Goal: Answer question/provide support: Share knowledge or assist other users

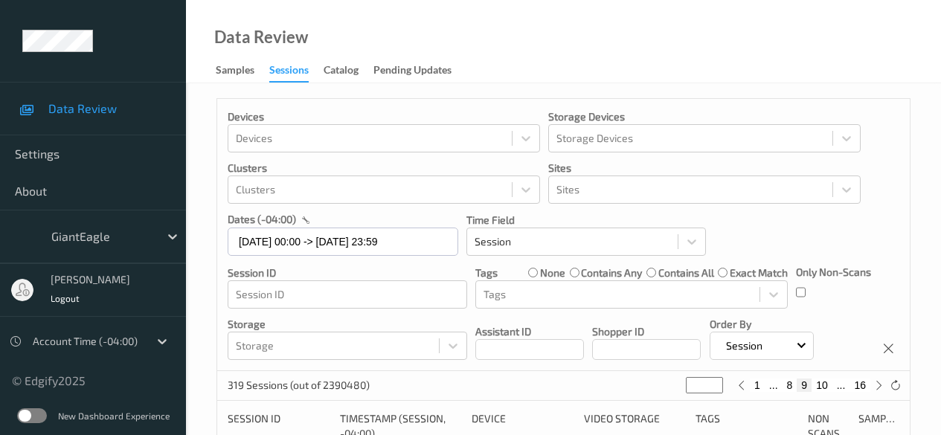
scroll to position [669, 0]
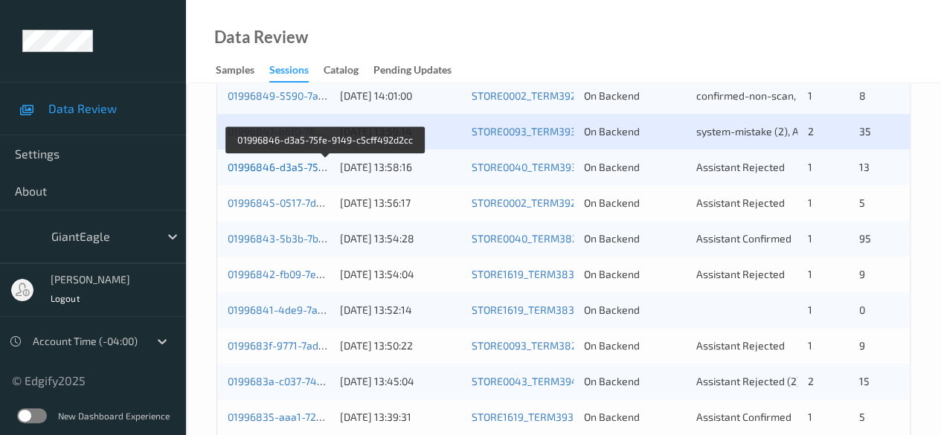
click at [268, 167] on link "01996846-d3a5-75fe-9149-c5cff492d2cc" at bounding box center [326, 167] width 197 height 13
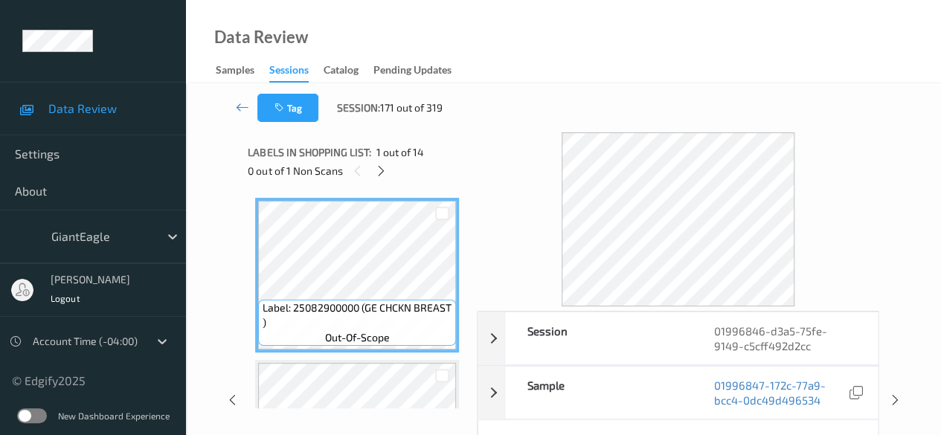
click at [381, 173] on icon at bounding box center [381, 170] width 13 height 13
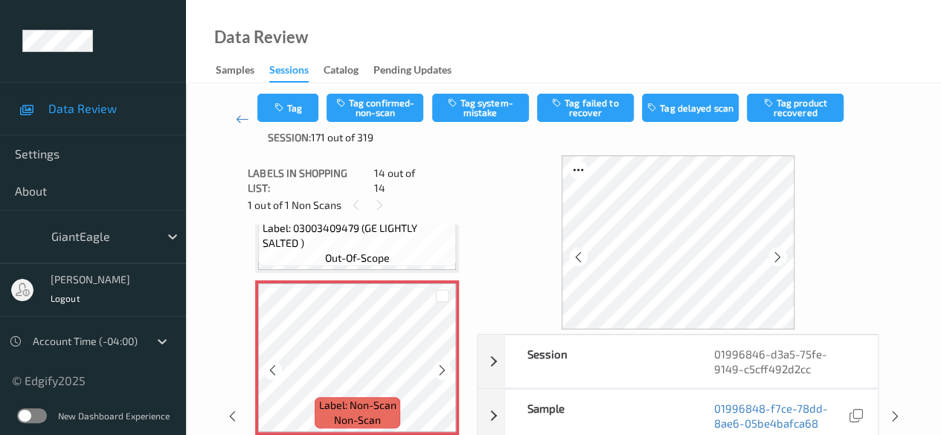
scroll to position [74, 0]
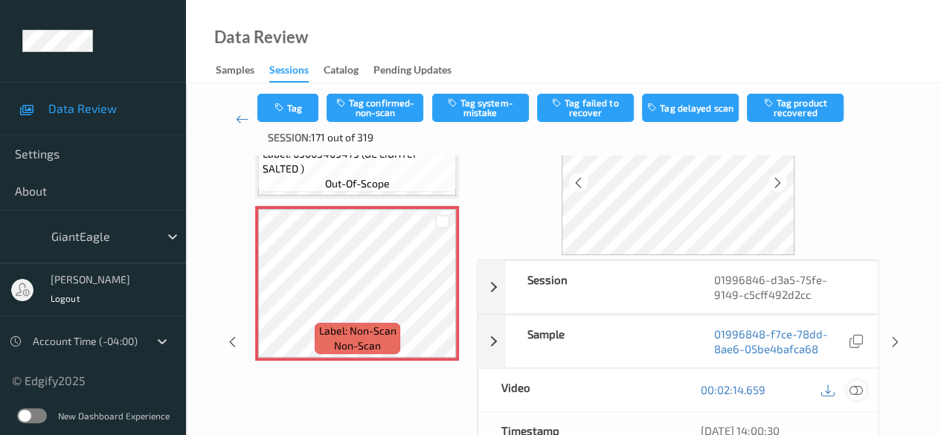
click at [860, 389] on icon at bounding box center [855, 389] width 13 height 13
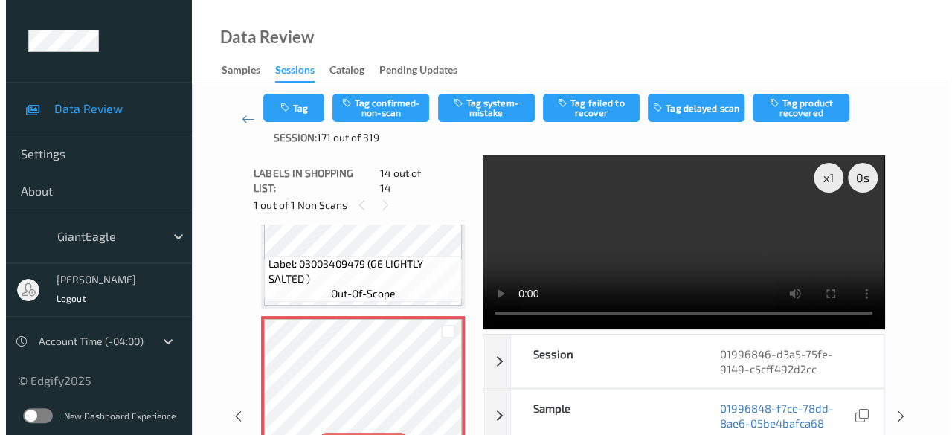
scroll to position [2044, 0]
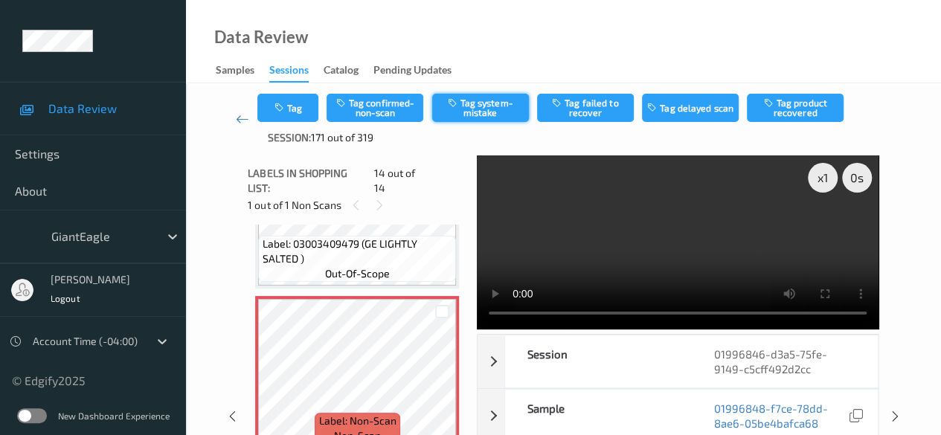
click at [488, 99] on button "Tag system-mistake" at bounding box center [480, 108] width 97 height 28
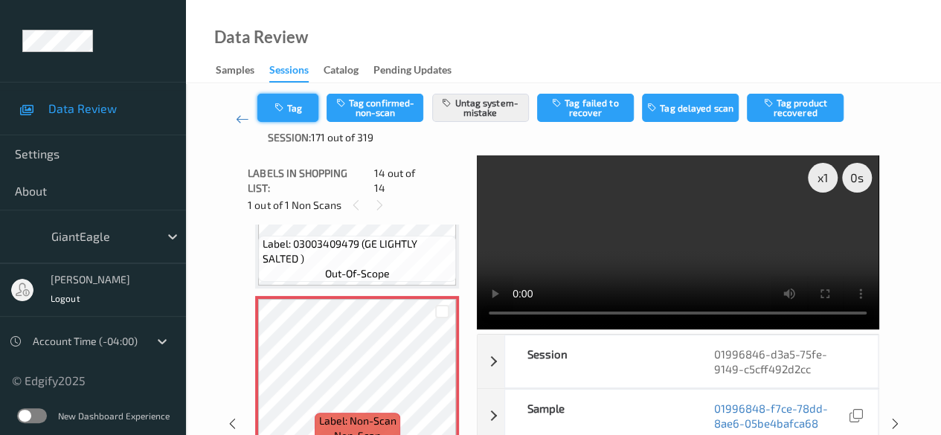
click at [298, 108] on button "Tag" at bounding box center [287, 108] width 61 height 28
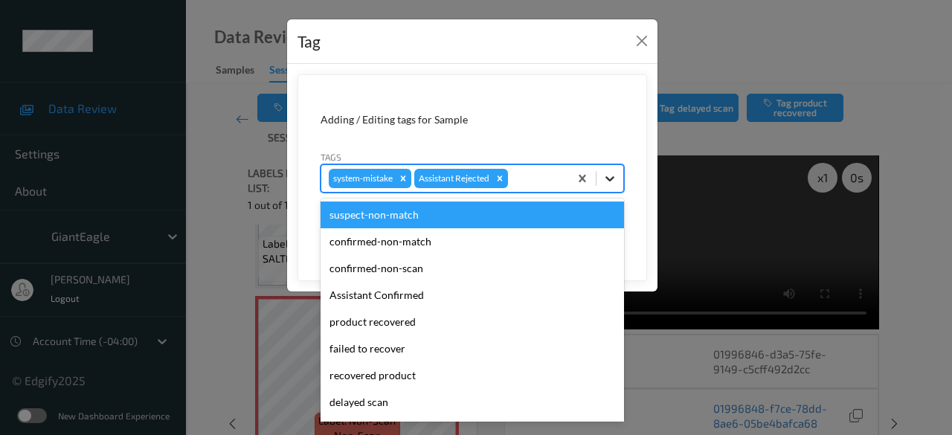
click at [617, 174] on icon at bounding box center [610, 178] width 15 height 15
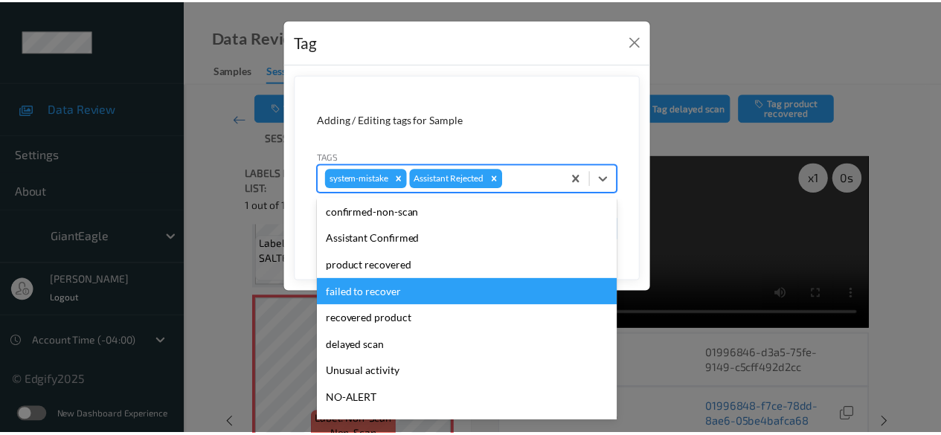
scroll to position [158, 0]
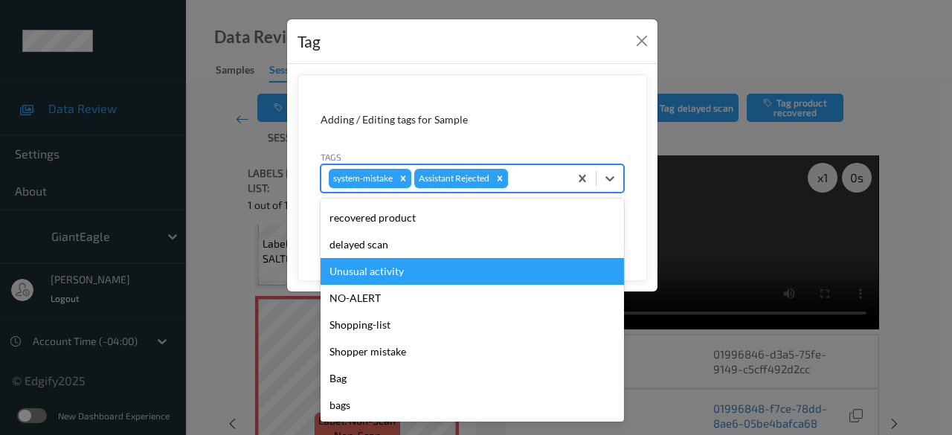
click at [409, 272] on div "Unusual activity" at bounding box center [472, 271] width 303 height 27
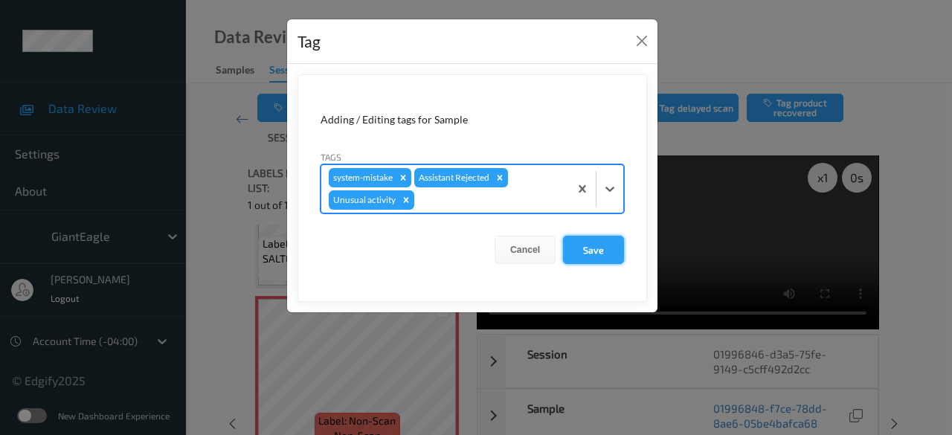
click at [596, 249] on button "Save" at bounding box center [593, 250] width 61 height 28
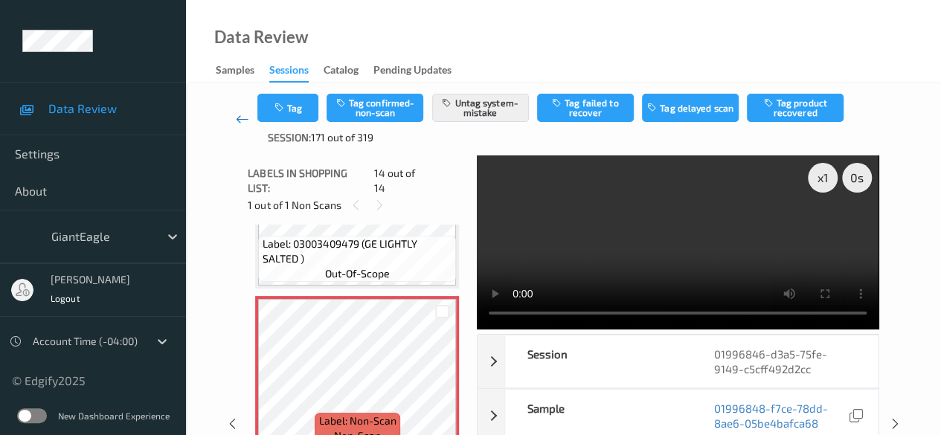
click at [242, 121] on icon at bounding box center [242, 119] width 13 height 15
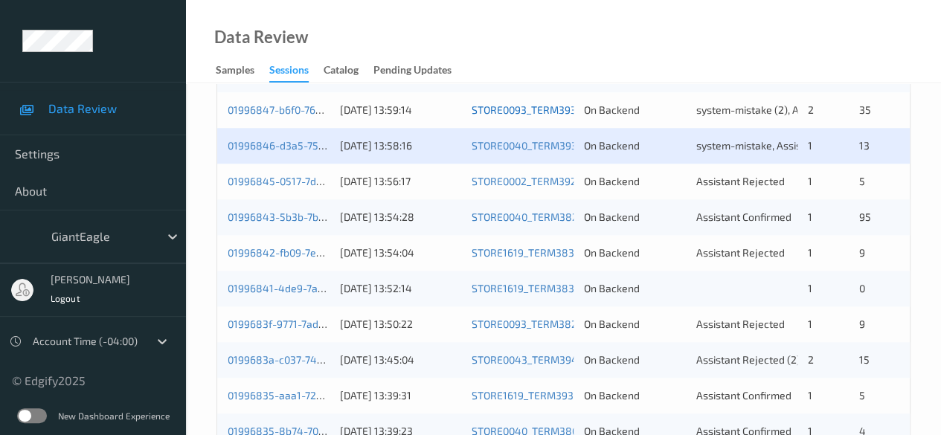
scroll to position [669, 0]
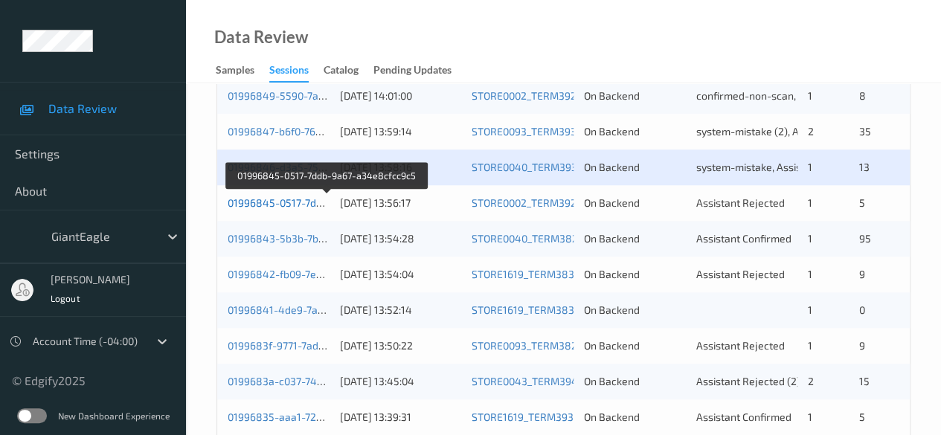
click at [280, 202] on link "01996845-0517-7ddb-9a67-a34e8cfcc9c5" at bounding box center [328, 202] width 200 height 13
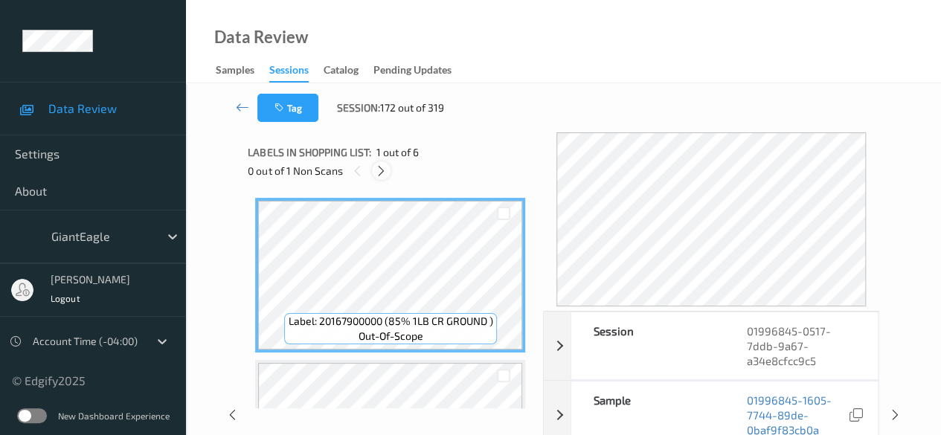
click at [388, 170] on div at bounding box center [381, 170] width 19 height 19
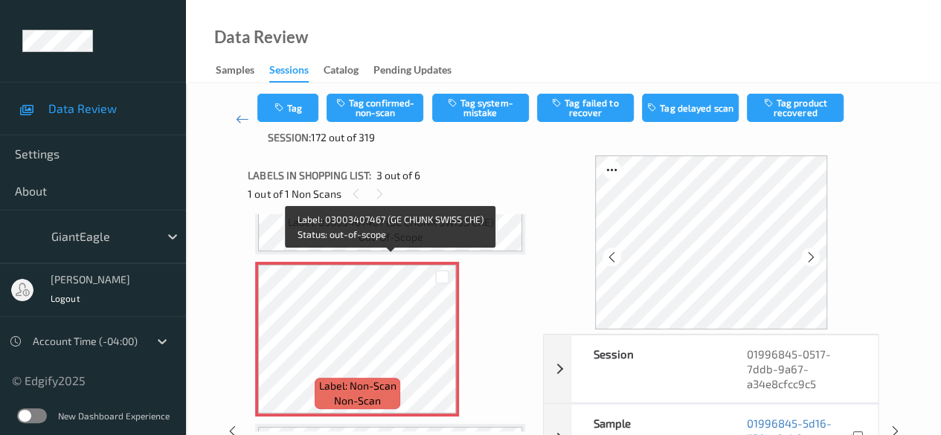
scroll to position [318, 0]
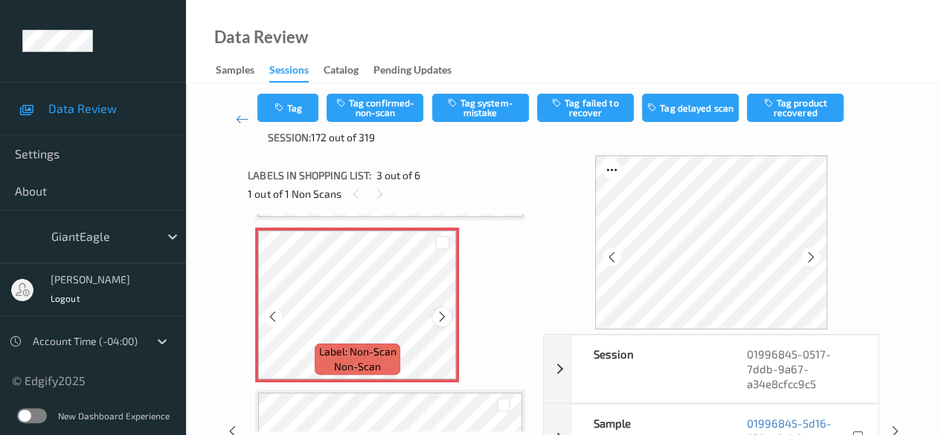
click at [439, 317] on icon at bounding box center [442, 316] width 13 height 13
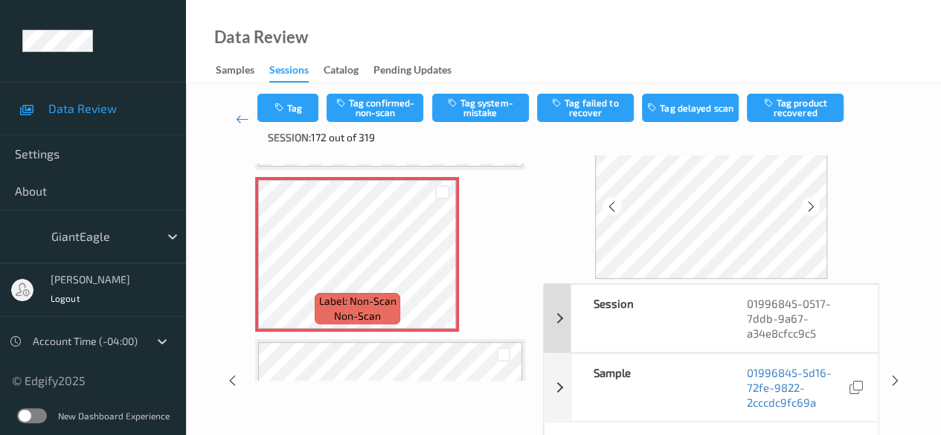
scroll to position [74, 0]
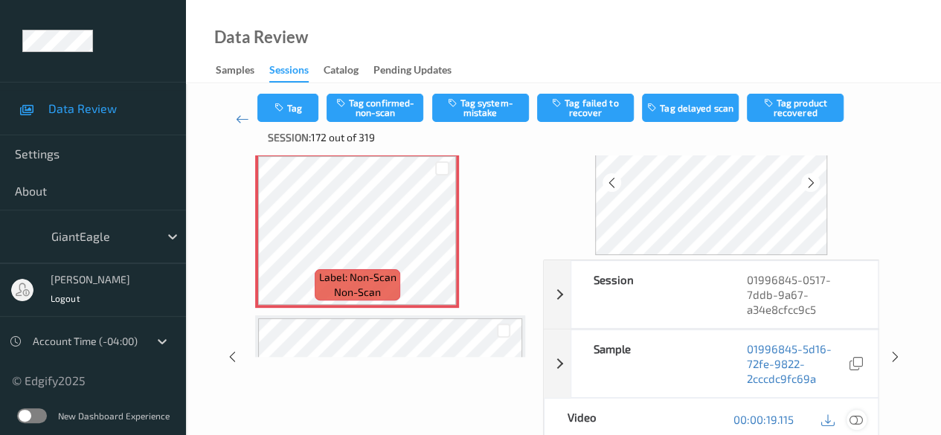
click at [861, 417] on icon at bounding box center [855, 419] width 13 height 13
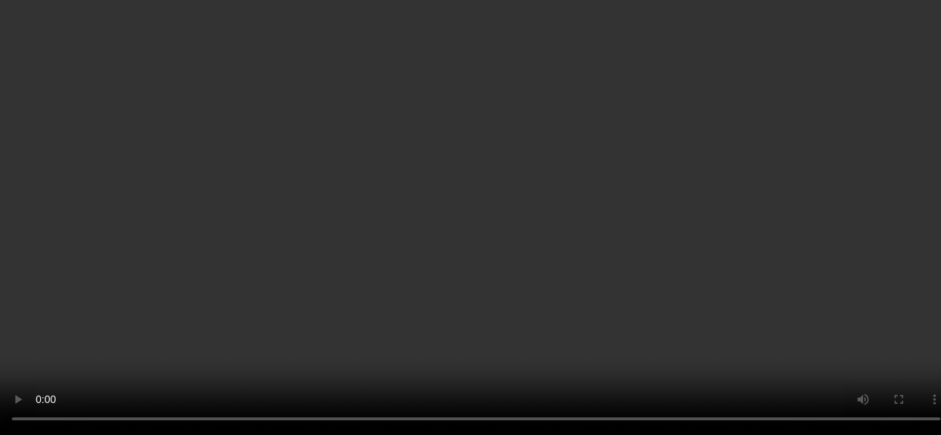
scroll to position [467, 0]
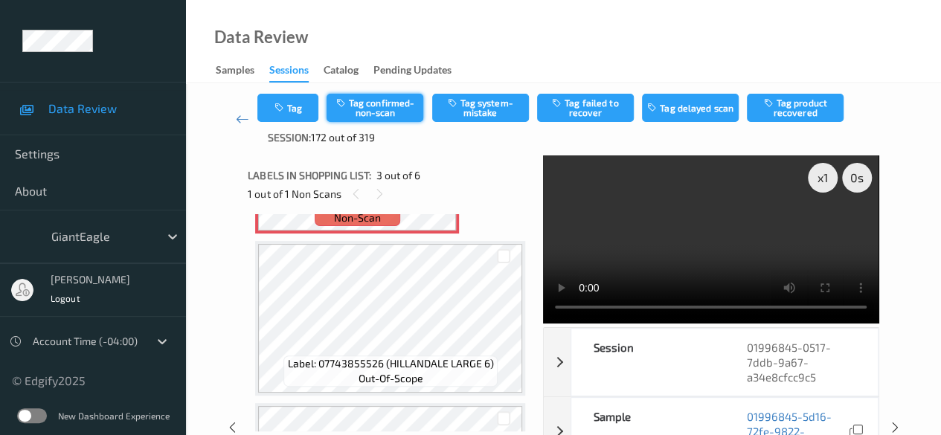
click at [396, 106] on button "Tag confirmed-non-scan" at bounding box center [375, 108] width 97 height 28
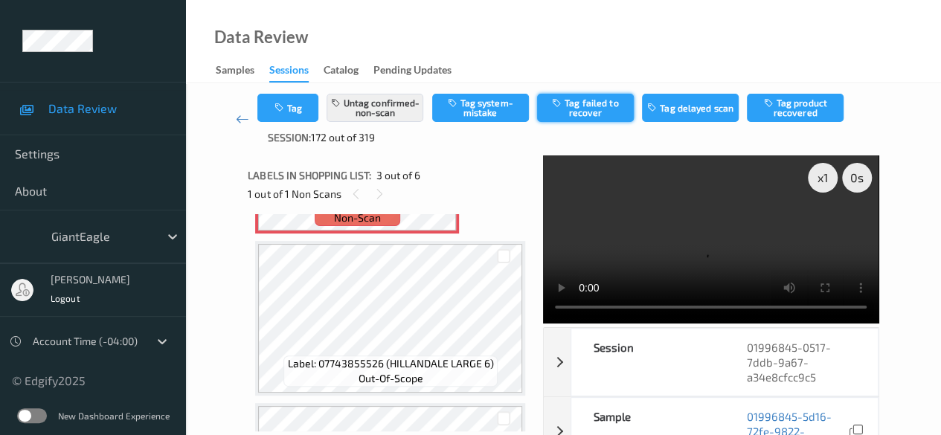
click at [579, 103] on button "Tag failed to recover" at bounding box center [585, 108] width 97 height 28
click at [247, 123] on icon at bounding box center [242, 119] width 13 height 15
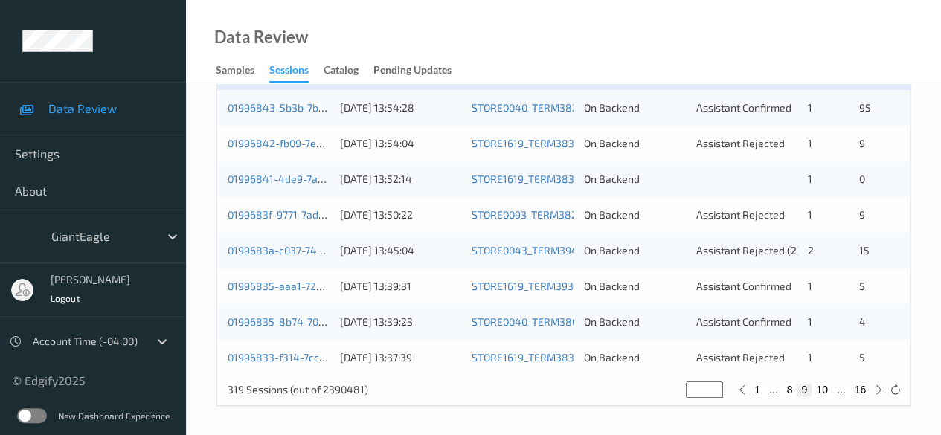
scroll to position [726, 0]
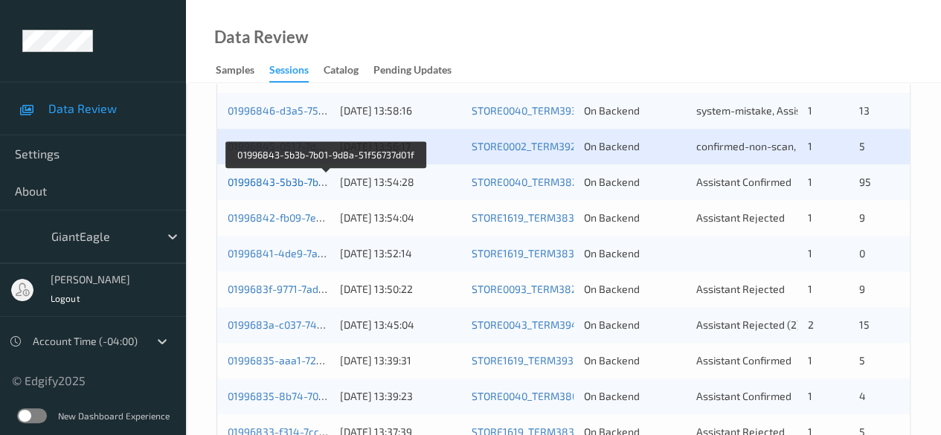
click at [266, 178] on link "01996843-5b3b-7b01-9d8a-51f56737d01f" at bounding box center [326, 182] width 197 height 13
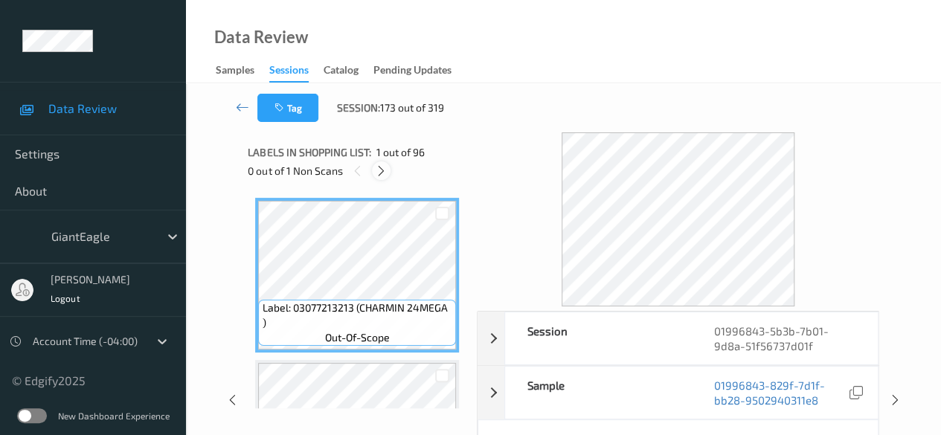
click at [379, 172] on icon at bounding box center [381, 170] width 13 height 13
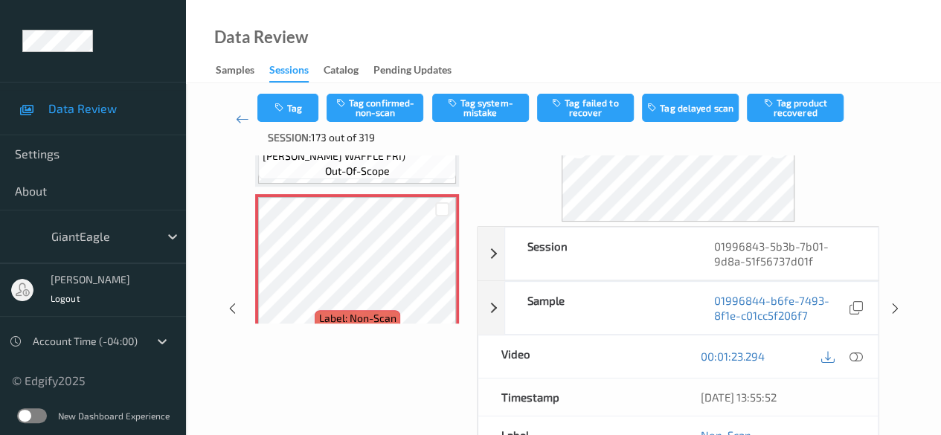
scroll to position [149, 0]
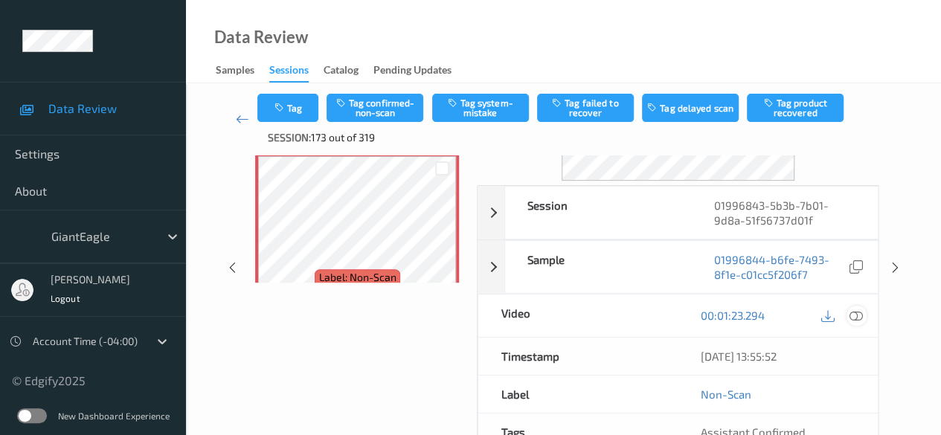
click at [854, 315] on icon at bounding box center [855, 315] width 13 height 13
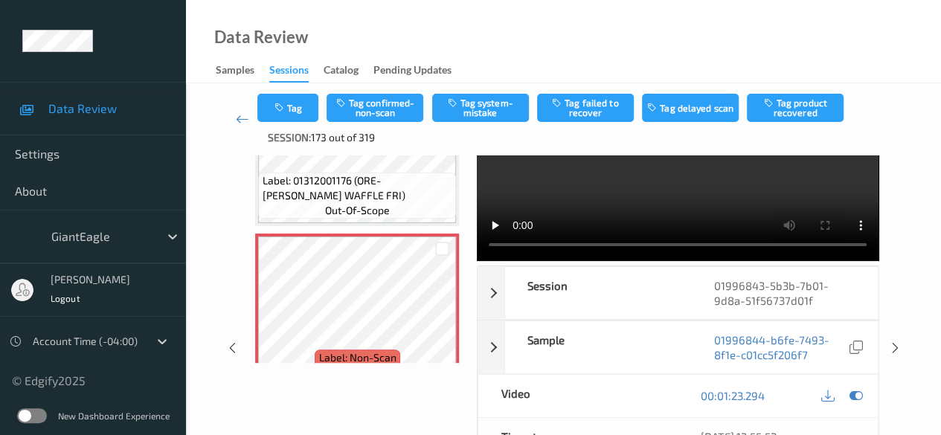
scroll to position [0, 0]
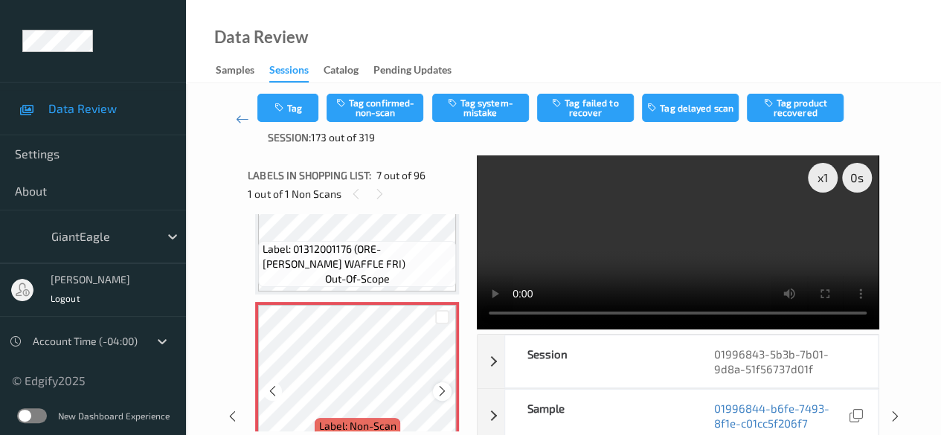
click at [442, 393] on icon at bounding box center [442, 391] width 13 height 13
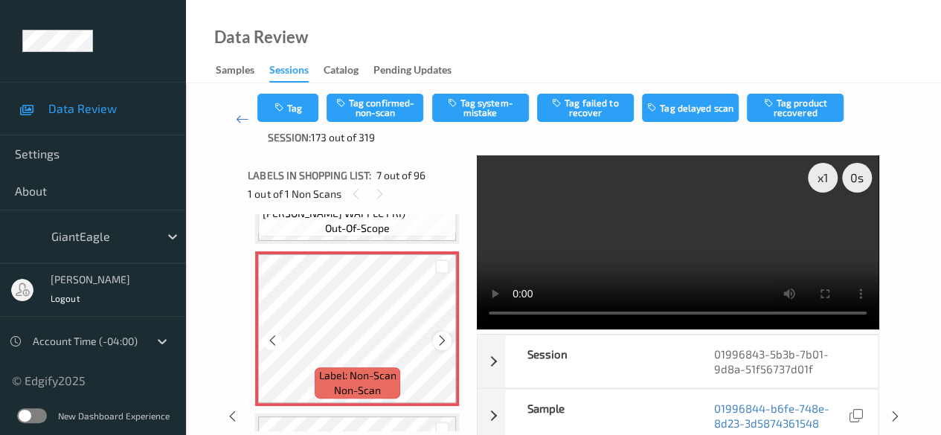
scroll to position [967, 0]
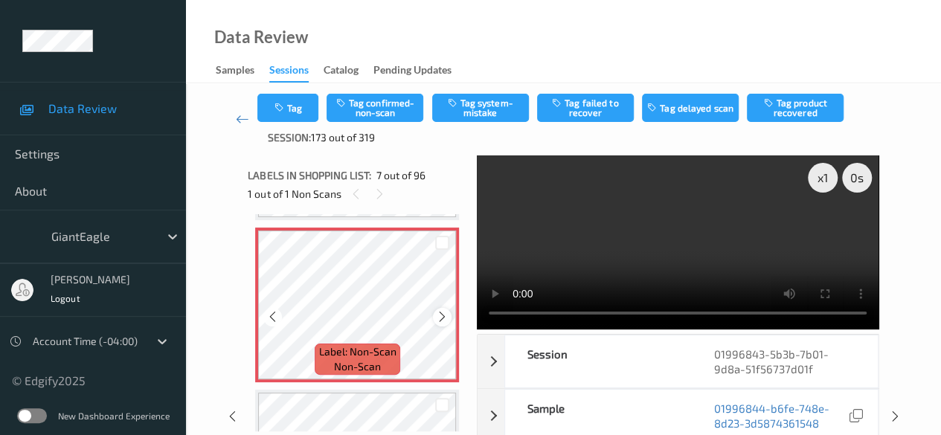
click at [440, 320] on icon at bounding box center [442, 316] width 13 height 13
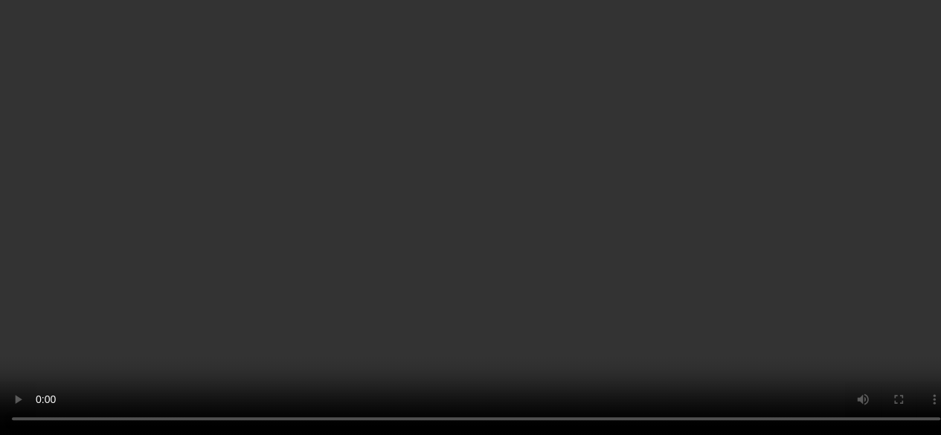
scroll to position [74, 0]
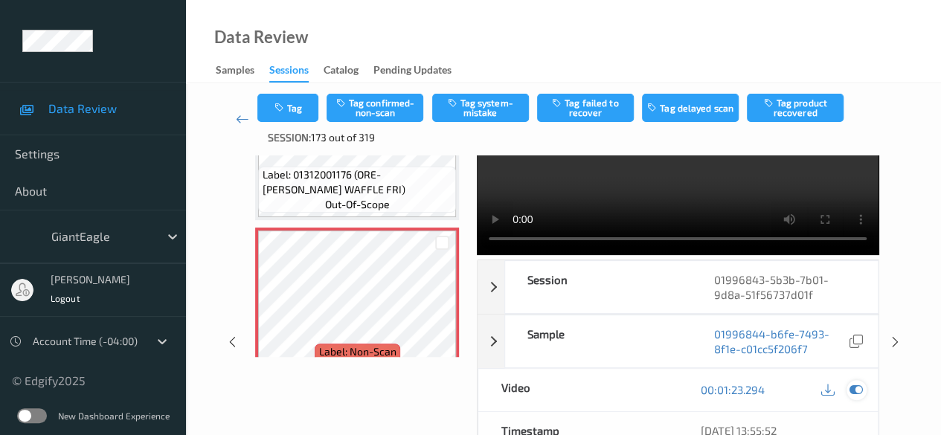
click at [855, 391] on icon at bounding box center [855, 389] width 13 height 13
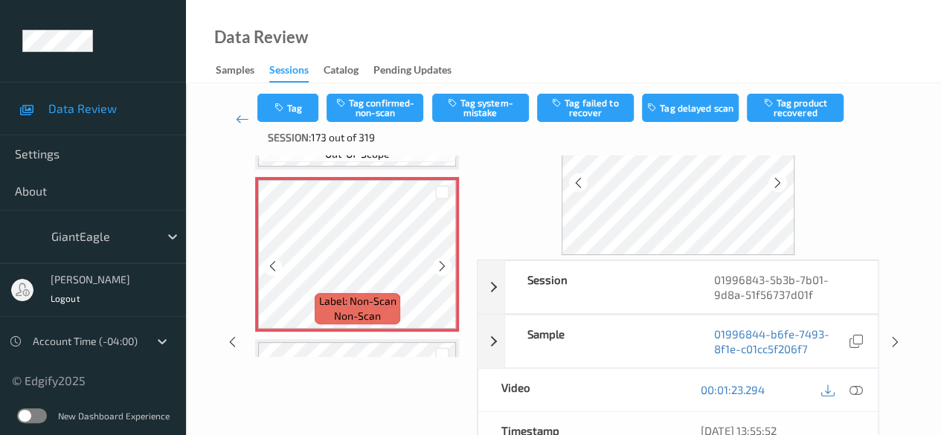
scroll to position [967, 0]
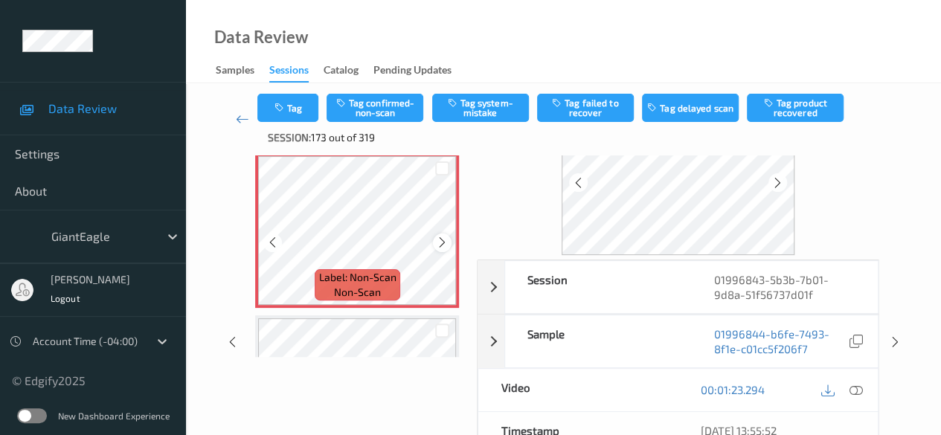
click at [443, 243] on icon at bounding box center [442, 242] width 13 height 13
click at [443, 245] on icon at bounding box center [442, 242] width 13 height 13
click at [440, 237] on icon at bounding box center [442, 242] width 13 height 13
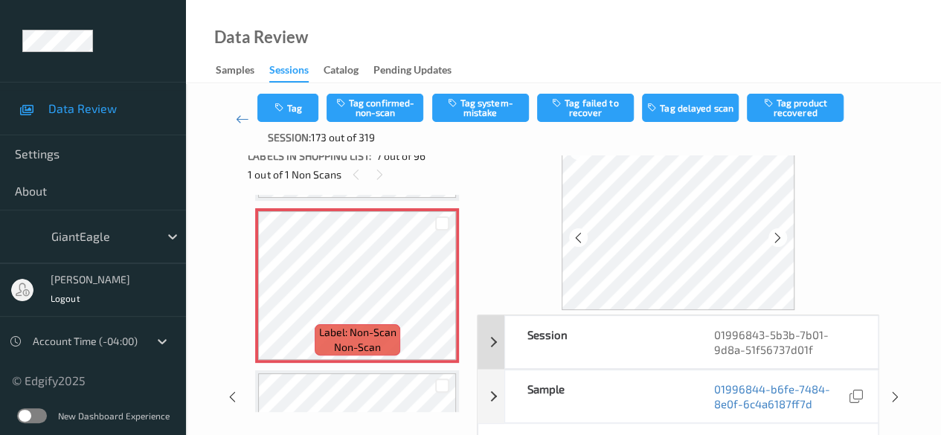
scroll to position [0, 0]
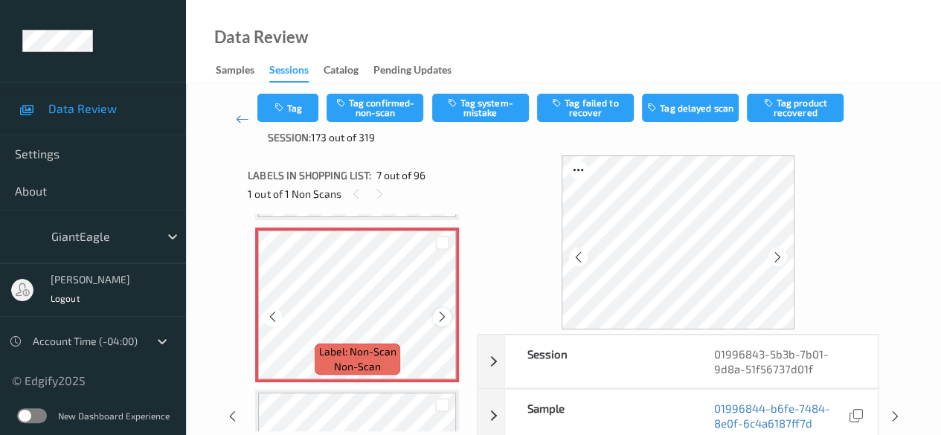
click at [445, 320] on icon at bounding box center [442, 316] width 13 height 13
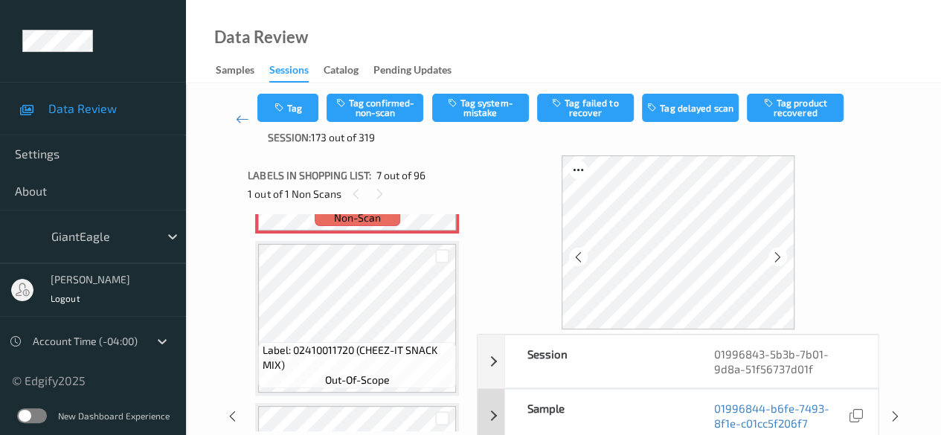
scroll to position [74, 0]
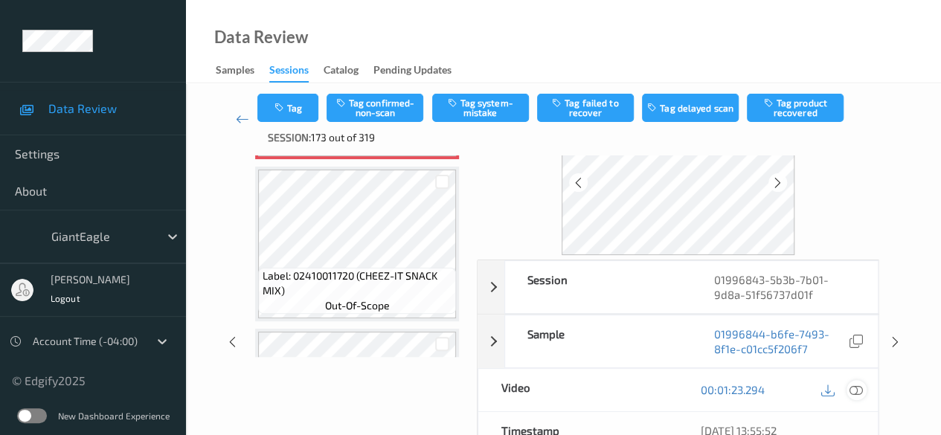
click at [852, 388] on icon at bounding box center [855, 389] width 13 height 13
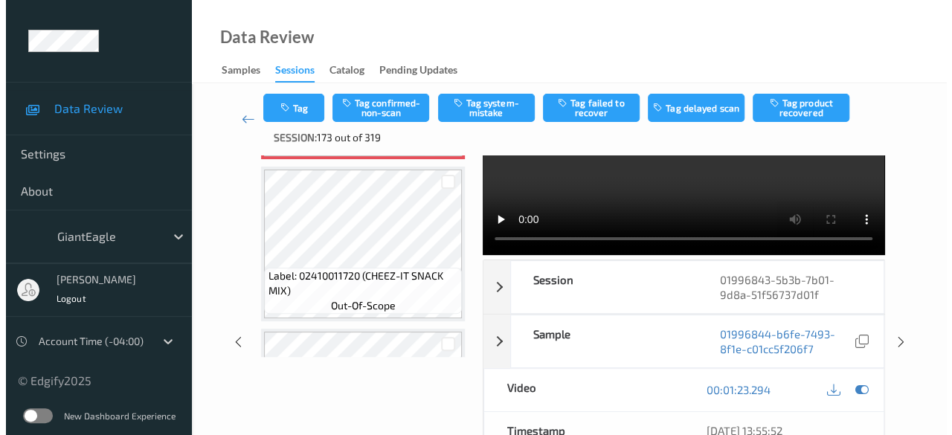
scroll to position [0, 0]
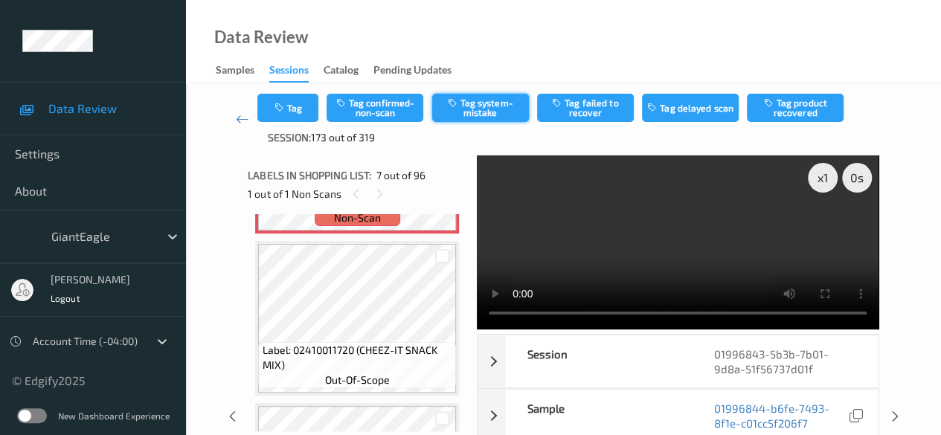
click at [478, 105] on button "Tag system-mistake" at bounding box center [480, 108] width 97 height 28
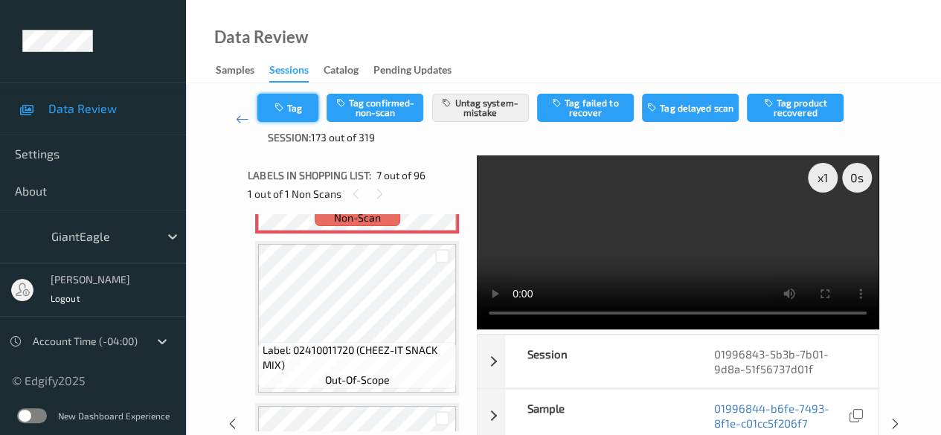
click at [295, 106] on button "Tag" at bounding box center [287, 108] width 61 height 28
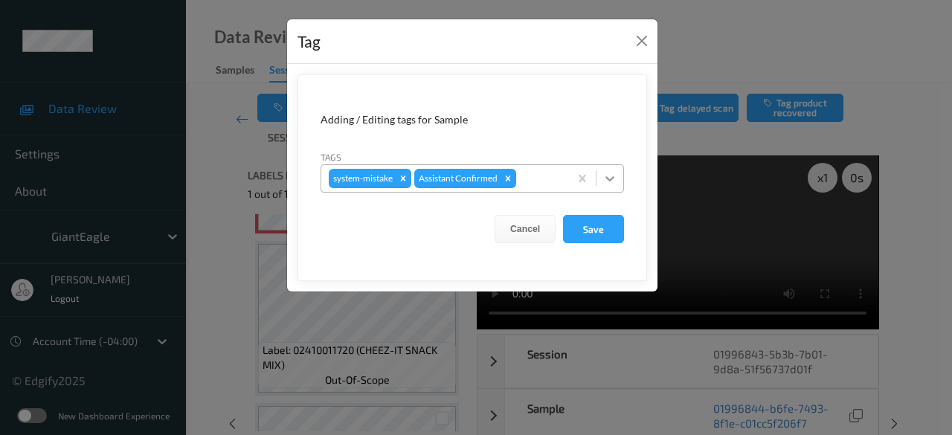
click at [610, 178] on icon at bounding box center [610, 178] width 15 height 15
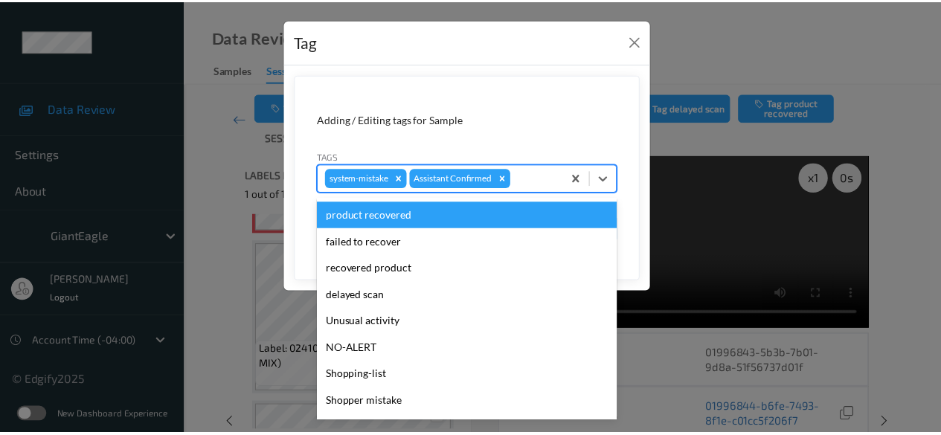
scroll to position [158, 0]
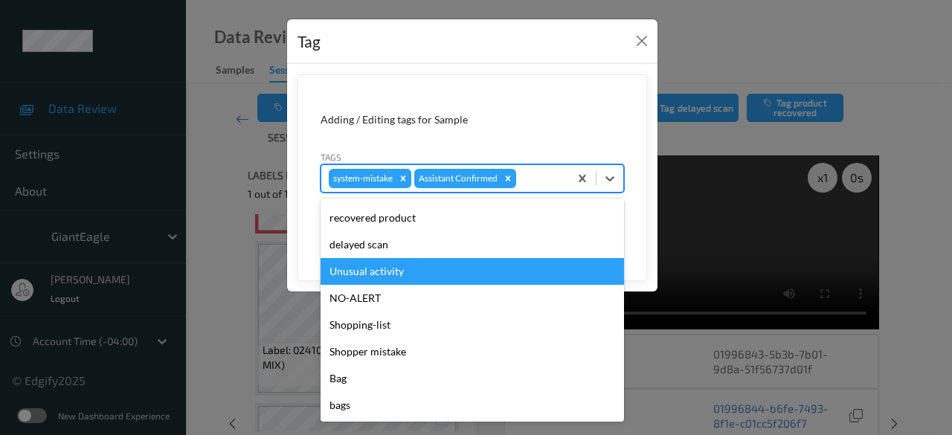
click at [410, 277] on div "Unusual activity" at bounding box center [472, 271] width 303 height 27
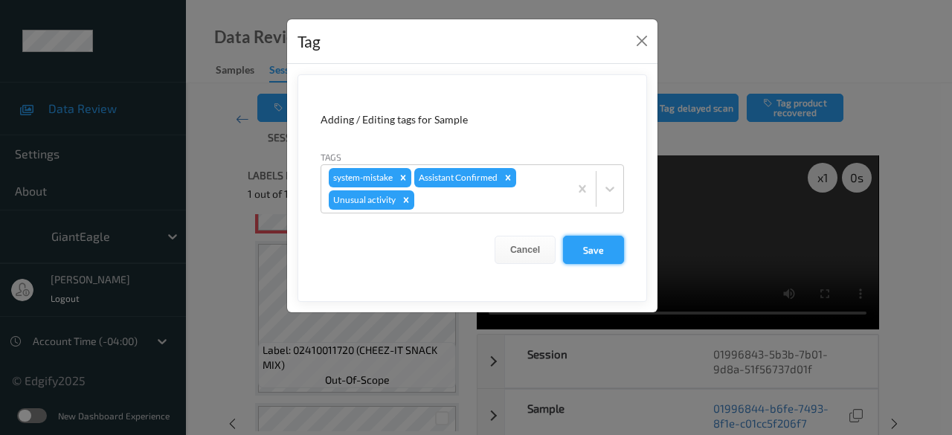
click at [608, 245] on button "Save" at bounding box center [593, 250] width 61 height 28
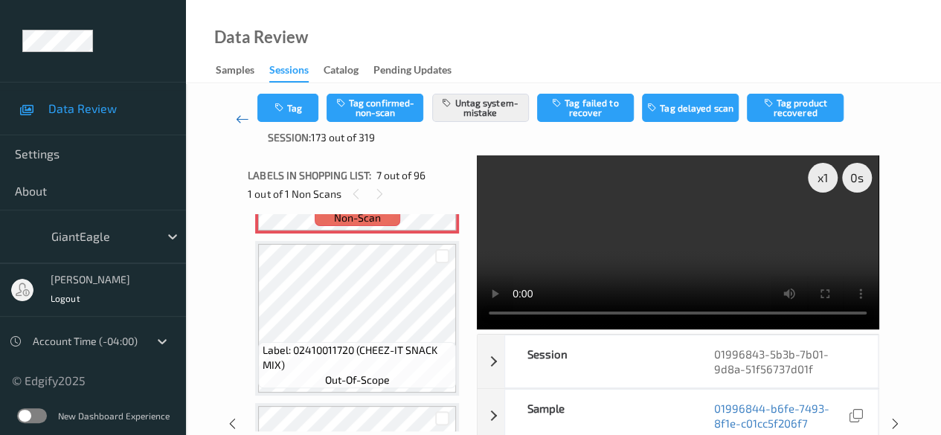
click at [241, 121] on icon at bounding box center [242, 119] width 13 height 15
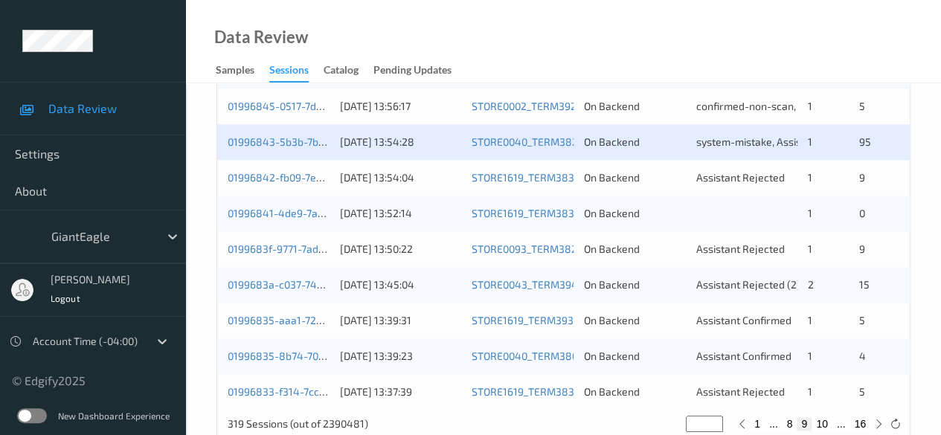
scroll to position [800, 0]
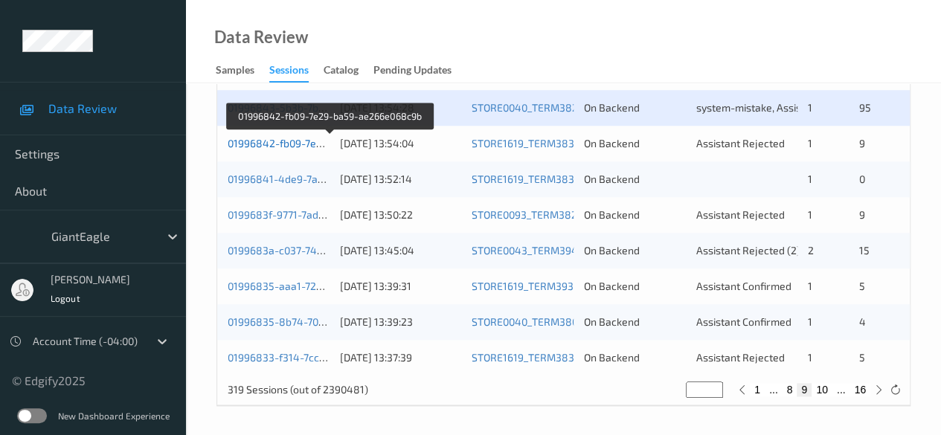
click at [268, 137] on link "01996842-fb09-7e29-ba59-ae266e068c9b" at bounding box center [330, 143] width 205 height 13
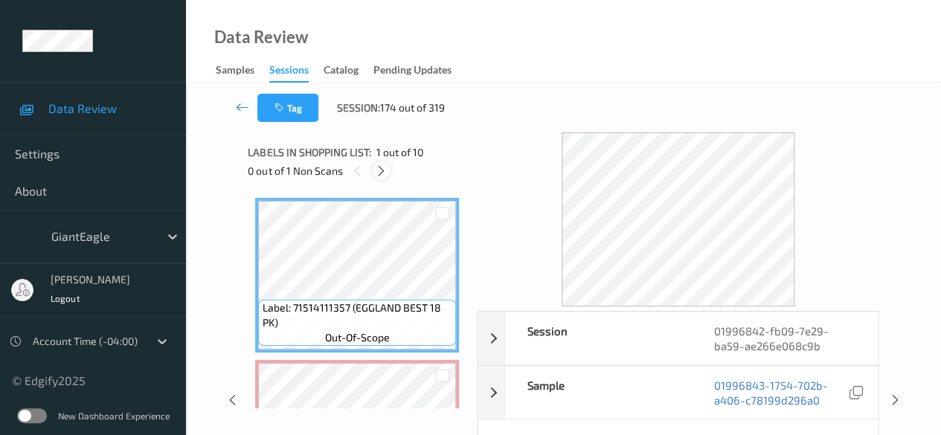
click at [385, 173] on icon at bounding box center [381, 170] width 13 height 13
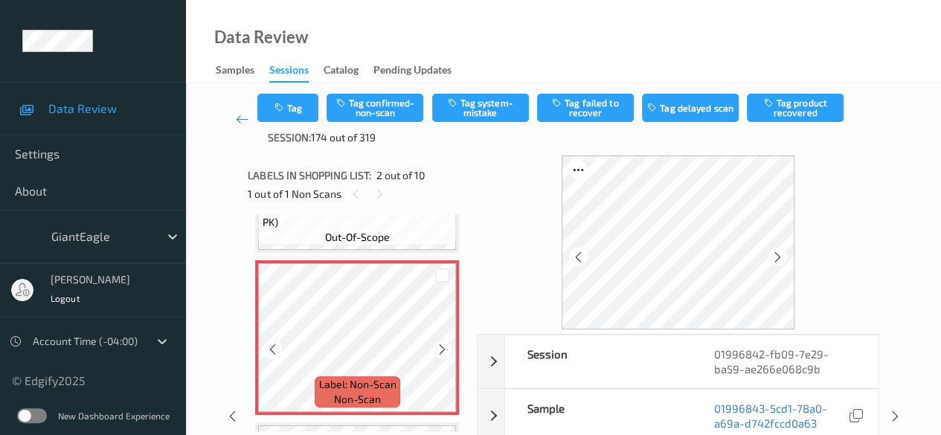
scroll to position [156, 0]
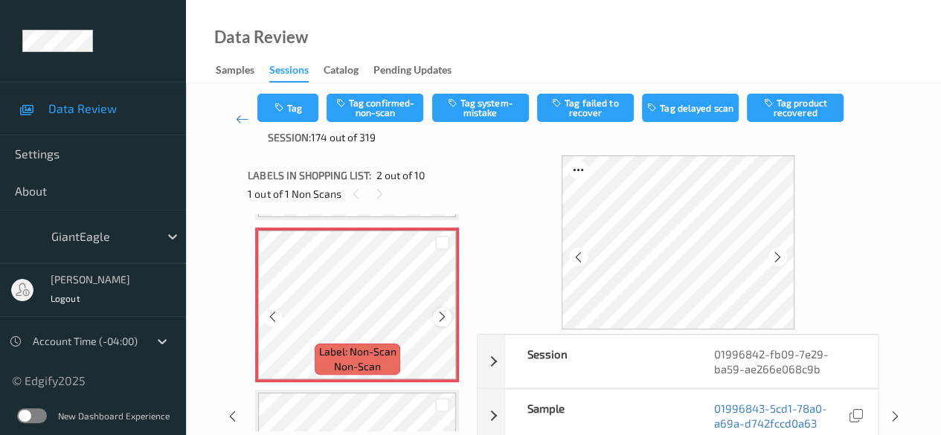
click at [447, 321] on icon at bounding box center [442, 316] width 13 height 13
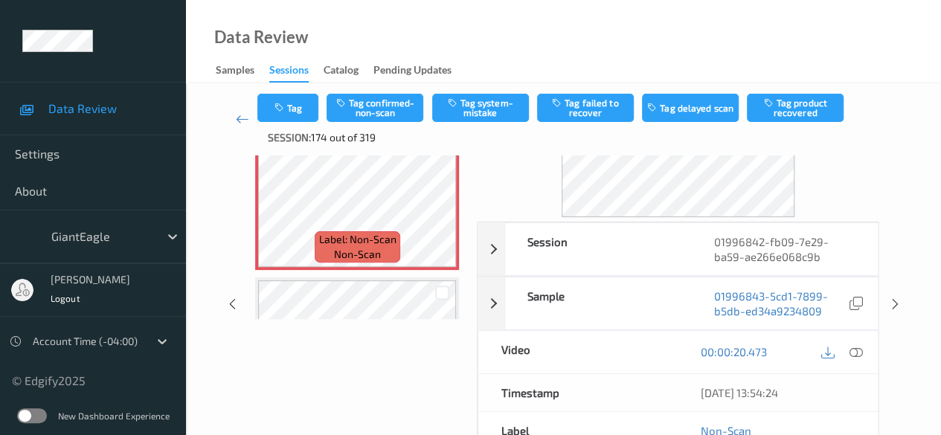
scroll to position [149, 0]
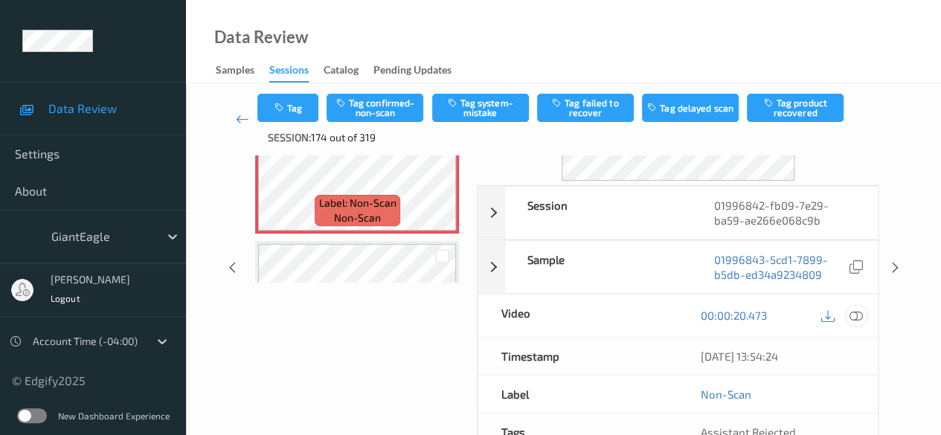
click at [855, 312] on icon at bounding box center [855, 315] width 13 height 13
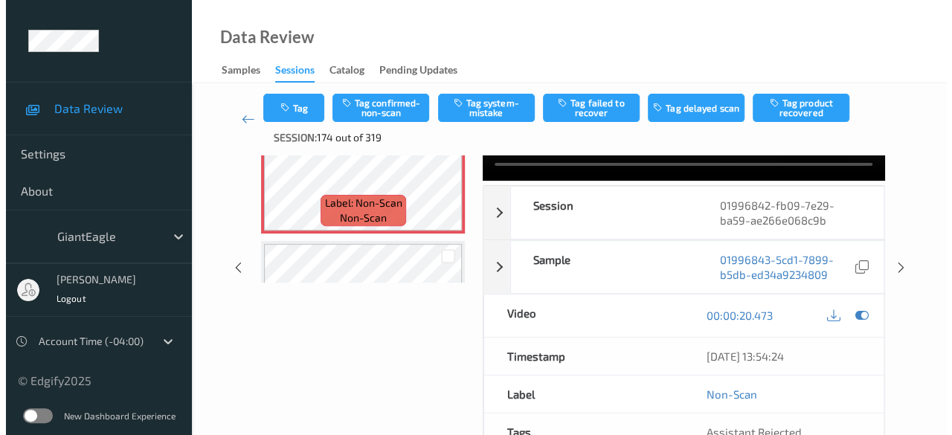
scroll to position [0, 0]
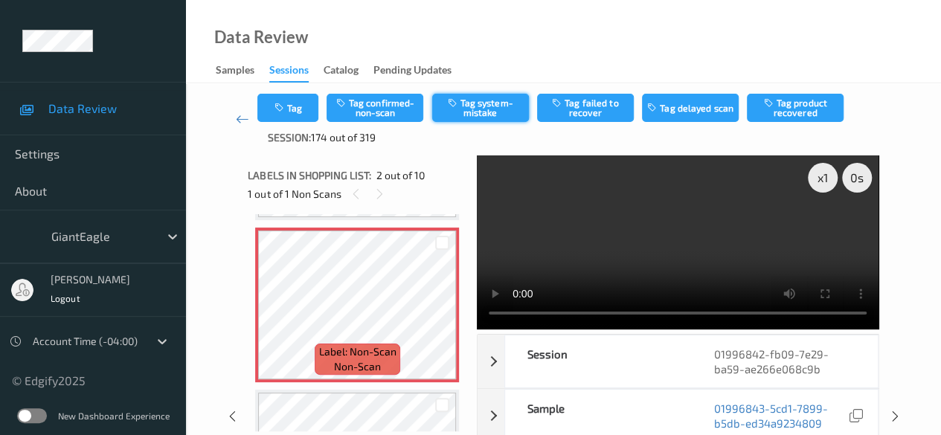
click at [482, 112] on button "Tag system-mistake" at bounding box center [480, 108] width 97 height 28
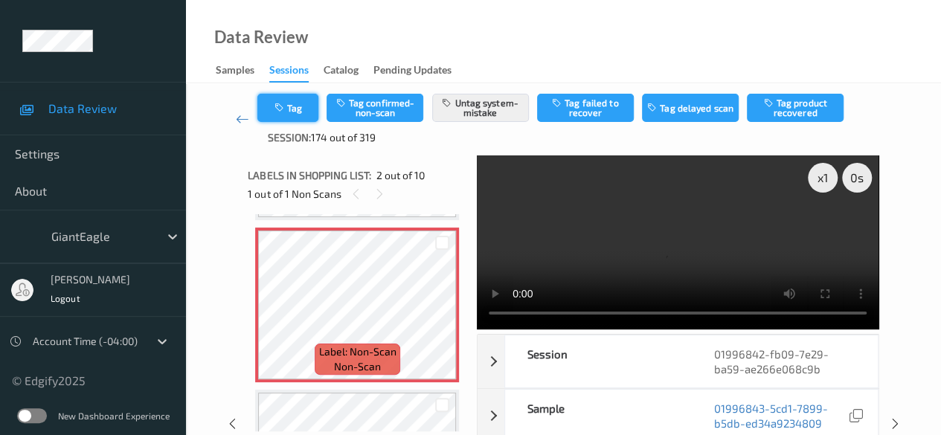
click at [305, 109] on button "Tag" at bounding box center [287, 108] width 61 height 28
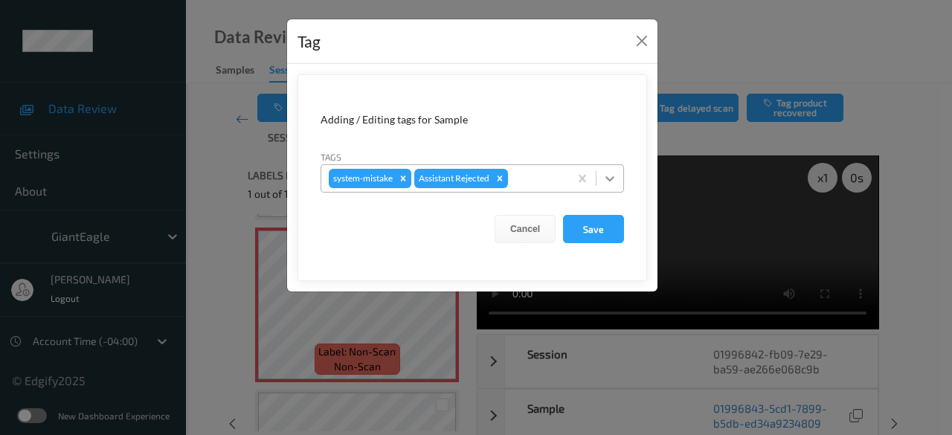
click at [613, 181] on icon at bounding box center [610, 178] width 15 height 15
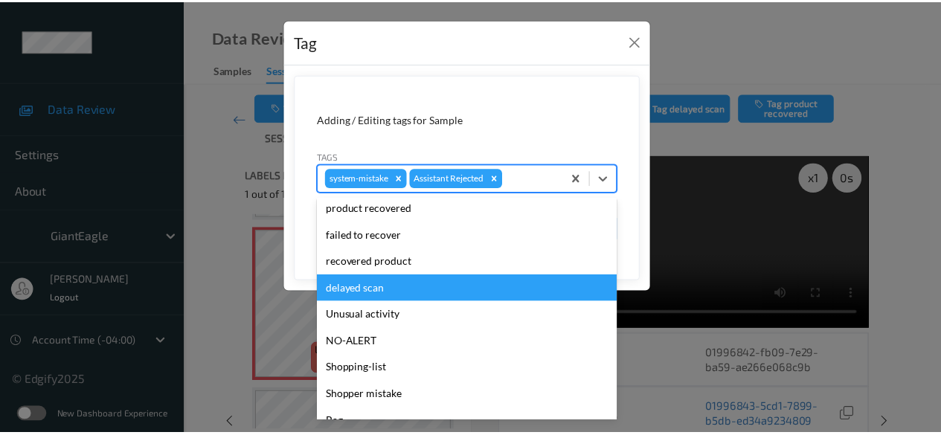
scroll to position [158, 0]
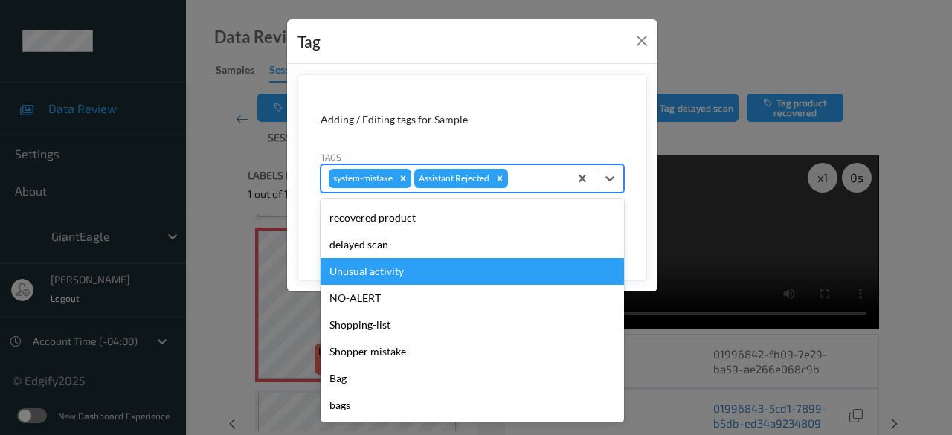
click at [399, 266] on div "Unusual activity" at bounding box center [472, 271] width 303 height 27
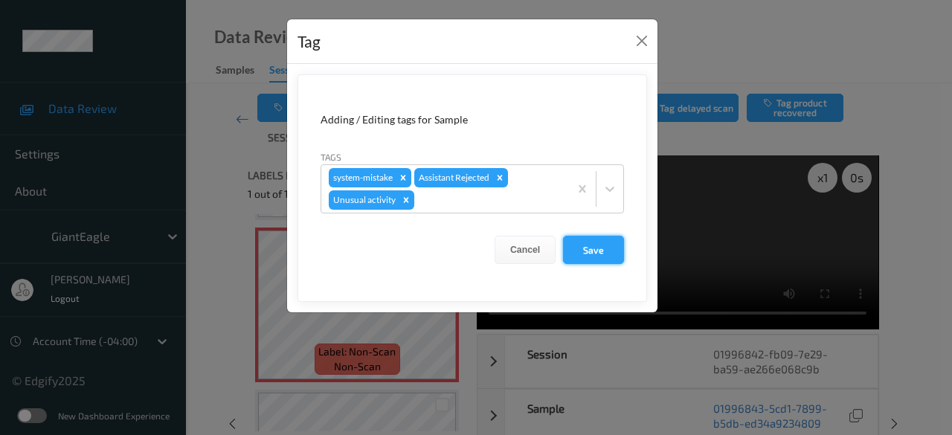
click at [579, 252] on button "Save" at bounding box center [593, 250] width 61 height 28
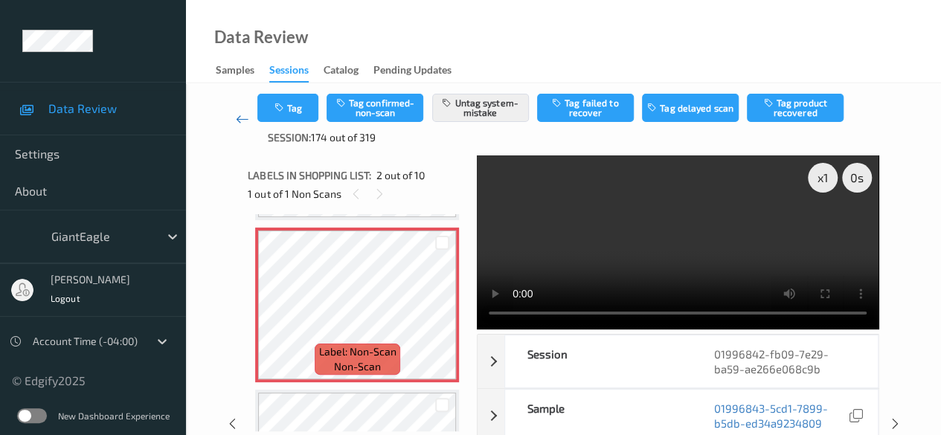
click at [243, 118] on icon at bounding box center [242, 119] width 13 height 15
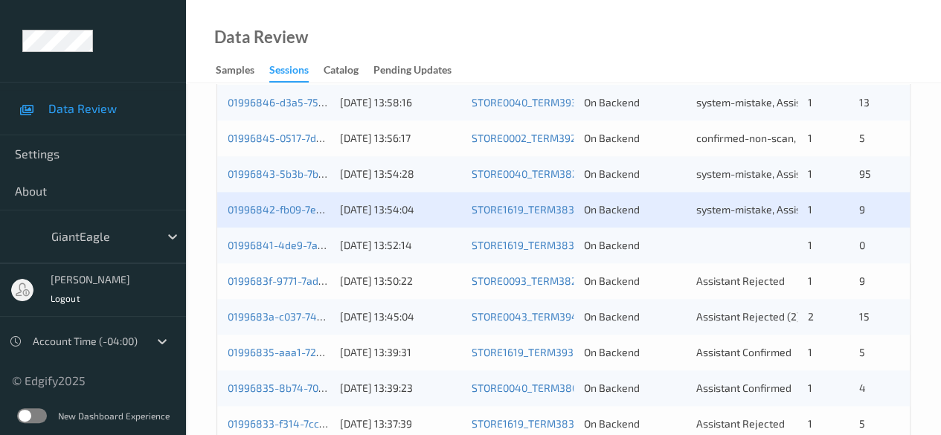
scroll to position [800, 0]
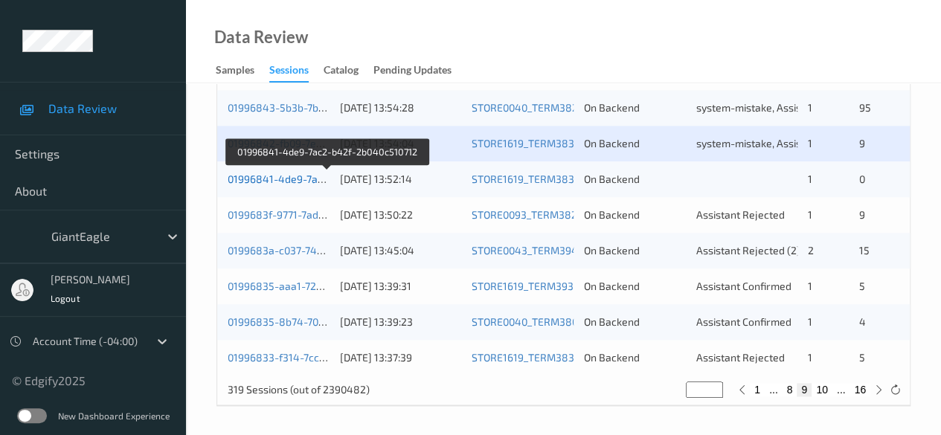
click at [254, 176] on link "01996841-4de9-7ac2-b42f-2b040c510712" at bounding box center [328, 179] width 200 height 13
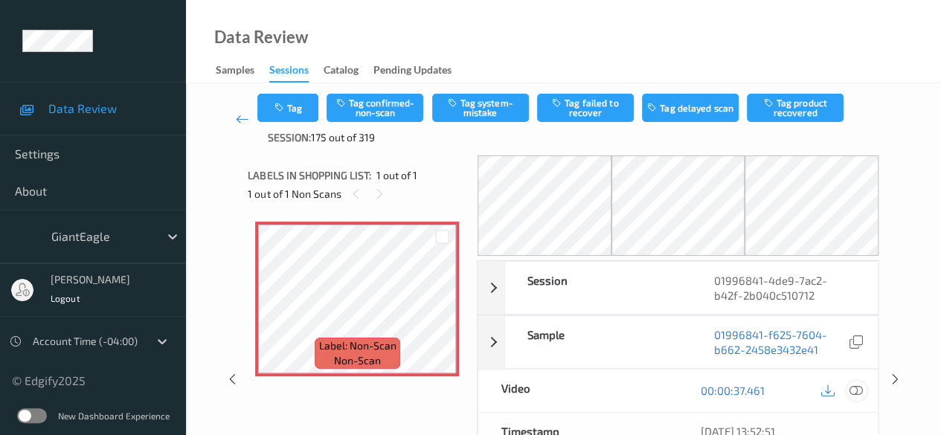
click at [854, 385] on icon at bounding box center [855, 390] width 13 height 13
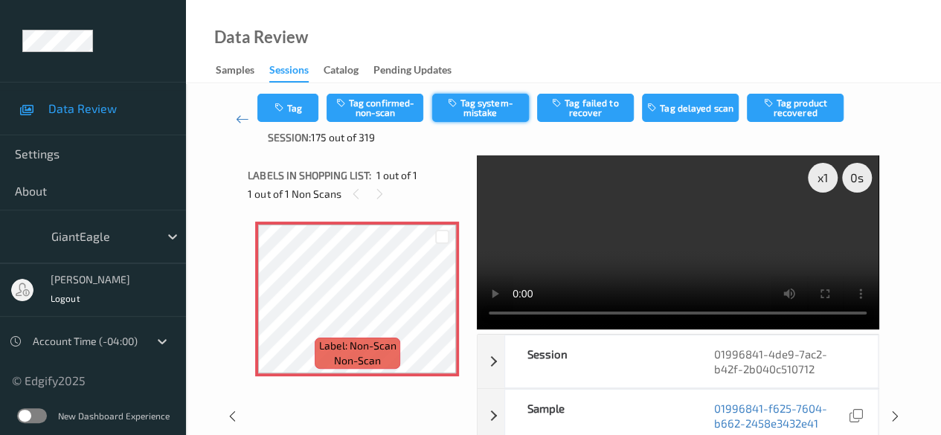
click at [478, 111] on button "Tag system-mistake" at bounding box center [480, 108] width 97 height 28
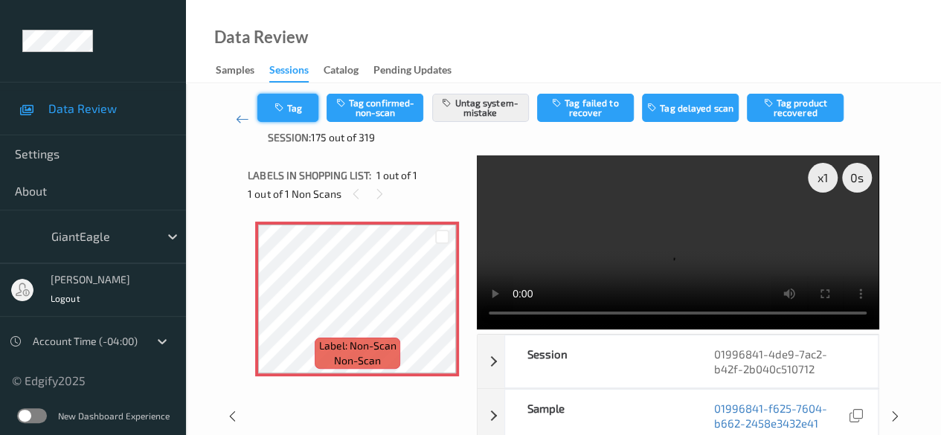
click at [287, 102] on button "Tag" at bounding box center [287, 108] width 61 height 28
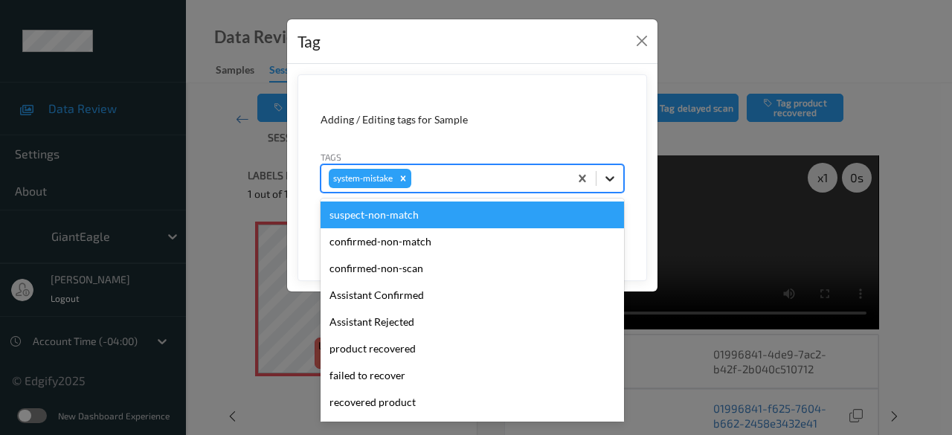
click at [617, 180] on icon at bounding box center [610, 178] width 15 height 15
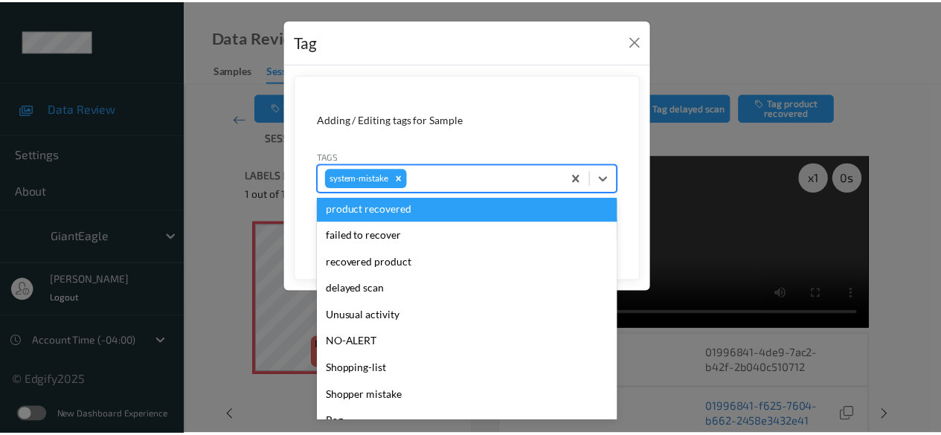
scroll to position [184, 0]
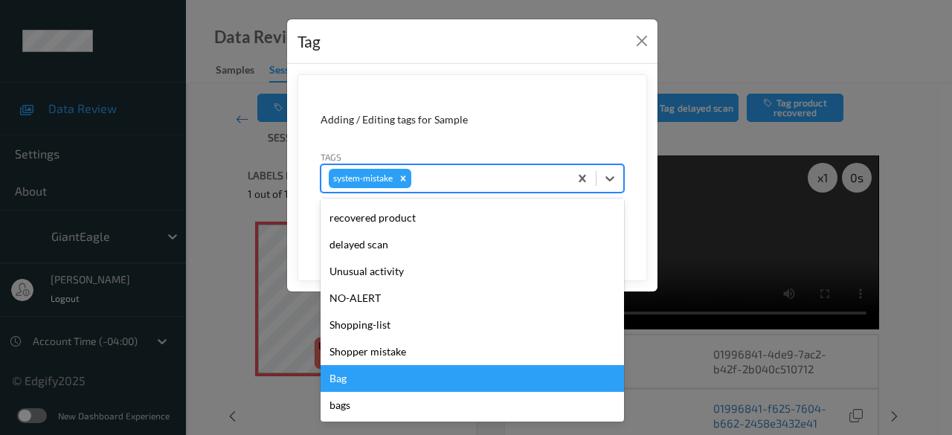
click at [394, 379] on div "Bag" at bounding box center [472, 378] width 303 height 27
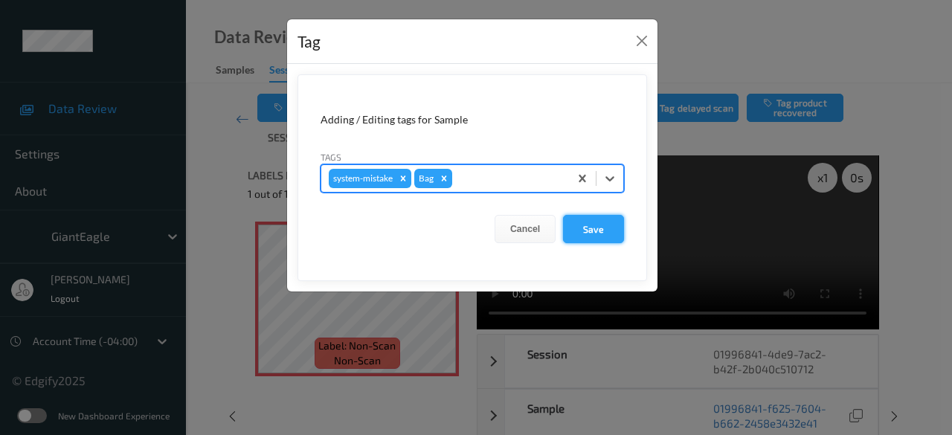
click at [593, 223] on button "Save" at bounding box center [593, 229] width 61 height 28
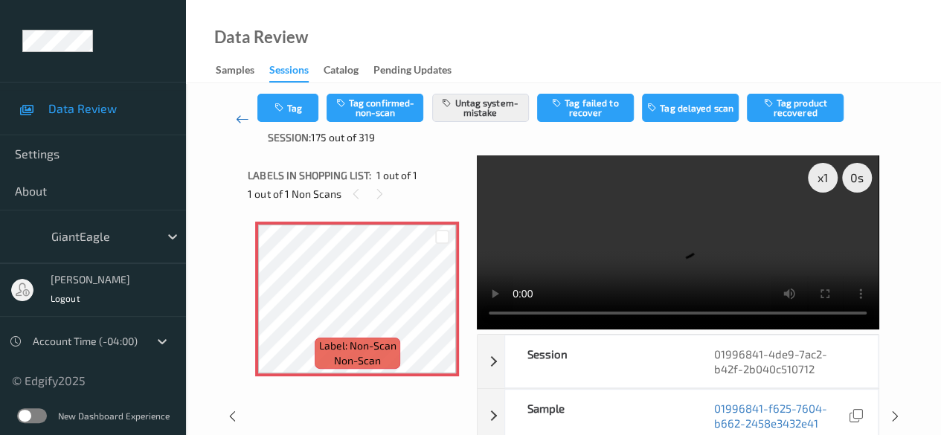
click at [238, 121] on icon at bounding box center [242, 119] width 13 height 15
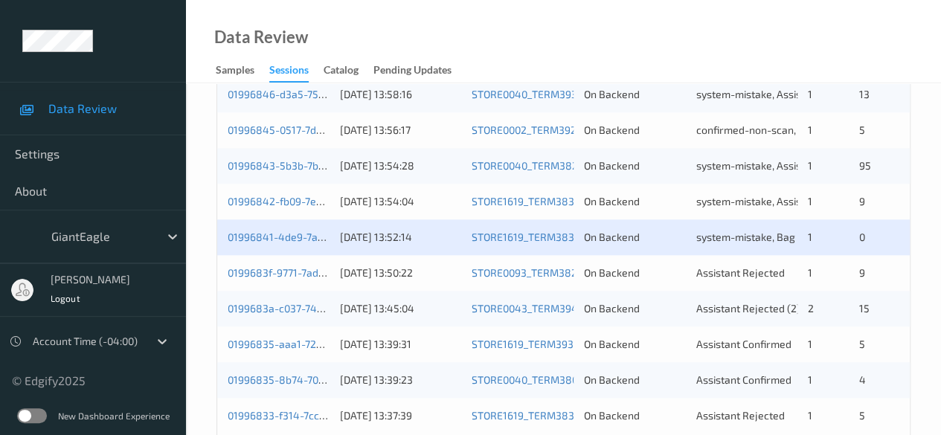
scroll to position [800, 0]
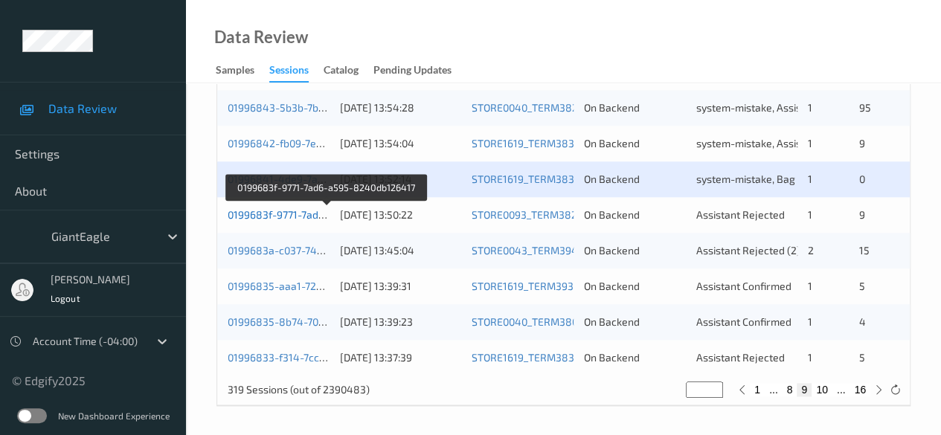
click at [283, 213] on link "0199683f-9771-7ad6-a595-8240db126417" at bounding box center [327, 214] width 199 height 13
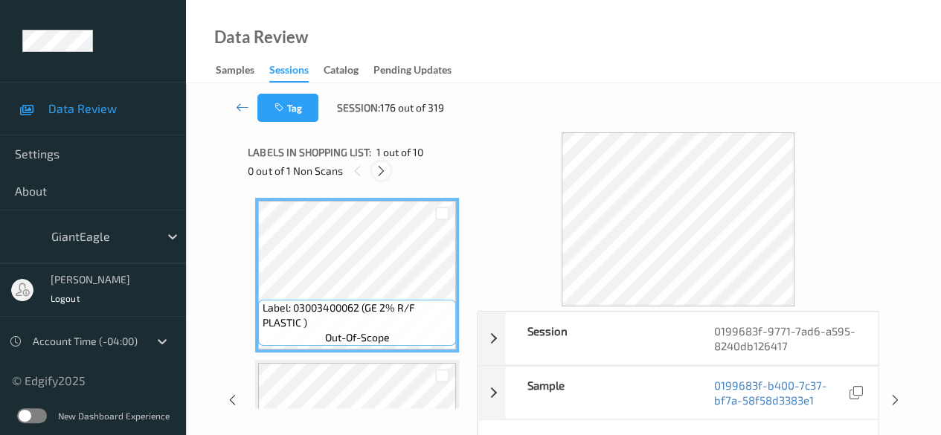
click at [379, 176] on icon at bounding box center [381, 170] width 13 height 13
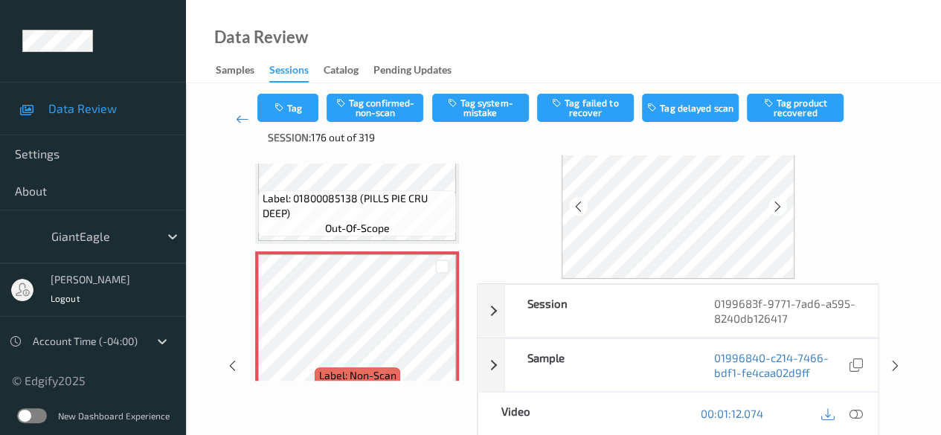
scroll to position [74, 0]
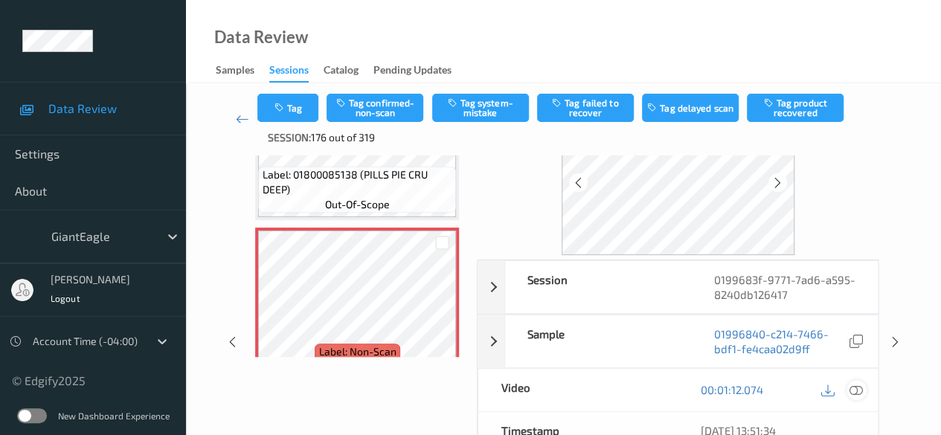
click at [853, 387] on icon at bounding box center [855, 389] width 13 height 13
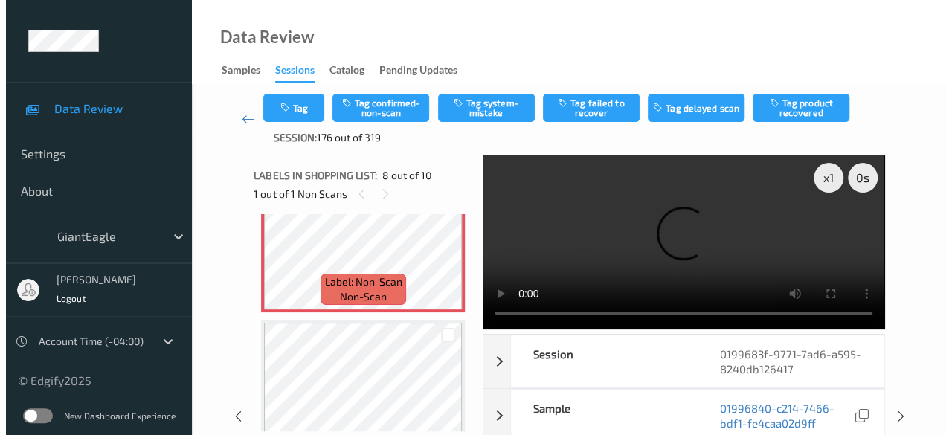
scroll to position [1204, 0]
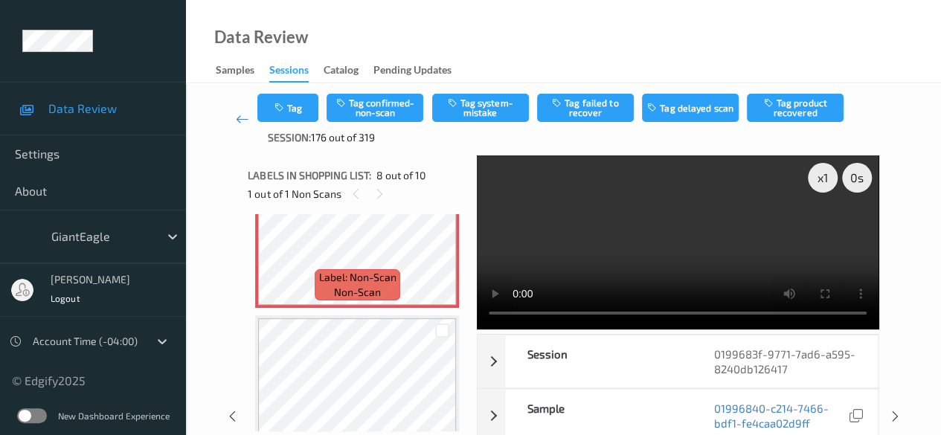
click at [646, 318] on video at bounding box center [678, 242] width 402 height 174
click at [500, 112] on button "Tag system-mistake" at bounding box center [480, 108] width 97 height 28
click at [296, 109] on button "Tag" at bounding box center [287, 108] width 61 height 28
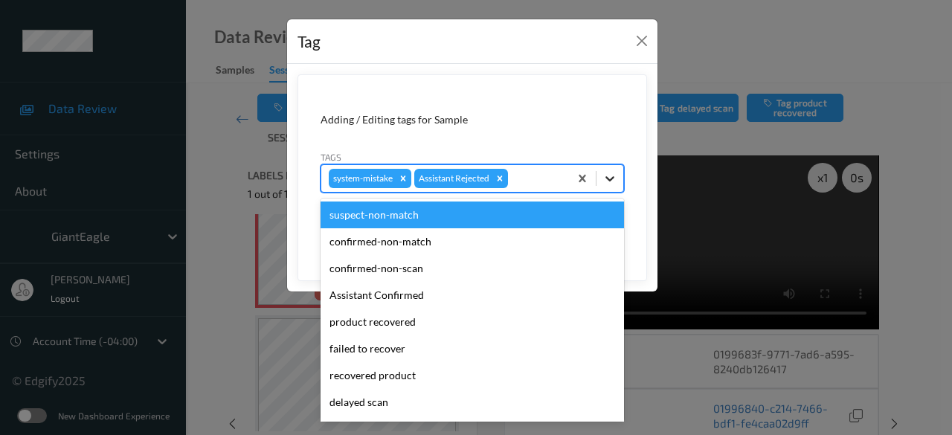
click at [603, 175] on icon at bounding box center [610, 178] width 15 height 15
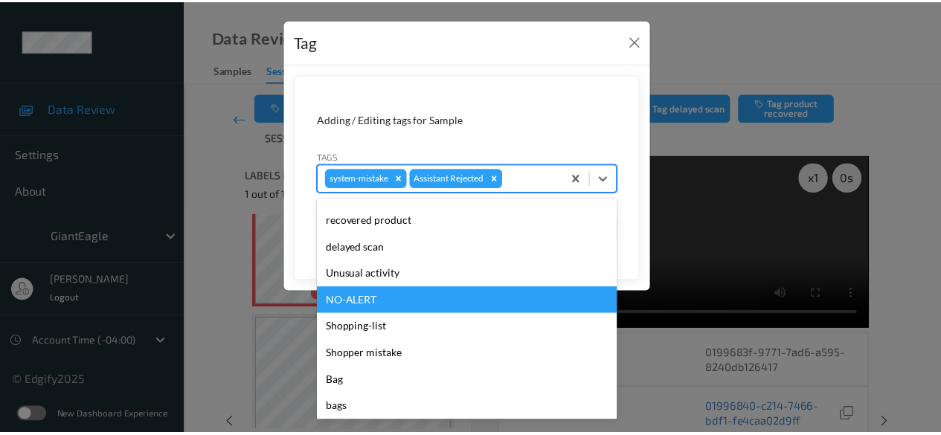
scroll to position [158, 0]
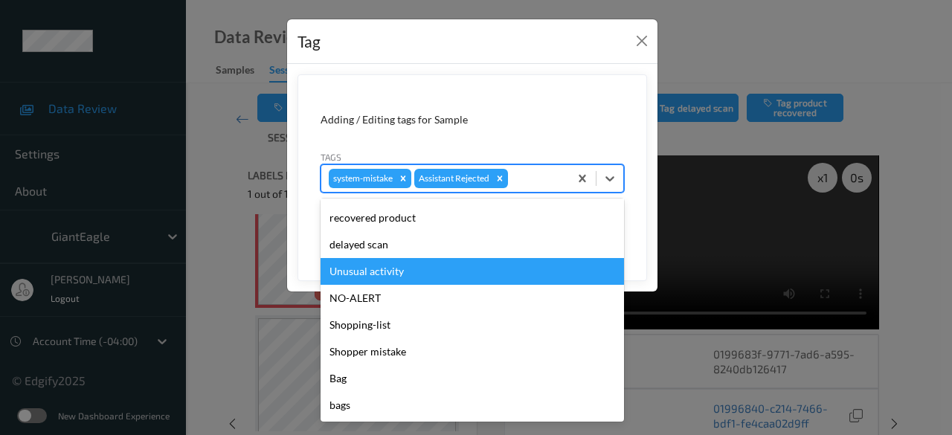
click at [410, 266] on div "Unusual activity" at bounding box center [472, 271] width 303 height 27
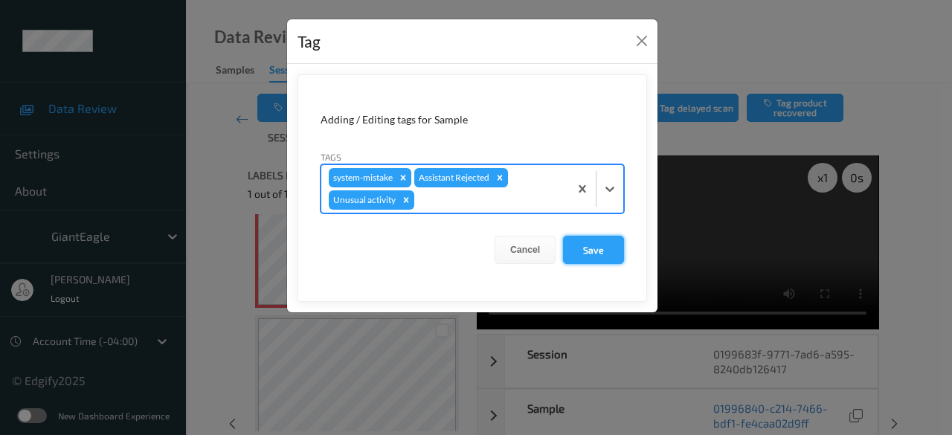
click at [594, 246] on button "Save" at bounding box center [593, 250] width 61 height 28
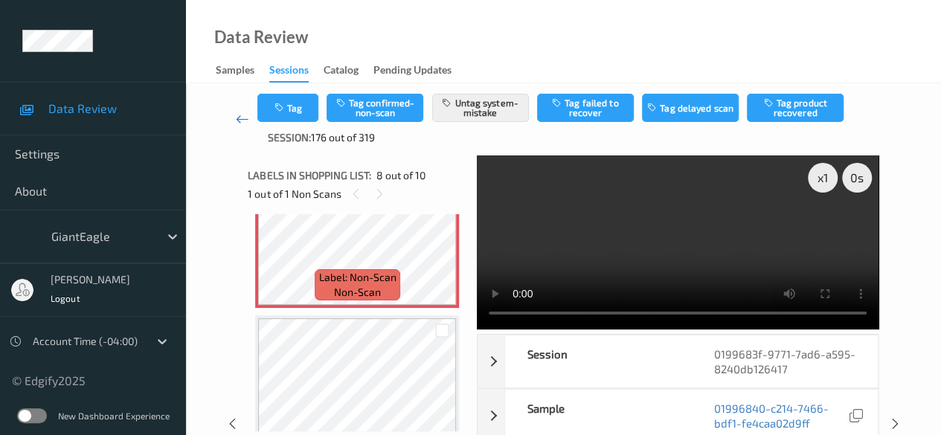
click at [247, 119] on icon at bounding box center [242, 119] width 13 height 15
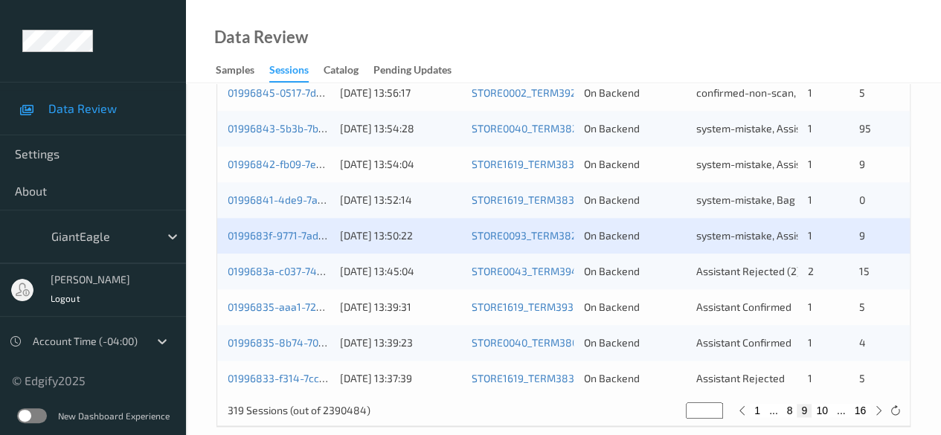
scroll to position [800, 0]
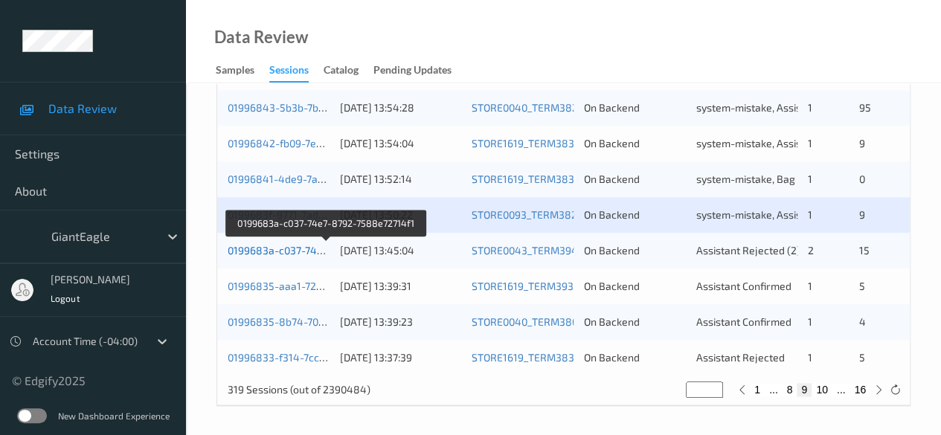
click at [295, 250] on link "0199683a-c037-74e7-8792-7588e72714f1" at bounding box center [327, 250] width 199 height 13
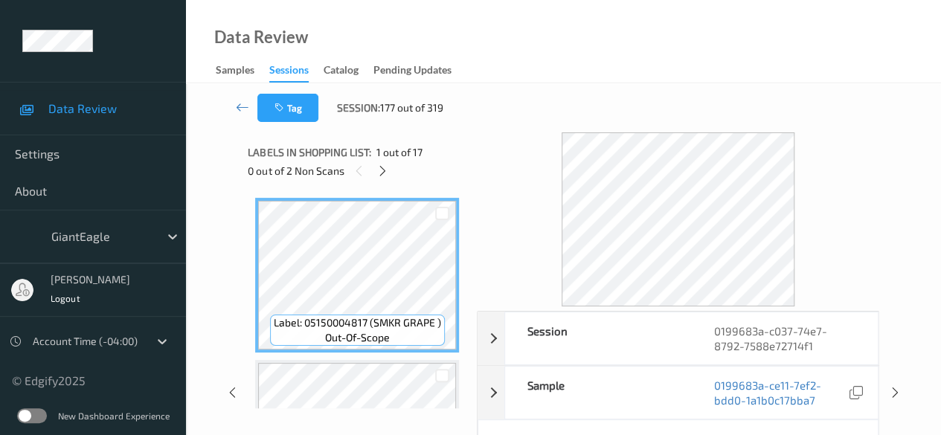
click at [382, 176] on icon at bounding box center [382, 170] width 13 height 13
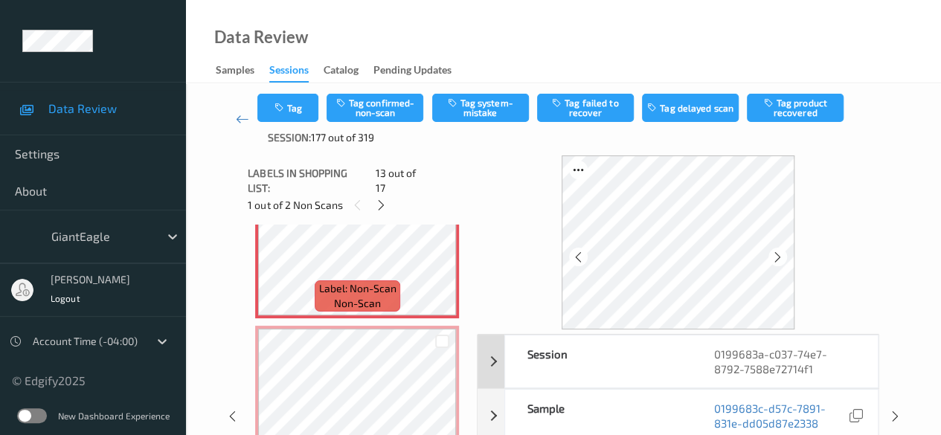
scroll to position [149, 0]
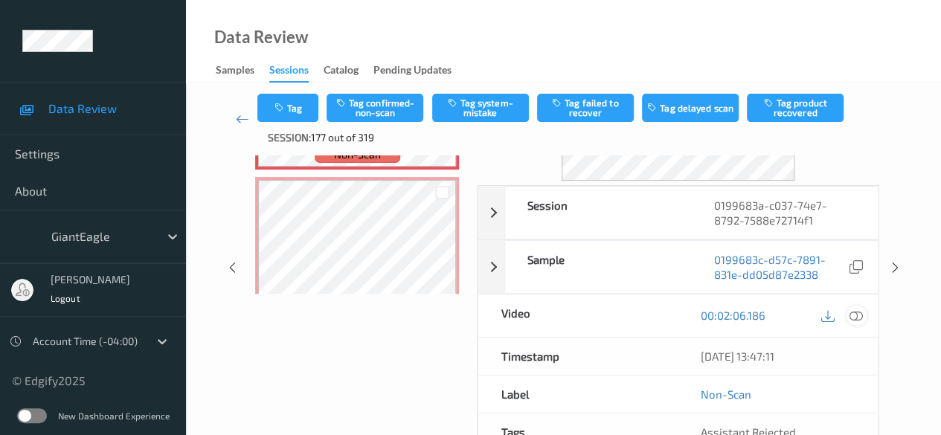
click at [853, 316] on icon at bounding box center [855, 315] width 13 height 13
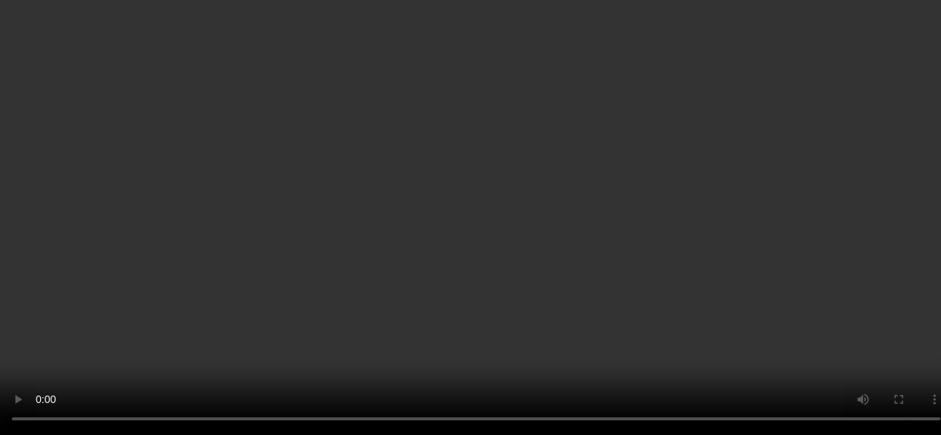
scroll to position [1951, 0]
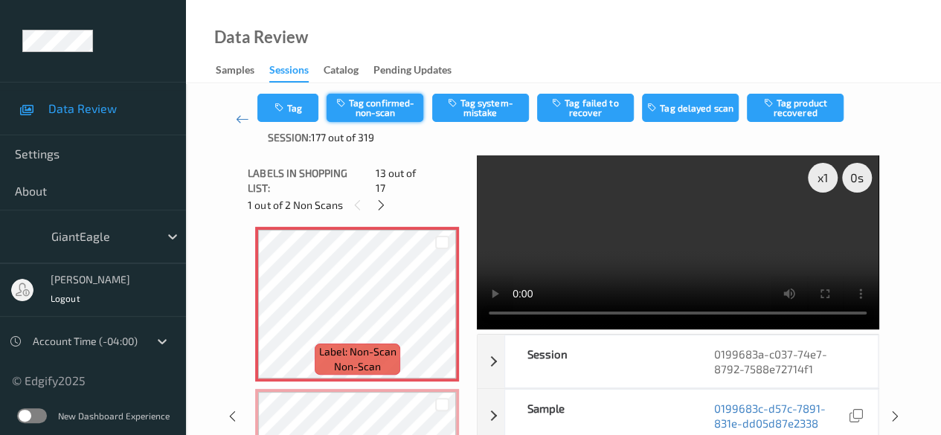
click at [382, 102] on button "Tag confirmed-non-scan" at bounding box center [375, 108] width 97 height 28
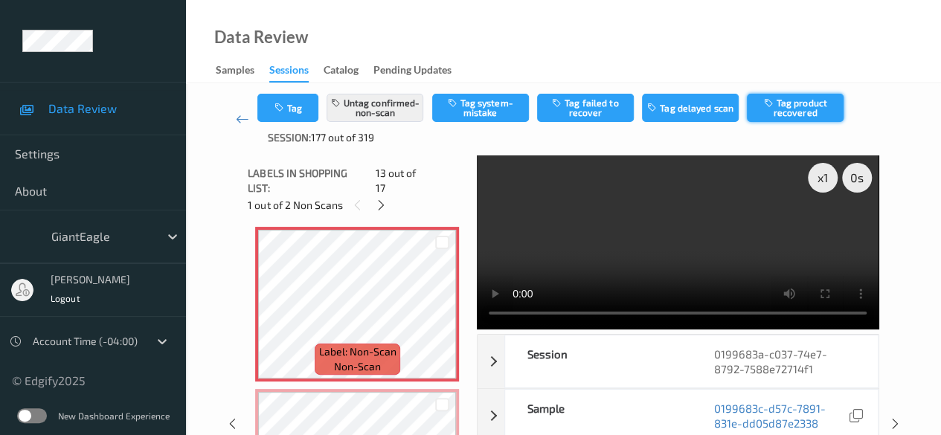
click at [797, 111] on button "Tag product recovered" at bounding box center [795, 108] width 97 height 28
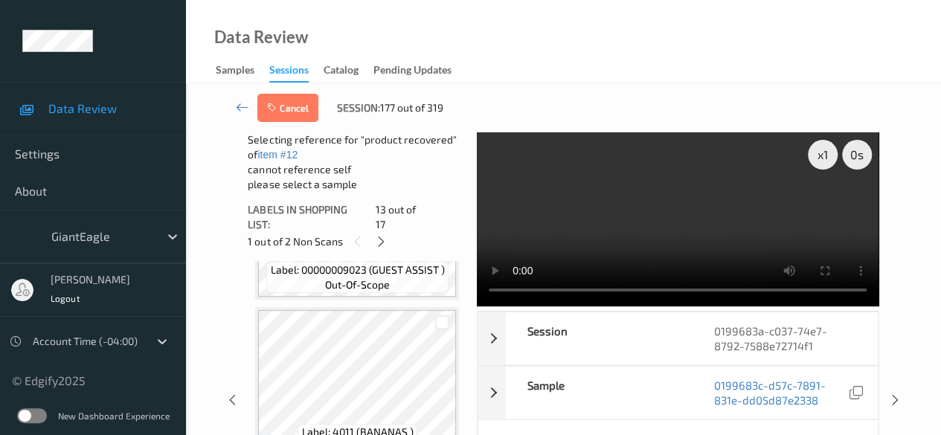
scroll to position [2397, 0]
click at [442, 312] on div at bounding box center [442, 319] width 14 height 14
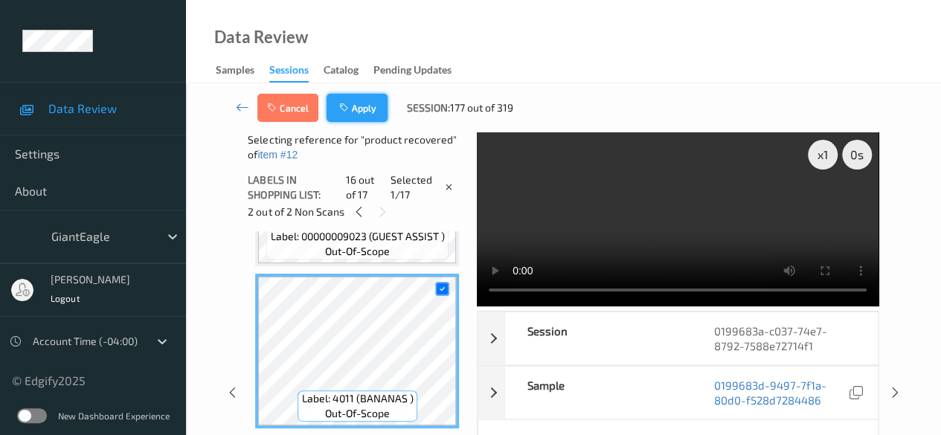
click at [364, 112] on button "Apply" at bounding box center [357, 108] width 61 height 28
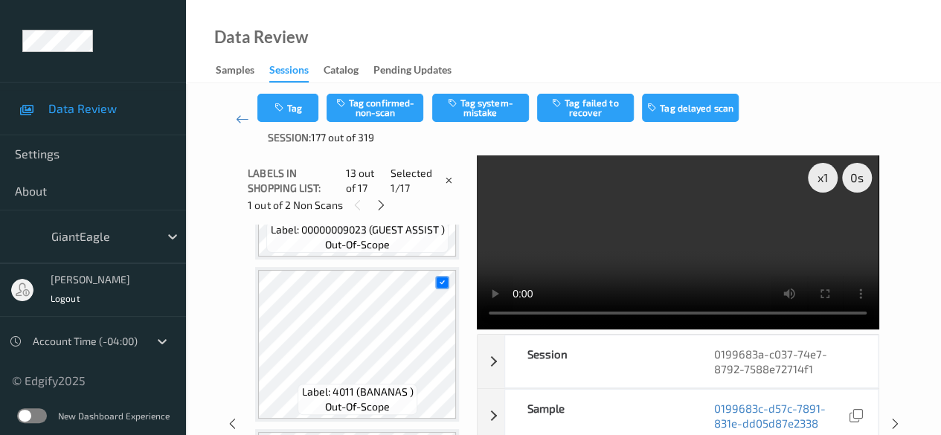
scroll to position [1791, 0]
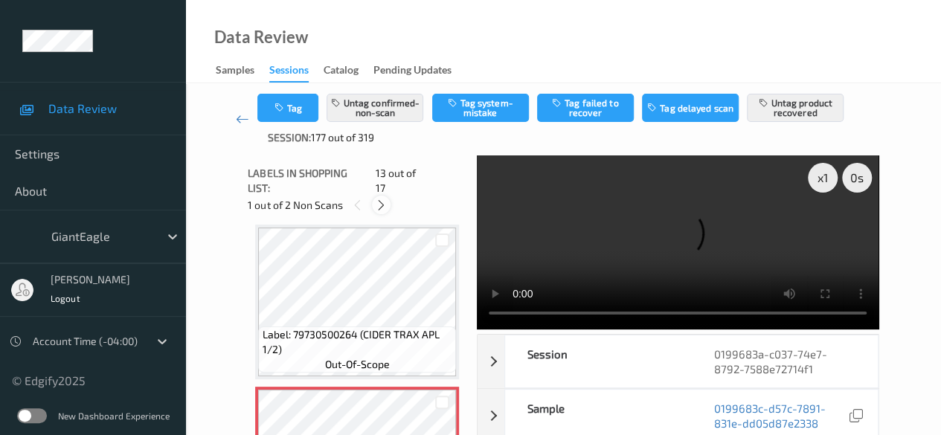
click at [390, 196] on div at bounding box center [381, 205] width 19 height 19
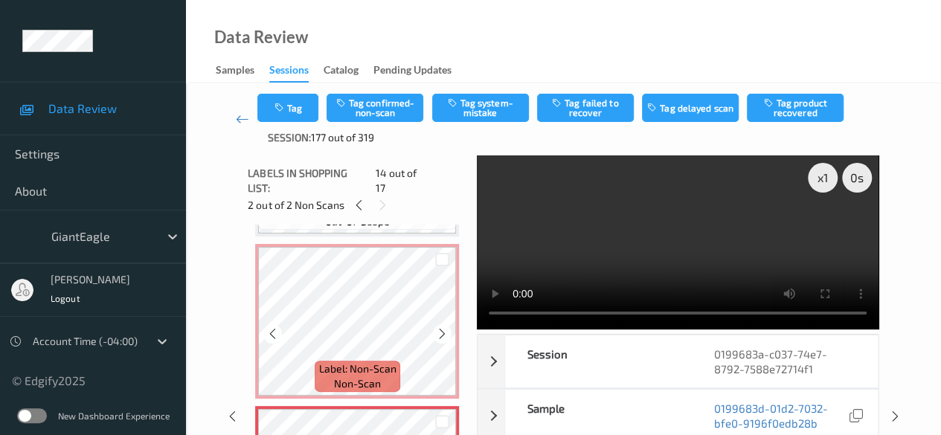
scroll to position [2083, 0]
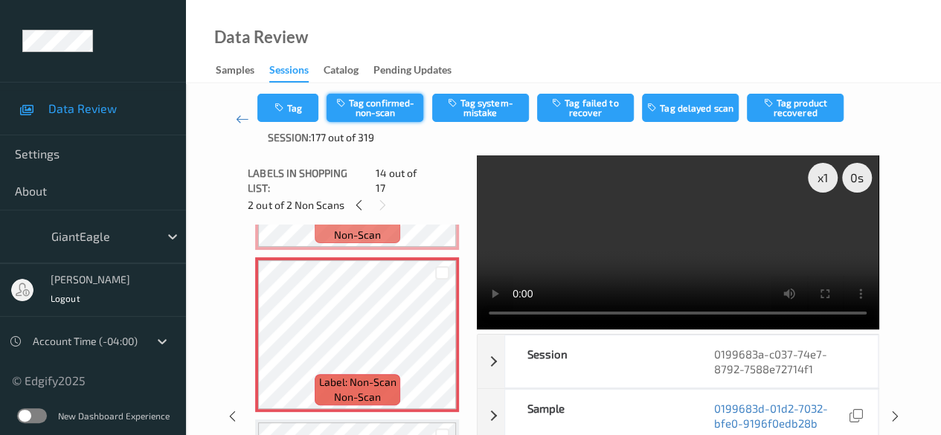
click at [367, 106] on button "Tag confirmed-non-scan" at bounding box center [375, 108] width 97 height 28
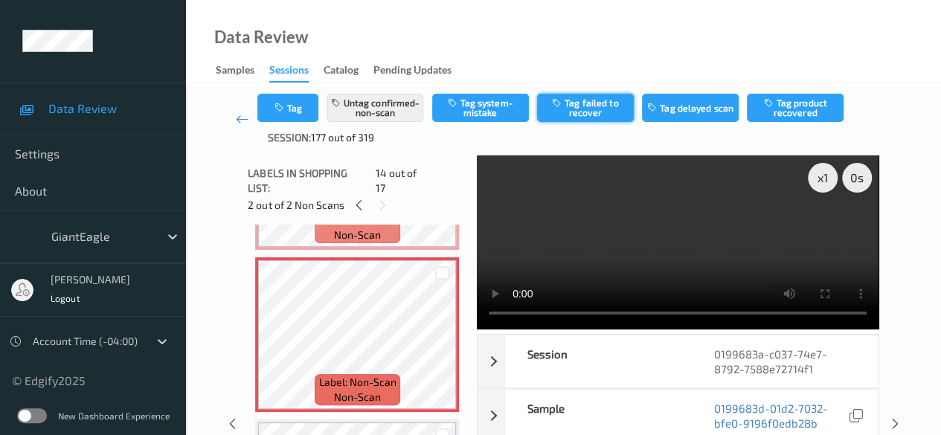
click at [596, 110] on button "Tag failed to recover" at bounding box center [585, 108] width 97 height 28
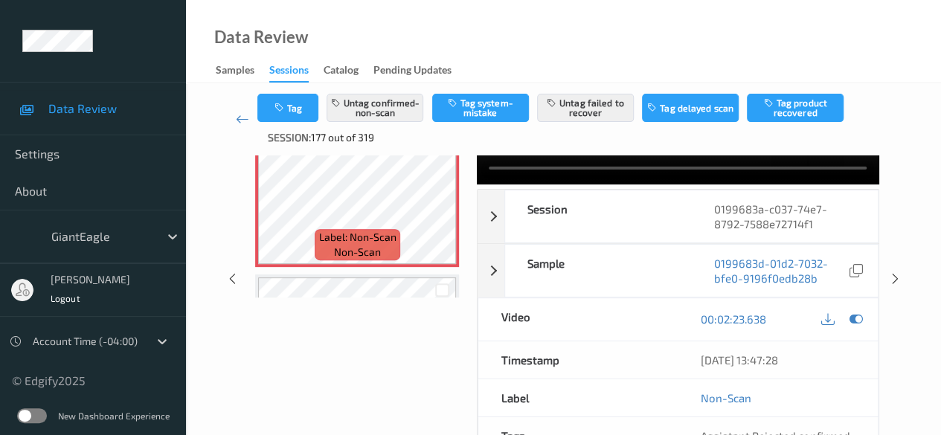
scroll to position [149, 0]
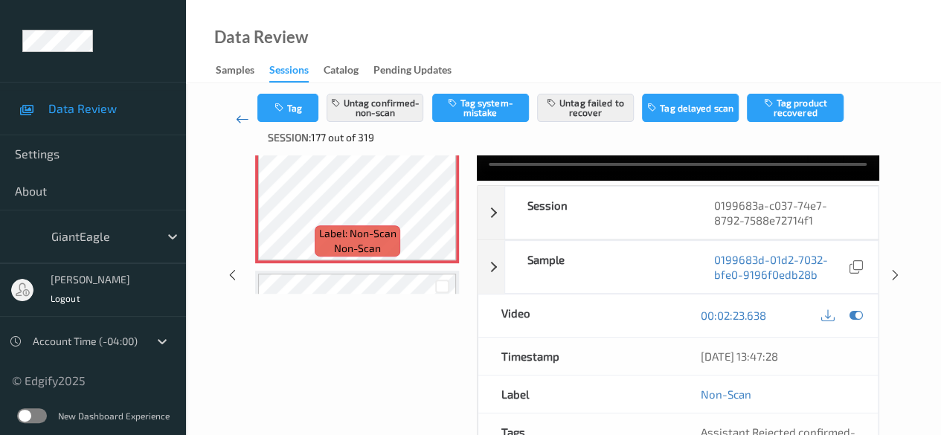
click at [240, 117] on icon at bounding box center [242, 119] width 13 height 15
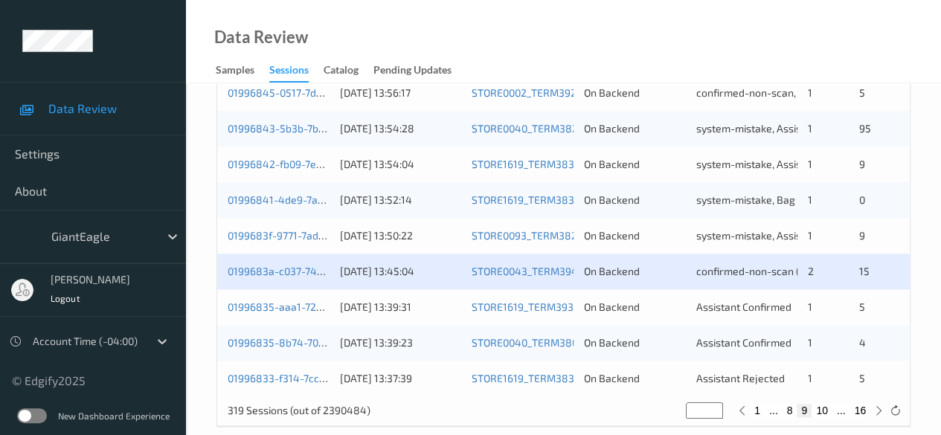
scroll to position [800, 0]
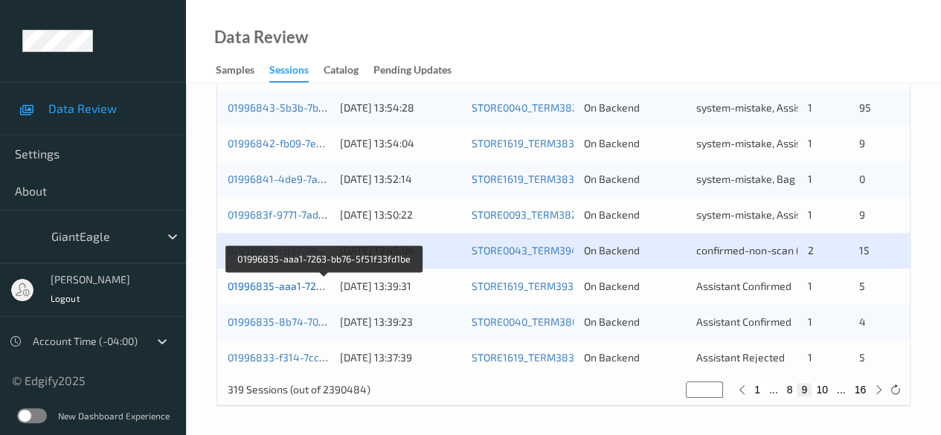
click at [283, 288] on link "01996835-aaa1-7263-bb76-5f51f33fd1be" at bounding box center [325, 286] width 194 height 13
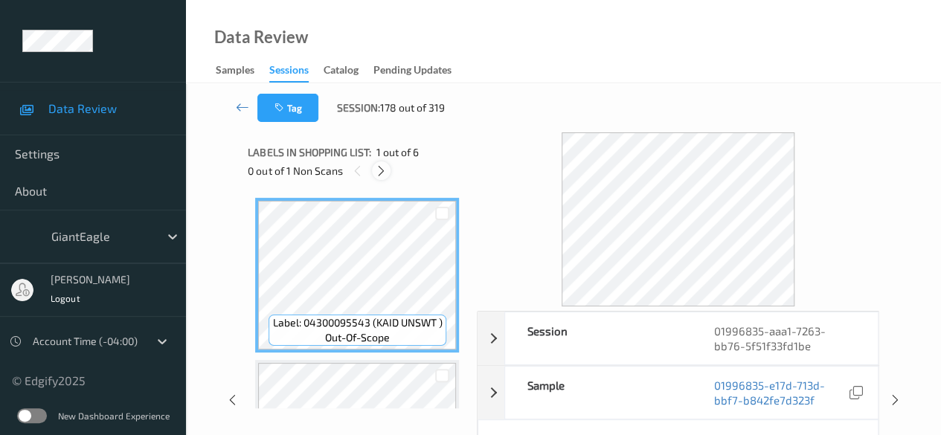
click at [379, 175] on icon at bounding box center [381, 170] width 13 height 13
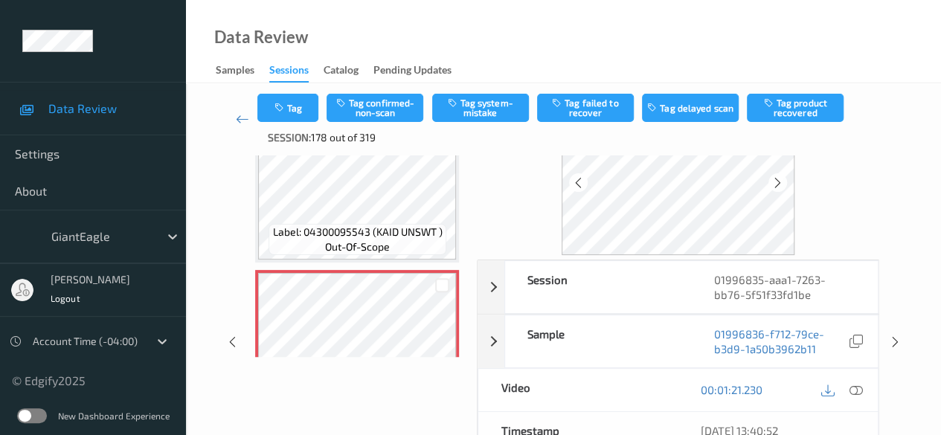
scroll to position [762, 0]
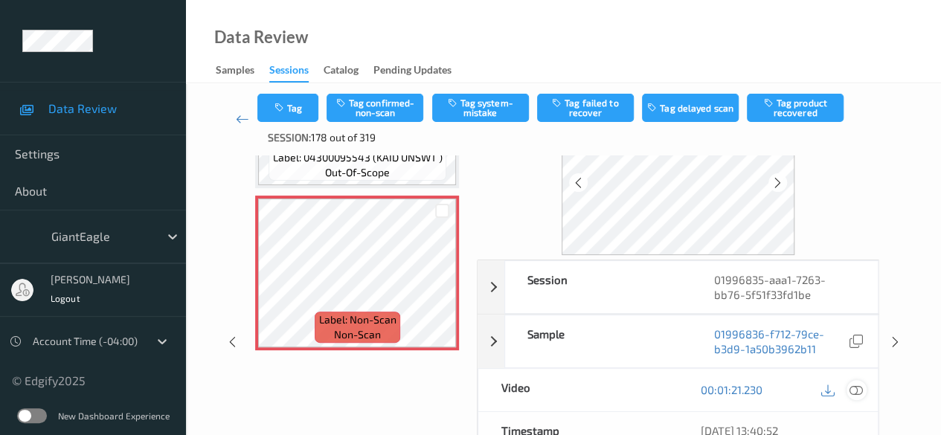
click at [858, 393] on icon at bounding box center [855, 389] width 13 height 13
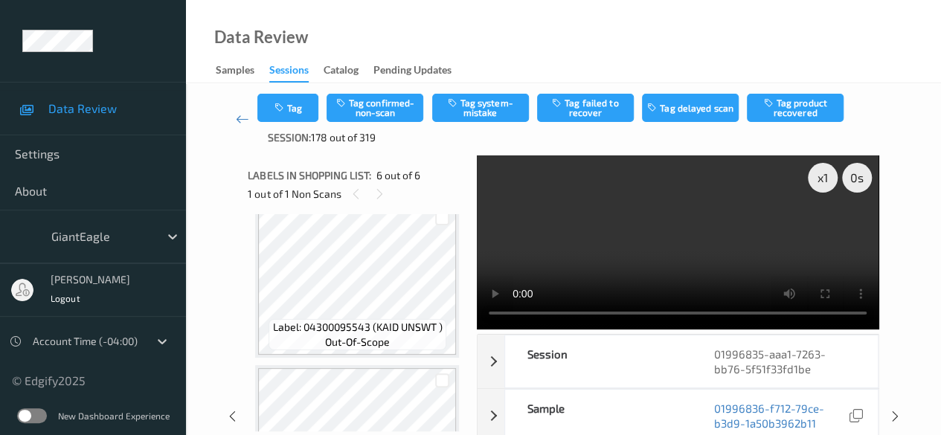
scroll to position [0, 0]
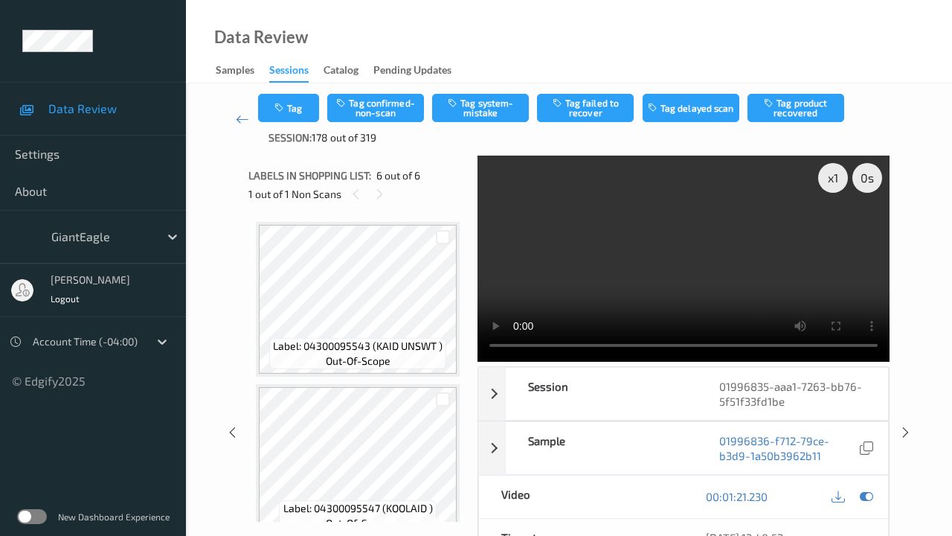
click at [478, 362] on video at bounding box center [684, 258] width 412 height 206
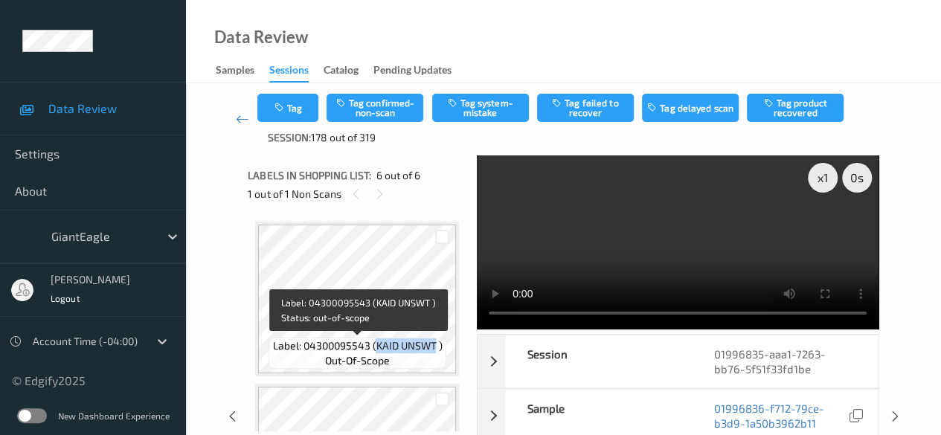
drag, startPoint x: 375, startPoint y: 344, endPoint x: 434, endPoint y: 347, distance: 59.6
click at [434, 347] on span "Label: 04300095543 (KAID UNSWT )" at bounding box center [357, 345] width 170 height 15
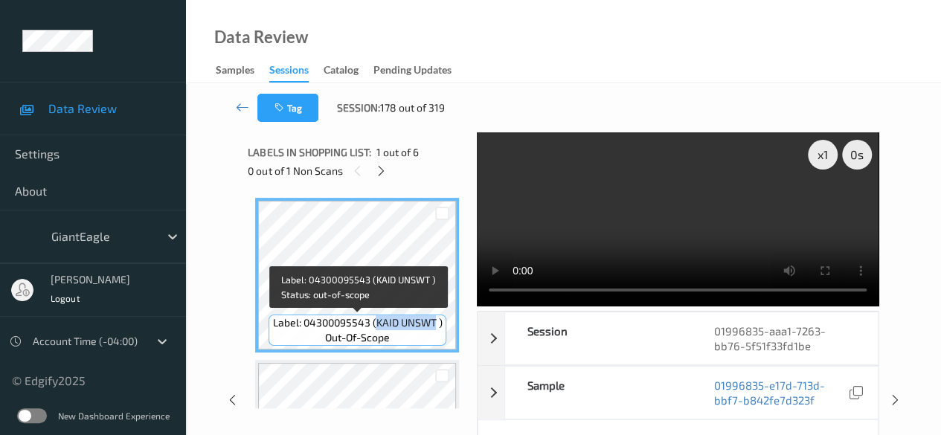
copy span "KAID UNSWT"
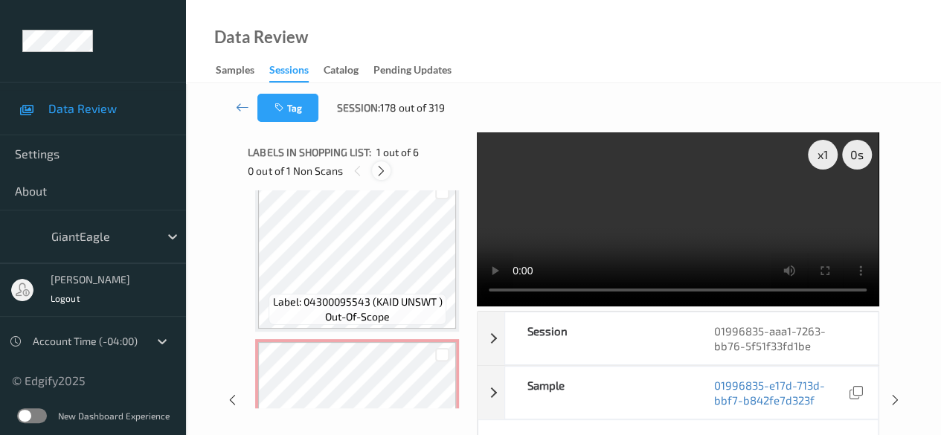
click at [388, 167] on div at bounding box center [381, 170] width 19 height 19
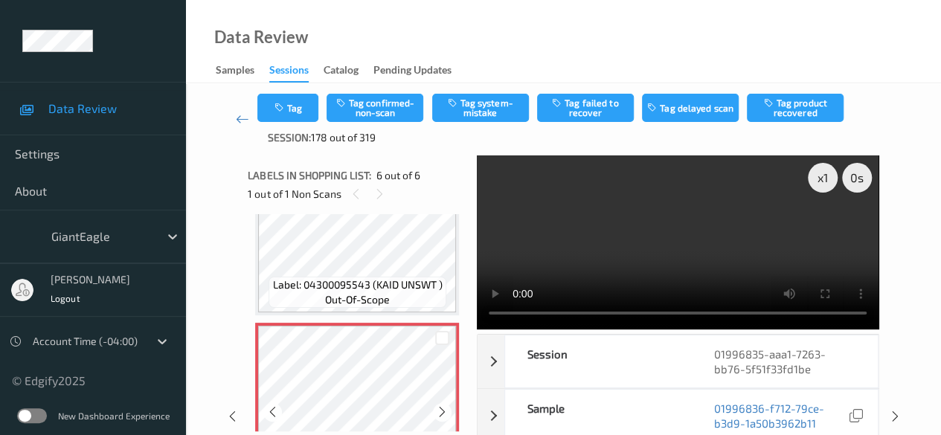
scroll to position [730, 0]
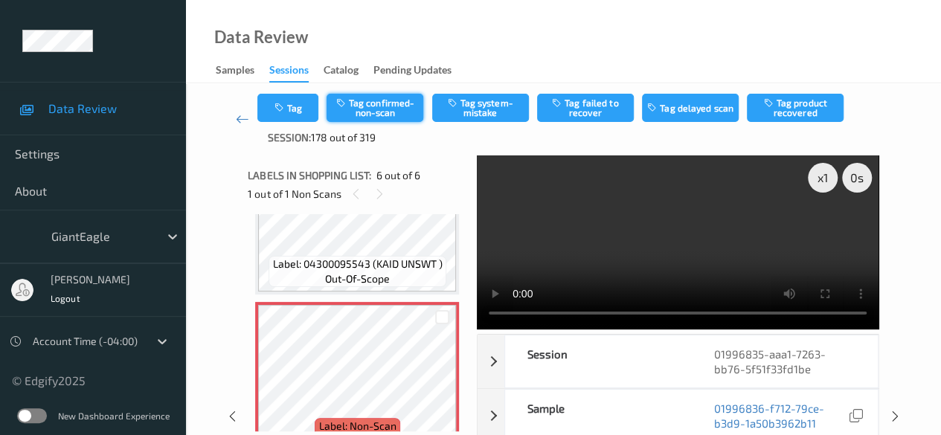
click at [394, 107] on button "Tag confirmed-non-scan" at bounding box center [375, 108] width 97 height 28
click at [242, 121] on icon at bounding box center [242, 119] width 13 height 15
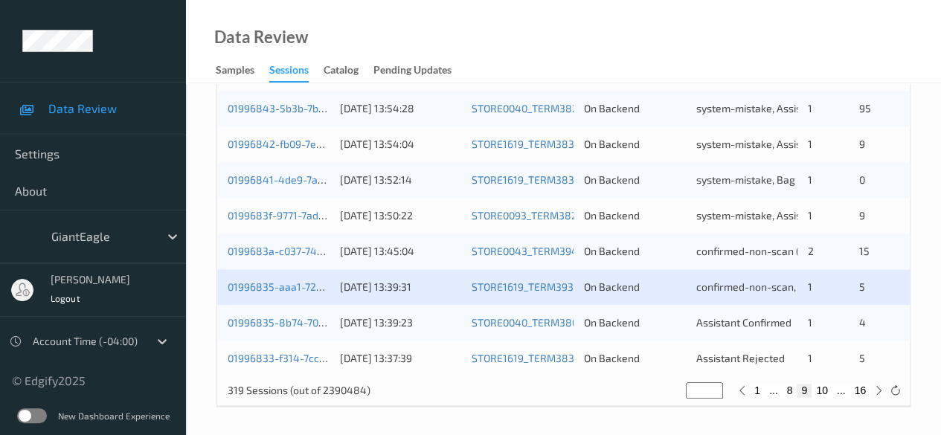
scroll to position [800, 0]
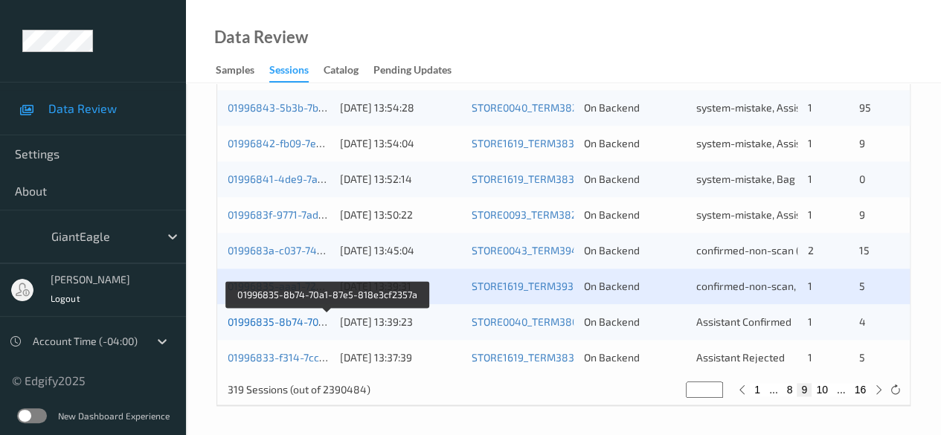
click at [280, 321] on link "01996835-8b74-70a1-87e5-818e3cf2357a" at bounding box center [329, 321] width 202 height 13
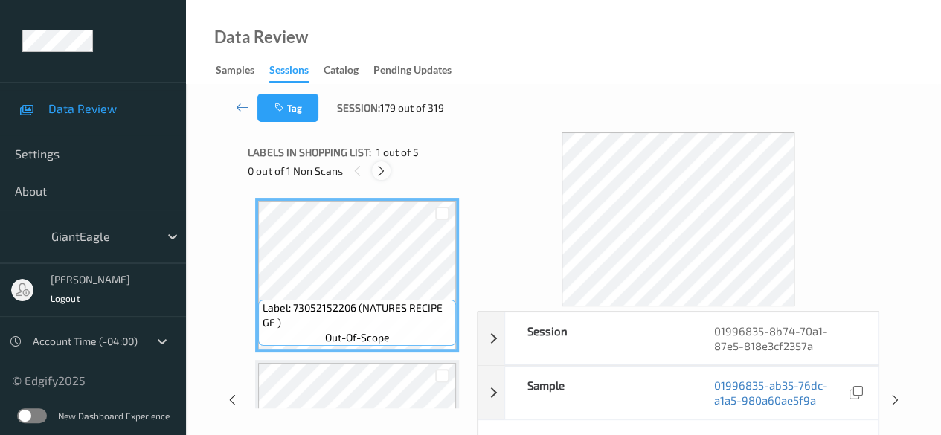
click at [387, 175] on icon at bounding box center [381, 170] width 13 height 13
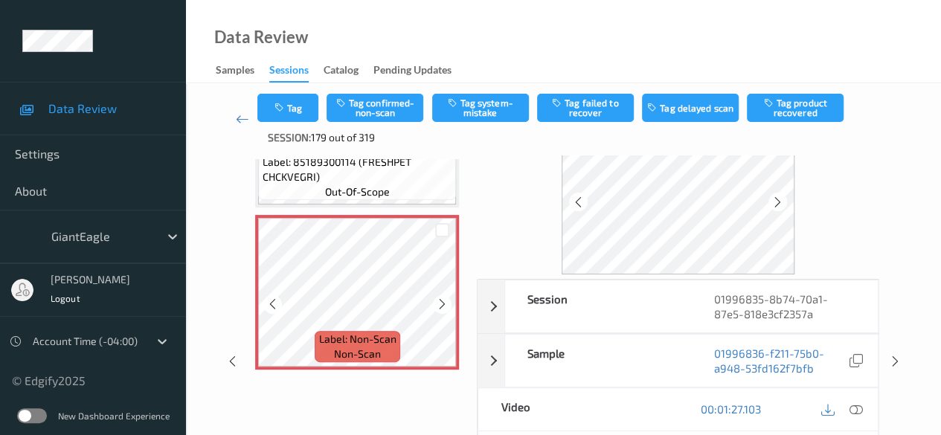
scroll to position [74, 0]
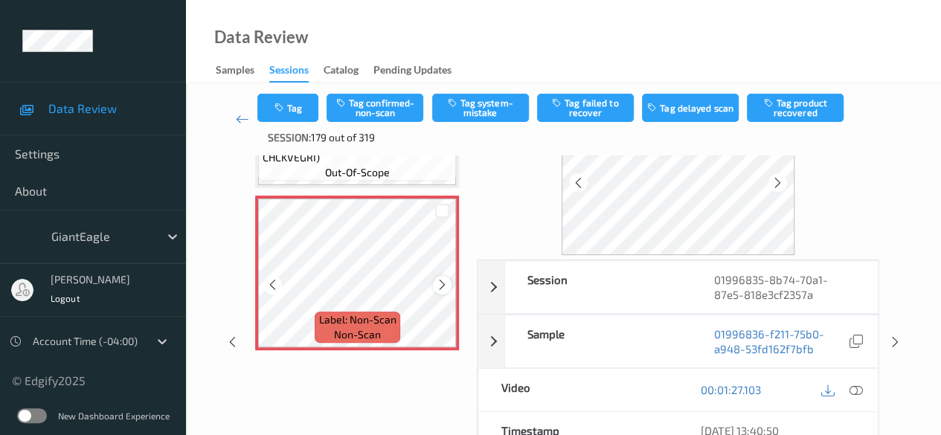
click at [440, 280] on icon at bounding box center [442, 284] width 13 height 13
click at [444, 281] on icon at bounding box center [442, 284] width 13 height 13
click at [858, 391] on icon at bounding box center [855, 389] width 13 height 13
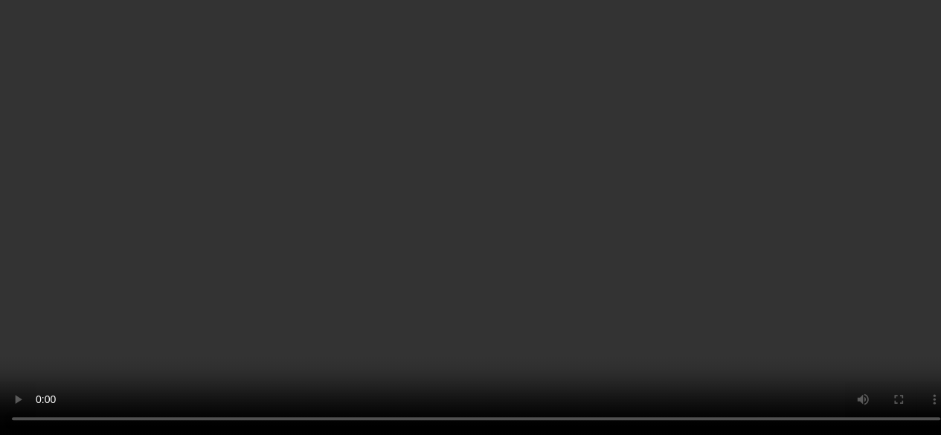
scroll to position [0, 0]
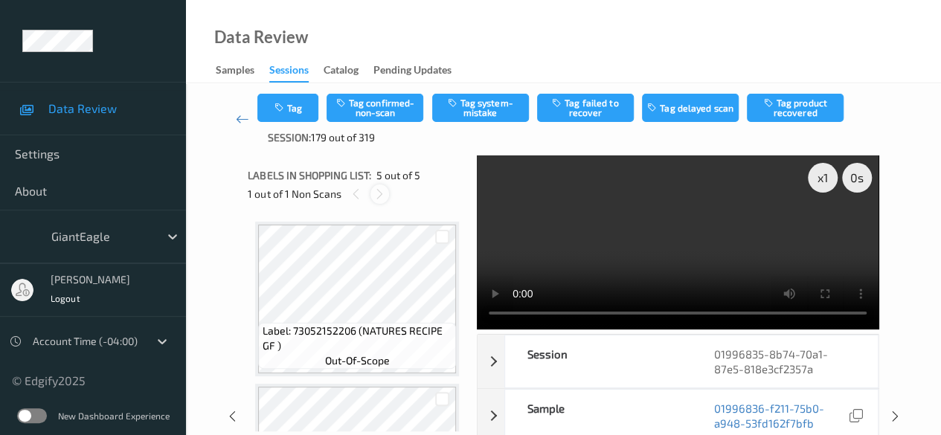
click at [379, 196] on icon at bounding box center [379, 193] width 13 height 13
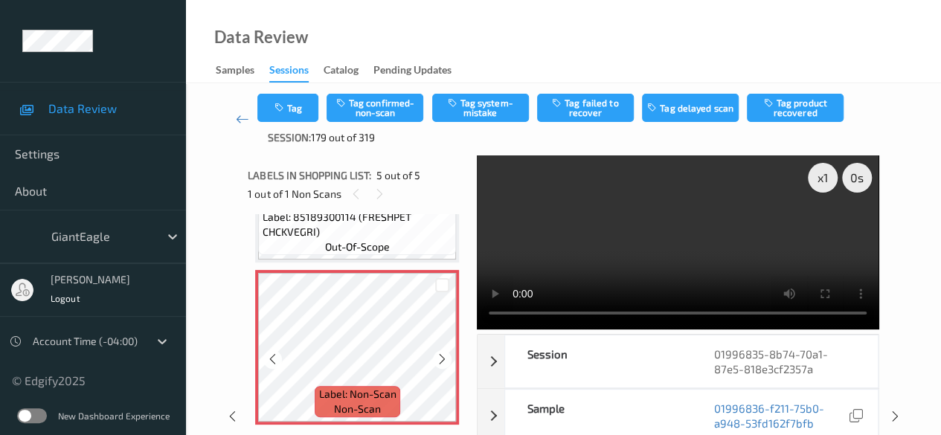
scroll to position [526, 0]
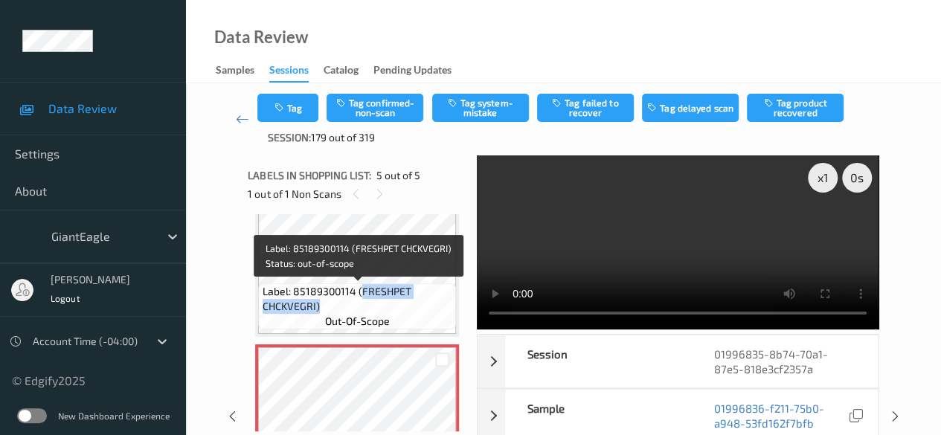
drag, startPoint x: 360, startPoint y: 289, endPoint x: 414, endPoint y: 306, distance: 56.7
click at [414, 306] on span "Label: 85189300114 (FRESHPET CHCKVEGRI)" at bounding box center [358, 299] width 190 height 30
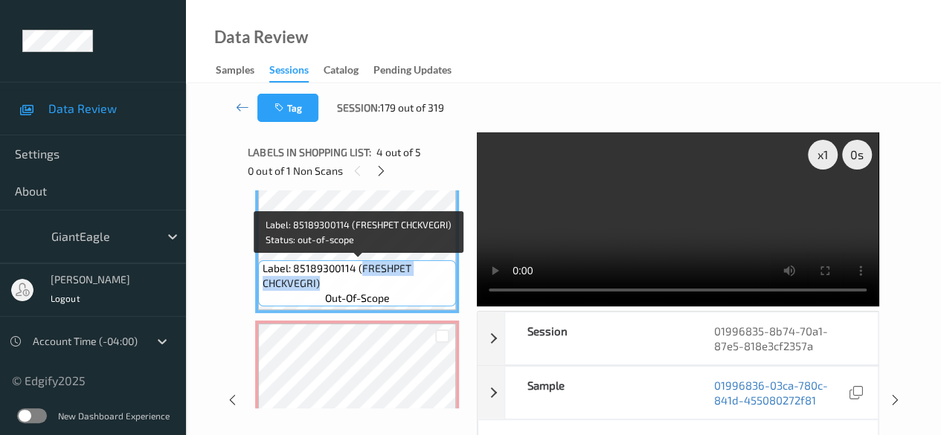
copy span "FRESHPET CHCKVEGRI)"
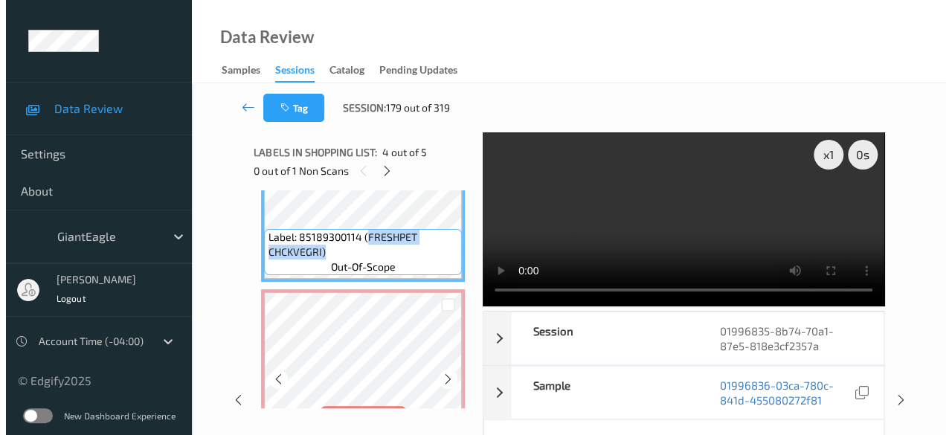
scroll to position [600, 0]
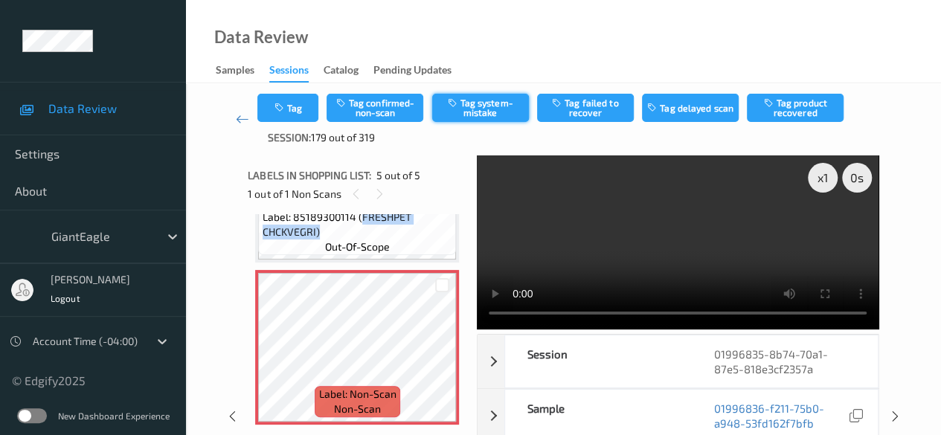
click at [467, 106] on button "Tag system-mistake" at bounding box center [480, 108] width 97 height 28
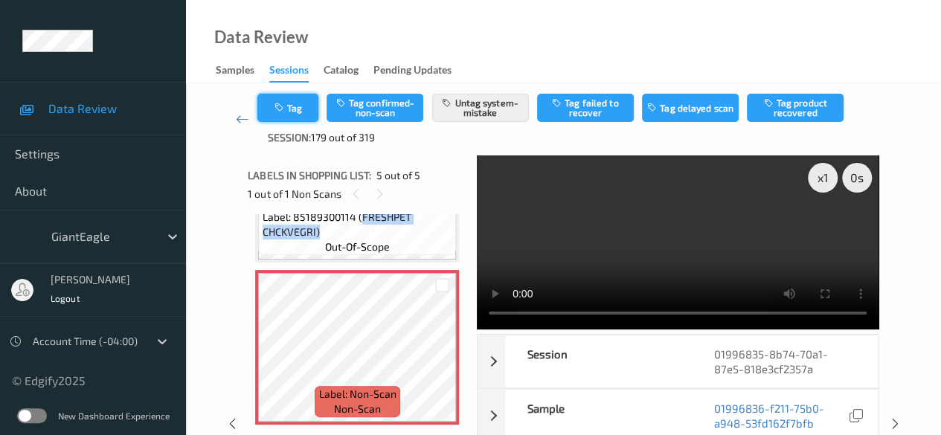
click at [293, 99] on button "Tag" at bounding box center [287, 108] width 61 height 28
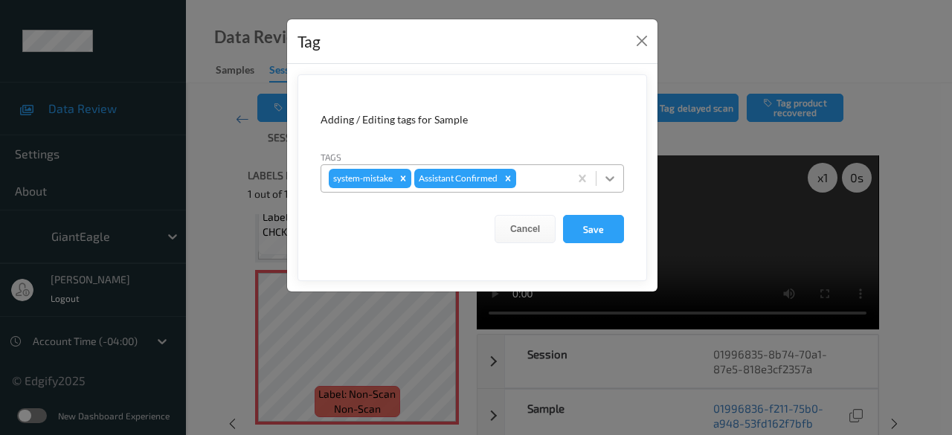
click at [611, 177] on icon at bounding box center [610, 178] width 15 height 15
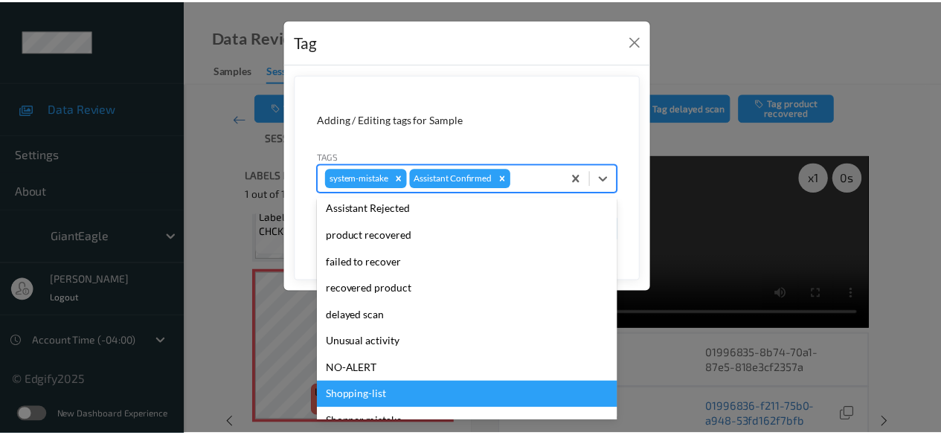
scroll to position [83, 0]
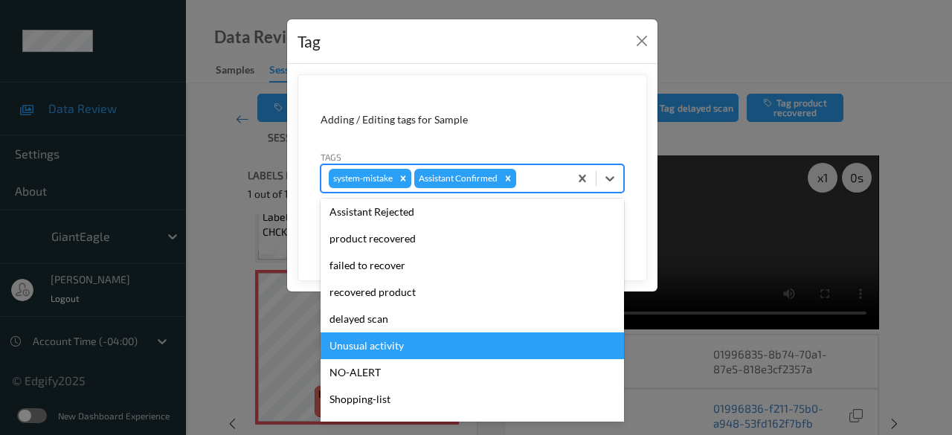
click at [482, 342] on div "Unusual activity" at bounding box center [472, 345] width 303 height 27
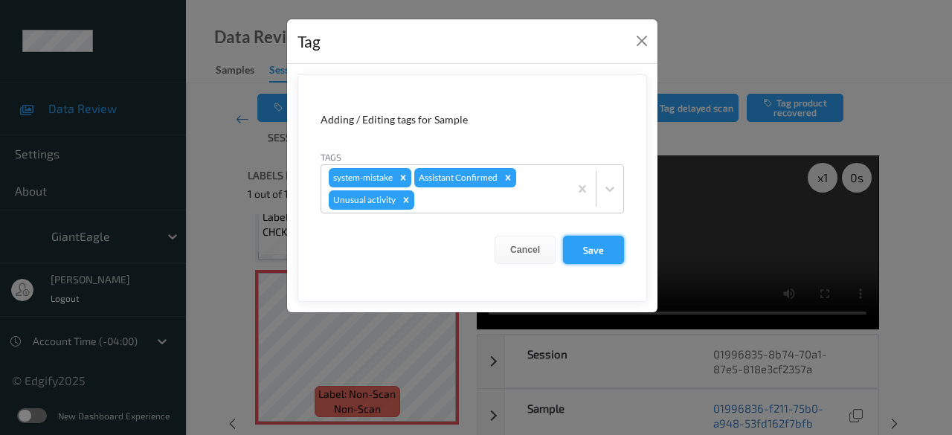
click at [588, 251] on button "Save" at bounding box center [593, 250] width 61 height 28
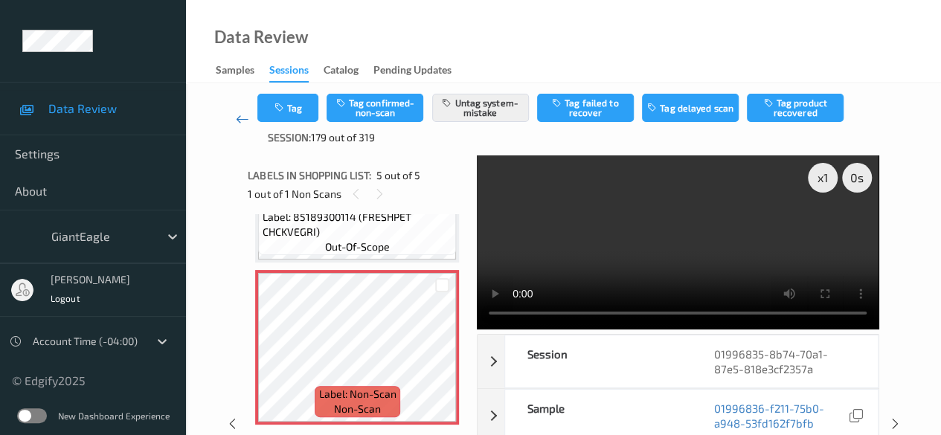
click at [245, 116] on icon at bounding box center [242, 119] width 13 height 15
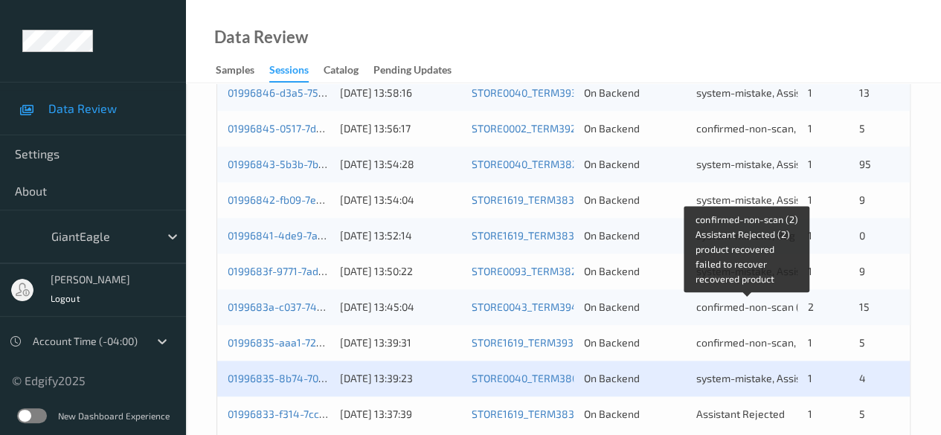
scroll to position [800, 0]
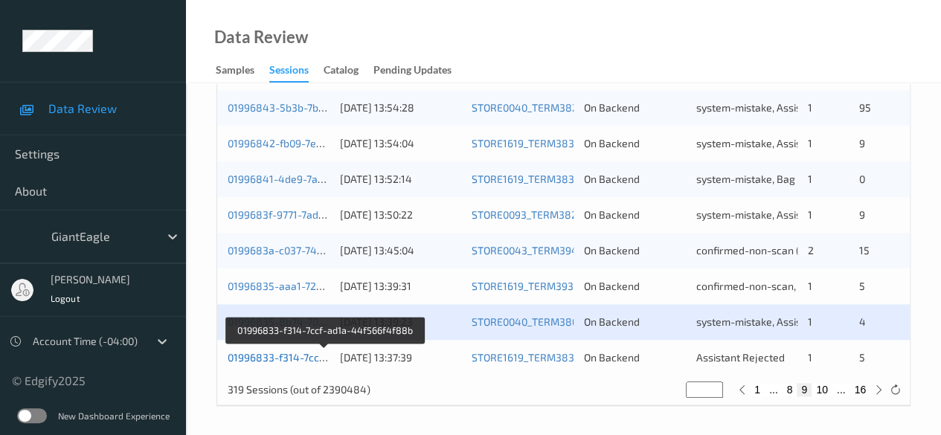
click at [253, 358] on link "01996833-f314-7ccf-ad1a-44f566f4f88b" at bounding box center [325, 357] width 195 height 13
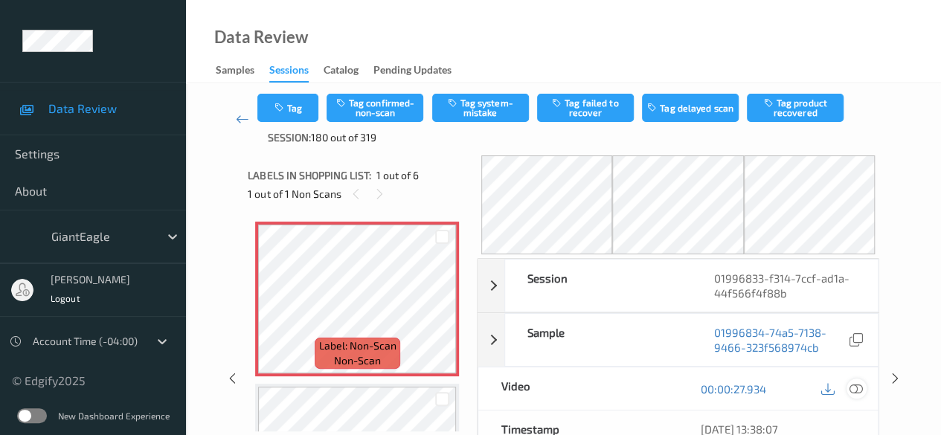
click at [857, 389] on icon at bounding box center [855, 388] width 13 height 13
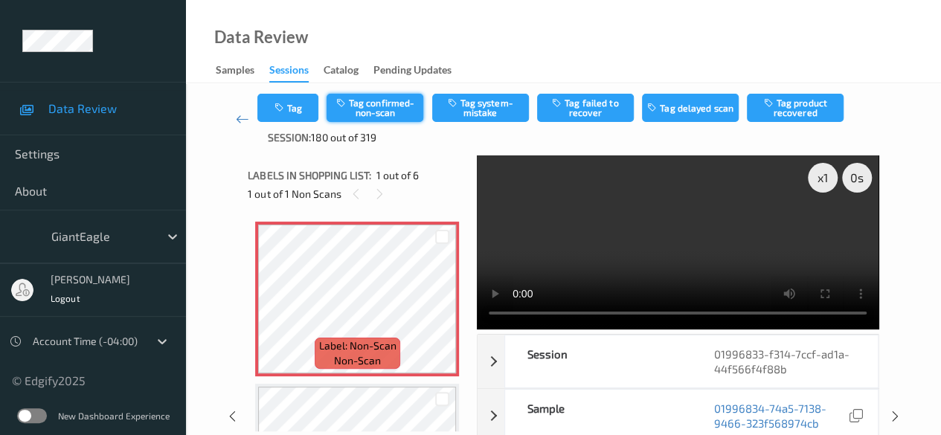
click at [373, 117] on button "Tag confirmed-non-scan" at bounding box center [375, 108] width 97 height 28
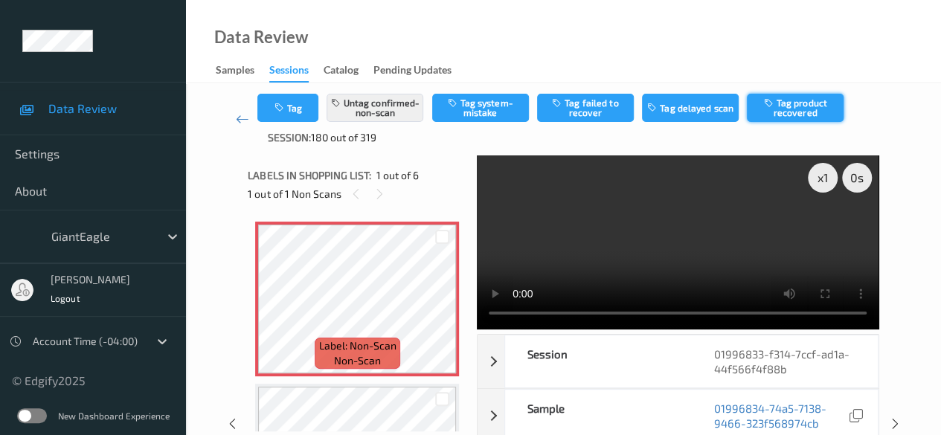
click at [785, 111] on button "Tag product recovered" at bounding box center [795, 108] width 97 height 28
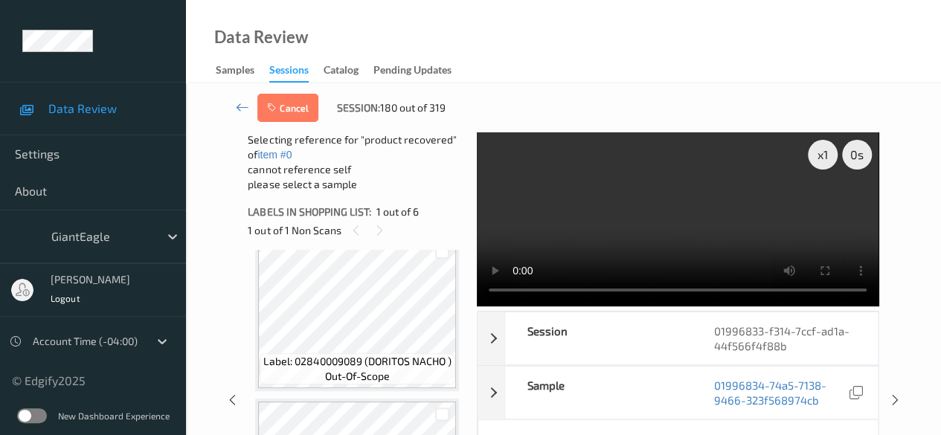
scroll to position [595, 0]
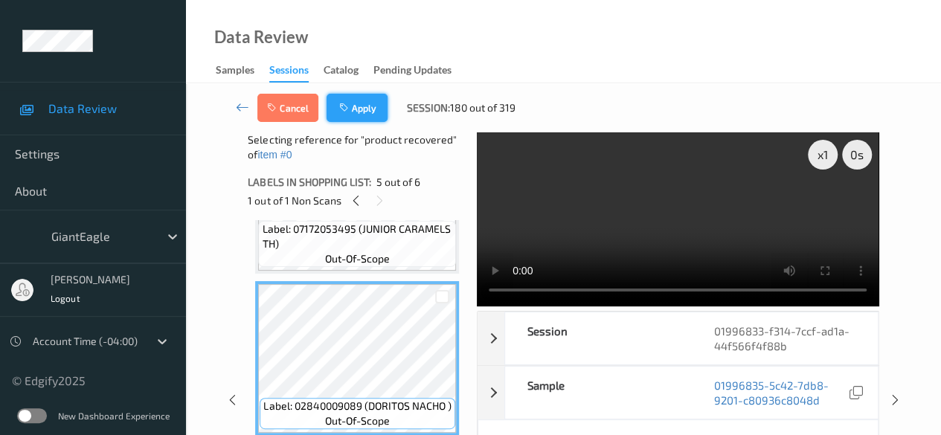
click at [353, 108] on button "Apply" at bounding box center [357, 108] width 61 height 28
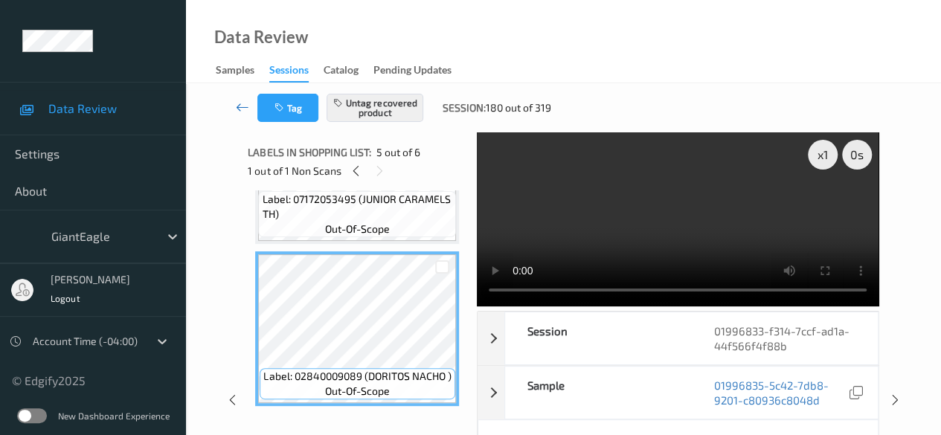
click at [245, 106] on icon at bounding box center [242, 107] width 13 height 15
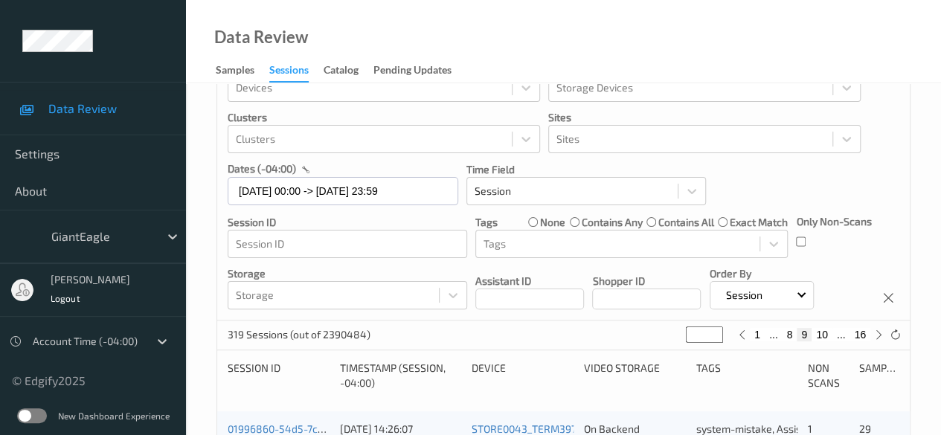
scroll to position [74, 0]
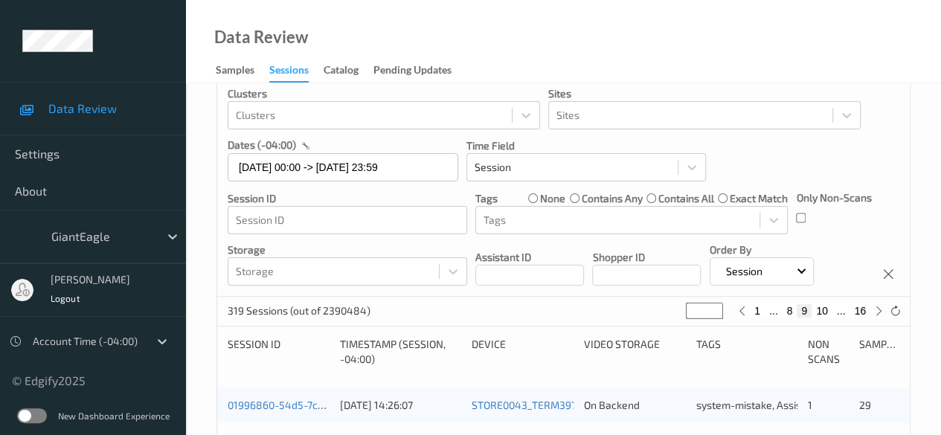
click at [823, 311] on button "10" at bounding box center [822, 310] width 21 height 13
type input "**"
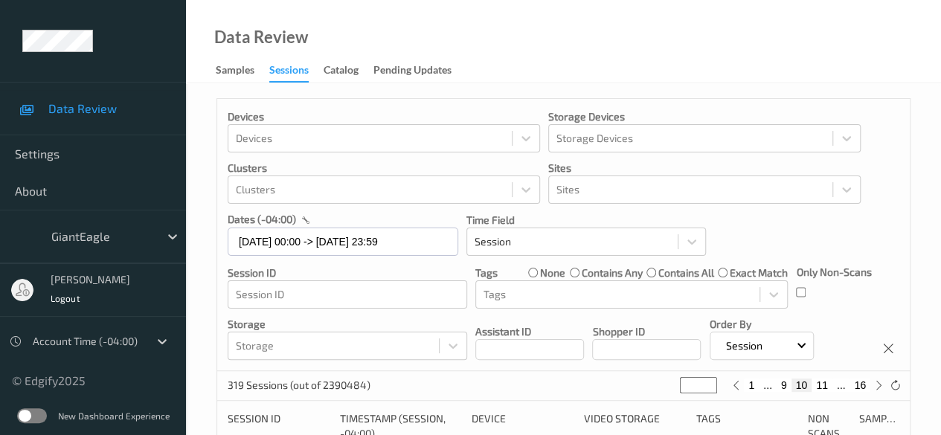
click at [821, 381] on button "11" at bounding box center [822, 385] width 21 height 13
type input "**"
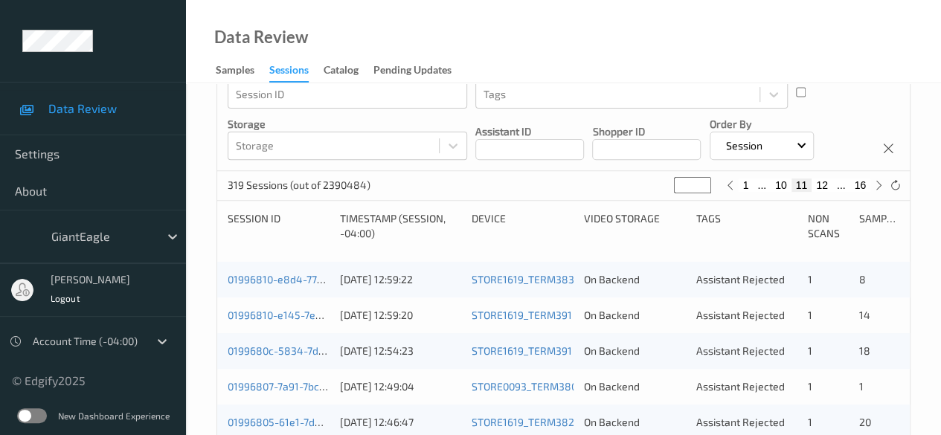
scroll to position [223, 0]
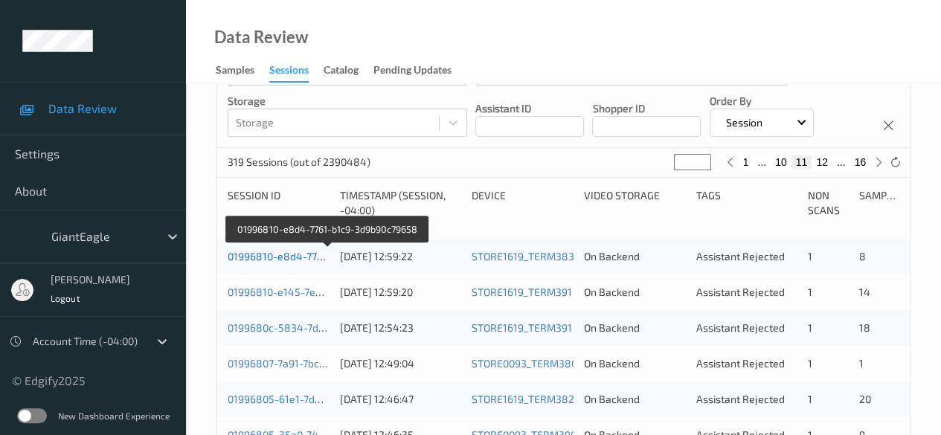
click at [292, 260] on link "01996810-e8d4-7761-b1c9-3d9b90c79658" at bounding box center [328, 256] width 201 height 13
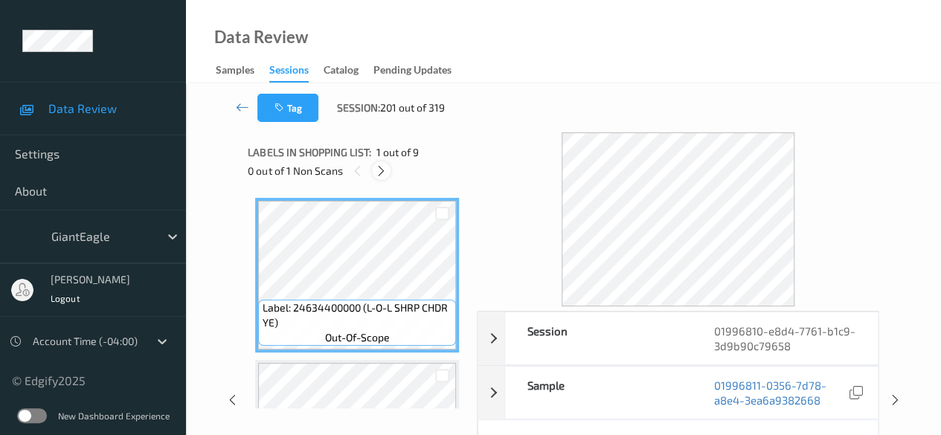
click at [385, 170] on icon at bounding box center [381, 170] width 13 height 13
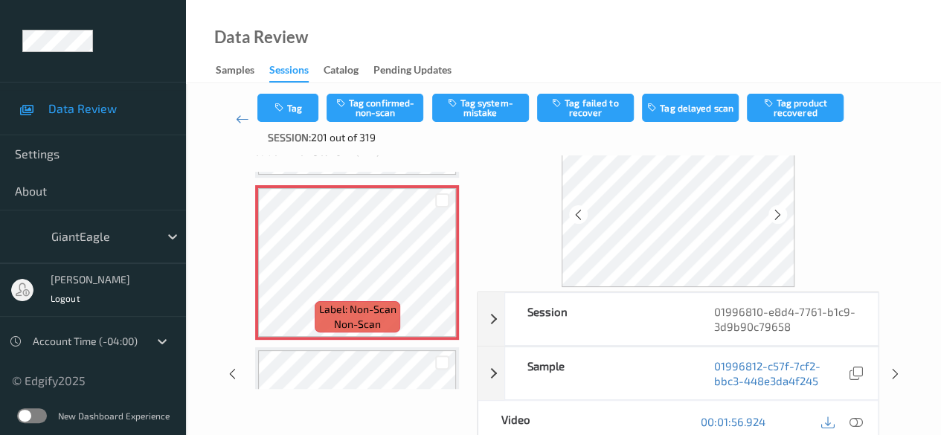
scroll to position [74, 0]
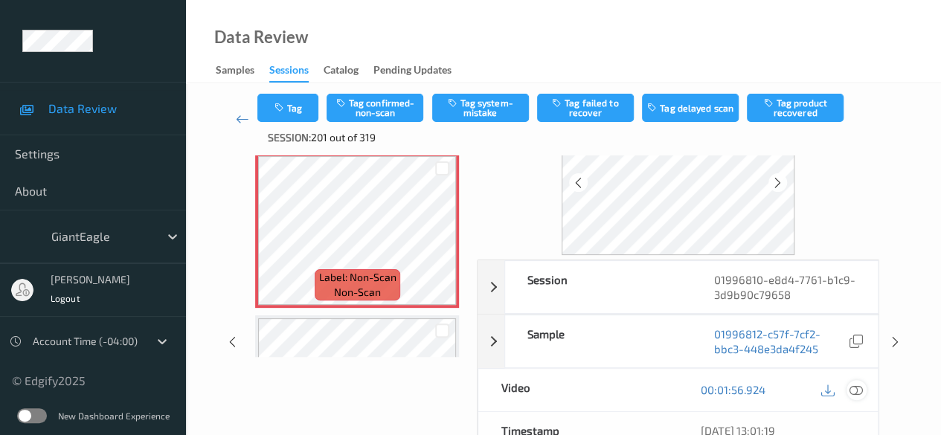
click at [859, 389] on icon at bounding box center [855, 389] width 13 height 13
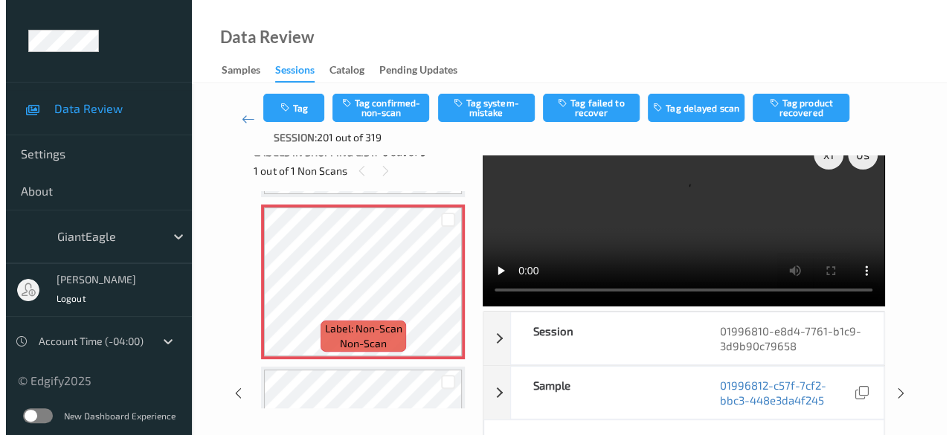
scroll to position [0, 0]
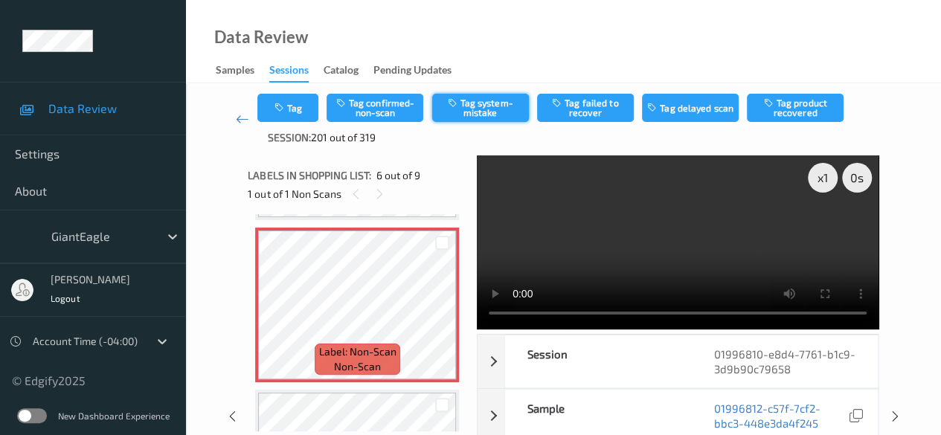
click at [486, 111] on button "Tag system-mistake" at bounding box center [480, 108] width 97 height 28
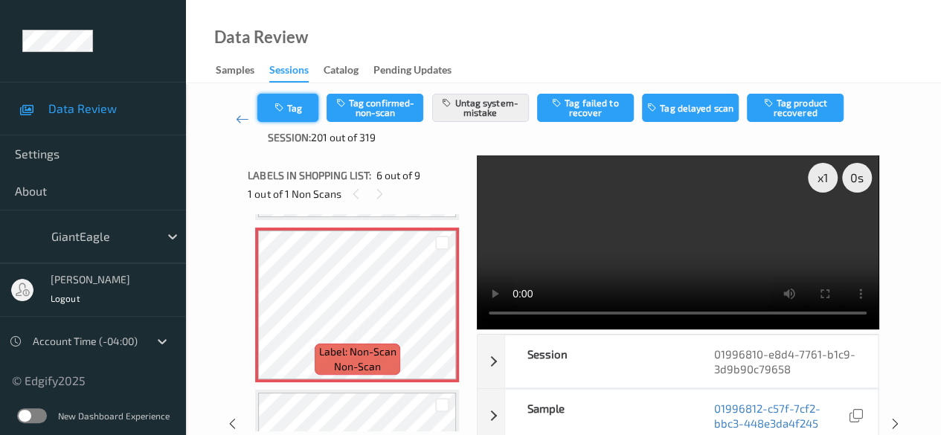
click at [305, 113] on button "Tag" at bounding box center [287, 108] width 61 height 28
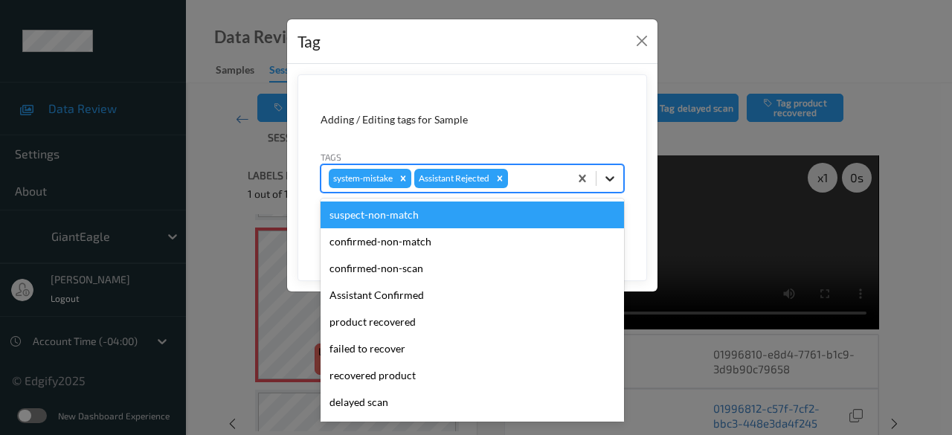
click at [614, 180] on icon at bounding box center [610, 178] width 15 height 15
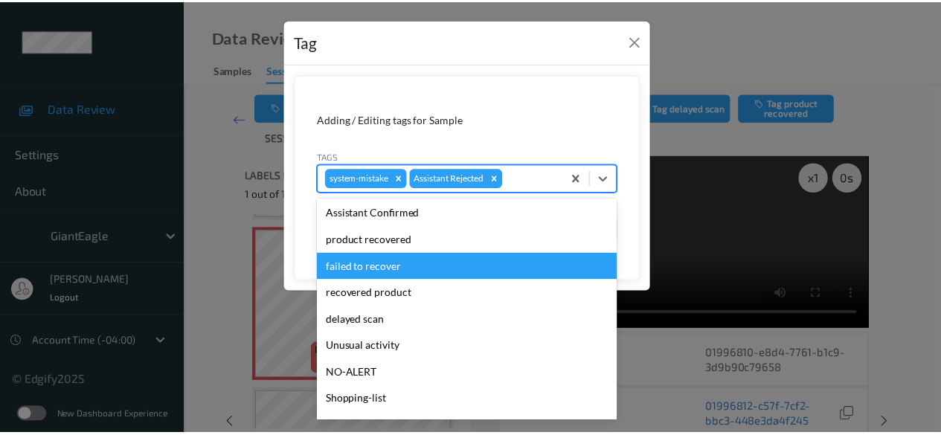
scroll to position [158, 0]
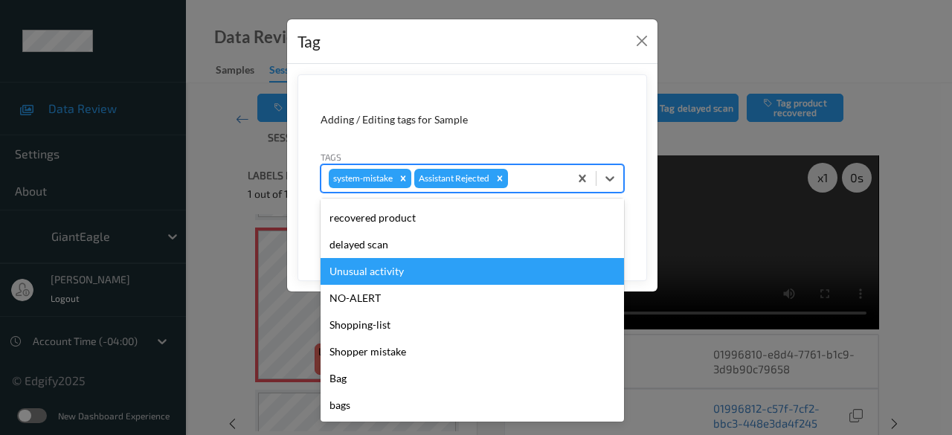
click at [388, 274] on div "Unusual activity" at bounding box center [472, 271] width 303 height 27
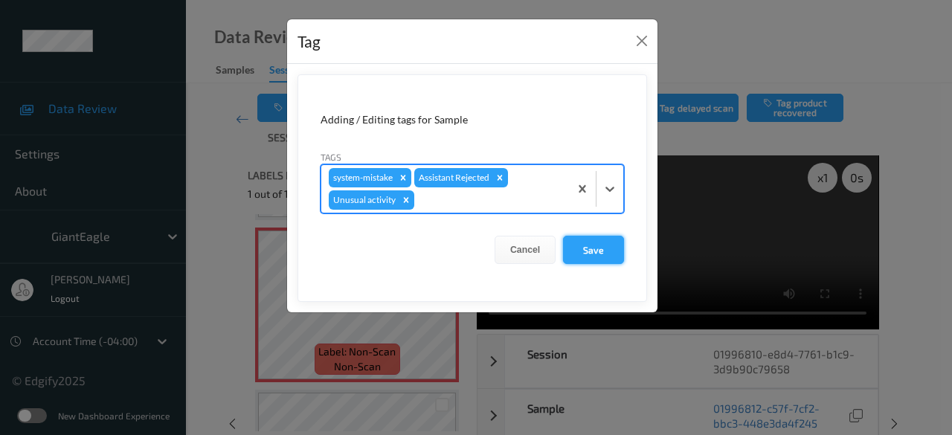
click at [600, 245] on button "Save" at bounding box center [593, 250] width 61 height 28
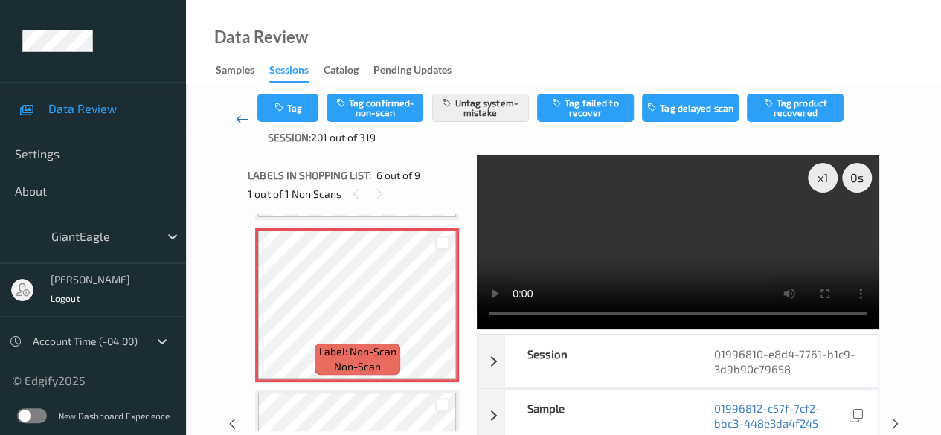
click at [241, 123] on icon at bounding box center [242, 119] width 13 height 15
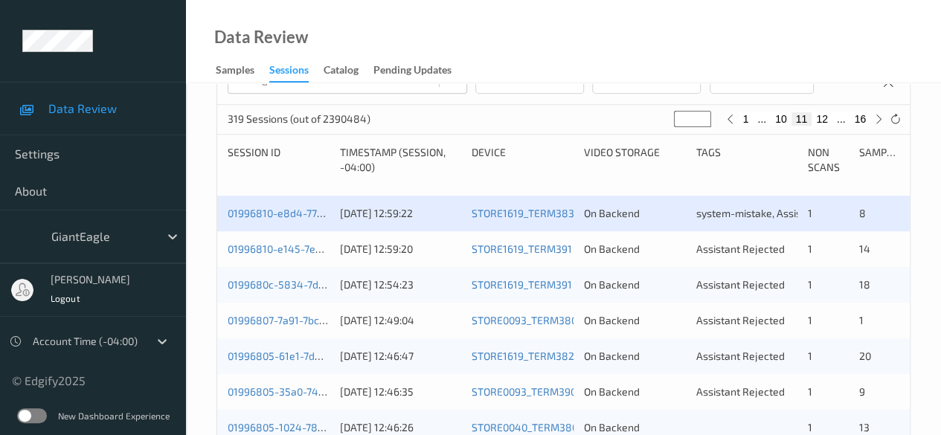
scroll to position [298, 0]
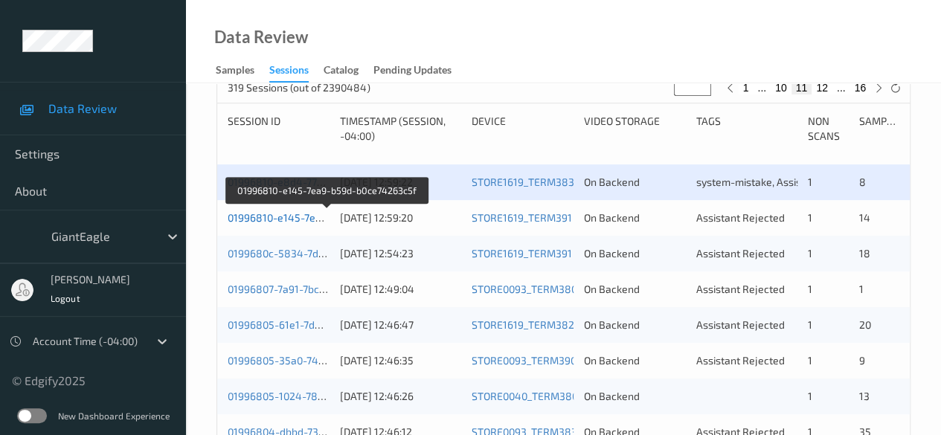
click at [306, 215] on link "01996810-e145-7ea9-b59d-b0ce74263c5f" at bounding box center [328, 217] width 200 height 13
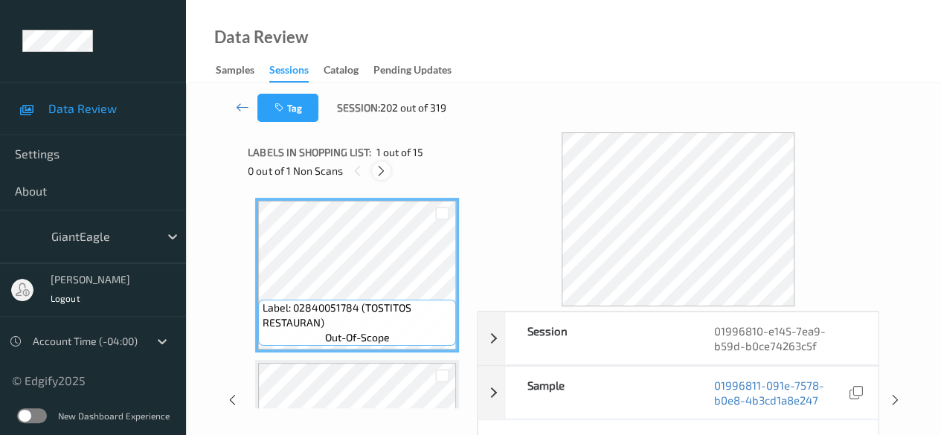
click at [390, 170] on div at bounding box center [381, 170] width 19 height 19
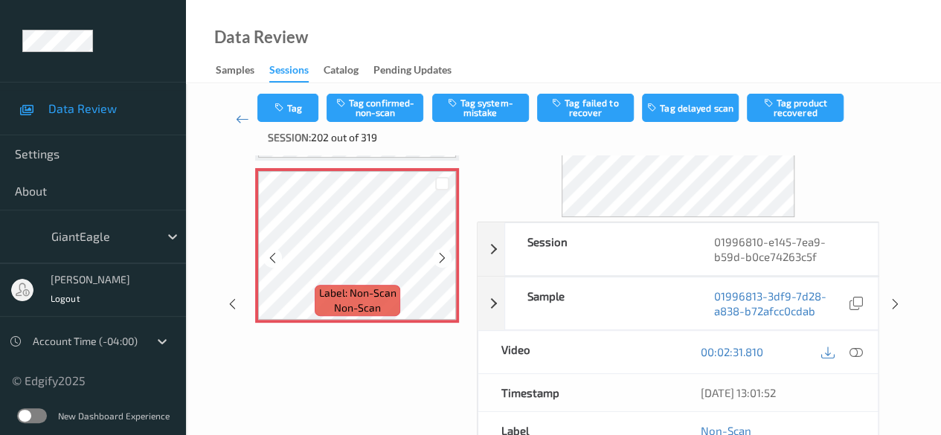
scroll to position [149, 0]
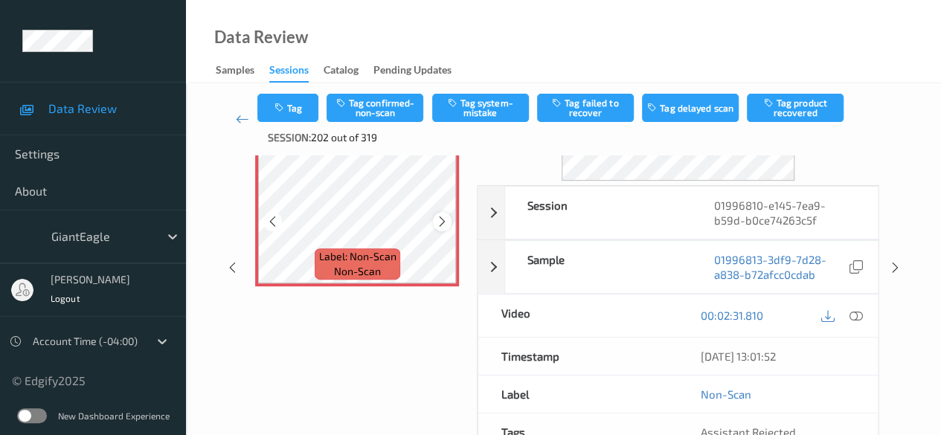
click at [440, 215] on icon at bounding box center [442, 221] width 13 height 13
click at [855, 312] on icon at bounding box center [855, 315] width 13 height 13
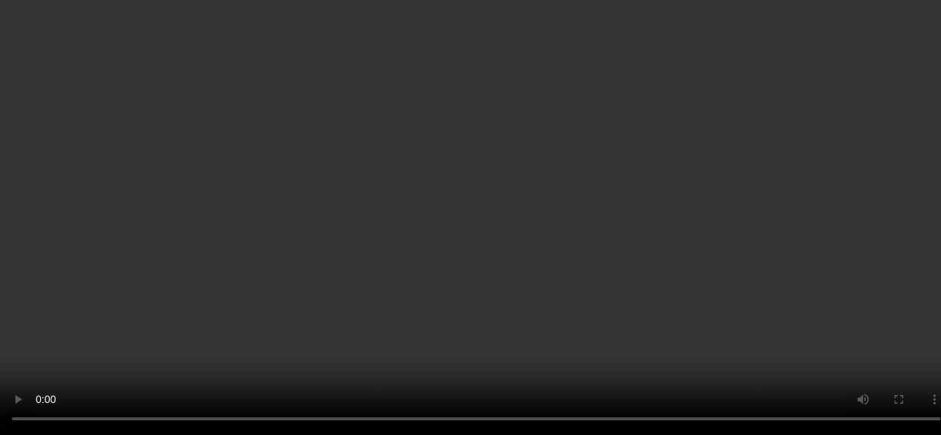
scroll to position [1834, 0]
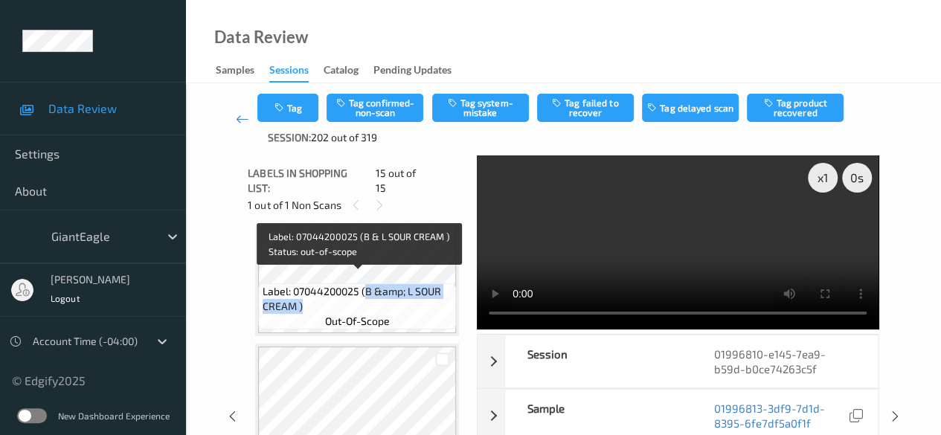
drag, startPoint x: 363, startPoint y: 279, endPoint x: 446, endPoint y: 292, distance: 84.3
click at [446, 292] on span "Label: 07044200025 (B &amp; L SOUR CREAM )" at bounding box center [358, 299] width 190 height 30
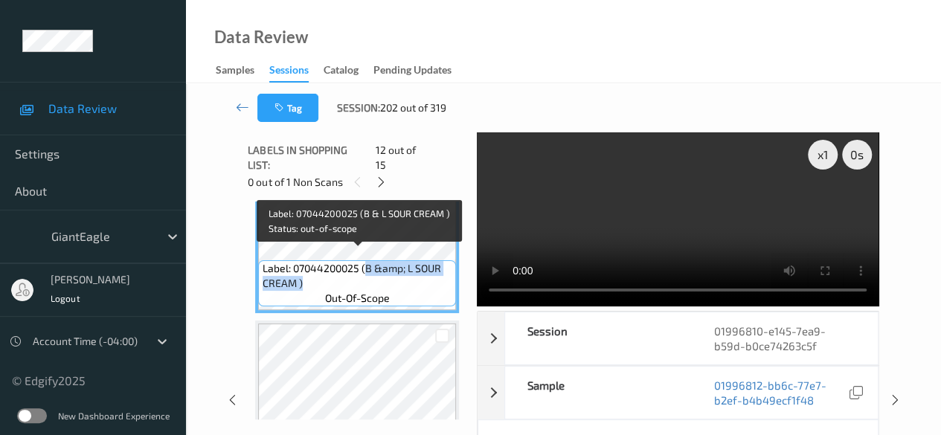
copy span "B &amp; L SOUR CREAM )"
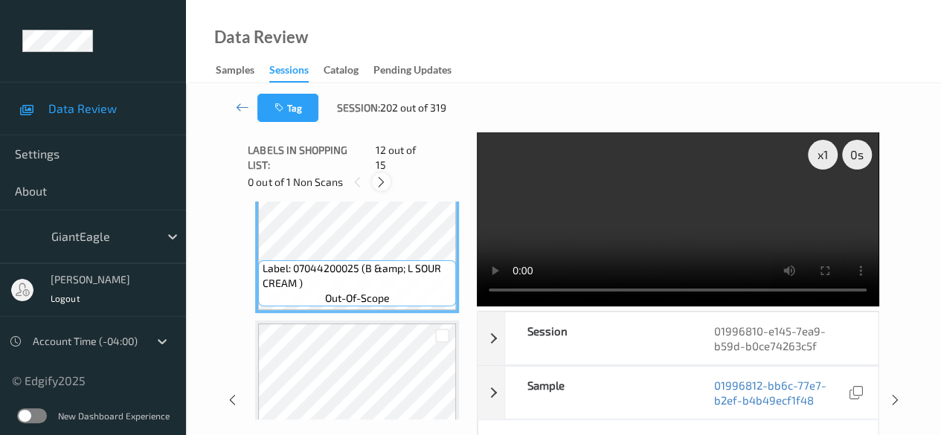
click at [387, 176] on icon at bounding box center [381, 182] width 13 height 13
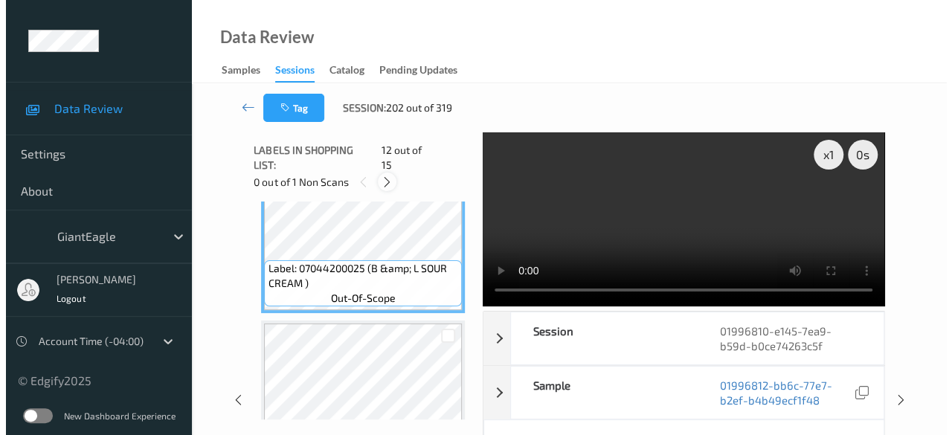
scroll to position [2115, 0]
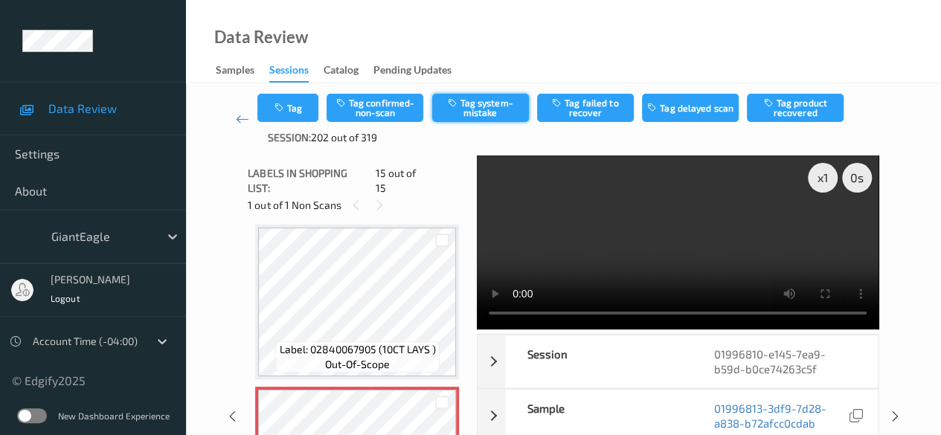
click at [506, 106] on button "Tag system-mistake" at bounding box center [480, 108] width 97 height 28
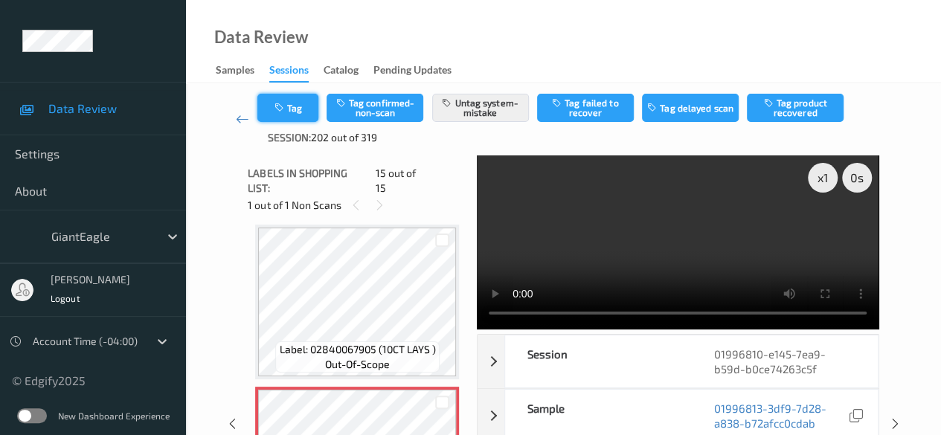
click at [311, 112] on button "Tag" at bounding box center [287, 108] width 61 height 28
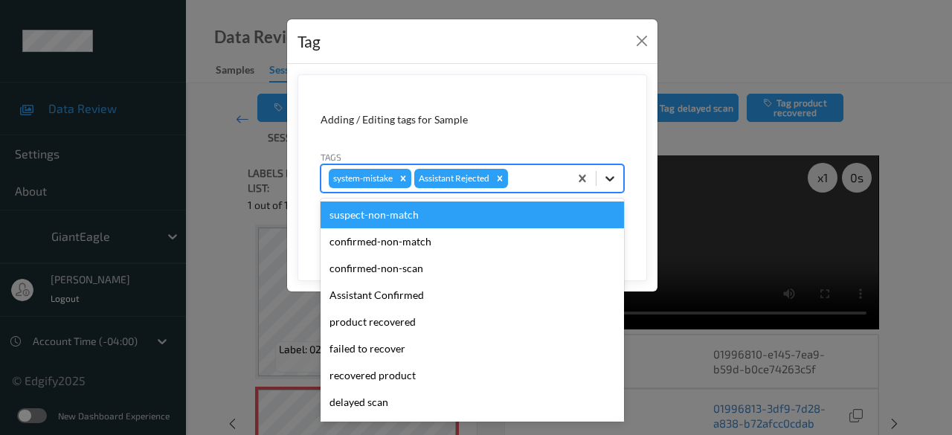
click at [610, 182] on icon at bounding box center [610, 178] width 15 height 15
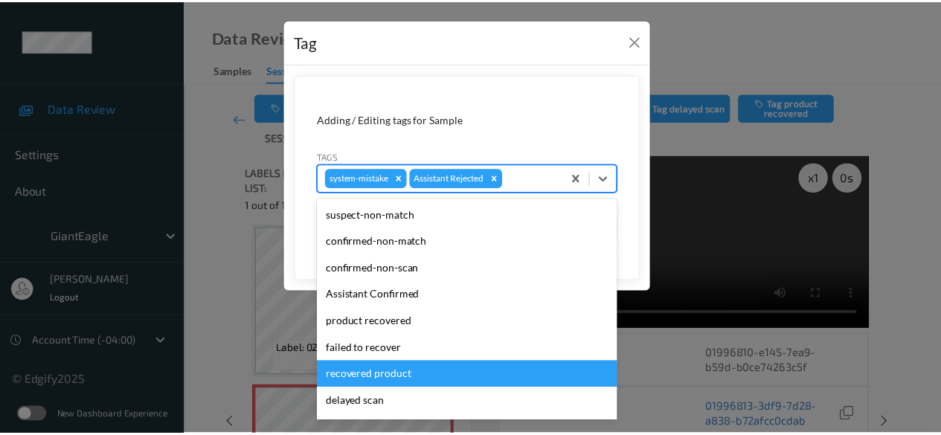
scroll to position [158, 0]
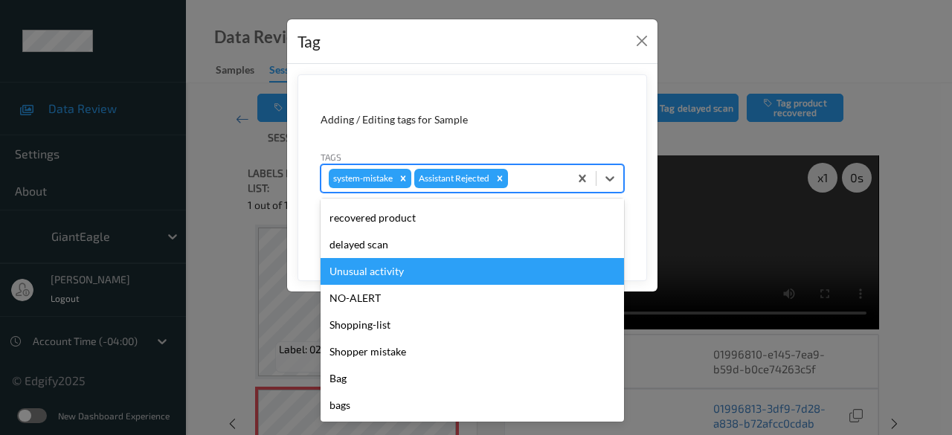
click at [388, 274] on div "Unusual activity" at bounding box center [472, 271] width 303 height 27
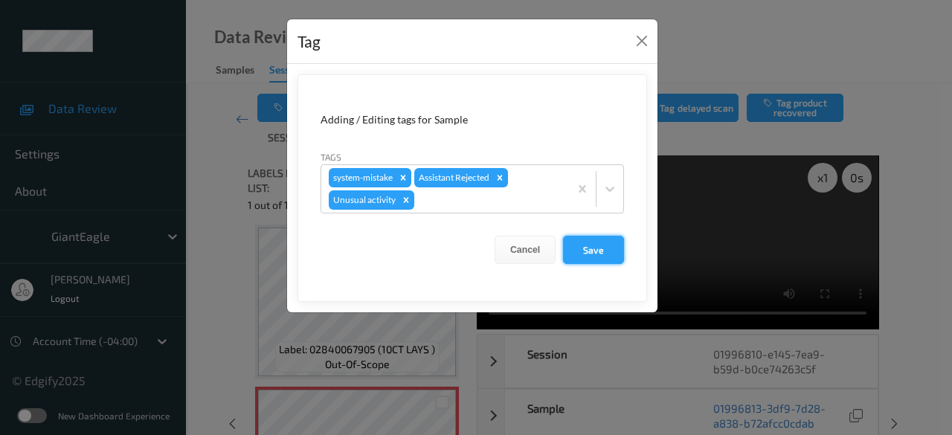
click at [600, 249] on button "Save" at bounding box center [593, 250] width 61 height 28
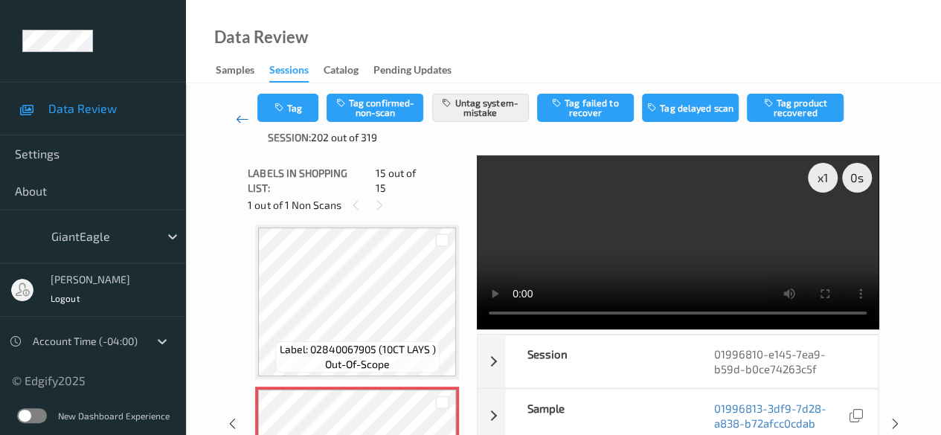
click at [236, 122] on icon at bounding box center [242, 119] width 13 height 15
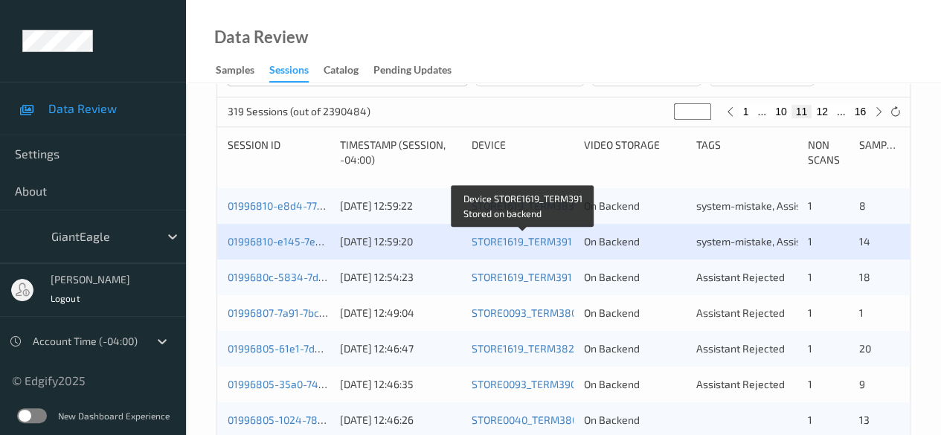
scroll to position [298, 0]
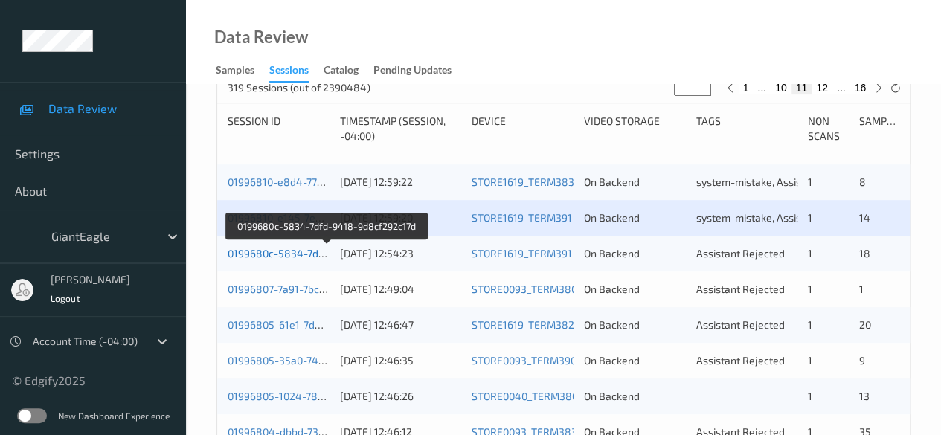
click at [299, 254] on link "0199680c-5834-7dfd-9418-9d8cf292c17d" at bounding box center [327, 253] width 199 height 13
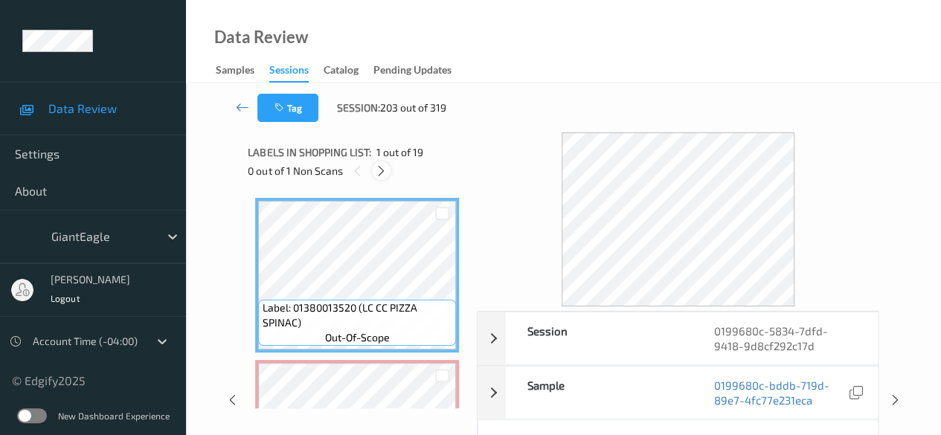
click at [381, 173] on icon at bounding box center [381, 170] width 13 height 13
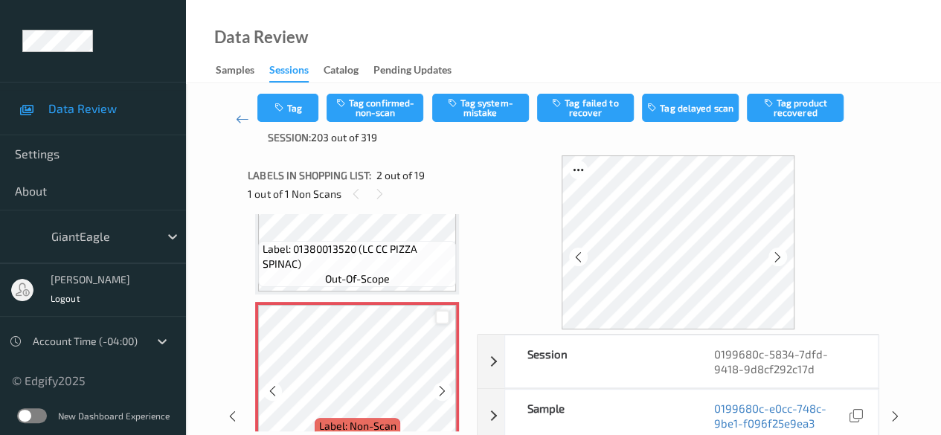
scroll to position [156, 0]
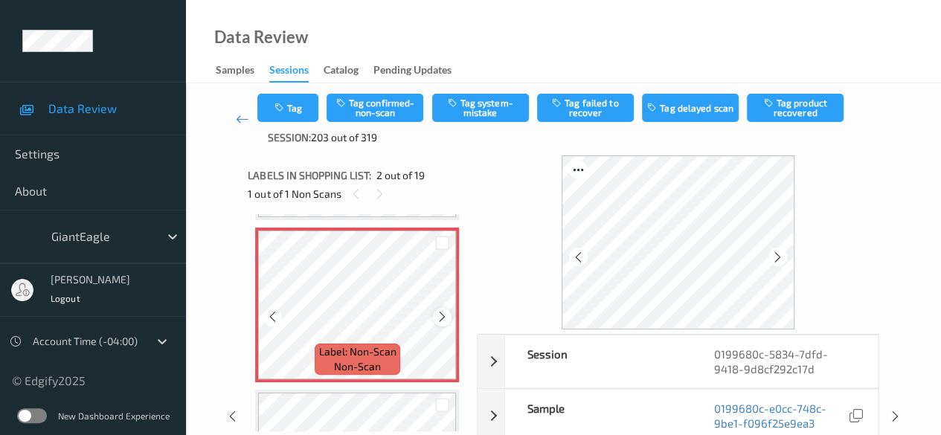
click at [439, 319] on icon at bounding box center [442, 316] width 13 height 13
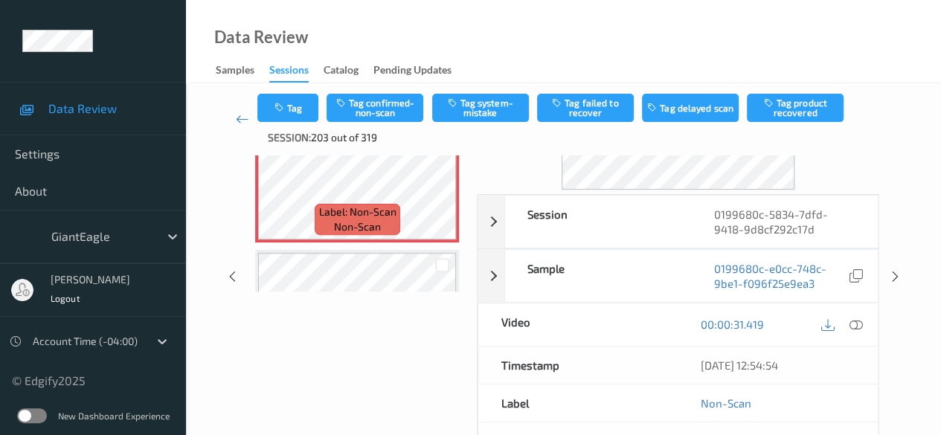
scroll to position [149, 0]
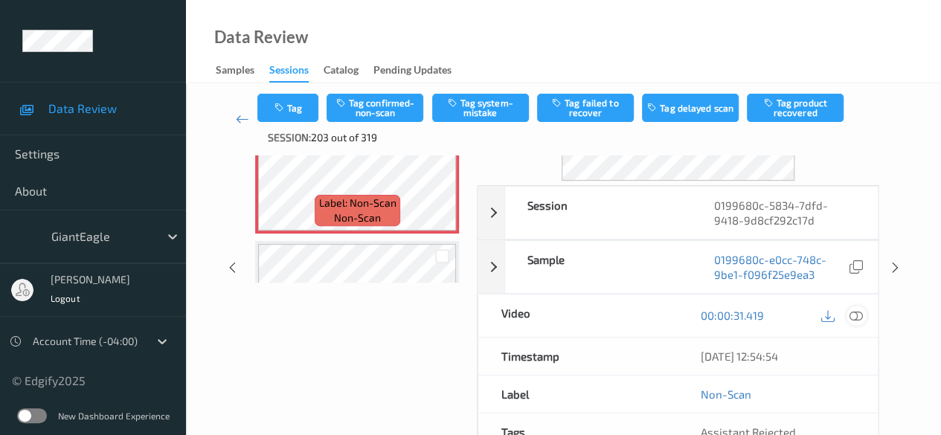
click at [857, 315] on icon at bounding box center [855, 315] width 13 height 13
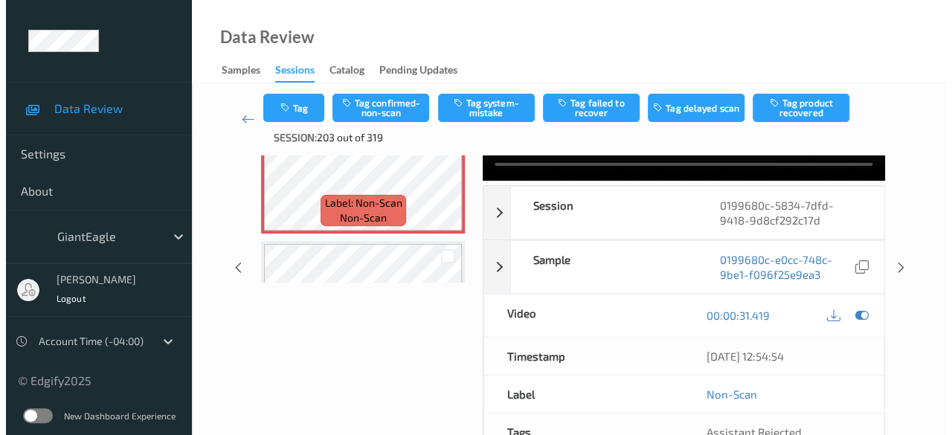
scroll to position [0, 0]
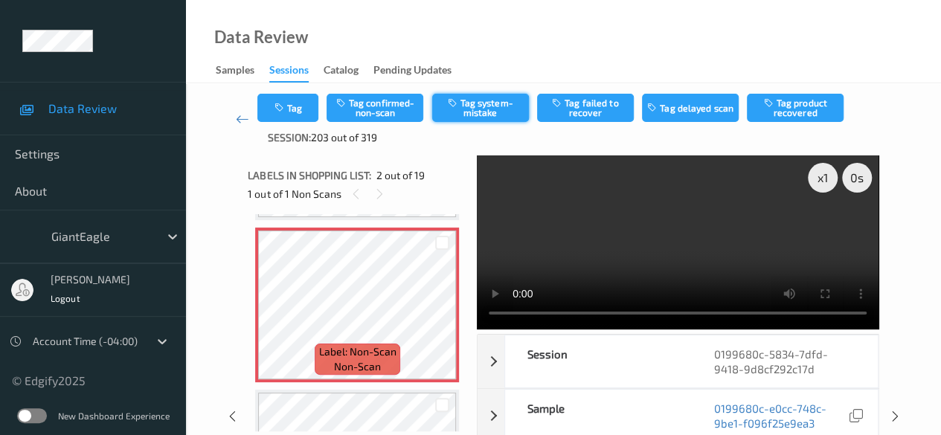
click at [475, 103] on button "Tag system-mistake" at bounding box center [480, 108] width 97 height 28
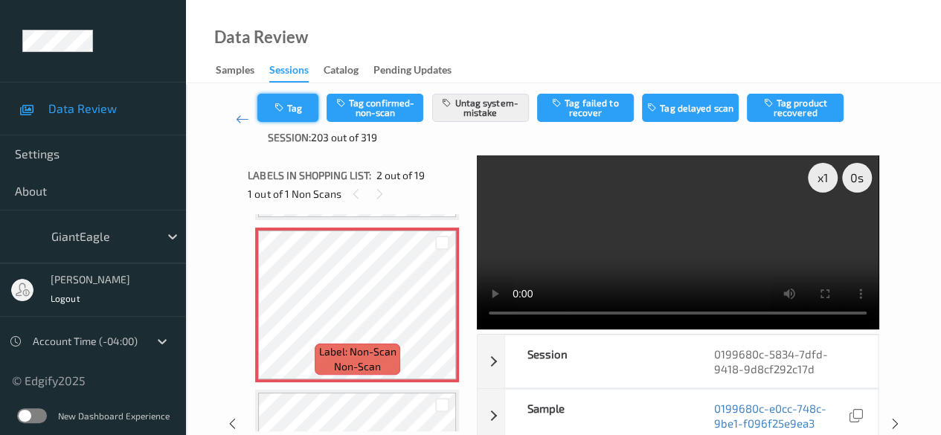
click at [293, 118] on button "Tag" at bounding box center [287, 108] width 61 height 28
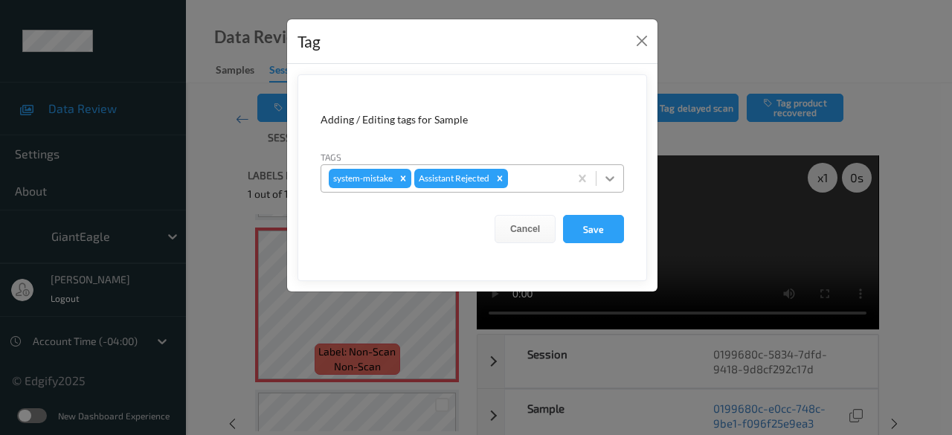
click at [614, 183] on icon at bounding box center [610, 178] width 15 height 15
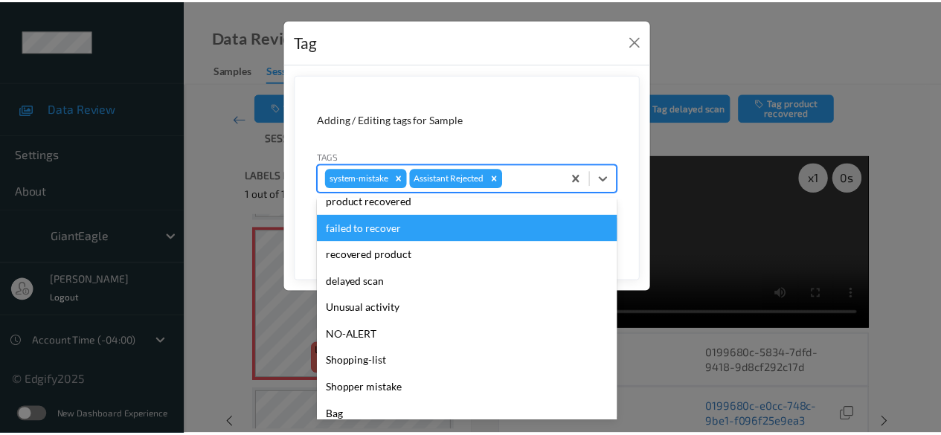
scroll to position [158, 0]
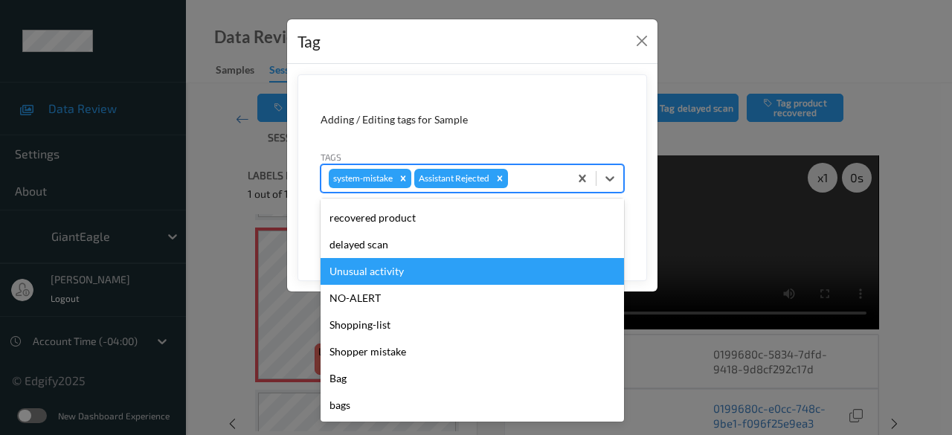
click at [409, 272] on div "Unusual activity" at bounding box center [472, 271] width 303 height 27
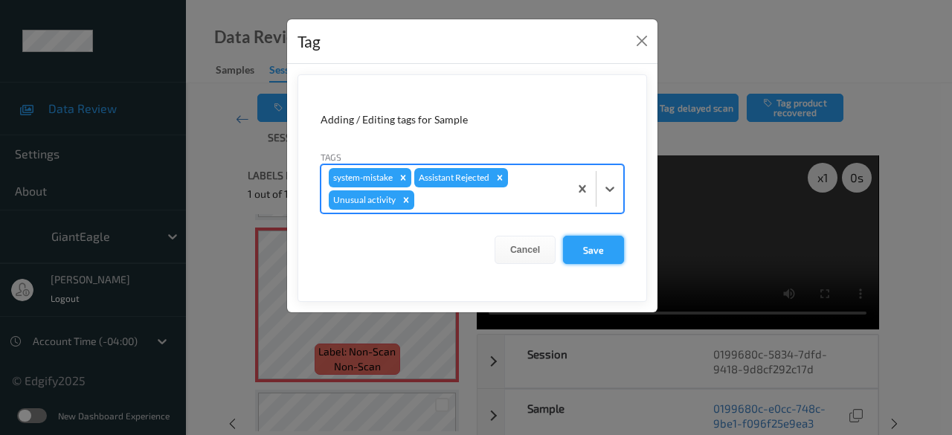
click at [603, 250] on button "Save" at bounding box center [593, 250] width 61 height 28
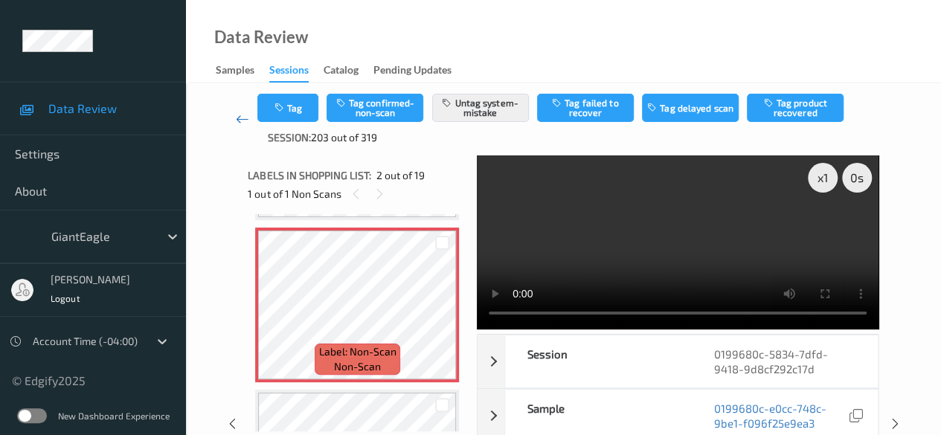
click at [242, 120] on icon at bounding box center [242, 119] width 13 height 15
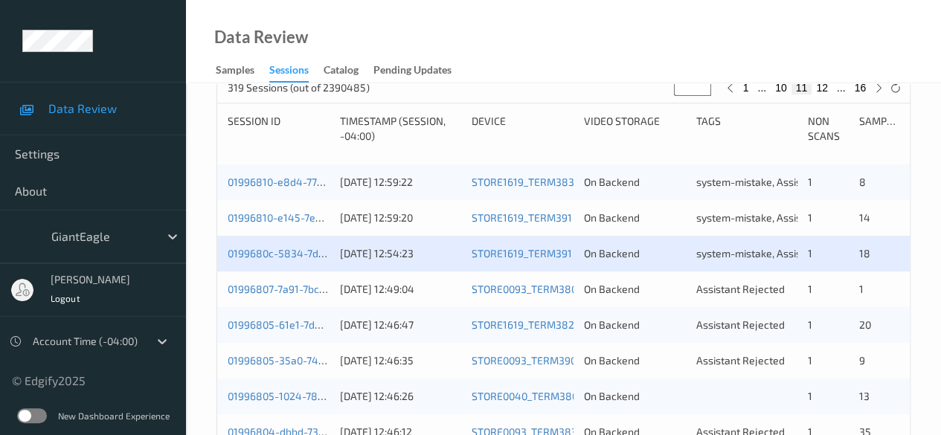
scroll to position [372, 0]
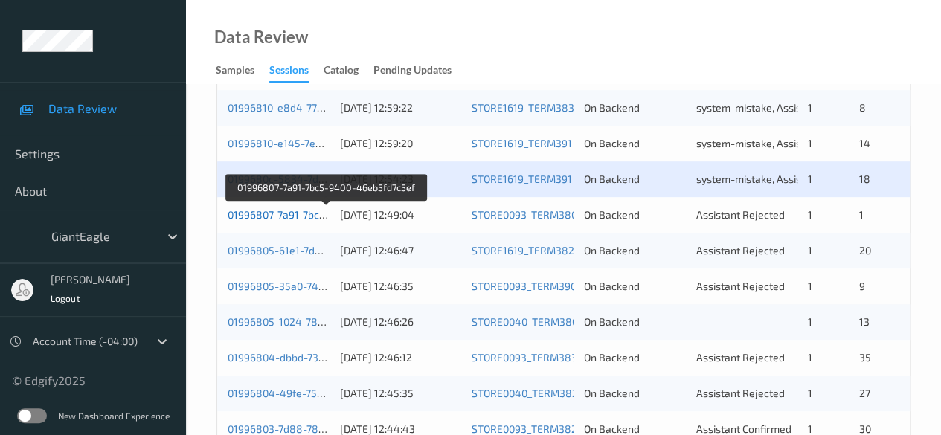
click at [269, 213] on link "01996807-7a91-7bc5-9400-46eb5fd7c5ef" at bounding box center [326, 214] width 197 height 13
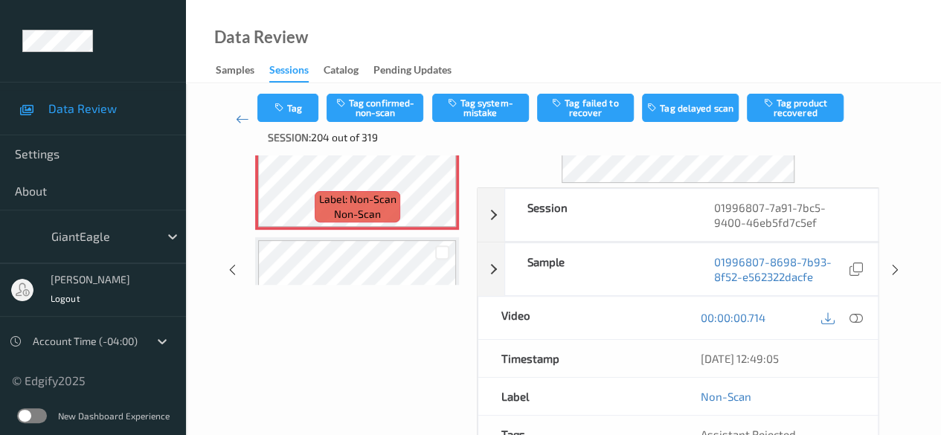
scroll to position [149, 0]
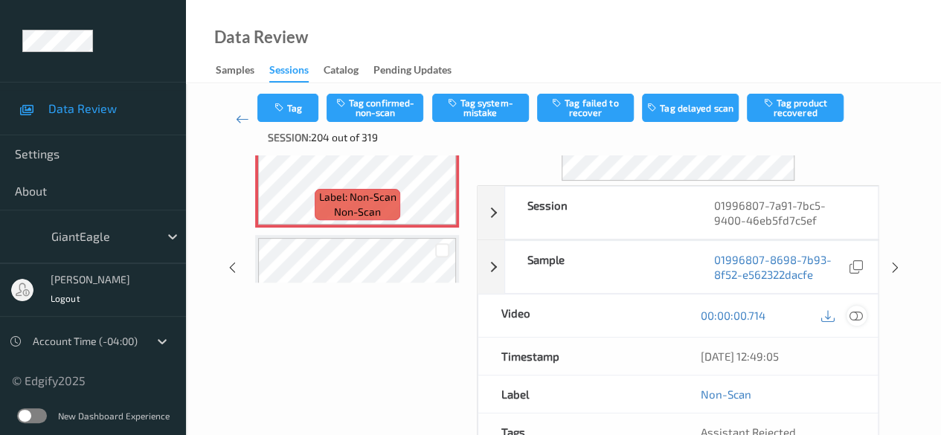
click at [856, 315] on icon at bounding box center [855, 315] width 13 height 13
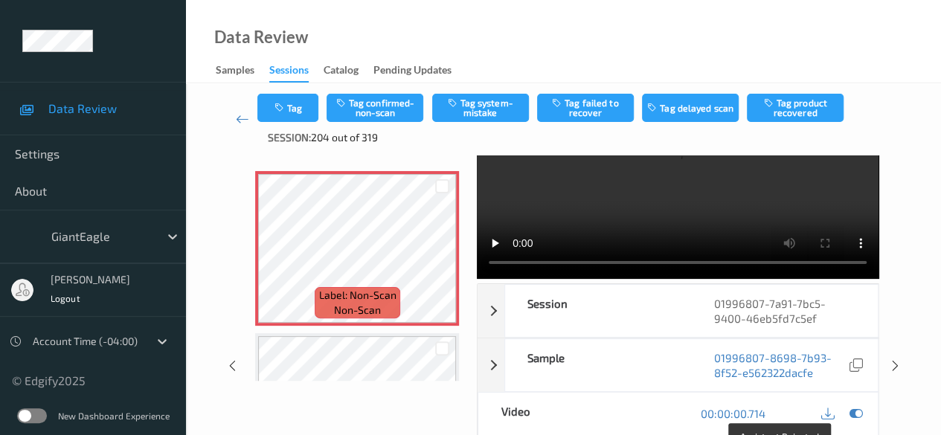
scroll to position [0, 0]
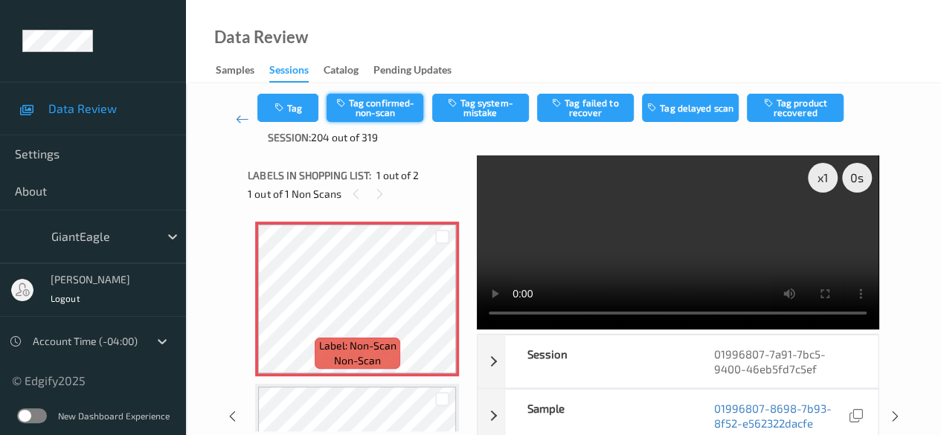
click at [379, 108] on button "Tag confirmed-non-scan" at bounding box center [375, 108] width 97 height 28
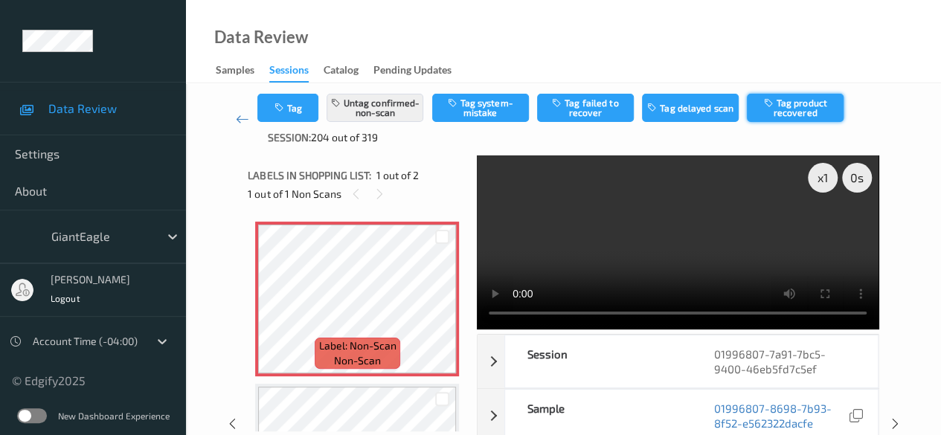
click at [799, 103] on button "Tag product recovered" at bounding box center [795, 108] width 97 height 28
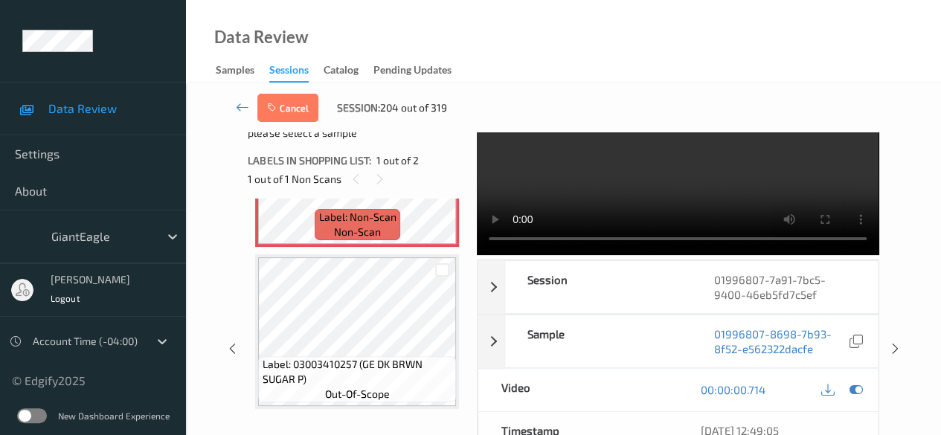
scroll to position [74, 0]
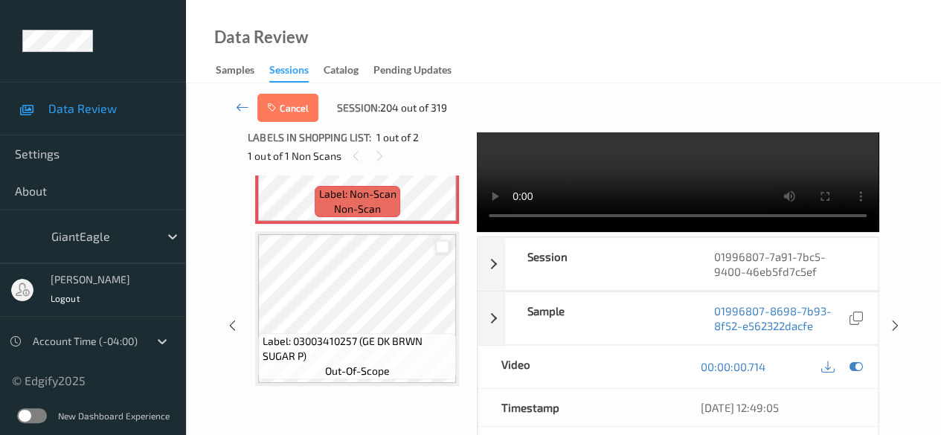
click at [438, 246] on div at bounding box center [442, 247] width 14 height 14
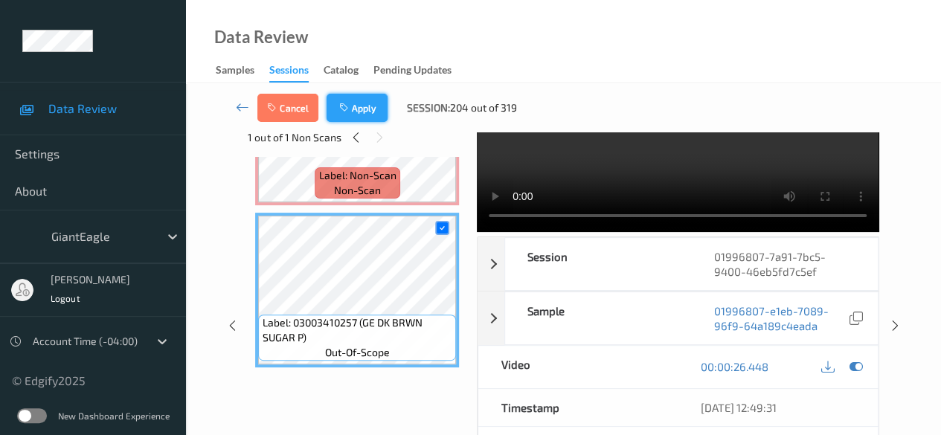
click at [366, 114] on button "Apply" at bounding box center [357, 108] width 61 height 28
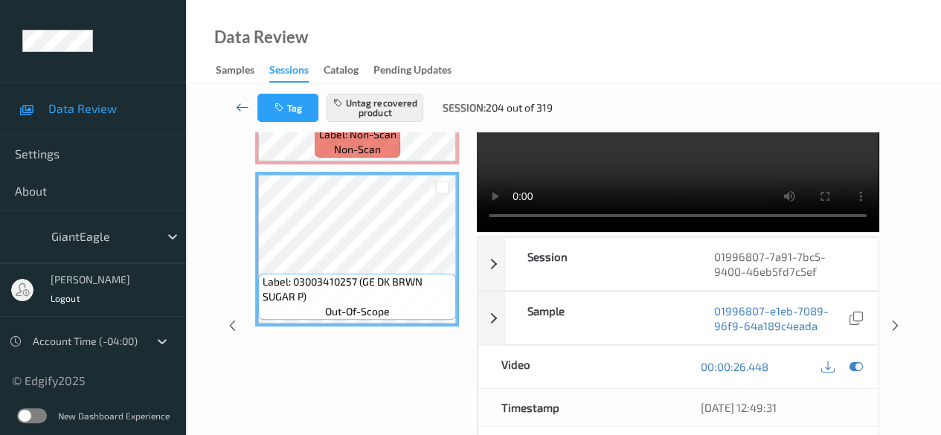
click at [242, 108] on icon at bounding box center [242, 107] width 13 height 15
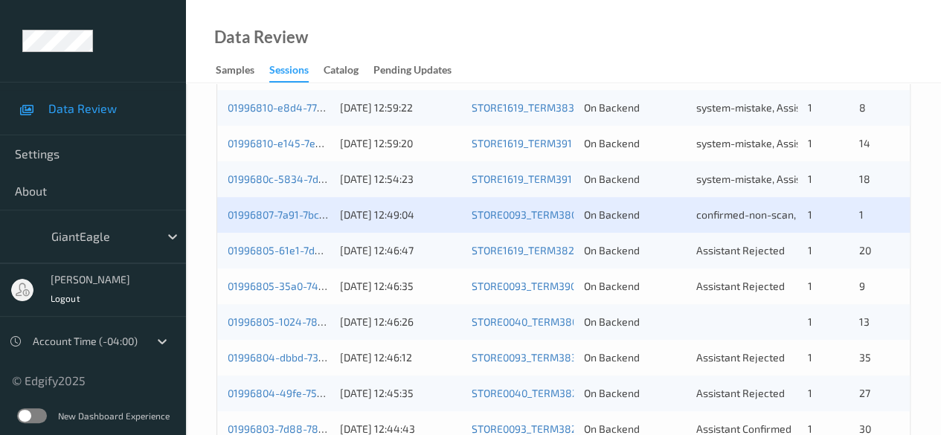
scroll to position [446, 0]
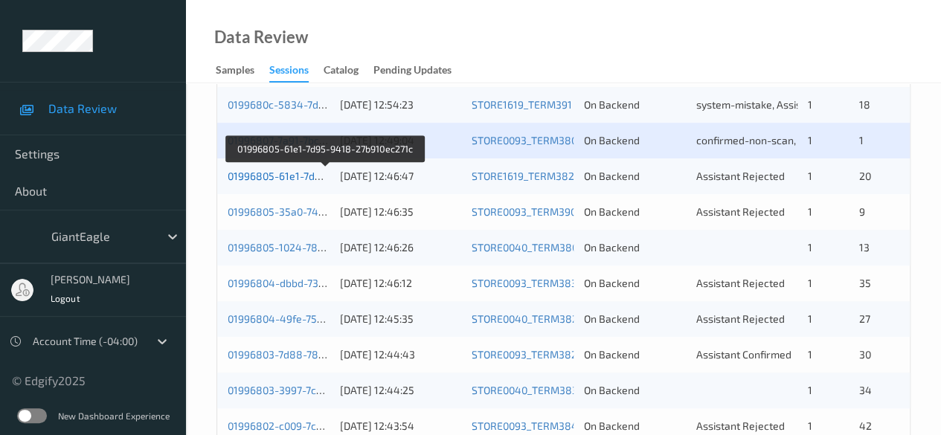
click at [287, 175] on link "01996805-61e1-7d95-9418-27b910ec271c" at bounding box center [326, 176] width 197 height 13
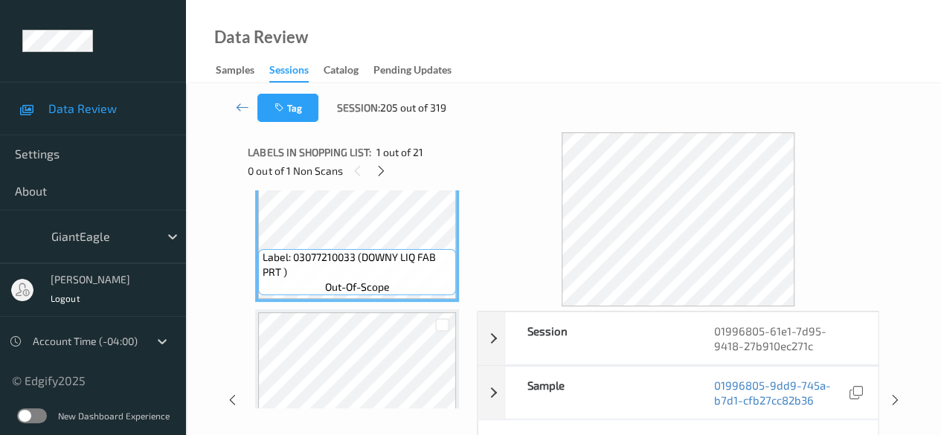
scroll to position [74, 0]
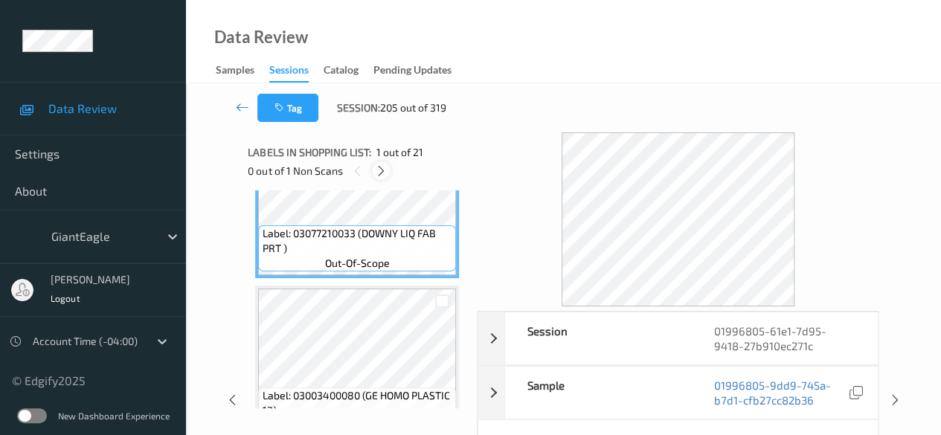
click at [389, 170] on div at bounding box center [381, 170] width 19 height 19
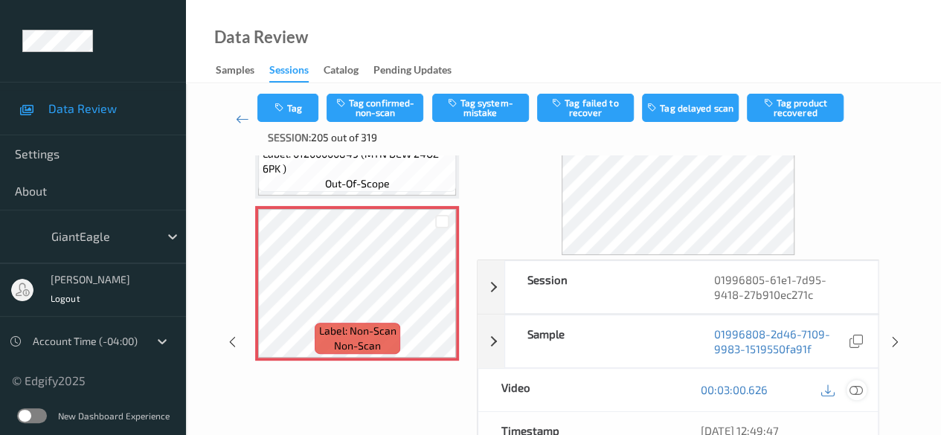
click at [858, 393] on icon at bounding box center [855, 389] width 13 height 13
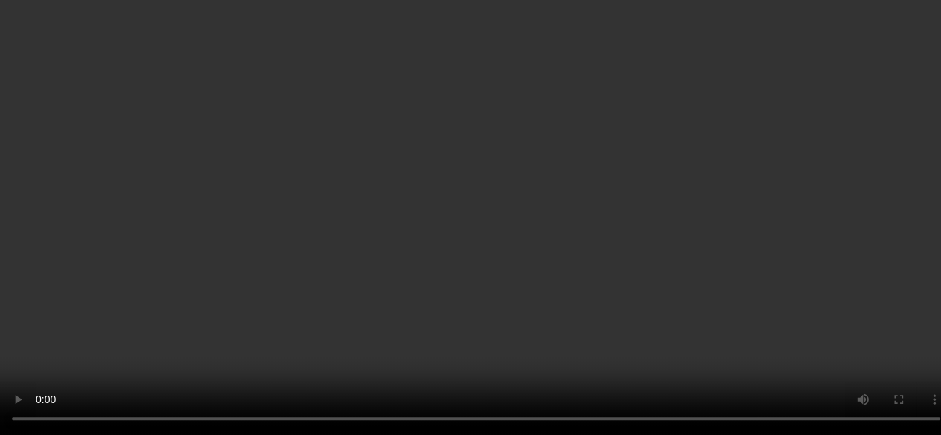
scroll to position [2956, 0]
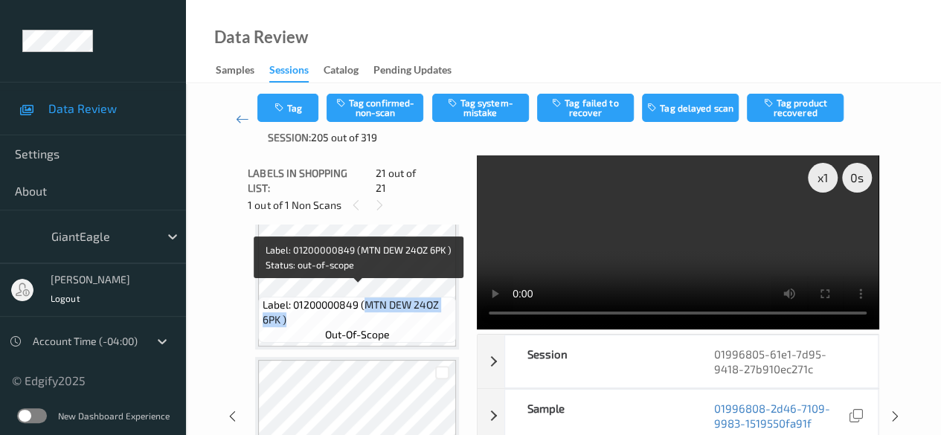
drag, startPoint x: 365, startPoint y: 295, endPoint x: 453, endPoint y: 309, distance: 88.8
click at [453, 309] on div "Label: 01200000849 (MTN DEW 24OZ 6PK ) out-of-scope" at bounding box center [357, 320] width 198 height 46
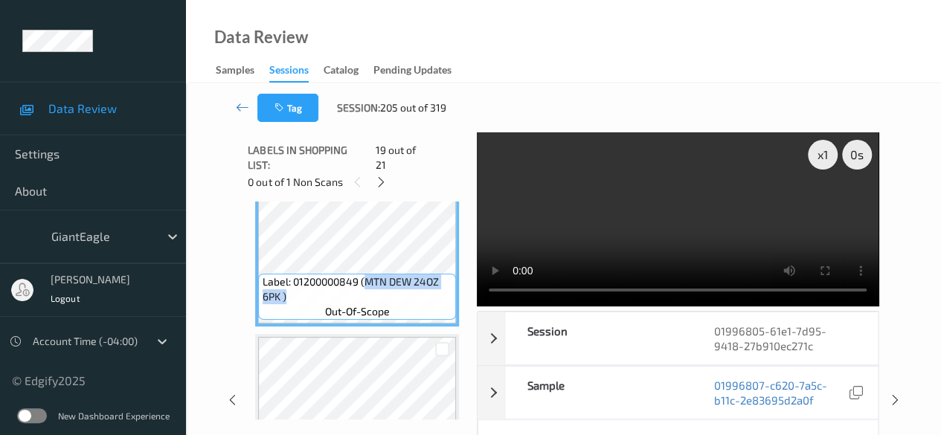
copy span "MTN DEW 24OZ 6PK )"
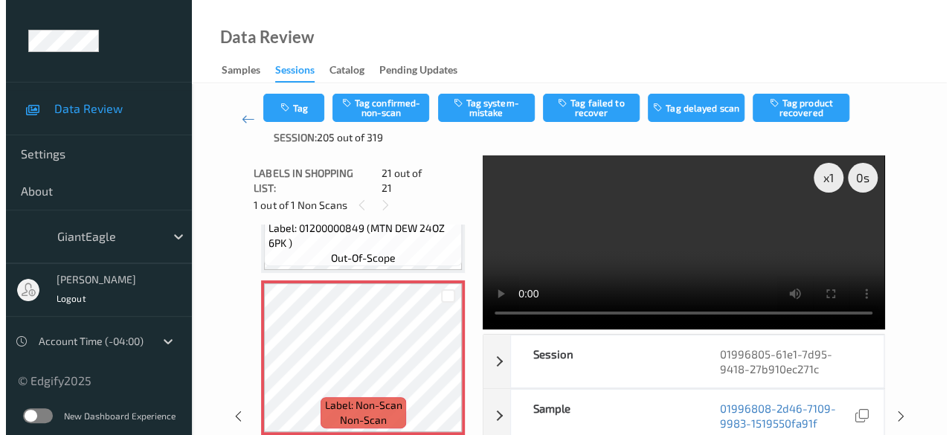
scroll to position [3120, 0]
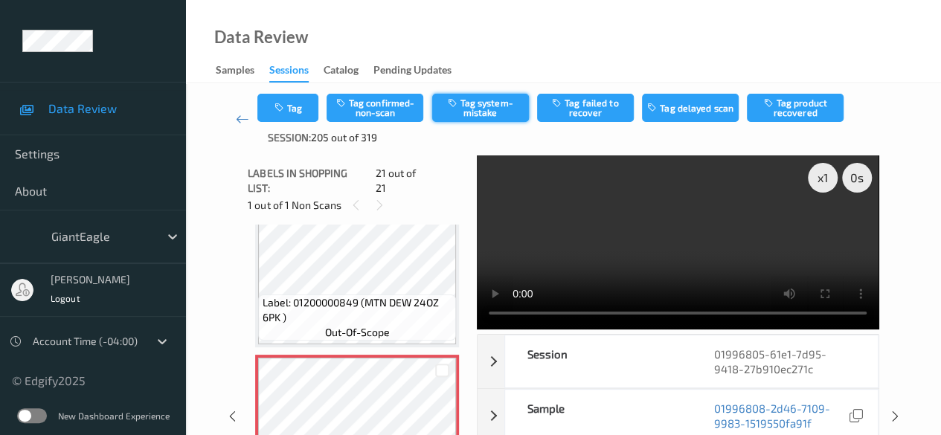
click at [467, 101] on button "Tag system-mistake" at bounding box center [480, 108] width 97 height 28
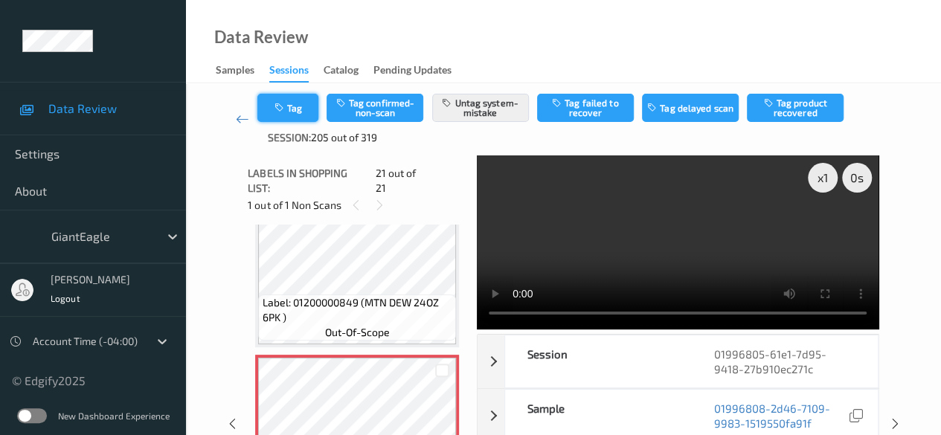
click at [312, 110] on button "Tag" at bounding box center [287, 108] width 61 height 28
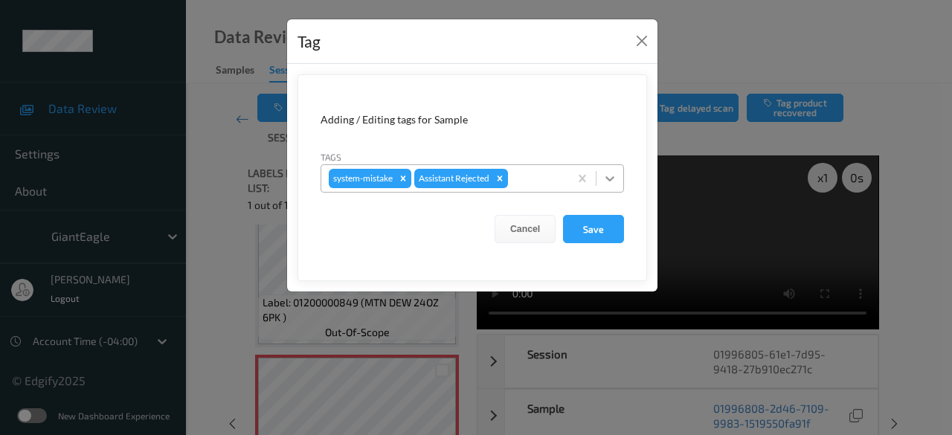
click at [614, 176] on icon at bounding box center [609, 178] width 9 height 5
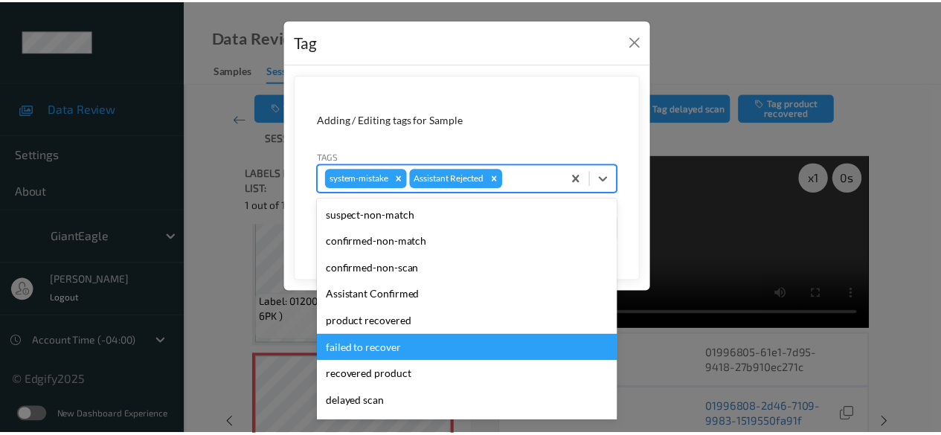
scroll to position [158, 0]
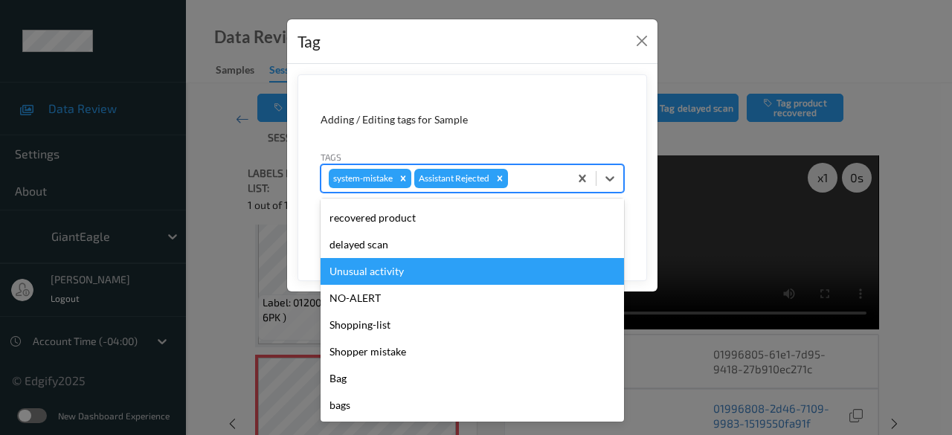
click at [418, 270] on div "Unusual activity" at bounding box center [472, 271] width 303 height 27
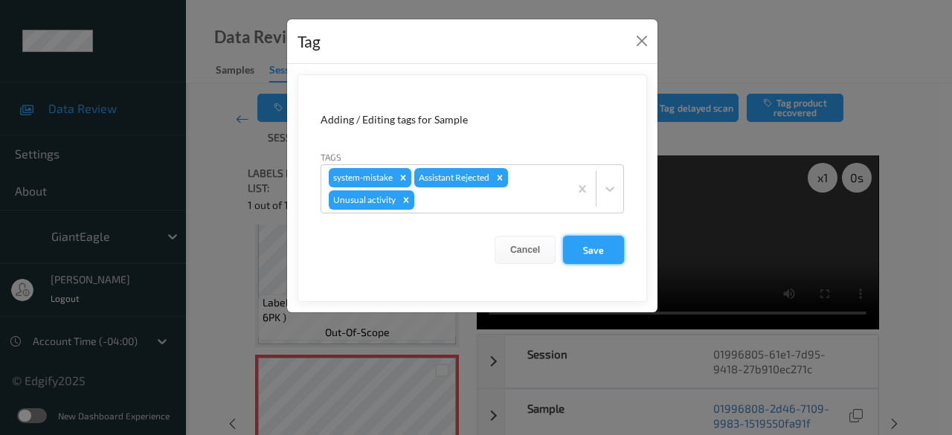
click at [595, 249] on button "Save" at bounding box center [593, 250] width 61 height 28
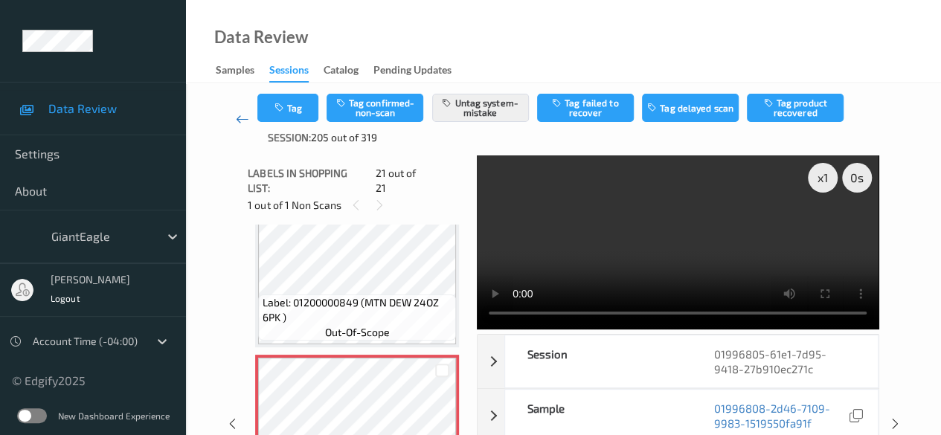
click at [240, 119] on icon at bounding box center [242, 119] width 13 height 15
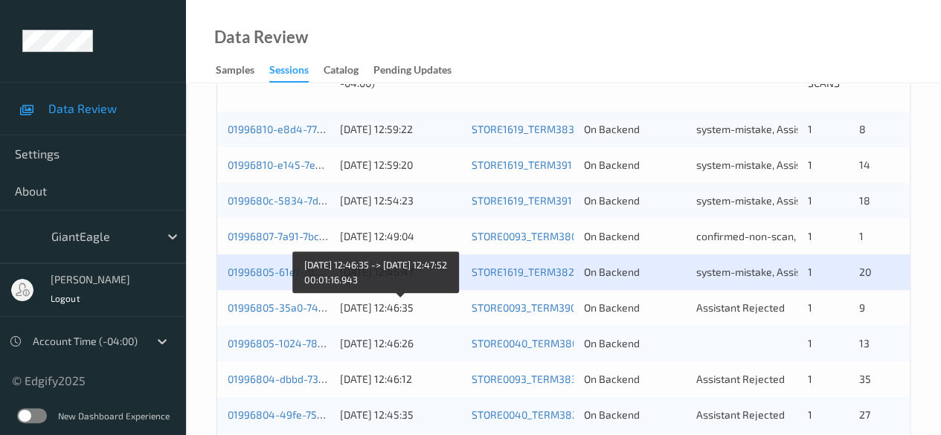
scroll to position [446, 0]
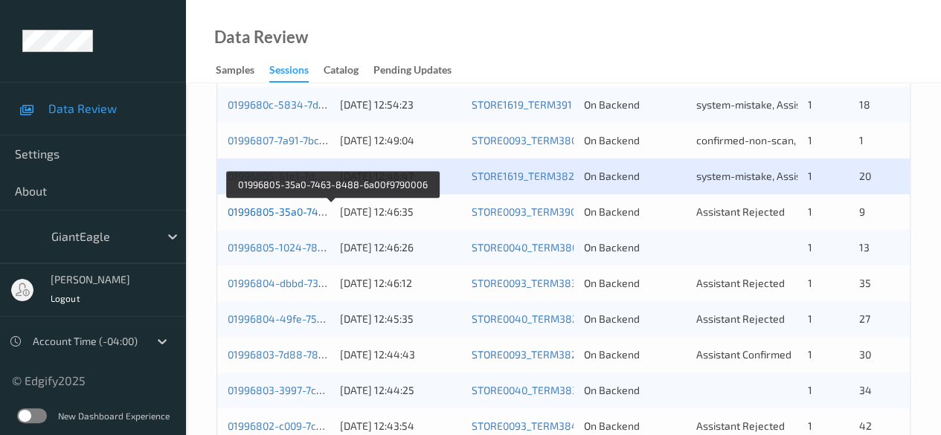
click at [254, 210] on link "01996805-35a0-7463-8488-6a00f9790006" at bounding box center [331, 211] width 207 height 13
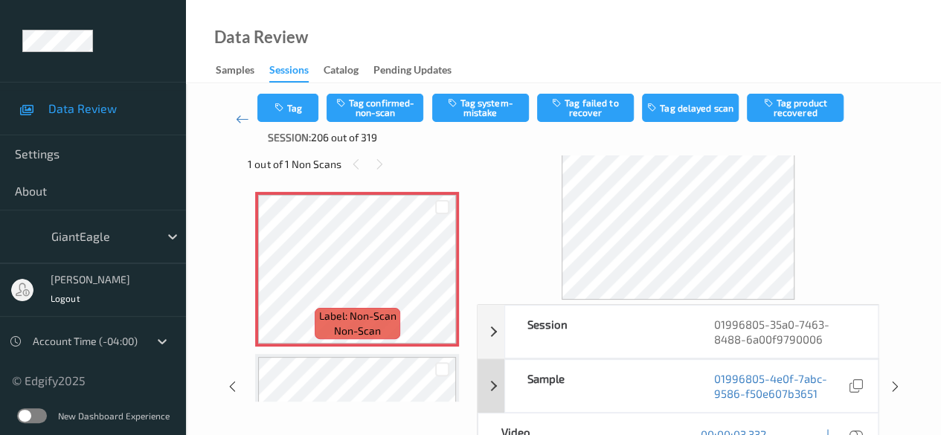
scroll to position [74, 0]
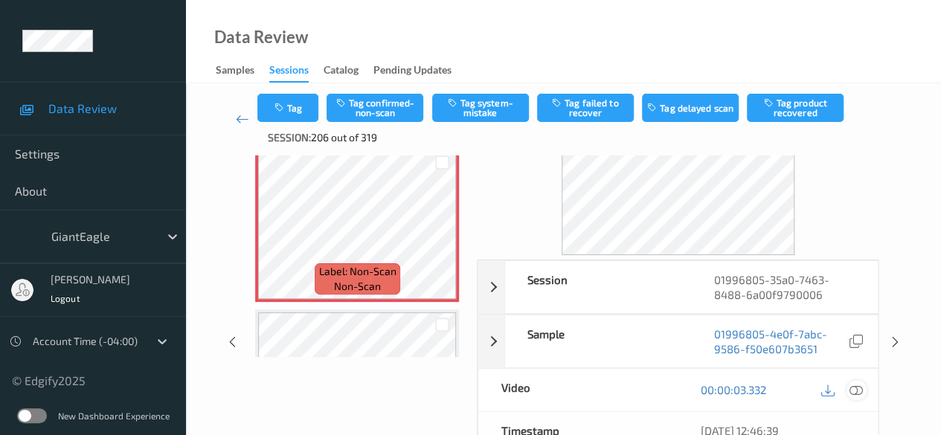
click at [855, 391] on icon at bounding box center [855, 389] width 13 height 13
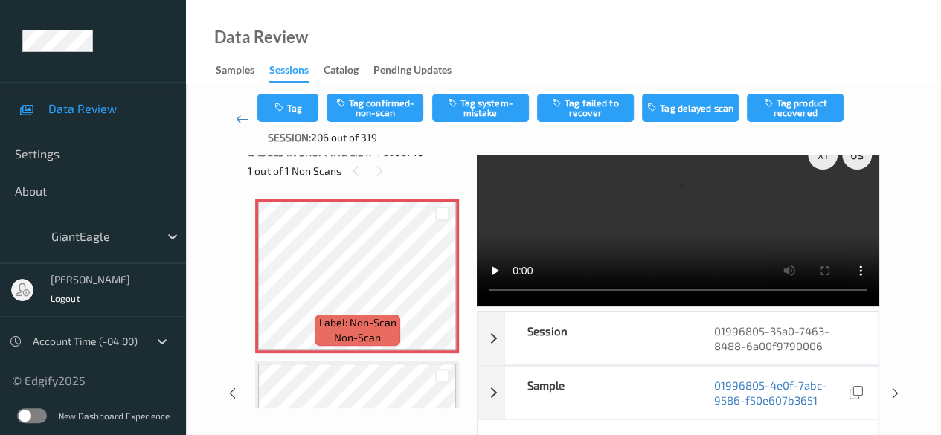
scroll to position [0, 0]
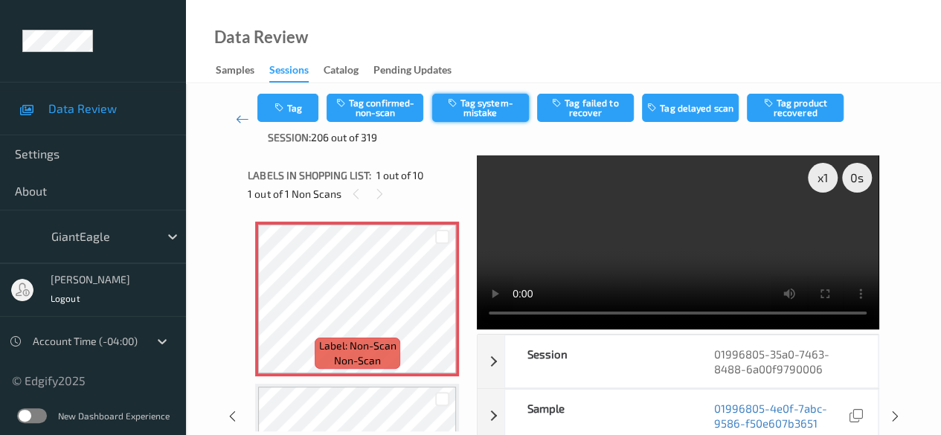
click at [478, 103] on button "Tag system-mistake" at bounding box center [480, 108] width 97 height 28
click at [242, 115] on icon at bounding box center [242, 119] width 13 height 15
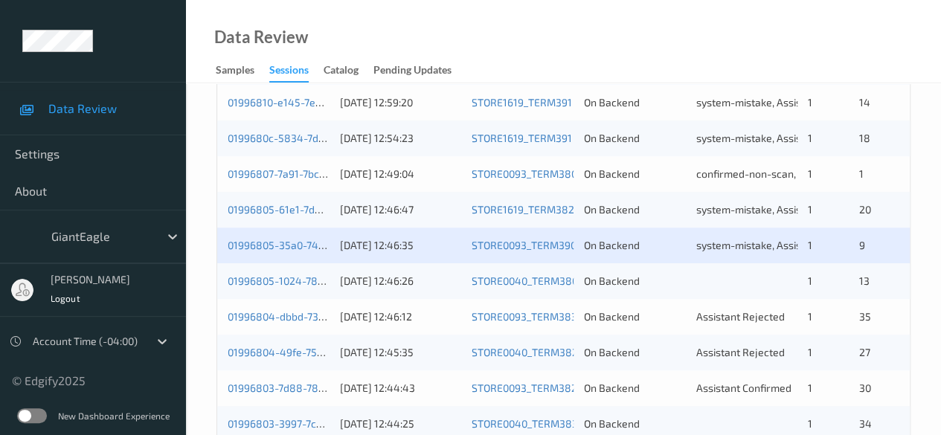
scroll to position [446, 0]
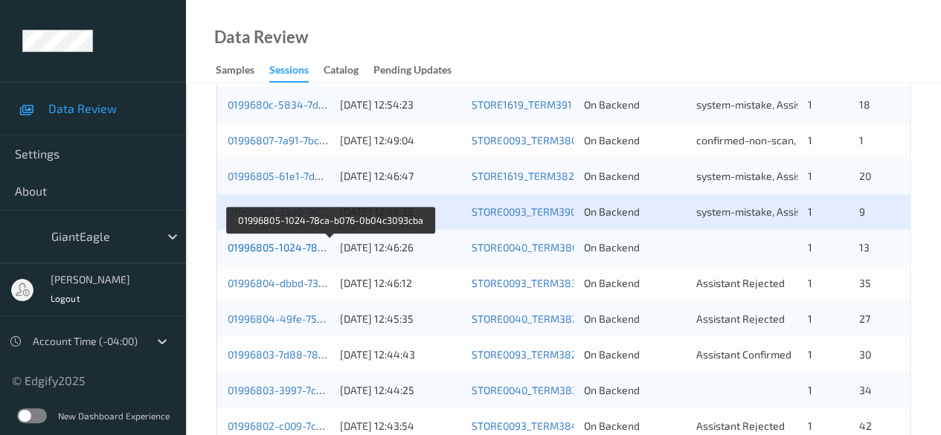
click at [287, 243] on link "01996805-1024-78ca-b076-0b04c3093cba" at bounding box center [330, 247] width 204 height 13
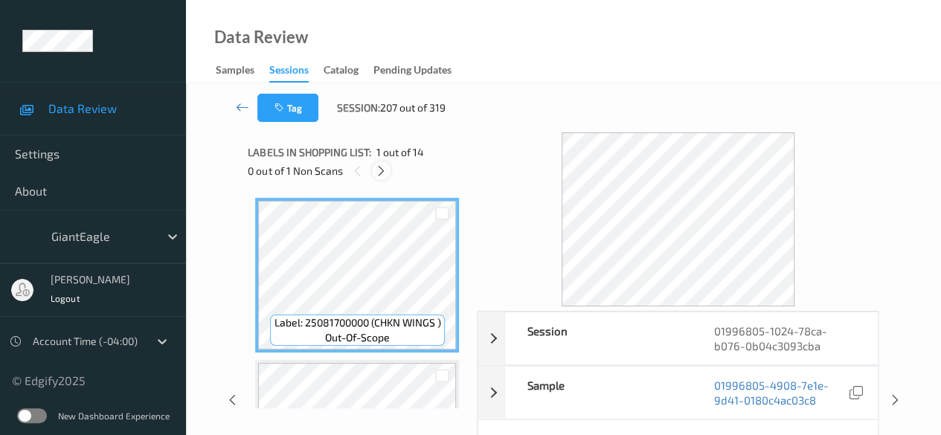
click at [383, 173] on icon at bounding box center [381, 170] width 13 height 13
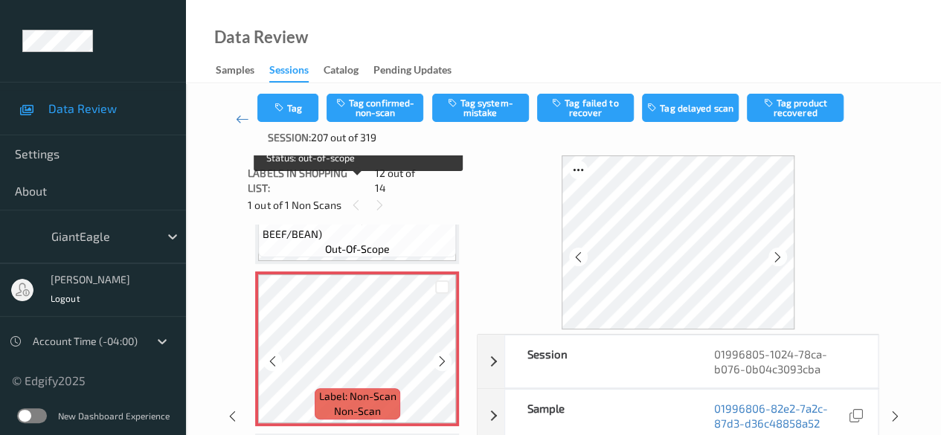
scroll to position [1778, 0]
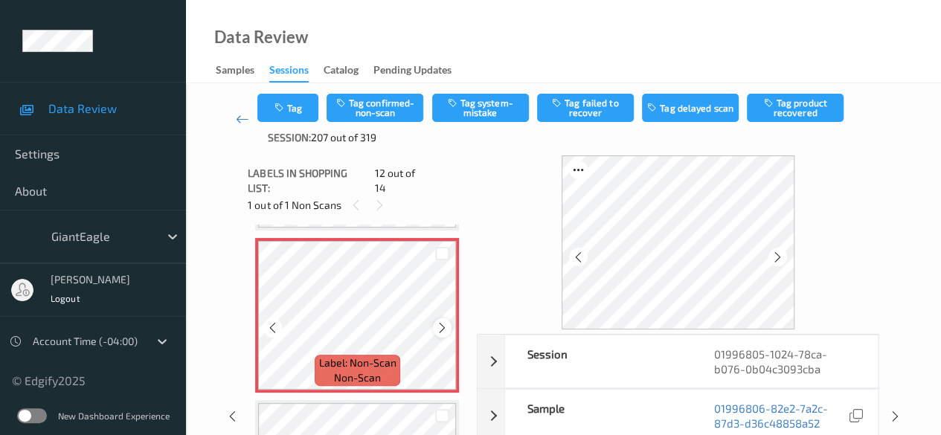
click at [443, 321] on icon at bounding box center [442, 327] width 13 height 13
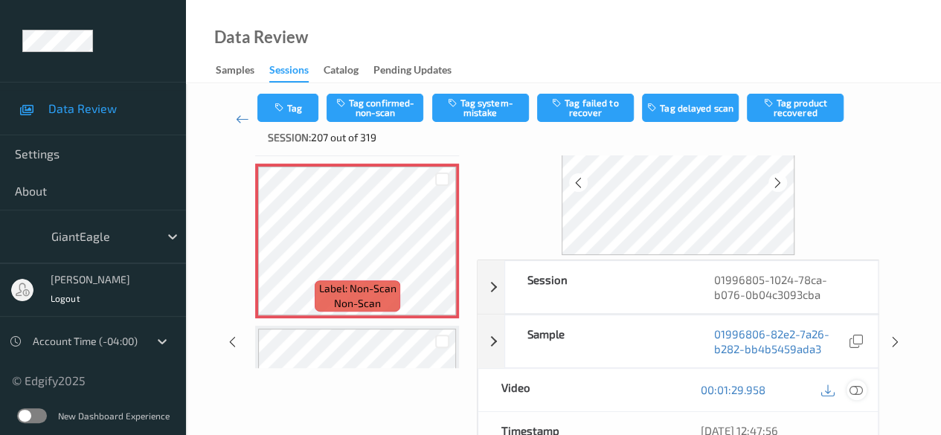
click at [852, 387] on icon at bounding box center [855, 389] width 13 height 13
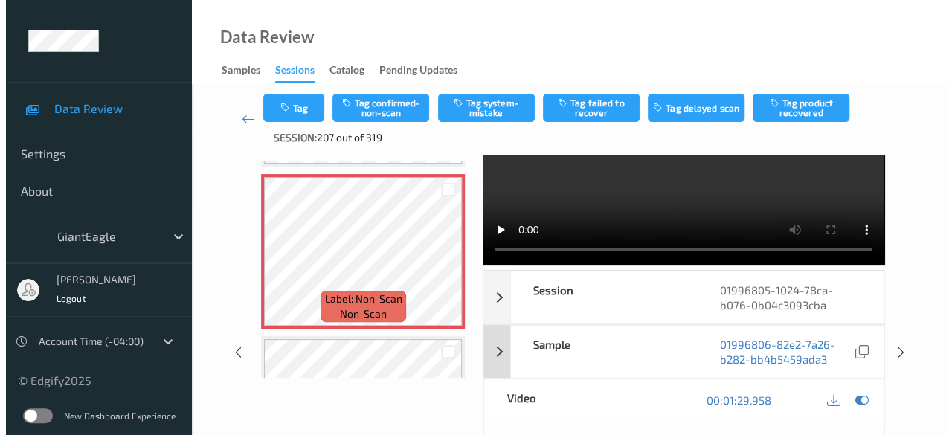
scroll to position [0, 0]
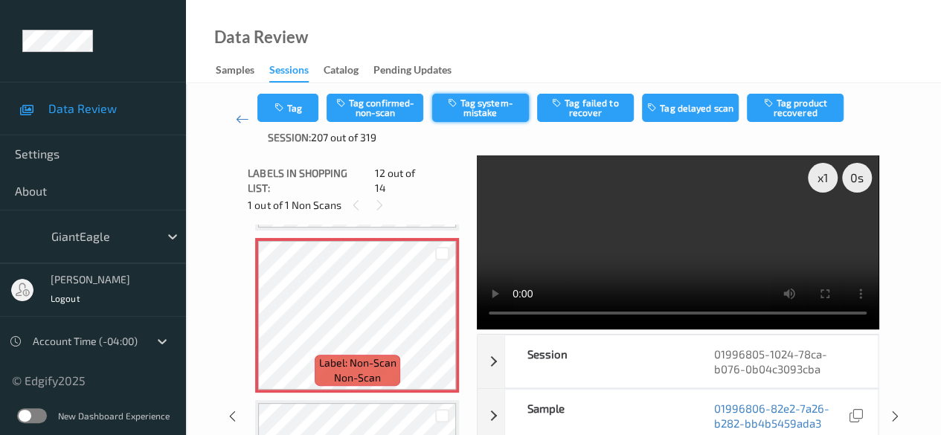
click at [463, 108] on button "Tag system-mistake" at bounding box center [480, 108] width 97 height 28
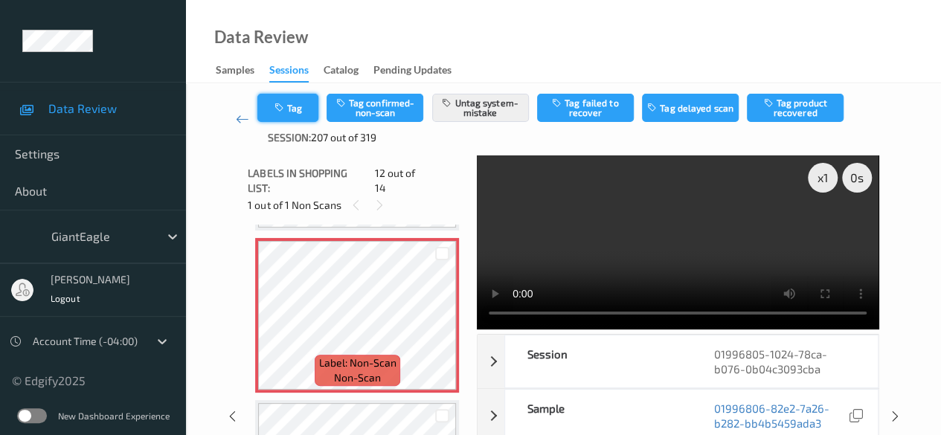
click at [283, 112] on icon "button" at bounding box center [280, 108] width 13 height 10
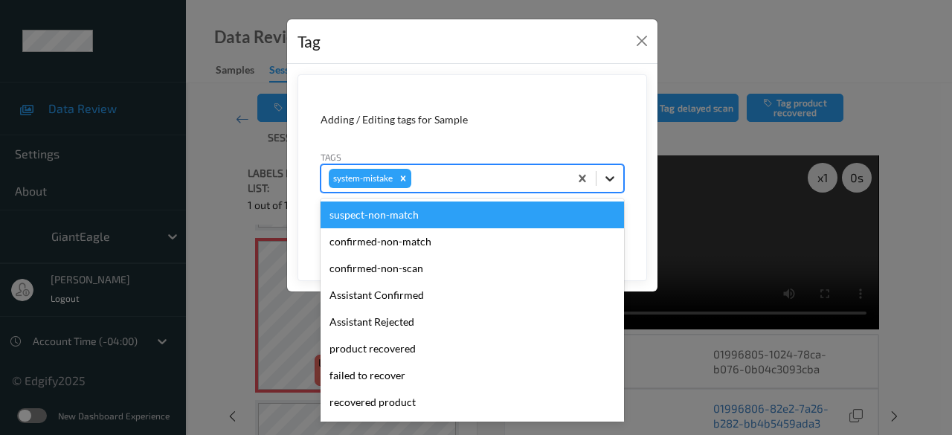
click at [619, 181] on div at bounding box center [610, 178] width 27 height 27
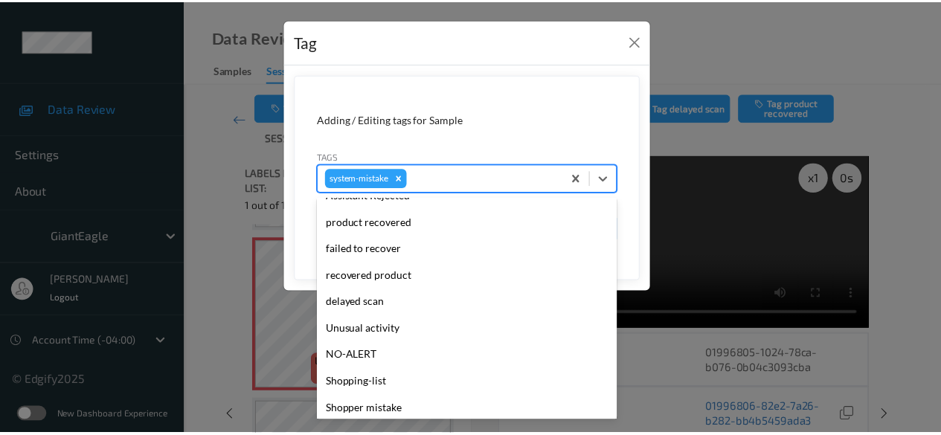
scroll to position [149, 0]
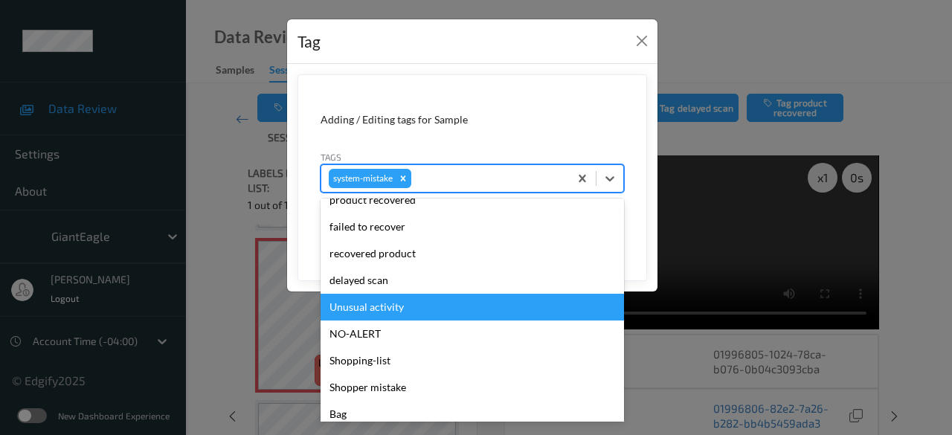
click at [423, 309] on div "Unusual activity" at bounding box center [472, 307] width 303 height 27
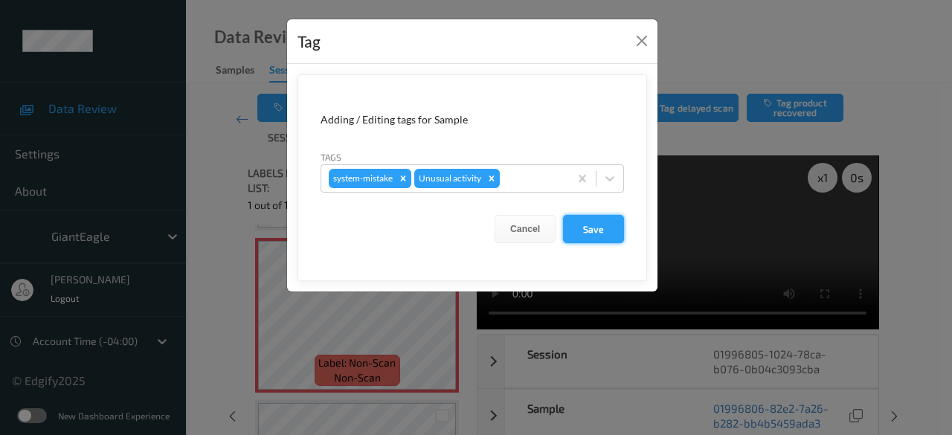
click at [613, 221] on button "Save" at bounding box center [593, 229] width 61 height 28
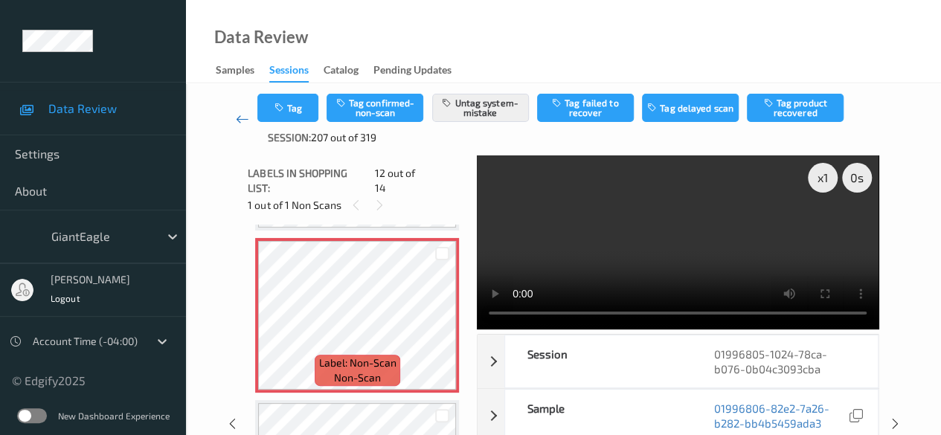
click at [234, 113] on link at bounding box center [242, 119] width 30 height 51
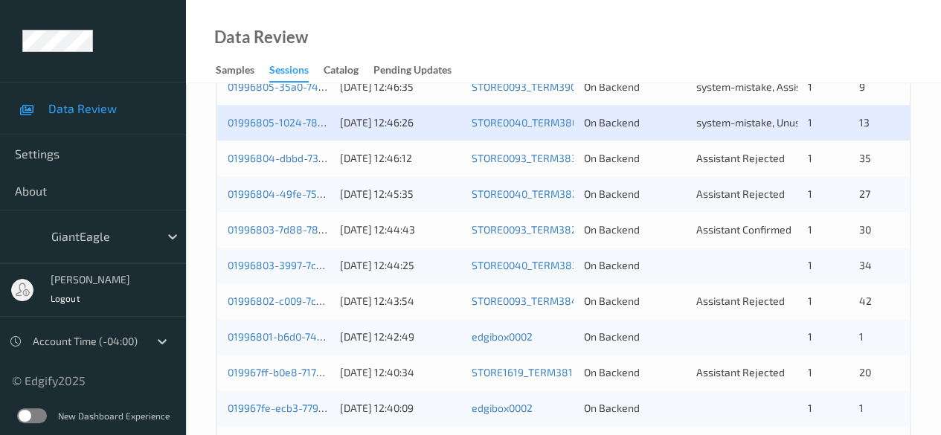
scroll to position [595, 0]
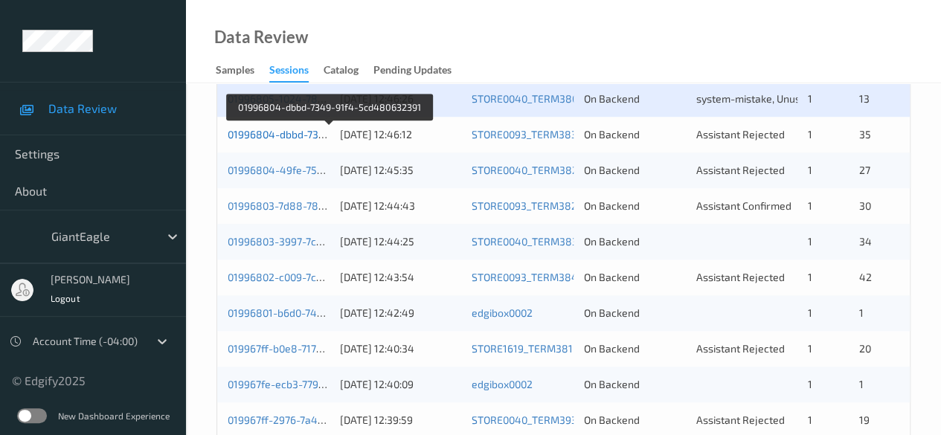
click at [274, 132] on link "01996804-dbbd-7349-91f4-5cd480632391" at bounding box center [330, 134] width 204 height 13
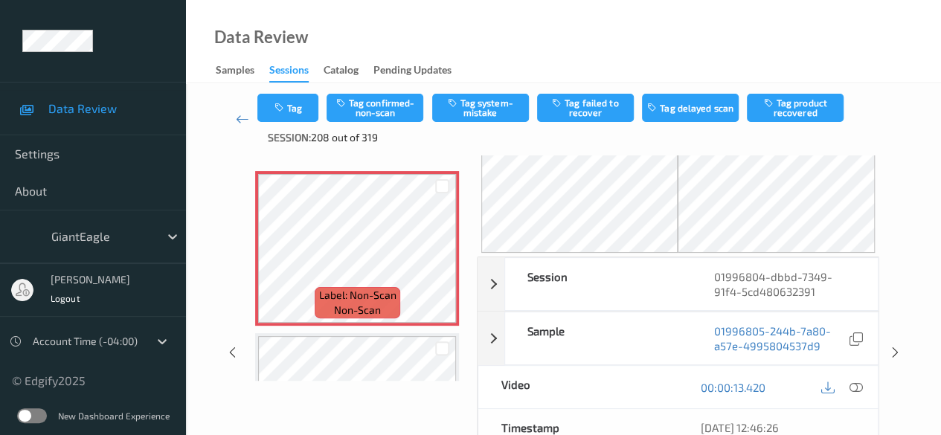
scroll to position [74, 0]
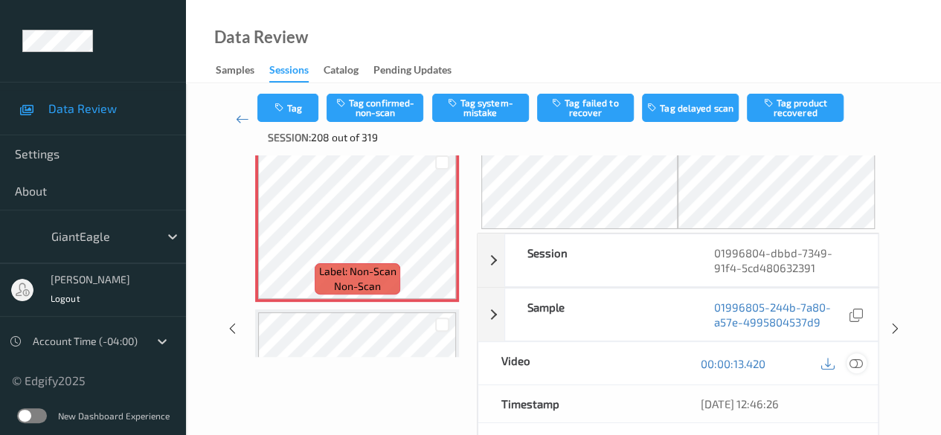
click at [858, 362] on icon at bounding box center [855, 363] width 13 height 13
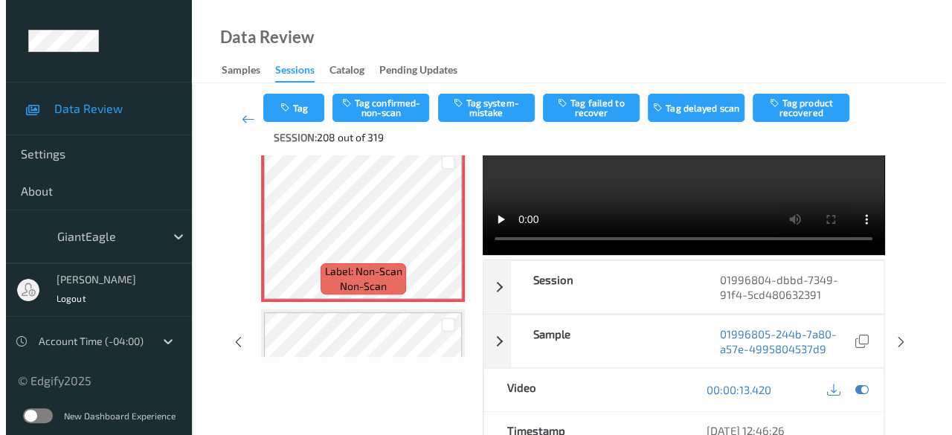
scroll to position [0, 0]
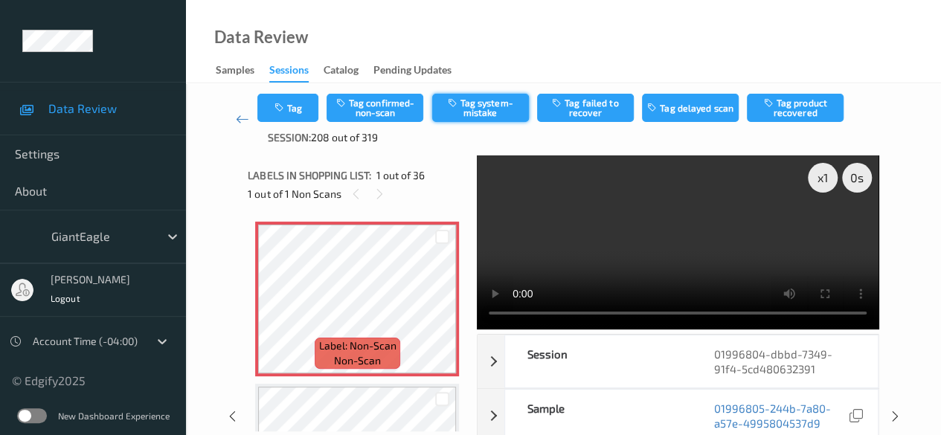
click at [461, 103] on button "Tag system-mistake" at bounding box center [480, 108] width 97 height 28
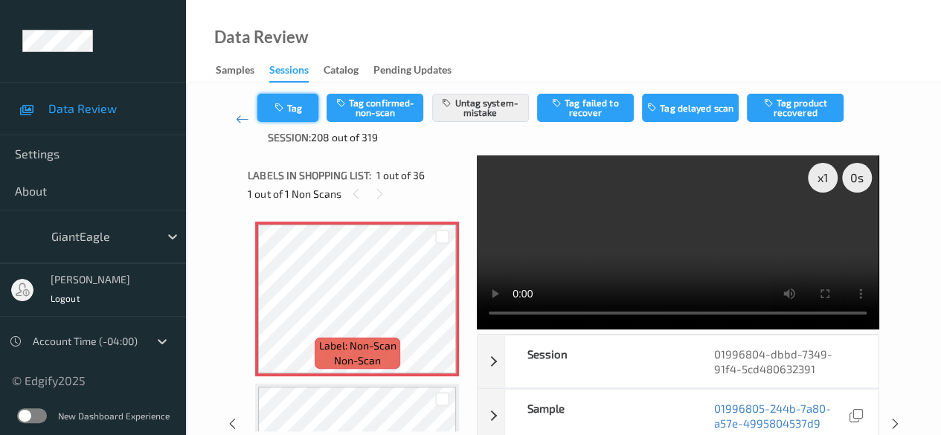
click at [296, 99] on button "Tag" at bounding box center [287, 108] width 61 height 28
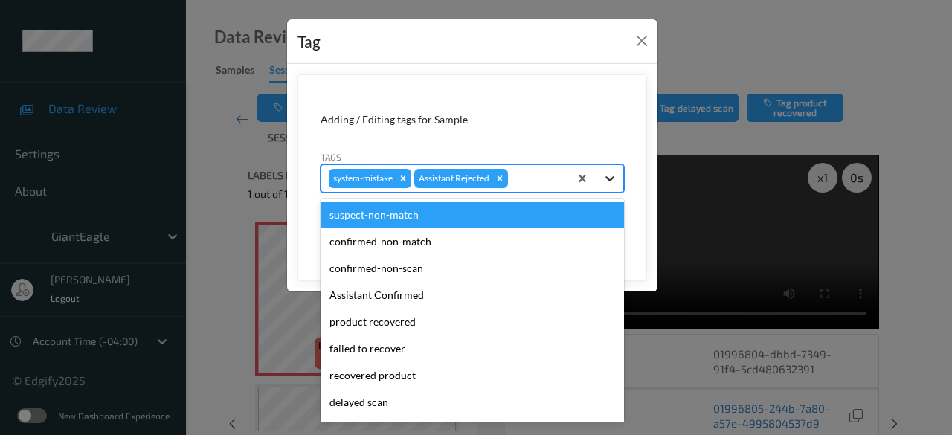
click at [608, 171] on icon at bounding box center [610, 178] width 15 height 15
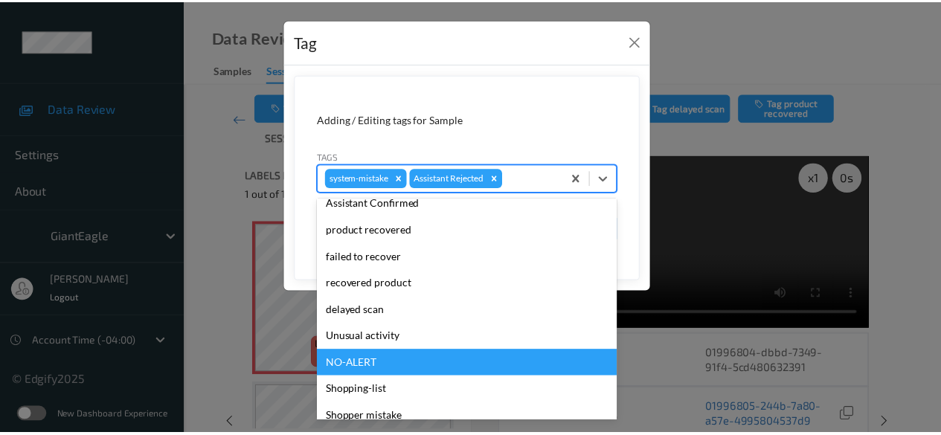
scroll to position [158, 0]
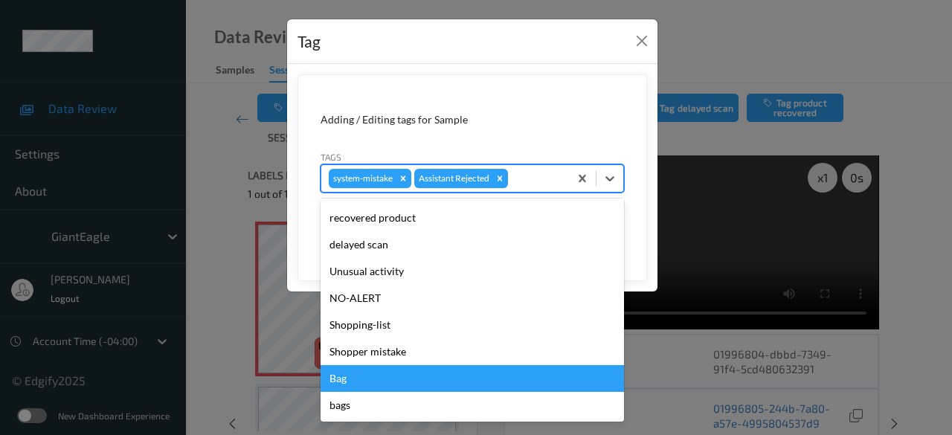
click at [420, 383] on div "Bag" at bounding box center [472, 378] width 303 height 27
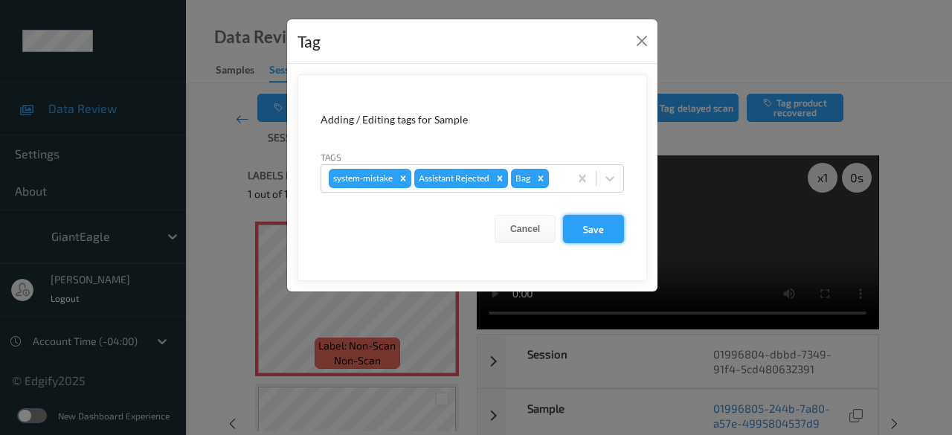
click at [585, 230] on button "Save" at bounding box center [593, 229] width 61 height 28
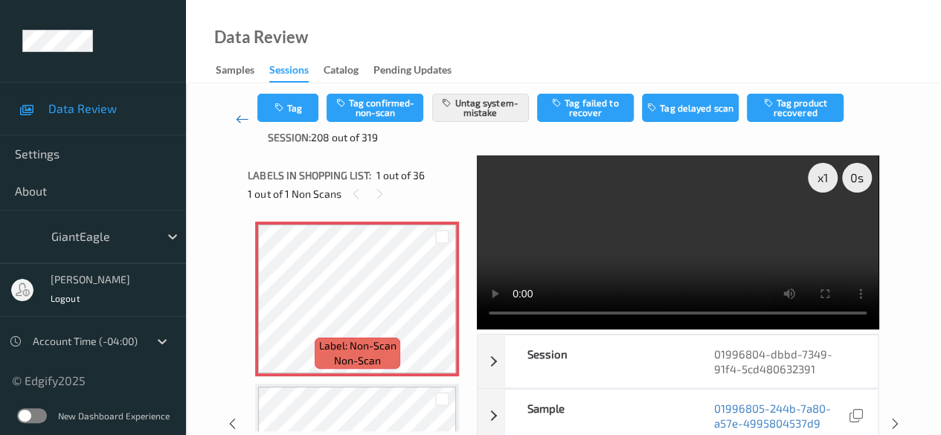
click at [248, 123] on link at bounding box center [242, 119] width 30 height 51
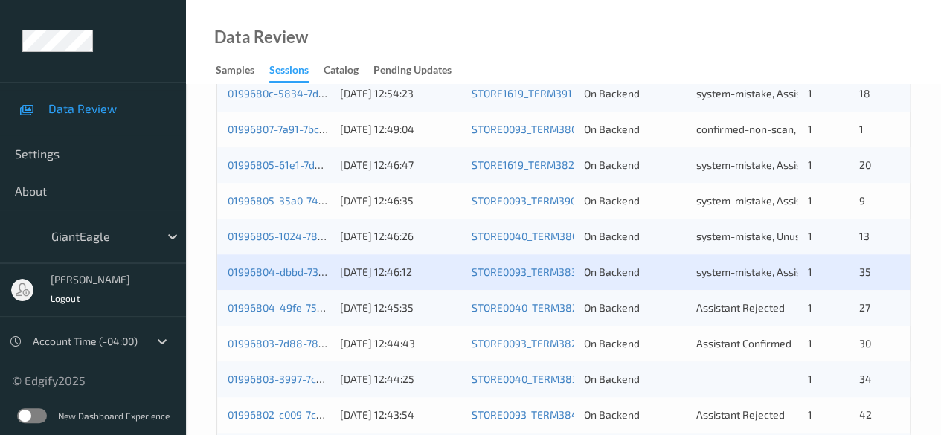
scroll to position [595, 0]
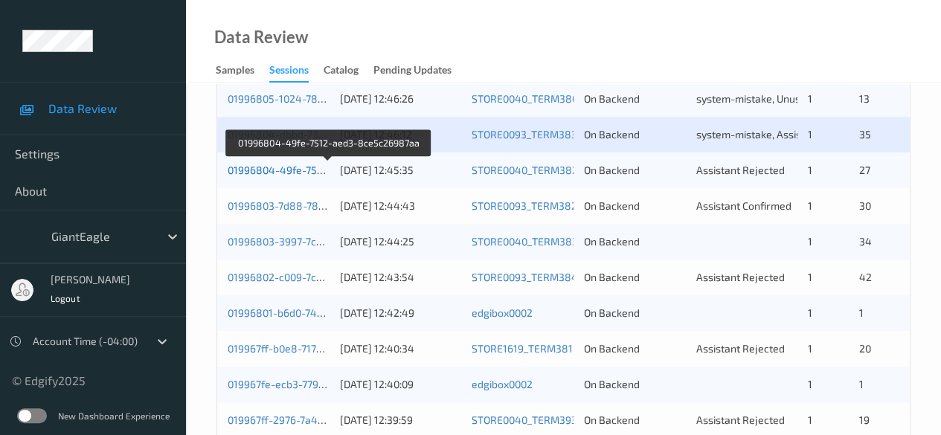
click at [286, 170] on link "01996804-49fe-7512-aed3-8ce5c26987aa" at bounding box center [329, 170] width 203 height 13
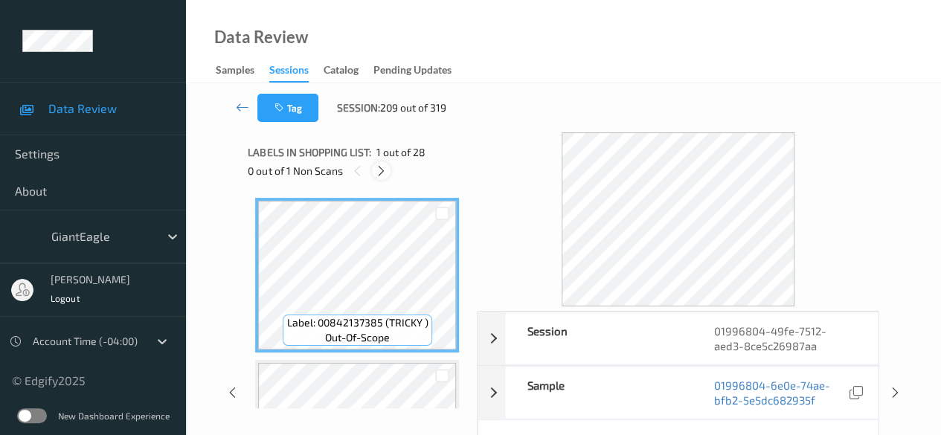
click at [381, 178] on div at bounding box center [381, 170] width 19 height 19
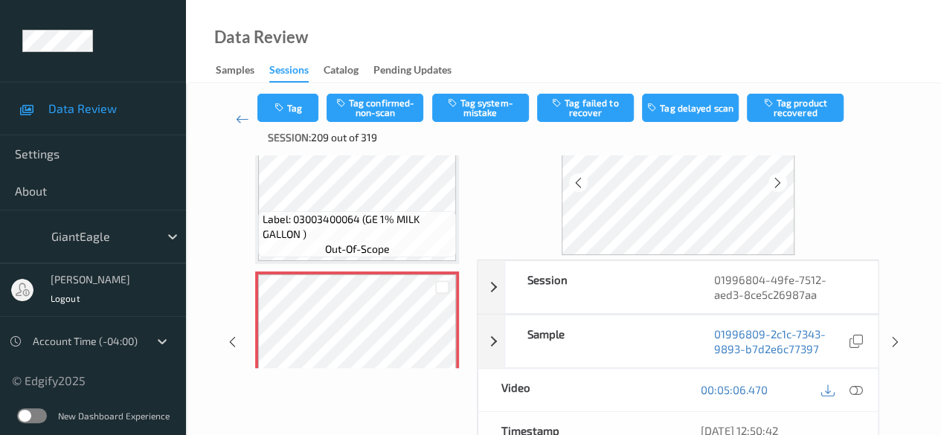
scroll to position [4136, 0]
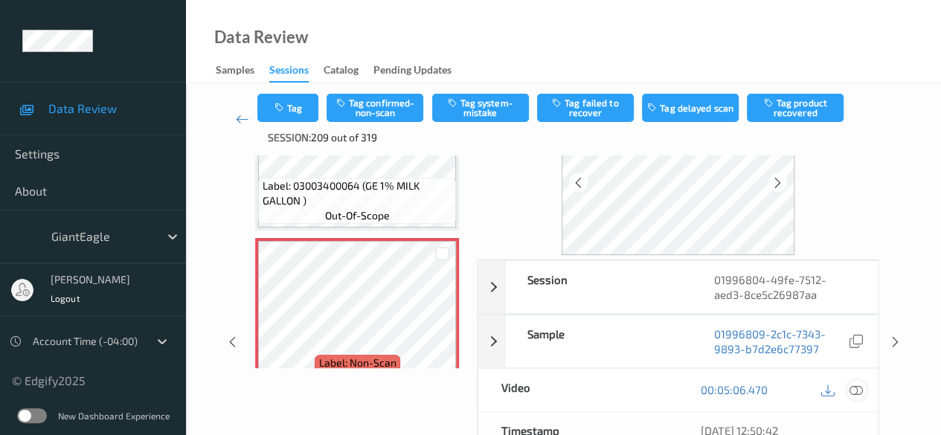
click at [861, 391] on icon at bounding box center [855, 389] width 13 height 13
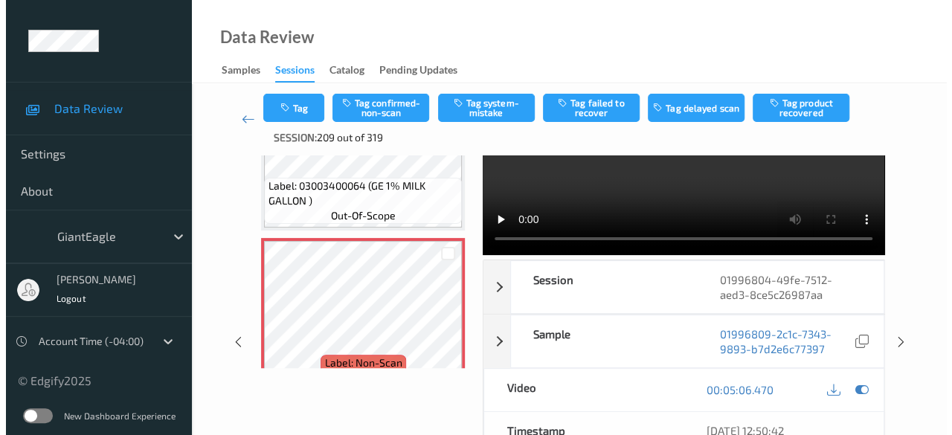
scroll to position [0, 0]
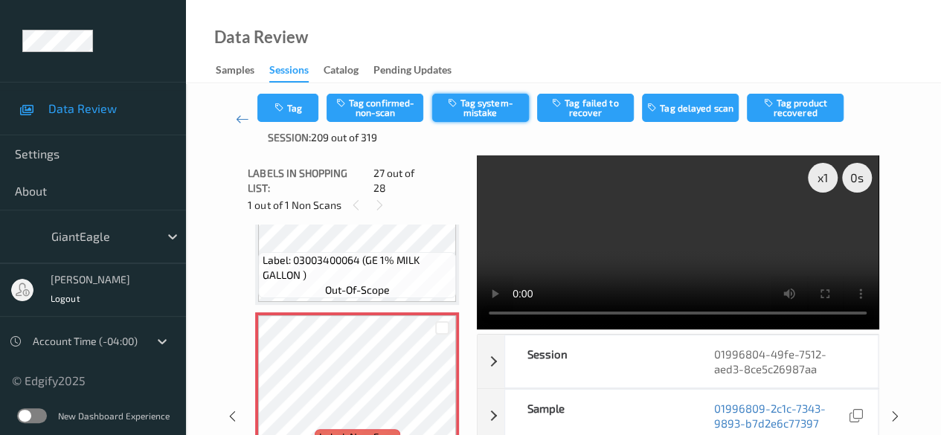
click at [496, 112] on button "Tag system-mistake" at bounding box center [480, 108] width 97 height 28
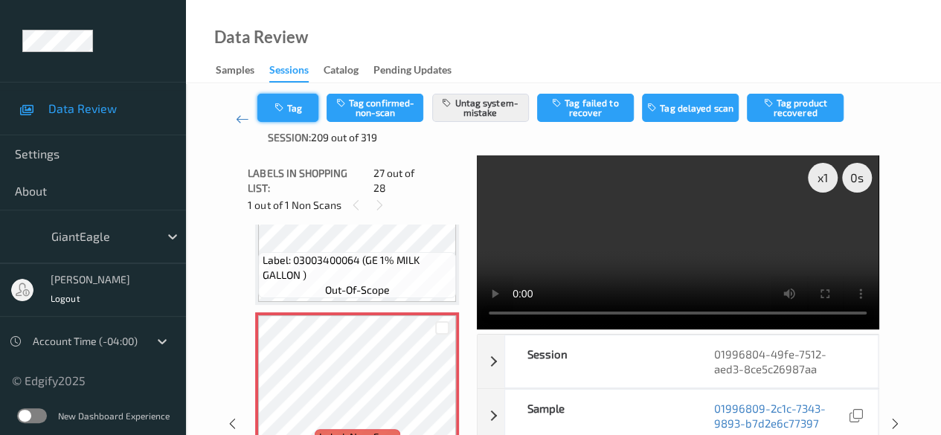
click at [286, 103] on icon "button" at bounding box center [280, 108] width 13 height 10
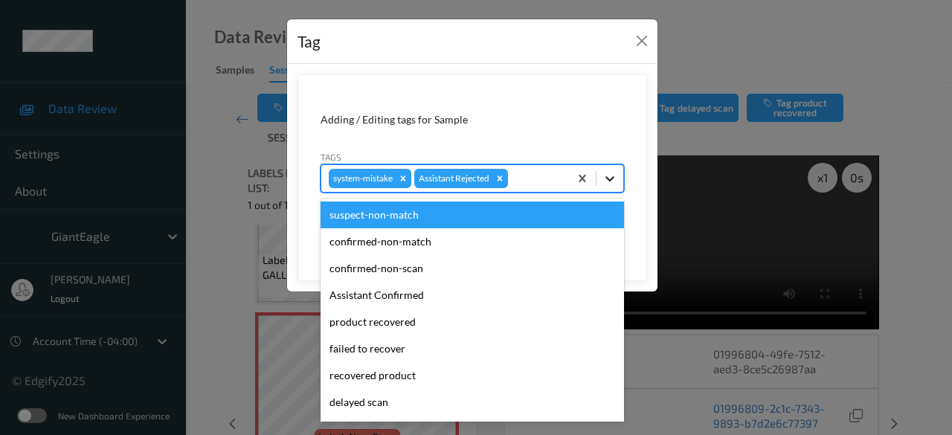
click at [606, 173] on icon at bounding box center [610, 178] width 15 height 15
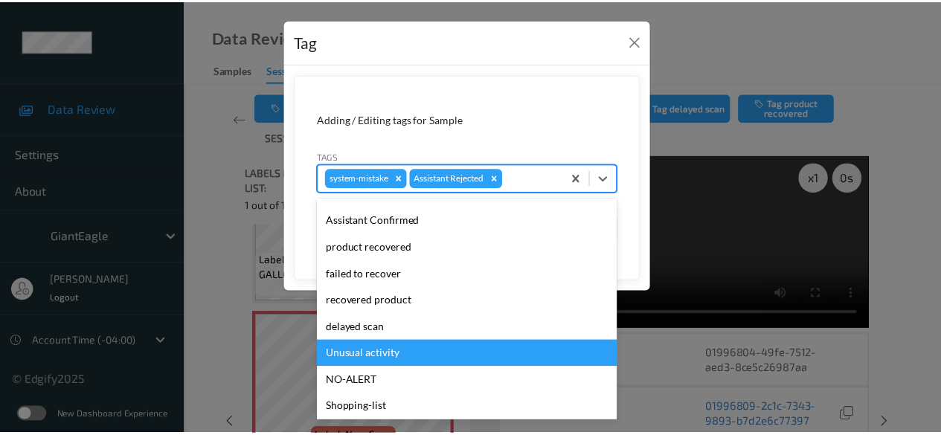
scroll to position [158, 0]
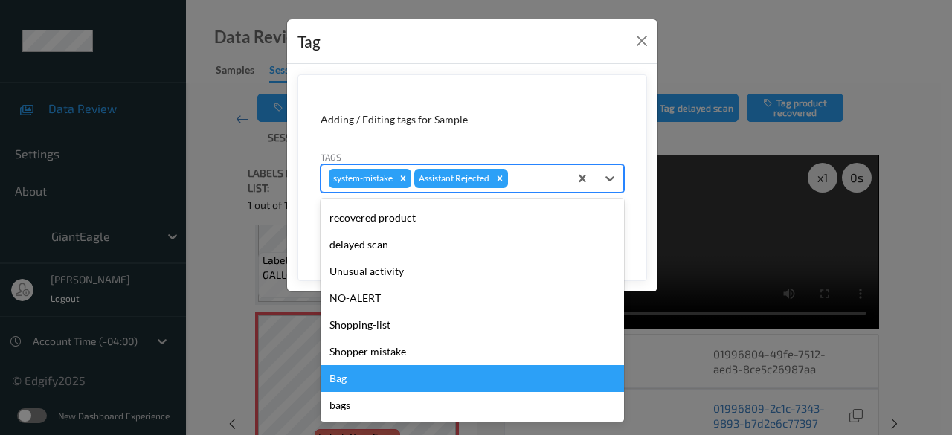
click at [423, 383] on div "Bag" at bounding box center [472, 378] width 303 height 27
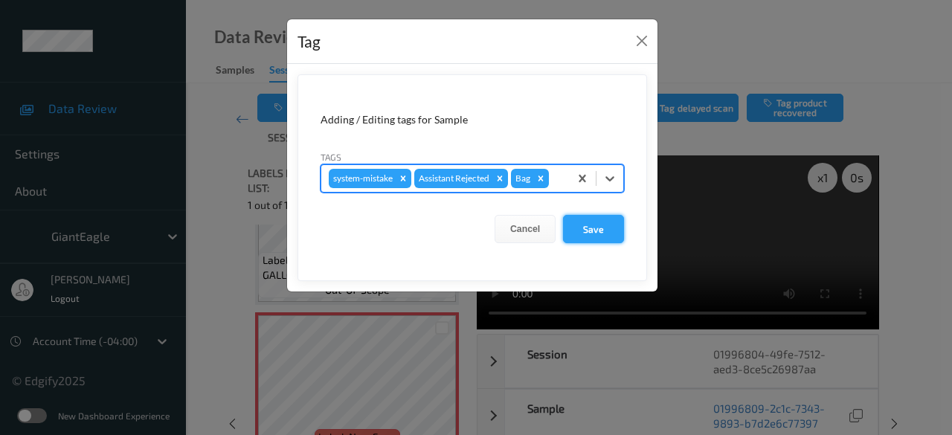
click at [597, 230] on button "Save" at bounding box center [593, 229] width 61 height 28
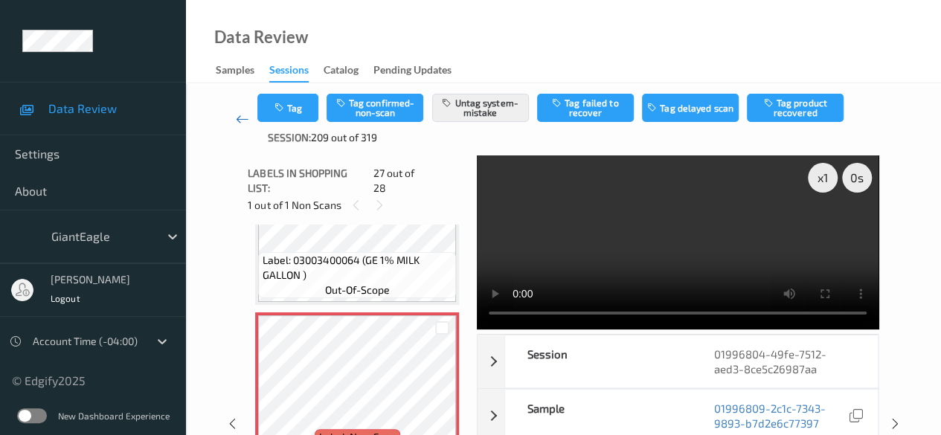
click at [242, 121] on icon at bounding box center [242, 119] width 13 height 15
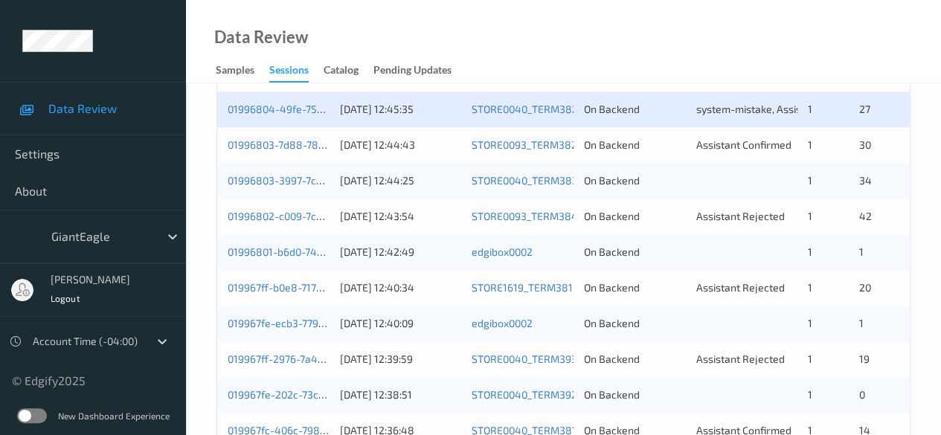
scroll to position [652, 0]
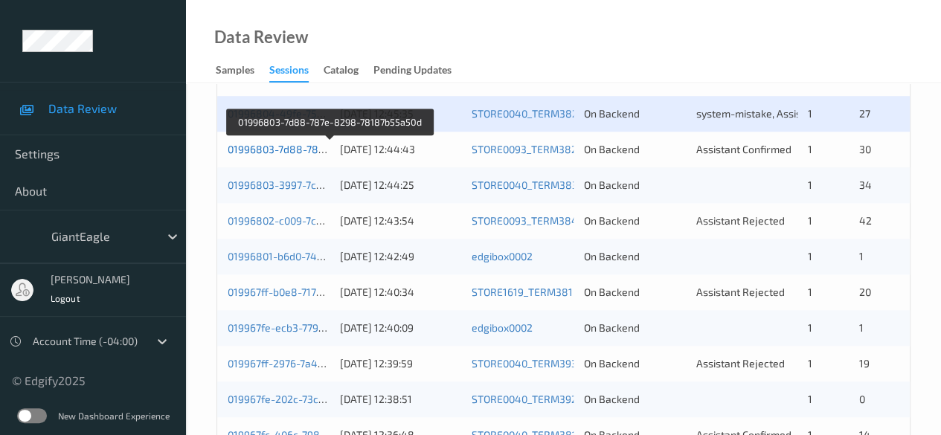
click at [251, 147] on link "01996803-7d88-787e-8298-78187b55a50d" at bounding box center [330, 149] width 205 height 13
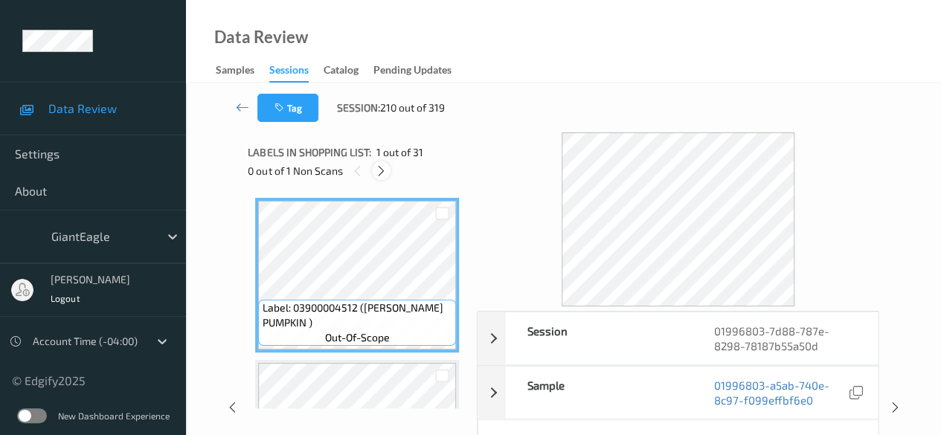
click at [382, 169] on icon at bounding box center [381, 170] width 13 height 13
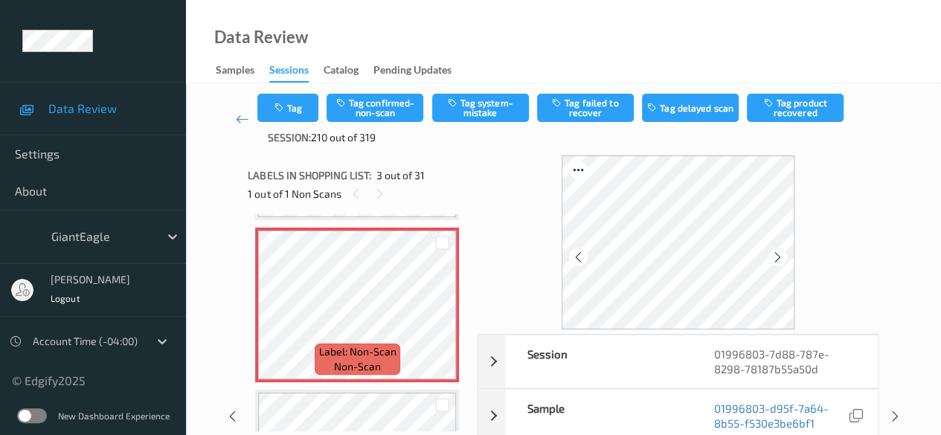
scroll to position [74, 0]
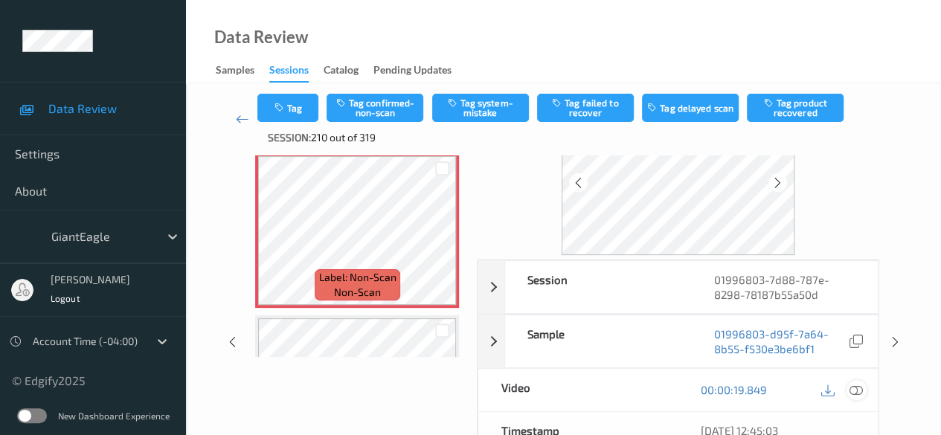
click at [860, 386] on icon at bounding box center [855, 389] width 13 height 13
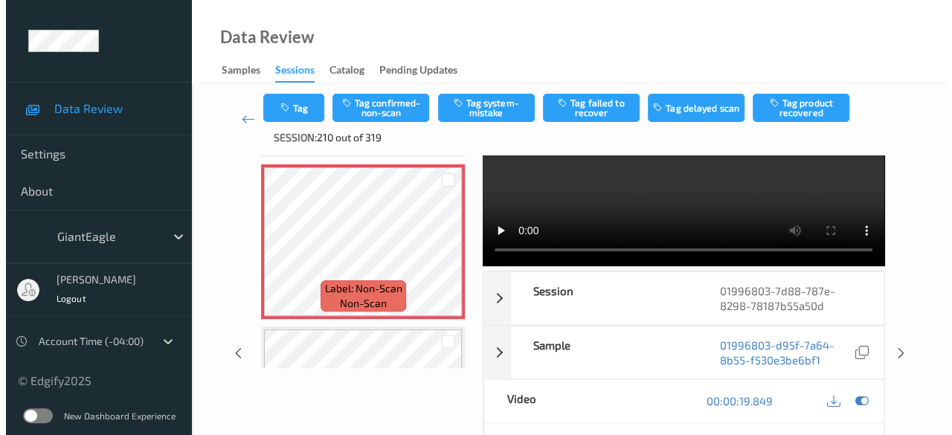
scroll to position [0, 0]
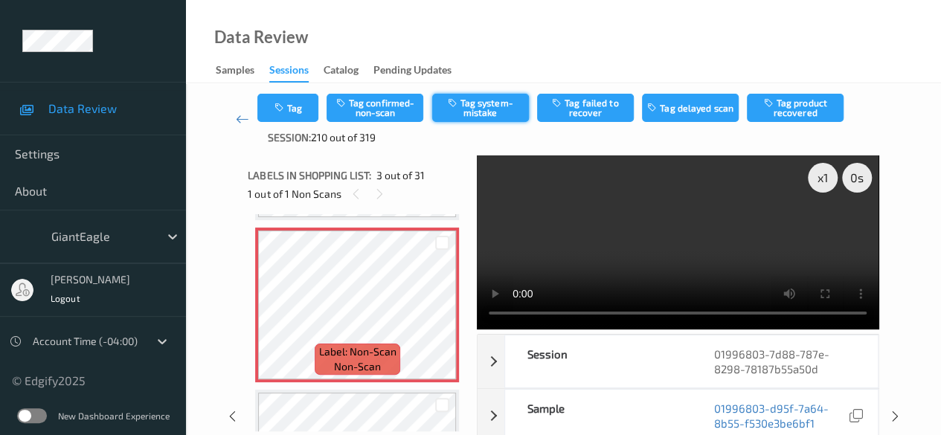
click at [473, 109] on button "Tag system-mistake" at bounding box center [480, 108] width 97 height 28
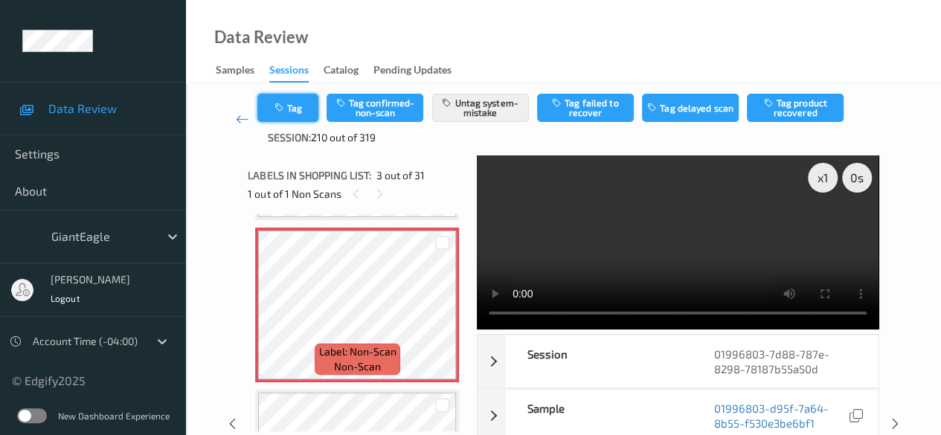
click at [306, 102] on button "Tag" at bounding box center [287, 108] width 61 height 28
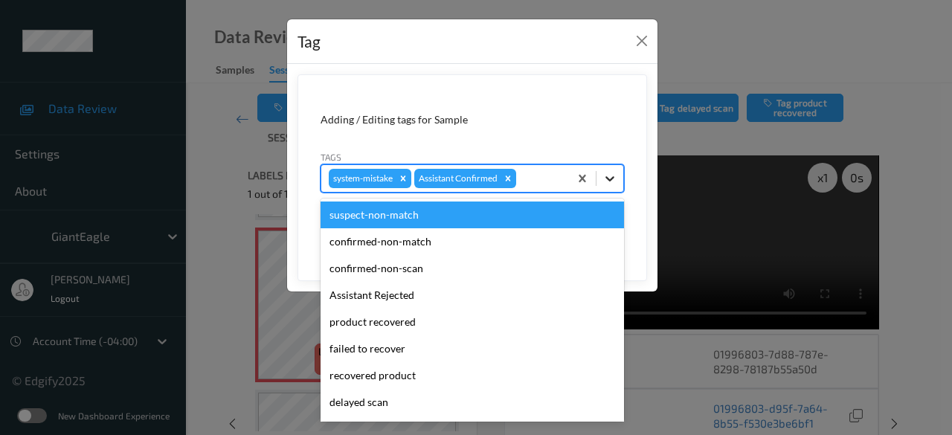
click at [613, 179] on icon at bounding box center [610, 178] width 15 height 15
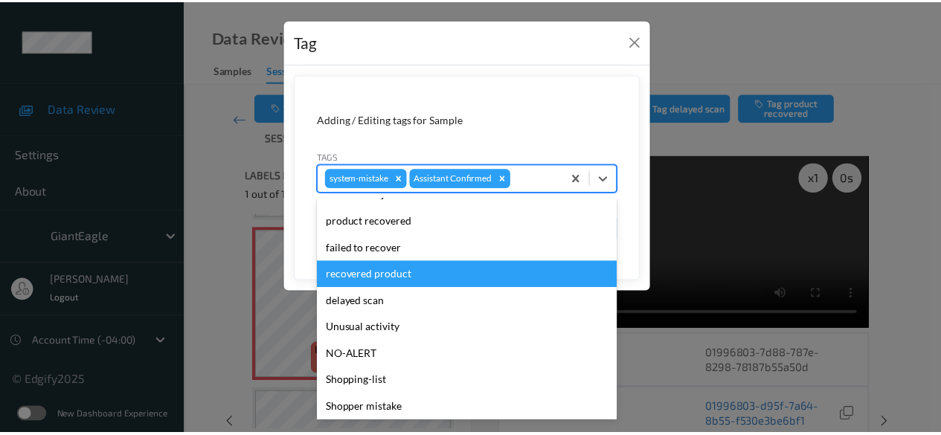
scroll to position [158, 0]
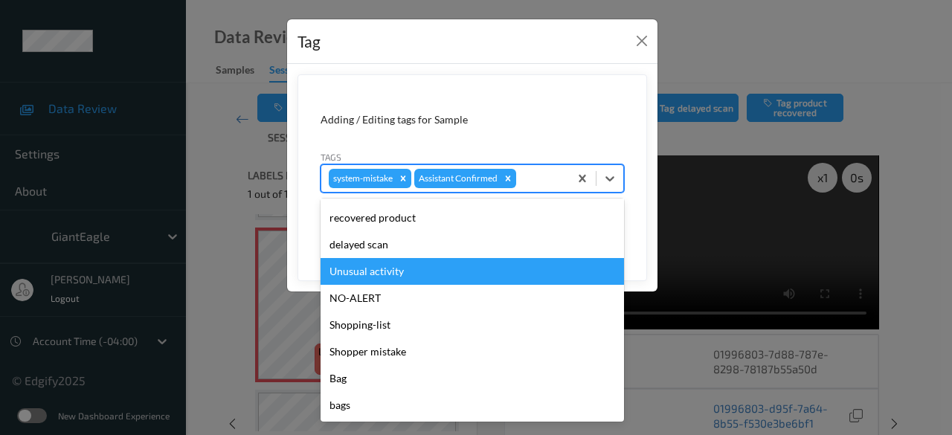
click at [375, 269] on div "Unusual activity" at bounding box center [472, 271] width 303 height 27
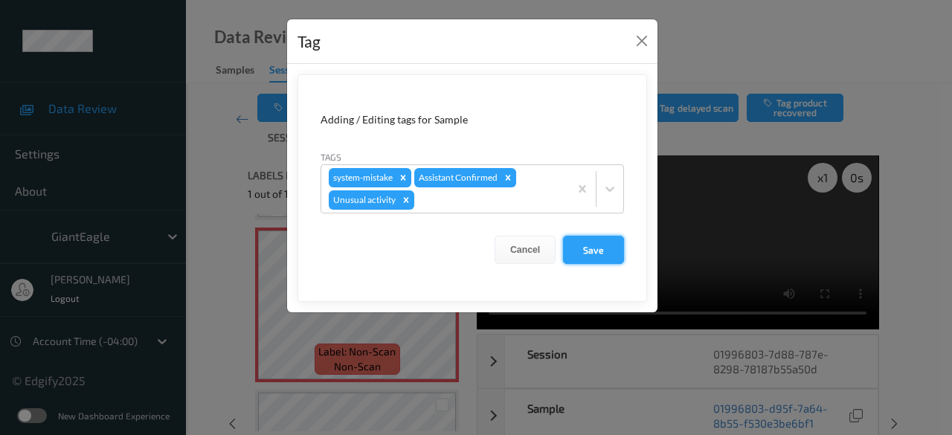
click at [610, 244] on button "Save" at bounding box center [593, 250] width 61 height 28
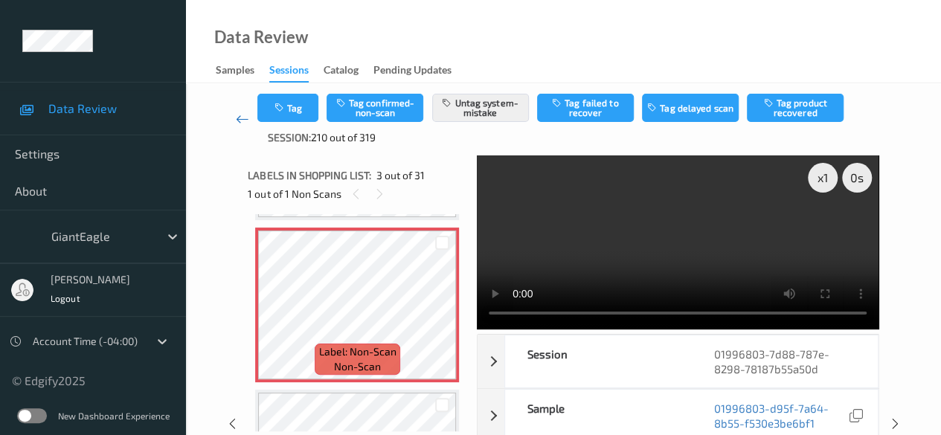
click at [237, 118] on icon at bounding box center [242, 119] width 13 height 15
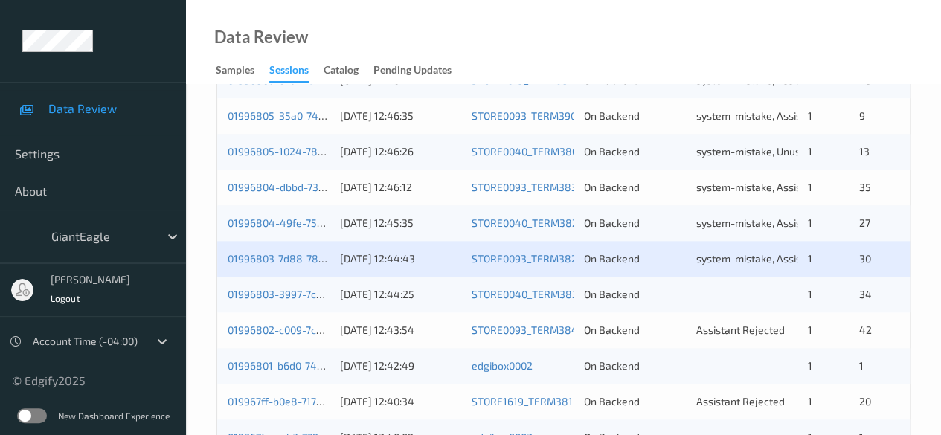
scroll to position [669, 0]
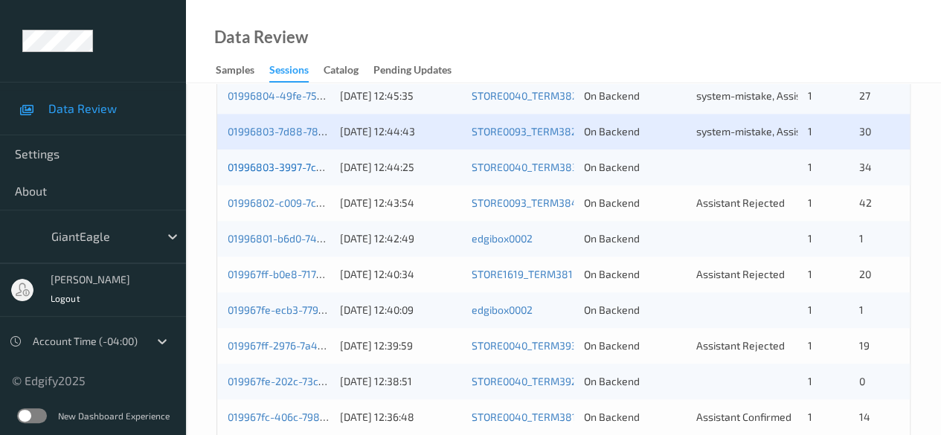
click at [288, 167] on link "01996803-3997-7ccd-91cf-c9232e01c2d1" at bounding box center [325, 167] width 195 height 13
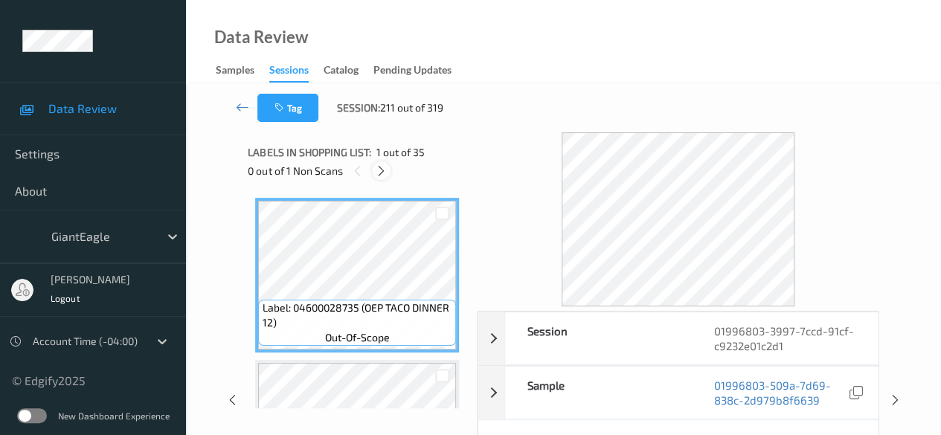
click at [376, 169] on icon at bounding box center [381, 170] width 13 height 13
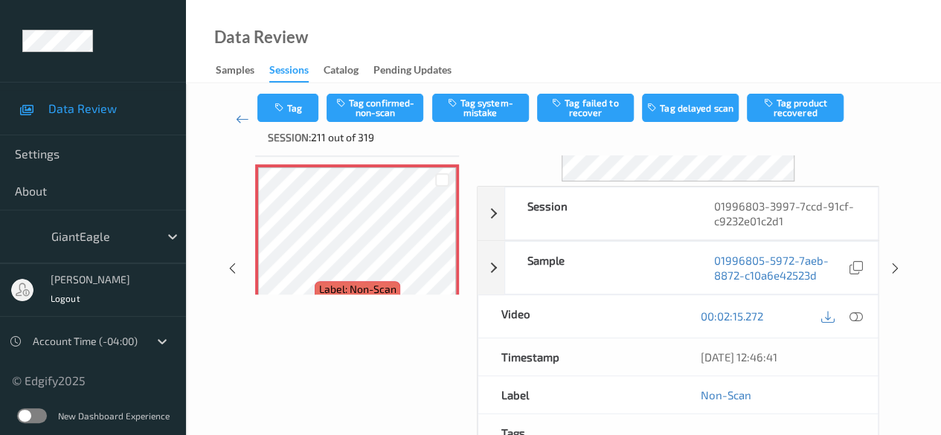
scroll to position [149, 0]
click at [854, 315] on icon at bounding box center [855, 315] width 13 height 13
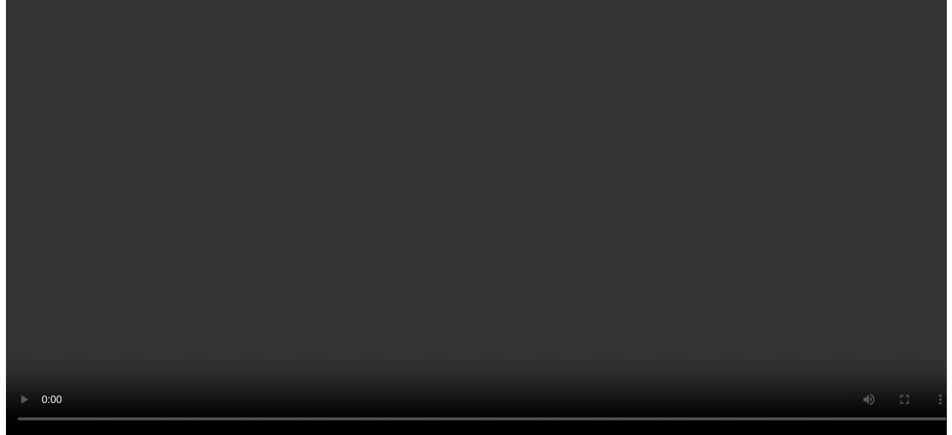
scroll to position [5465, 0]
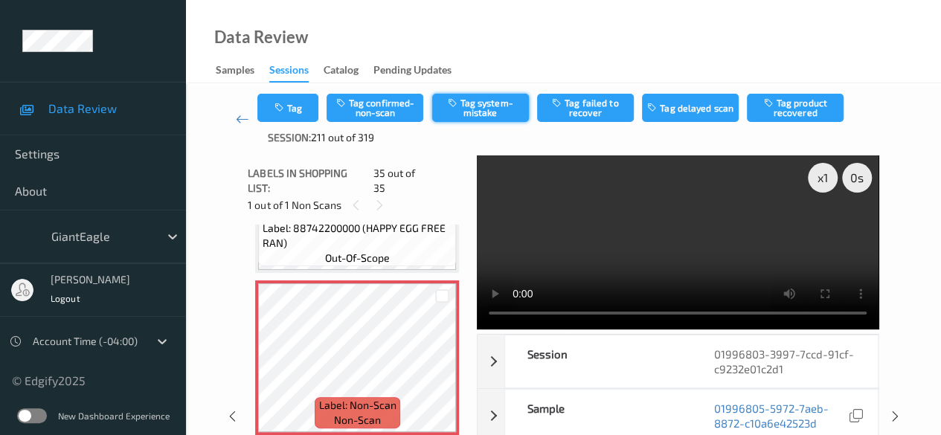
click at [472, 100] on button "Tag system-mistake" at bounding box center [480, 108] width 97 height 28
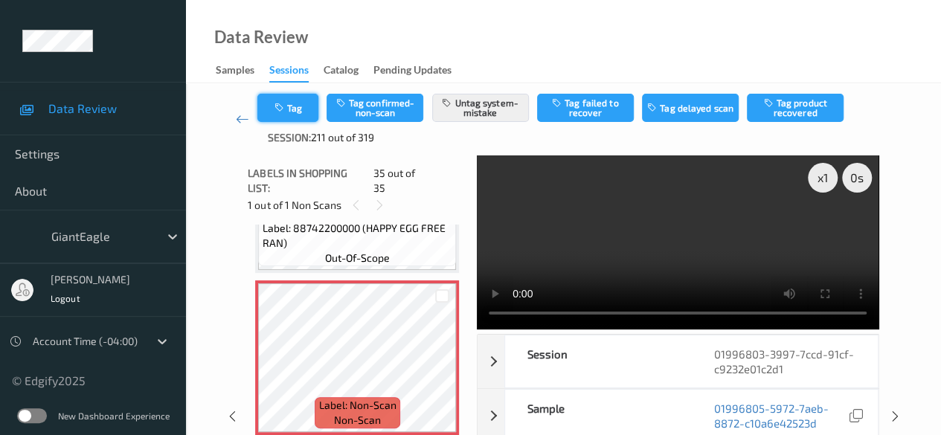
click at [305, 101] on button "Tag" at bounding box center [287, 108] width 61 height 28
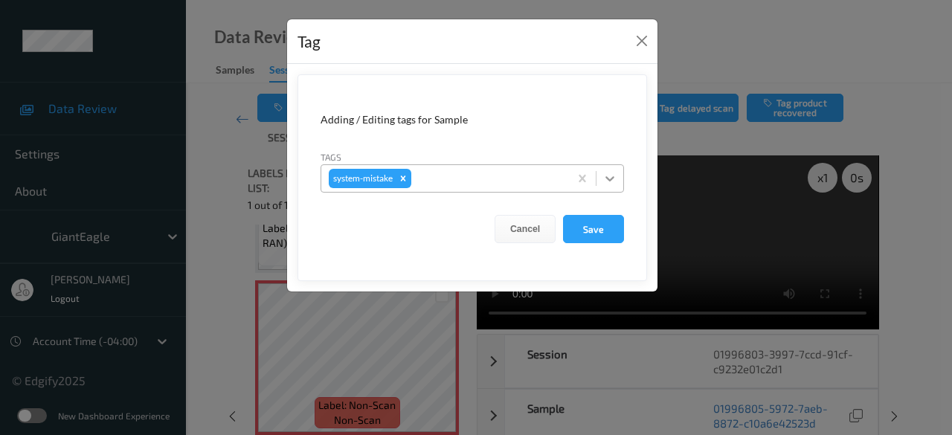
click at [617, 179] on icon at bounding box center [610, 178] width 15 height 15
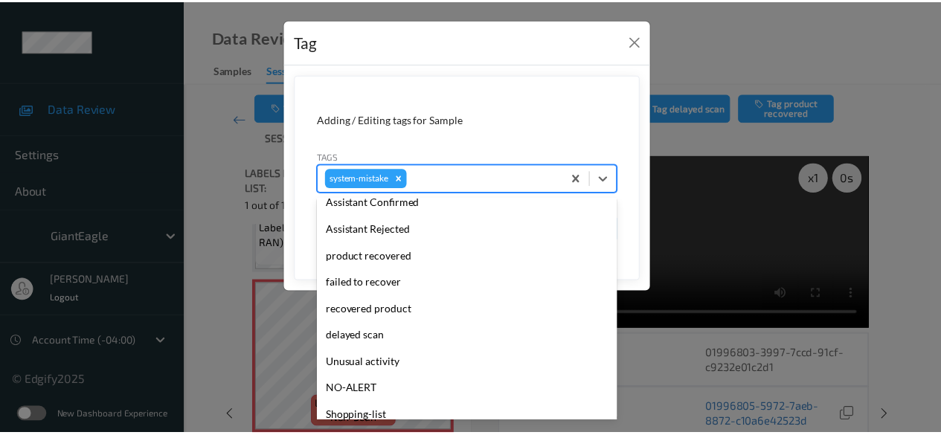
scroll to position [184, 0]
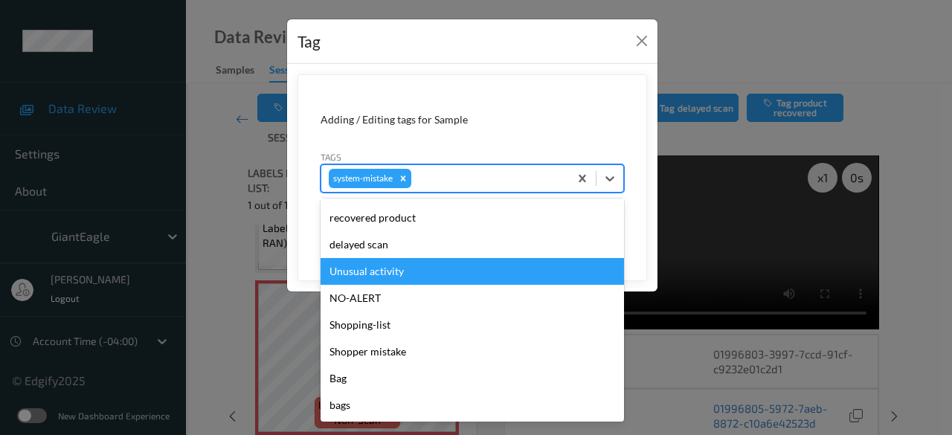
click at [409, 267] on div "Unusual activity" at bounding box center [472, 271] width 303 height 27
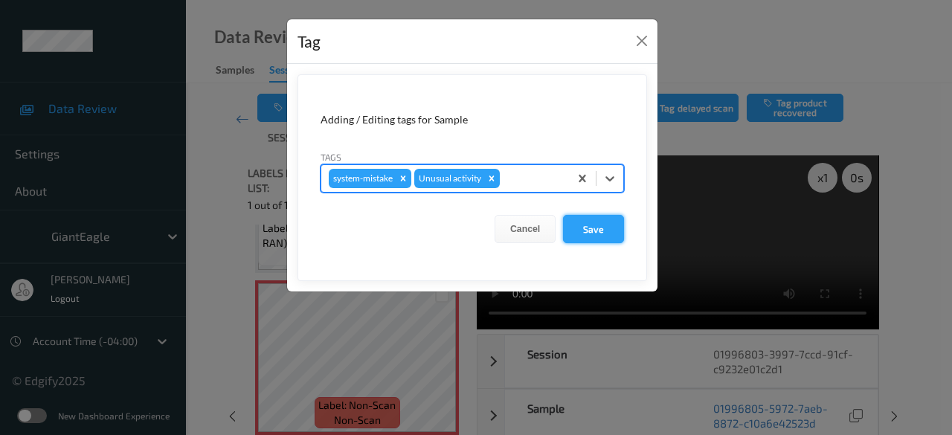
click at [598, 231] on button "Save" at bounding box center [593, 229] width 61 height 28
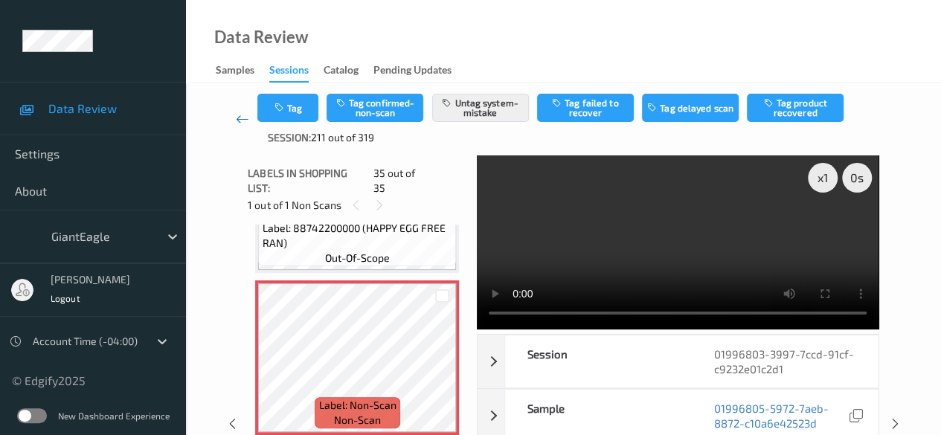
click at [236, 118] on icon at bounding box center [242, 119] width 13 height 15
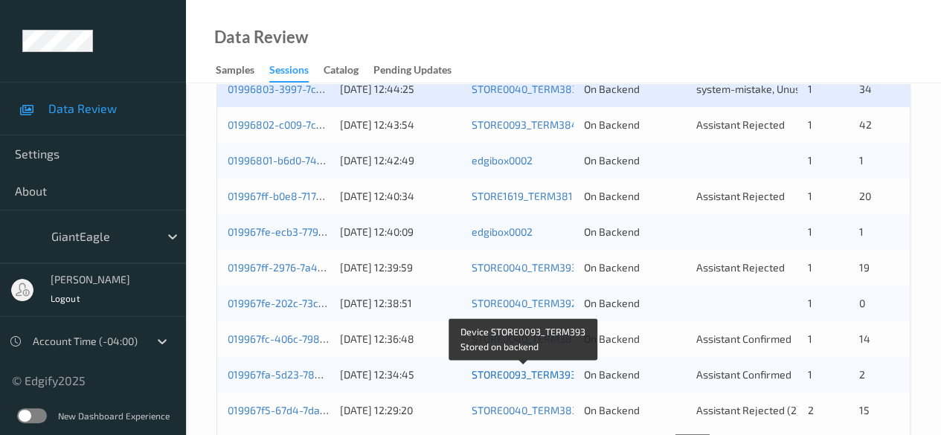
scroll to position [726, 0]
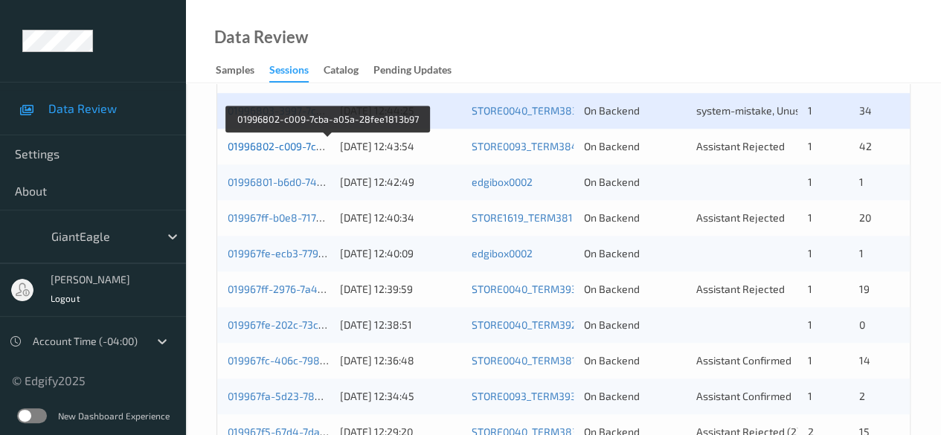
click at [303, 144] on link "01996802-c009-7cba-a05a-28fee1813b97" at bounding box center [328, 146] width 200 height 13
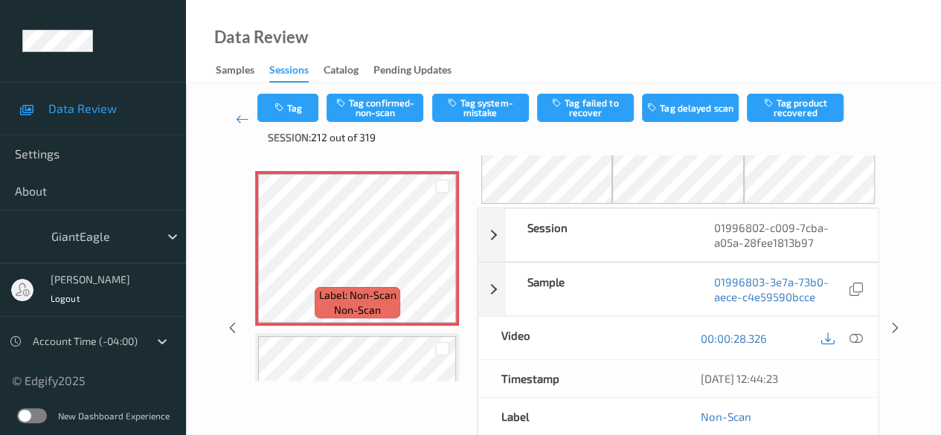
scroll to position [74, 0]
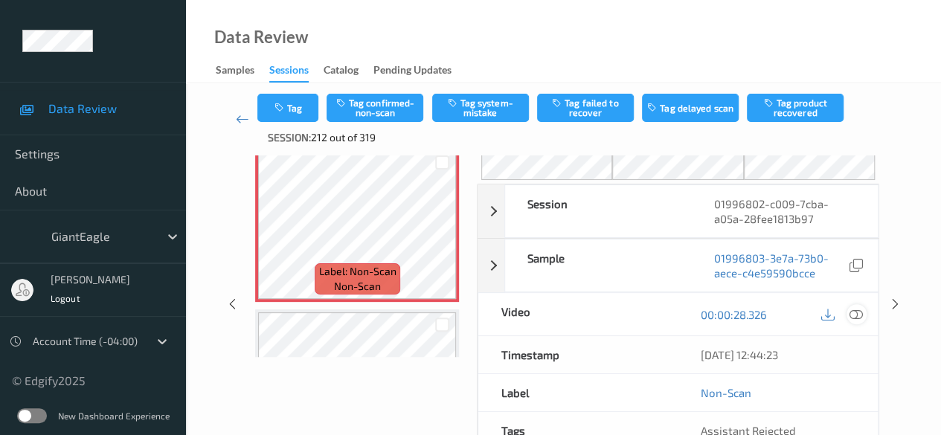
click at [860, 315] on icon at bounding box center [855, 314] width 13 height 13
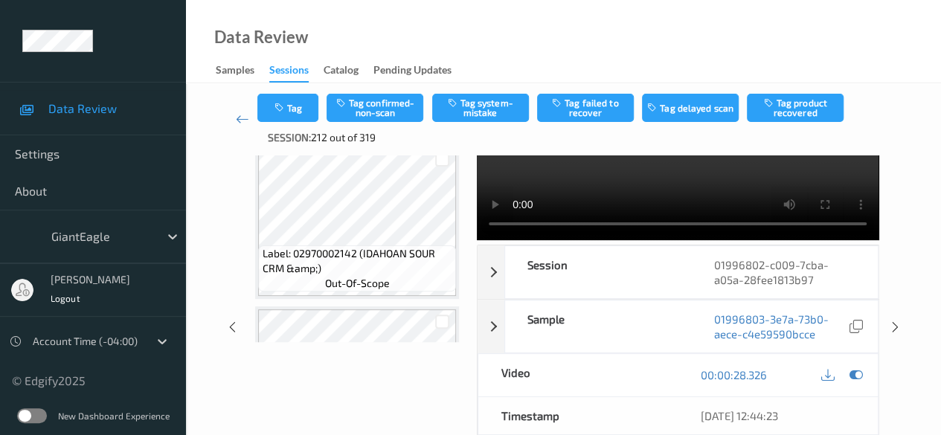
scroll to position [0, 0]
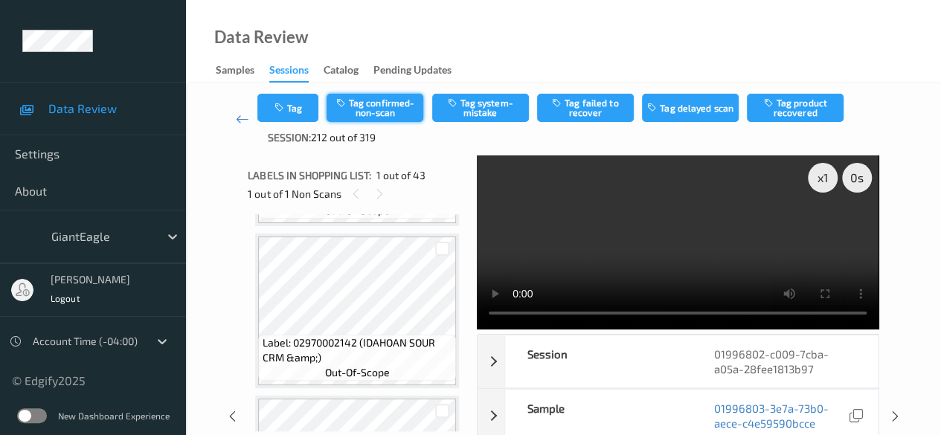
click at [390, 102] on button "Tag confirmed-non-scan" at bounding box center [375, 108] width 97 height 28
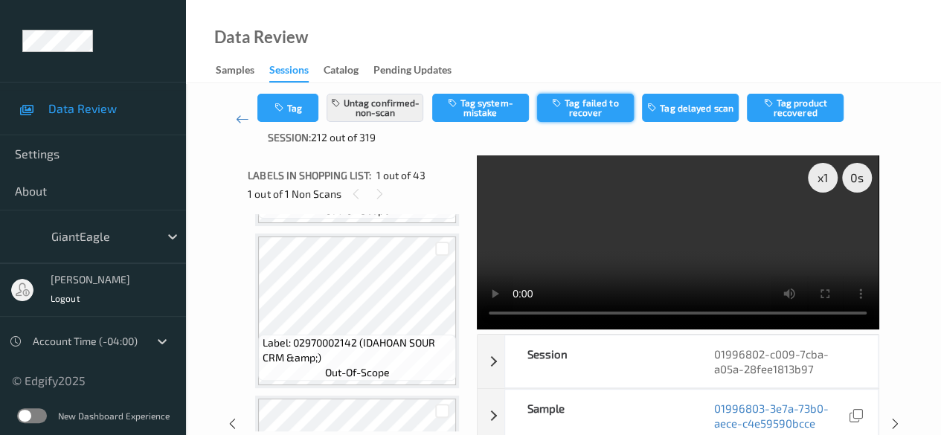
click at [588, 106] on button "Tag failed to recover" at bounding box center [585, 108] width 97 height 28
click at [240, 121] on icon at bounding box center [242, 119] width 13 height 15
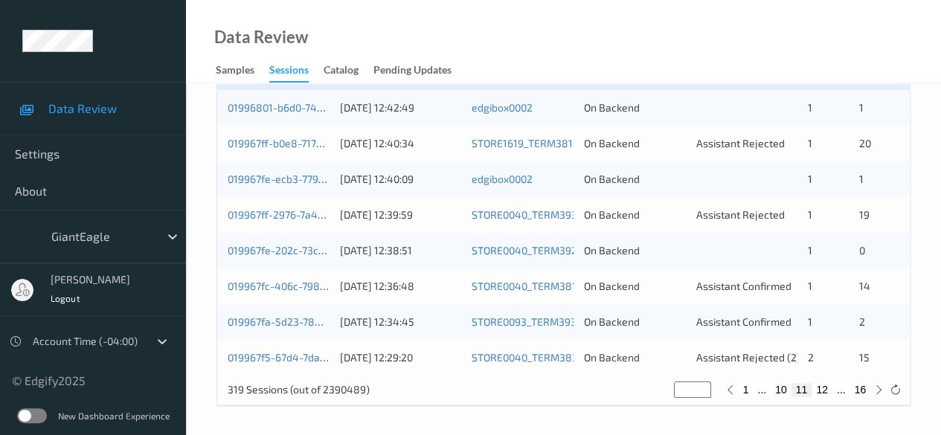
scroll to position [726, 0]
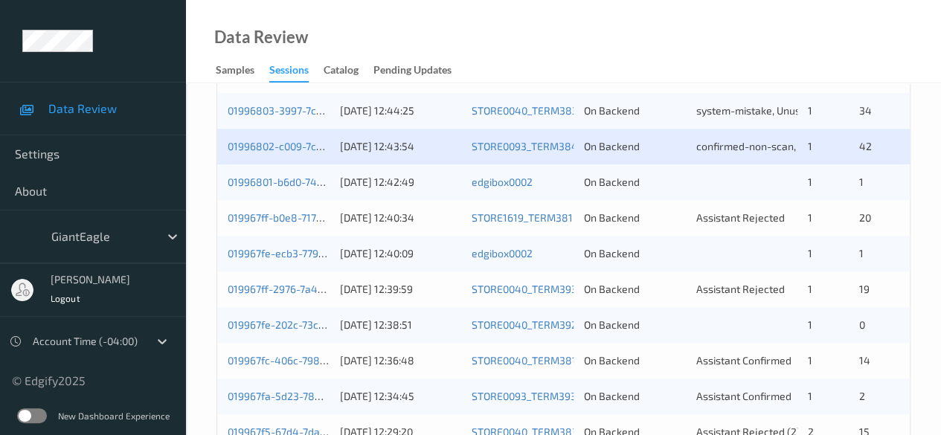
click at [294, 187] on div "01996801-b6d0-7400-9f48-0978550572ad" at bounding box center [279, 182] width 102 height 15
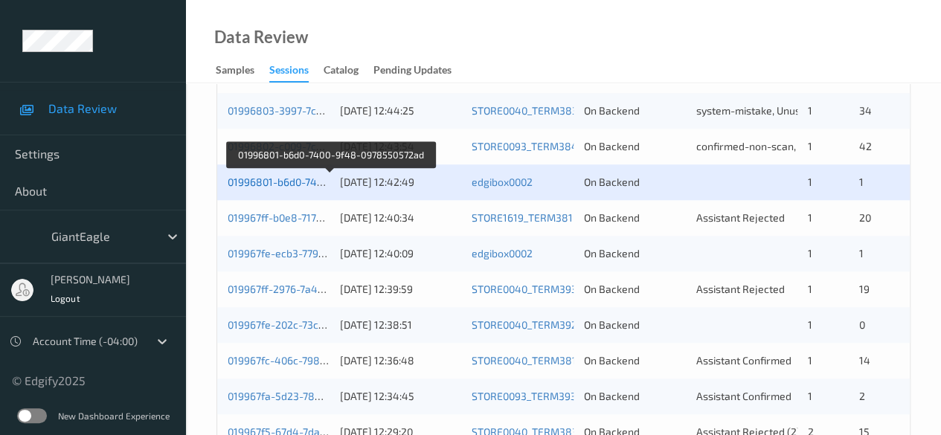
click at [280, 182] on link "01996801-b6d0-7400-9f48-0978550572ad" at bounding box center [330, 182] width 204 height 13
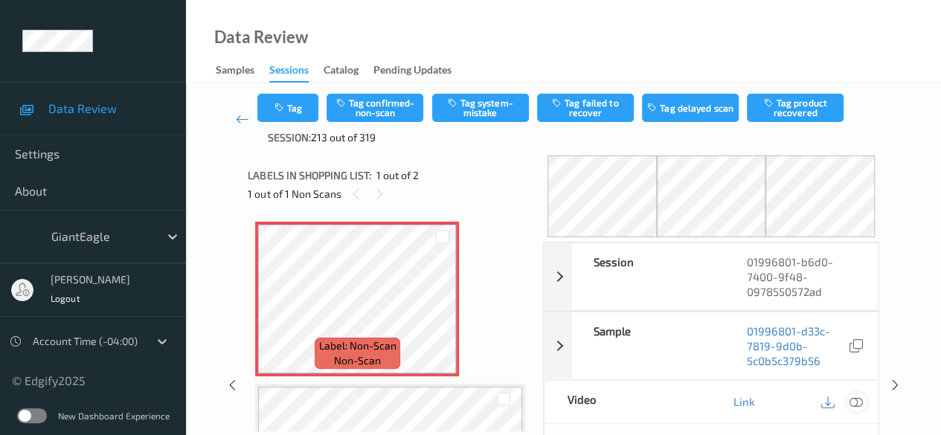
click at [858, 401] on icon at bounding box center [855, 401] width 13 height 13
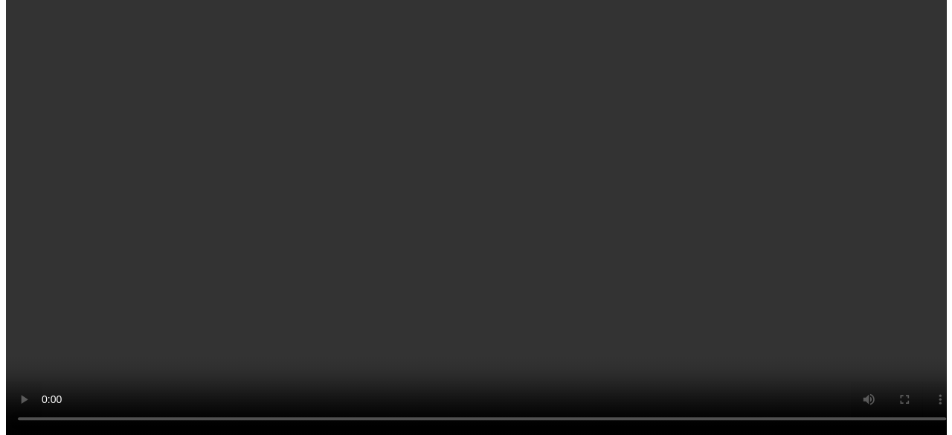
scroll to position [114, 0]
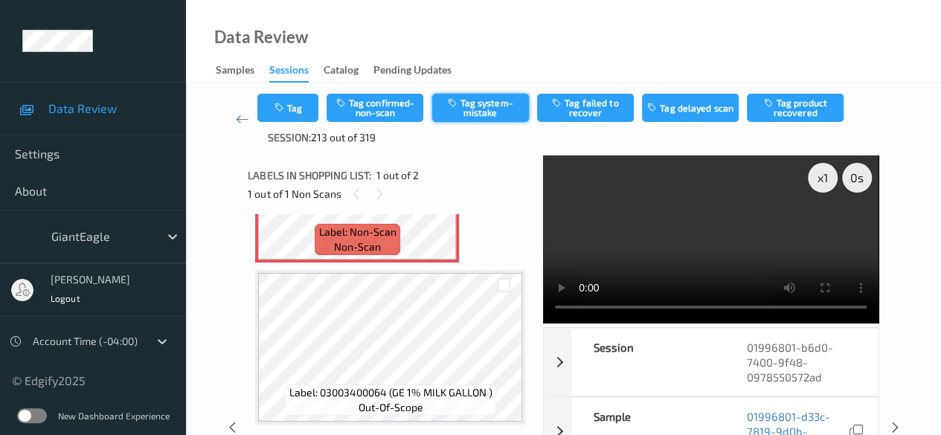
click at [478, 105] on button "Tag system-mistake" at bounding box center [480, 108] width 97 height 28
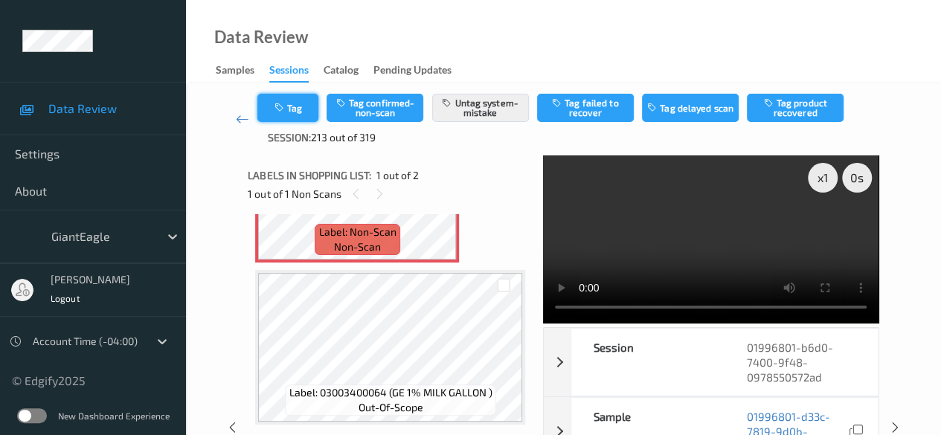
click at [301, 105] on button "Tag" at bounding box center [287, 108] width 61 height 28
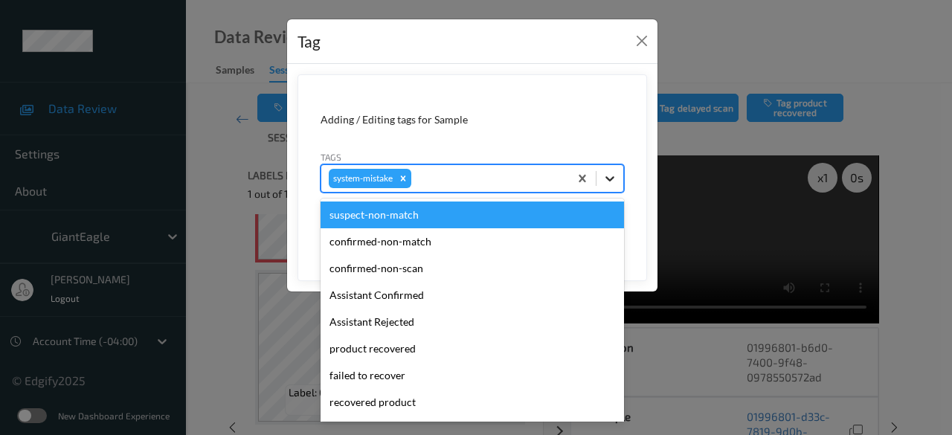
click at [614, 182] on icon at bounding box center [610, 178] width 15 height 15
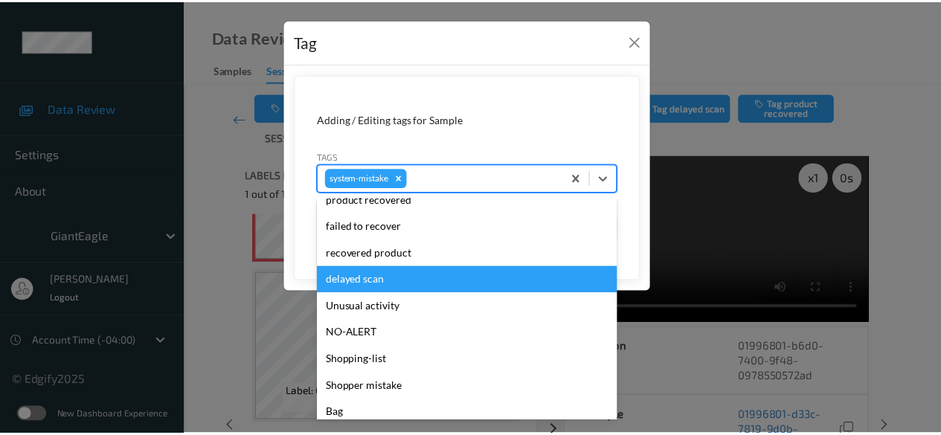
scroll to position [184, 0]
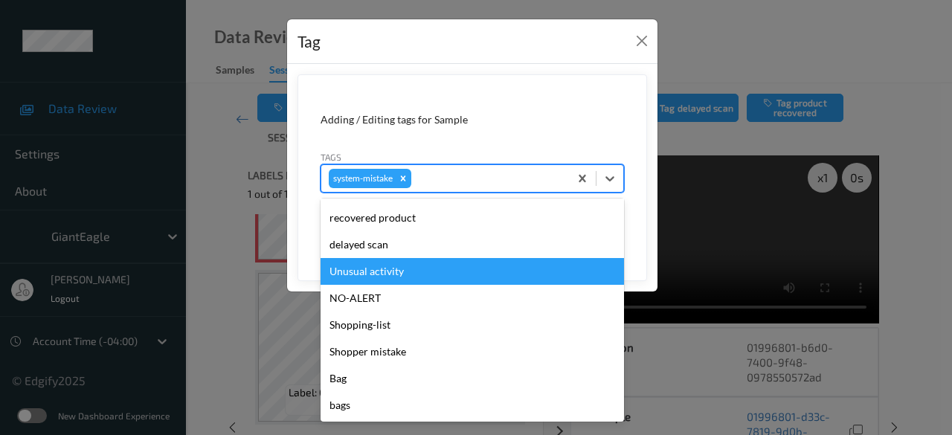
click at [399, 271] on div "Unusual activity" at bounding box center [472, 271] width 303 height 27
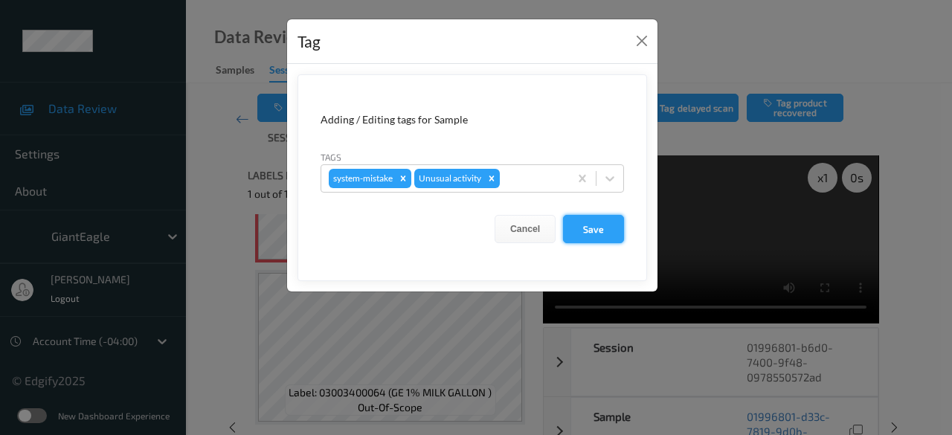
click at [602, 235] on button "Save" at bounding box center [593, 229] width 61 height 28
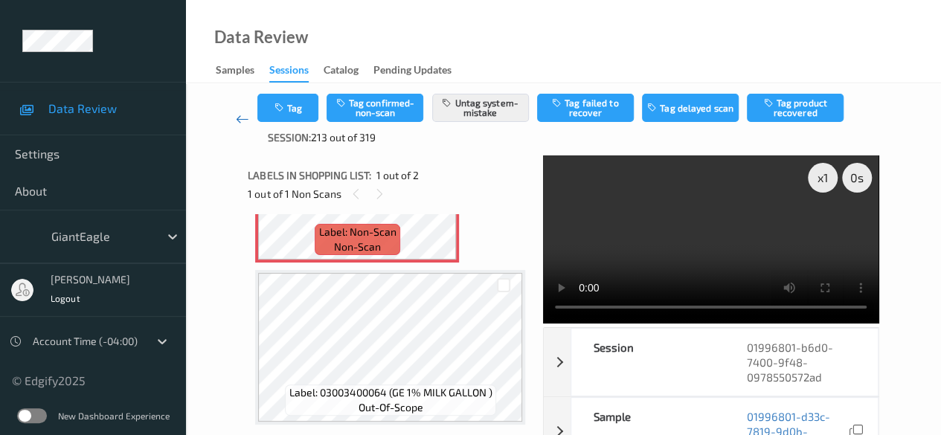
click at [240, 123] on icon at bounding box center [242, 119] width 13 height 15
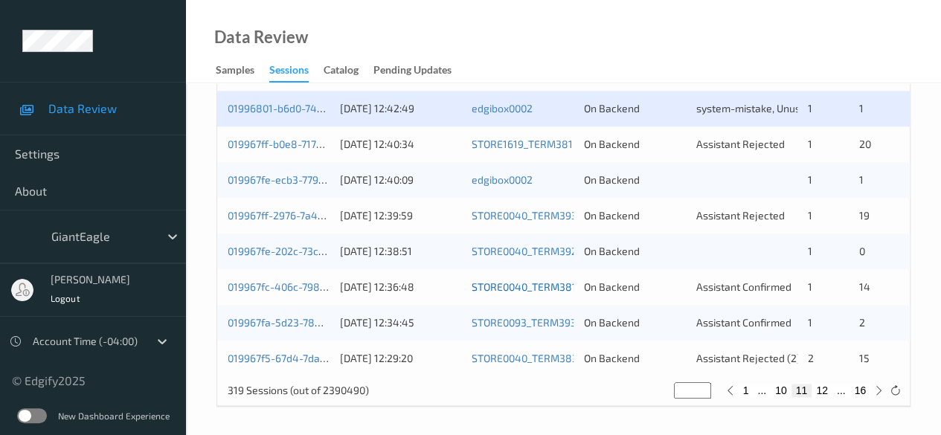
scroll to position [800, 0]
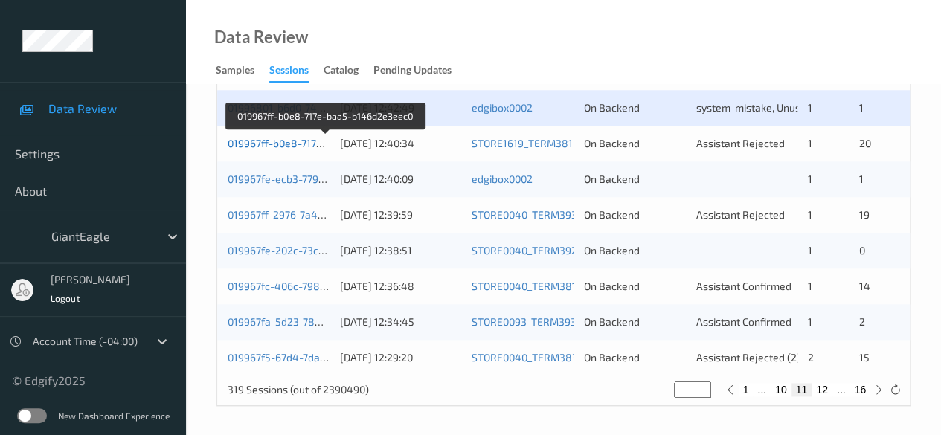
click at [271, 139] on link "019967ff-b0e8-717e-baa5-b146d2e3eec0" at bounding box center [326, 143] width 197 height 13
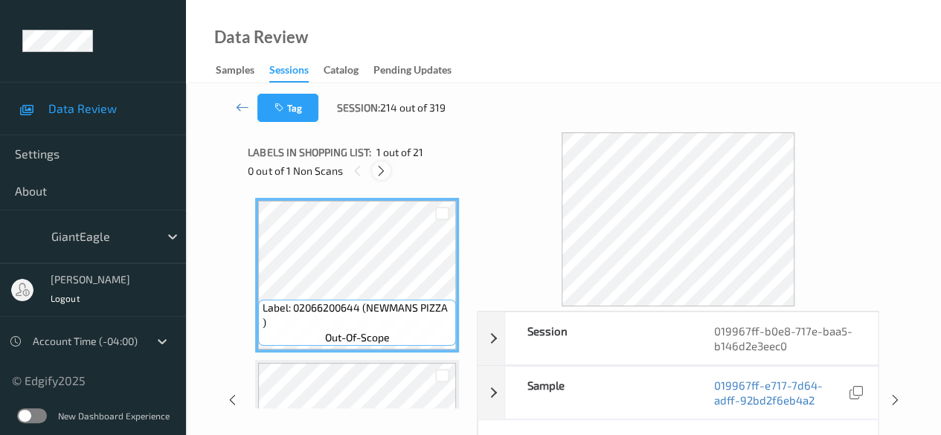
click at [382, 170] on icon at bounding box center [381, 170] width 13 height 13
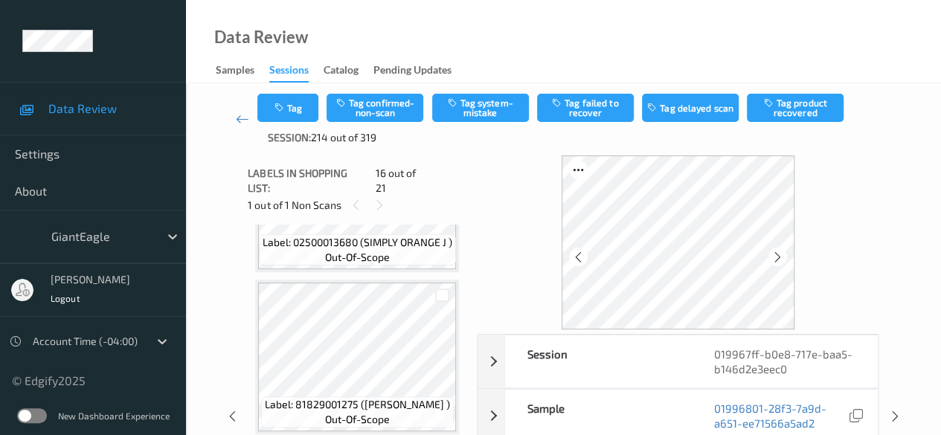
scroll to position [1013, 0]
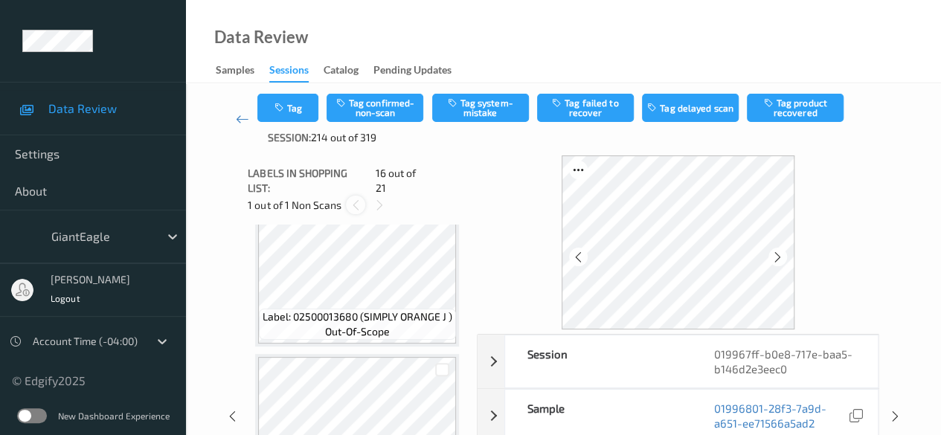
click at [353, 199] on icon at bounding box center [356, 205] width 13 height 13
click at [377, 199] on icon at bounding box center [379, 205] width 13 height 13
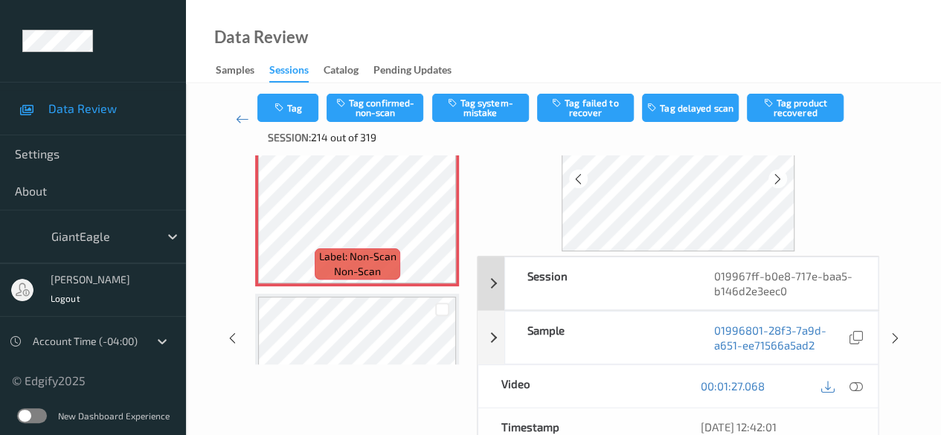
scroll to position [149, 0]
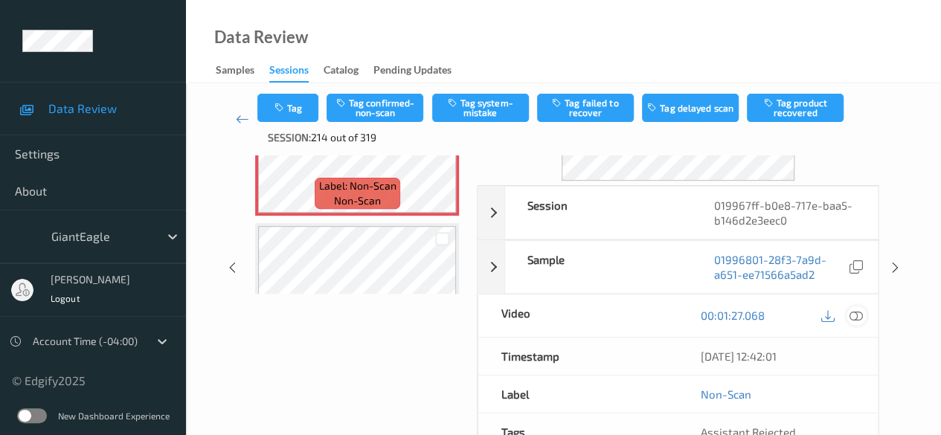
click at [859, 312] on icon at bounding box center [855, 315] width 13 height 13
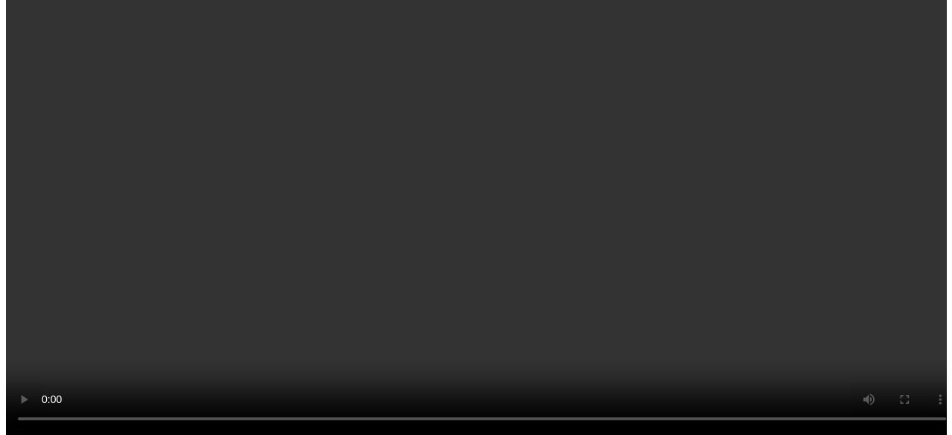
scroll to position [2529, 0]
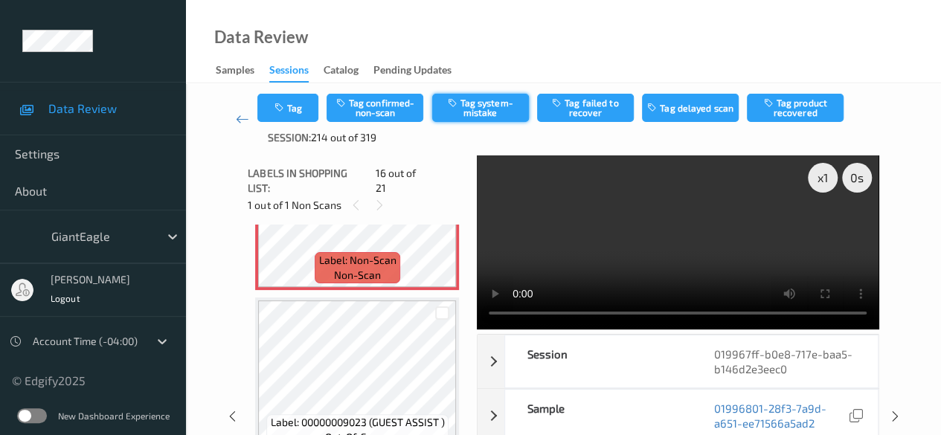
click at [489, 111] on button "Tag system-mistake" at bounding box center [480, 108] width 97 height 28
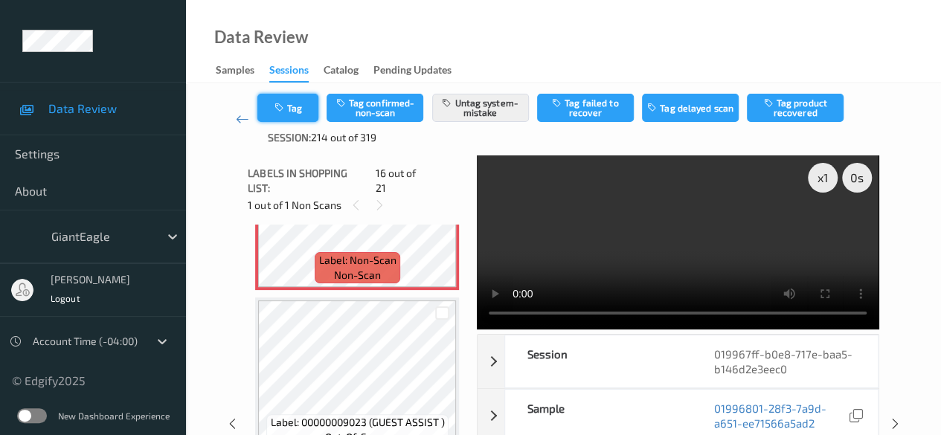
click at [303, 102] on button "Tag" at bounding box center [287, 108] width 61 height 28
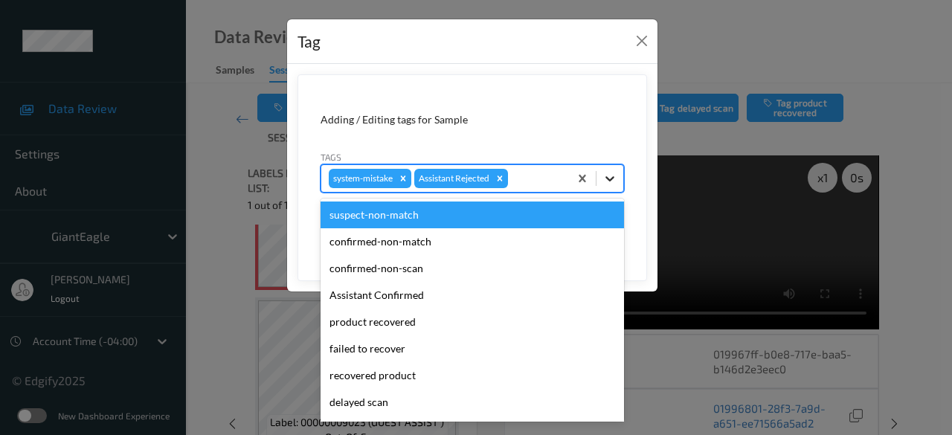
click at [608, 179] on icon at bounding box center [610, 178] width 15 height 15
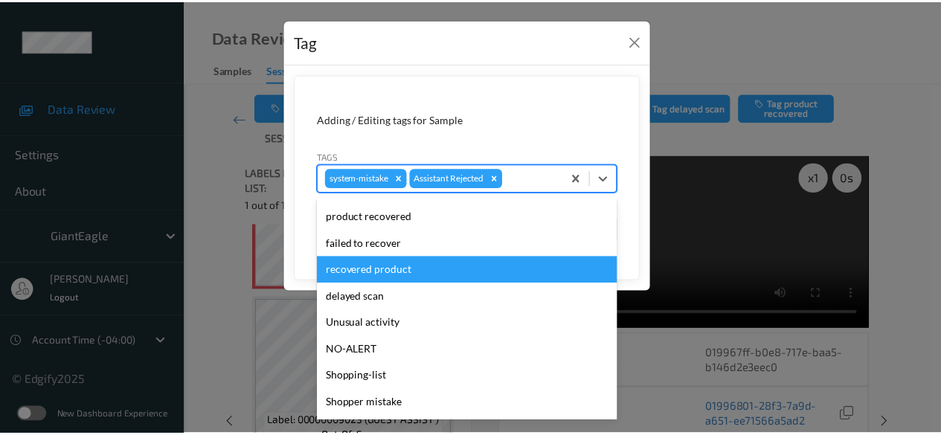
scroll to position [158, 0]
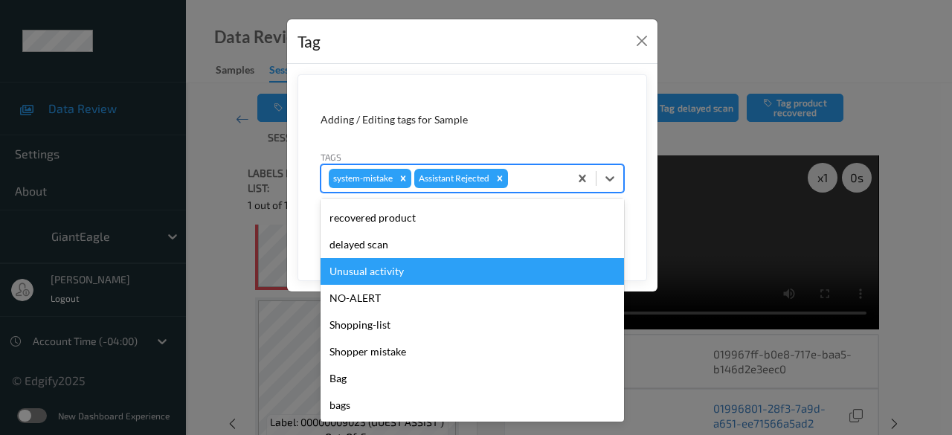
click at [411, 274] on div "Unusual activity" at bounding box center [472, 271] width 303 height 27
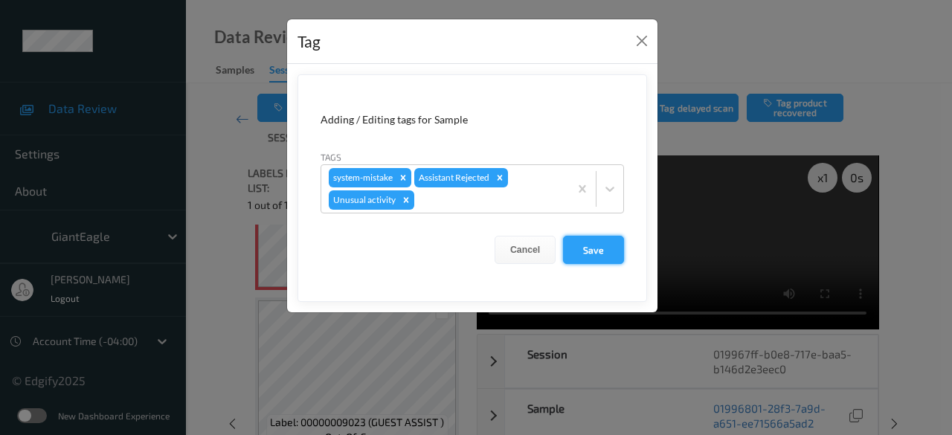
click at [603, 246] on button "Save" at bounding box center [593, 250] width 61 height 28
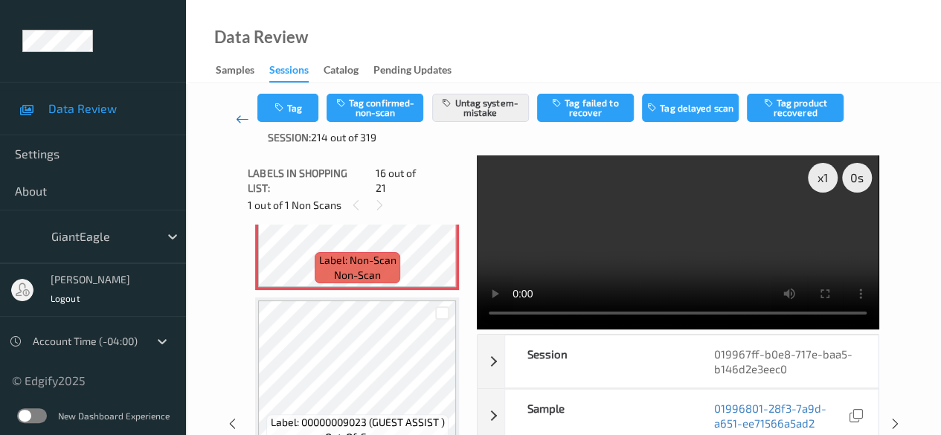
click at [237, 117] on icon at bounding box center [242, 119] width 13 height 15
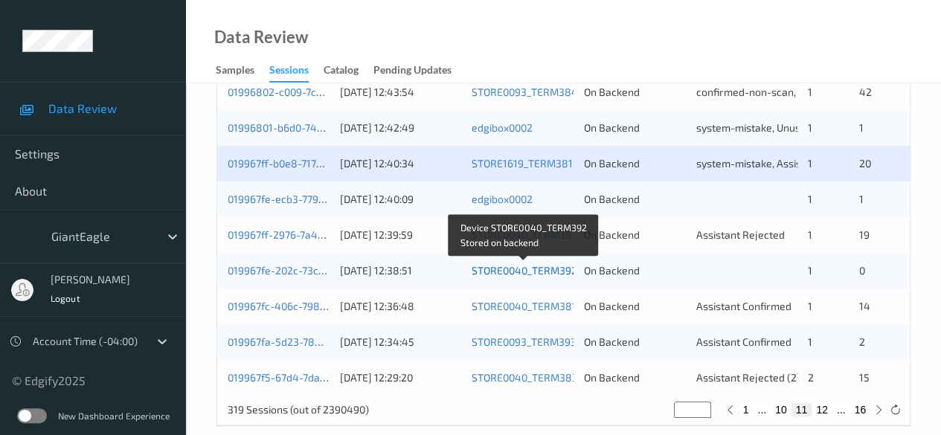
scroll to position [800, 0]
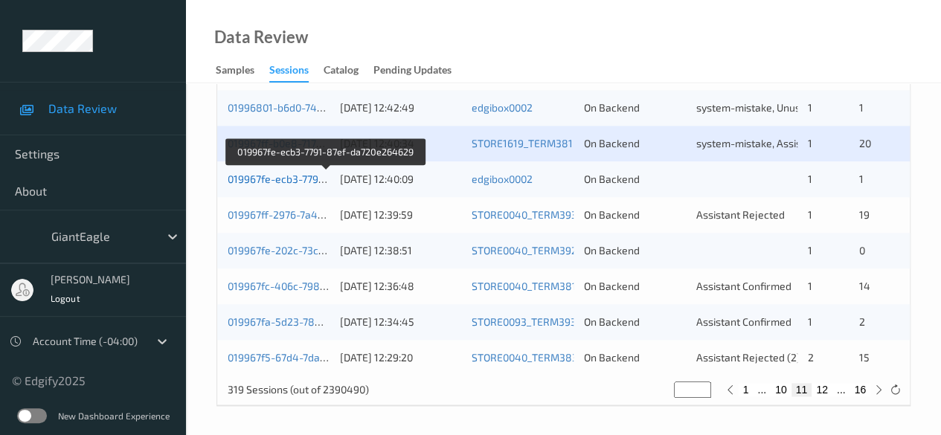
click at [282, 179] on link "019967fe-ecb3-7791-87ef-da720e264629" at bounding box center [326, 179] width 197 height 13
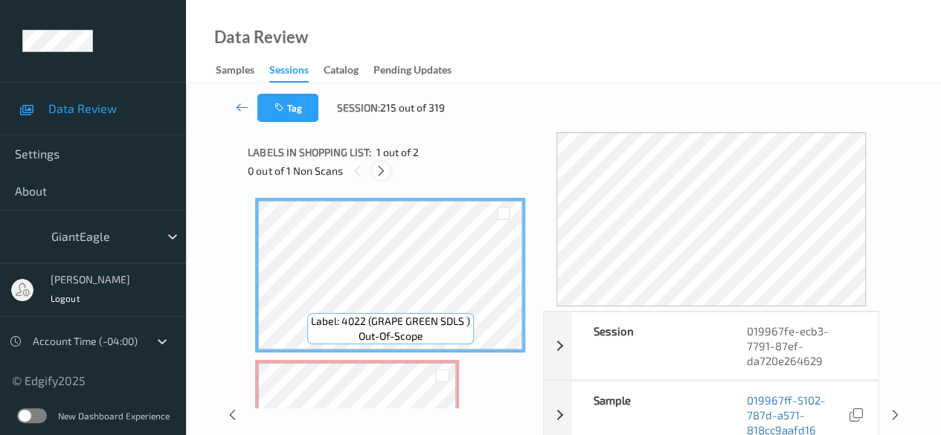
click at [382, 164] on div at bounding box center [381, 170] width 19 height 19
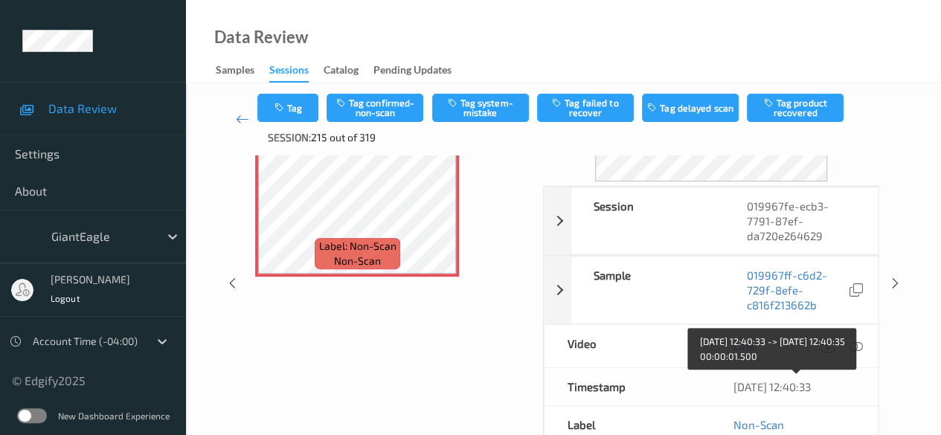
scroll to position [149, 0]
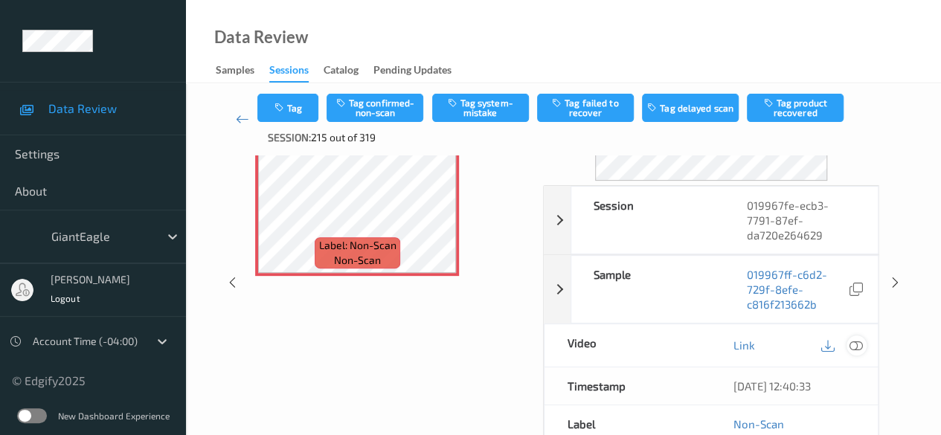
click at [855, 347] on icon at bounding box center [855, 344] width 13 height 13
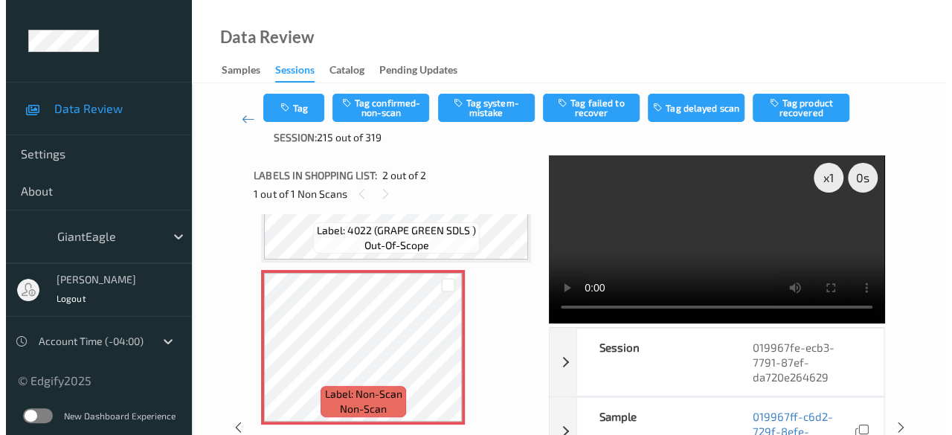
scroll to position [24, 0]
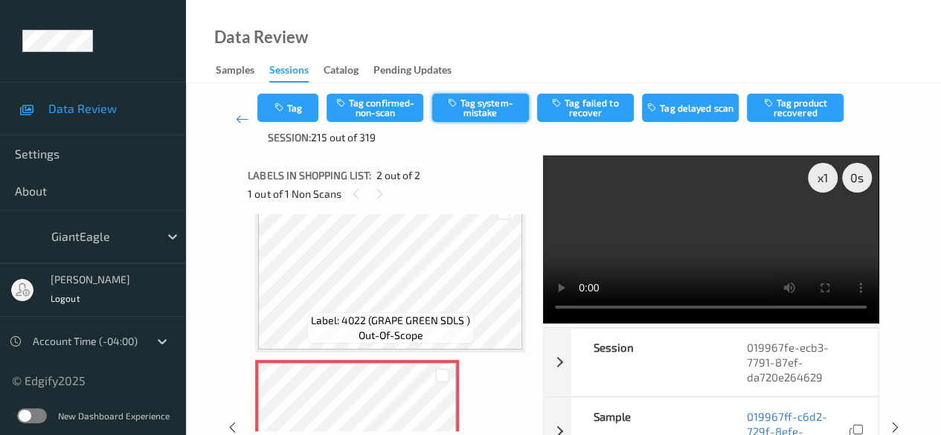
click at [482, 109] on button "Tag system-mistake" at bounding box center [480, 108] width 97 height 28
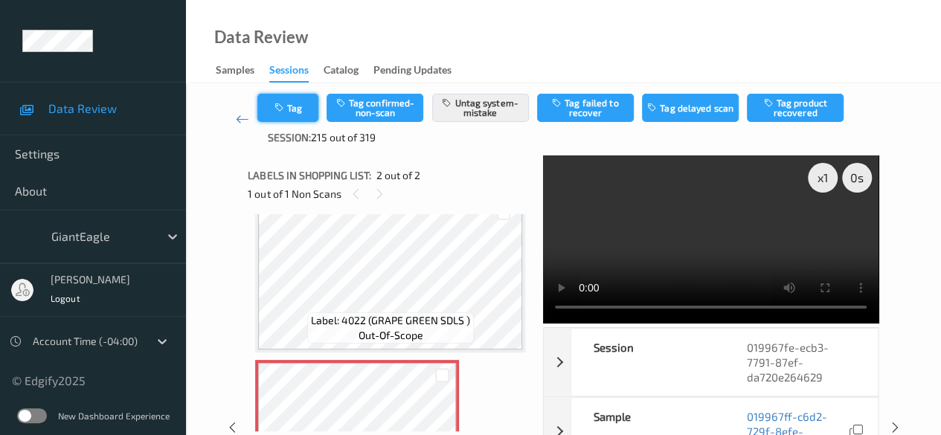
click at [292, 110] on button "Tag" at bounding box center [287, 108] width 61 height 28
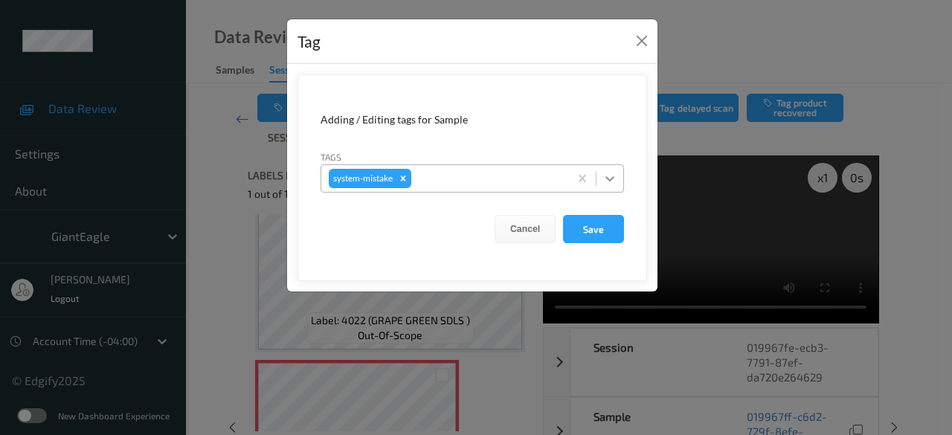
click at [610, 181] on icon at bounding box center [610, 178] width 15 height 15
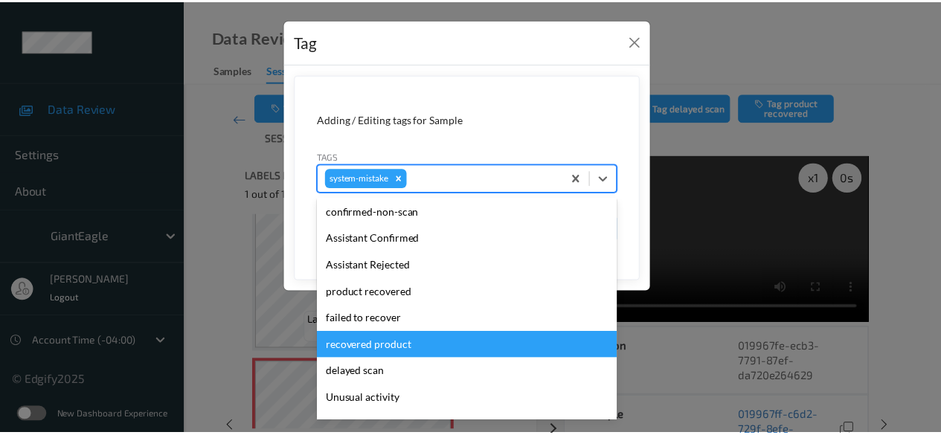
scroll to position [74, 0]
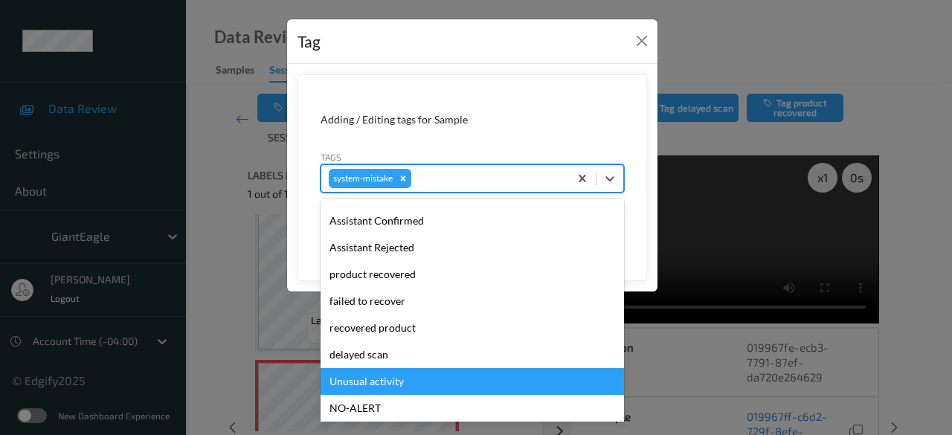
click at [401, 376] on div "Unusual activity" at bounding box center [472, 381] width 303 height 27
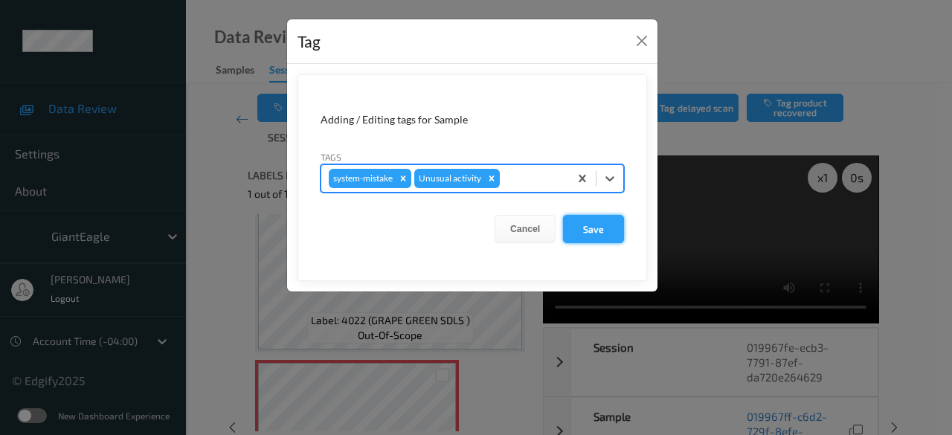
click at [606, 228] on button "Save" at bounding box center [593, 229] width 61 height 28
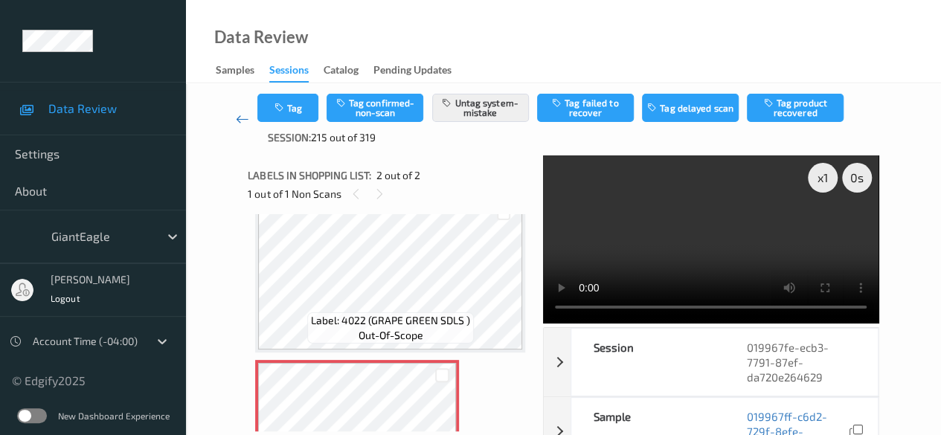
click at [241, 118] on icon at bounding box center [242, 119] width 13 height 15
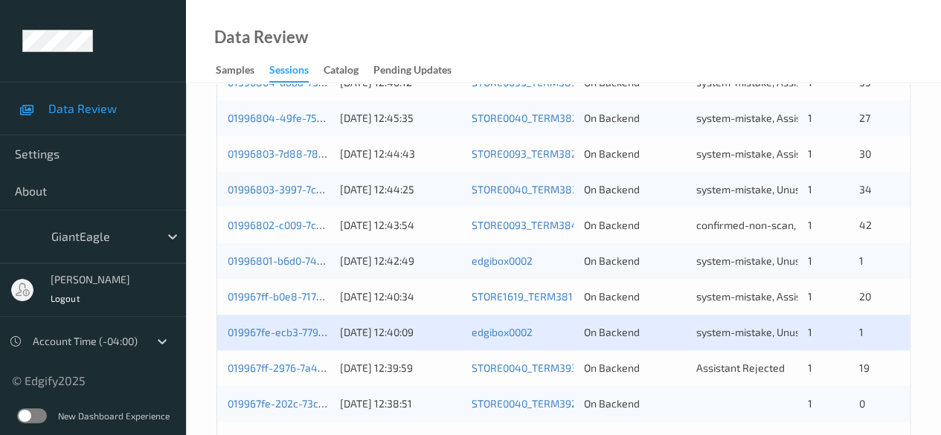
scroll to position [800, 0]
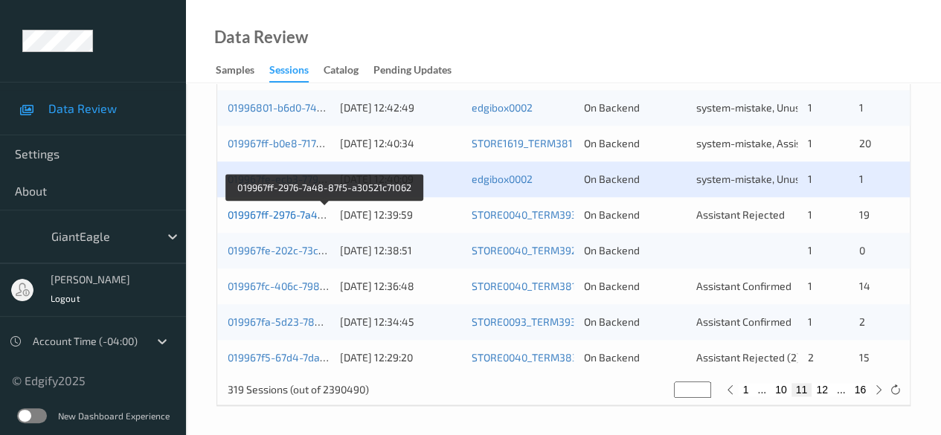
click at [285, 210] on link "019967ff-2976-7a48-87f5-a30521c71062" at bounding box center [325, 214] width 194 height 13
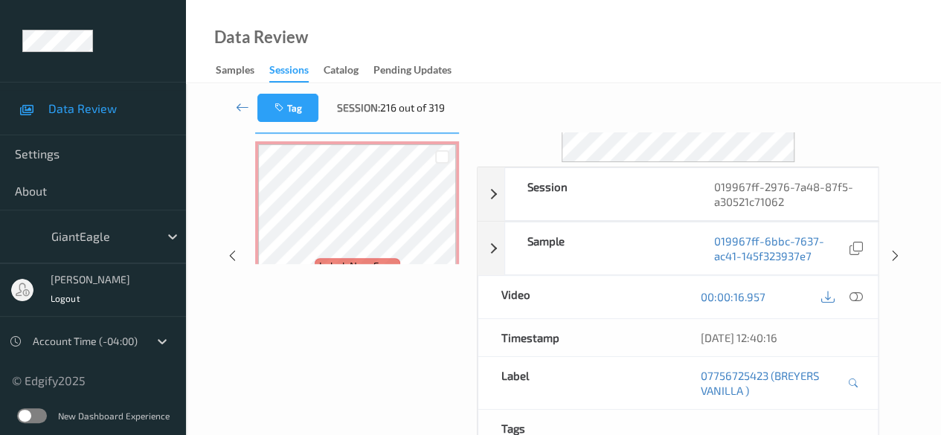
scroll to position [149, 0]
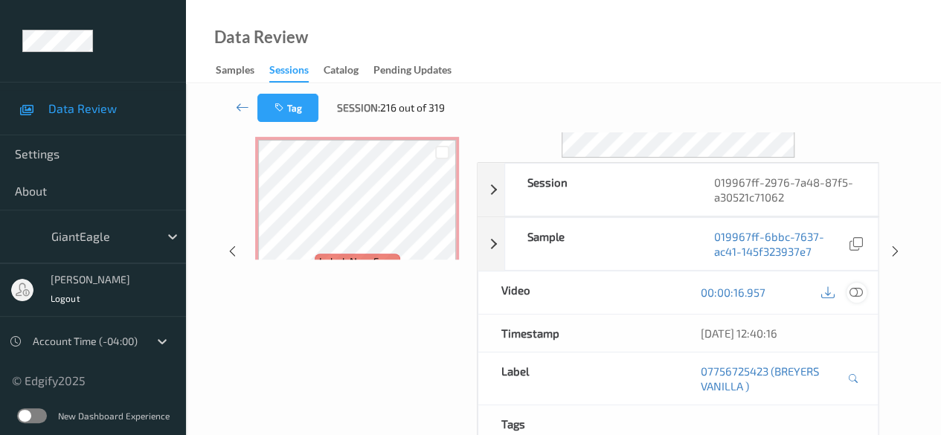
click at [857, 289] on icon at bounding box center [855, 292] width 13 height 13
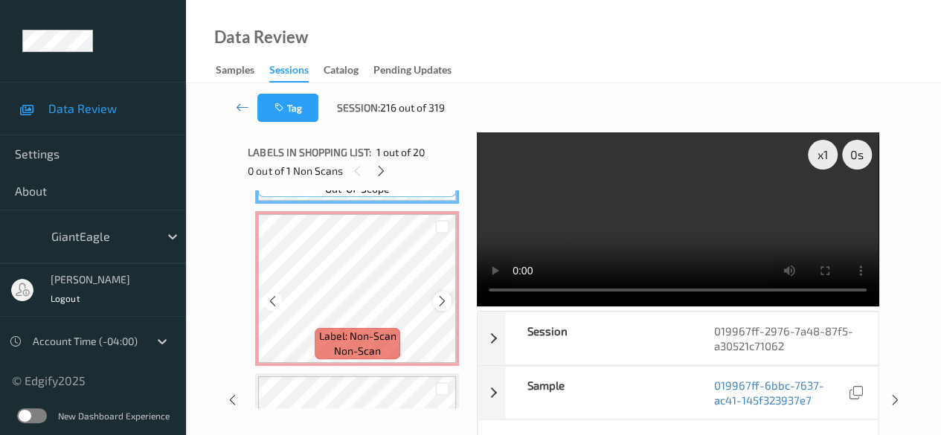
click at [442, 301] on icon at bounding box center [442, 301] width 13 height 13
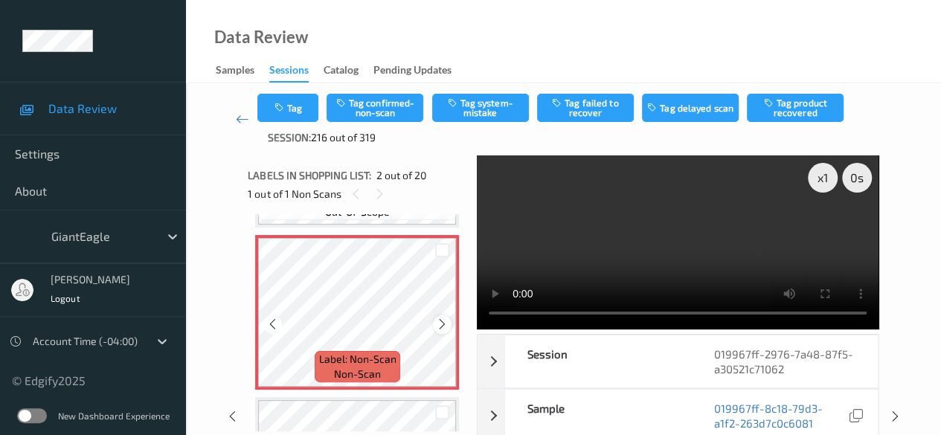
click at [443, 324] on icon at bounding box center [442, 324] width 13 height 13
click at [446, 327] on icon at bounding box center [442, 324] width 13 height 13
click at [452, 106] on icon "button" at bounding box center [453, 102] width 13 height 10
click at [281, 112] on icon "button" at bounding box center [280, 108] width 13 height 10
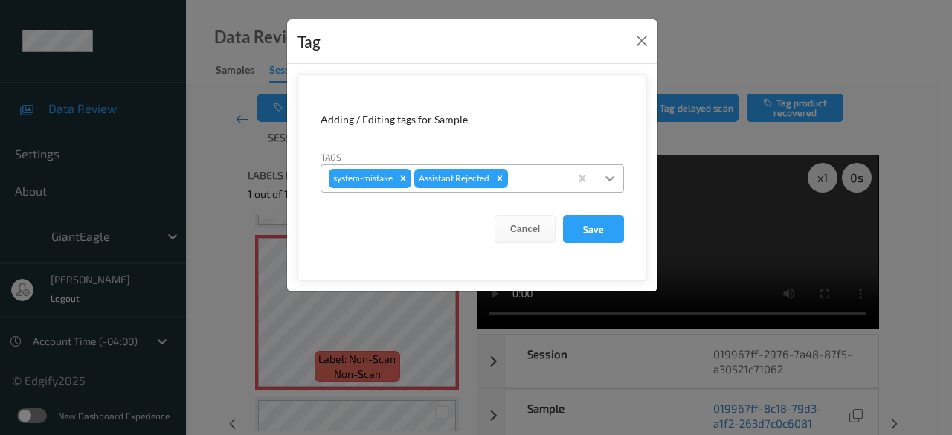
click at [610, 183] on icon at bounding box center [610, 178] width 15 height 15
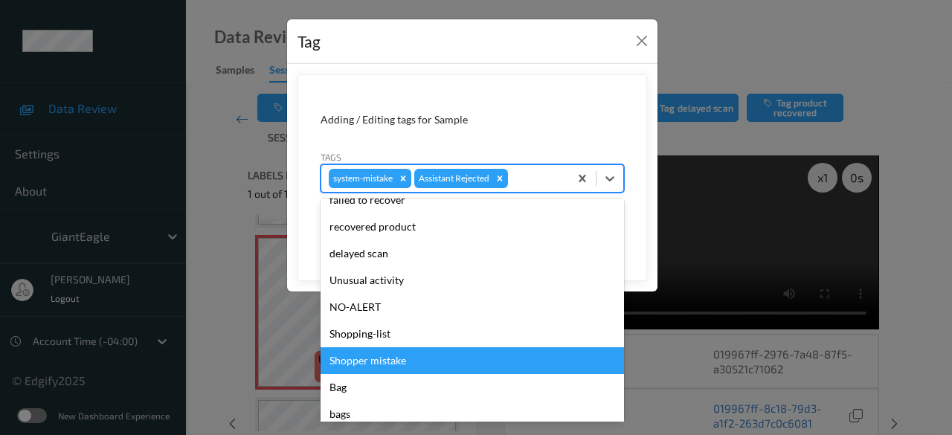
click at [242, 340] on div "Tag Adding / Editing tags for Sample Tags option Shopper mistake focused, 12 of…" at bounding box center [476, 217] width 952 height 435
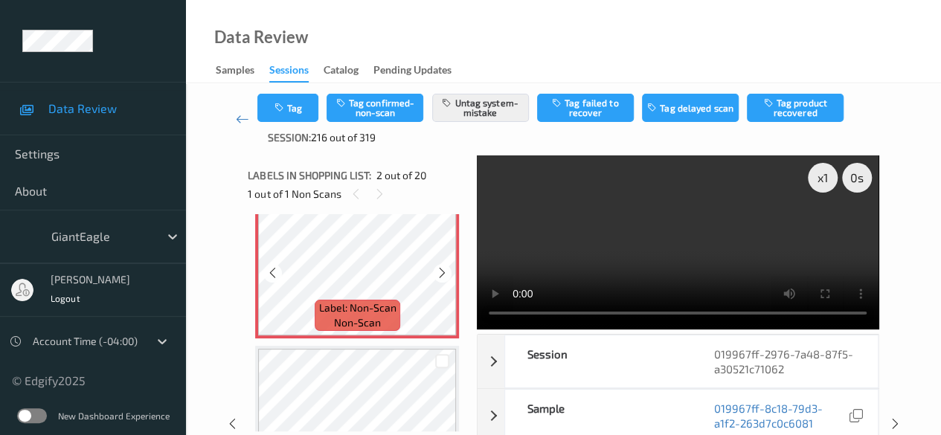
scroll to position [223, 0]
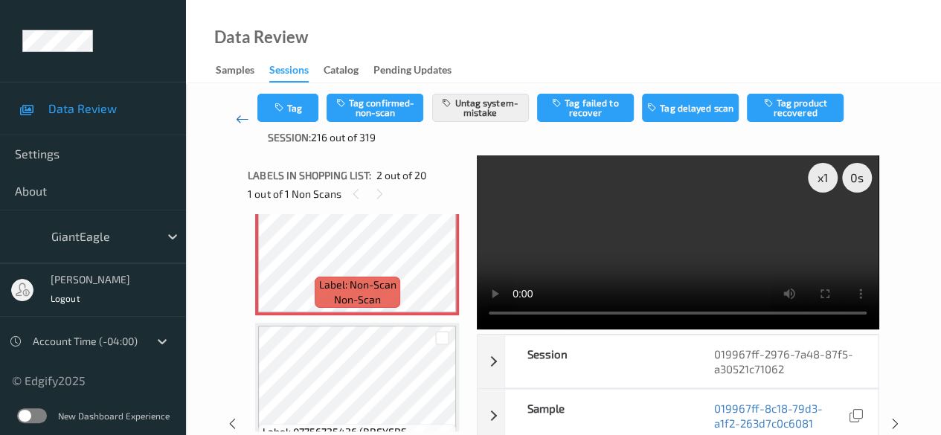
click at [244, 120] on icon at bounding box center [242, 119] width 13 height 15
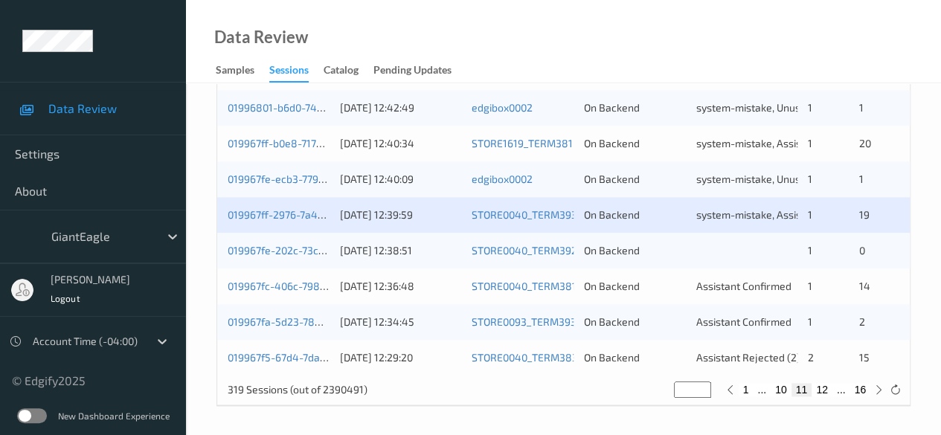
scroll to position [800, 0]
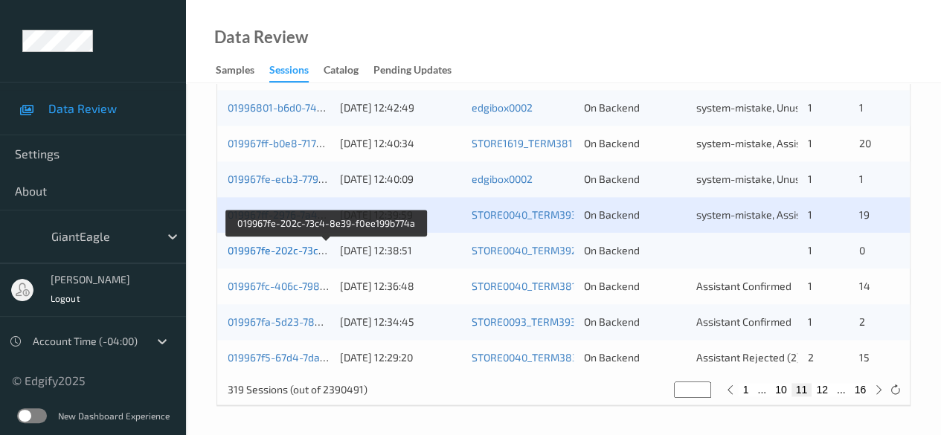
click at [267, 249] on link "019967fe-202c-73c4-8e39-f0ee199b774a" at bounding box center [327, 250] width 198 height 13
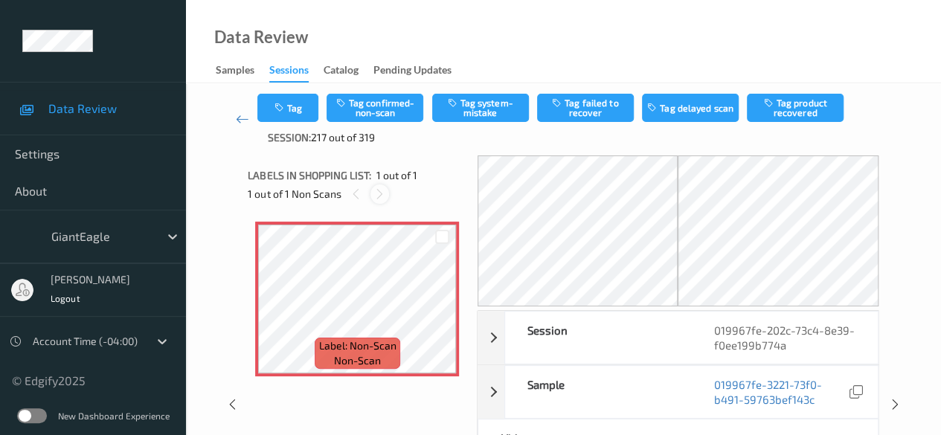
click at [382, 197] on icon at bounding box center [379, 193] width 13 height 13
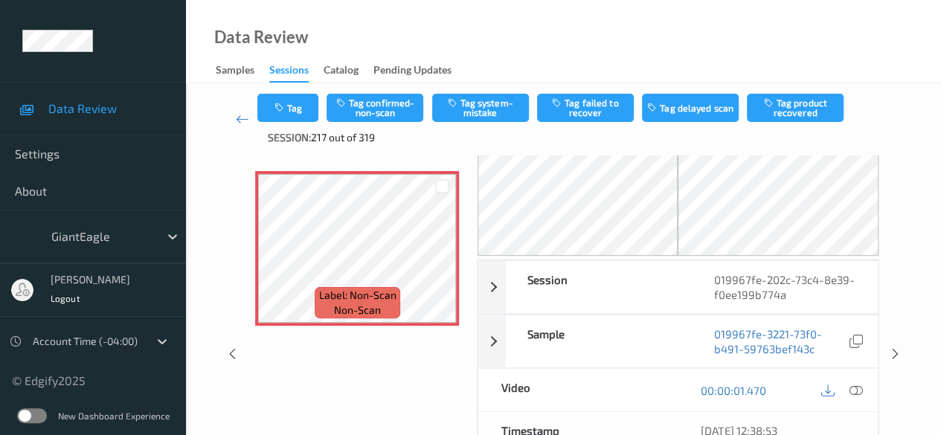
scroll to position [74, 0]
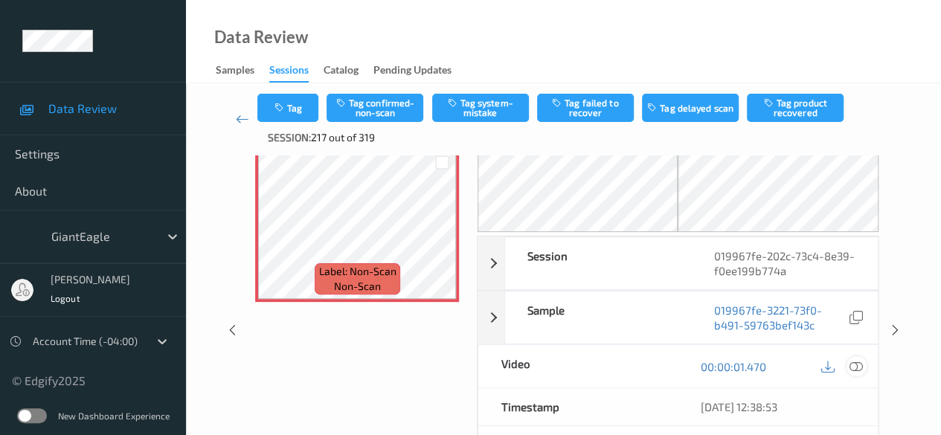
click at [858, 365] on icon at bounding box center [855, 366] width 13 height 13
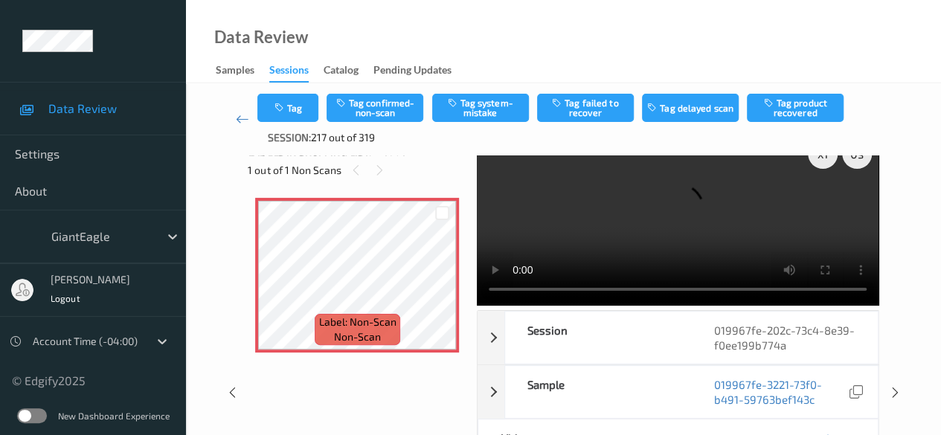
scroll to position [0, 0]
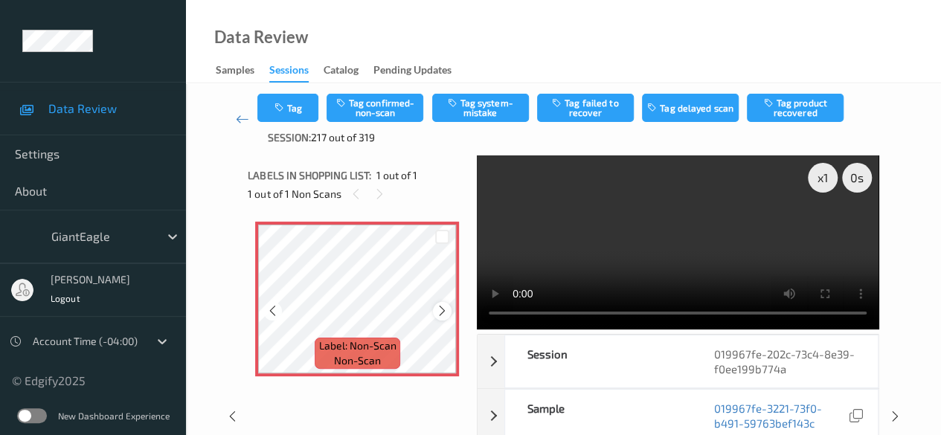
click at [442, 315] on icon at bounding box center [442, 310] width 13 height 13
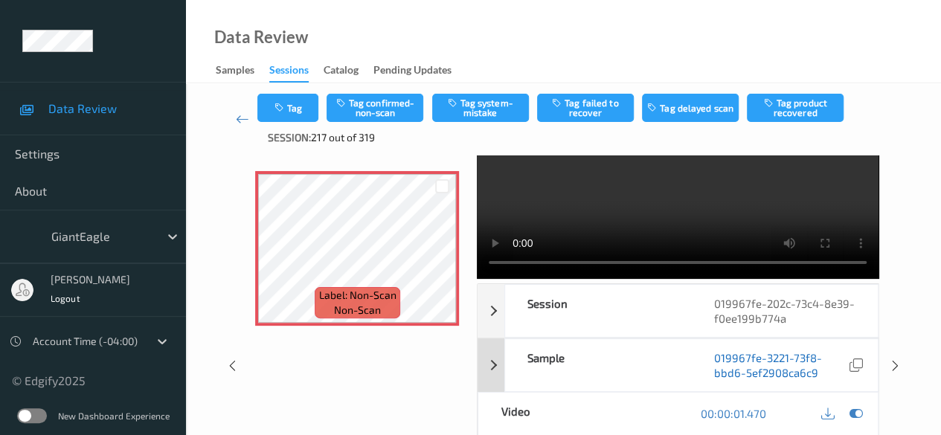
scroll to position [74, 0]
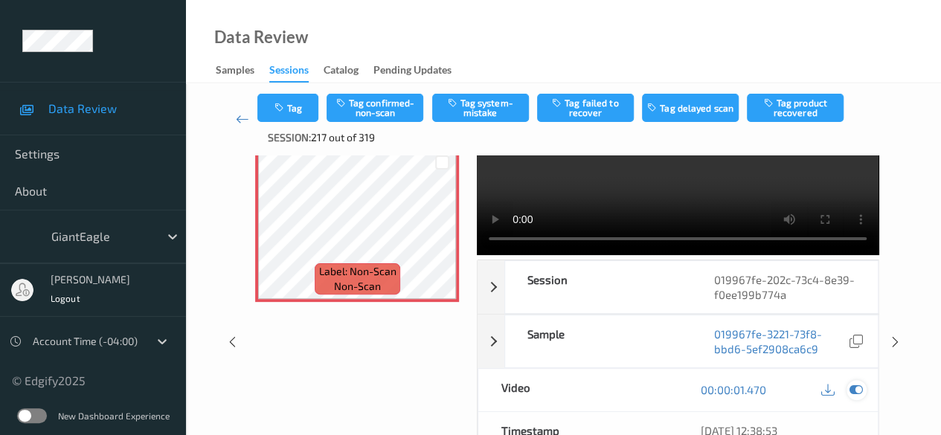
click at [856, 390] on icon at bounding box center [855, 389] width 13 height 13
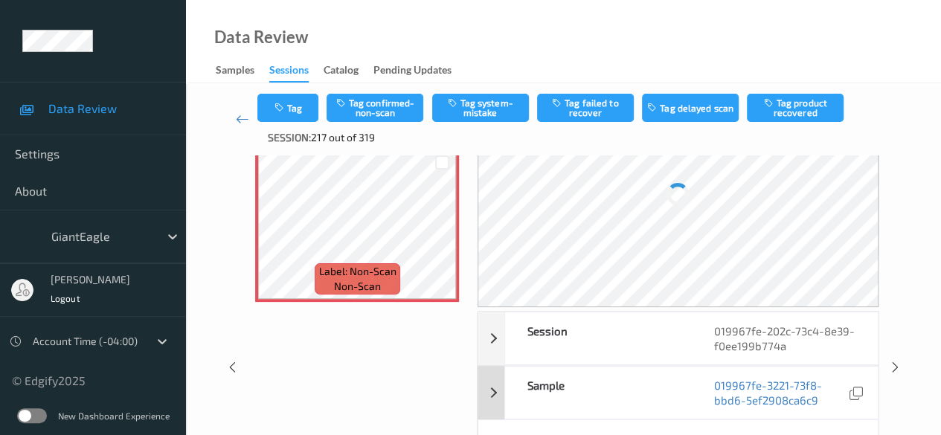
scroll to position [0, 0]
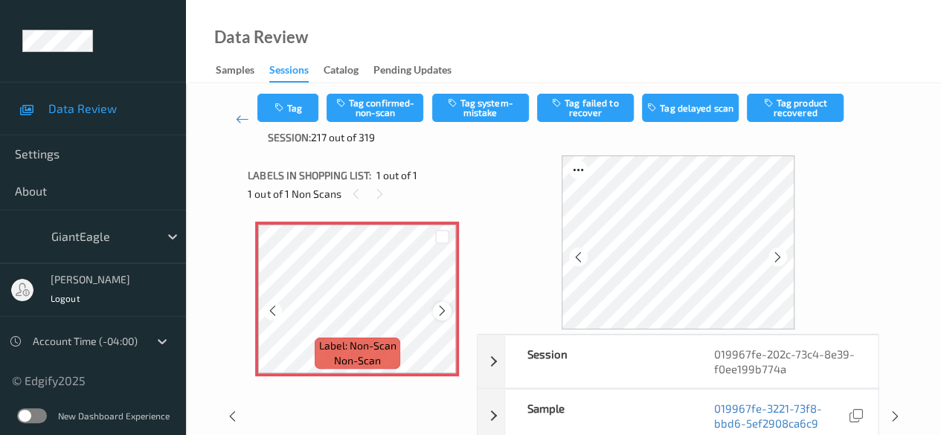
click at [434, 312] on div at bounding box center [442, 311] width 19 height 19
click at [443, 310] on icon at bounding box center [442, 310] width 13 height 13
click at [778, 255] on icon at bounding box center [777, 257] width 13 height 13
click at [473, 112] on button "Tag system-mistake" at bounding box center [480, 108] width 97 height 28
click at [237, 121] on icon at bounding box center [242, 119] width 13 height 15
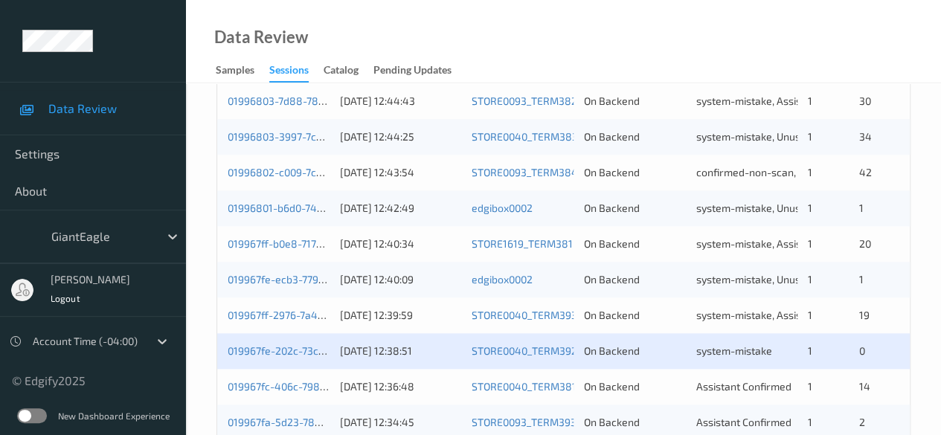
scroll to position [800, 0]
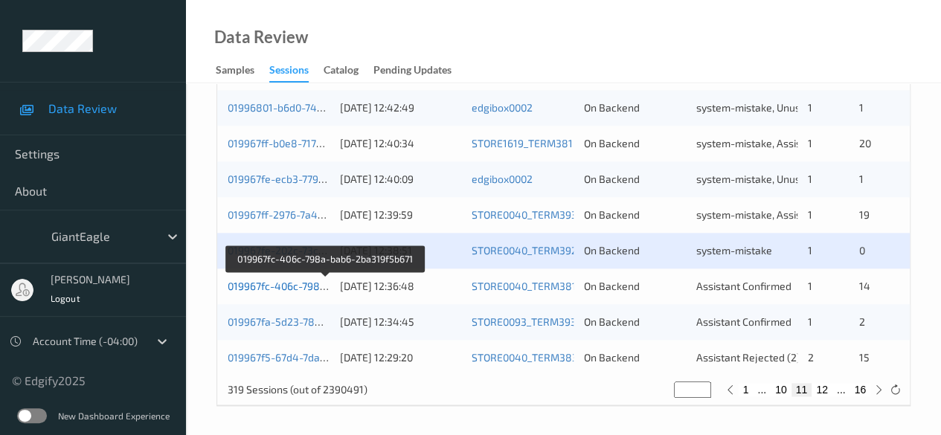
click at [286, 285] on link "019967fc-406c-798a-bab6-2ba319f5b671" at bounding box center [326, 286] width 196 height 13
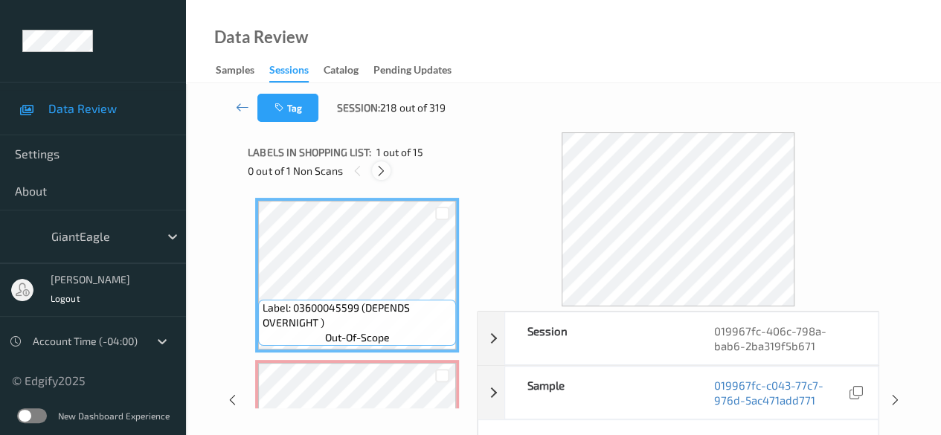
click at [386, 173] on icon at bounding box center [381, 170] width 13 height 13
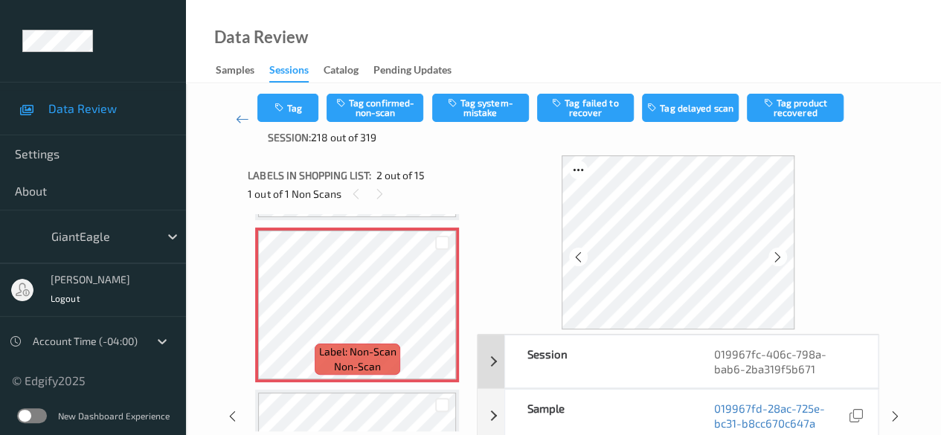
scroll to position [74, 0]
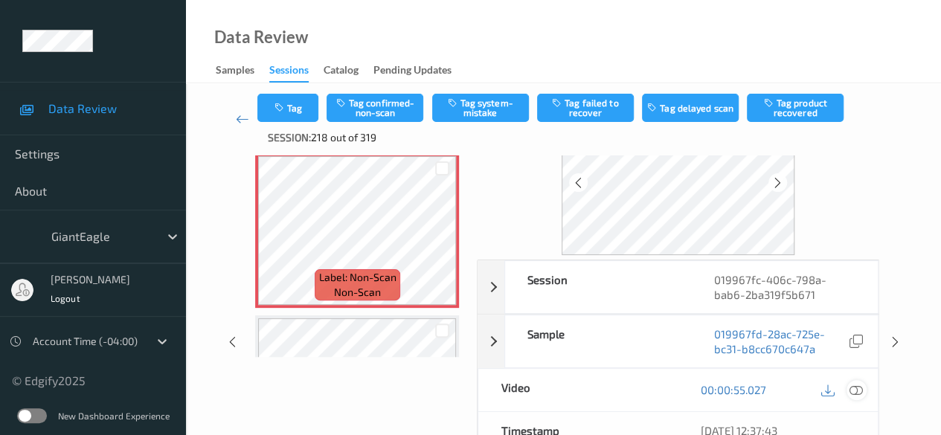
click at [859, 388] on icon at bounding box center [855, 389] width 13 height 13
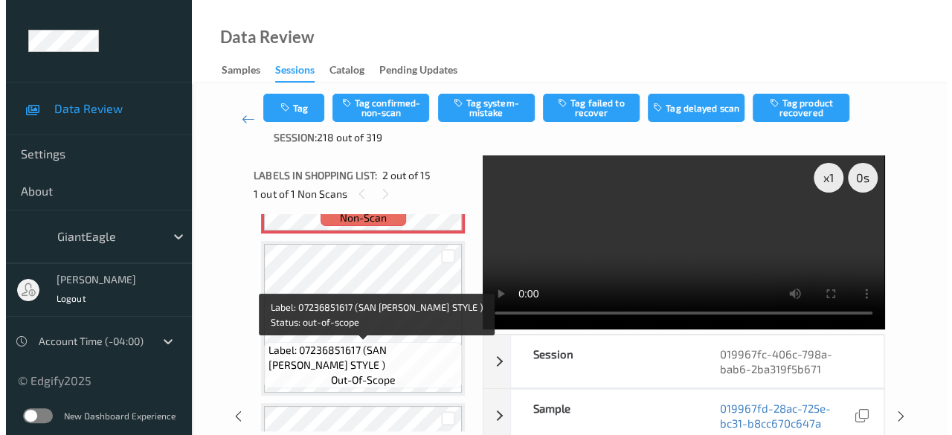
scroll to position [231, 0]
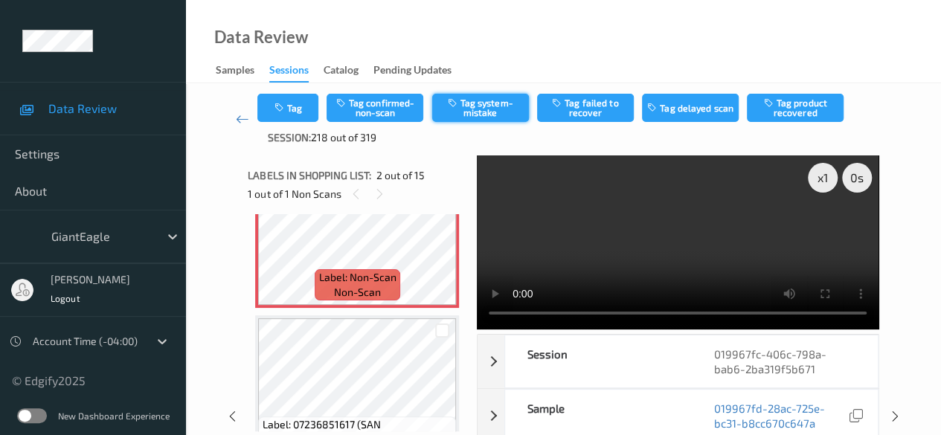
click at [473, 113] on button "Tag system-mistake" at bounding box center [480, 108] width 97 height 28
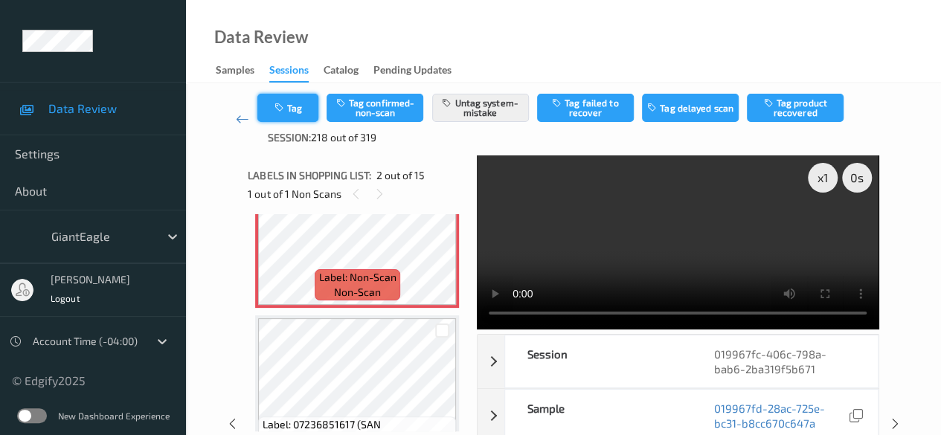
click at [305, 112] on button "Tag" at bounding box center [287, 108] width 61 height 28
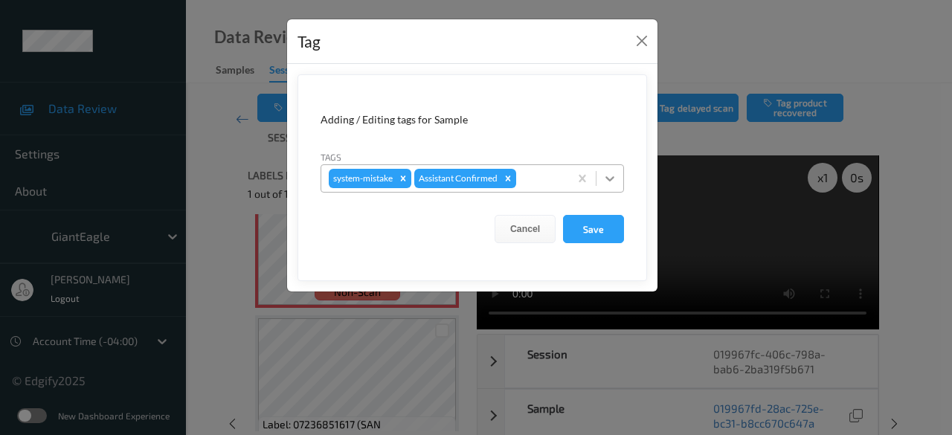
click at [616, 179] on icon at bounding box center [610, 178] width 15 height 15
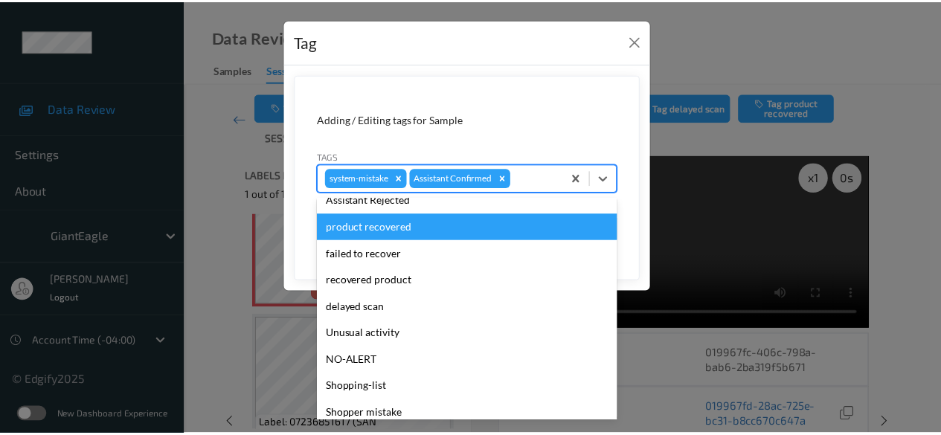
scroll to position [158, 0]
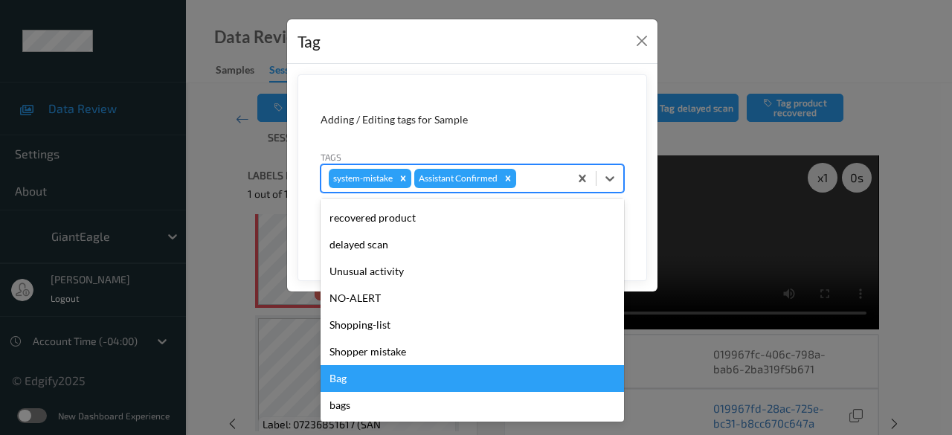
click at [404, 385] on div "Bag" at bounding box center [472, 378] width 303 height 27
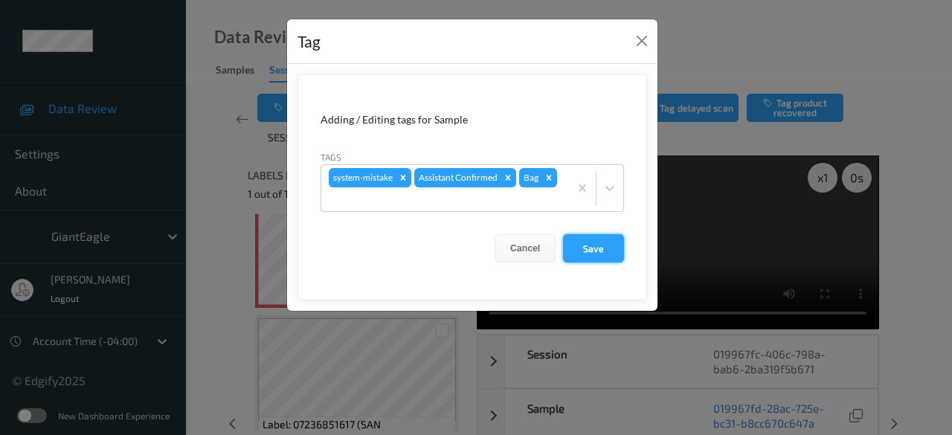
click at [600, 252] on button "Save" at bounding box center [593, 248] width 61 height 28
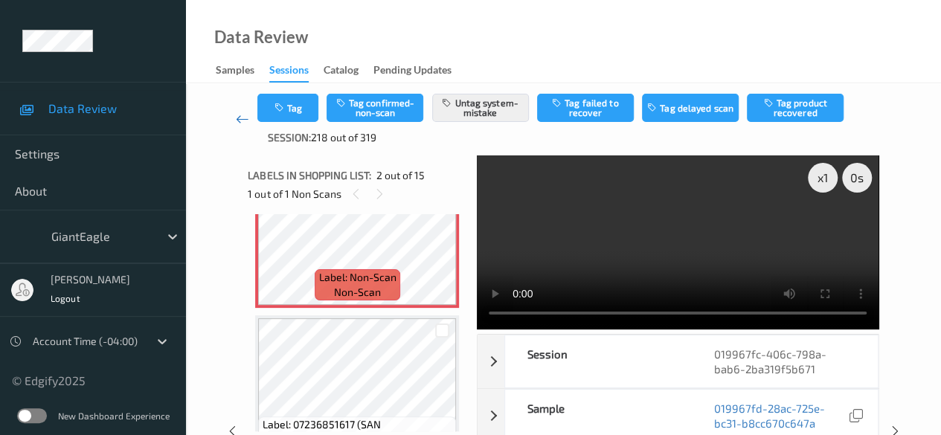
click at [240, 120] on icon at bounding box center [242, 119] width 13 height 15
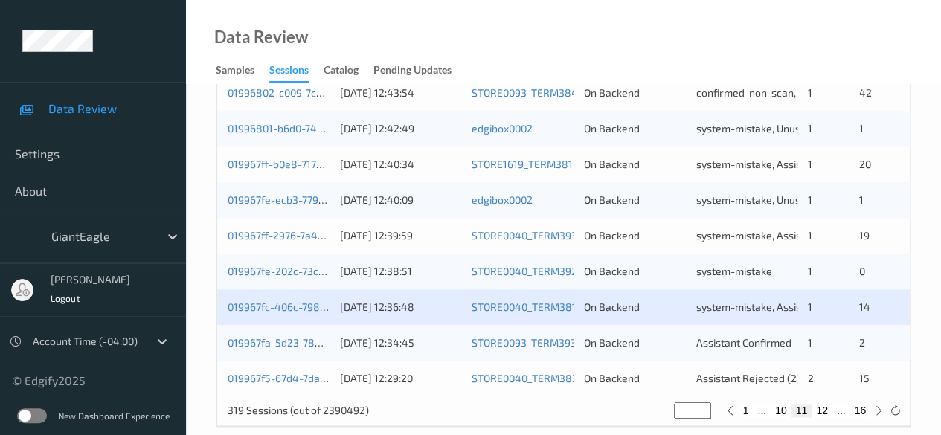
scroll to position [800, 0]
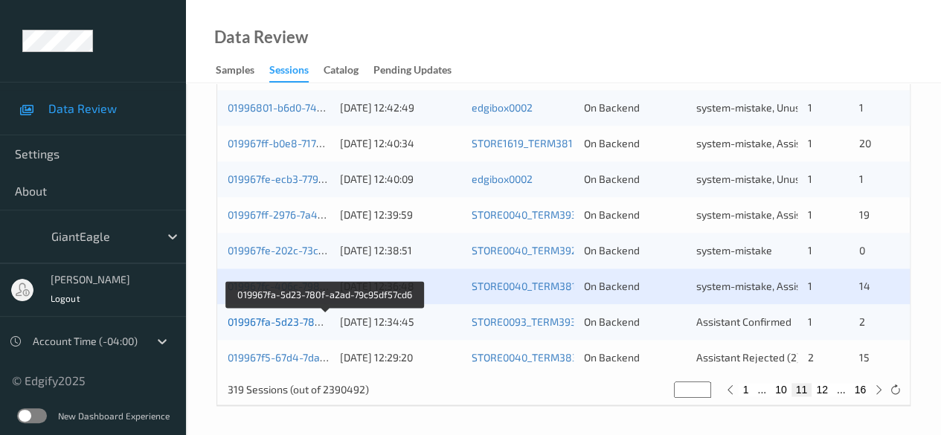
click at [273, 321] on link "019967fa-5d23-780f-a2ad-79c95df57cd6" at bounding box center [325, 321] width 195 height 13
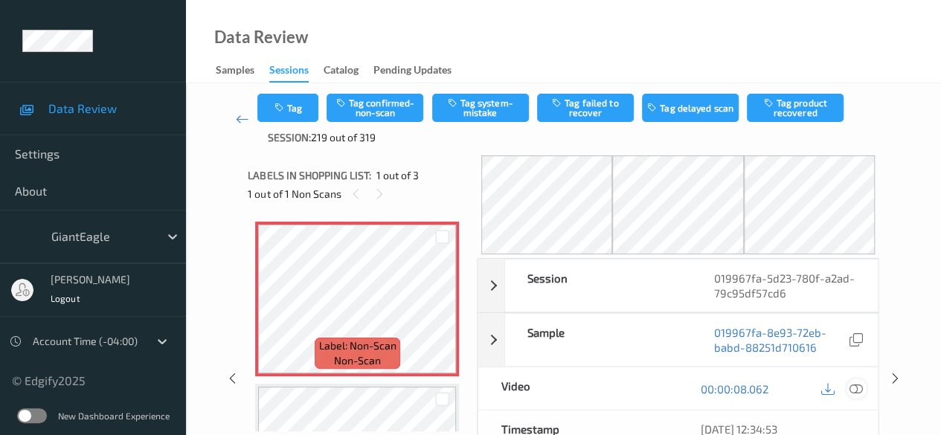
click at [855, 383] on icon at bounding box center [855, 388] width 13 height 13
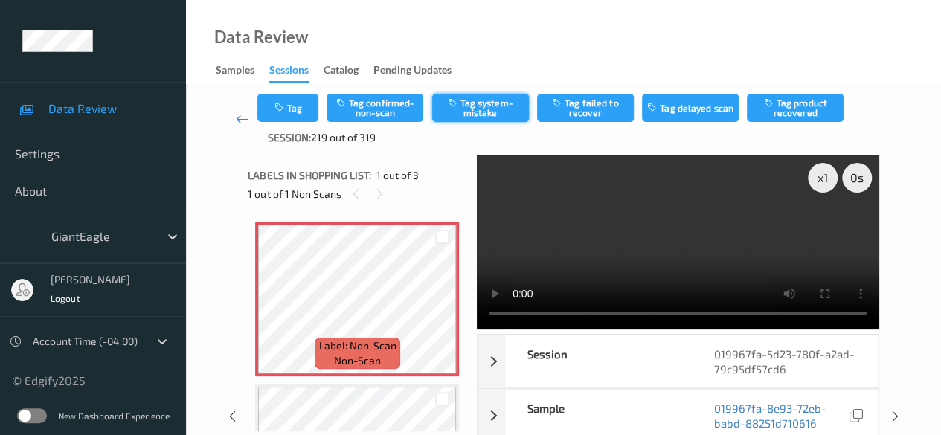
click at [469, 106] on button "Tag system-mistake" at bounding box center [480, 108] width 97 height 28
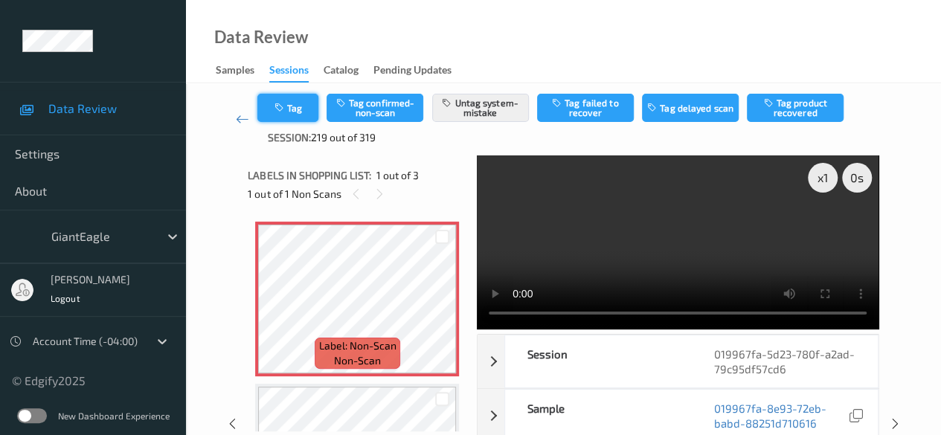
click at [295, 112] on button "Tag" at bounding box center [287, 108] width 61 height 28
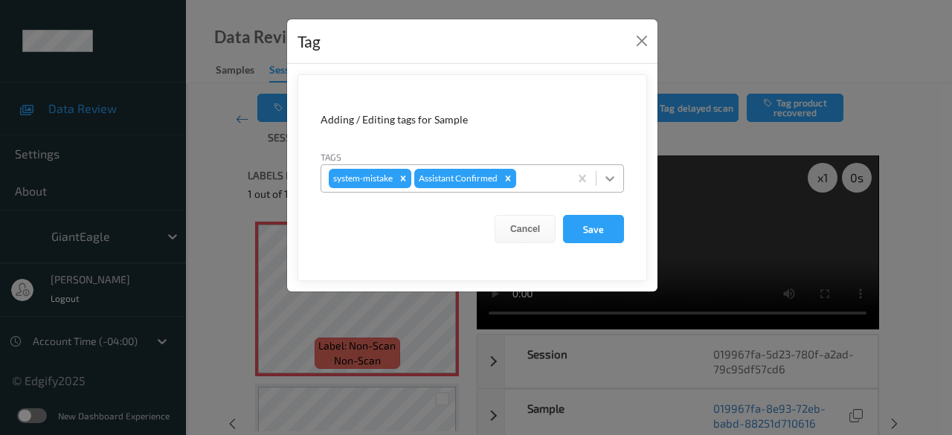
click at [610, 178] on icon at bounding box center [610, 178] width 15 height 15
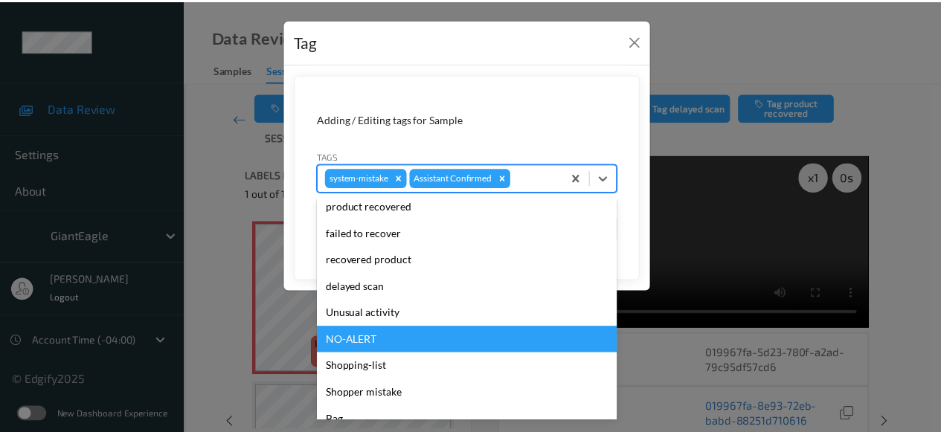
scroll to position [158, 0]
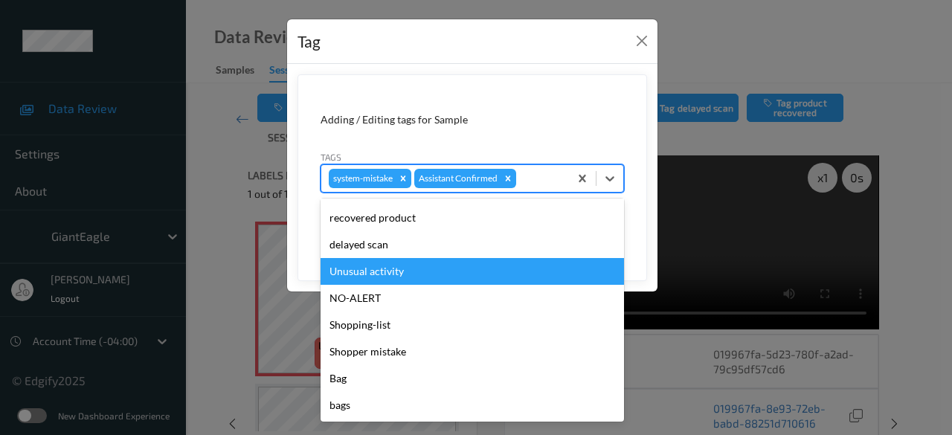
click at [427, 270] on div "Unusual activity" at bounding box center [472, 271] width 303 height 27
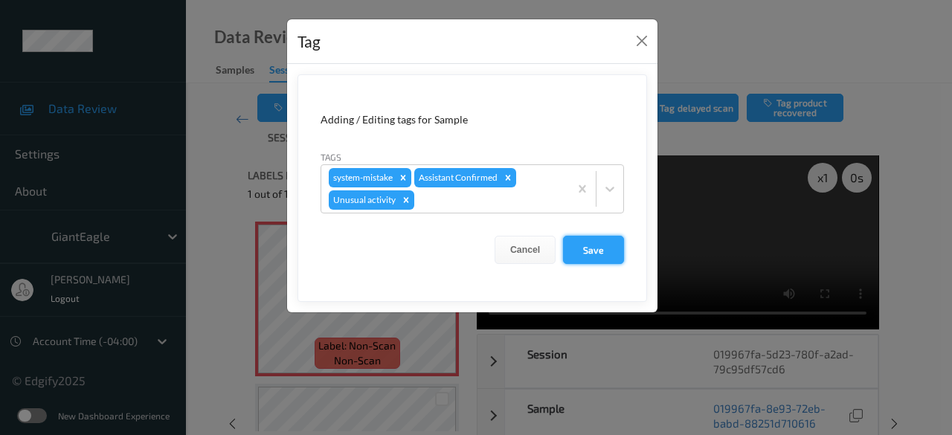
click at [600, 249] on button "Save" at bounding box center [593, 250] width 61 height 28
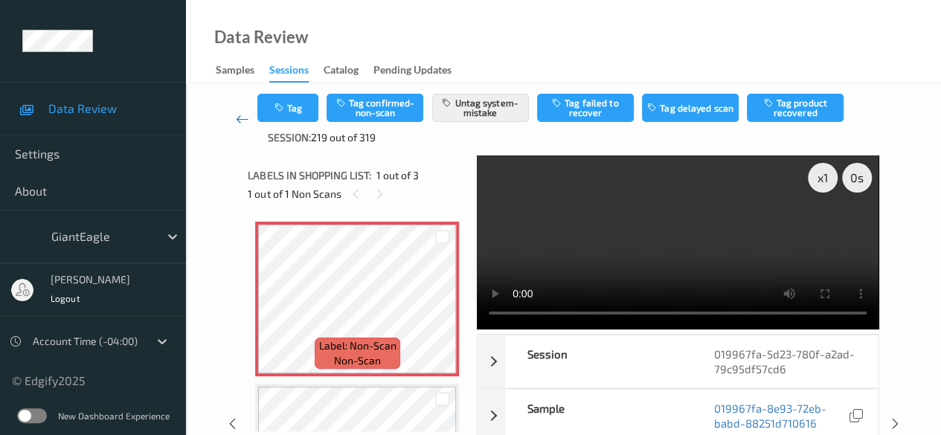
click at [240, 123] on icon at bounding box center [242, 119] width 13 height 15
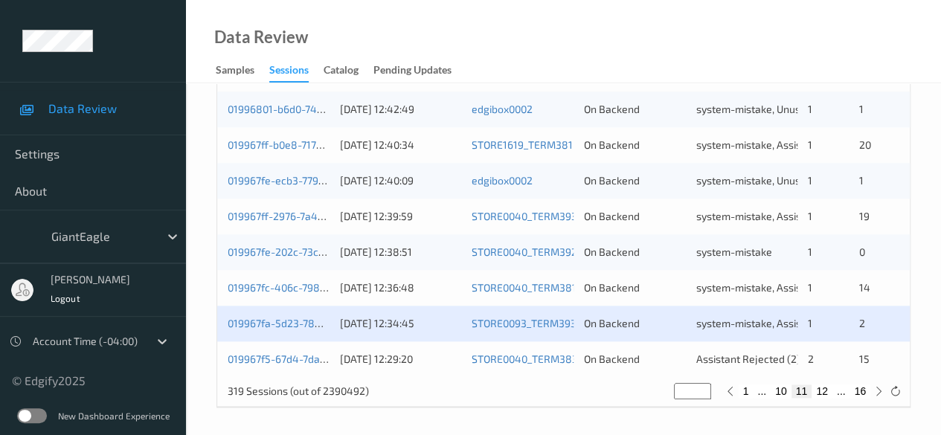
scroll to position [800, 0]
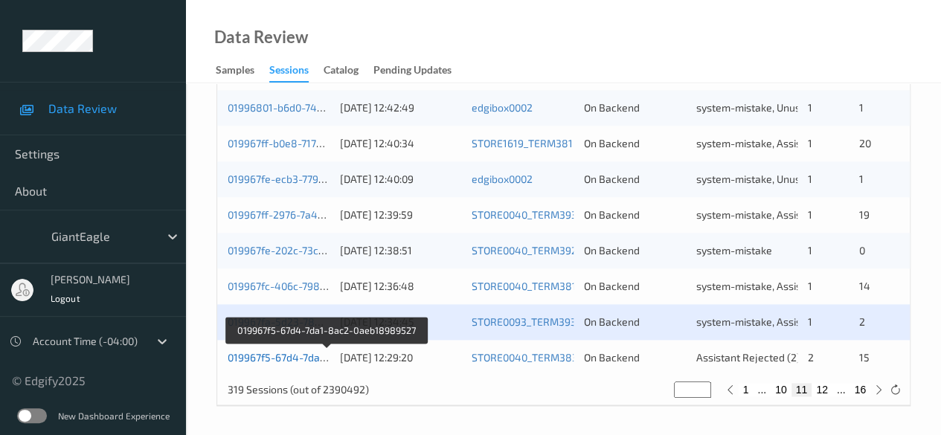
click at [274, 355] on link "019967f5-67d4-7da1-8ac2-0aeb18989527" at bounding box center [328, 357] width 200 height 13
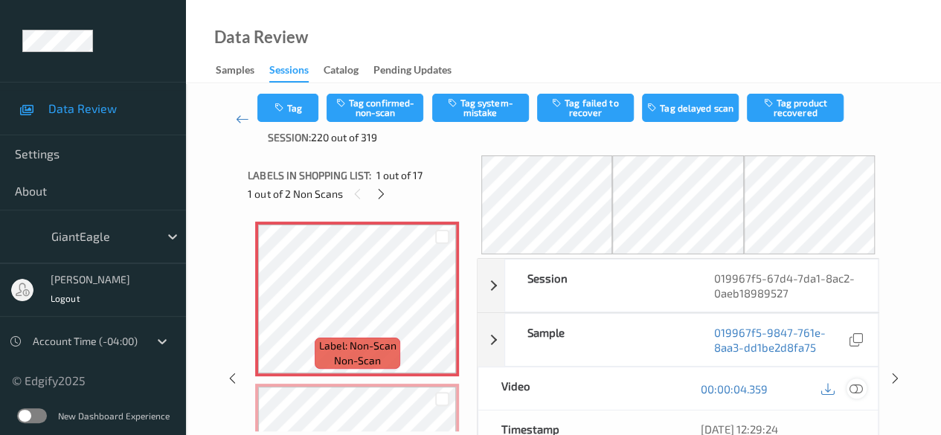
click at [852, 386] on icon at bounding box center [855, 388] width 13 height 13
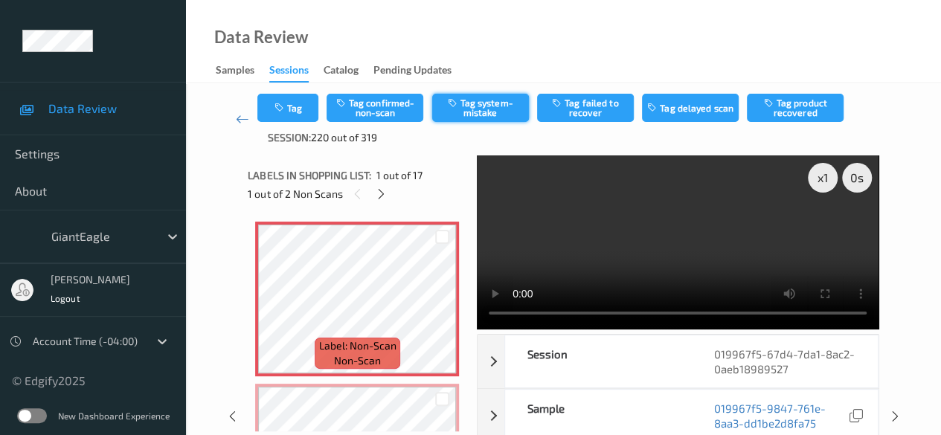
click at [482, 107] on button "Tag system-mistake" at bounding box center [480, 108] width 97 height 28
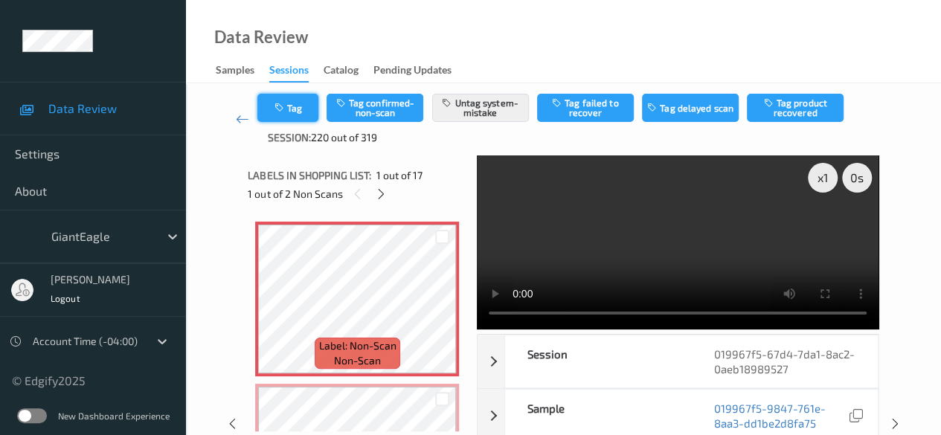
click at [290, 114] on button "Tag" at bounding box center [287, 108] width 61 height 28
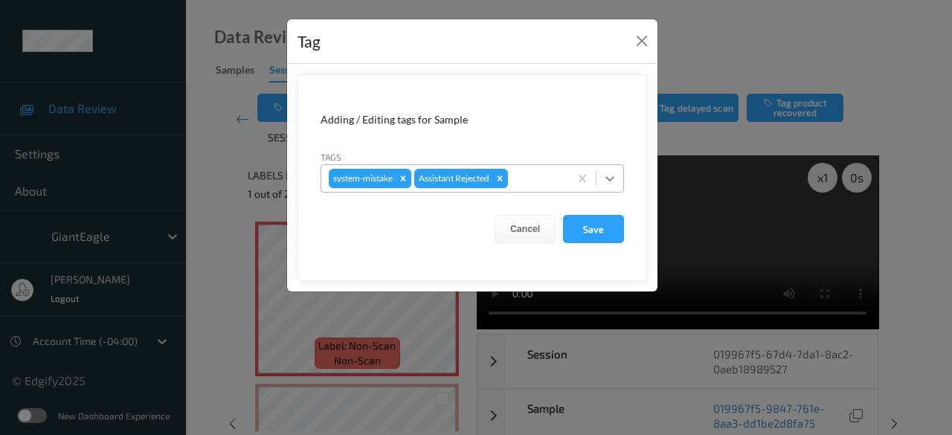
click at [610, 181] on icon at bounding box center [610, 178] width 15 height 15
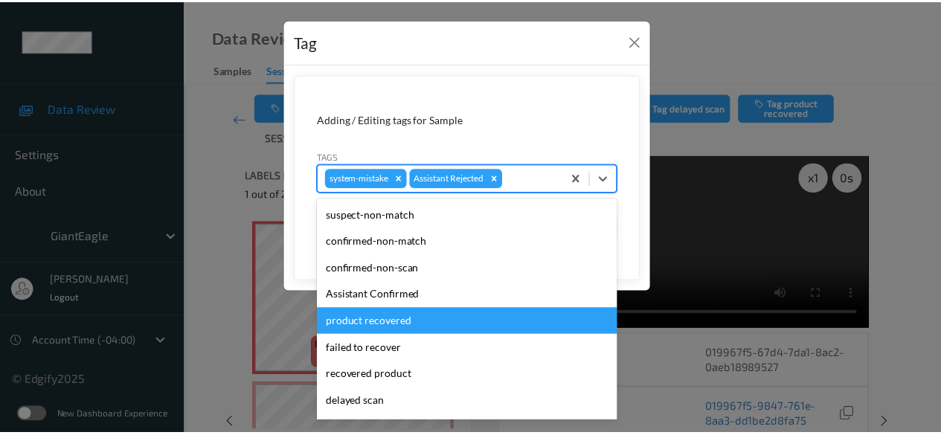
scroll to position [158, 0]
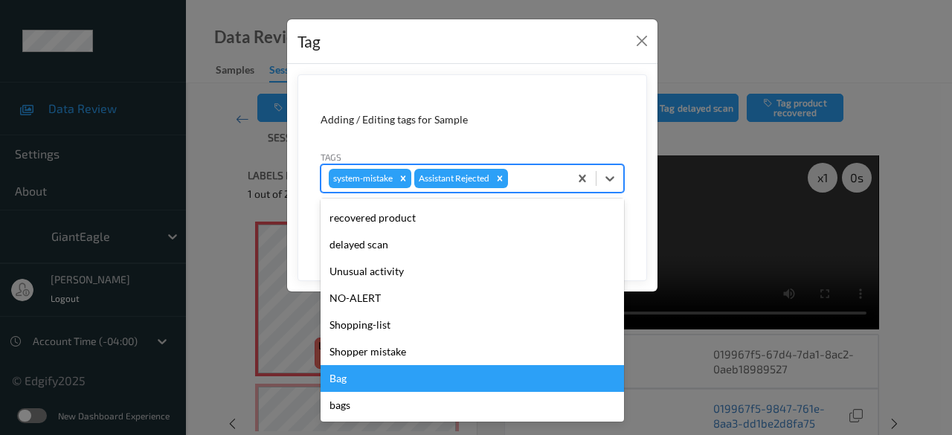
click at [424, 384] on div "Bag" at bounding box center [472, 378] width 303 height 27
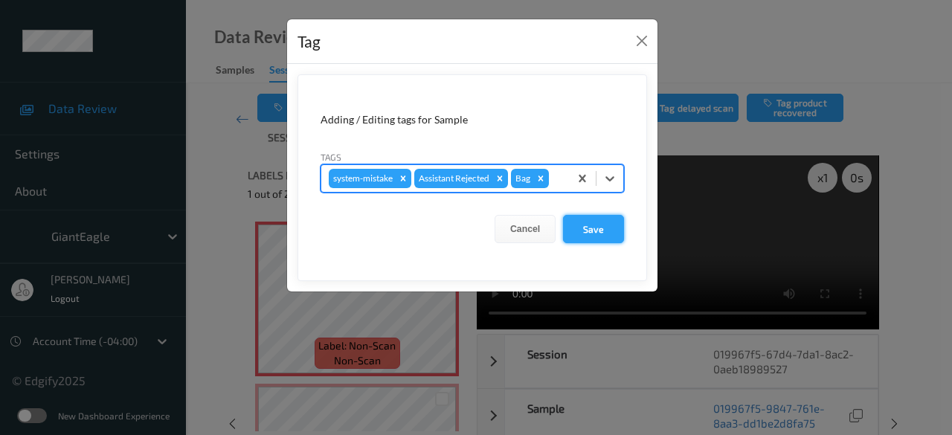
click at [591, 228] on button "Save" at bounding box center [593, 229] width 61 height 28
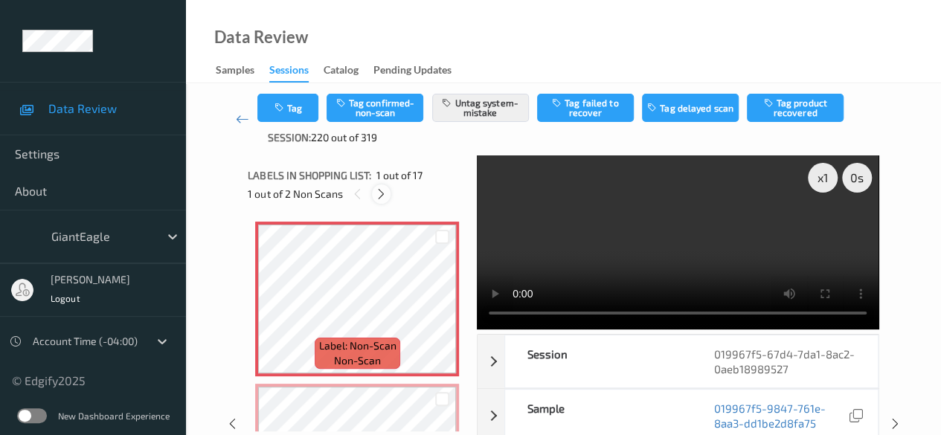
click at [382, 194] on icon at bounding box center [381, 193] width 13 height 13
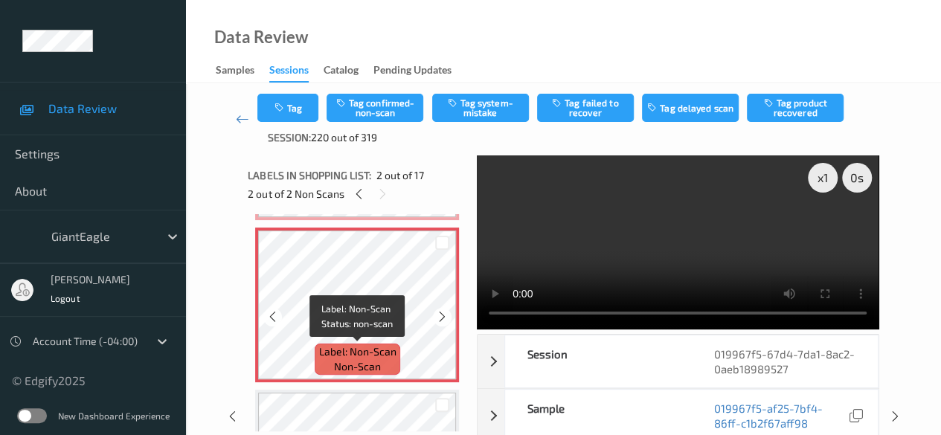
scroll to position [305, 0]
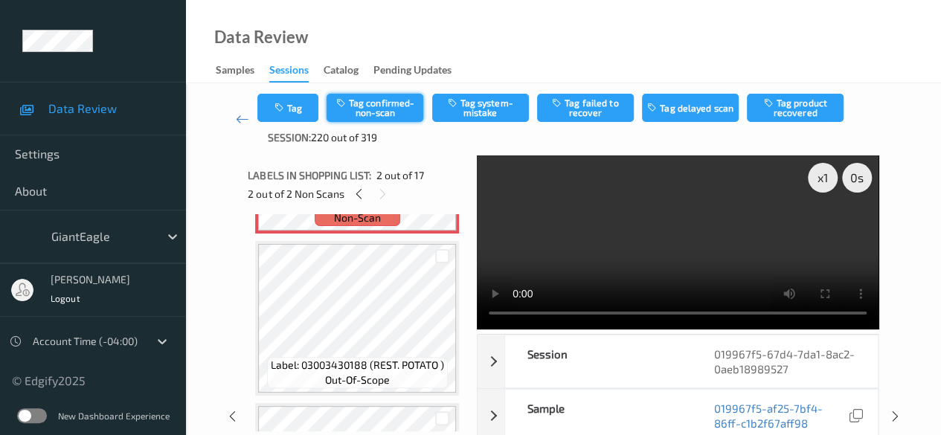
click at [381, 105] on button "Tag confirmed-non-scan" at bounding box center [375, 108] width 97 height 28
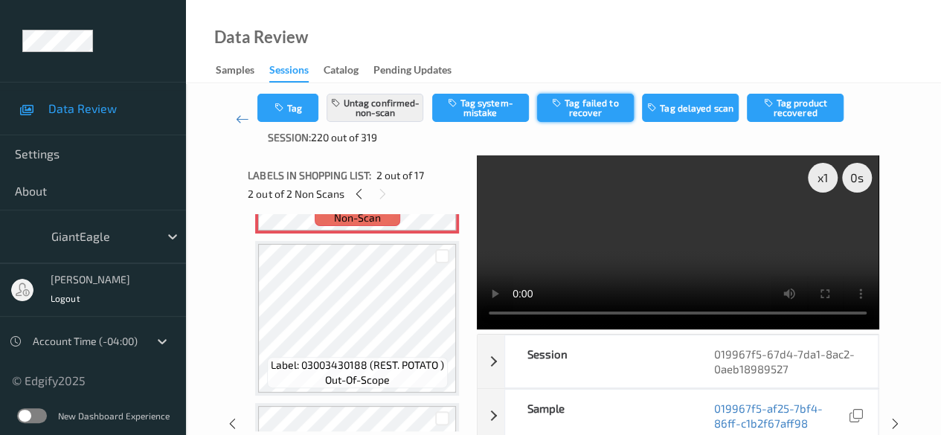
click at [594, 112] on button "Tag failed to recover" at bounding box center [585, 108] width 97 height 28
click at [244, 120] on icon at bounding box center [242, 119] width 13 height 15
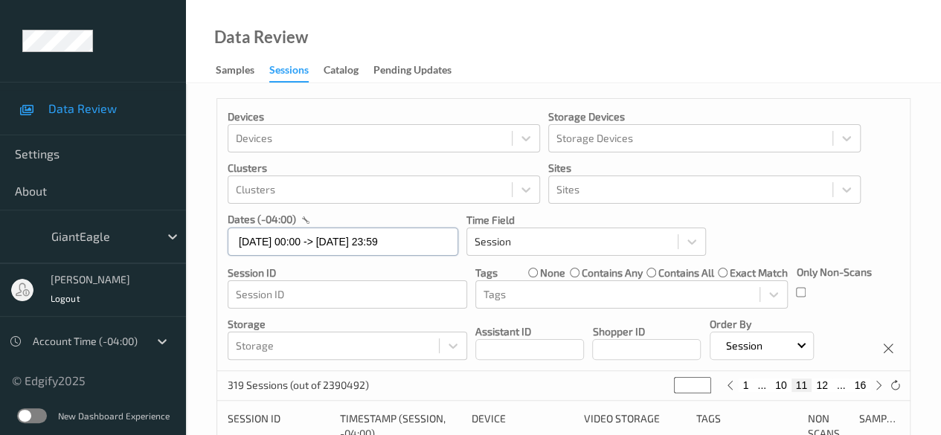
click at [425, 241] on input "[DATE] 00:00 -> [DATE] 23:59" at bounding box center [343, 242] width 231 height 28
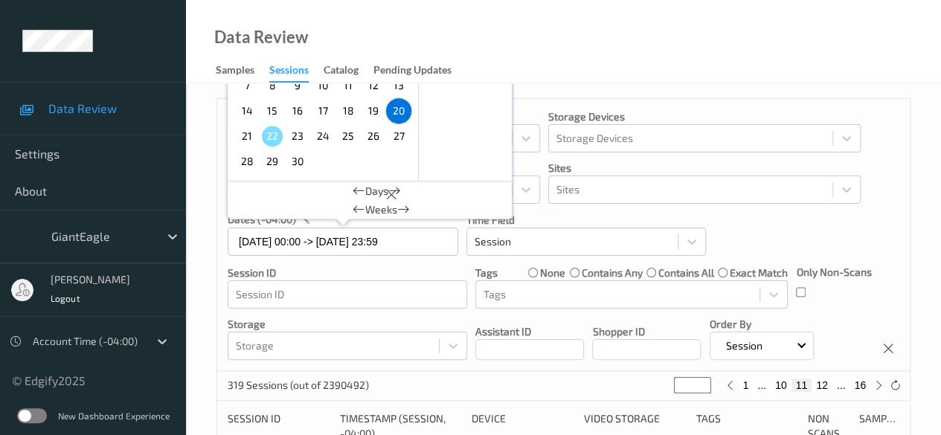
click at [245, 133] on span "21" at bounding box center [247, 136] width 21 height 21
type input "[DATE] 00:00"
type input "*"
click at [245, 134] on span "21" at bounding box center [247, 136] width 21 height 21
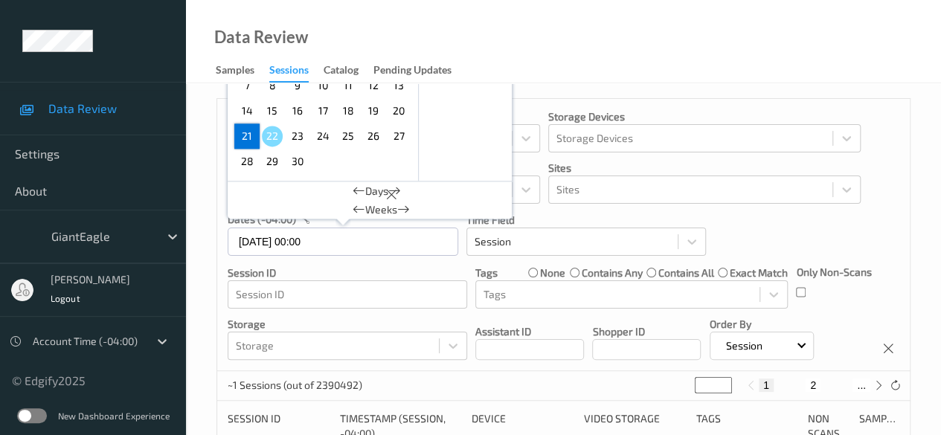
type input "[DATE] 00:00 -> [DATE] 23:59"
click at [701, 324] on p "Shopper ID" at bounding box center [646, 331] width 109 height 15
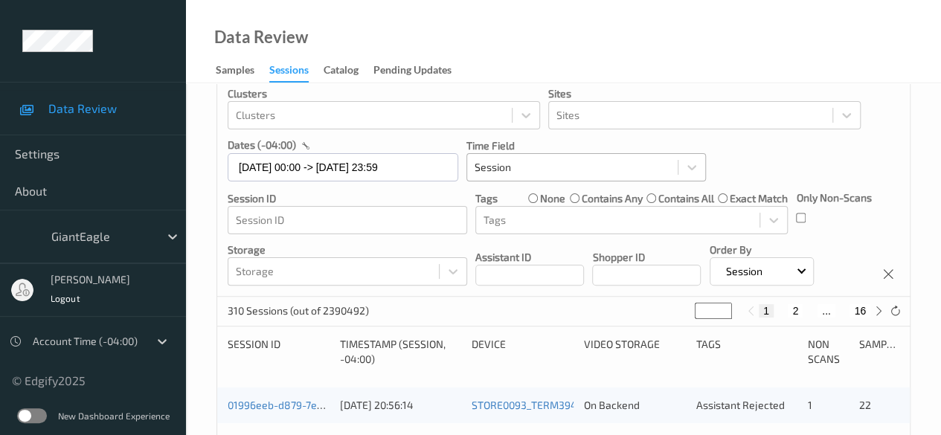
scroll to position [223, 0]
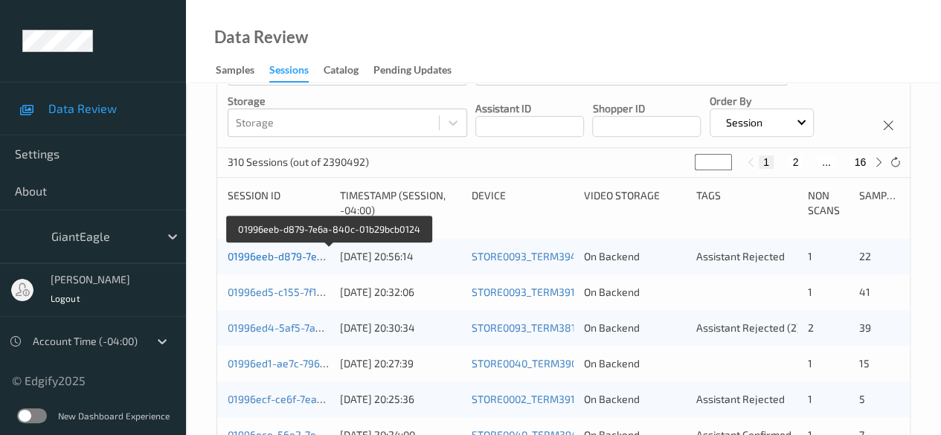
click at [268, 256] on link "01996eeb-d879-7e6a-840c-01b29bcb0124" at bounding box center [329, 256] width 203 height 13
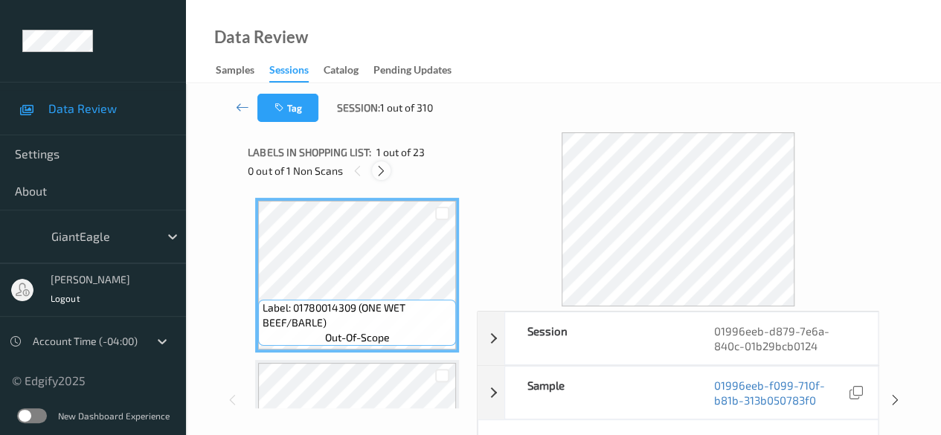
click at [382, 167] on icon at bounding box center [381, 170] width 13 height 13
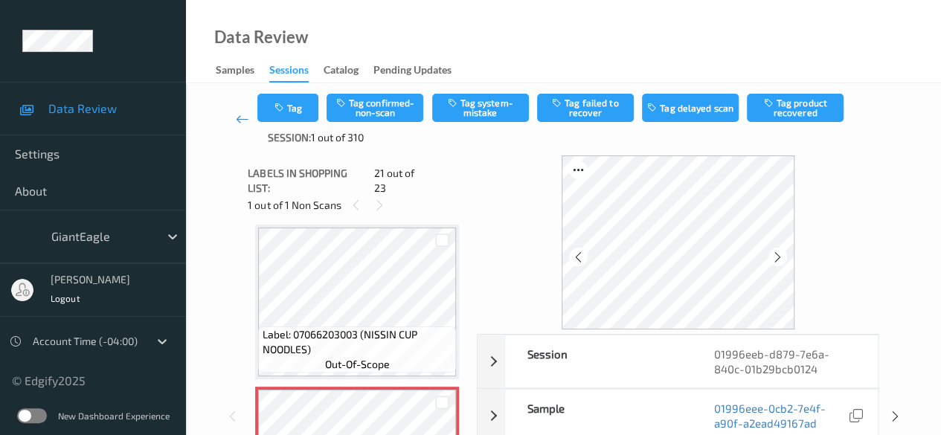
scroll to position [3237, 0]
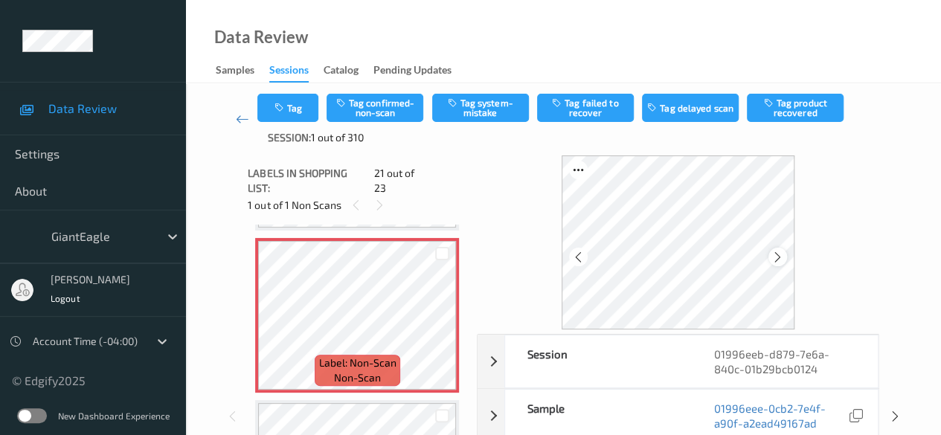
click at [781, 260] on icon at bounding box center [777, 257] width 13 height 13
click at [778, 260] on icon at bounding box center [777, 257] width 13 height 13
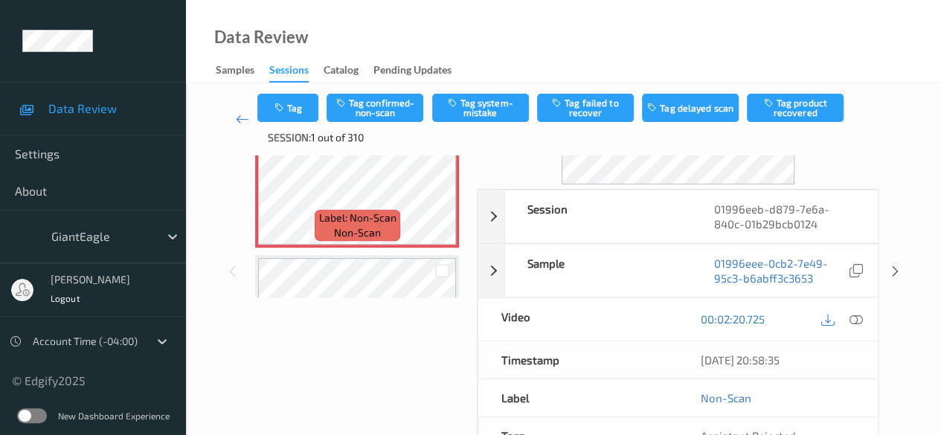
scroll to position [149, 0]
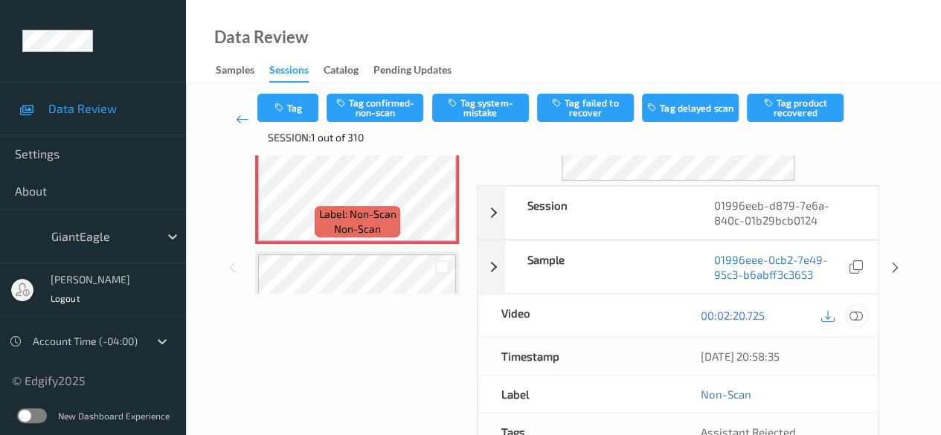
click at [855, 315] on icon at bounding box center [855, 315] width 13 height 13
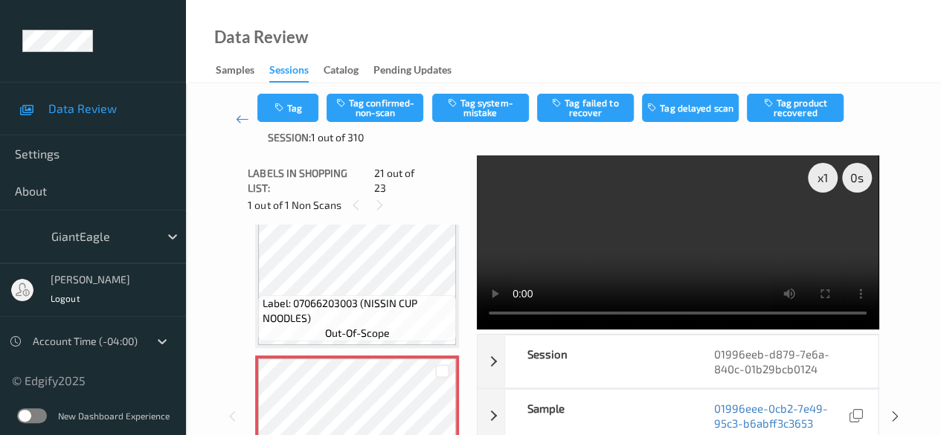
scroll to position [3088, 0]
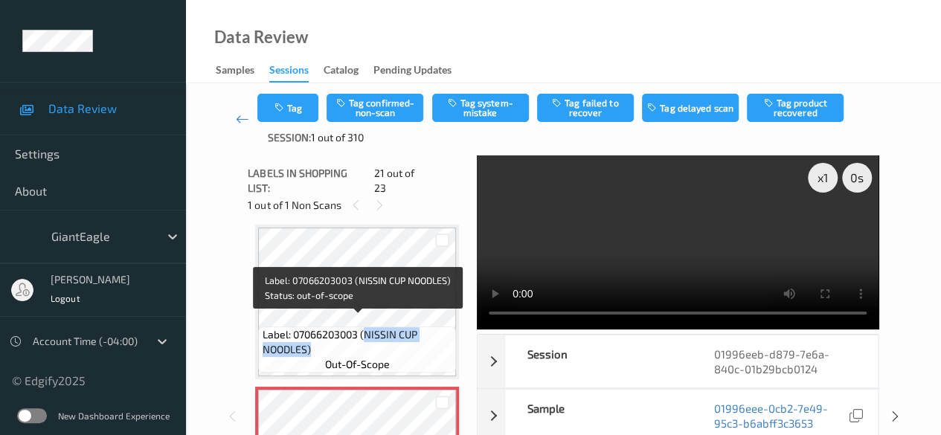
drag, startPoint x: 364, startPoint y: 321, endPoint x: 437, endPoint y: 332, distance: 73.1
click at [437, 332] on span "Label: 07066203003 (NISSIN CUP NOODLES)" at bounding box center [358, 342] width 190 height 30
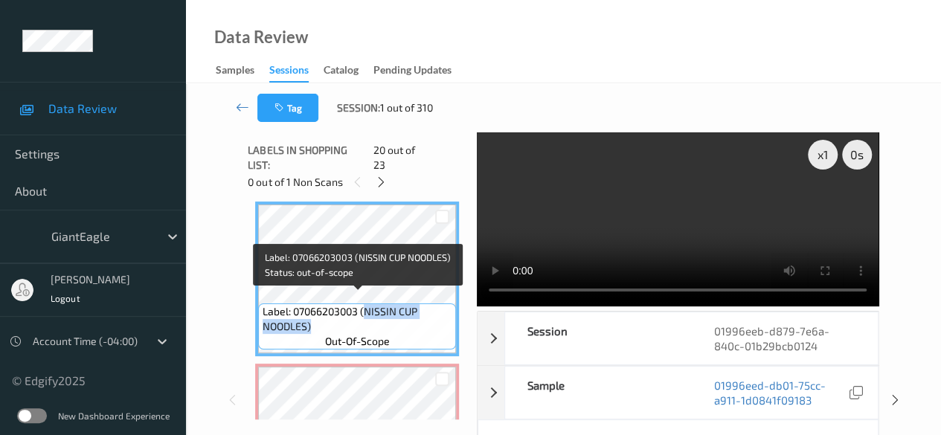
copy span "NISSIN CUP NOODLES)"
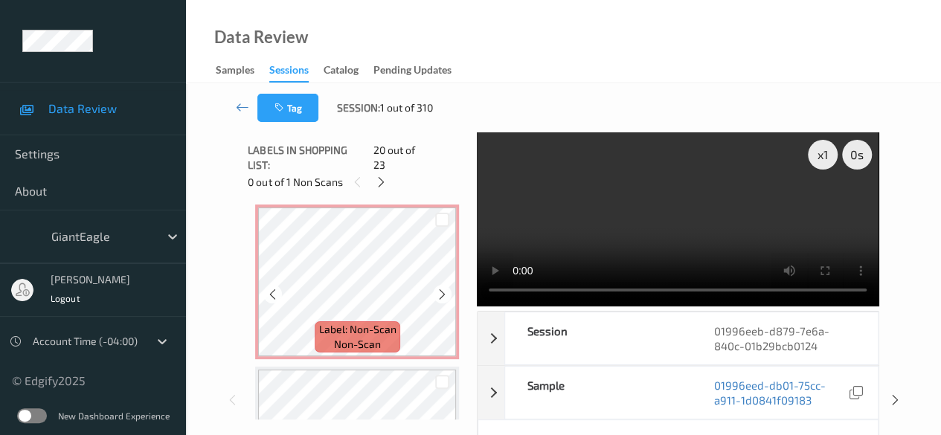
scroll to position [3237, 0]
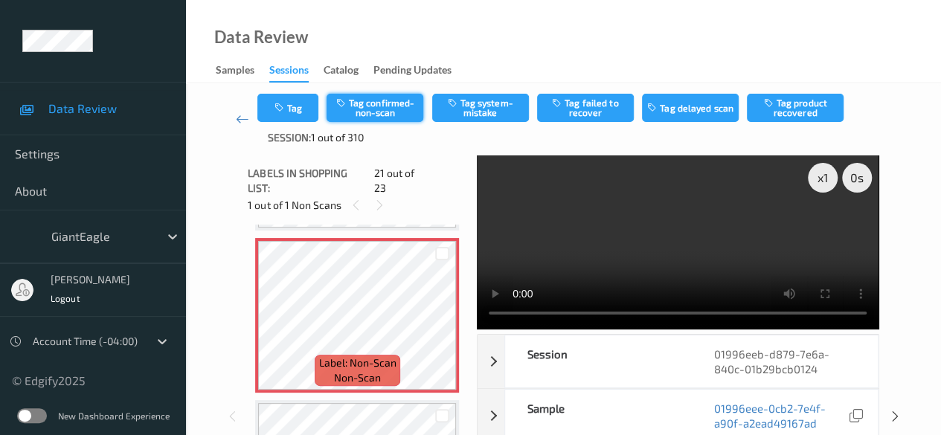
click at [384, 106] on button "Tag confirmed-non-scan" at bounding box center [375, 108] width 97 height 28
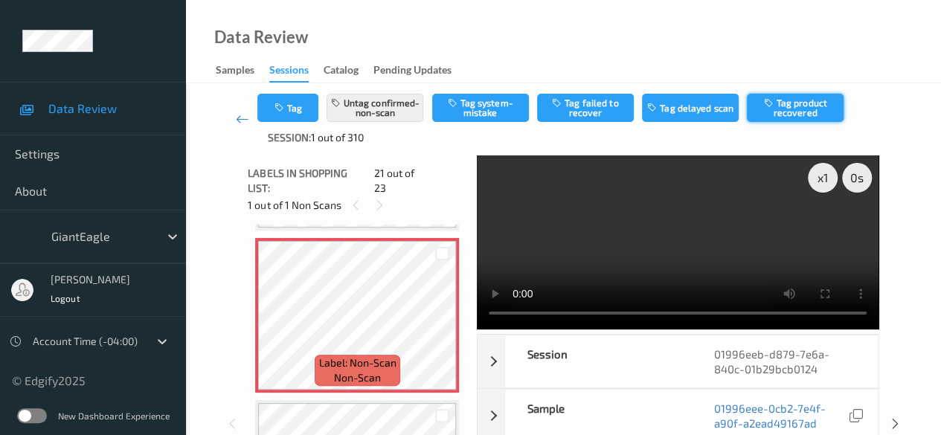
click at [806, 112] on button "Tag product recovered" at bounding box center [795, 108] width 97 height 28
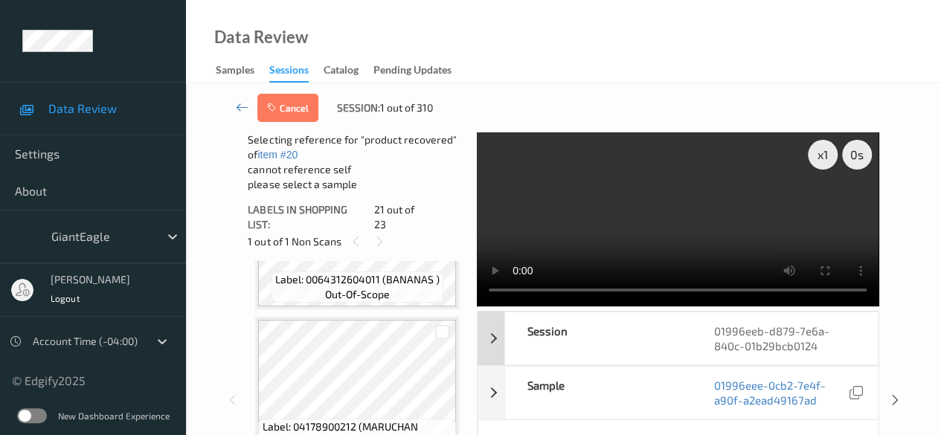
scroll to position [74, 0]
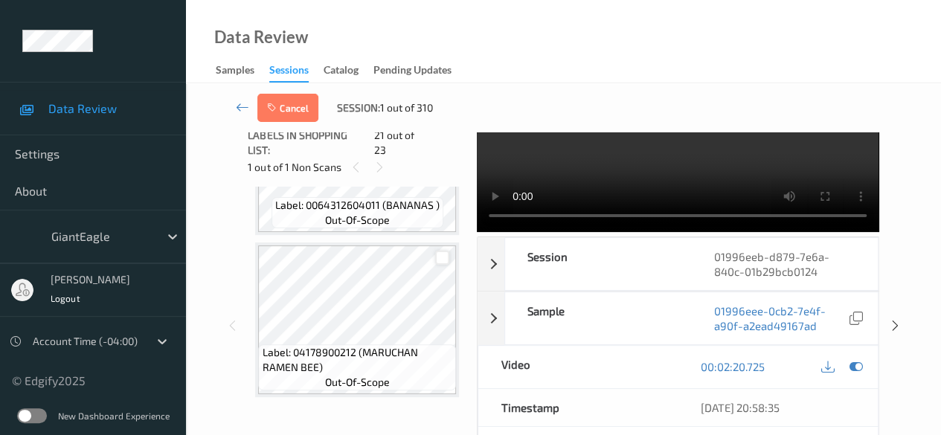
click at [440, 251] on div at bounding box center [442, 258] width 14 height 14
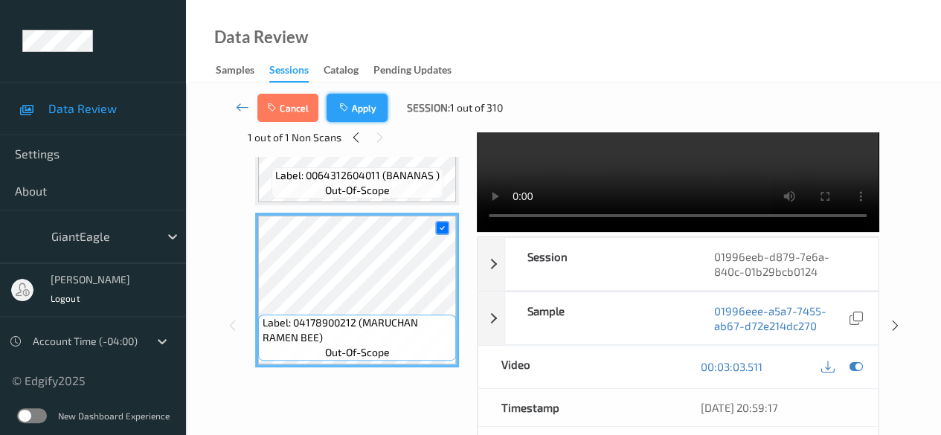
click at [364, 98] on button "Apply" at bounding box center [357, 108] width 61 height 28
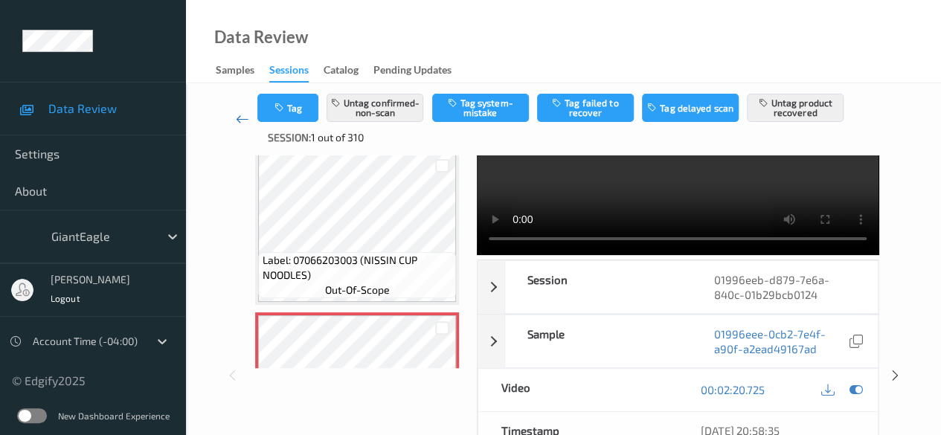
click at [242, 115] on icon at bounding box center [242, 119] width 13 height 15
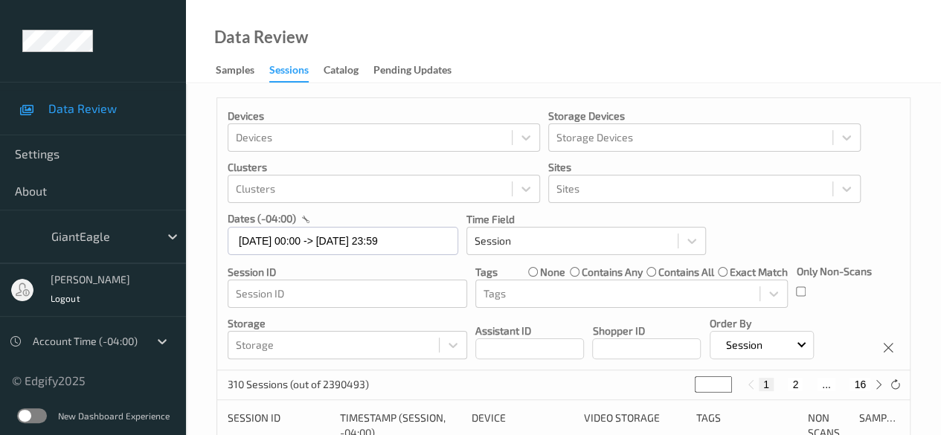
scroll to position [223, 0]
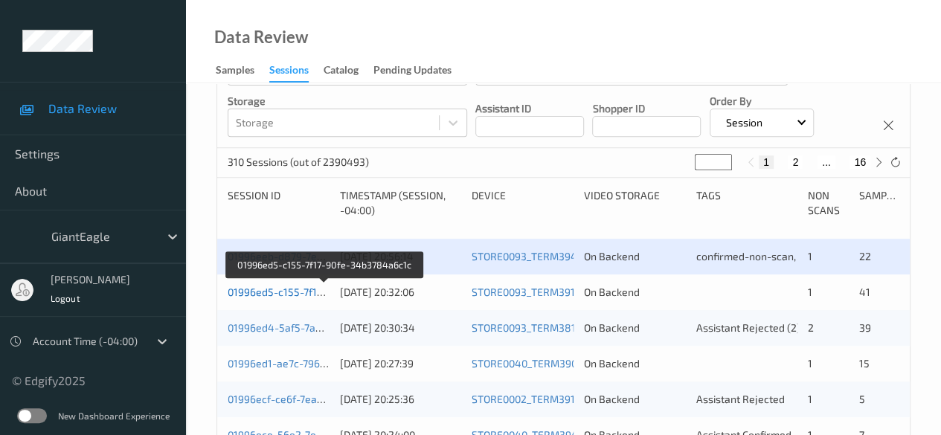
click at [259, 291] on link "01996ed5-c155-7f17-90fe-34b3784a6c1c" at bounding box center [325, 292] width 195 height 13
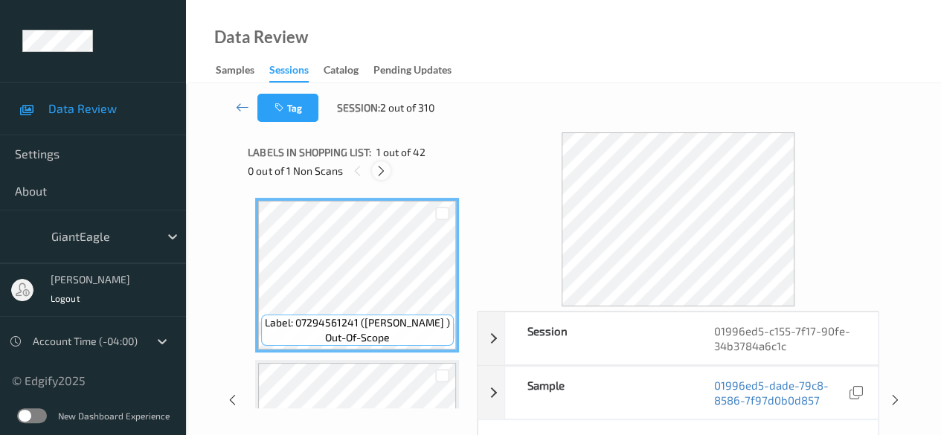
click at [385, 173] on icon at bounding box center [381, 170] width 13 height 13
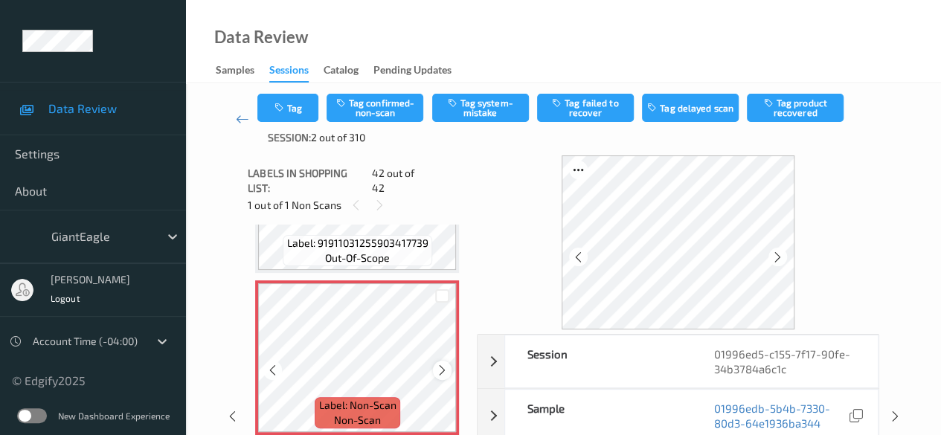
click at [444, 364] on icon at bounding box center [442, 370] width 13 height 13
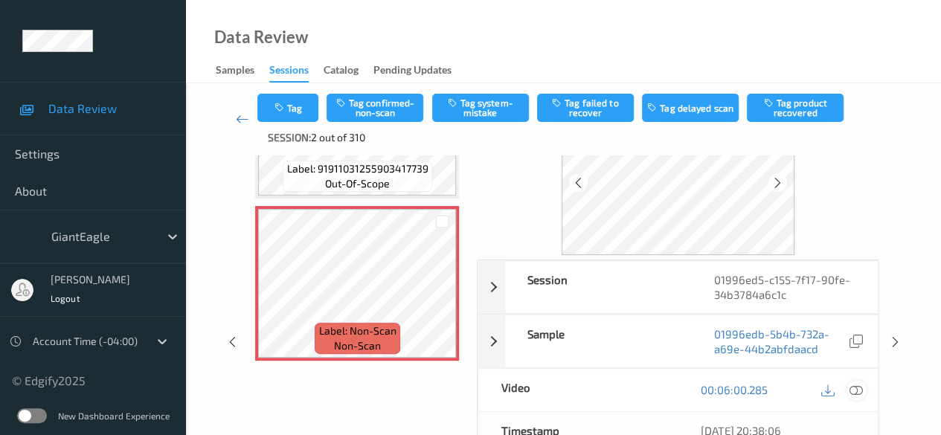
click at [863, 385] on icon at bounding box center [855, 389] width 13 height 13
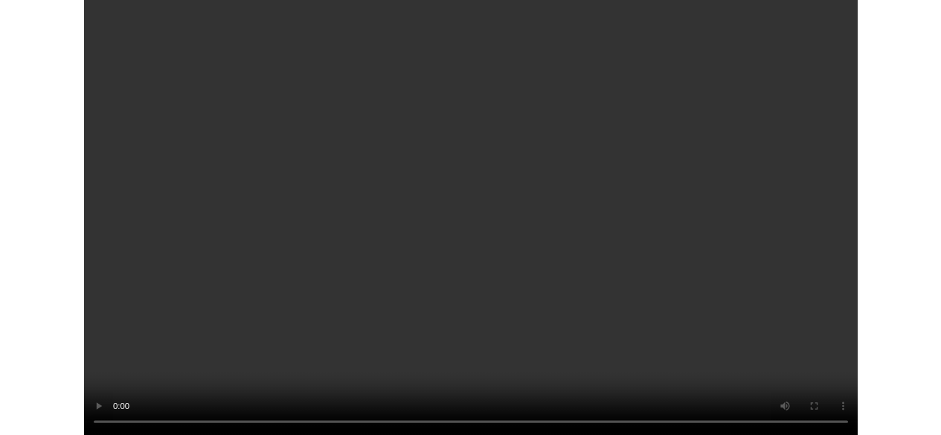
scroll to position [6510, 0]
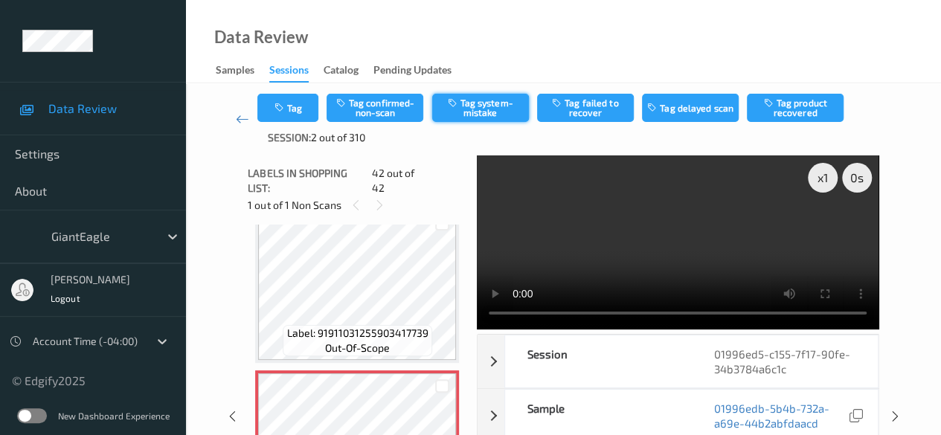
click at [482, 106] on button "Tag system-mistake" at bounding box center [480, 108] width 97 height 28
click at [242, 118] on icon at bounding box center [242, 119] width 13 height 15
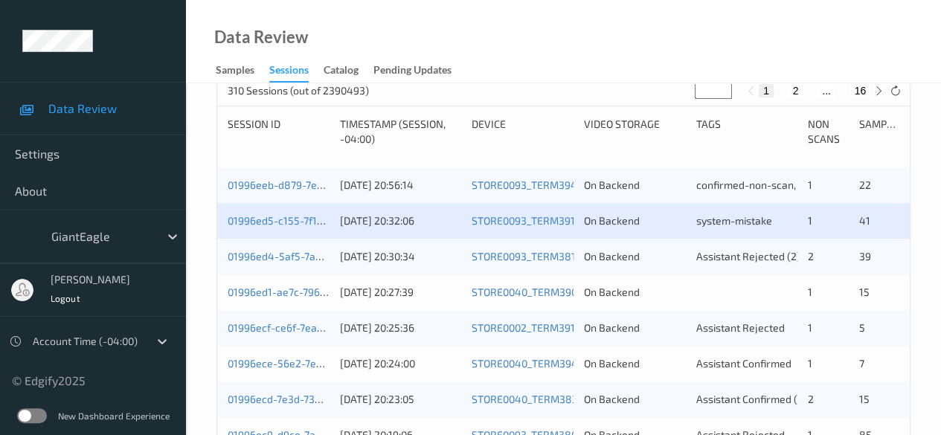
scroll to position [372, 0]
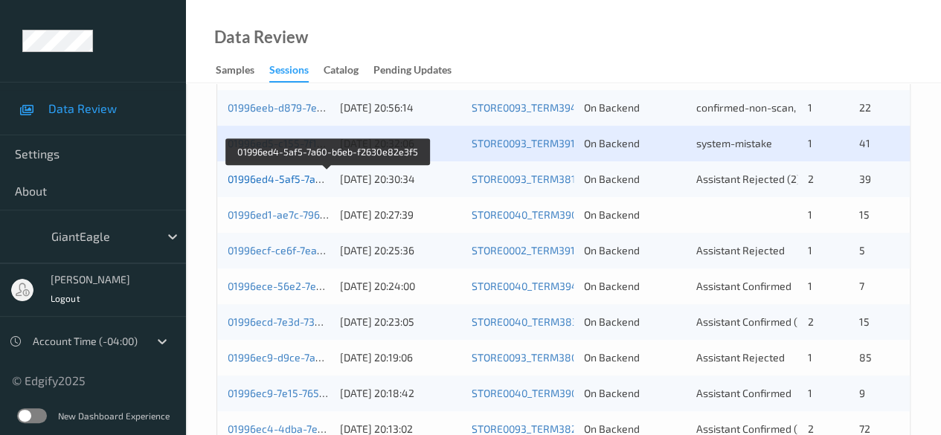
click at [286, 180] on link "01996ed4-5af5-7a60-b6eb-f2630e82e3f5" at bounding box center [328, 179] width 200 height 13
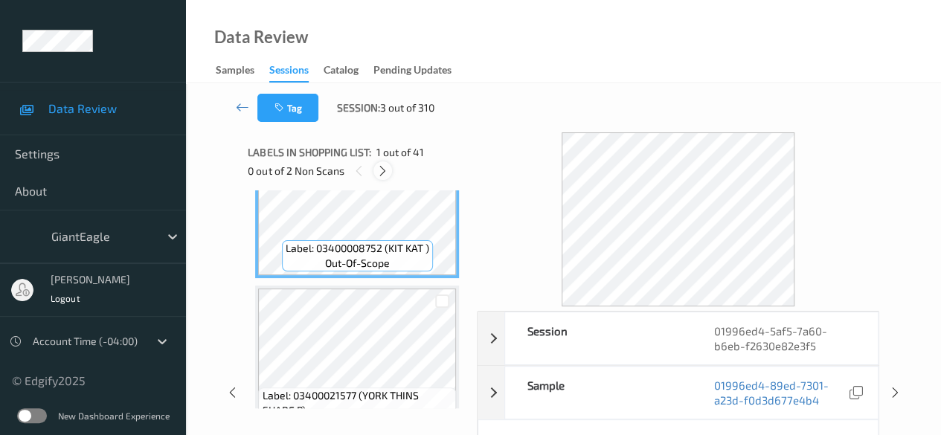
click at [382, 167] on icon at bounding box center [382, 170] width 13 height 13
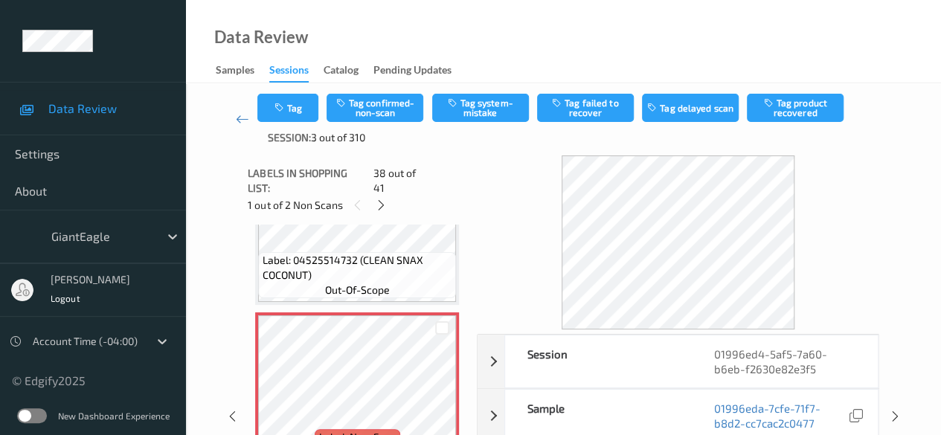
scroll to position [74, 0]
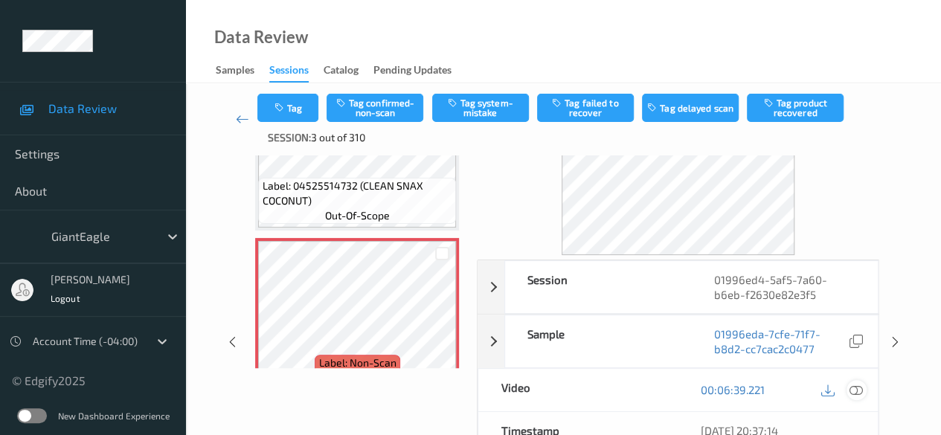
click at [854, 389] on icon at bounding box center [855, 389] width 13 height 13
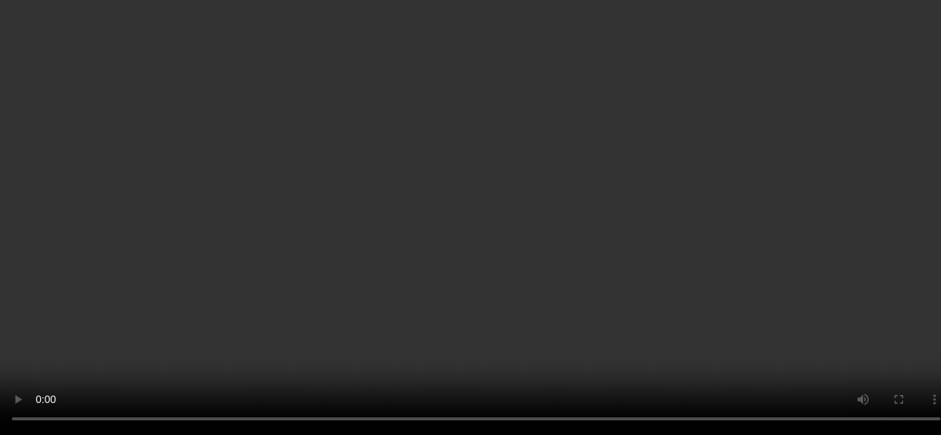
scroll to position [5399, 0]
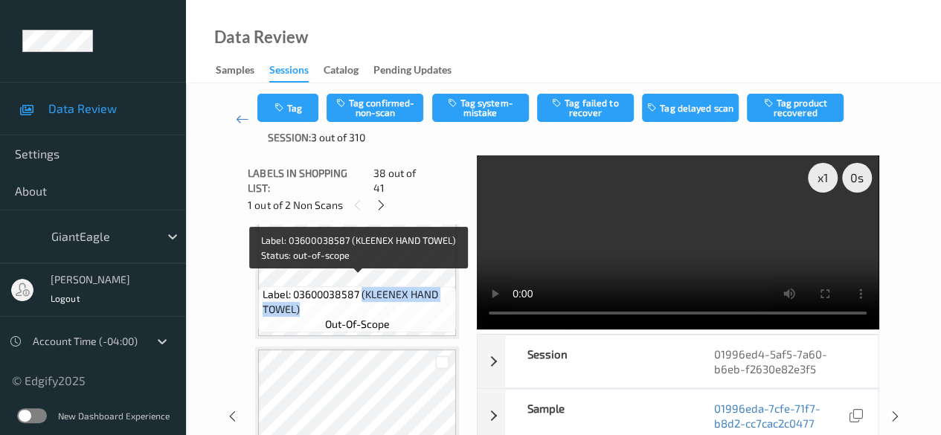
drag, startPoint x: 362, startPoint y: 280, endPoint x: 447, endPoint y: 295, distance: 86.8
click at [447, 295] on span "Label: 03600038587 (KLEENEX HAND TOWEL)" at bounding box center [358, 302] width 190 height 30
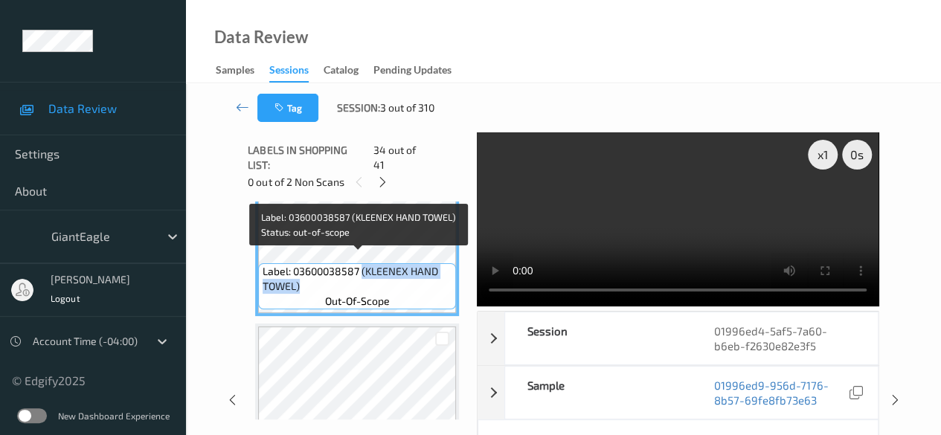
copy span "(KLEENEX HAND TOWEL)"
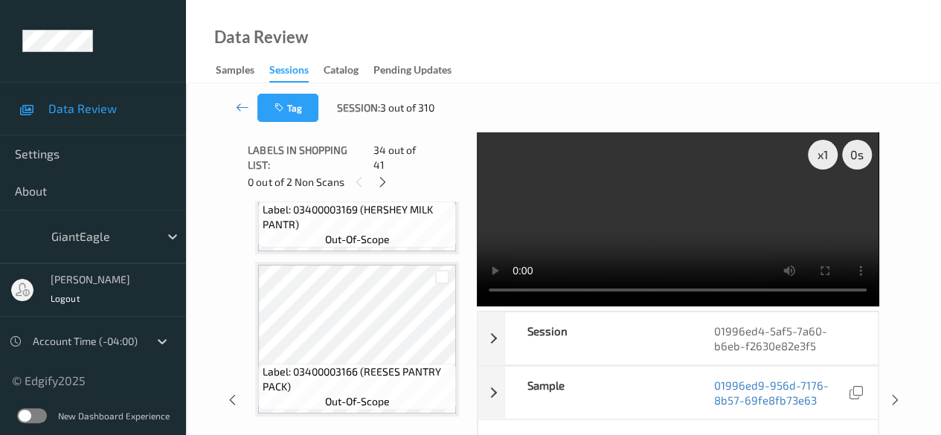
scroll to position [1157, 0]
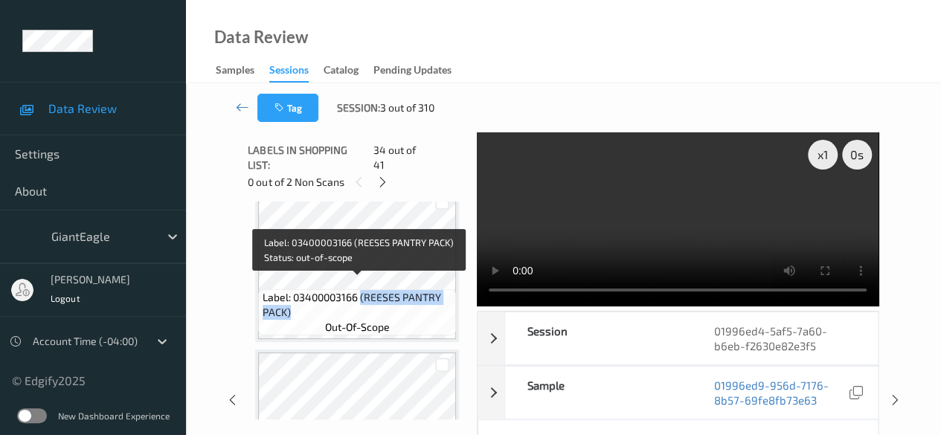
drag, startPoint x: 362, startPoint y: 286, endPoint x: 455, endPoint y: 297, distance: 94.3
click at [455, 297] on div "Label: 03400003166 (REESES PANTRY PACK) out-of-scope" at bounding box center [357, 312] width 198 height 46
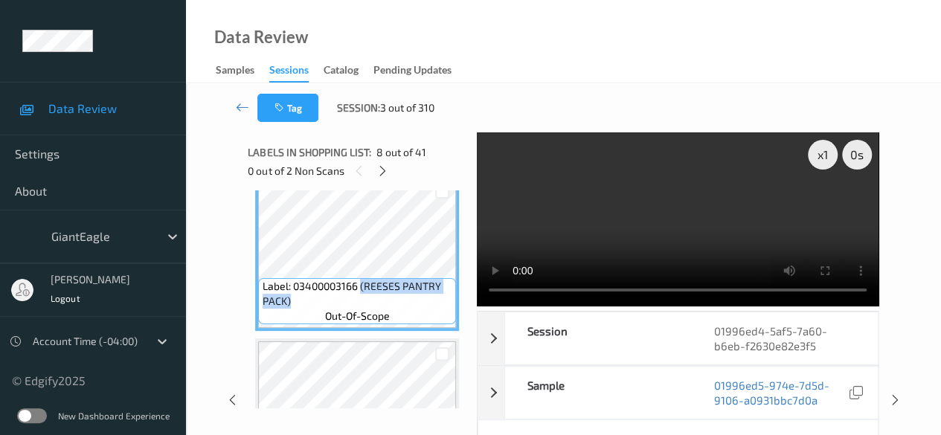
copy span "(REESES PANTRY PACK)"
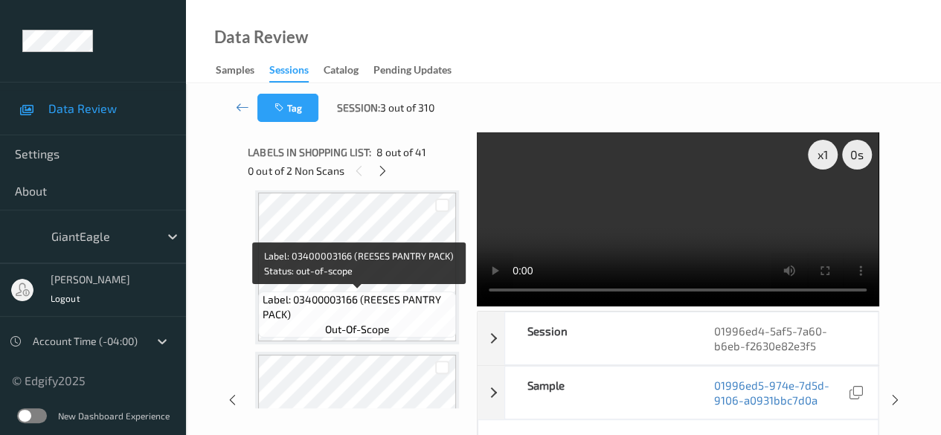
scroll to position [1454, 0]
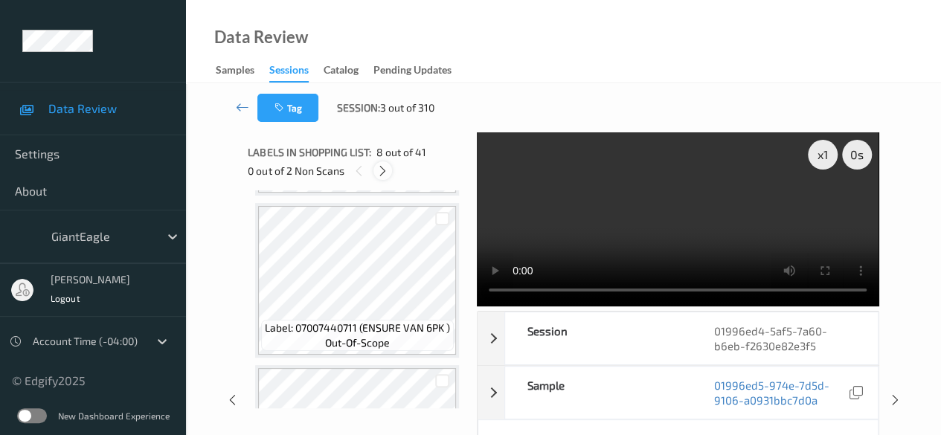
click at [382, 167] on icon at bounding box center [382, 170] width 13 height 13
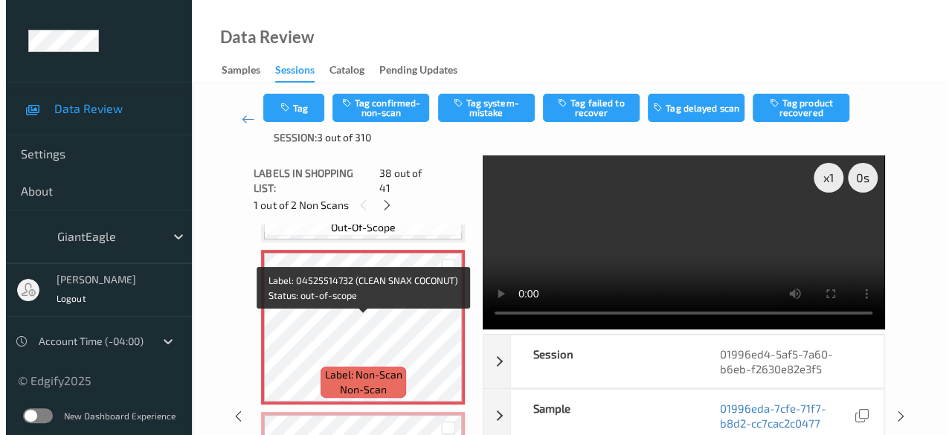
scroll to position [5994, 0]
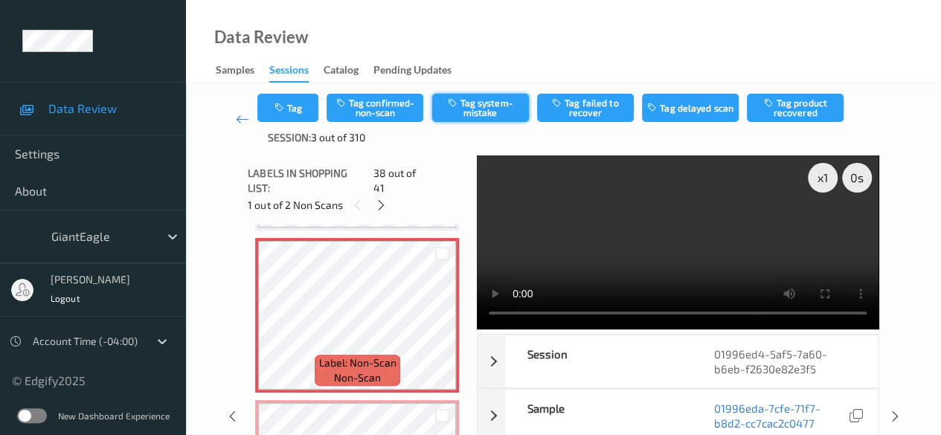
click at [483, 112] on button "Tag system-mistake" at bounding box center [480, 108] width 97 height 28
click at [301, 126] on div "Tag Tag confirmed-non-scan Untag system-mistake Tag failed to recover Tag delay…" at bounding box center [563, 119] width 612 height 51
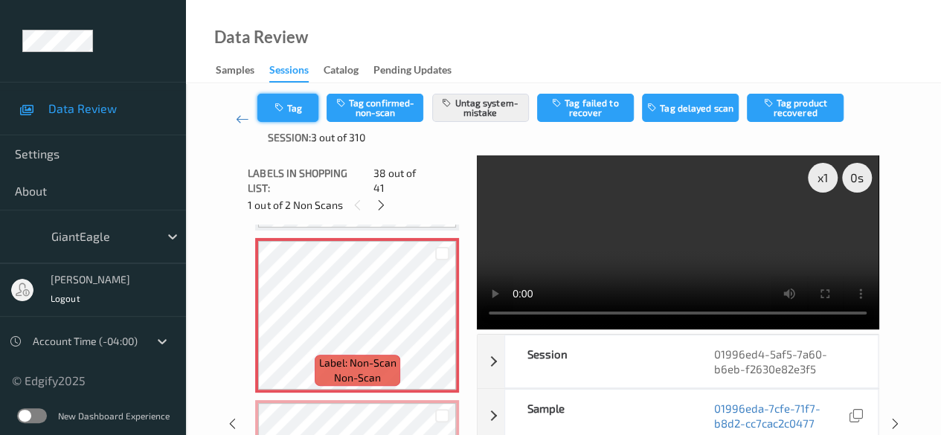
click at [302, 115] on button "Tag" at bounding box center [287, 108] width 61 height 28
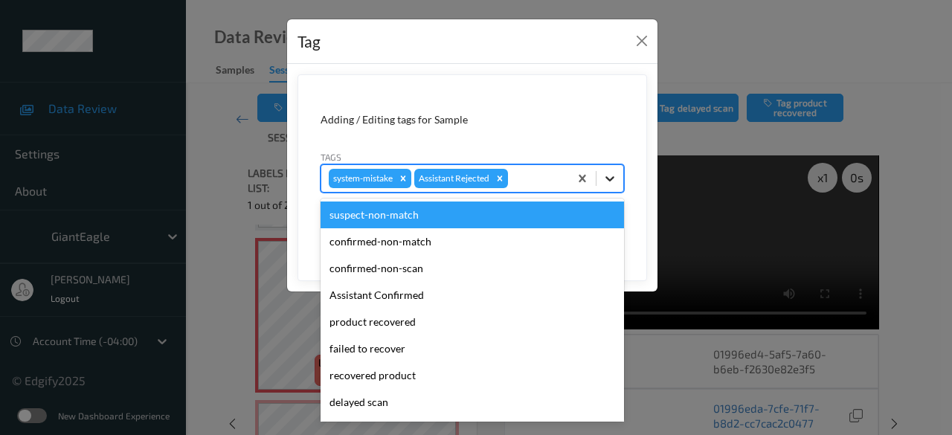
click at [612, 175] on icon at bounding box center [610, 178] width 15 height 15
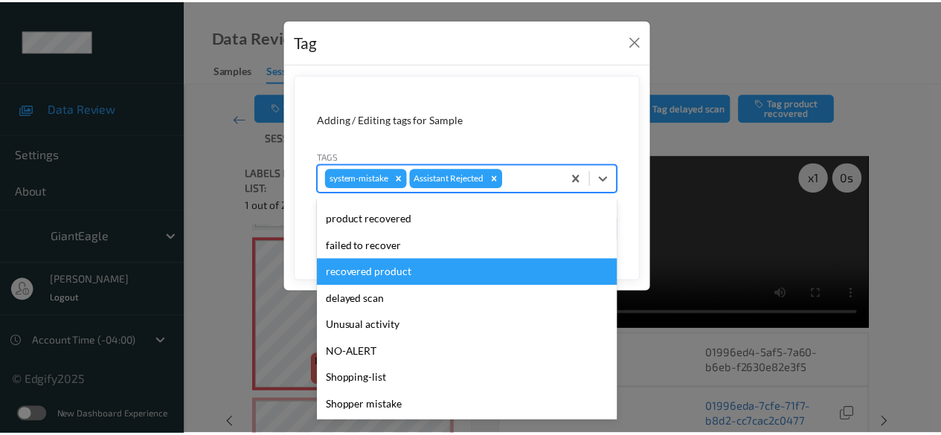
scroll to position [158, 0]
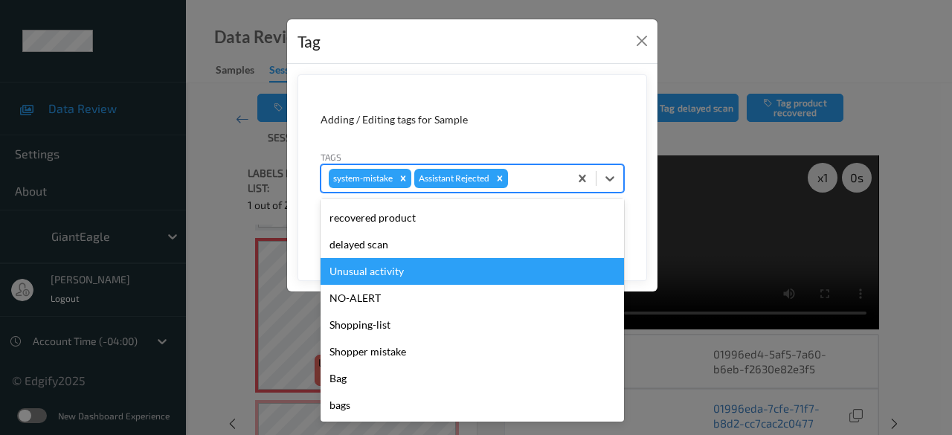
click at [421, 277] on div "Unusual activity" at bounding box center [472, 271] width 303 height 27
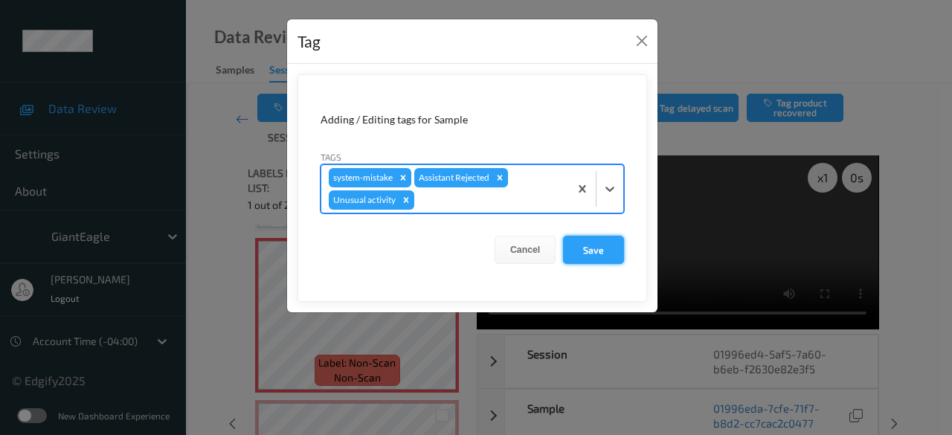
click at [612, 249] on button "Save" at bounding box center [593, 250] width 61 height 28
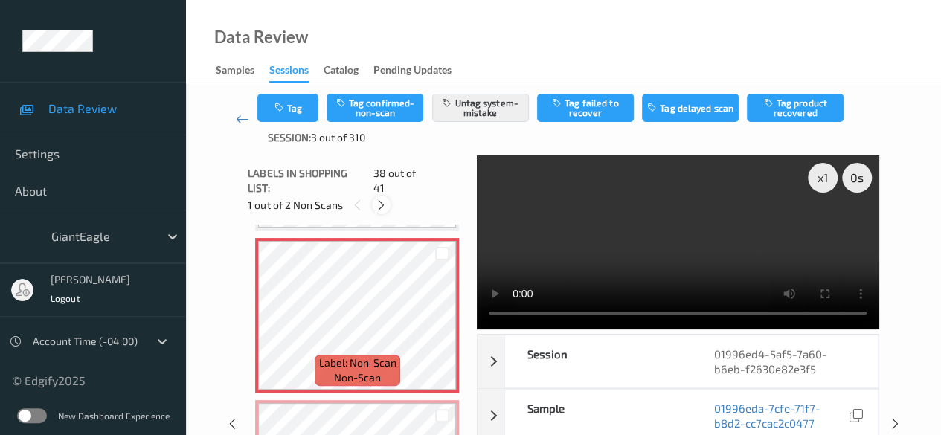
click at [384, 199] on icon at bounding box center [381, 205] width 13 height 13
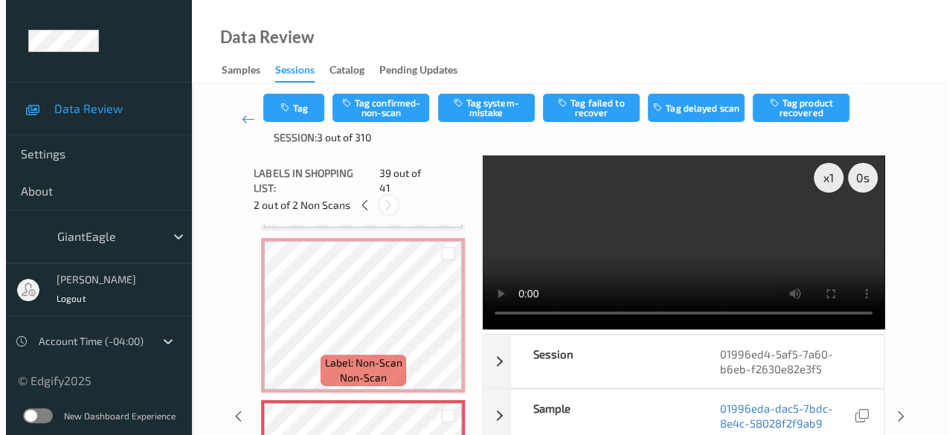
scroll to position [6007, 0]
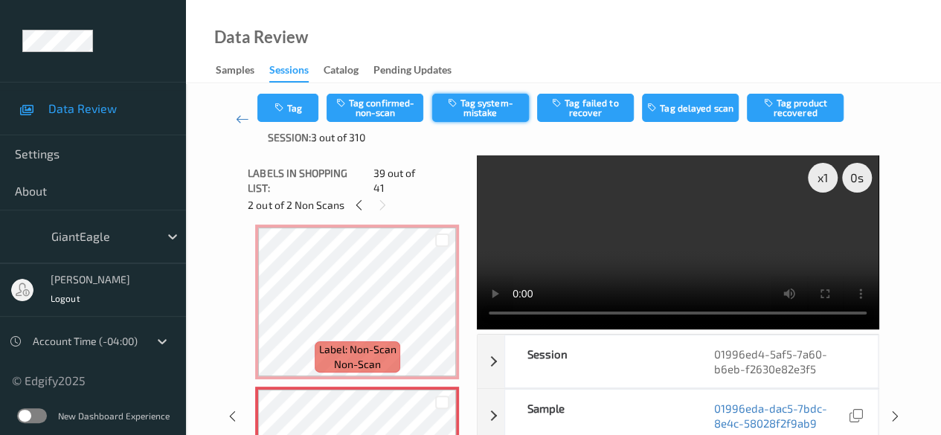
click at [480, 112] on button "Tag system-mistake" at bounding box center [480, 108] width 97 height 28
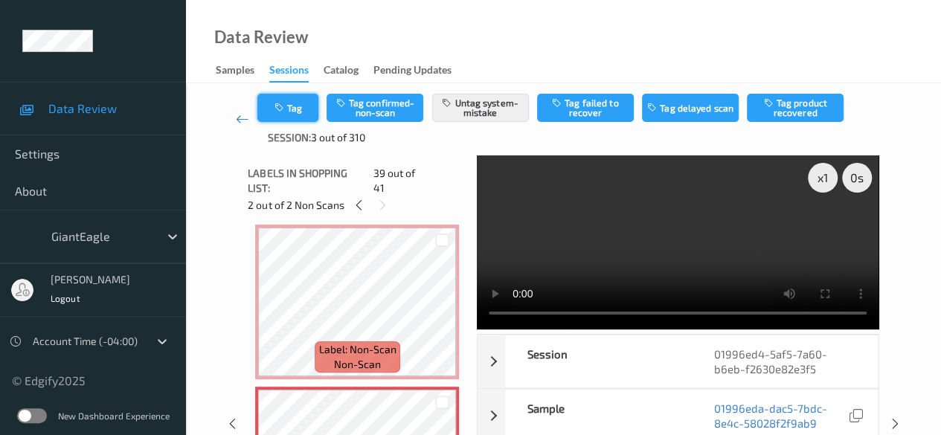
click at [301, 112] on button "Tag" at bounding box center [287, 108] width 61 height 28
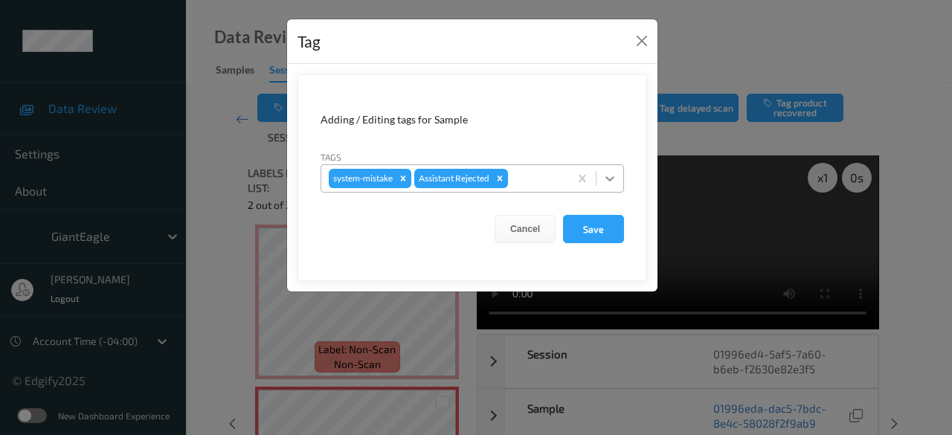
click at [614, 181] on icon at bounding box center [610, 178] width 15 height 15
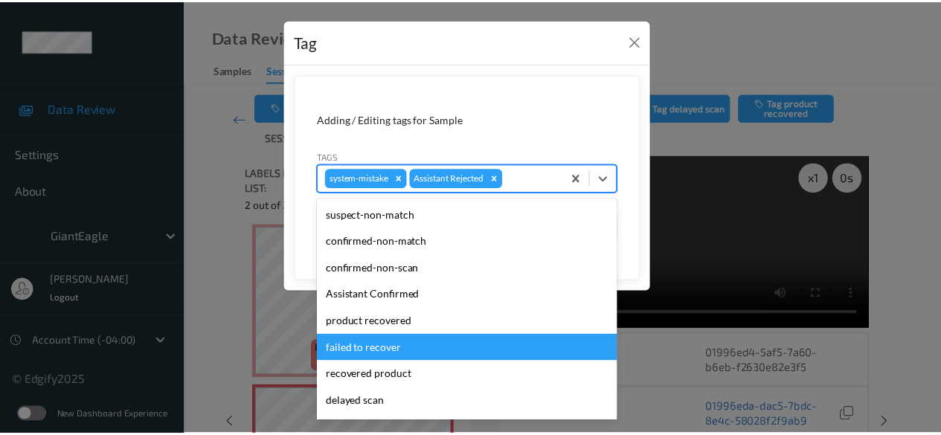
scroll to position [158, 0]
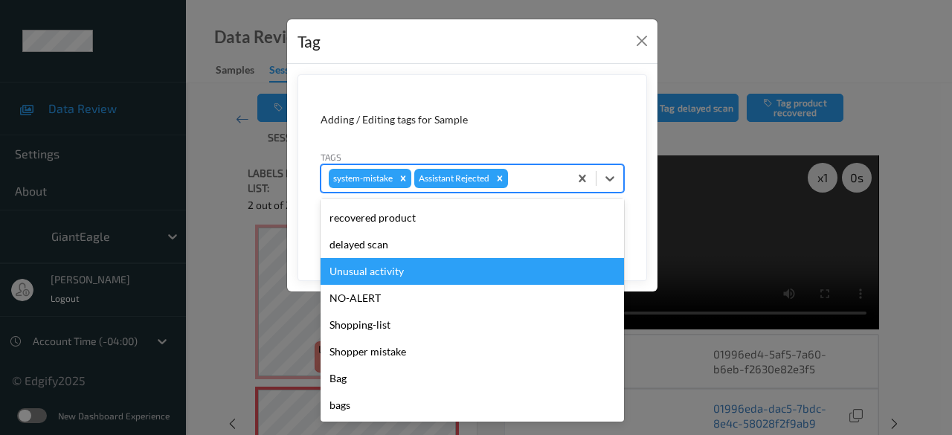
click at [403, 269] on div "Unusual activity" at bounding box center [472, 271] width 303 height 27
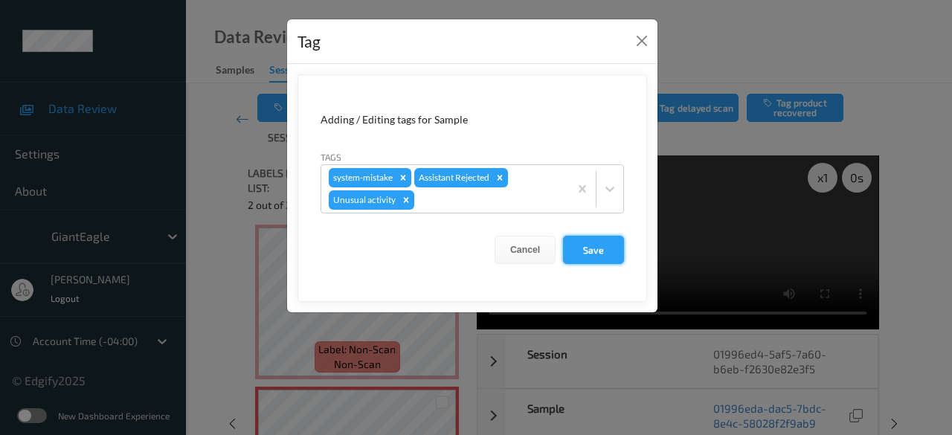
click at [598, 242] on button "Save" at bounding box center [593, 250] width 61 height 28
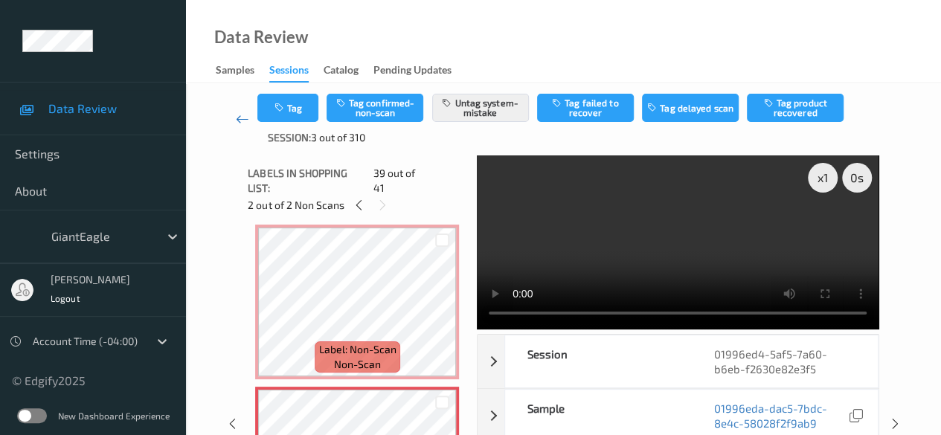
click at [240, 119] on icon at bounding box center [242, 119] width 13 height 15
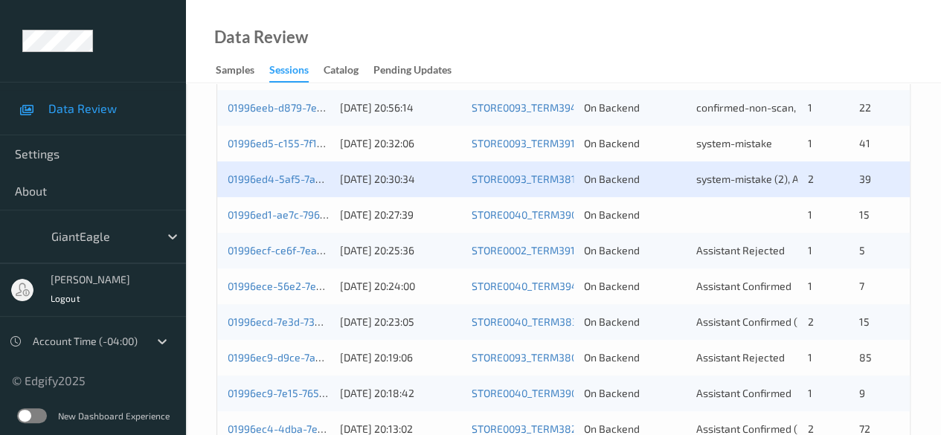
scroll to position [298, 0]
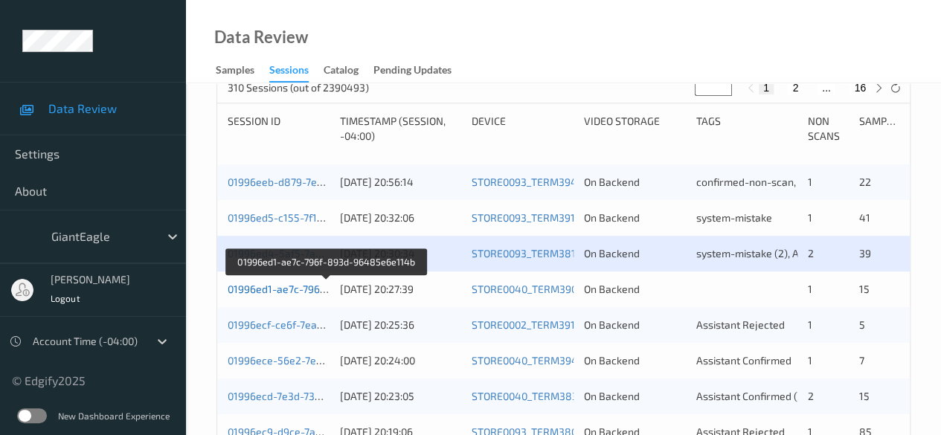
click at [263, 288] on link "01996ed1-ae7c-796f-893d-96485e6e114b" at bounding box center [328, 289] width 200 height 13
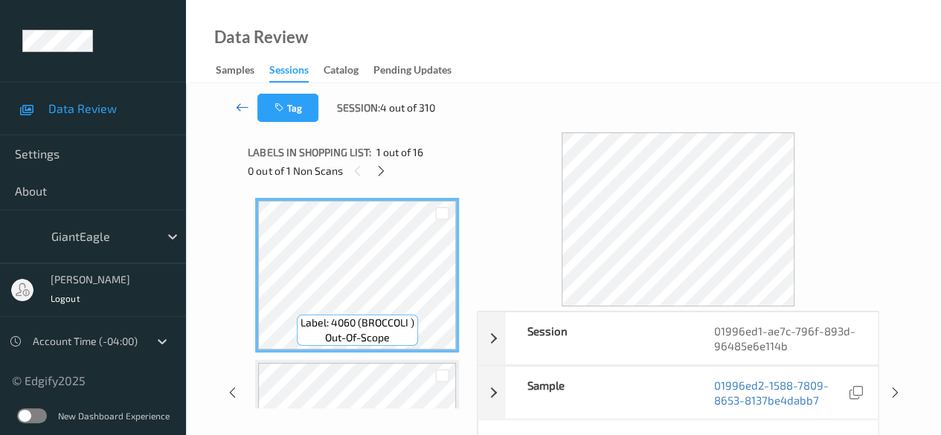
click at [236, 108] on icon at bounding box center [242, 107] width 13 height 15
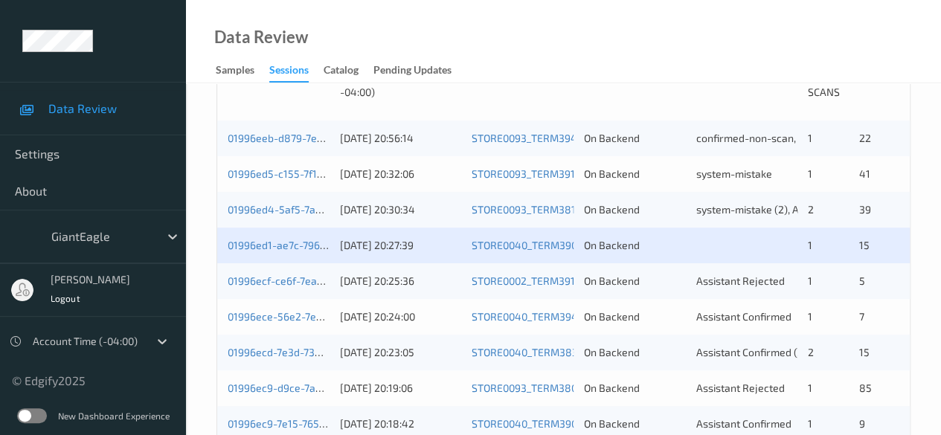
scroll to position [372, 0]
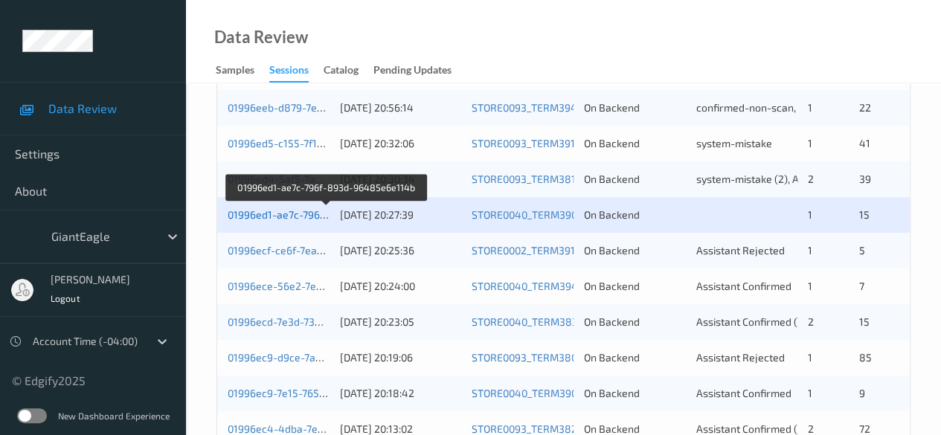
click at [315, 216] on link "01996ed1-ae7c-796f-893d-96485e6e114b" at bounding box center [328, 214] width 200 height 13
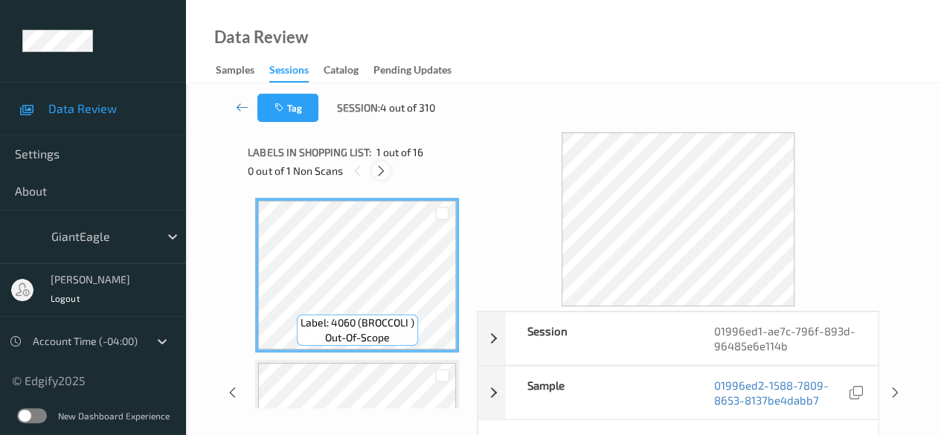
click at [383, 169] on icon at bounding box center [381, 170] width 13 height 13
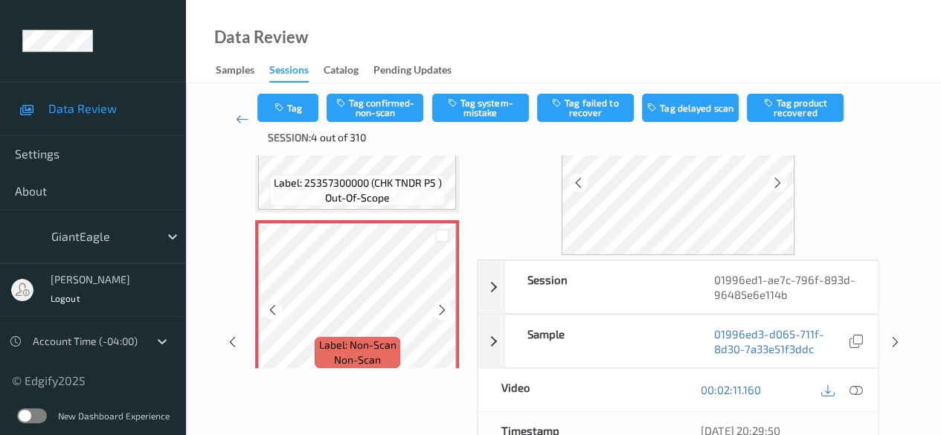
scroll to position [2384, 0]
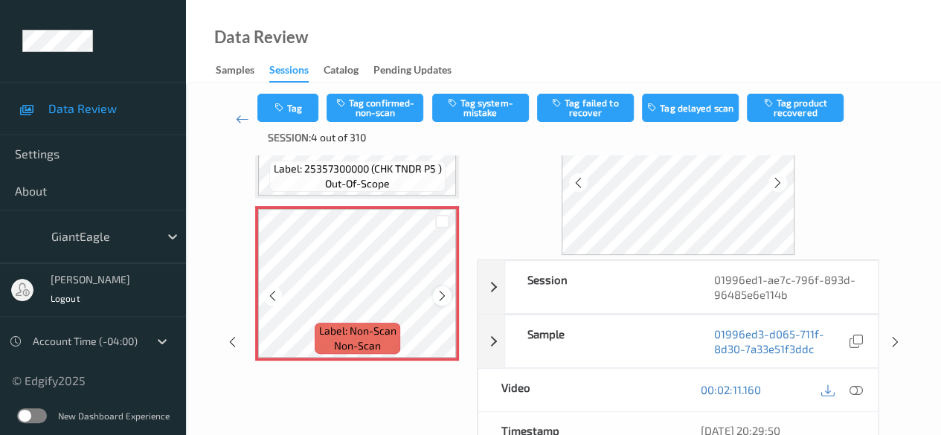
click at [437, 289] on icon at bounding box center [442, 295] width 13 height 13
click at [440, 289] on icon at bounding box center [442, 295] width 13 height 13
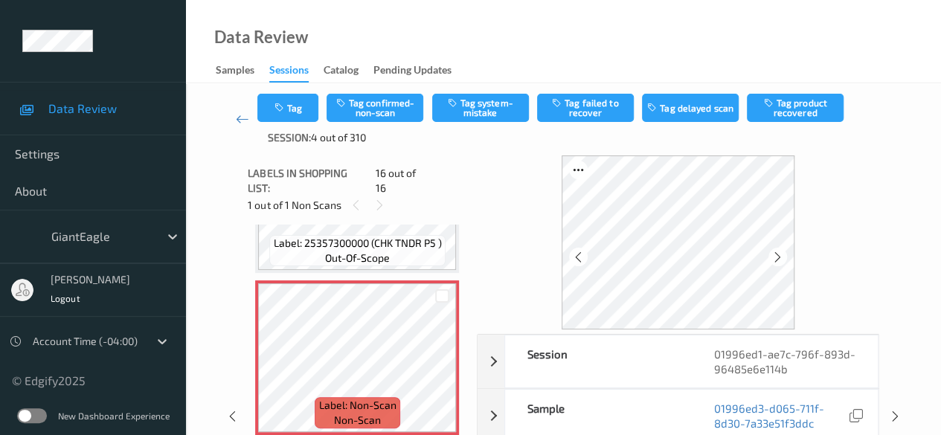
scroll to position [74, 0]
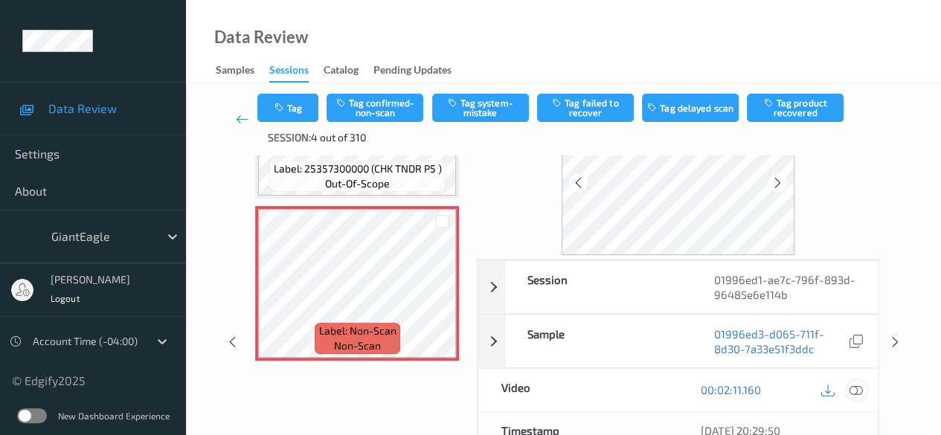
click at [856, 390] on icon at bounding box center [855, 389] width 13 height 13
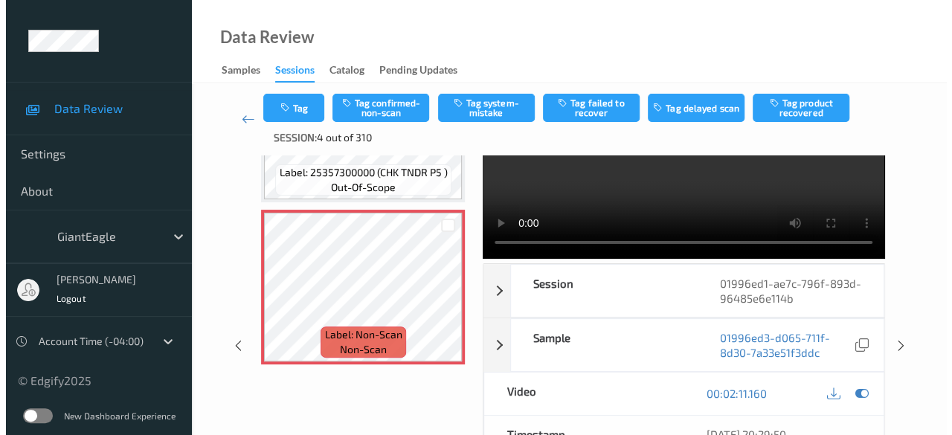
scroll to position [0, 0]
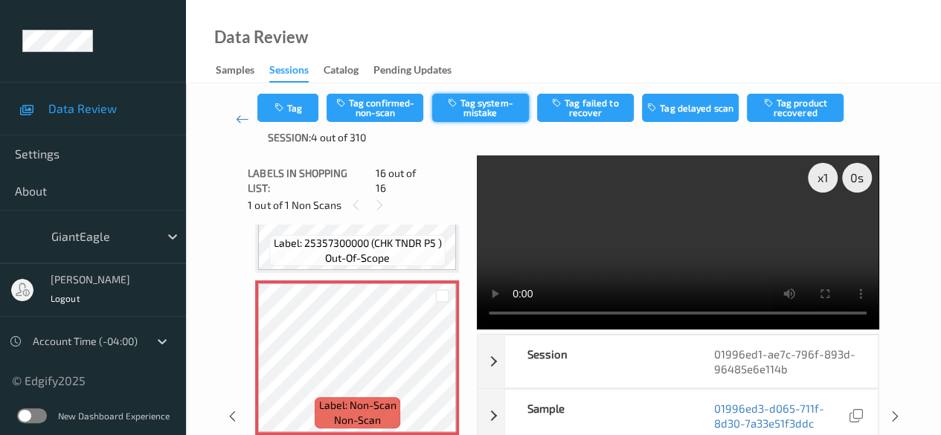
click at [467, 103] on button "Tag system-mistake" at bounding box center [480, 108] width 97 height 28
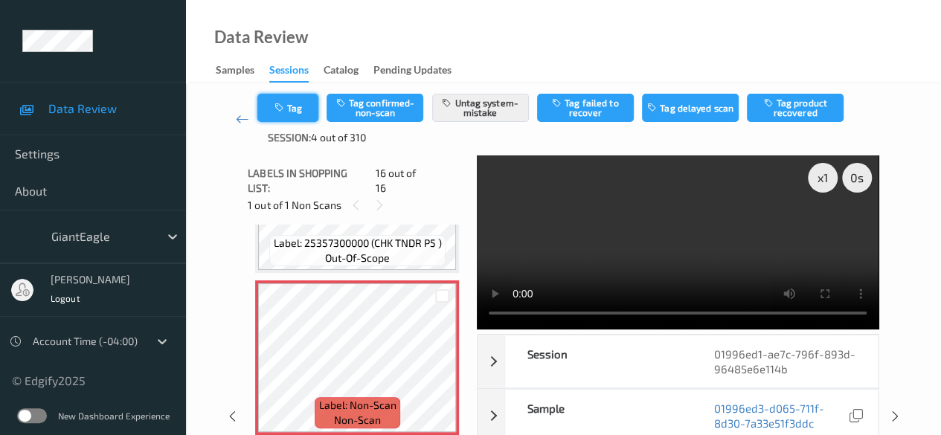
click at [296, 102] on button "Tag" at bounding box center [287, 108] width 61 height 28
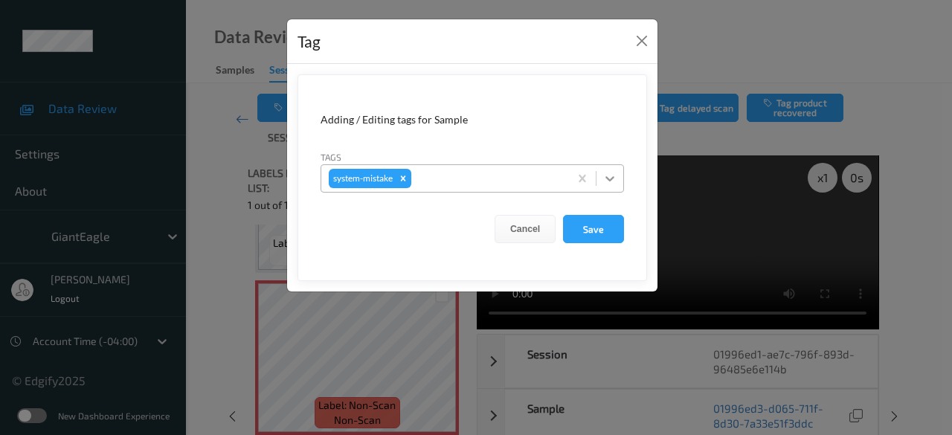
click at [605, 178] on icon at bounding box center [610, 178] width 15 height 15
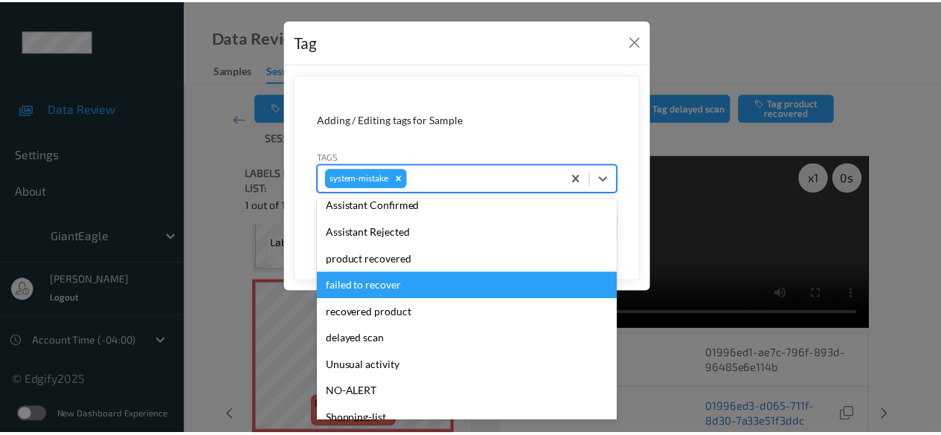
scroll to position [129, 0]
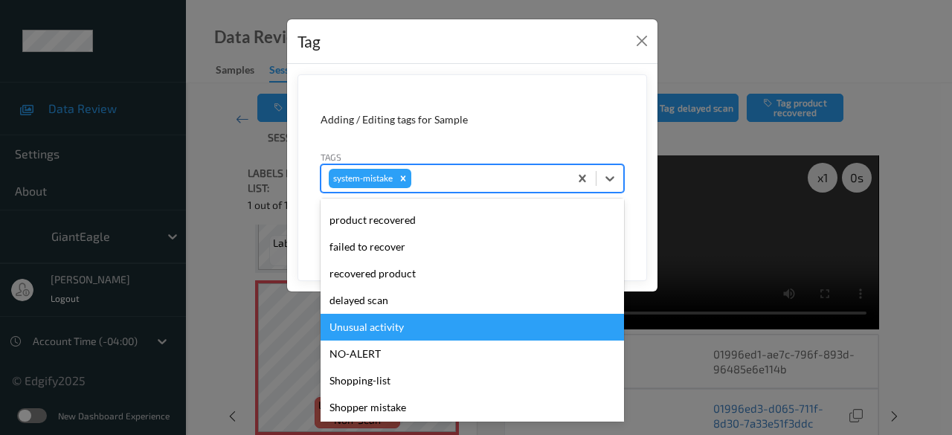
click at [423, 332] on div "Unusual activity" at bounding box center [472, 327] width 303 height 27
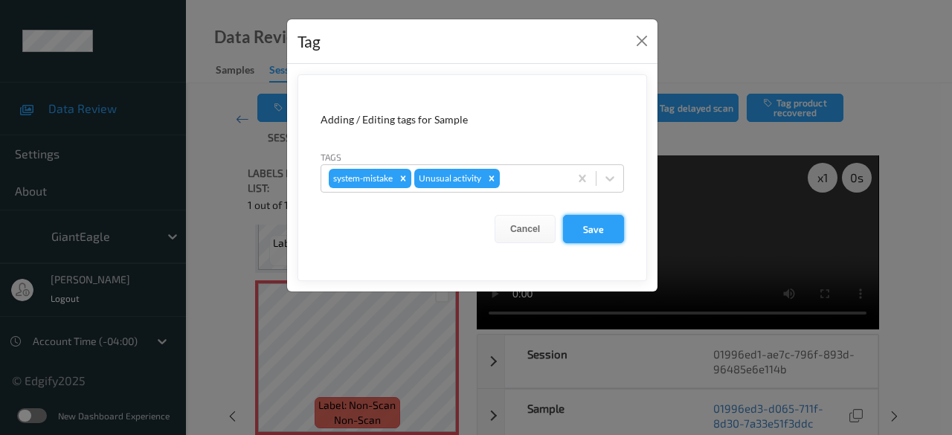
click at [602, 233] on button "Save" at bounding box center [593, 229] width 61 height 28
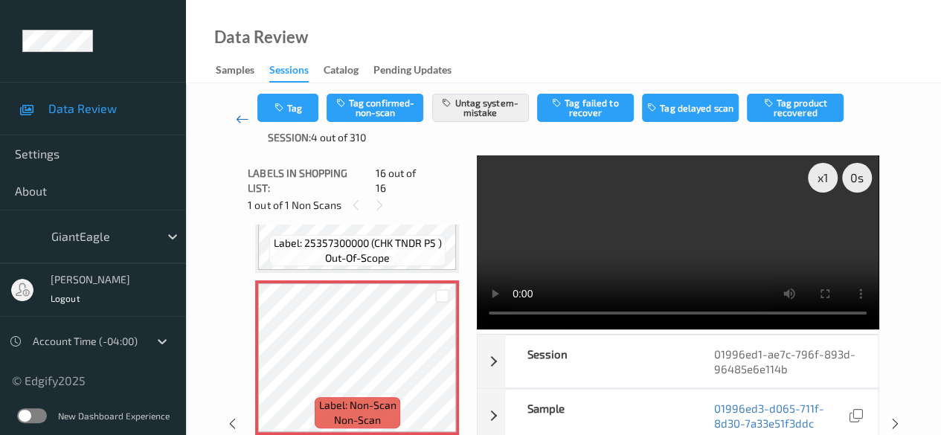
click at [238, 118] on icon at bounding box center [242, 119] width 13 height 15
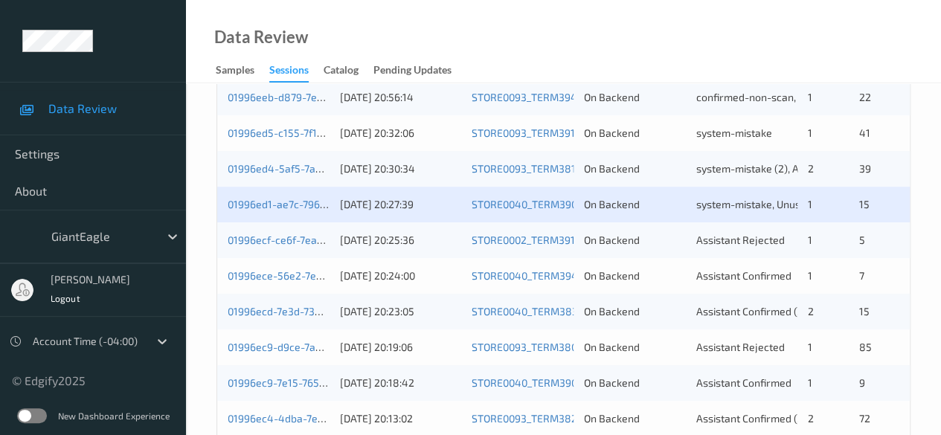
scroll to position [446, 0]
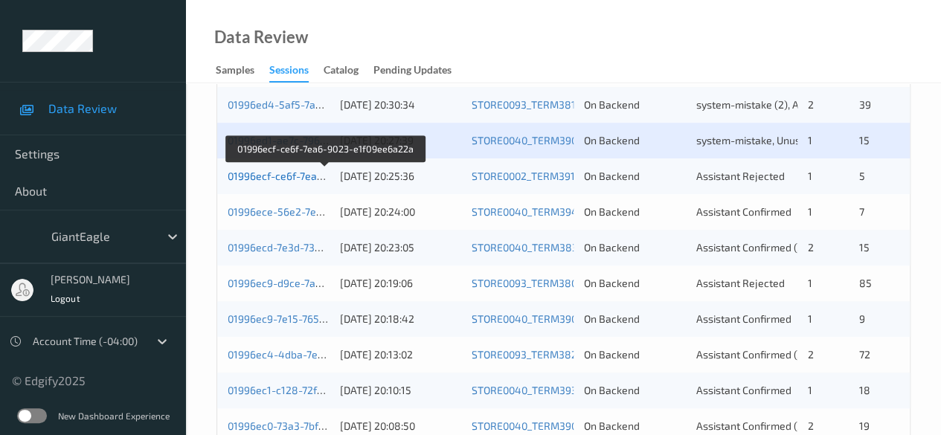
click at [258, 172] on link "01996ecf-ce6f-7ea6-9023-e1f09ee6a22a" at bounding box center [326, 176] width 196 height 13
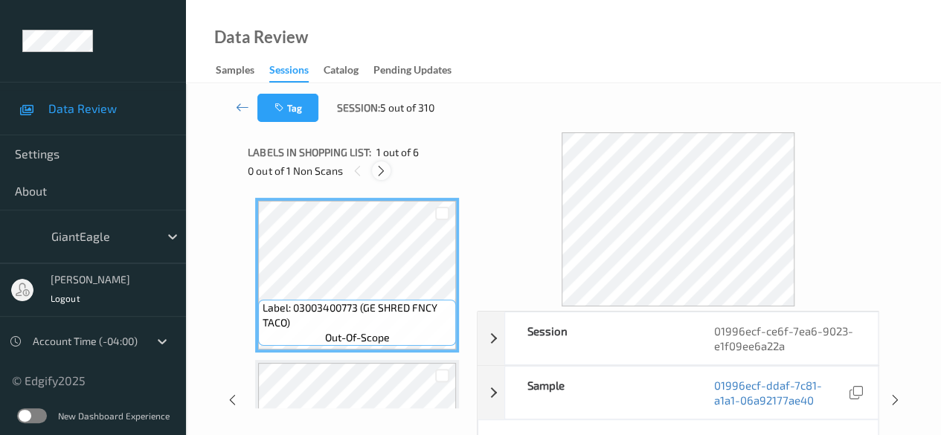
click at [379, 173] on icon at bounding box center [381, 170] width 13 height 13
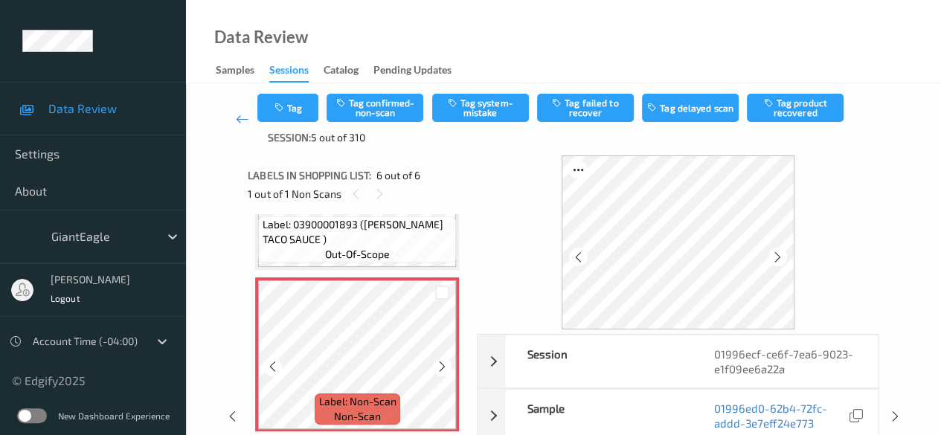
scroll to position [762, 0]
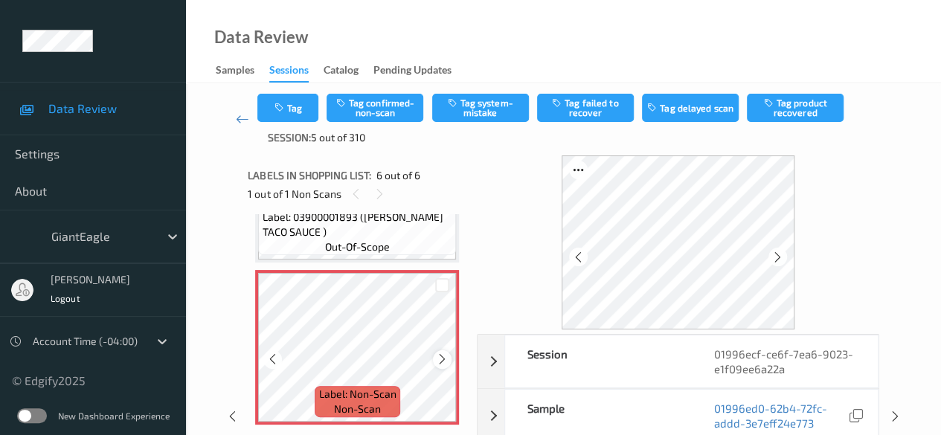
click at [448, 360] on icon at bounding box center [442, 359] width 13 height 13
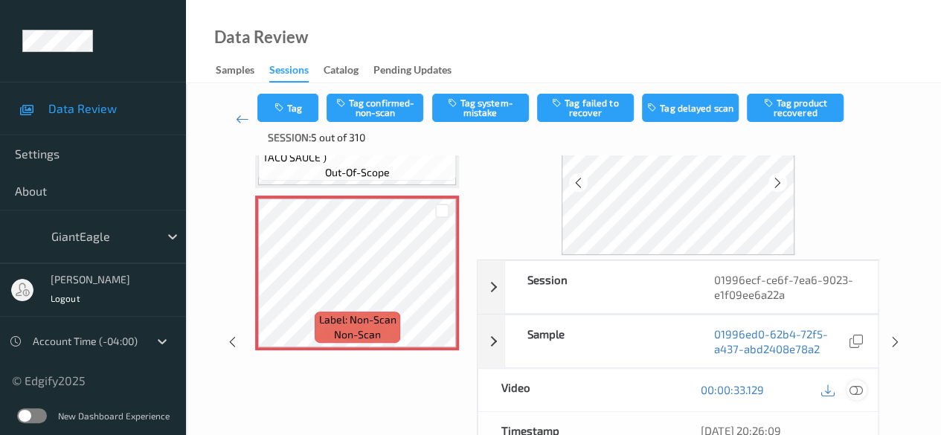
click at [855, 393] on icon at bounding box center [855, 389] width 13 height 13
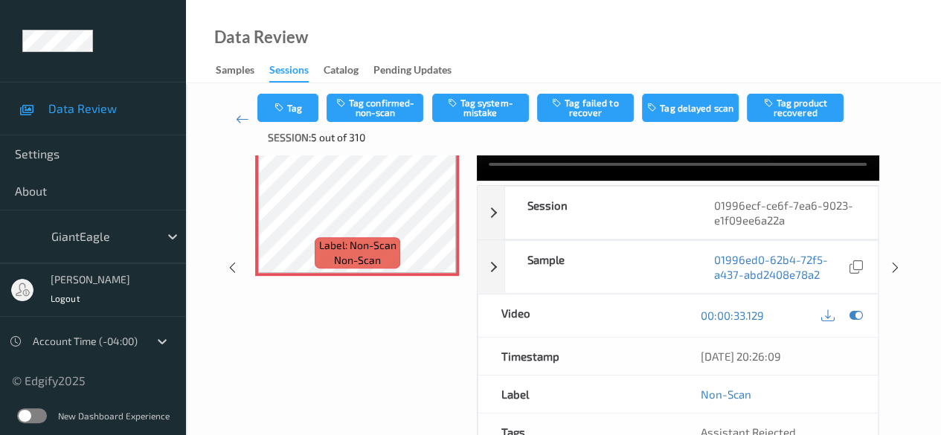
scroll to position [0, 0]
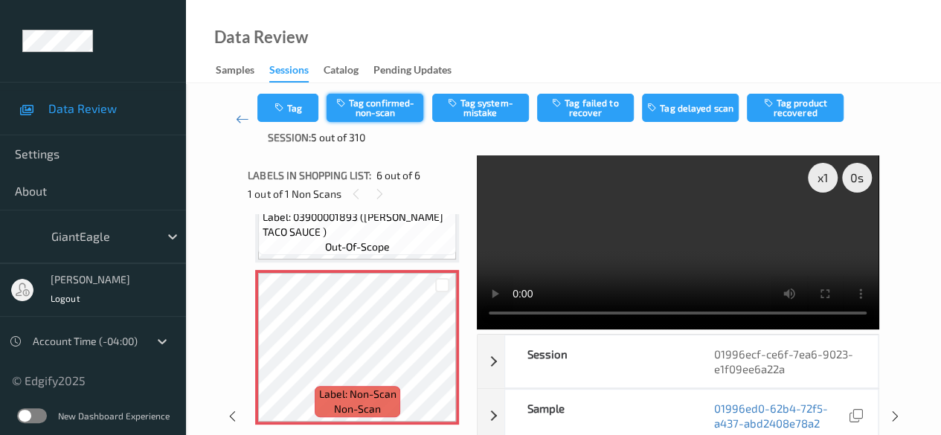
click at [392, 106] on button "Tag confirmed-non-scan" at bounding box center [375, 108] width 97 height 28
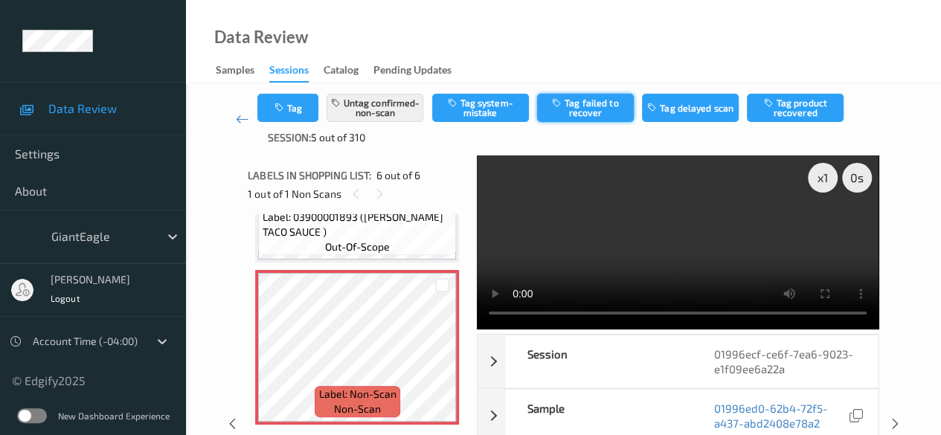
click at [573, 112] on button "Tag failed to recover" at bounding box center [585, 108] width 97 height 28
click at [234, 118] on link at bounding box center [242, 119] width 30 height 51
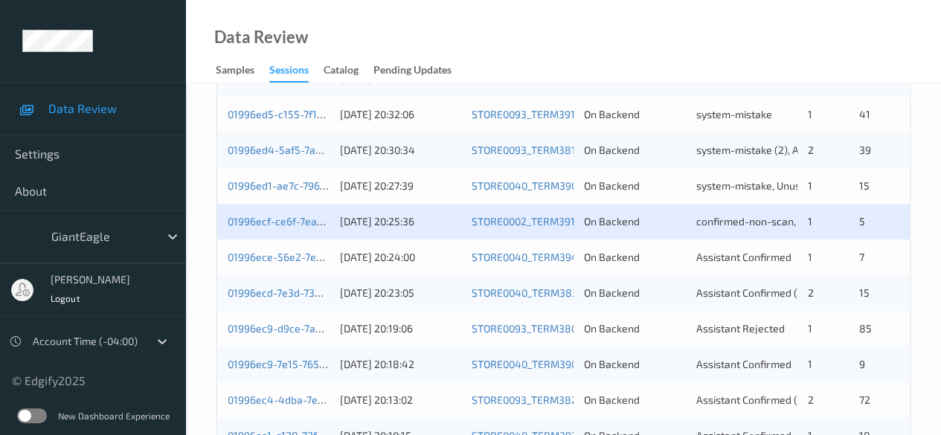
scroll to position [446, 0]
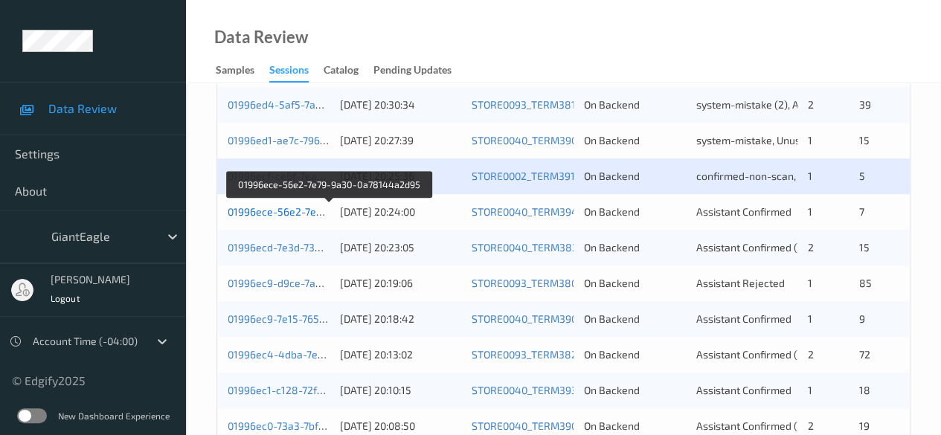
click at [282, 209] on link "01996ece-56e2-7e79-9a30-0a78144a2d95" at bounding box center [330, 211] width 204 height 13
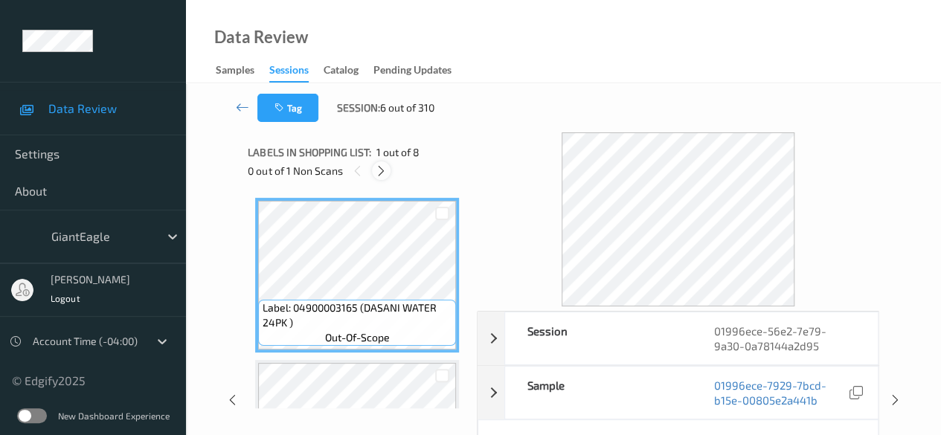
click at [382, 176] on icon at bounding box center [381, 170] width 13 height 13
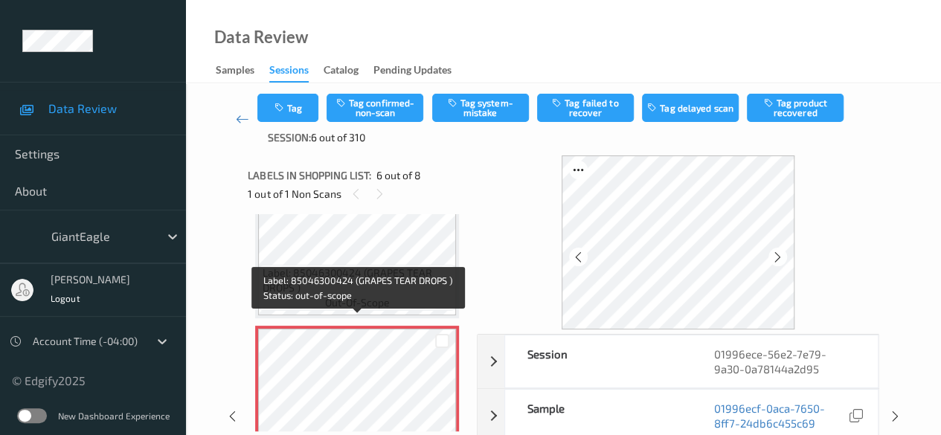
scroll to position [730, 0]
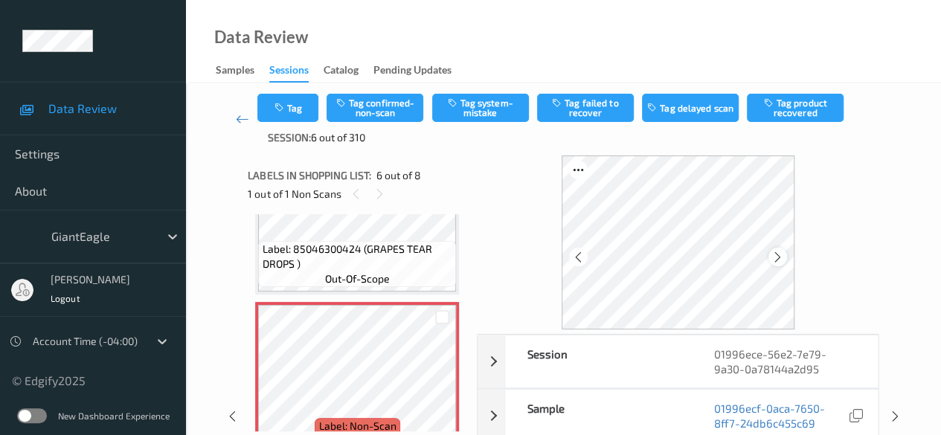
click at [779, 254] on icon at bounding box center [777, 257] width 13 height 13
click at [780, 257] on icon at bounding box center [777, 257] width 13 height 13
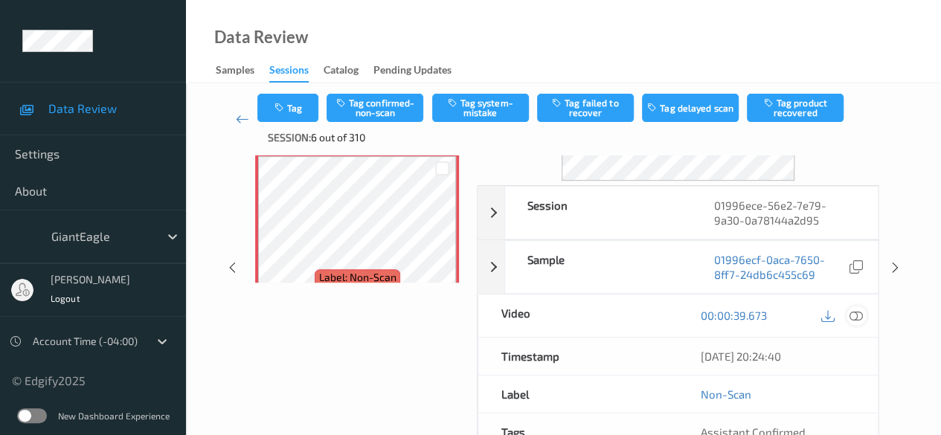
click at [859, 311] on icon at bounding box center [855, 315] width 13 height 13
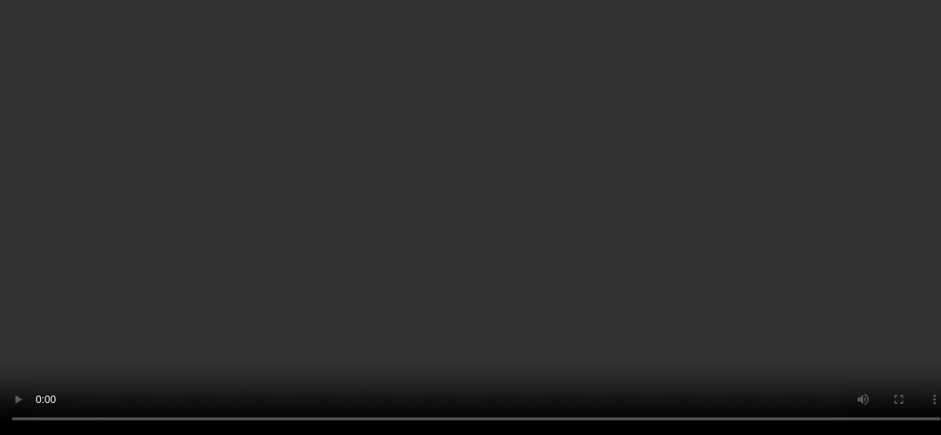
scroll to position [656, 0]
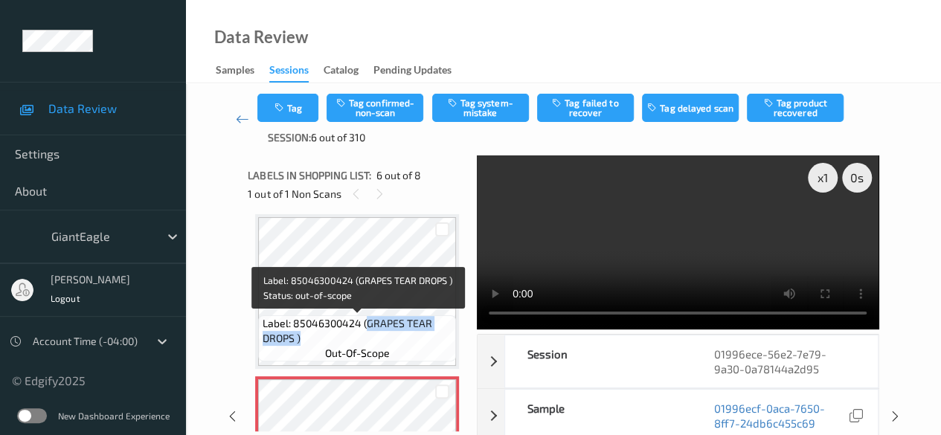
drag, startPoint x: 364, startPoint y: 326, endPoint x: 439, endPoint y: 335, distance: 75.0
click at [439, 335] on span "Label: 85046300424 (GRAPES TEAR DROPS )" at bounding box center [358, 331] width 190 height 30
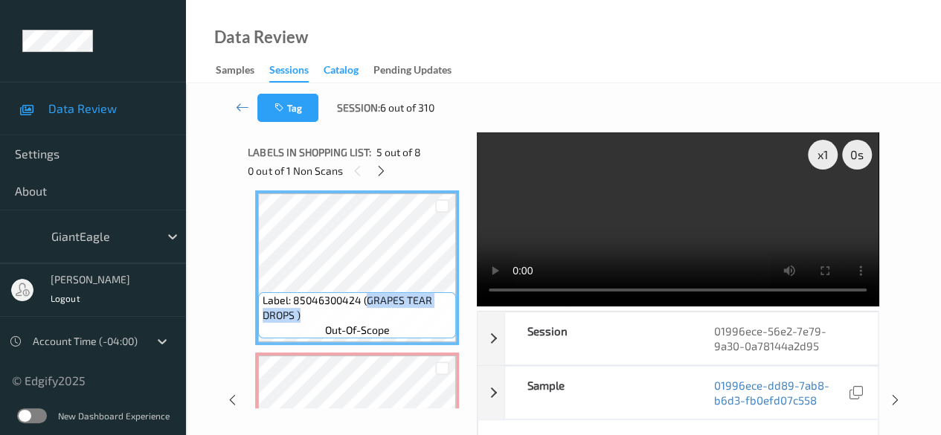
copy span "GRAPES TEAR DROPS )"
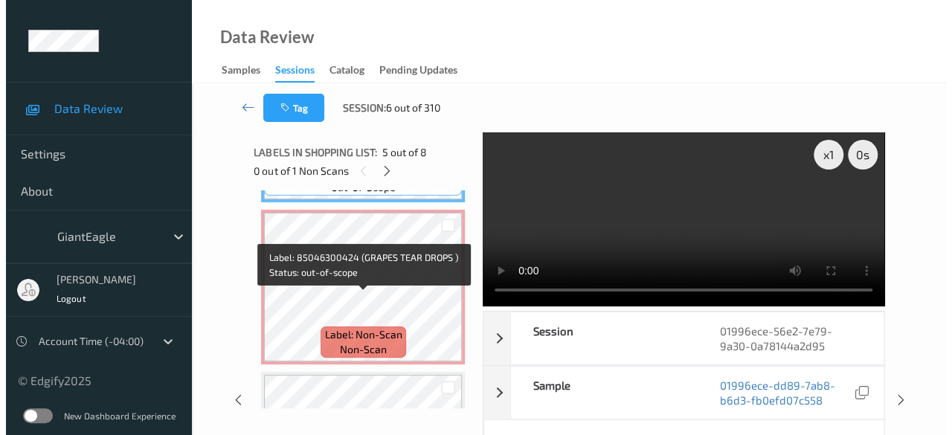
scroll to position [805, 0]
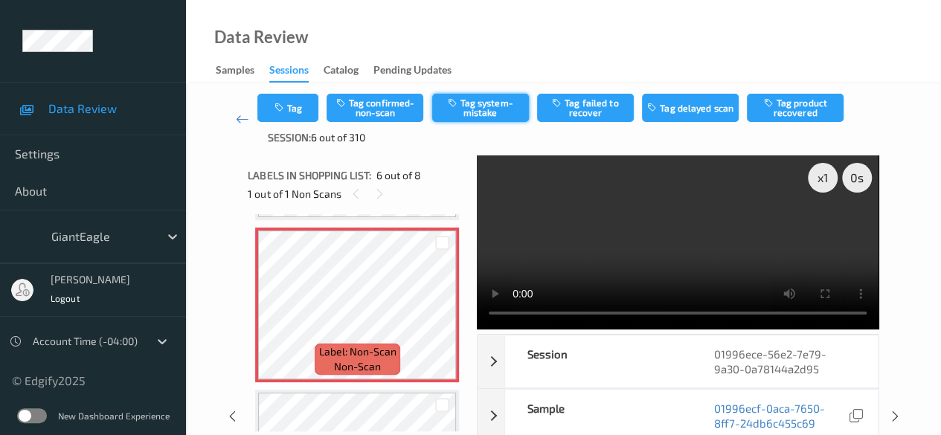
click at [473, 109] on button "Tag system-mistake" at bounding box center [480, 108] width 97 height 28
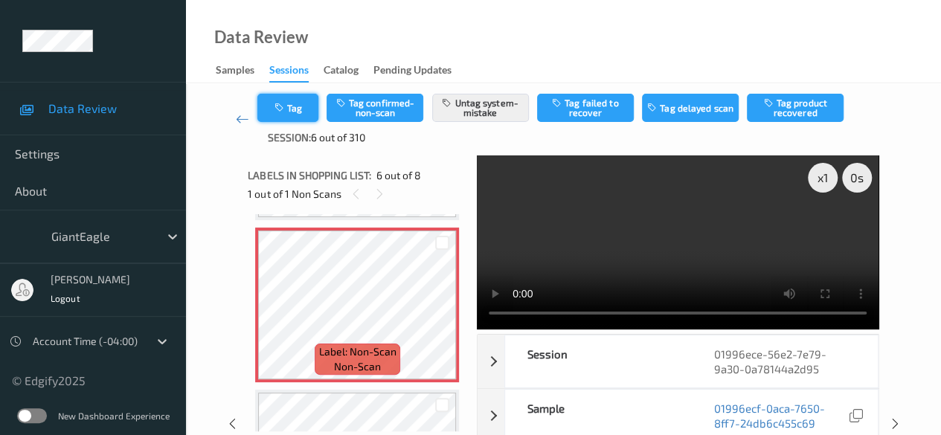
click at [301, 107] on button "Tag" at bounding box center [287, 108] width 61 height 28
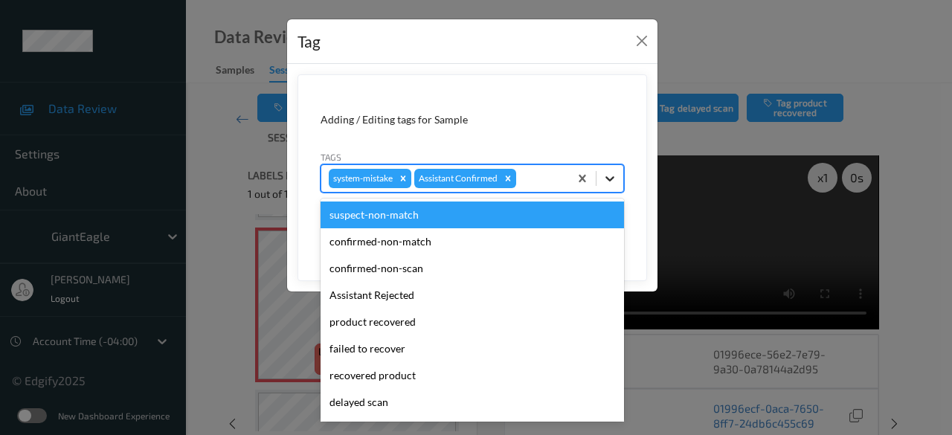
click at [607, 183] on icon at bounding box center [610, 178] width 15 height 15
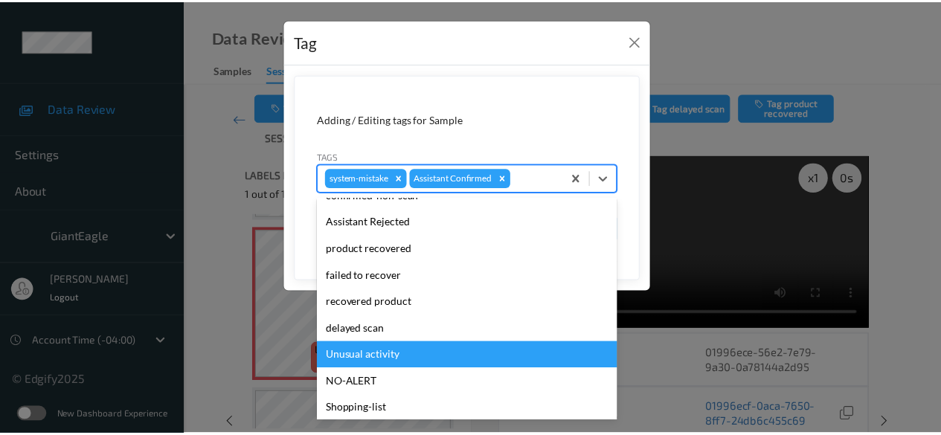
scroll to position [158, 0]
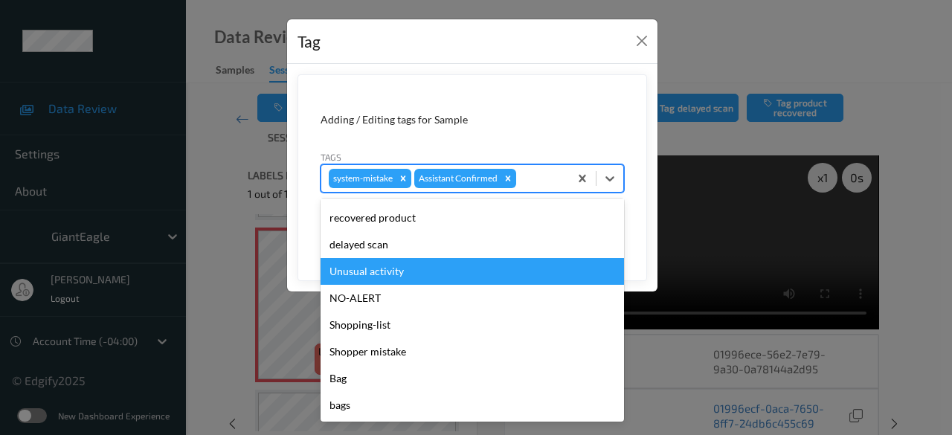
click at [404, 272] on div "Unusual activity" at bounding box center [472, 271] width 303 height 27
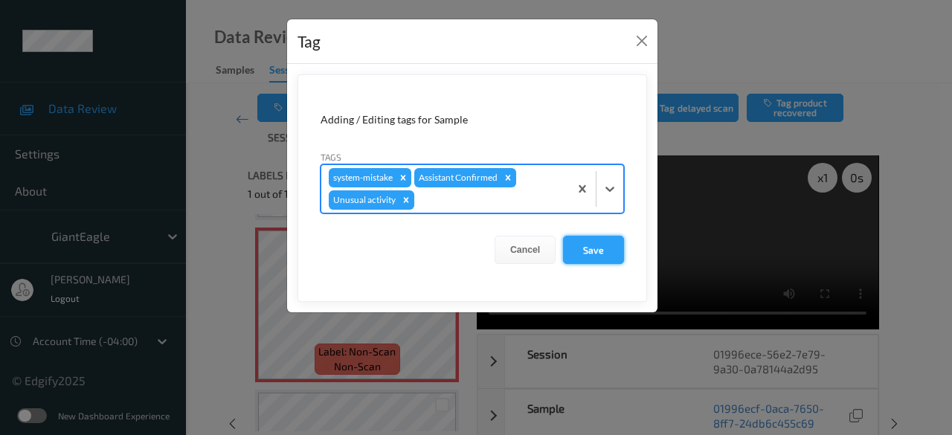
click at [598, 242] on button "Save" at bounding box center [593, 250] width 61 height 28
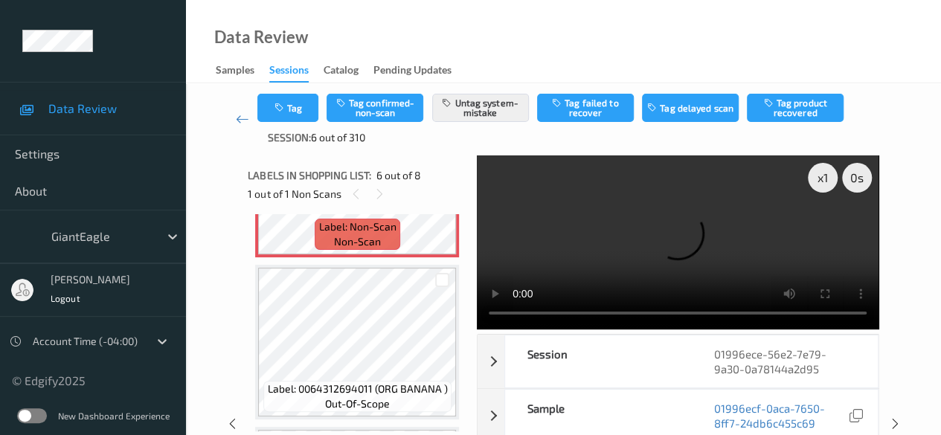
scroll to position [954, 0]
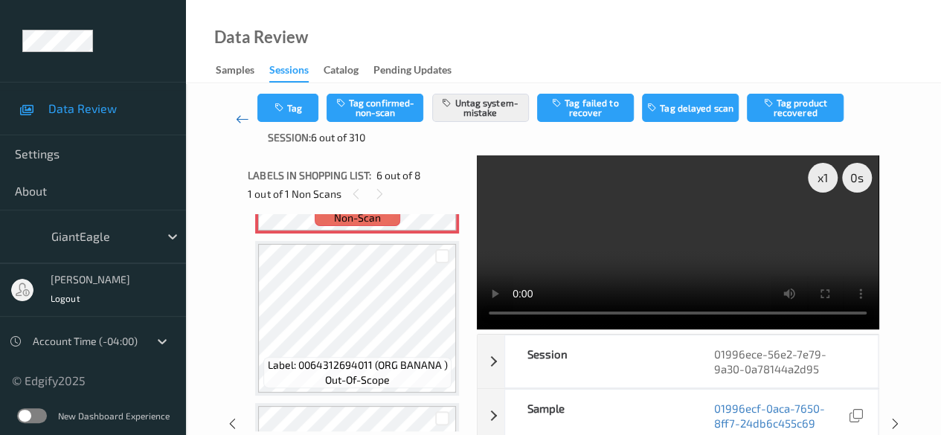
click at [239, 121] on icon at bounding box center [242, 119] width 13 height 15
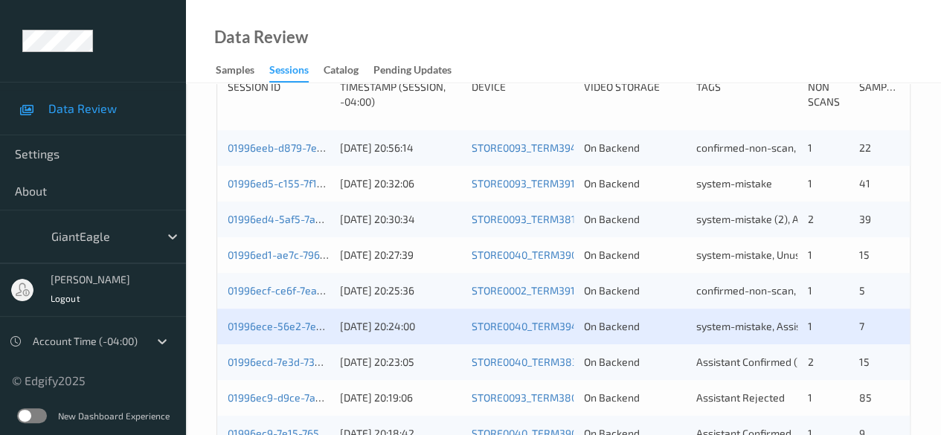
scroll to position [446, 0]
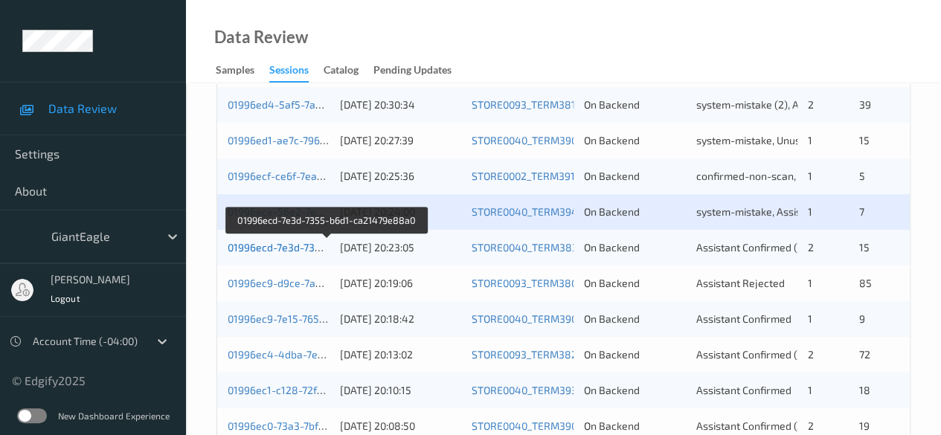
click at [322, 251] on link "01996ecd-7e3d-7355-b6d1-ca21479e88a0" at bounding box center [328, 247] width 201 height 13
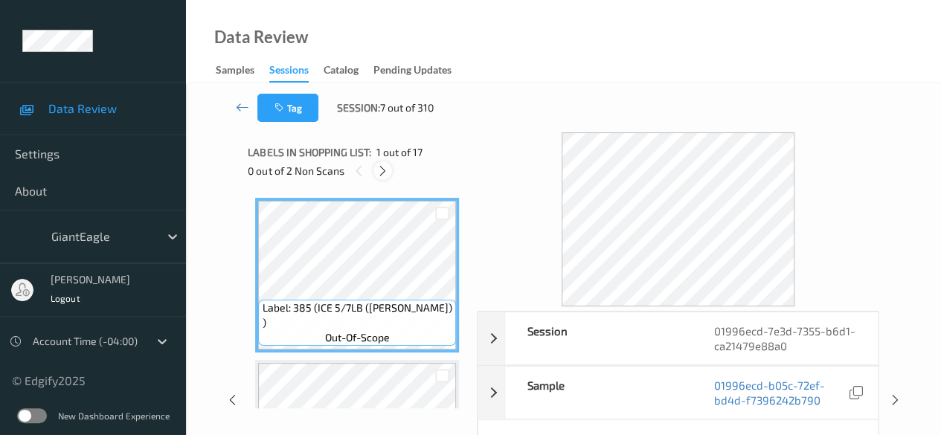
click at [386, 170] on icon at bounding box center [382, 170] width 13 height 13
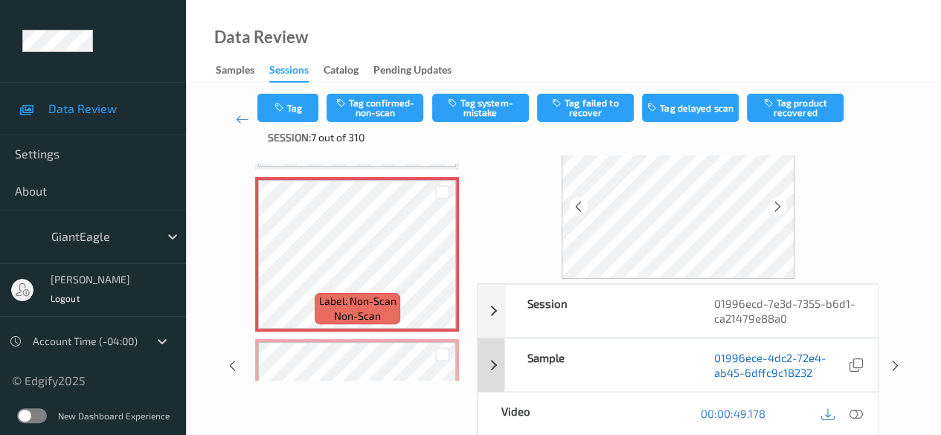
scroll to position [74, 0]
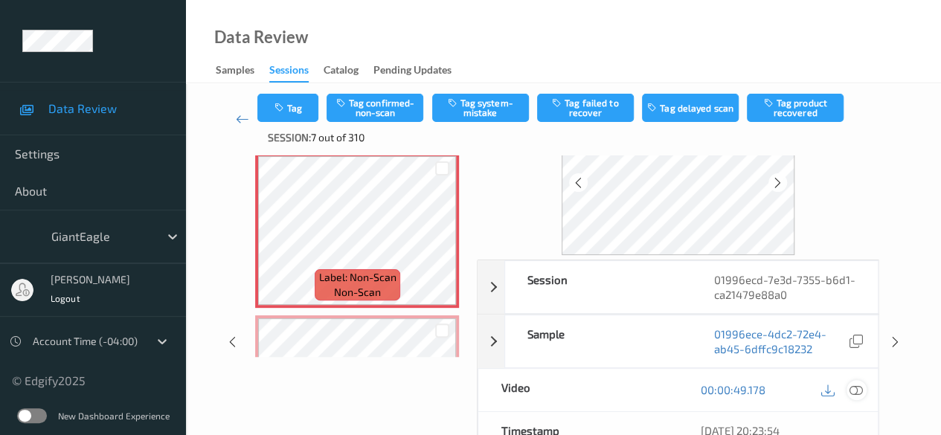
click at [857, 388] on icon at bounding box center [855, 389] width 13 height 13
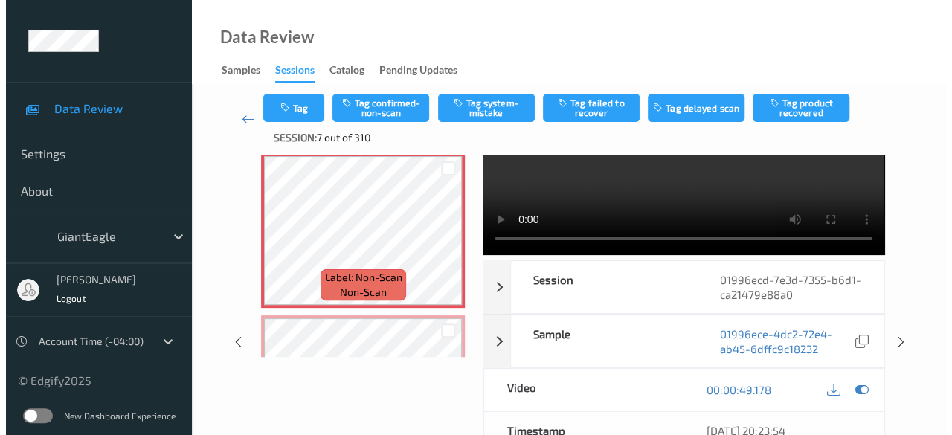
scroll to position [0, 0]
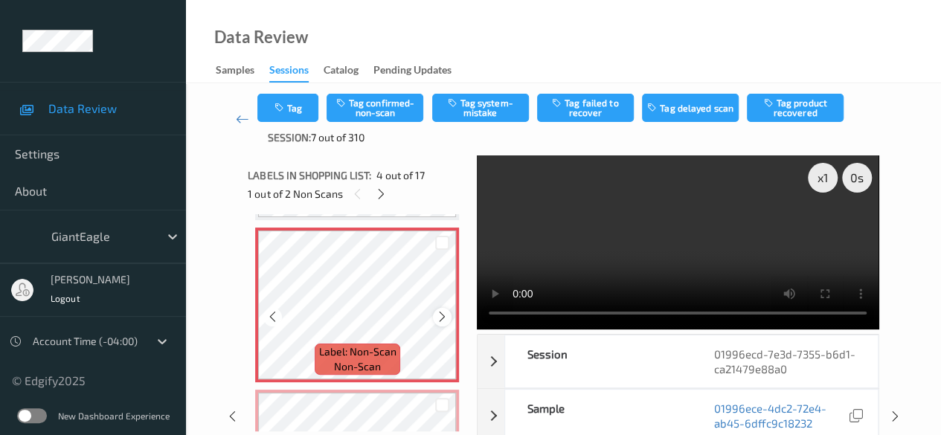
click at [442, 315] on icon at bounding box center [442, 316] width 13 height 13
click at [462, 109] on button "Tag system-mistake" at bounding box center [480, 108] width 97 height 28
click at [296, 106] on button "Tag" at bounding box center [287, 108] width 61 height 28
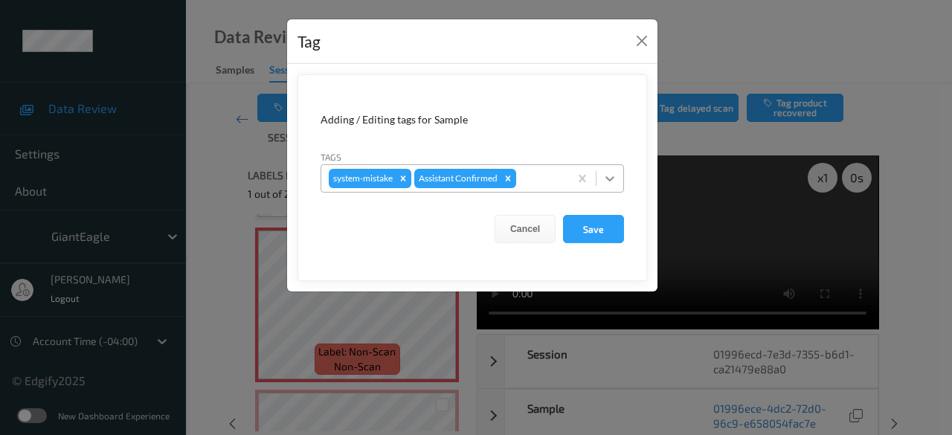
click at [617, 181] on icon at bounding box center [610, 178] width 15 height 15
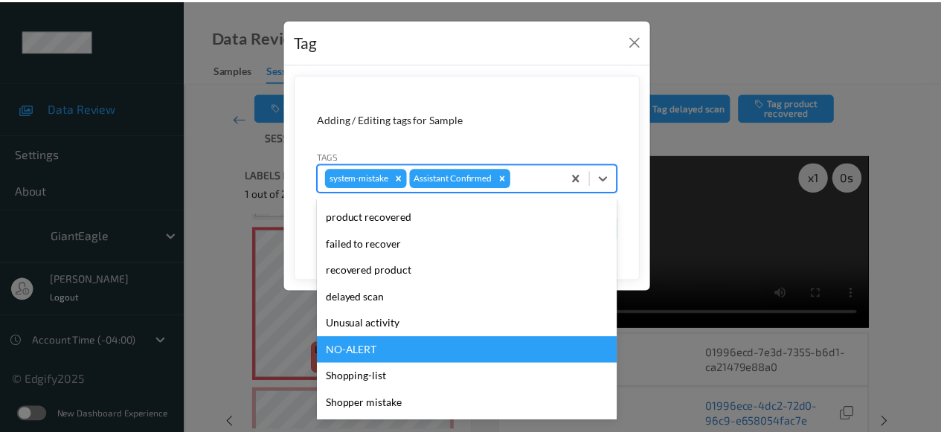
scroll to position [149, 0]
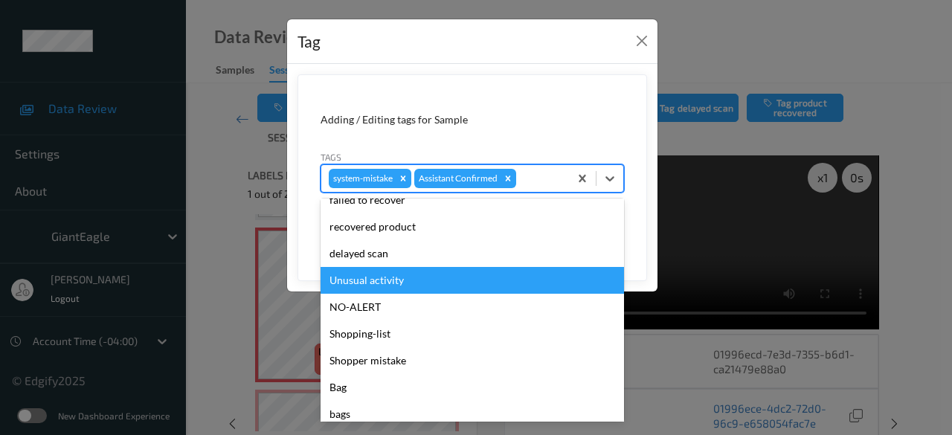
click at [396, 278] on div "Unusual activity" at bounding box center [472, 280] width 303 height 27
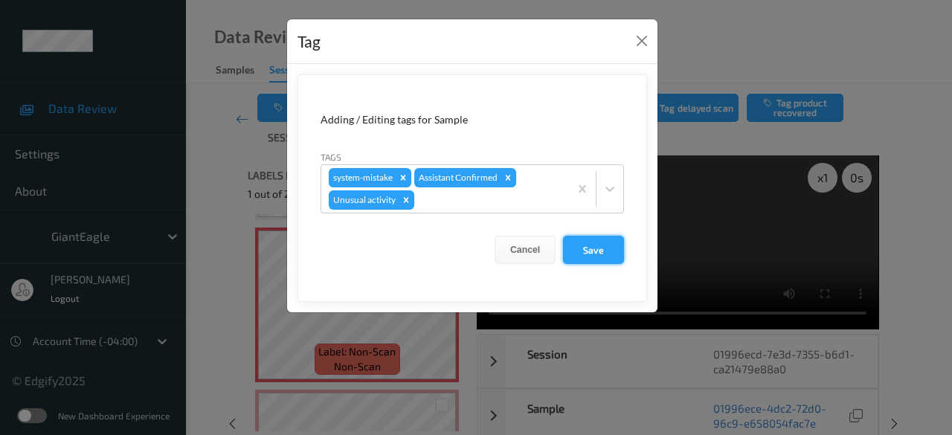
click at [597, 242] on button "Save" at bounding box center [593, 250] width 61 height 28
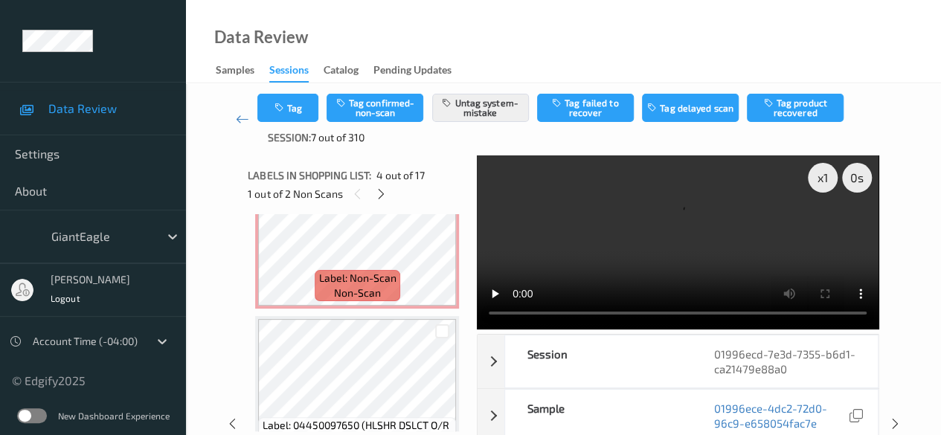
scroll to position [629, 0]
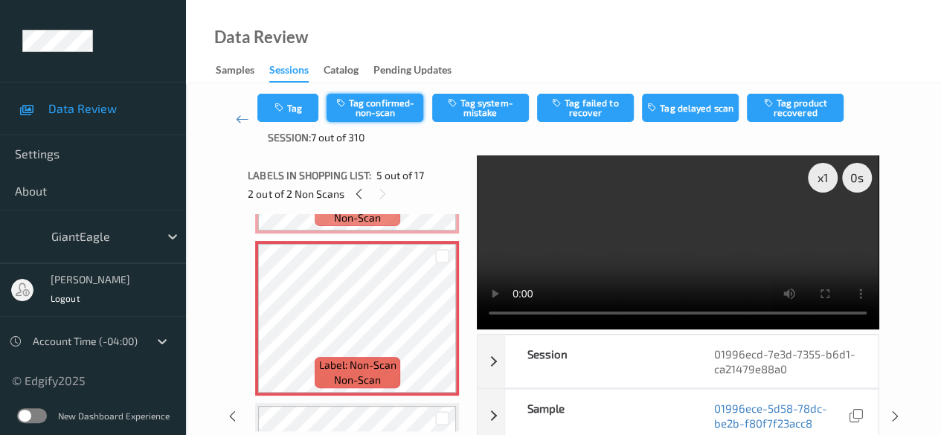
click at [385, 105] on button "Tag confirmed-non-scan" at bounding box center [375, 108] width 97 height 28
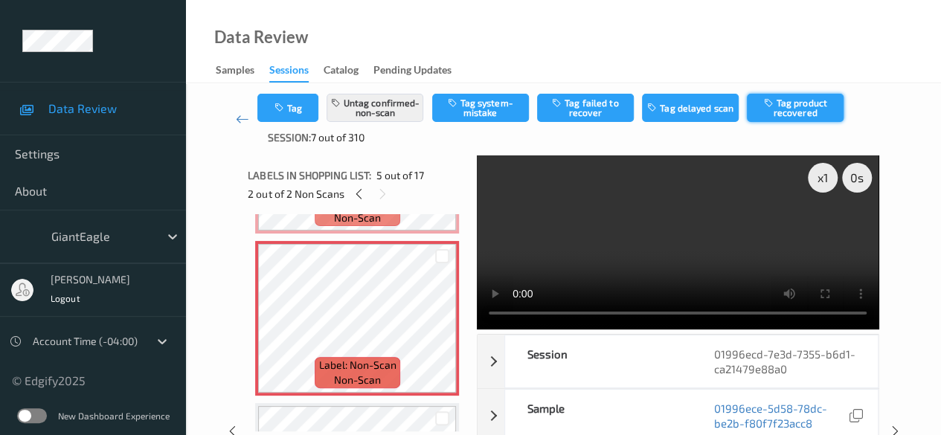
click at [783, 108] on button "Tag product recovered" at bounding box center [795, 108] width 97 height 28
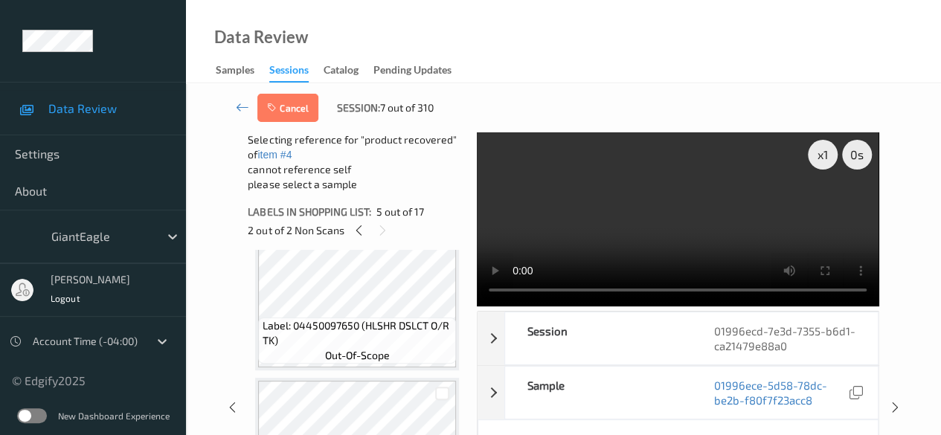
scroll to position [778, 0]
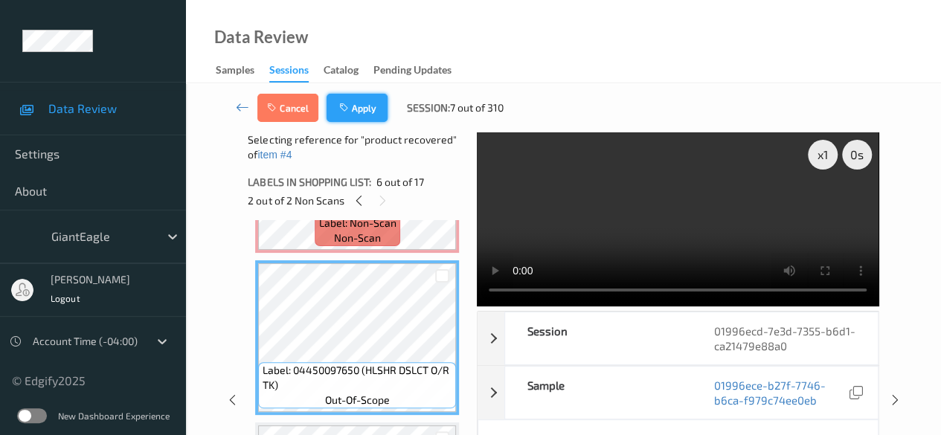
click at [355, 111] on button "Apply" at bounding box center [357, 108] width 61 height 28
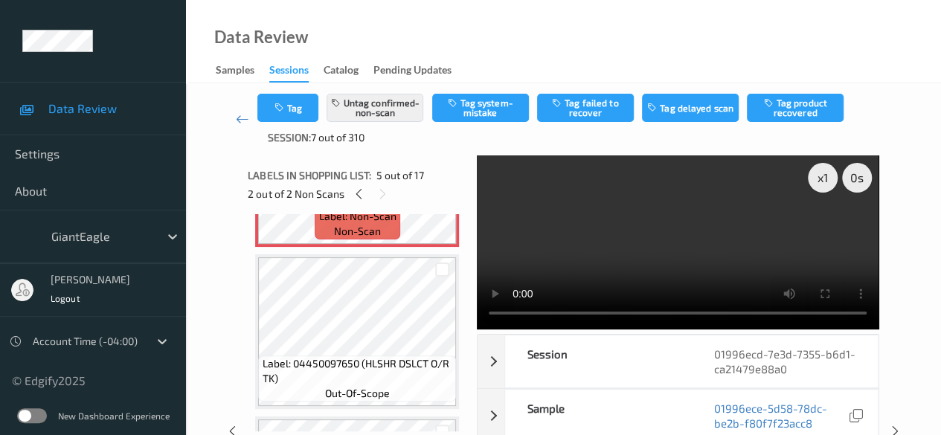
scroll to position [494, 0]
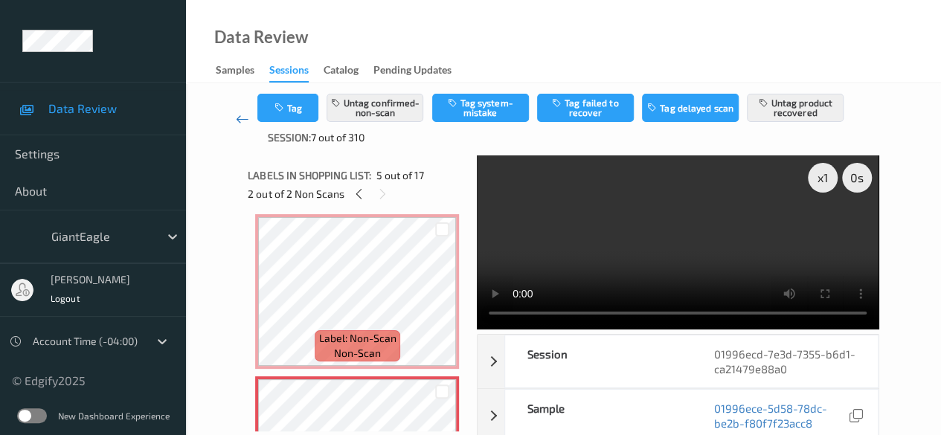
click at [240, 115] on icon at bounding box center [242, 119] width 13 height 15
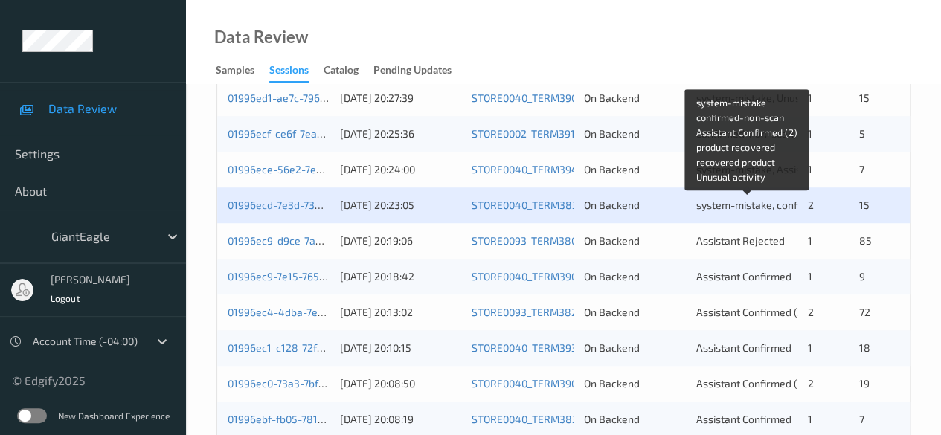
scroll to position [521, 0]
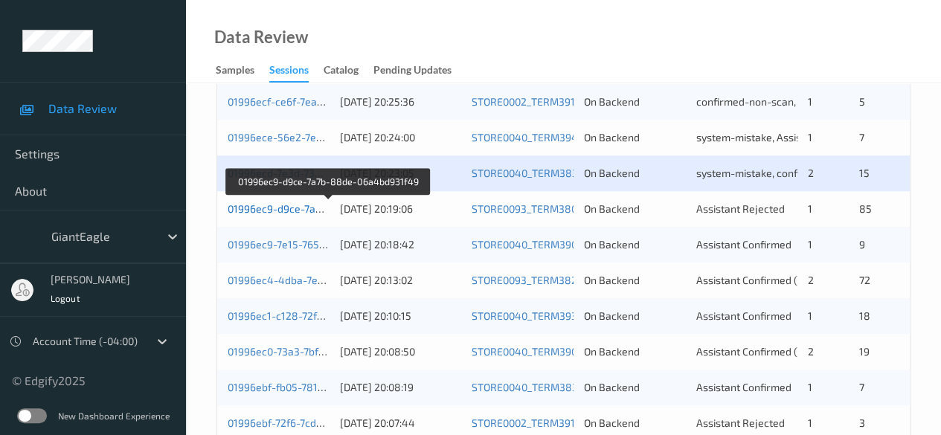
click at [289, 209] on link "01996ec9-d9ce-7a7b-88de-06a4bd931f49" at bounding box center [329, 208] width 202 height 13
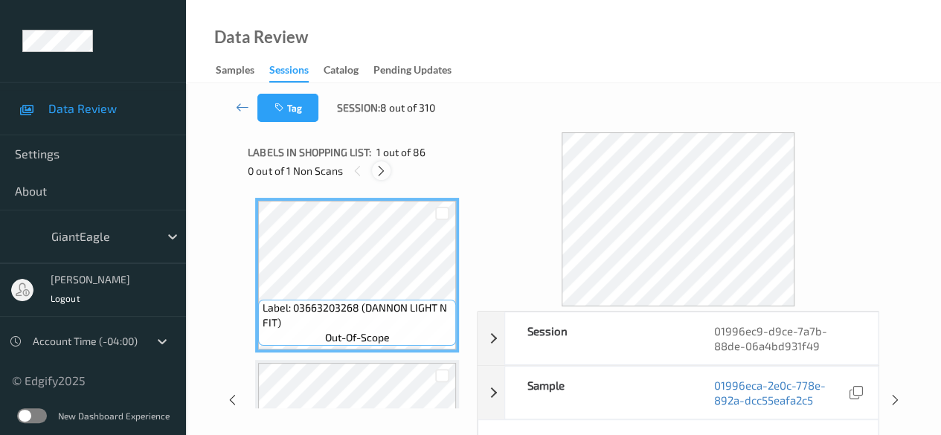
click at [386, 169] on icon at bounding box center [381, 170] width 13 height 13
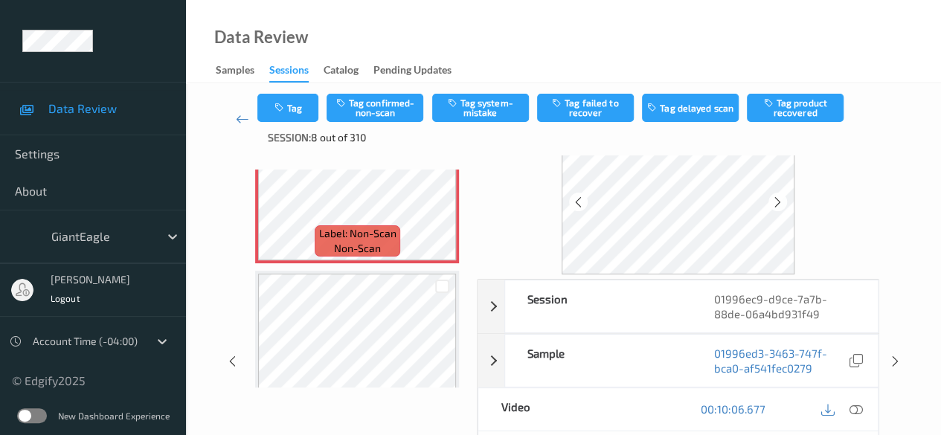
scroll to position [74, 0]
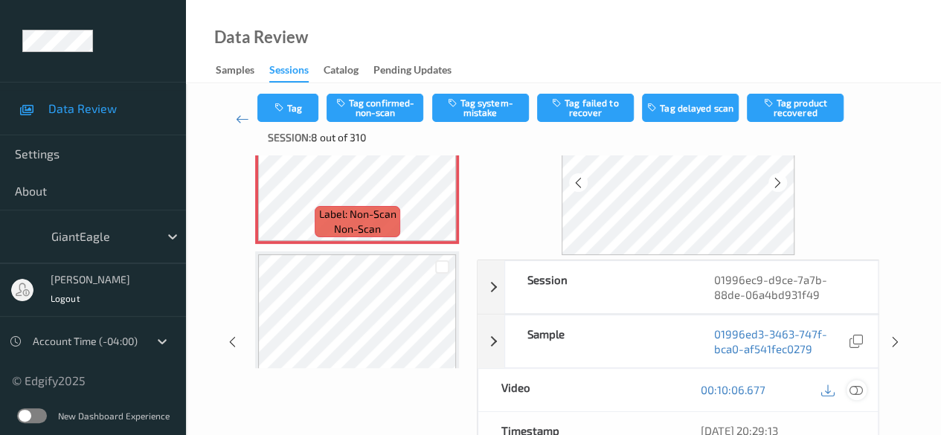
click at [857, 393] on icon at bounding box center [855, 389] width 13 height 13
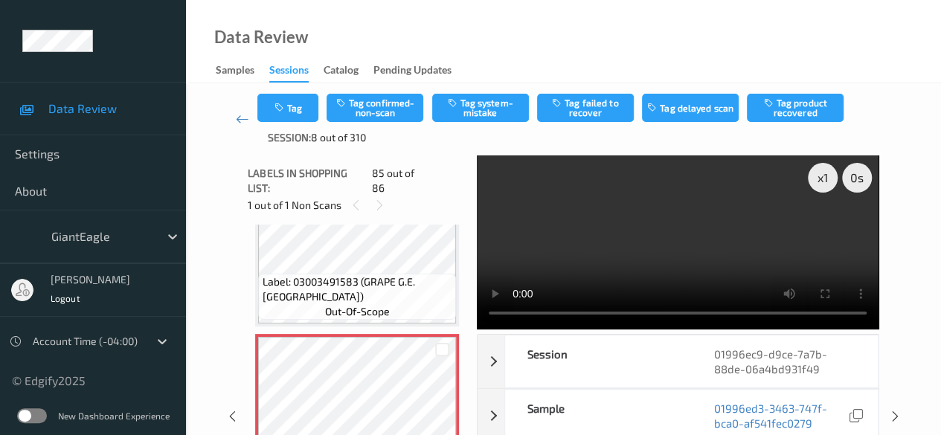
scroll to position [13496, 0]
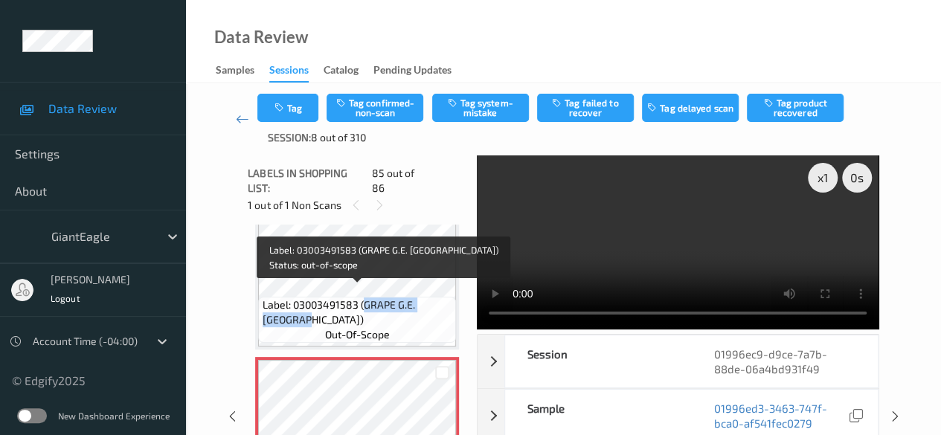
drag, startPoint x: 363, startPoint y: 291, endPoint x: 441, endPoint y: 304, distance: 79.2
click at [441, 304] on span "Label: 03003491583 (GRAPE G.E. [GEOGRAPHIC_DATA])" at bounding box center [358, 313] width 190 height 30
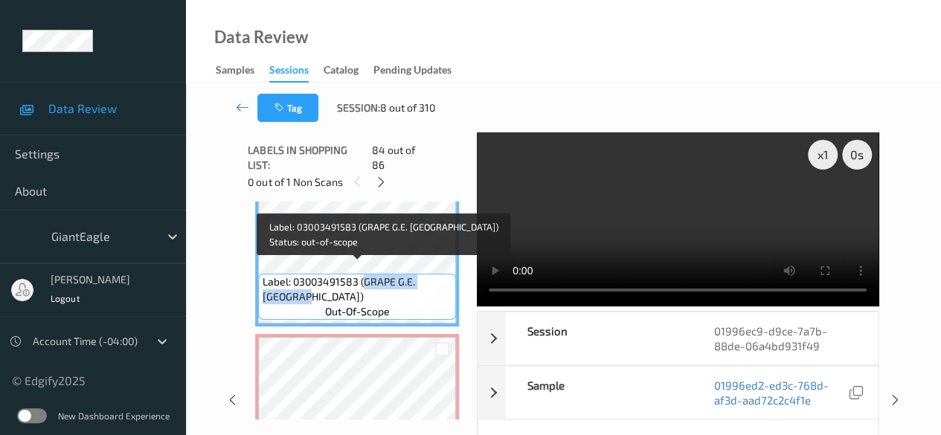
copy span "GRAPE G.E. [GEOGRAPHIC_DATA])"
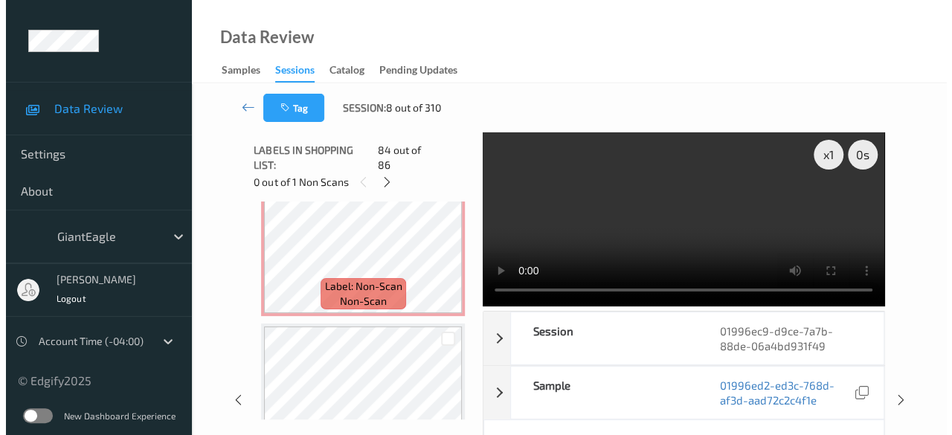
scroll to position [13645, 0]
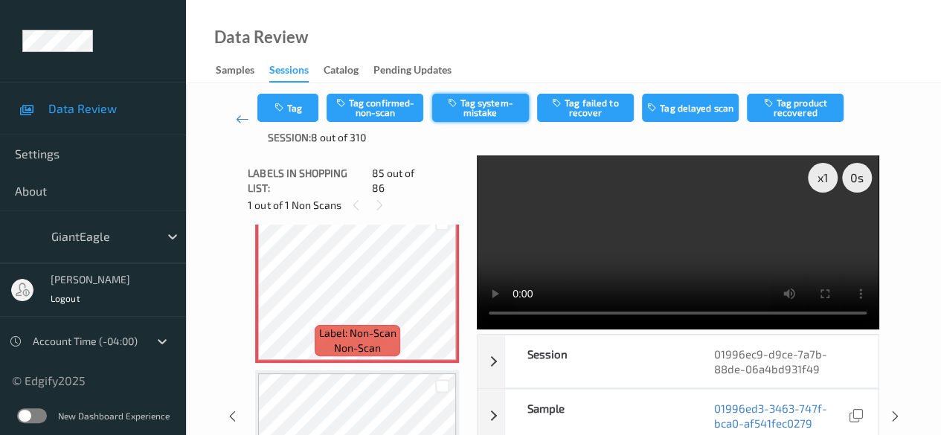
click at [486, 114] on button "Tag system-mistake" at bounding box center [480, 108] width 97 height 28
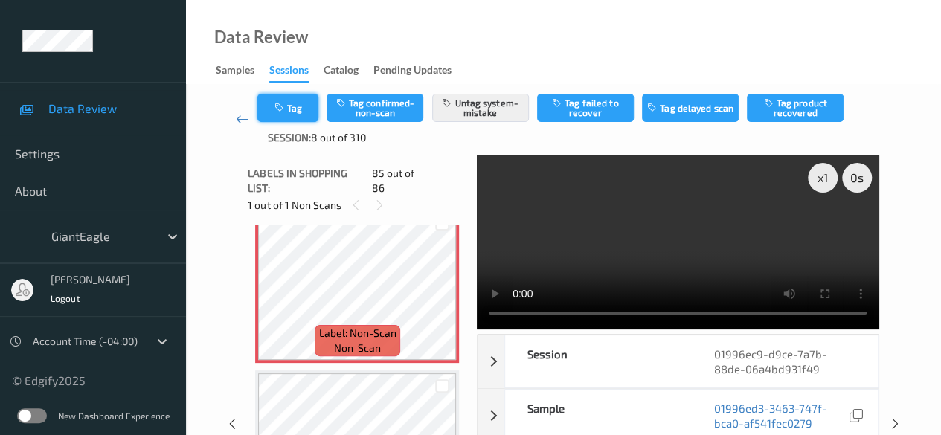
click at [297, 114] on button "Tag" at bounding box center [287, 108] width 61 height 28
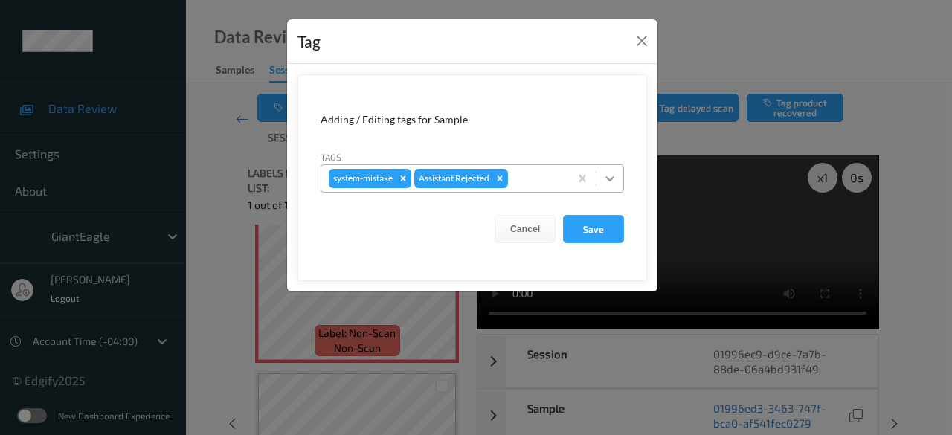
click at [617, 181] on icon at bounding box center [610, 178] width 15 height 15
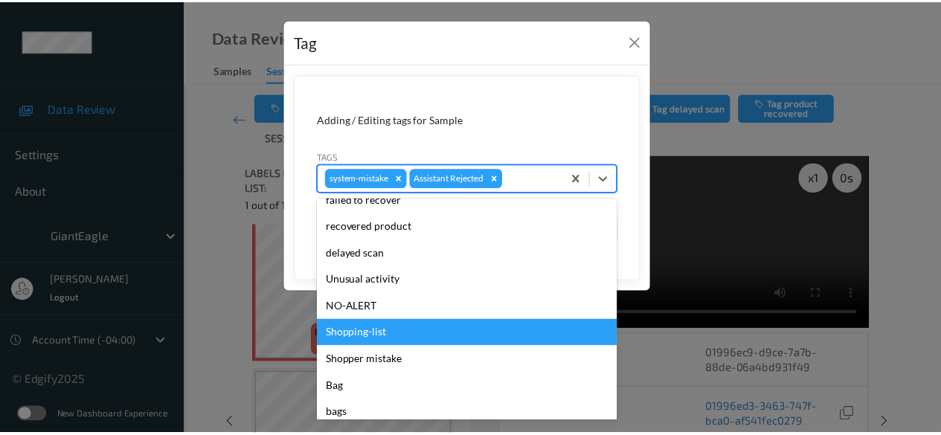
scroll to position [158, 0]
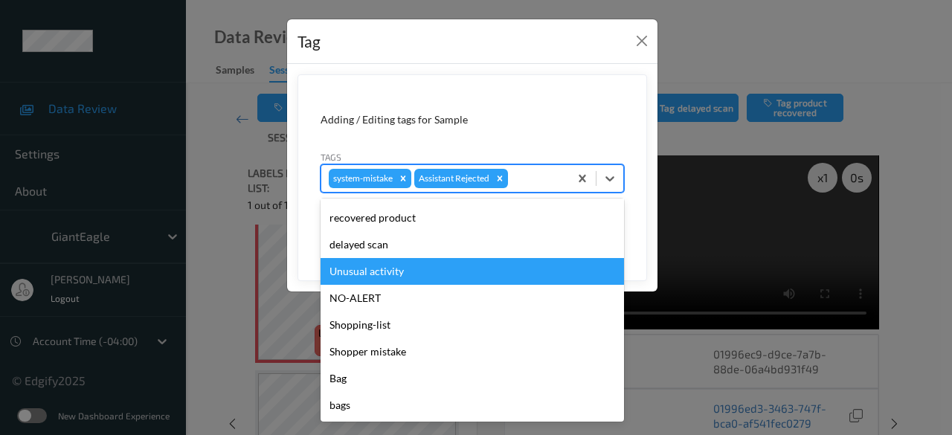
click at [420, 278] on div "Unusual activity" at bounding box center [472, 271] width 303 height 27
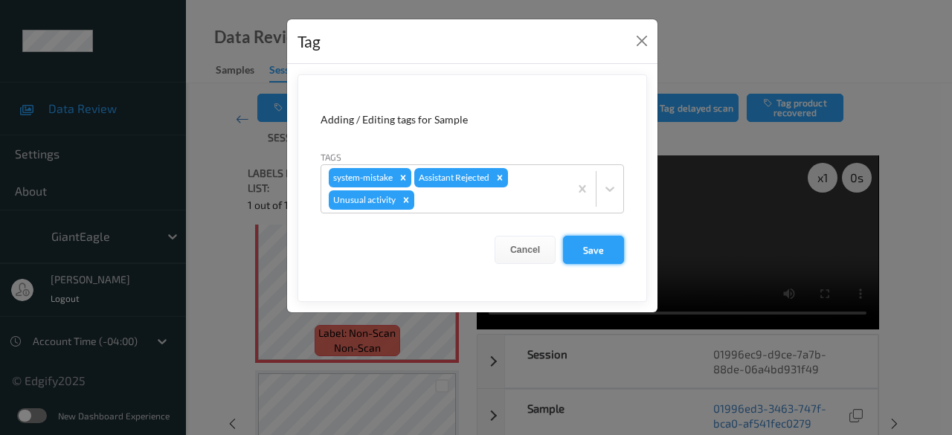
click at [600, 259] on button "Save" at bounding box center [593, 250] width 61 height 28
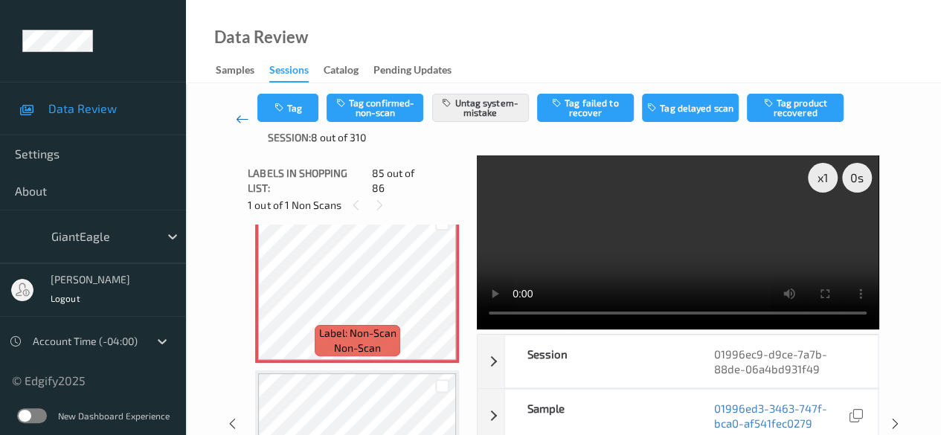
click at [238, 115] on icon at bounding box center [242, 119] width 13 height 15
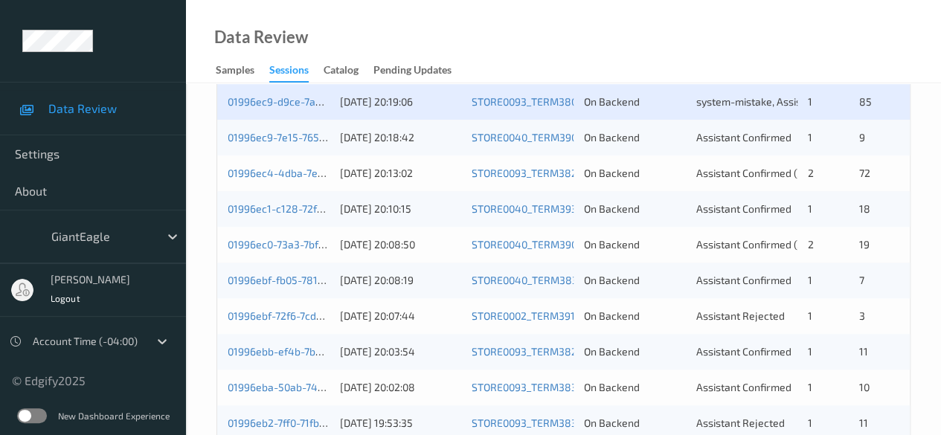
scroll to position [595, 0]
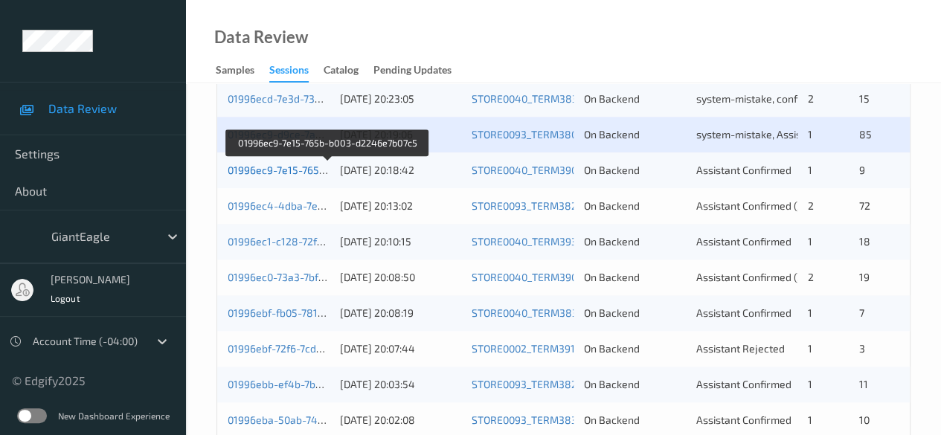
click at [300, 164] on link "01996ec9-7e15-765b-b003-d2246e7b07c5" at bounding box center [328, 170] width 200 height 13
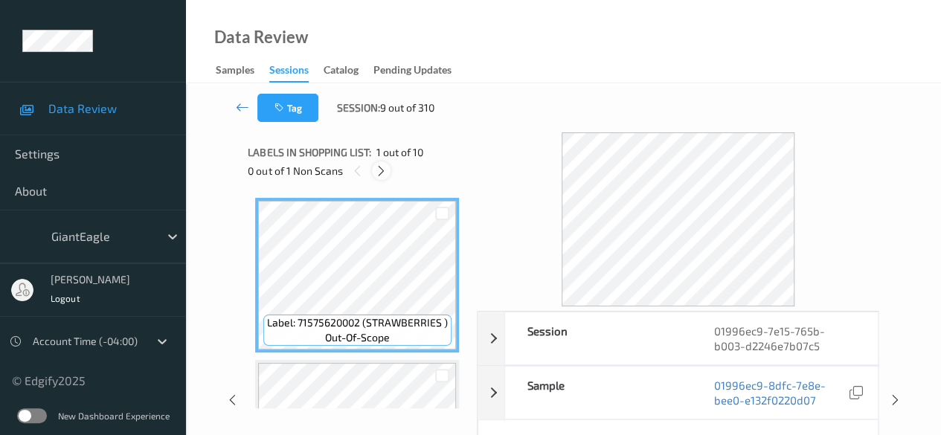
click at [385, 167] on icon at bounding box center [381, 170] width 13 height 13
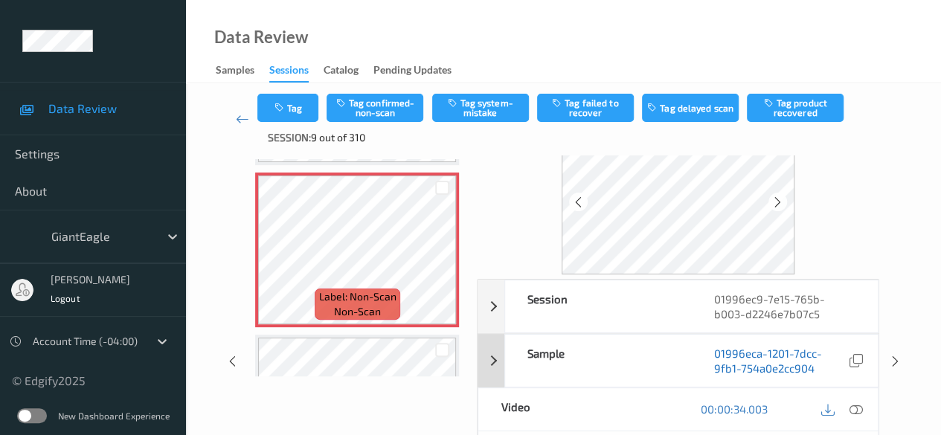
scroll to position [74, 0]
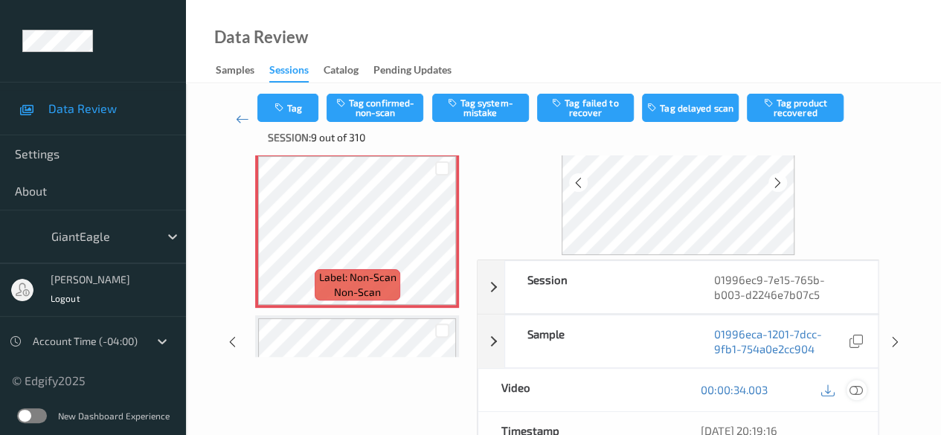
click at [851, 385] on icon at bounding box center [855, 389] width 13 height 13
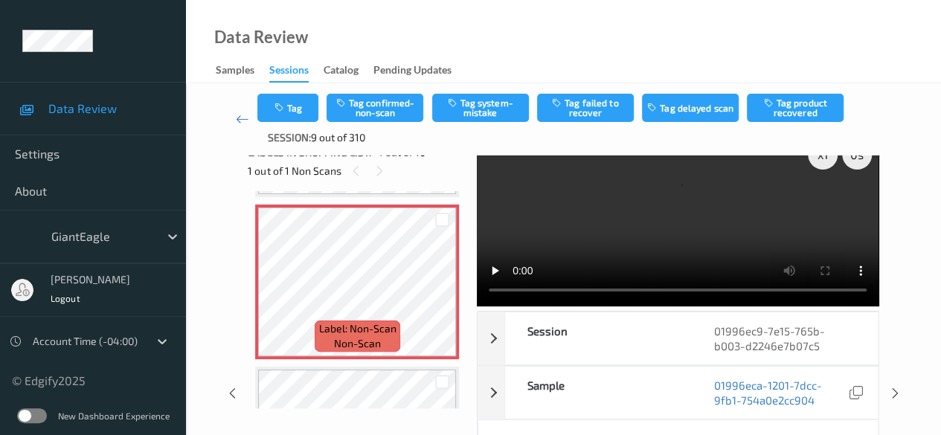
scroll to position [0, 0]
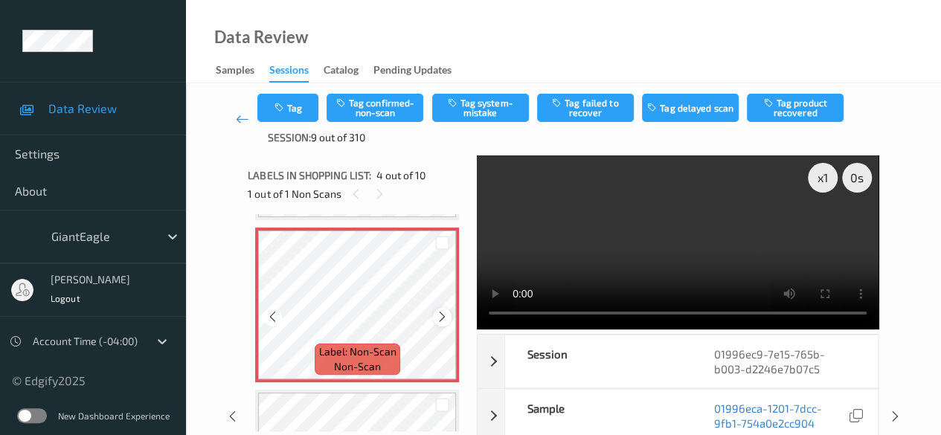
click at [434, 317] on div at bounding box center [442, 317] width 19 height 19
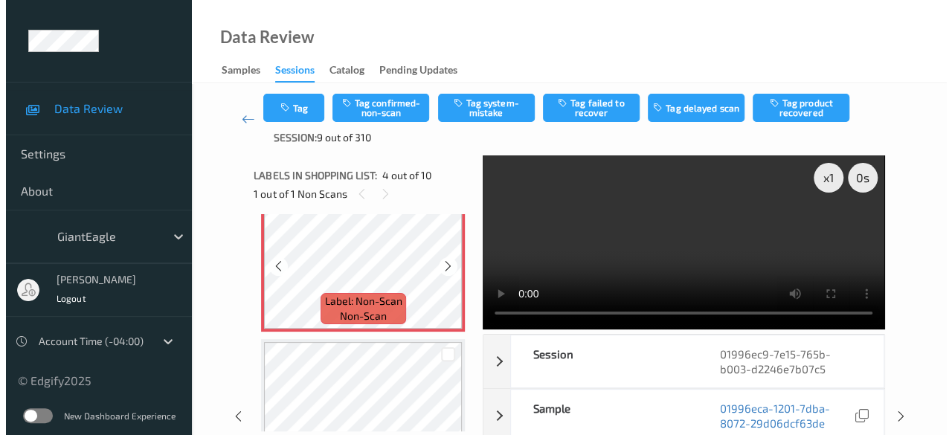
scroll to position [555, 0]
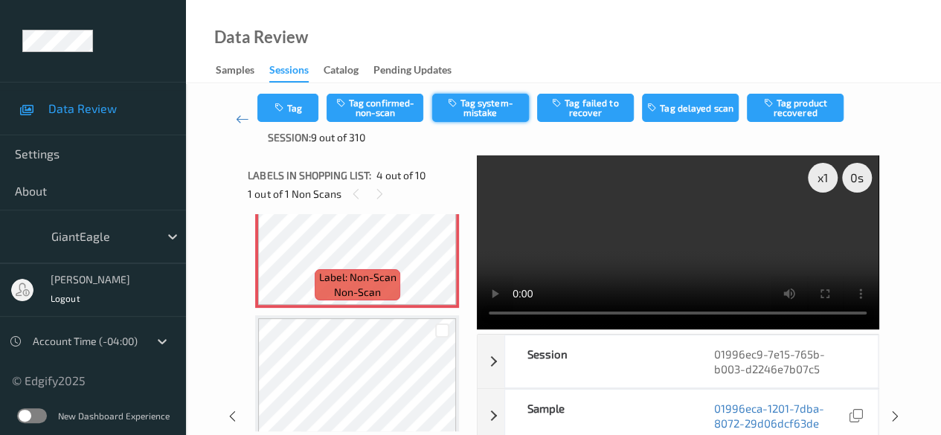
click at [466, 103] on button "Tag system-mistake" at bounding box center [480, 108] width 97 height 28
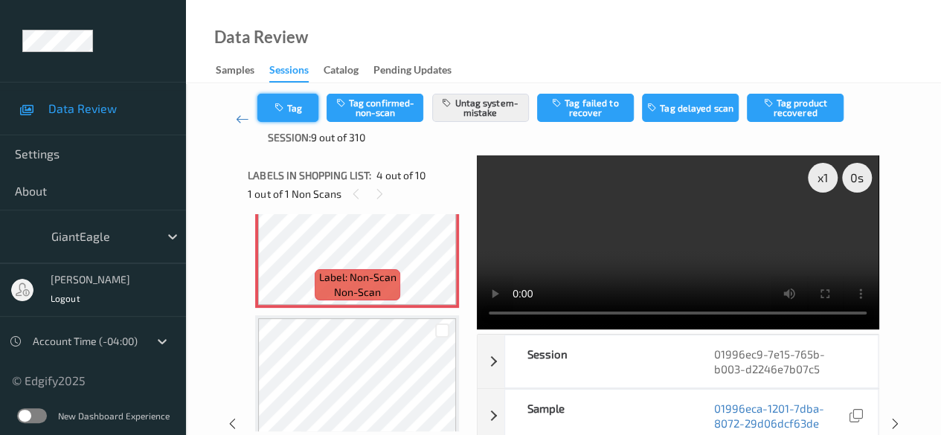
click at [298, 102] on button "Tag" at bounding box center [287, 108] width 61 height 28
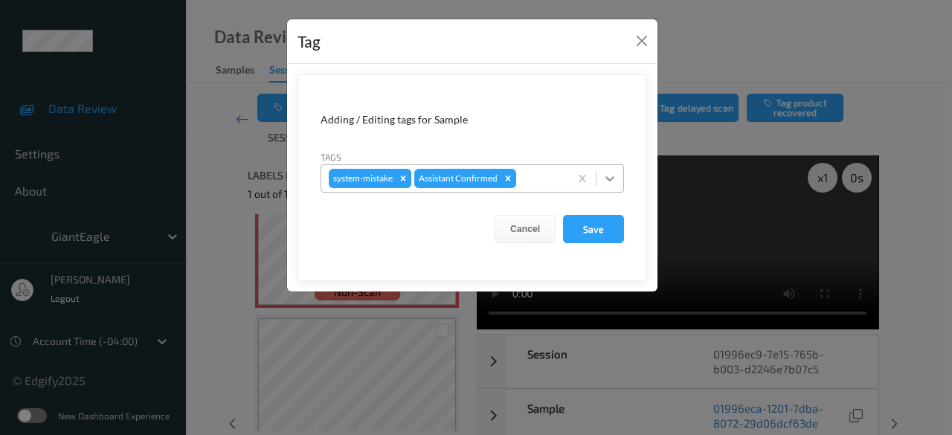
click at [608, 177] on icon at bounding box center [609, 178] width 9 height 5
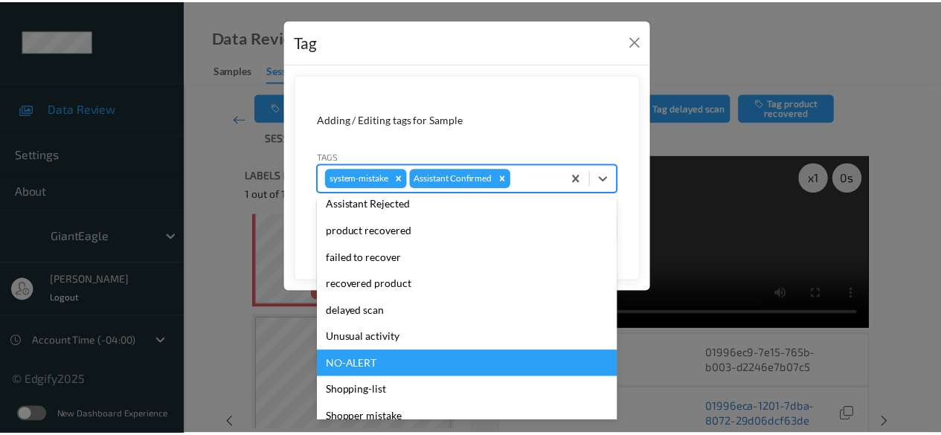
scroll to position [158, 0]
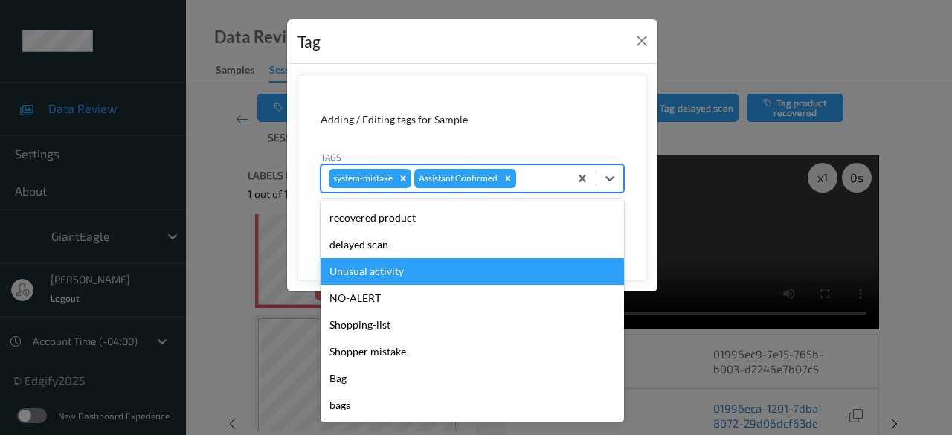
click at [408, 274] on div "Unusual activity" at bounding box center [472, 271] width 303 height 27
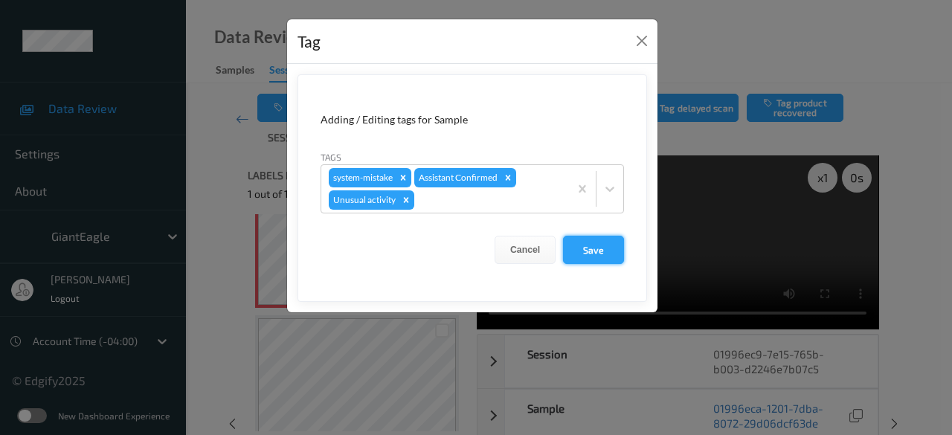
click at [613, 250] on button "Save" at bounding box center [593, 250] width 61 height 28
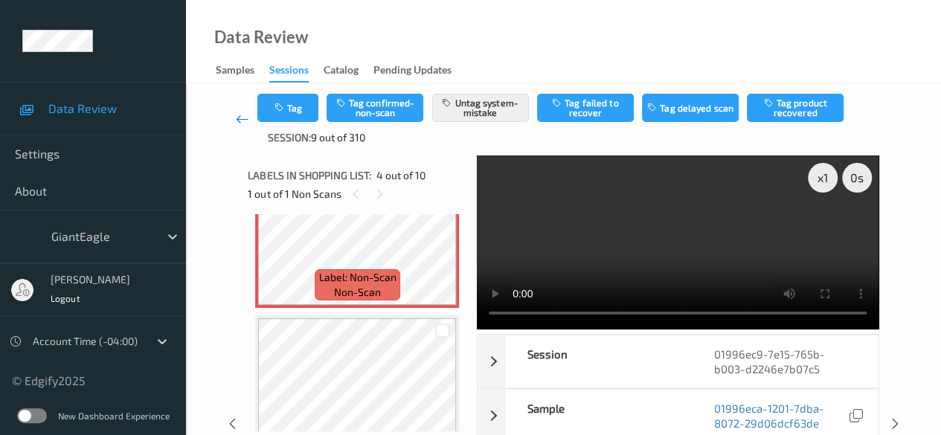
click at [237, 115] on icon at bounding box center [242, 119] width 13 height 15
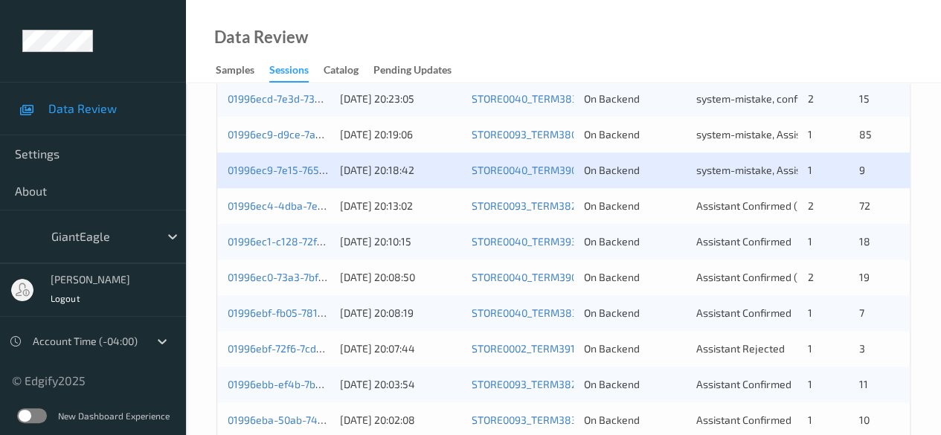
scroll to position [669, 0]
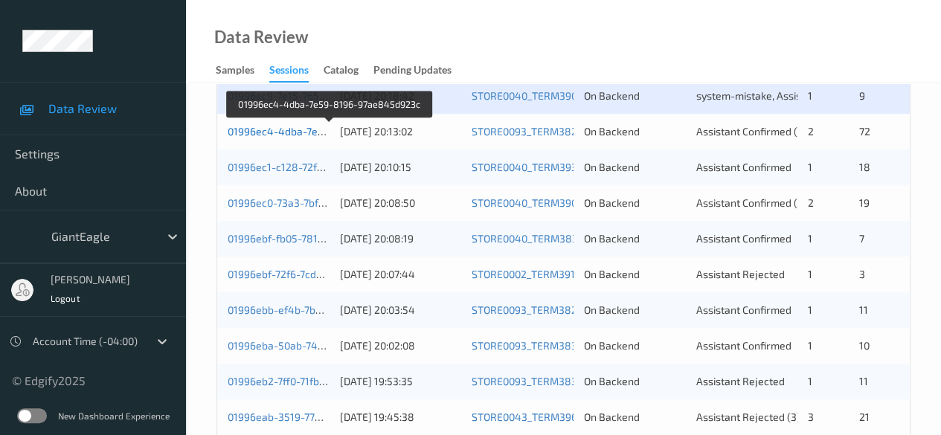
click at [286, 127] on link "01996ec4-4dba-7e59-8196-97ae845d923c" at bounding box center [330, 131] width 205 height 13
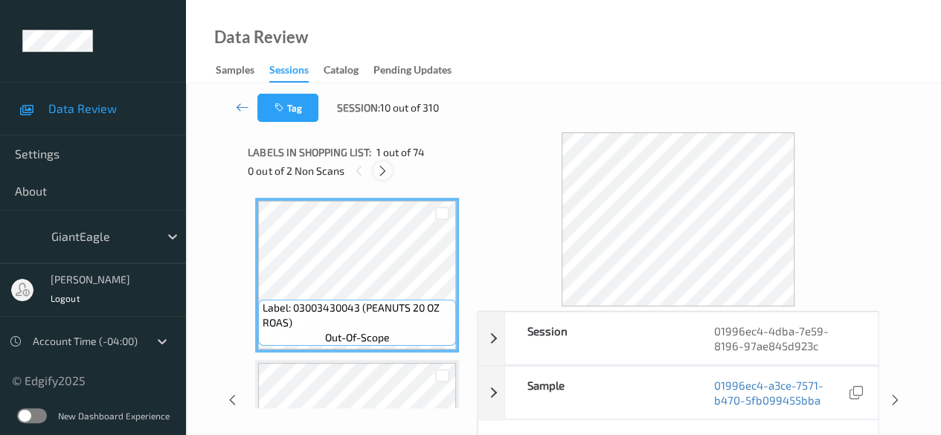
click at [383, 171] on icon at bounding box center [382, 170] width 13 height 13
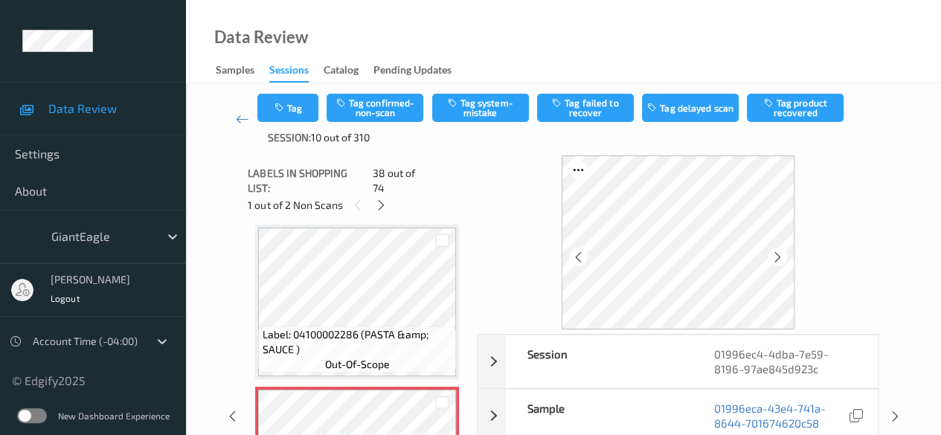
scroll to position [5919, 0]
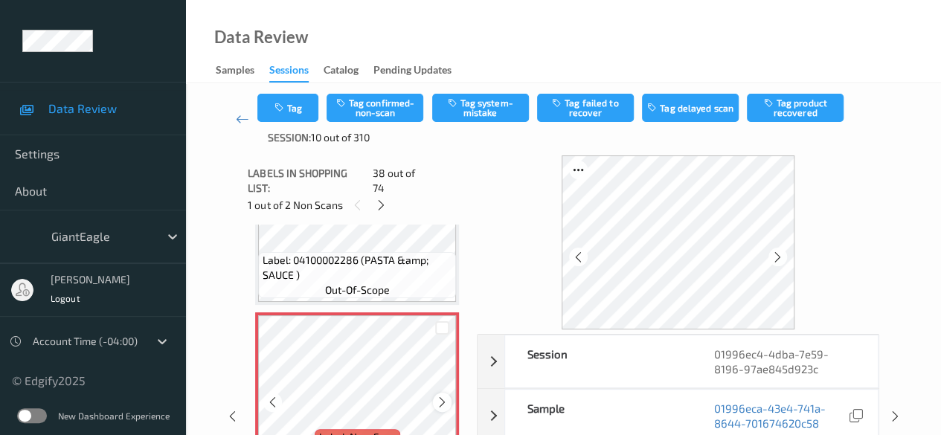
click at [440, 396] on icon at bounding box center [442, 402] width 13 height 13
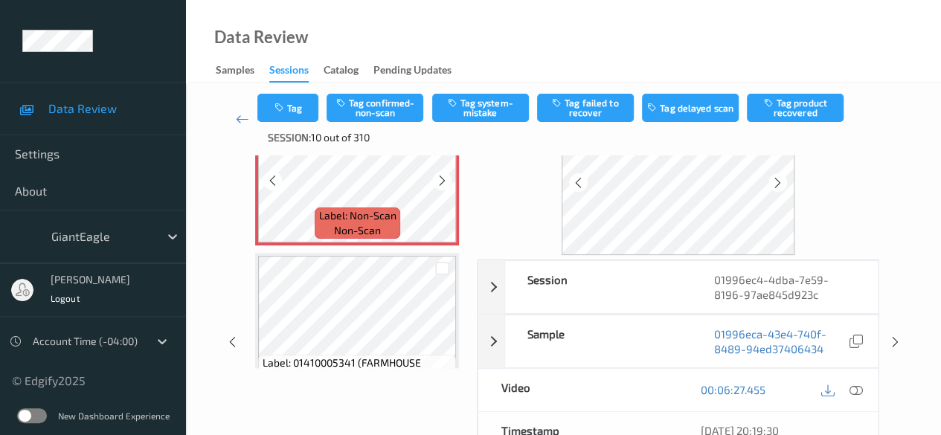
scroll to position [6068, 0]
click at [857, 391] on icon at bounding box center [855, 389] width 13 height 13
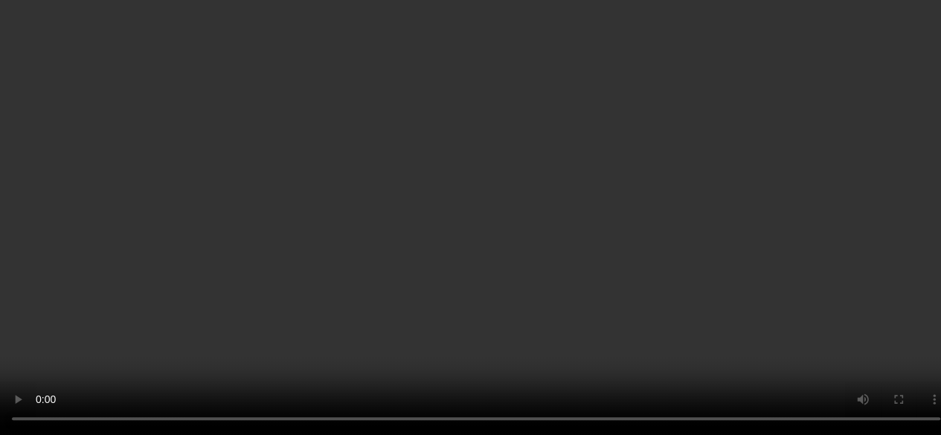
scroll to position [5994, 0]
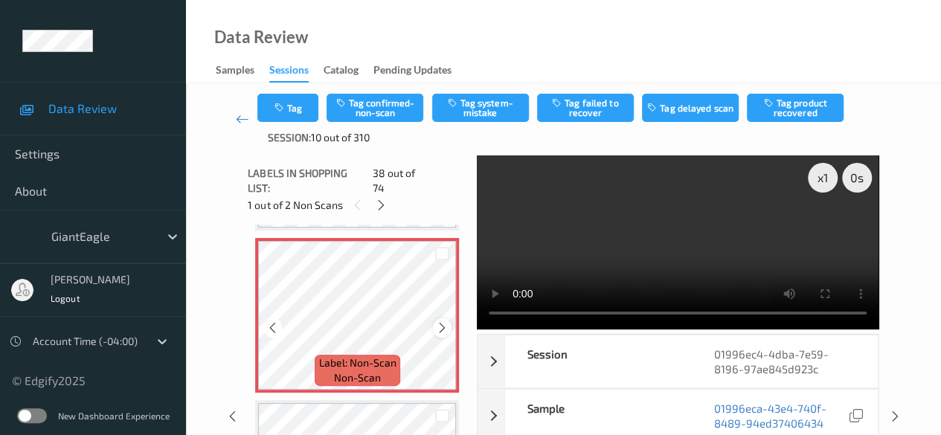
click at [446, 321] on icon at bounding box center [442, 327] width 13 height 13
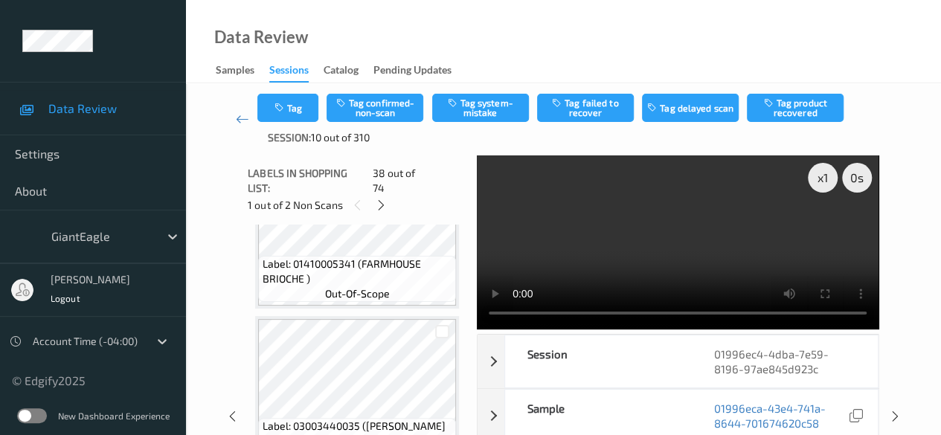
scroll to position [6217, 0]
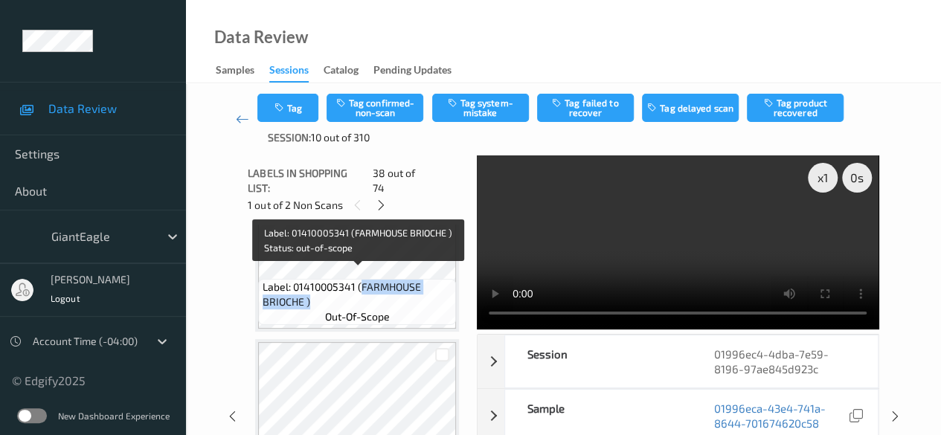
drag, startPoint x: 359, startPoint y: 278, endPoint x: 433, endPoint y: 289, distance: 75.2
click at [433, 289] on span "Label: 01410005341 (FARMHOUSE BRIOCHE )" at bounding box center [358, 295] width 190 height 30
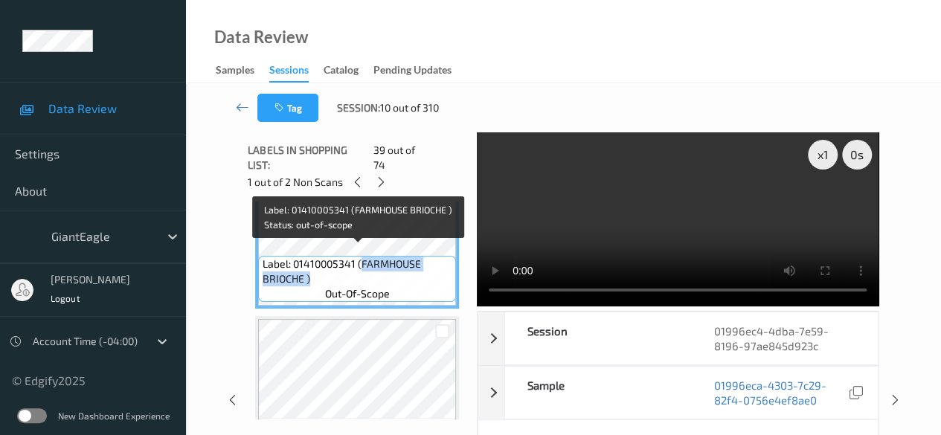
copy span "FARMHOUSE BRIOCHE )"
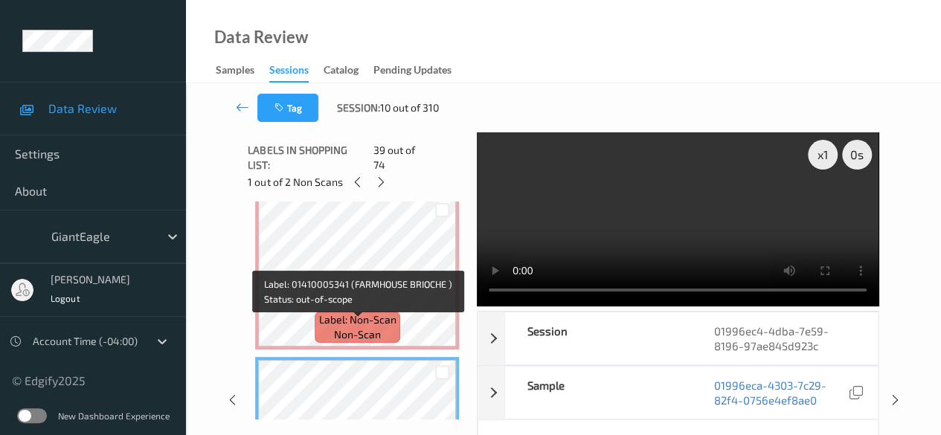
scroll to position [5994, 0]
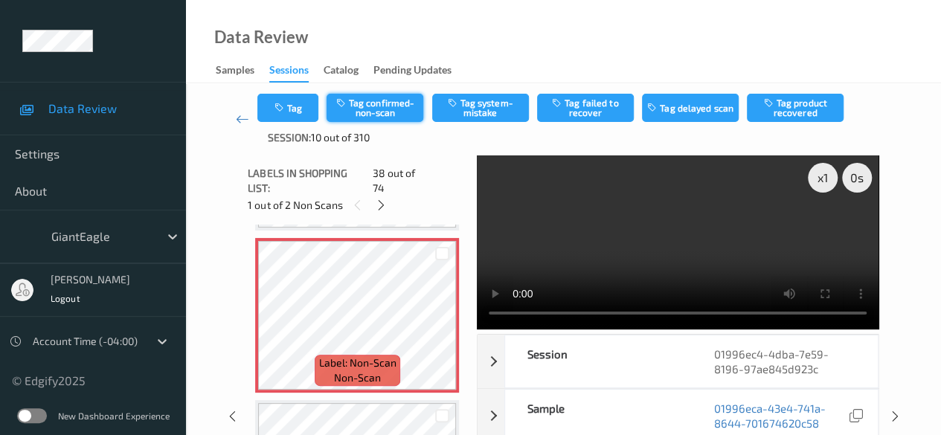
click at [393, 113] on button "Tag confirmed-non-scan" at bounding box center [375, 108] width 97 height 28
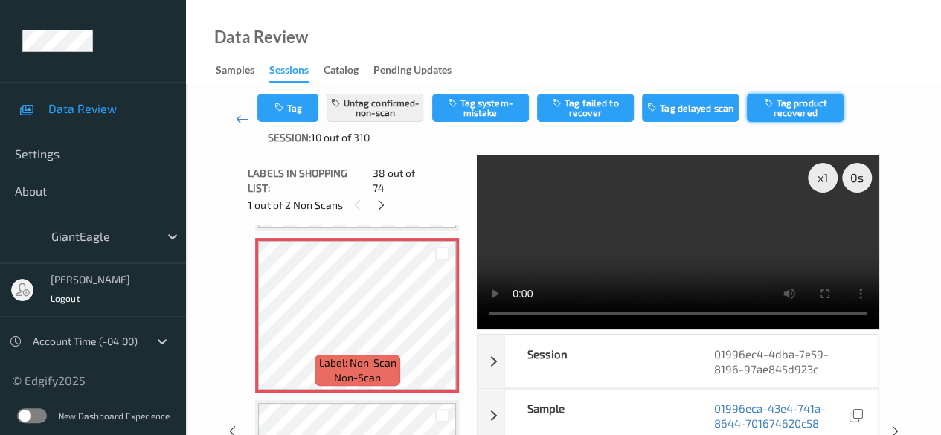
click at [782, 108] on button "Tag product recovered" at bounding box center [795, 108] width 97 height 28
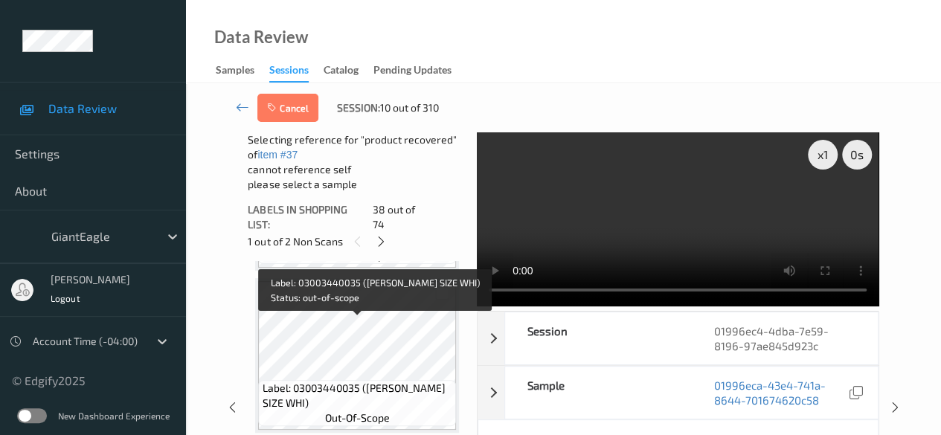
scroll to position [6291, 0]
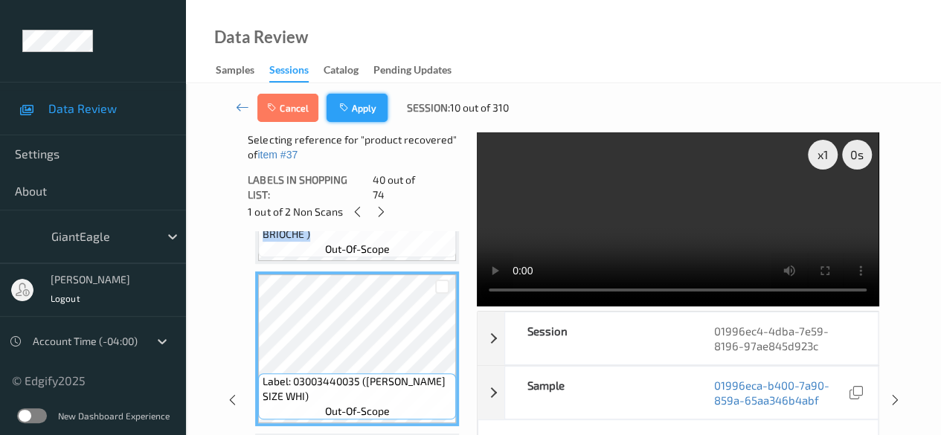
click at [371, 115] on button "Apply" at bounding box center [357, 108] width 61 height 28
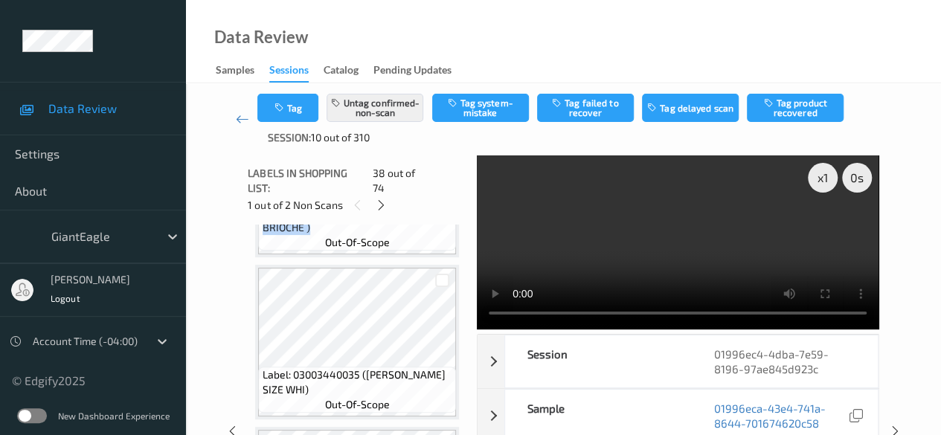
scroll to position [5845, 0]
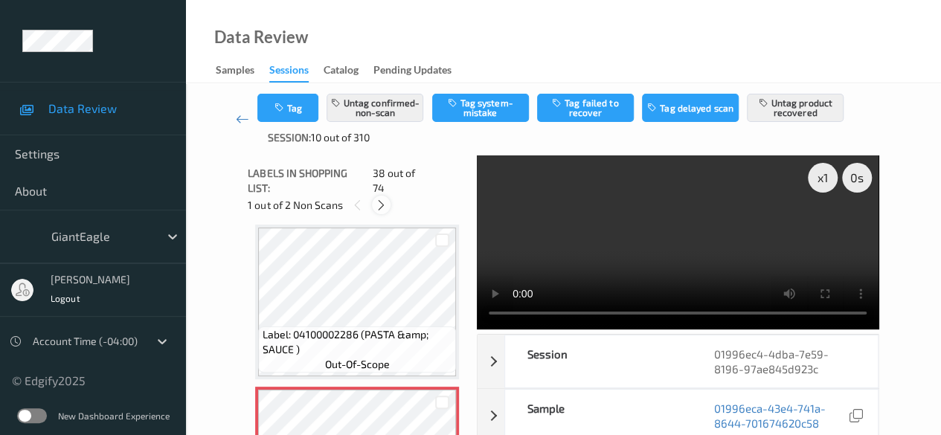
click at [382, 199] on icon at bounding box center [381, 205] width 13 height 13
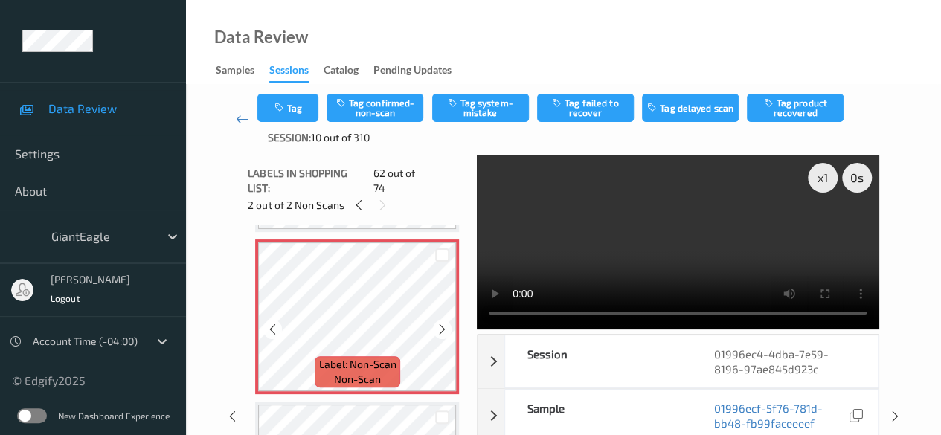
scroll to position [9886, 0]
click at [443, 321] on icon at bounding box center [442, 327] width 13 height 13
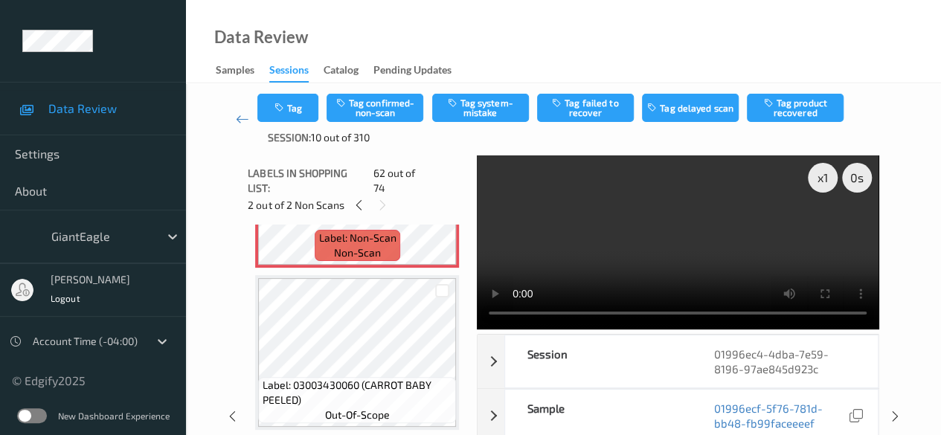
scroll to position [10034, 0]
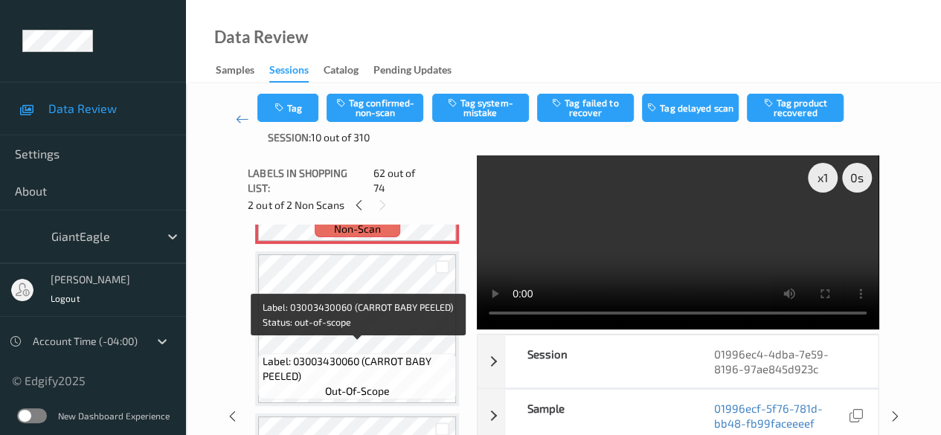
click at [387, 364] on span "Label: 03003430060 (CARROT BABY PEELED)" at bounding box center [358, 369] width 190 height 30
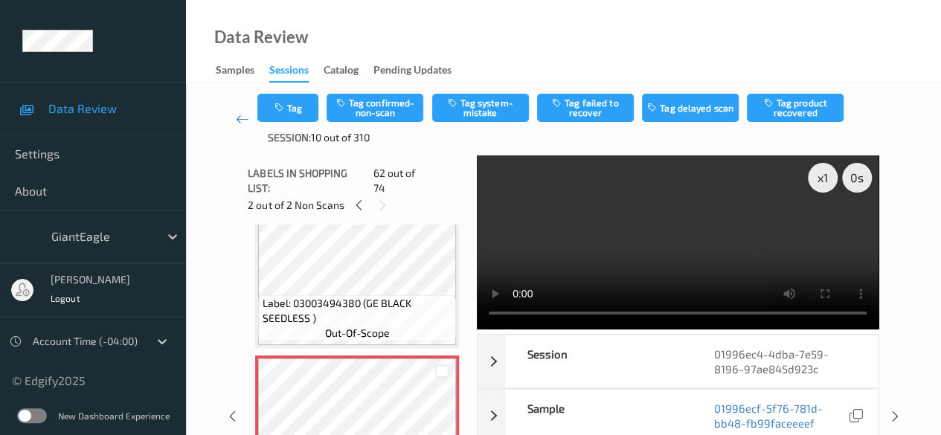
scroll to position [9737, 0]
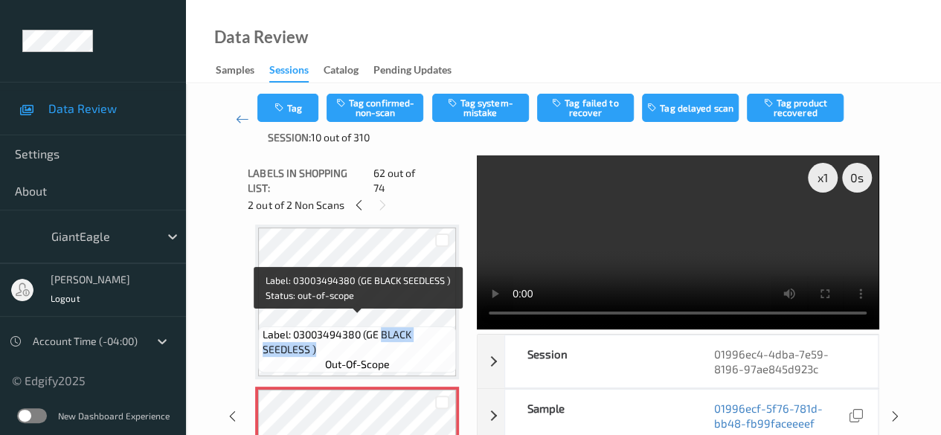
drag, startPoint x: 382, startPoint y: 324, endPoint x: 428, endPoint y: 338, distance: 48.7
click at [428, 338] on span "Label: 03003494380 (GE BLACK SEEDLESS )" at bounding box center [358, 342] width 190 height 30
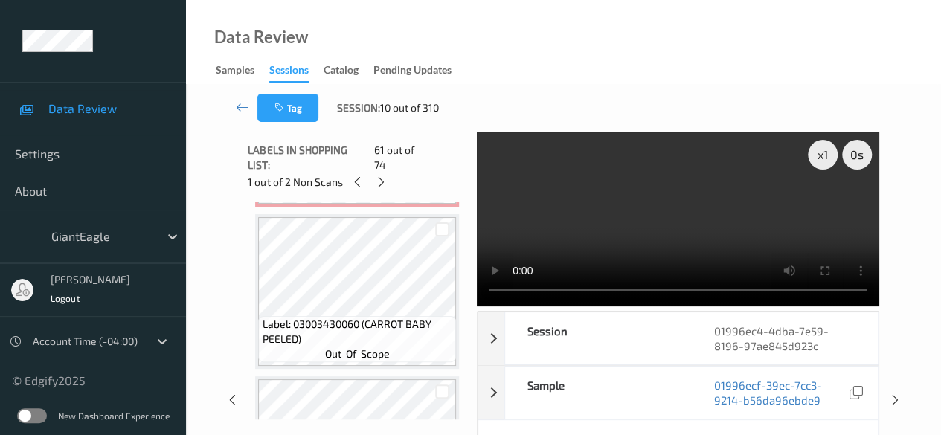
scroll to position [10034, 0]
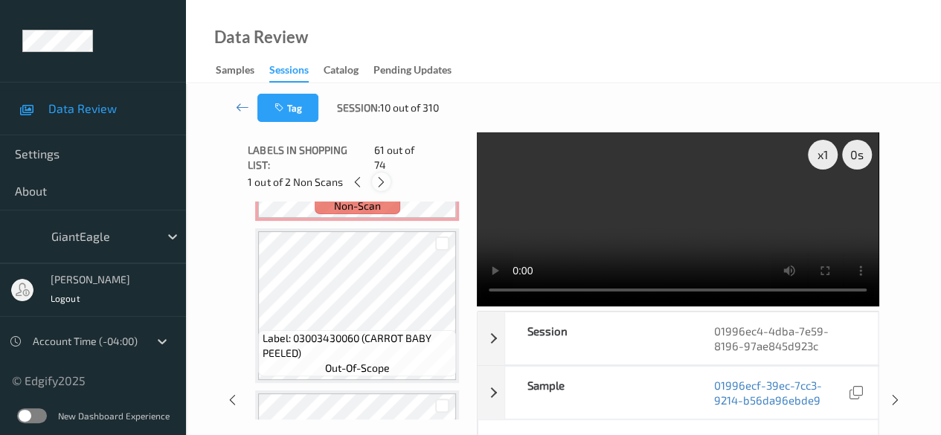
click at [382, 176] on icon at bounding box center [381, 182] width 13 height 13
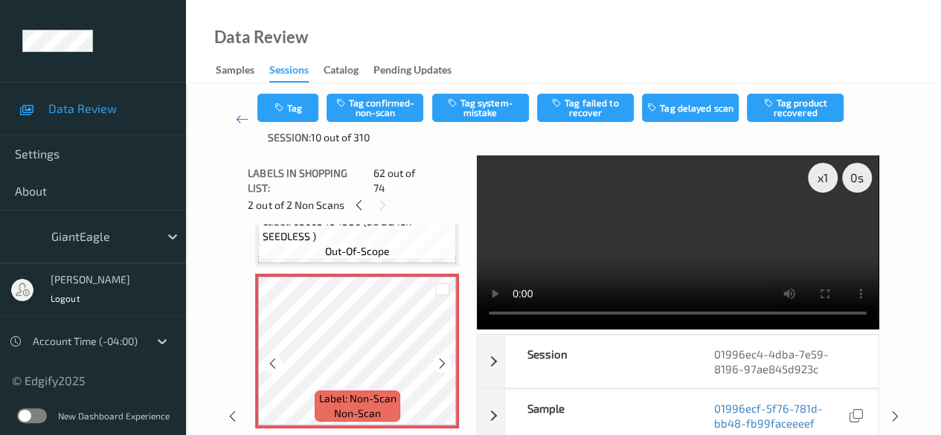
scroll to position [9886, 0]
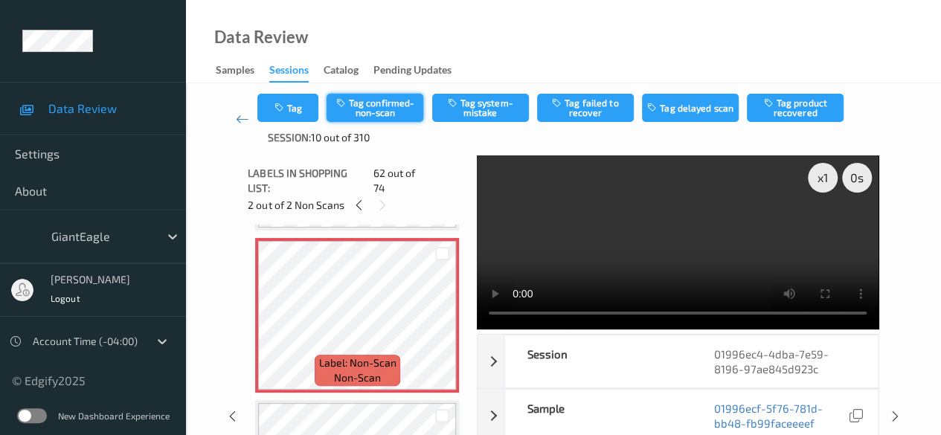
click at [394, 105] on button "Tag confirmed-non-scan" at bounding box center [375, 108] width 97 height 28
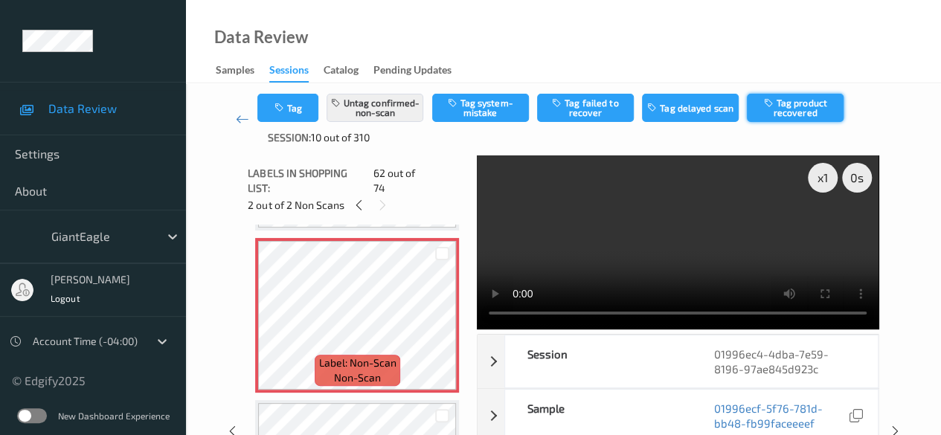
click at [802, 110] on button "Tag product recovered" at bounding box center [795, 108] width 97 height 28
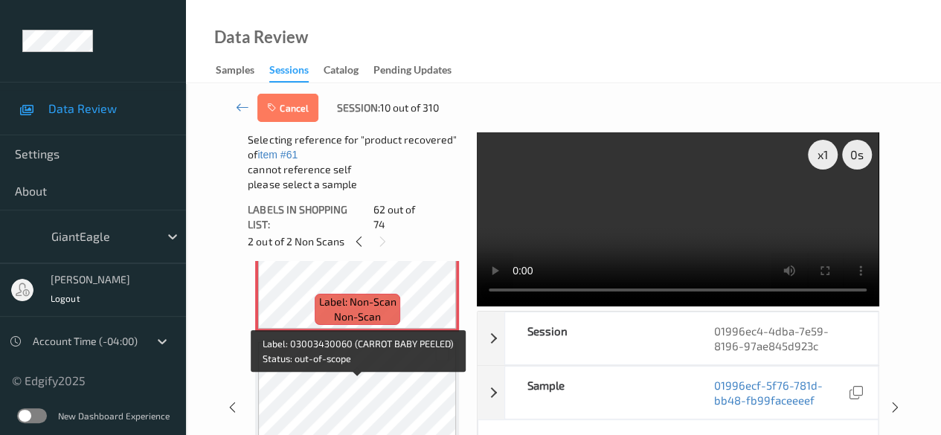
scroll to position [9960, 0]
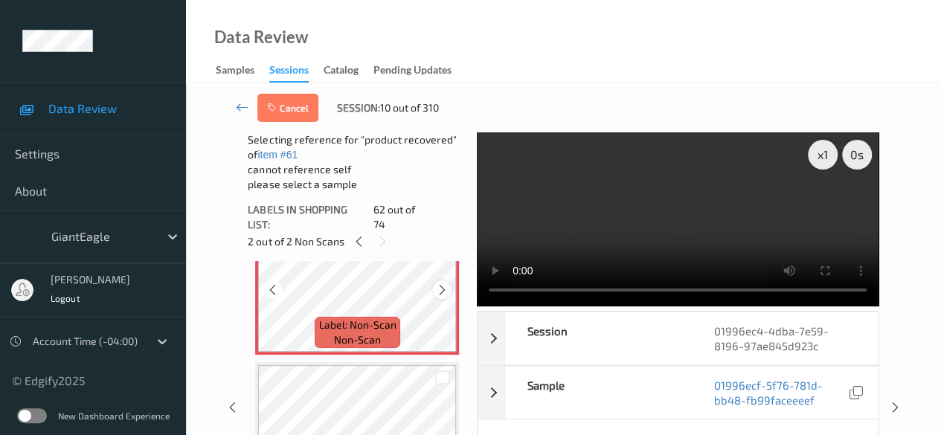
click at [445, 283] on icon at bounding box center [442, 289] width 13 height 13
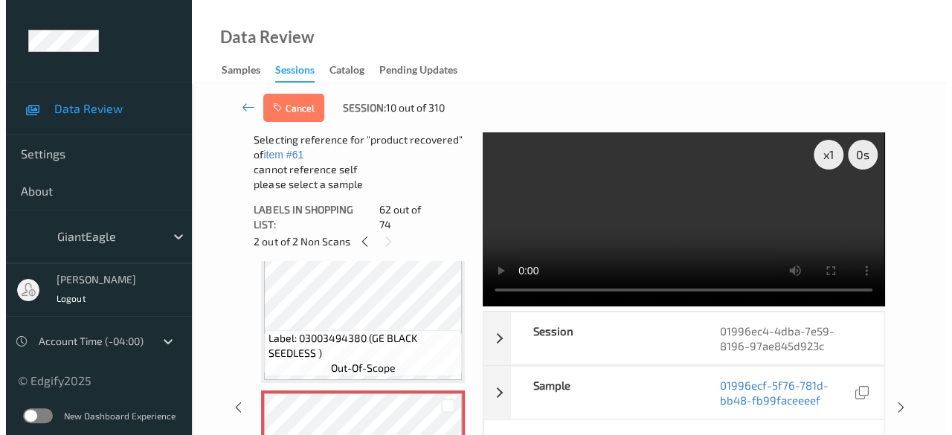
scroll to position [9737, 0]
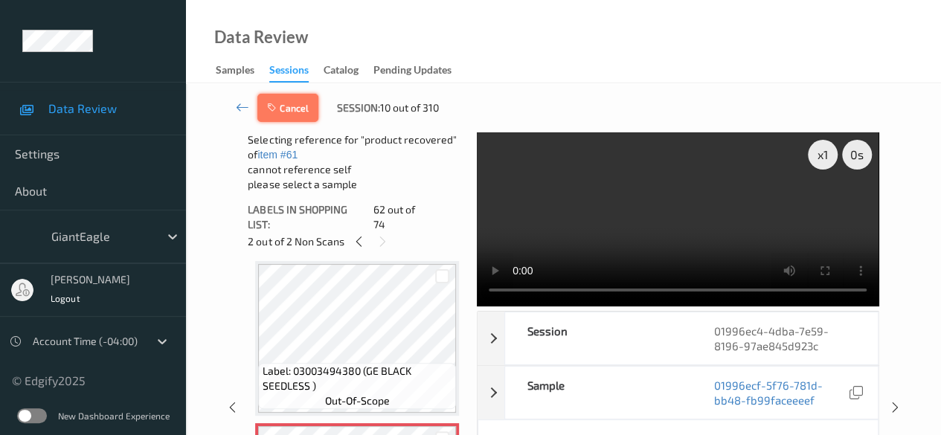
click at [282, 108] on button "Cancel" at bounding box center [287, 108] width 61 height 28
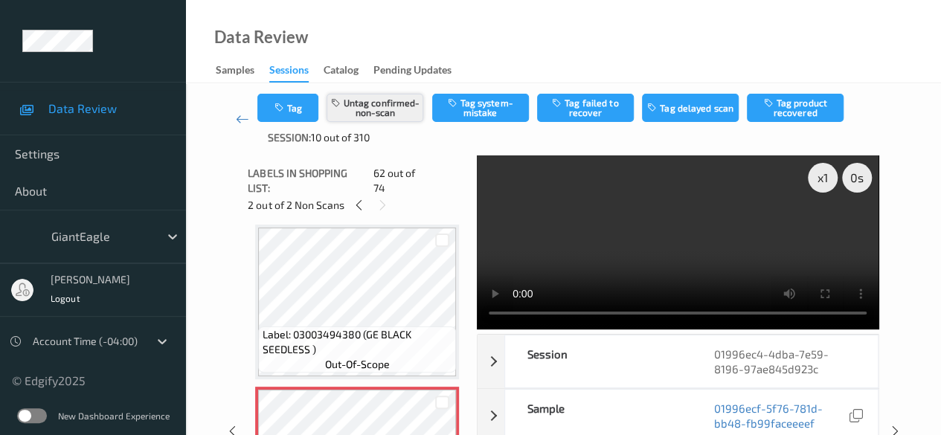
click at [395, 114] on button "Untag confirmed-non-scan" at bounding box center [375, 108] width 97 height 28
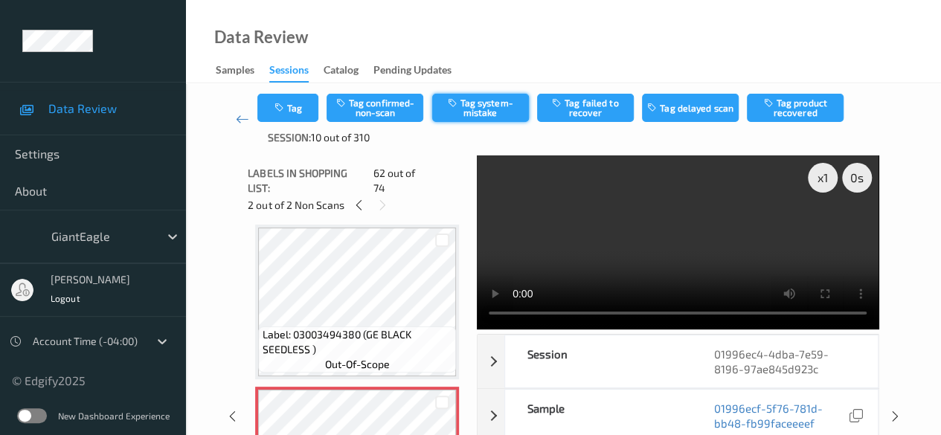
click at [485, 114] on button "Tag system-mistake" at bounding box center [480, 108] width 97 height 28
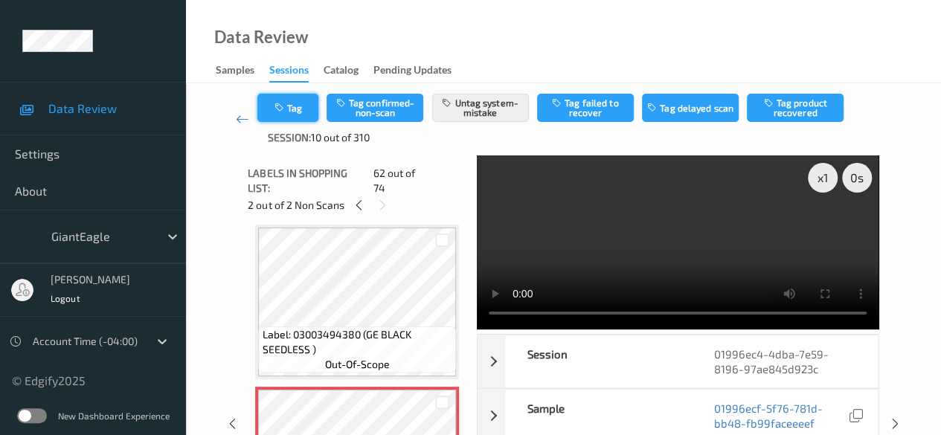
click at [303, 106] on button "Tag" at bounding box center [287, 108] width 61 height 28
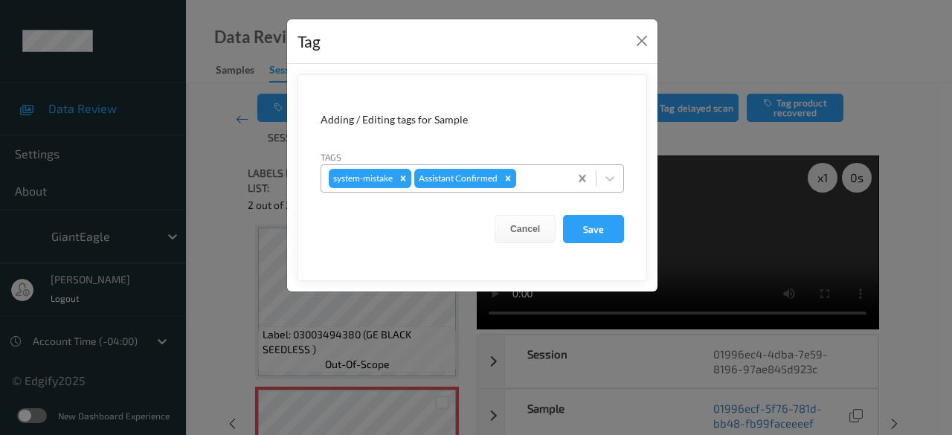
drag, startPoint x: 606, startPoint y: 180, endPoint x: 582, endPoint y: 179, distance: 23.8
click at [608, 180] on icon at bounding box center [610, 178] width 15 height 15
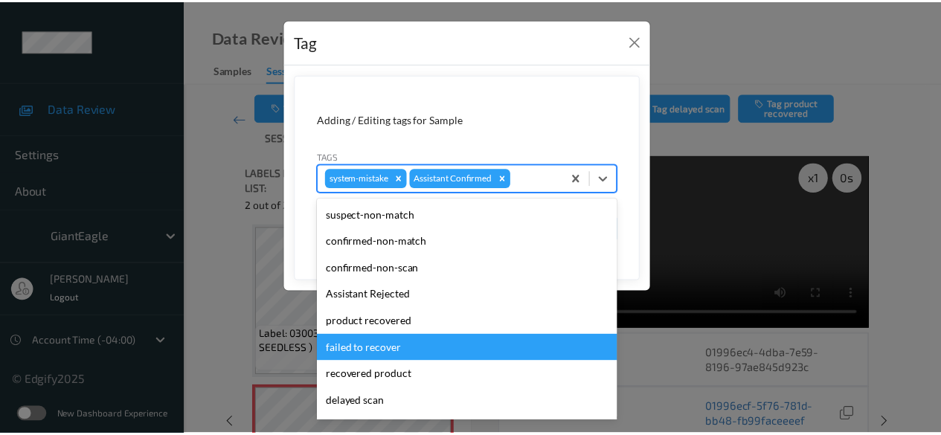
scroll to position [158, 0]
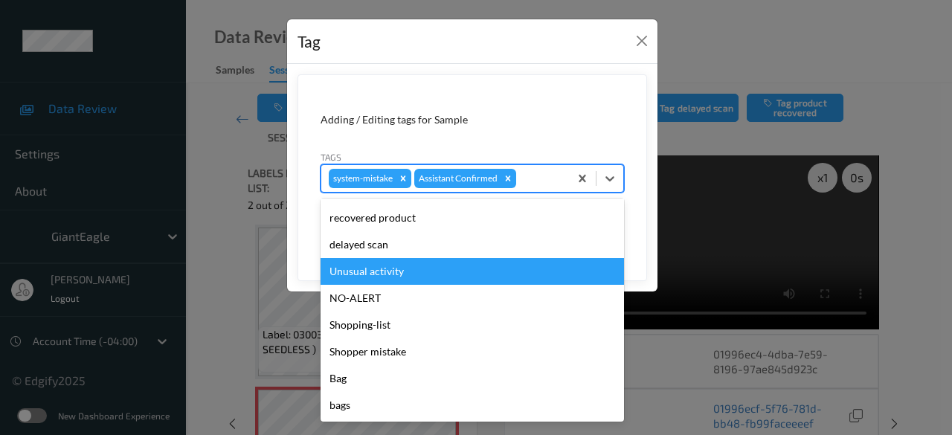
click at [408, 276] on div "Unusual activity" at bounding box center [472, 271] width 303 height 27
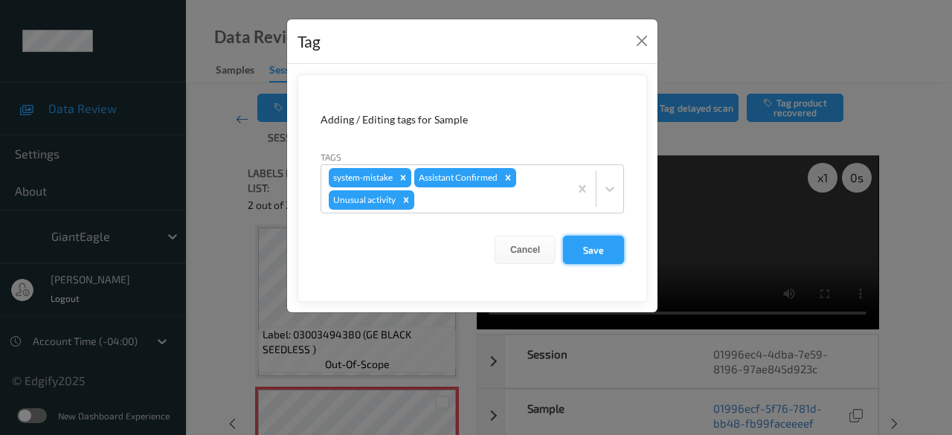
click at [591, 252] on button "Save" at bounding box center [593, 250] width 61 height 28
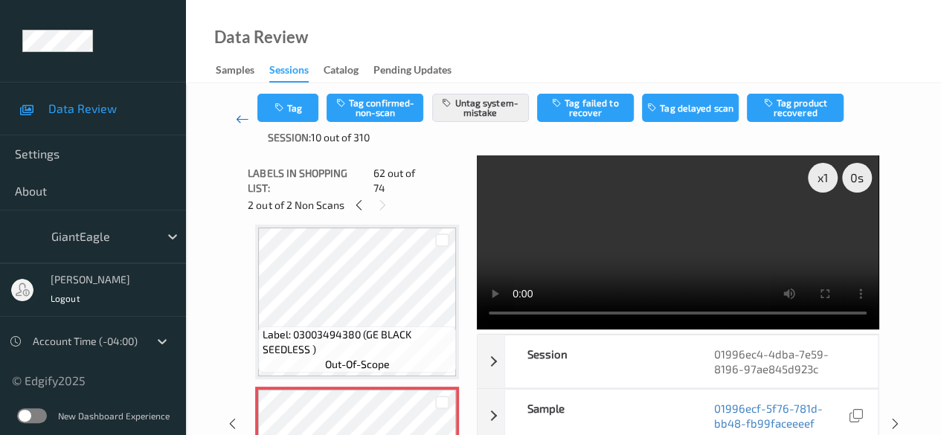
click at [247, 121] on icon at bounding box center [242, 119] width 13 height 15
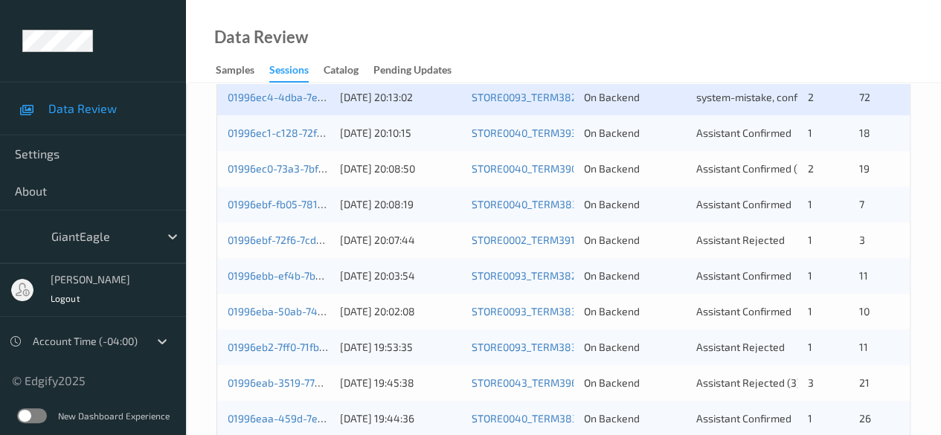
scroll to position [669, 0]
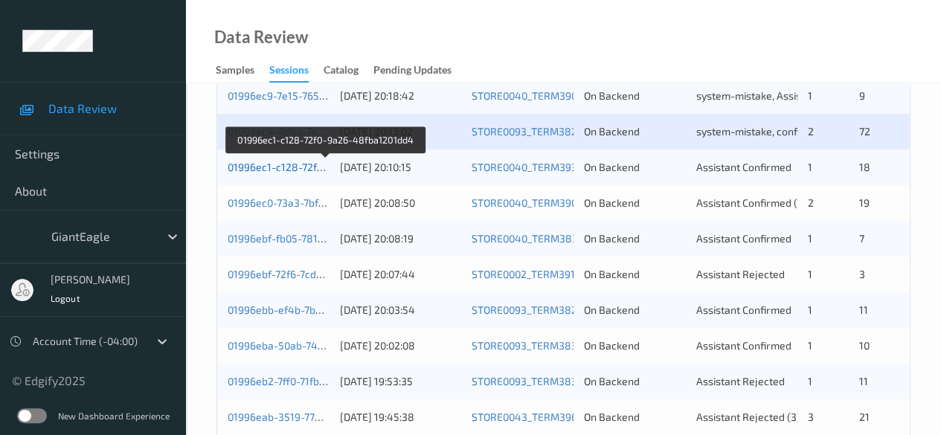
click at [318, 170] on link "01996ec1-c128-72f0-9a26-48fba1201dd4" at bounding box center [326, 167] width 196 height 13
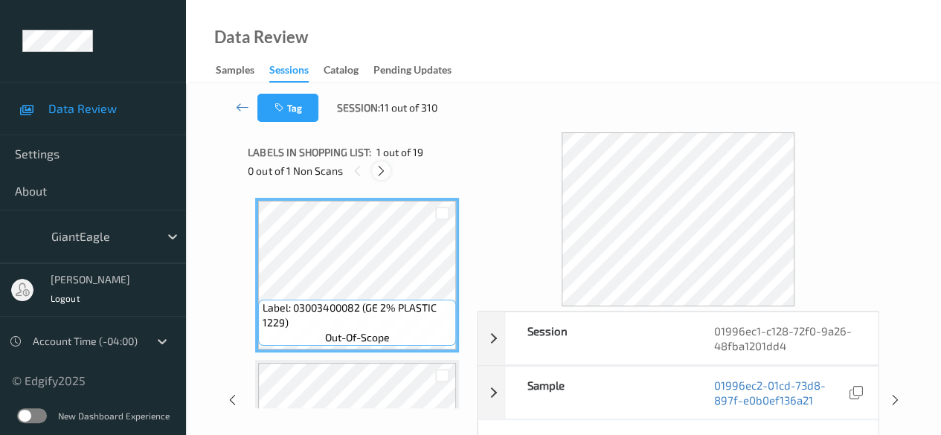
click at [385, 169] on icon at bounding box center [381, 170] width 13 height 13
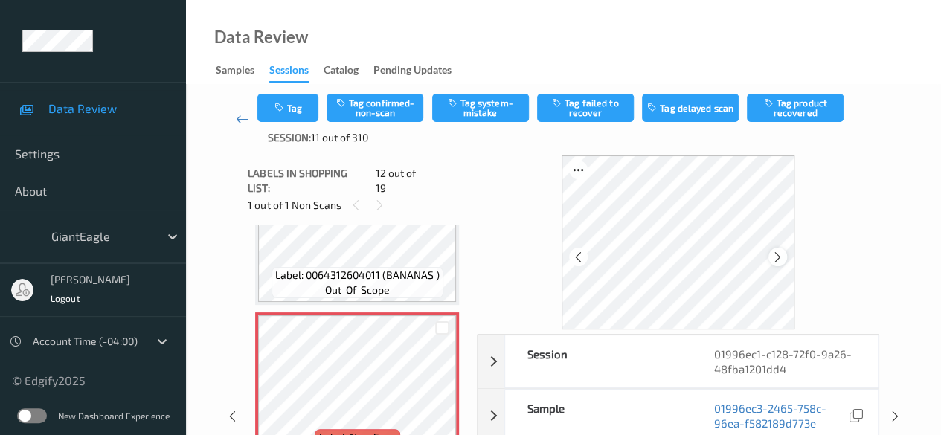
click at [779, 254] on icon at bounding box center [777, 257] width 13 height 13
click at [783, 255] on icon at bounding box center [777, 257] width 13 height 13
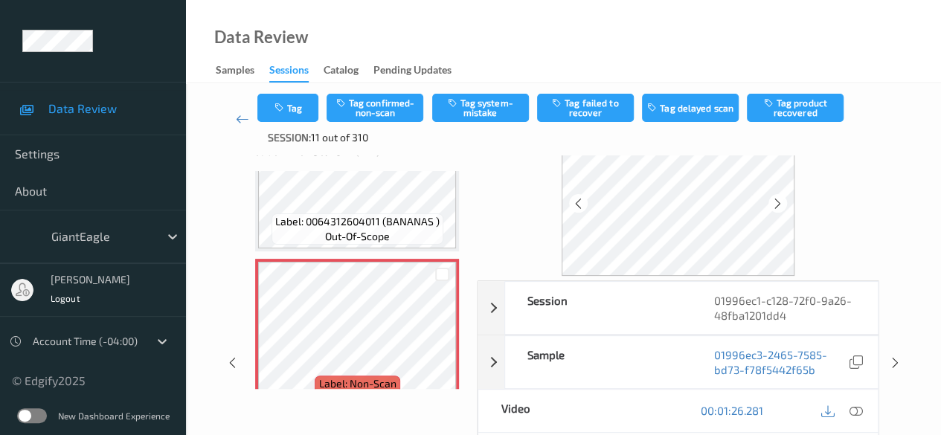
scroll to position [74, 0]
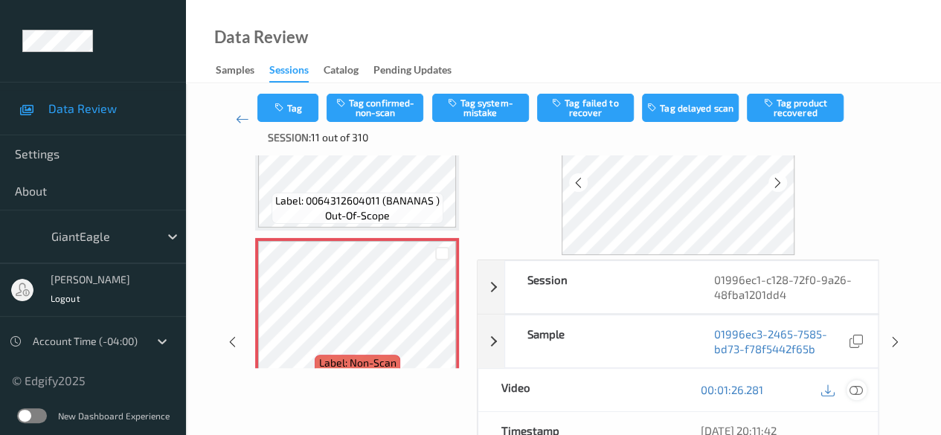
click at [858, 388] on icon at bounding box center [855, 389] width 13 height 13
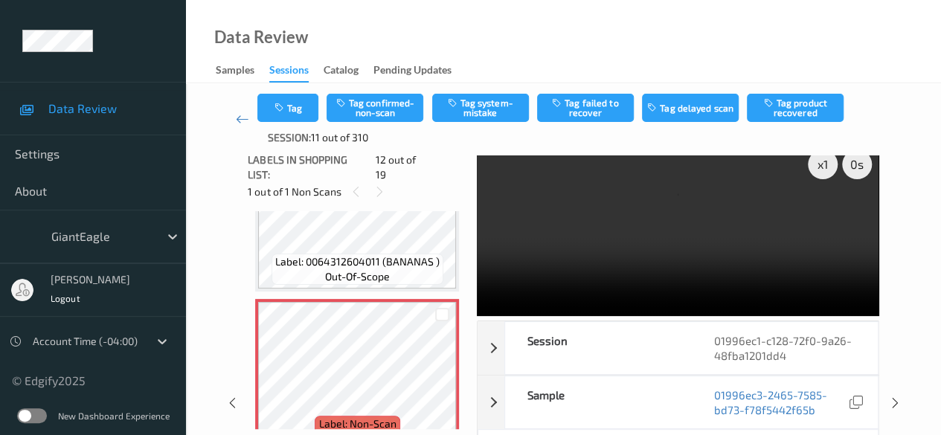
scroll to position [0, 0]
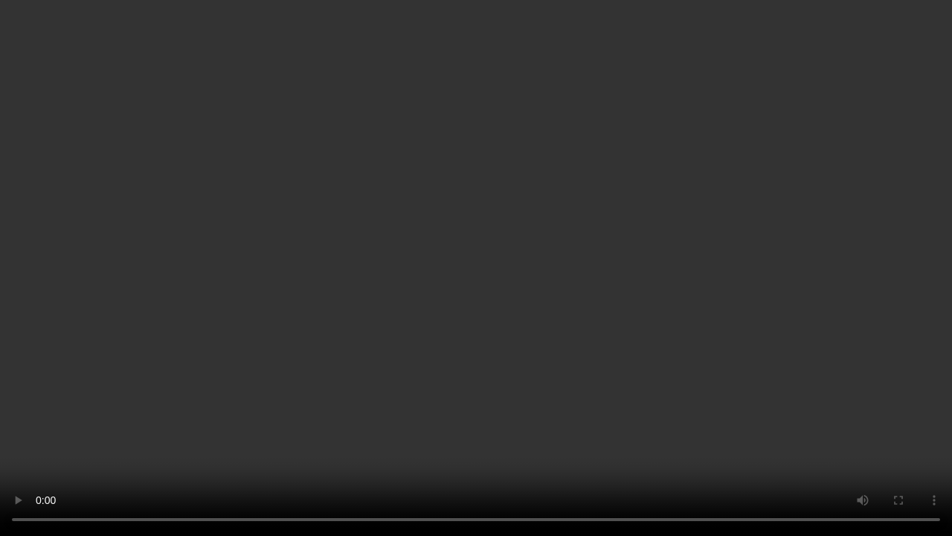
click at [719, 356] on video at bounding box center [476, 268] width 952 height 536
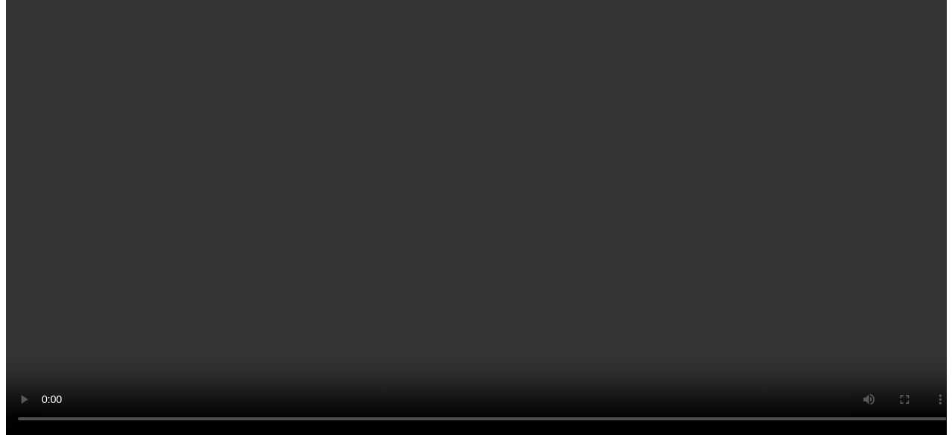
scroll to position [1778, 0]
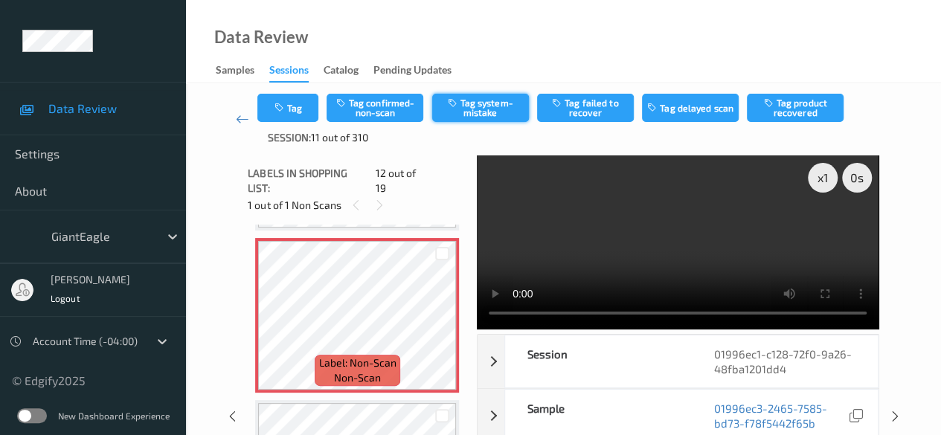
click at [489, 109] on button "Tag system-mistake" at bounding box center [480, 108] width 97 height 28
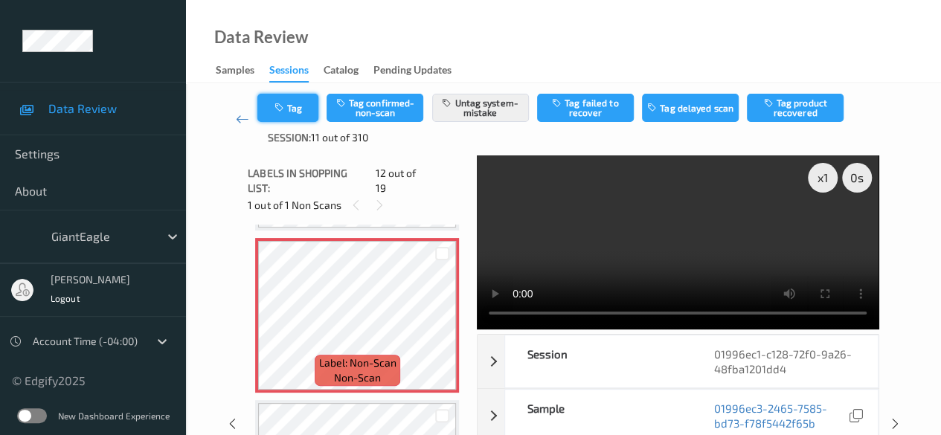
click at [305, 105] on button "Tag" at bounding box center [287, 108] width 61 height 28
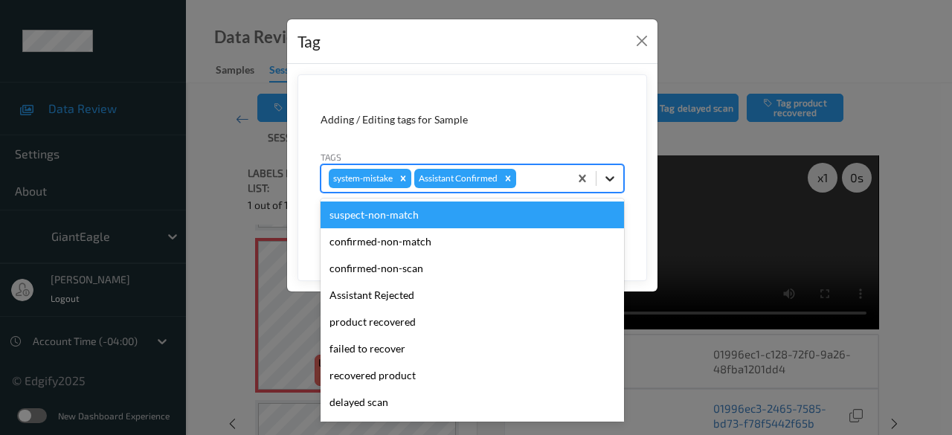
click at [611, 178] on icon at bounding box center [609, 178] width 9 height 5
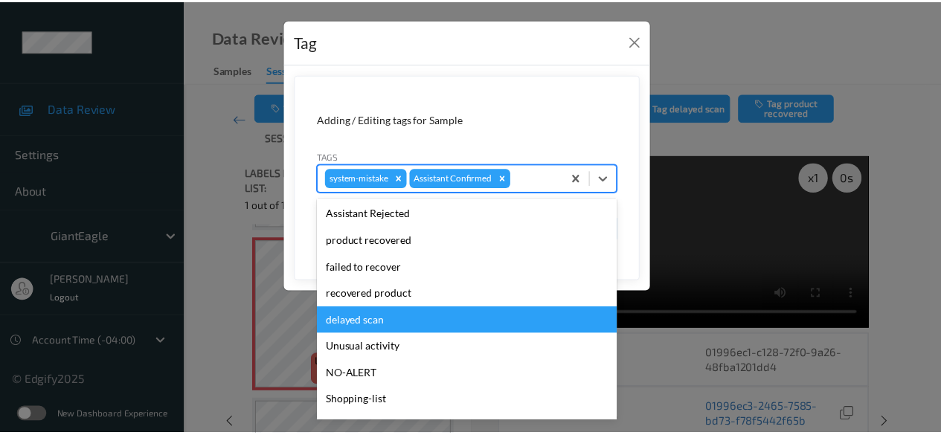
scroll to position [158, 0]
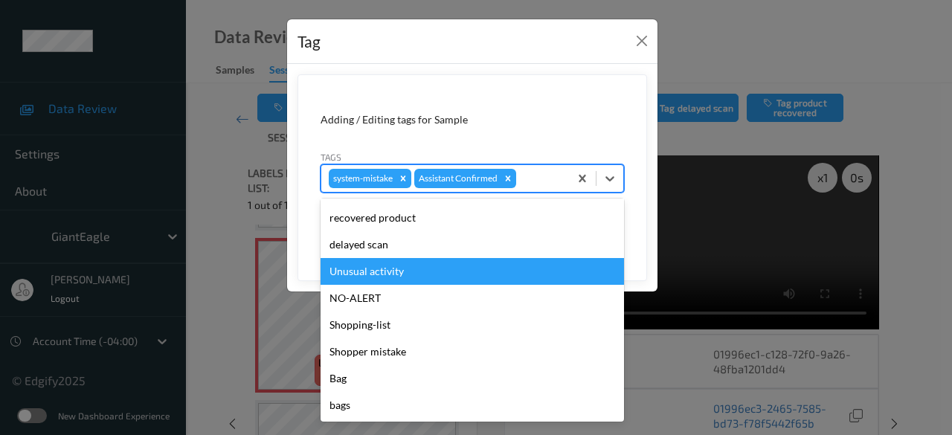
click at [409, 273] on div "Unusual activity" at bounding box center [472, 271] width 303 height 27
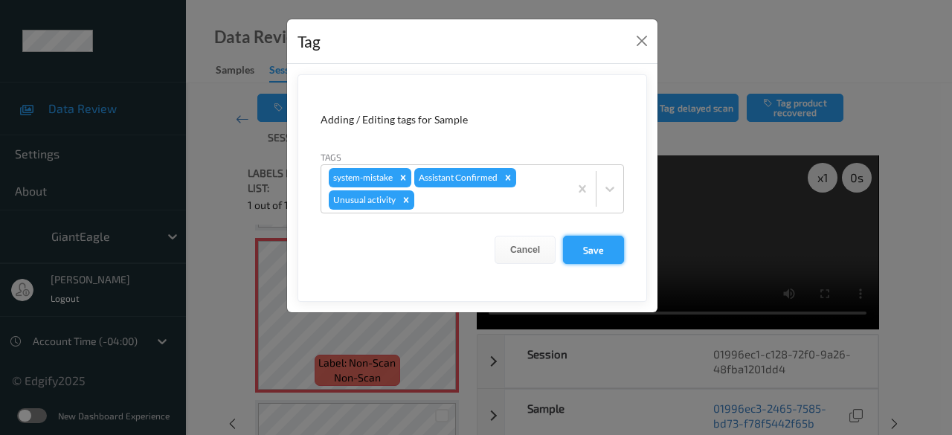
click at [597, 252] on button "Save" at bounding box center [593, 250] width 61 height 28
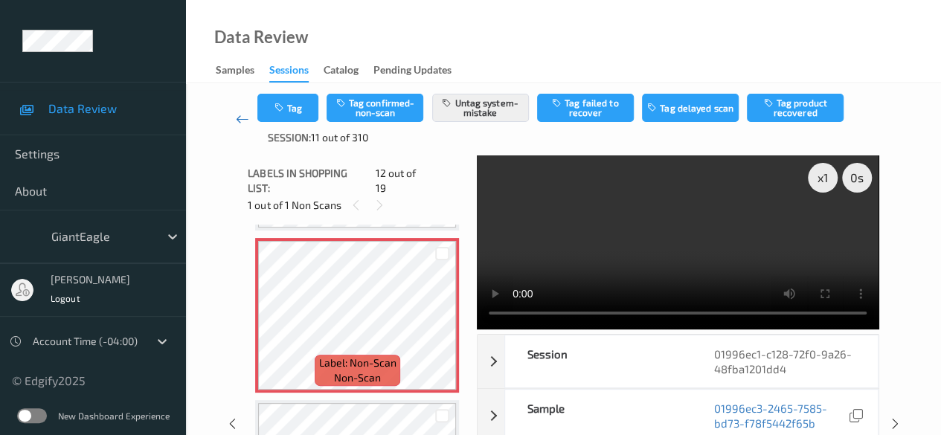
click at [234, 118] on link at bounding box center [242, 119] width 30 height 51
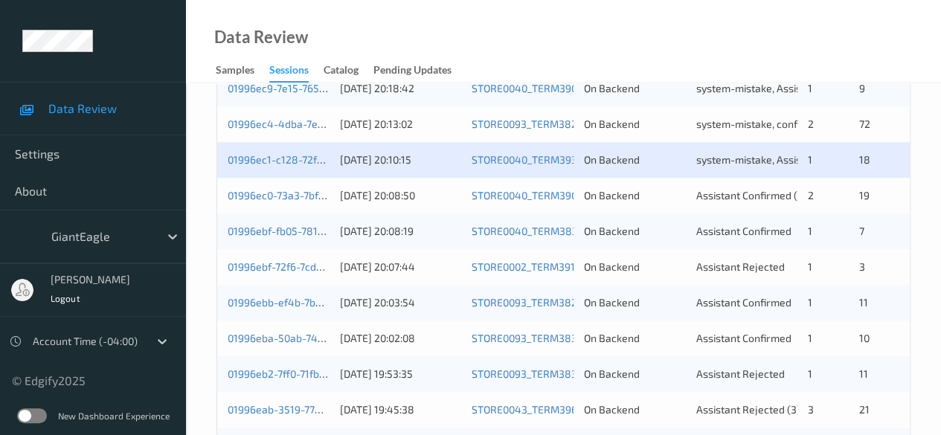
scroll to position [744, 0]
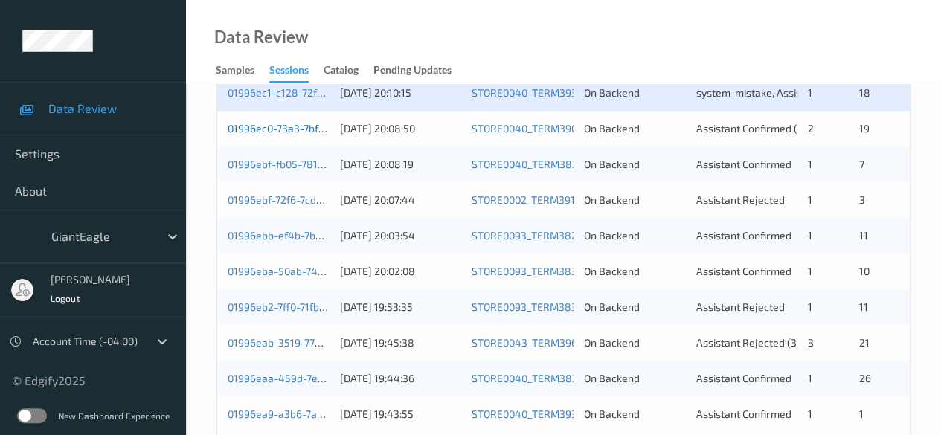
click at [306, 133] on link "01996ec0-73a3-7bfa-90ae-6c8b5f92962d" at bounding box center [327, 128] width 199 height 13
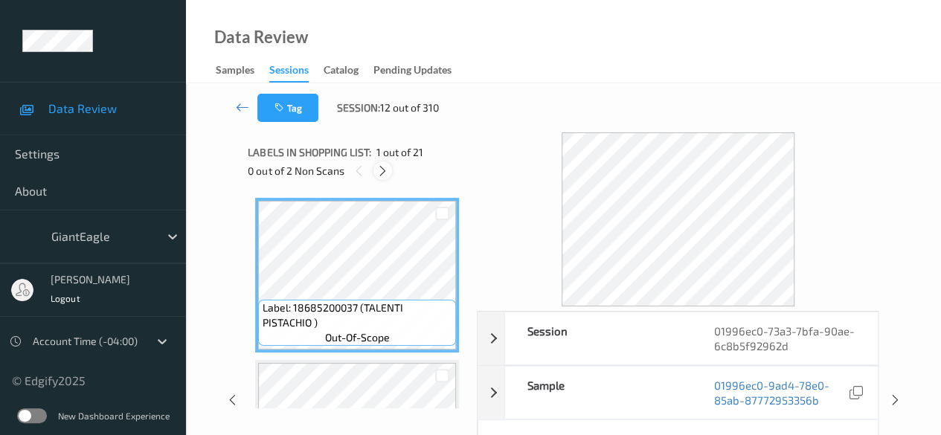
click at [385, 164] on icon at bounding box center [382, 170] width 13 height 13
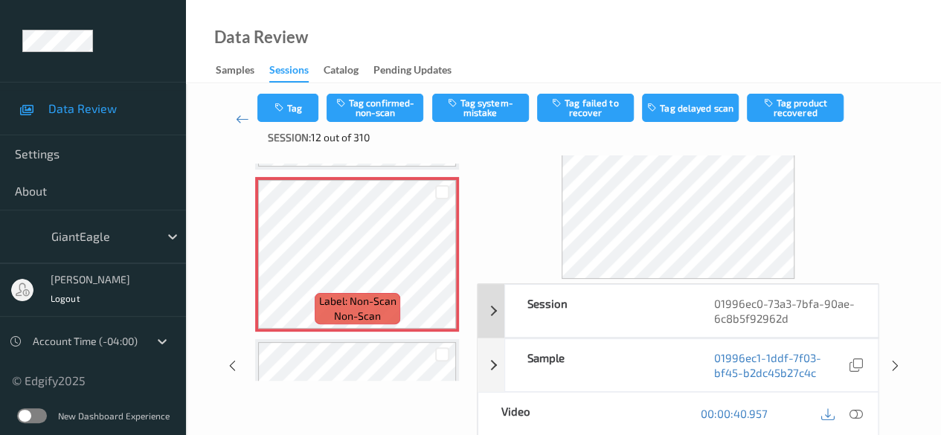
scroll to position [74, 0]
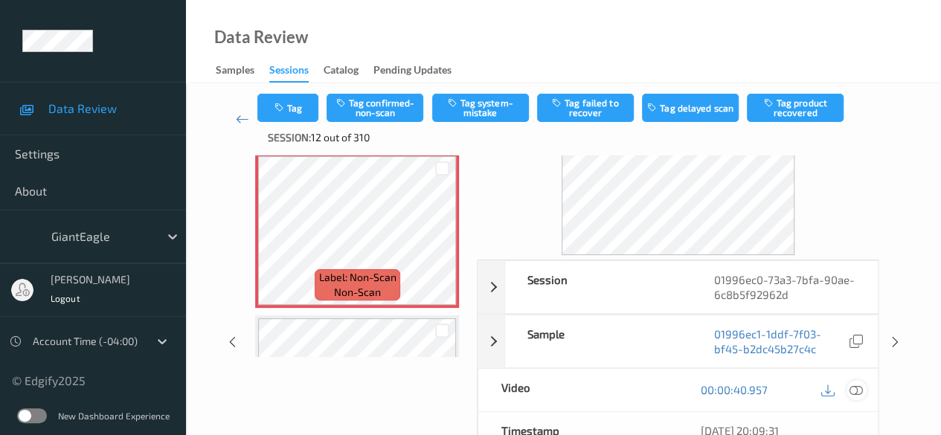
click at [853, 384] on icon at bounding box center [855, 389] width 13 height 13
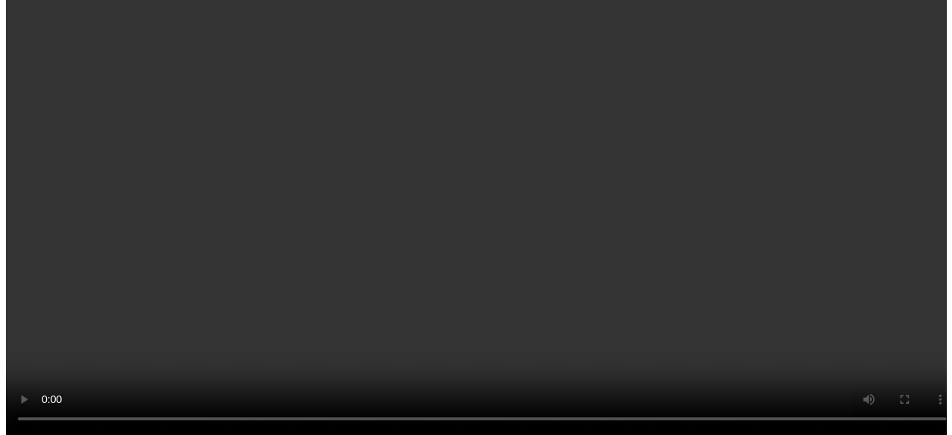
scroll to position [805, 0]
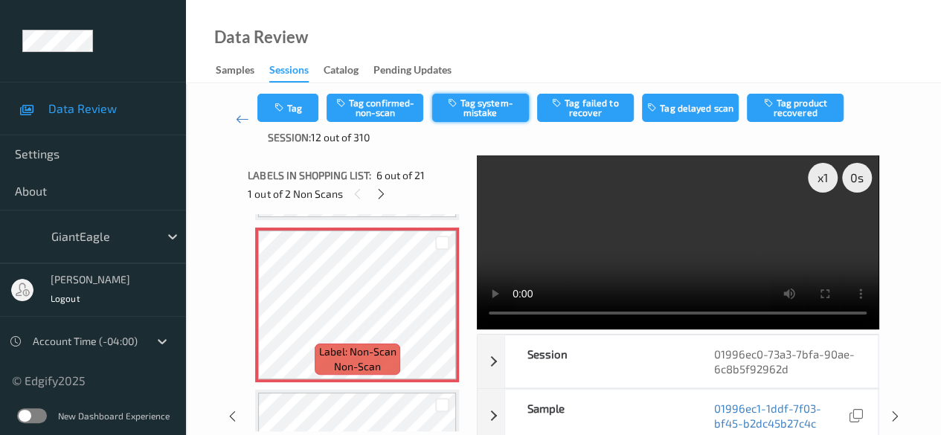
click at [469, 102] on button "Tag system-mistake" at bounding box center [480, 108] width 97 height 28
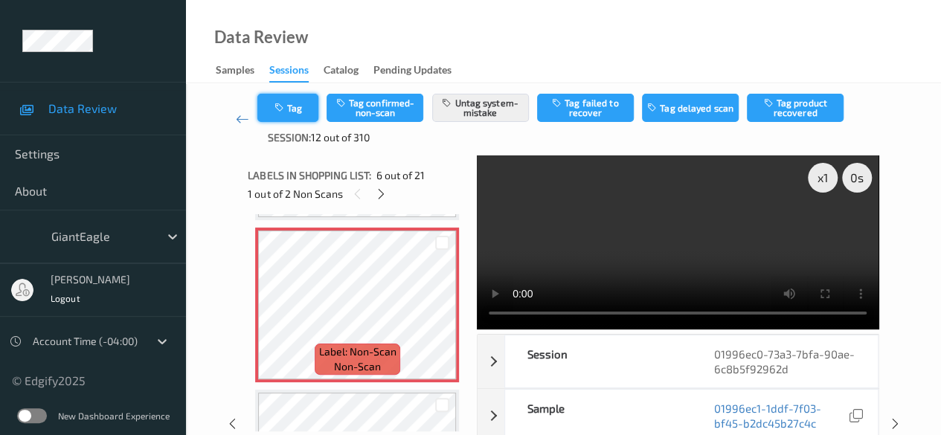
click at [314, 112] on button "Tag" at bounding box center [287, 108] width 61 height 28
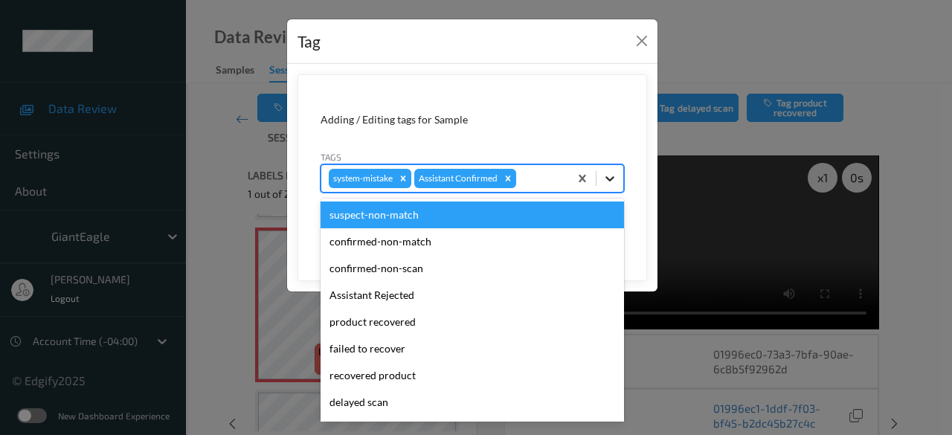
click at [612, 175] on icon at bounding box center [610, 178] width 15 height 15
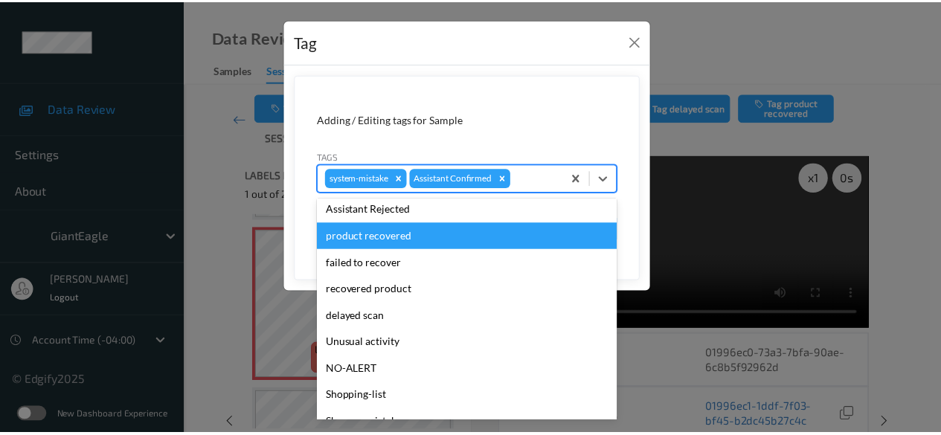
scroll to position [158, 0]
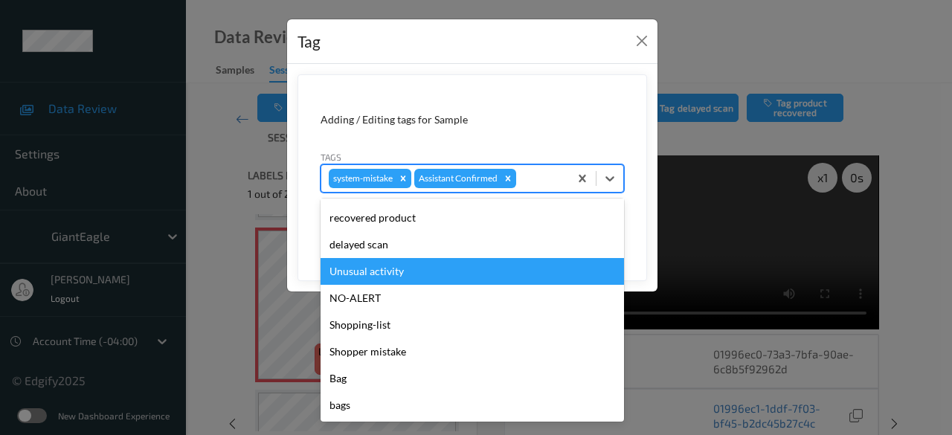
click at [426, 272] on div "Unusual activity" at bounding box center [472, 271] width 303 height 27
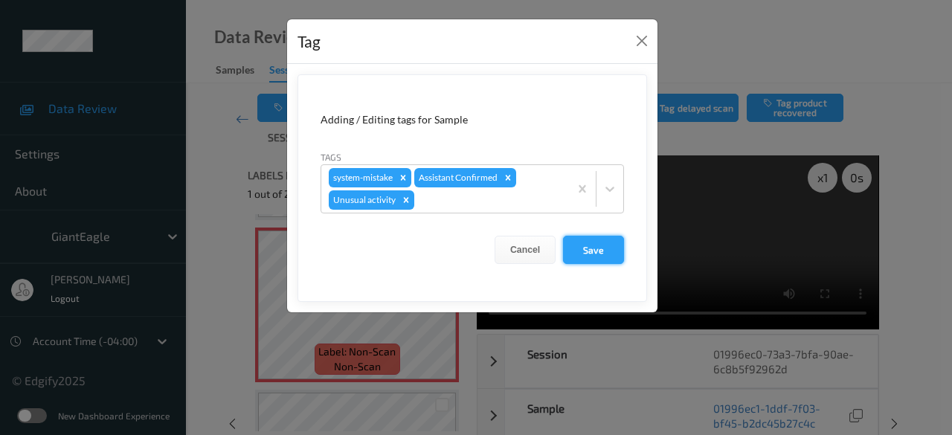
click at [605, 250] on button "Save" at bounding box center [593, 250] width 61 height 28
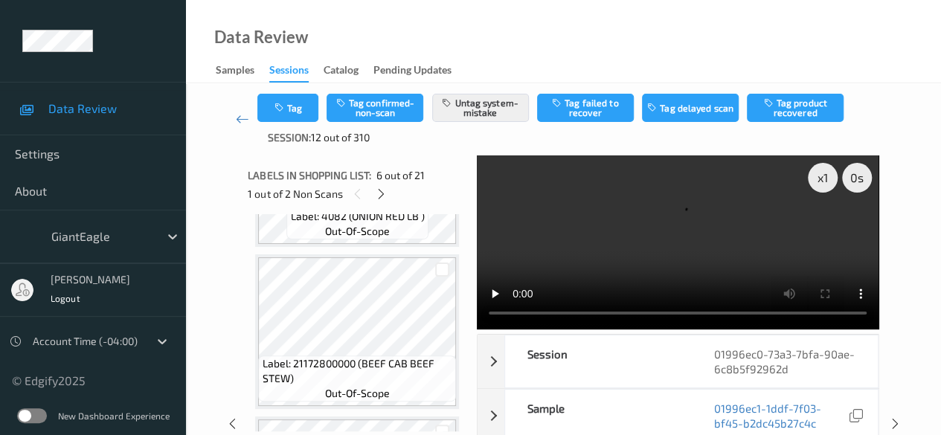
scroll to position [1177, 0]
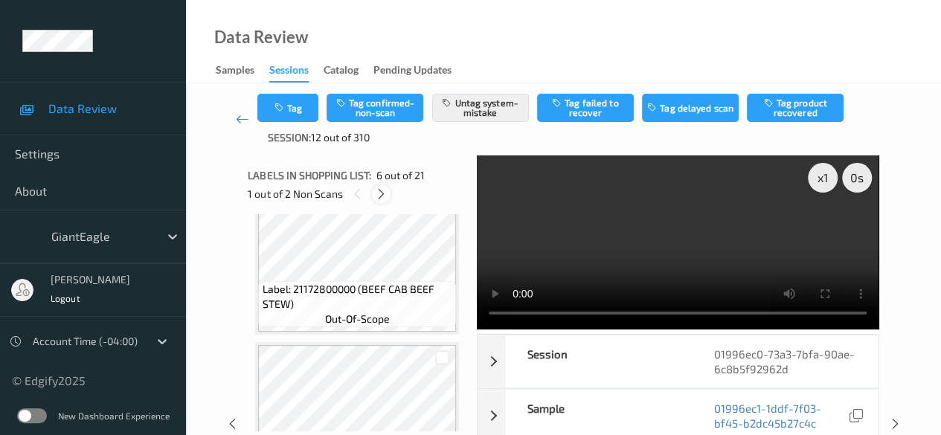
click at [379, 198] on icon at bounding box center [381, 193] width 13 height 13
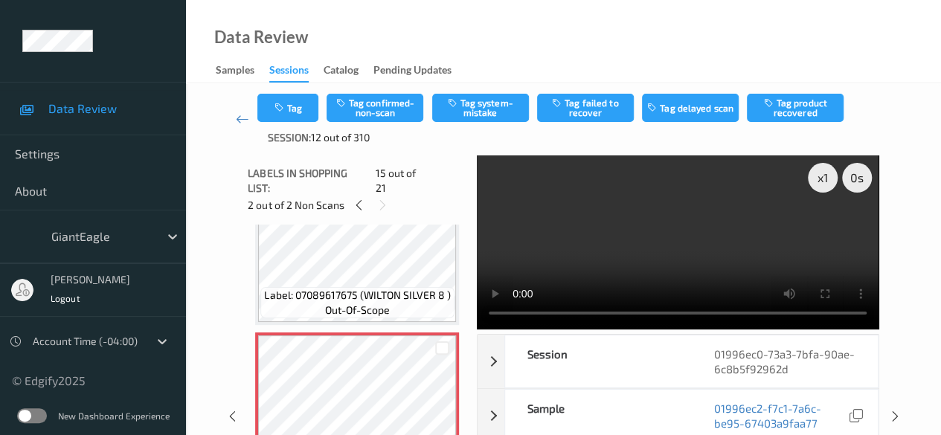
scroll to position [2190, 0]
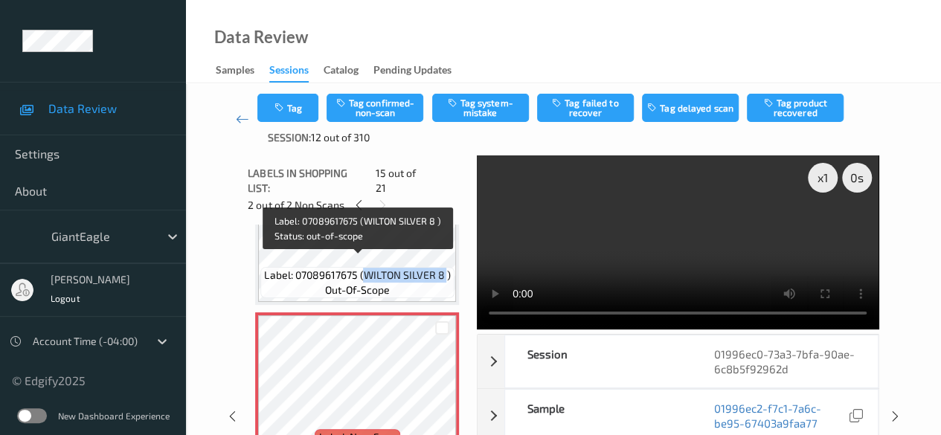
drag, startPoint x: 365, startPoint y: 265, endPoint x: 446, endPoint y: 263, distance: 80.3
click at [446, 268] on span "Label: 07089617675 (WILTON SILVER 8 )" at bounding box center [357, 275] width 186 height 15
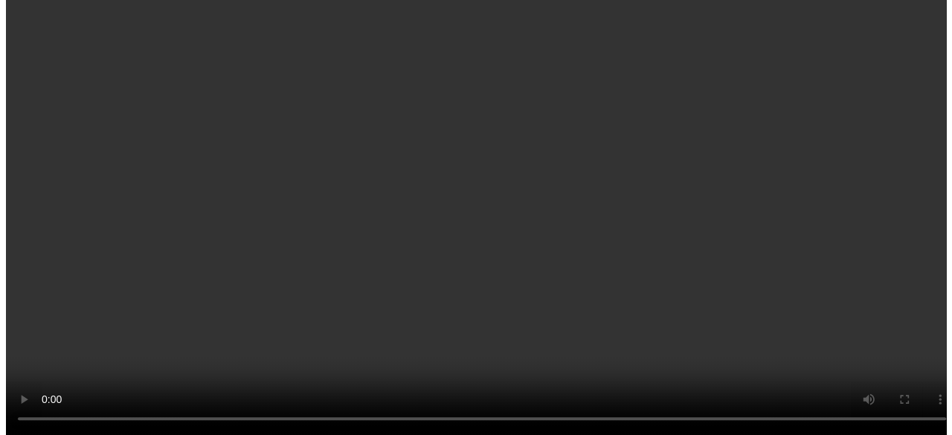
scroll to position [2264, 0]
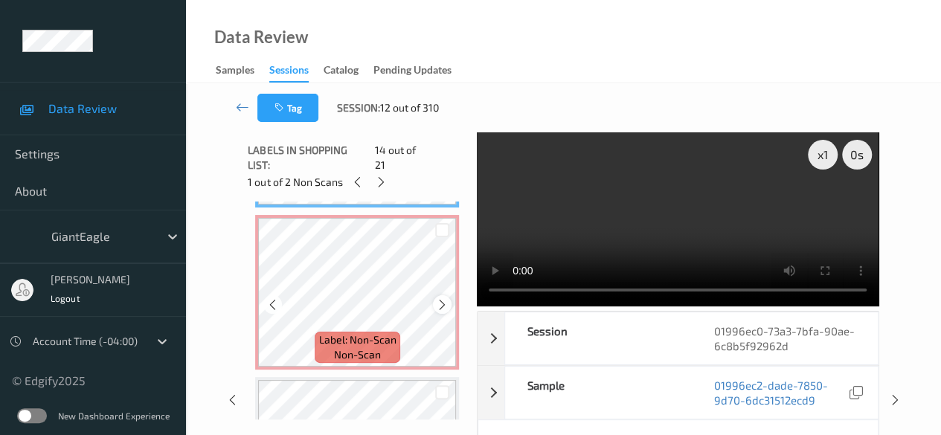
click at [440, 300] on icon at bounding box center [442, 304] width 13 height 13
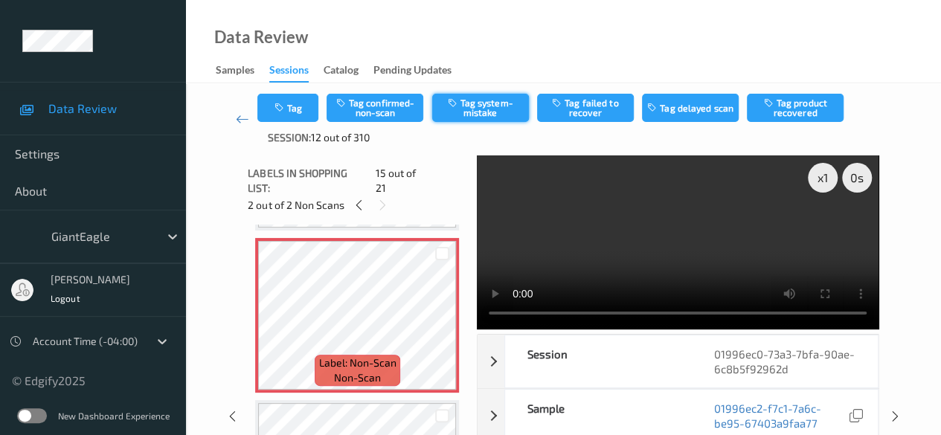
click at [464, 103] on button "Tag system-mistake" at bounding box center [480, 108] width 97 height 28
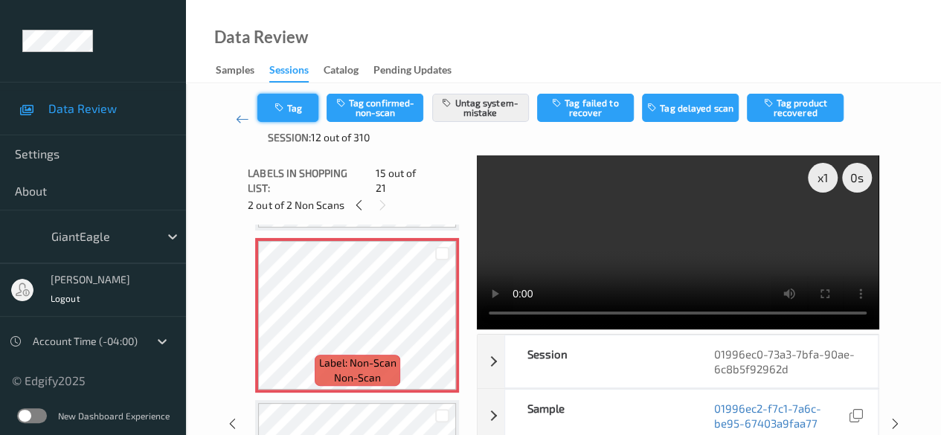
click at [295, 112] on button "Tag" at bounding box center [287, 108] width 61 height 28
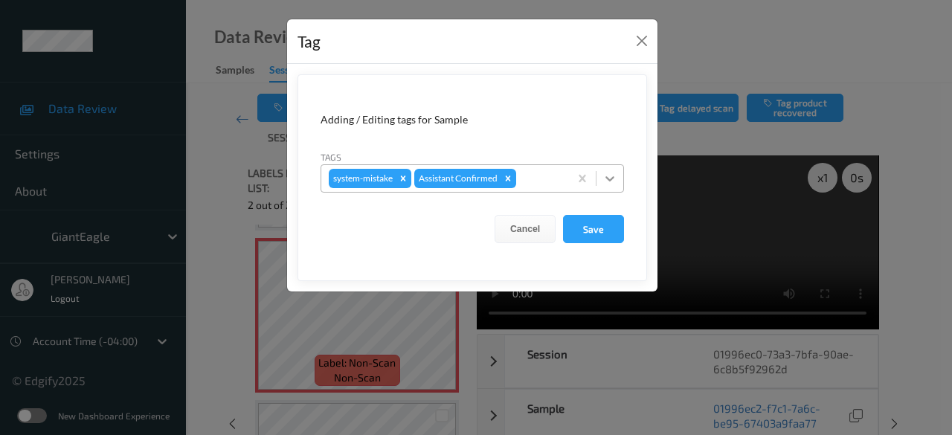
click at [616, 181] on icon at bounding box center [610, 178] width 15 height 15
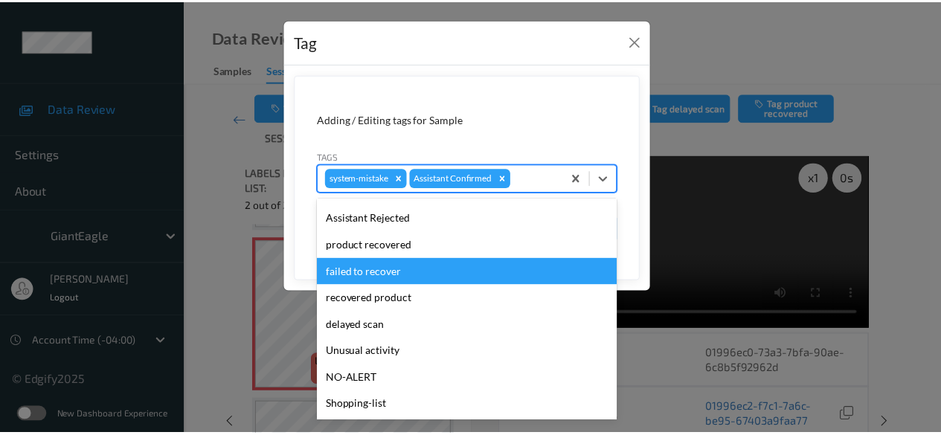
scroll to position [158, 0]
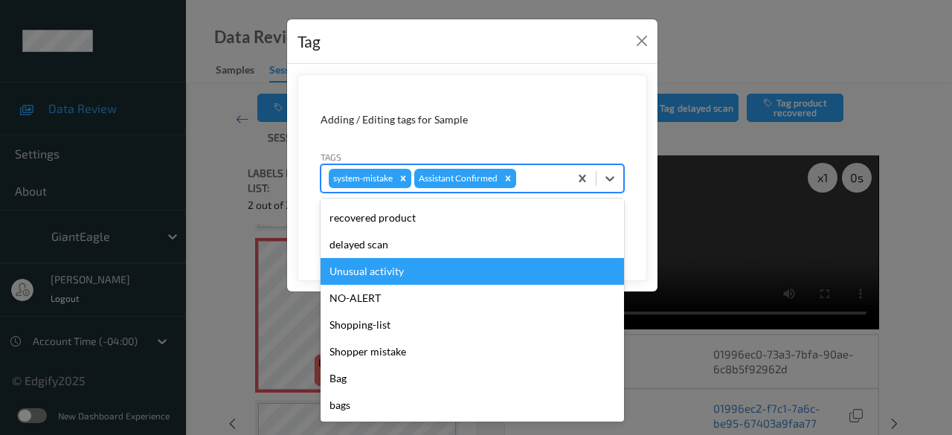
click at [429, 274] on div "Unusual activity" at bounding box center [472, 271] width 303 height 27
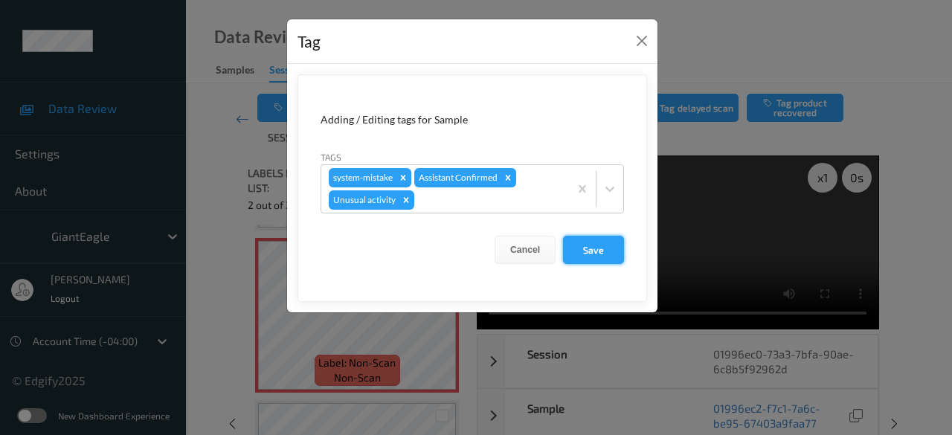
click at [597, 251] on button "Save" at bounding box center [593, 250] width 61 height 28
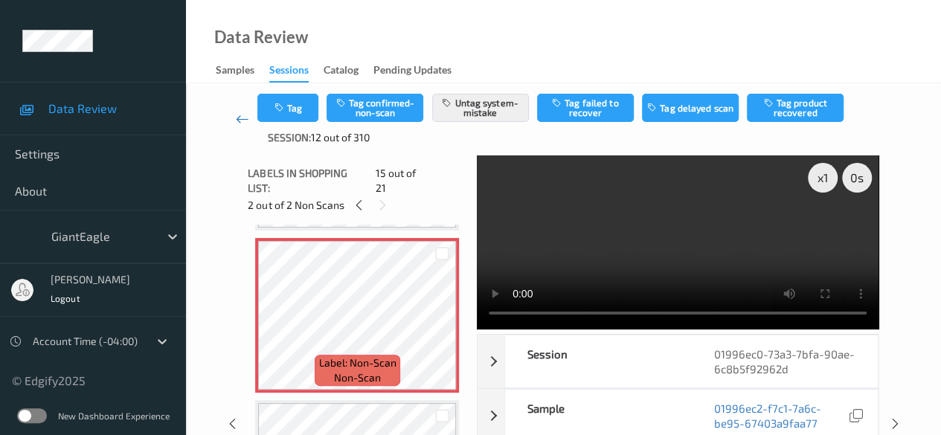
click at [238, 120] on icon at bounding box center [242, 119] width 13 height 15
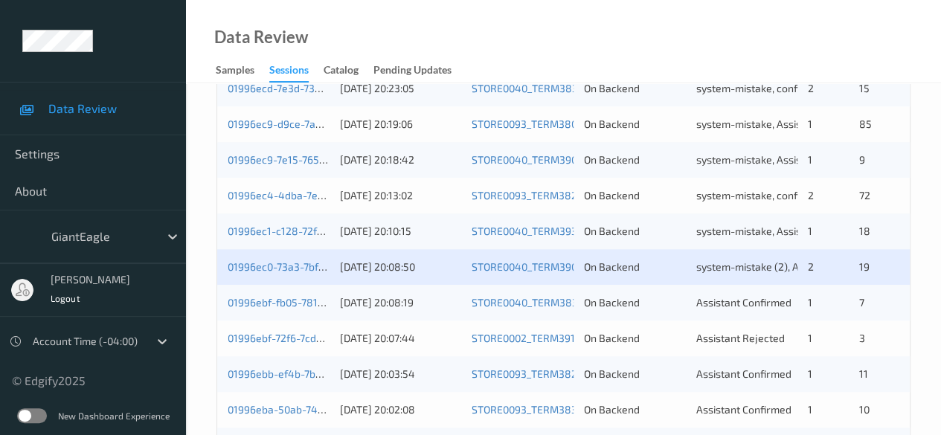
scroll to position [744, 0]
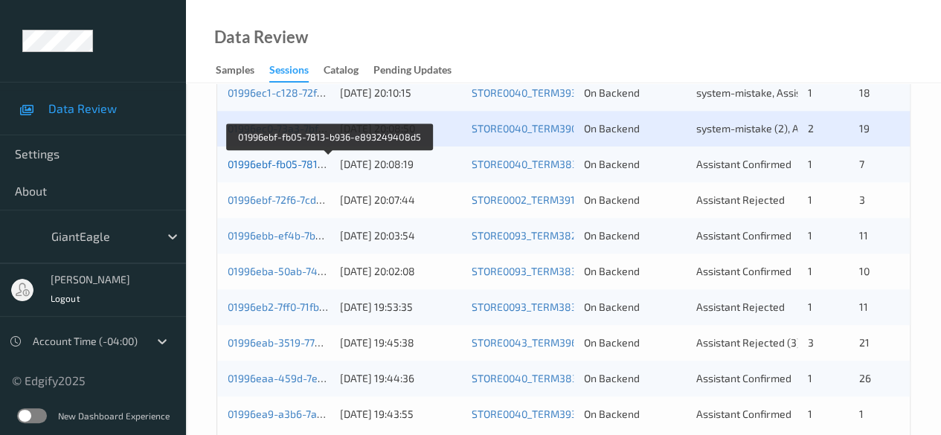
click at [268, 161] on link "01996ebf-fb05-7813-b936-e893249408d5" at bounding box center [329, 164] width 203 height 13
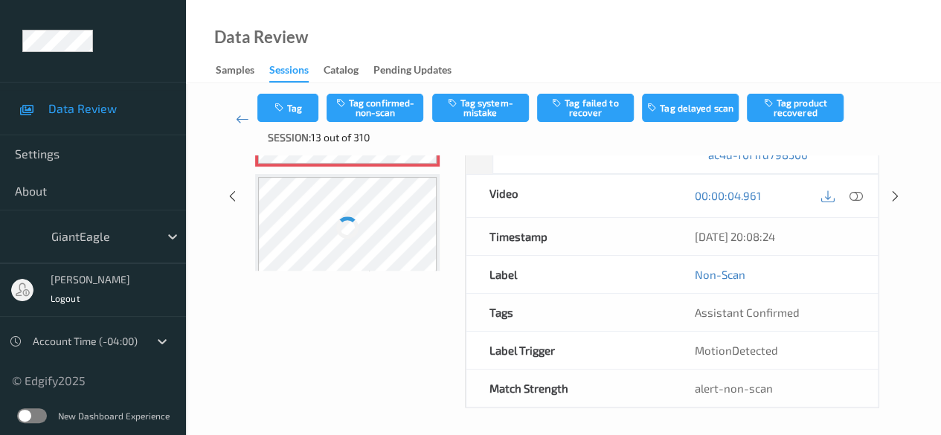
scroll to position [193, 0]
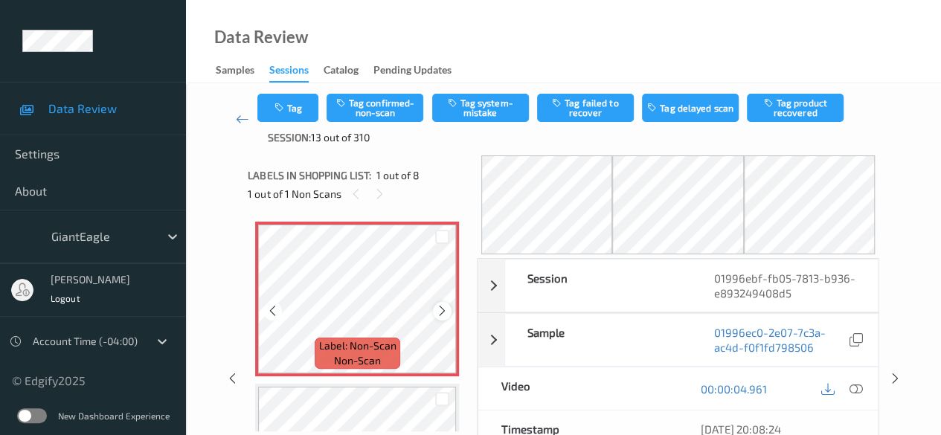
click at [438, 311] on icon at bounding box center [442, 310] width 13 height 13
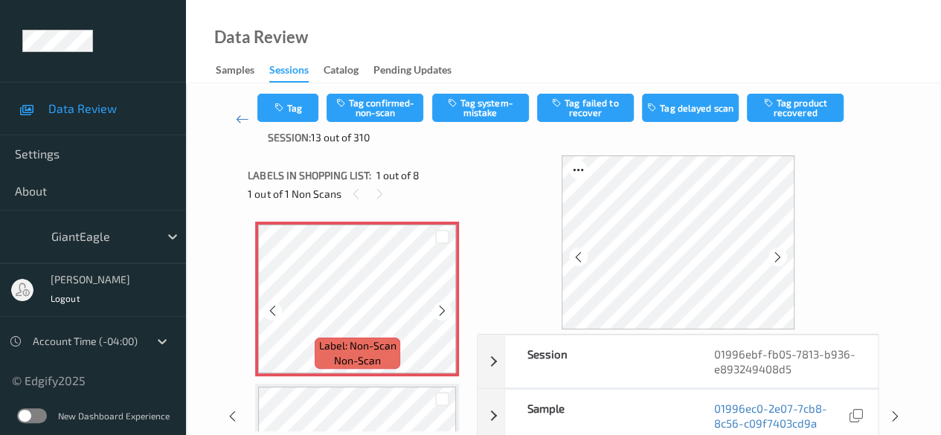
click at [438, 311] on icon at bounding box center [442, 310] width 13 height 13
click at [472, 109] on button "Tag system-mistake" at bounding box center [480, 108] width 97 height 28
click at [294, 103] on button "Tag" at bounding box center [287, 108] width 61 height 28
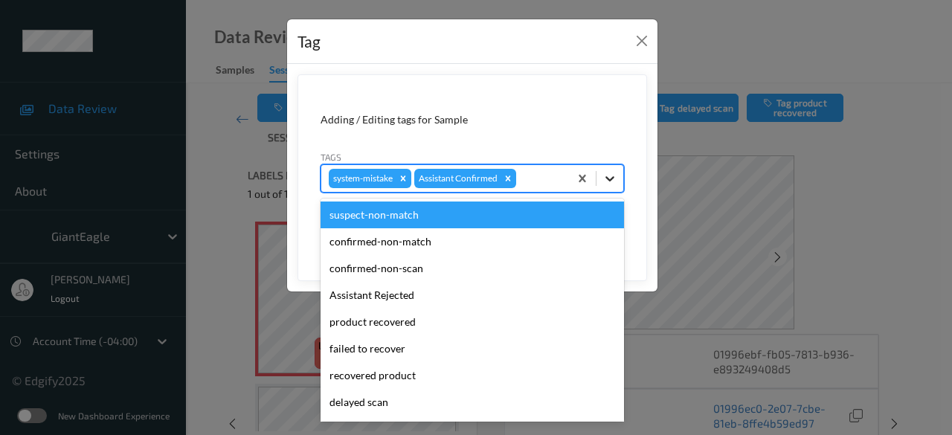
click at [610, 179] on icon at bounding box center [610, 178] width 15 height 15
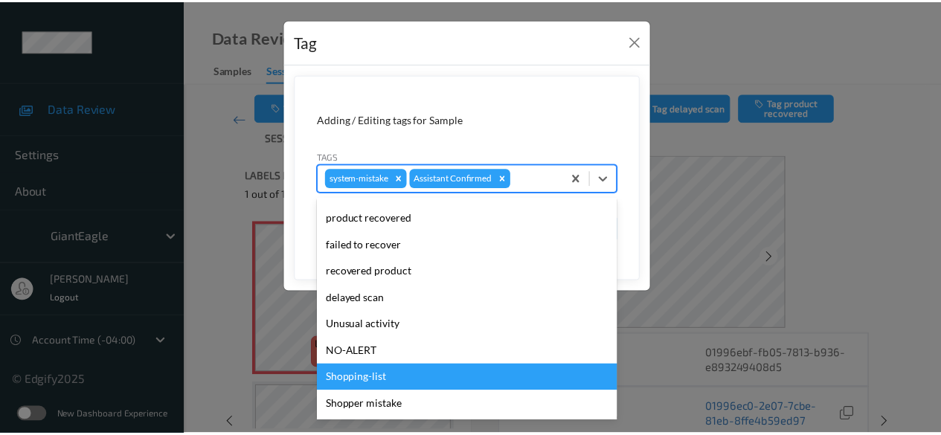
scroll to position [158, 0]
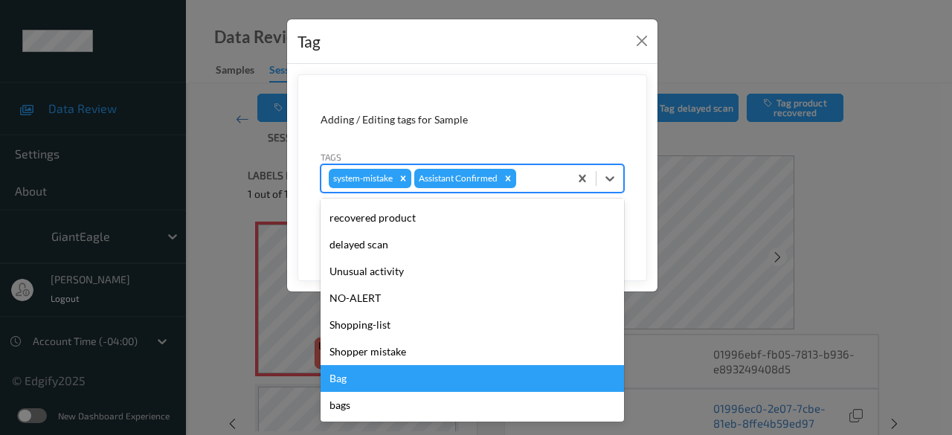
click at [403, 375] on div "Bag" at bounding box center [472, 378] width 303 height 27
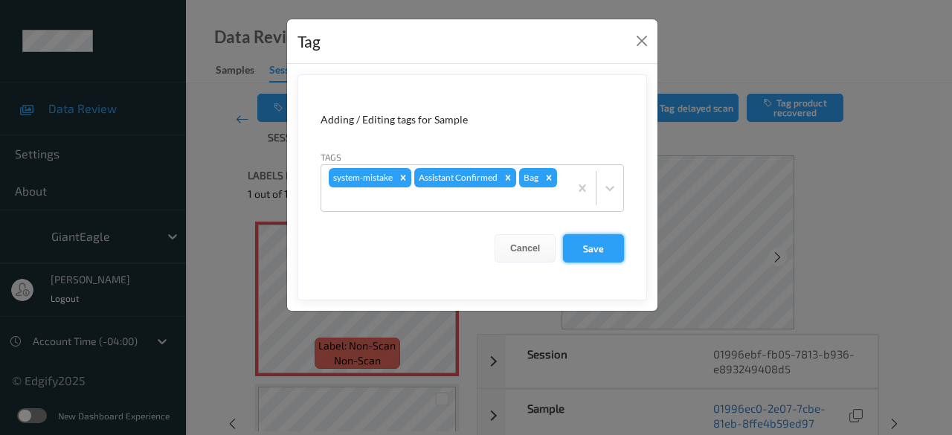
click at [585, 250] on button "Save" at bounding box center [593, 248] width 61 height 28
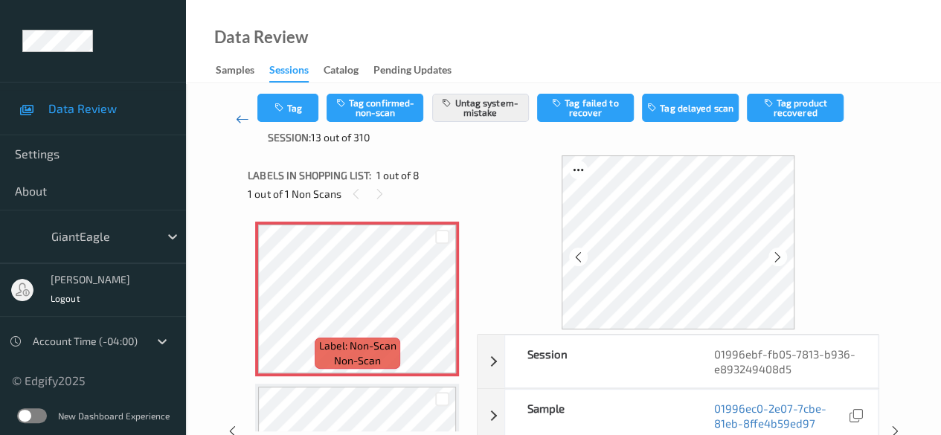
click at [241, 124] on icon at bounding box center [242, 119] width 13 height 15
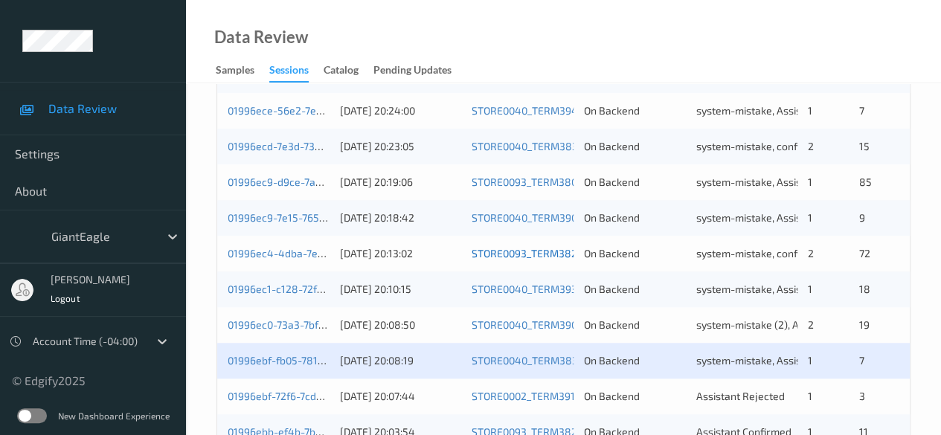
scroll to position [669, 0]
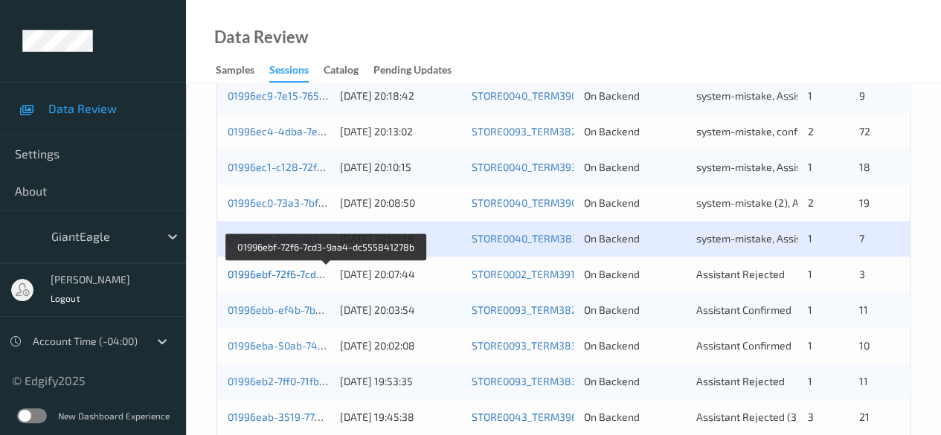
click at [242, 268] on link "01996ebf-72f6-7cd3-9aa4-dc555841278b" at bounding box center [327, 274] width 199 height 13
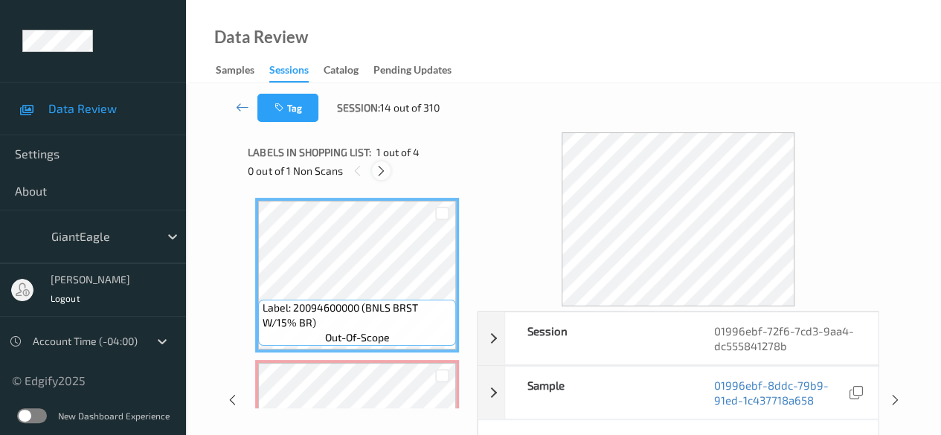
click at [379, 165] on icon at bounding box center [381, 170] width 13 height 13
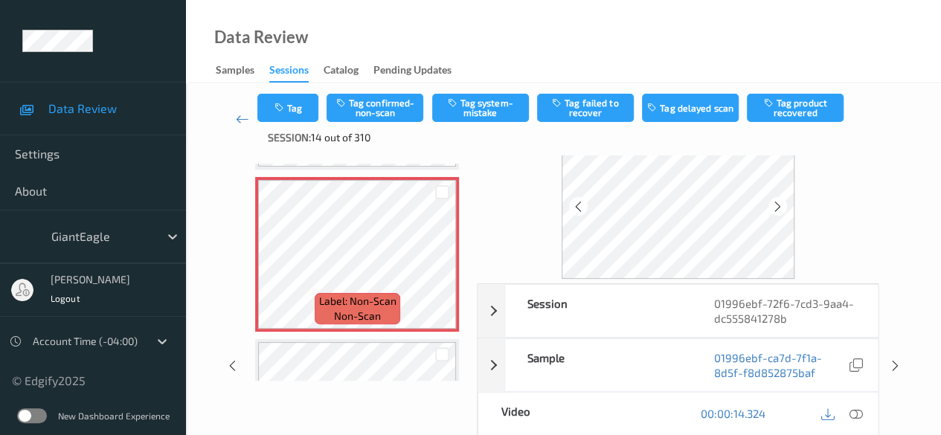
scroll to position [74, 0]
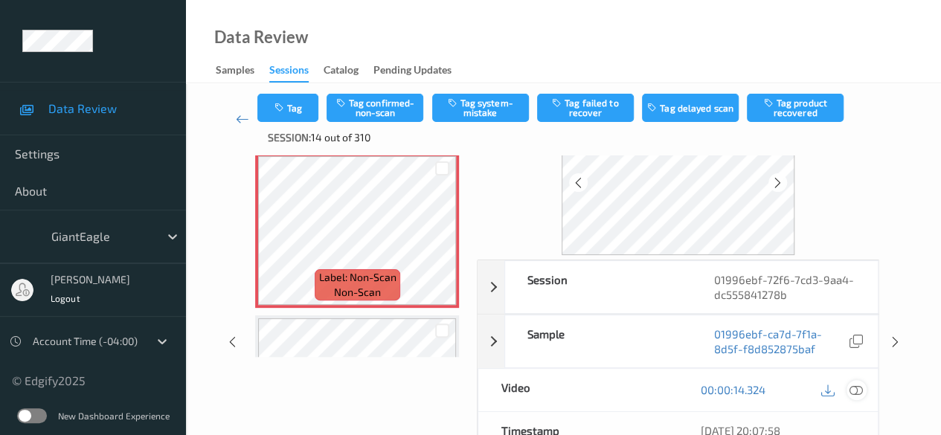
click at [858, 388] on icon at bounding box center [855, 389] width 13 height 13
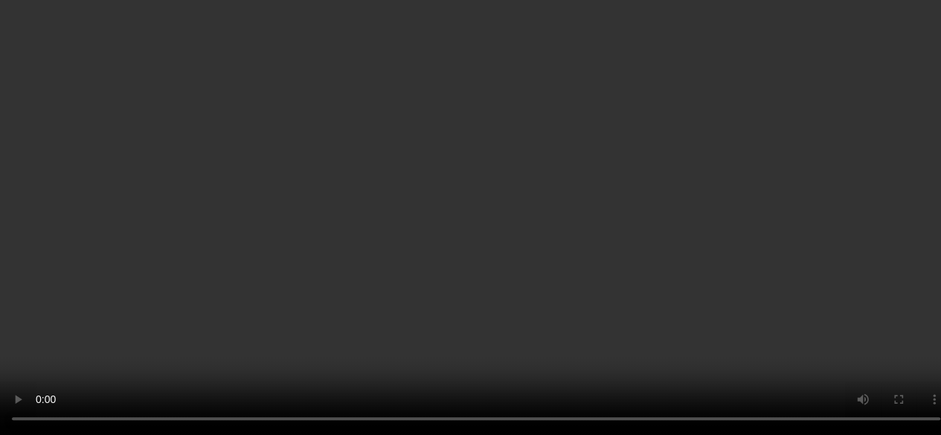
scroll to position [7, 0]
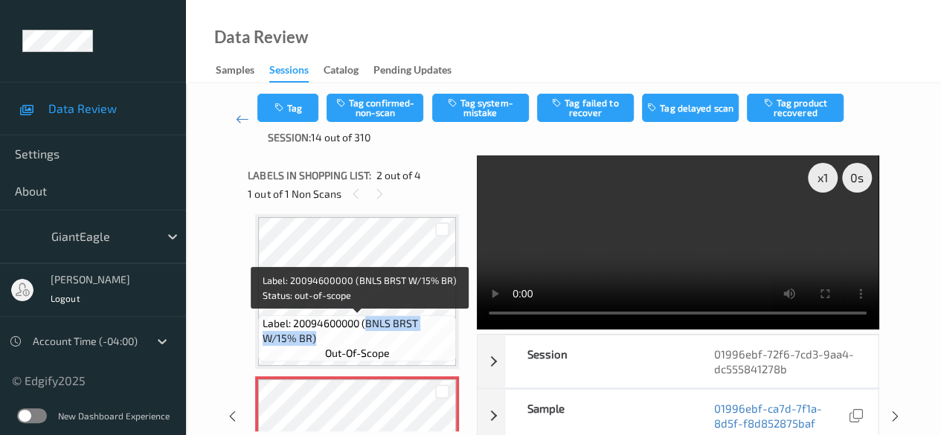
drag, startPoint x: 366, startPoint y: 321, endPoint x: 427, endPoint y: 334, distance: 62.3
click at [427, 334] on span "Label: 20094600000 (BNLS BRST W/15% BR)" at bounding box center [358, 331] width 190 height 30
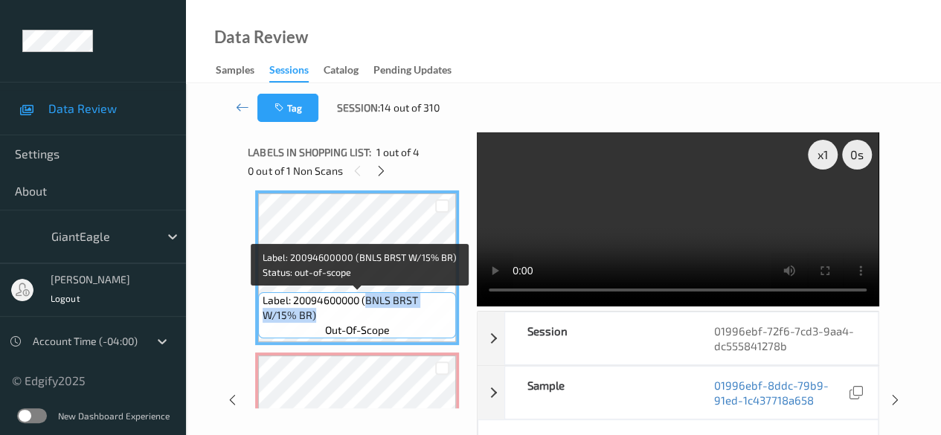
copy span "BNLS BRST W/15% BR)"
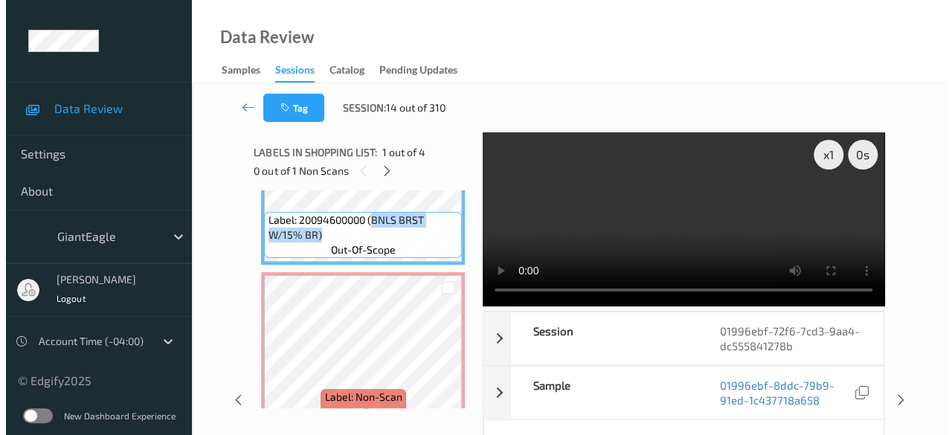
scroll to position [66, 0]
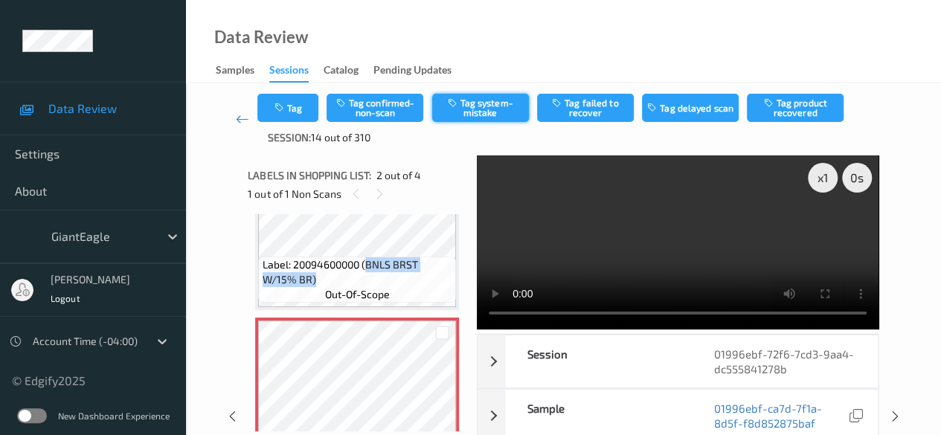
click at [470, 103] on button "Tag system-mistake" at bounding box center [480, 108] width 97 height 28
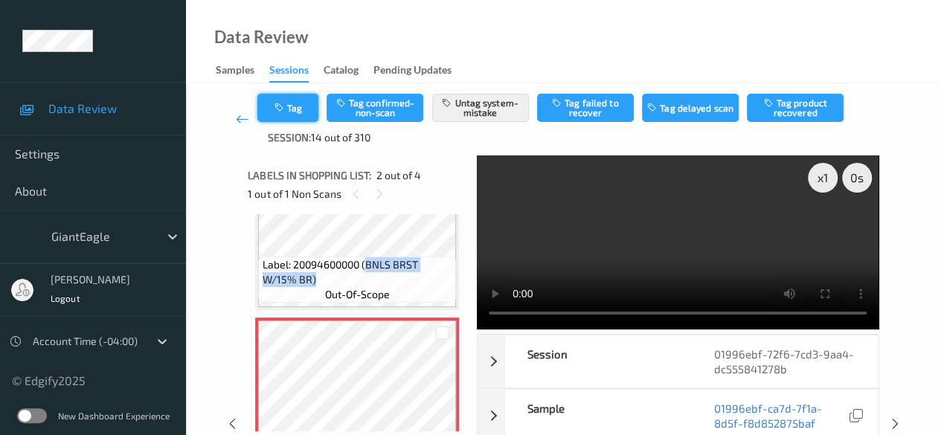
click at [292, 102] on button "Tag" at bounding box center [287, 108] width 61 height 28
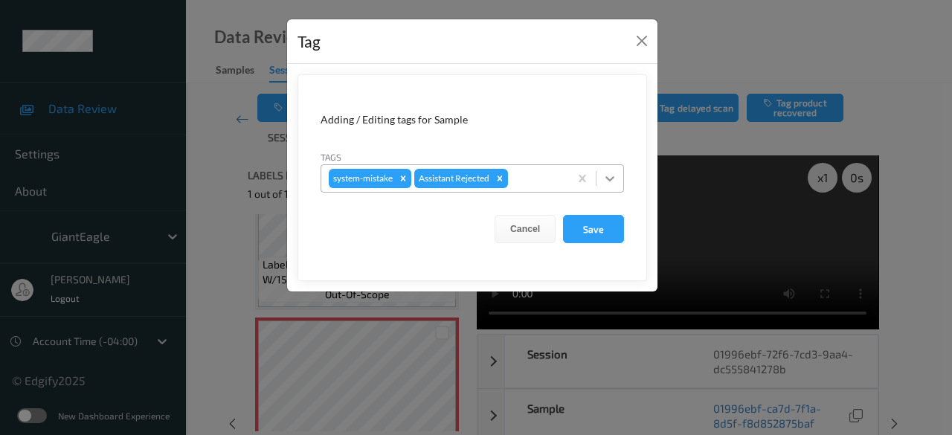
click at [610, 179] on icon at bounding box center [609, 178] width 9 height 5
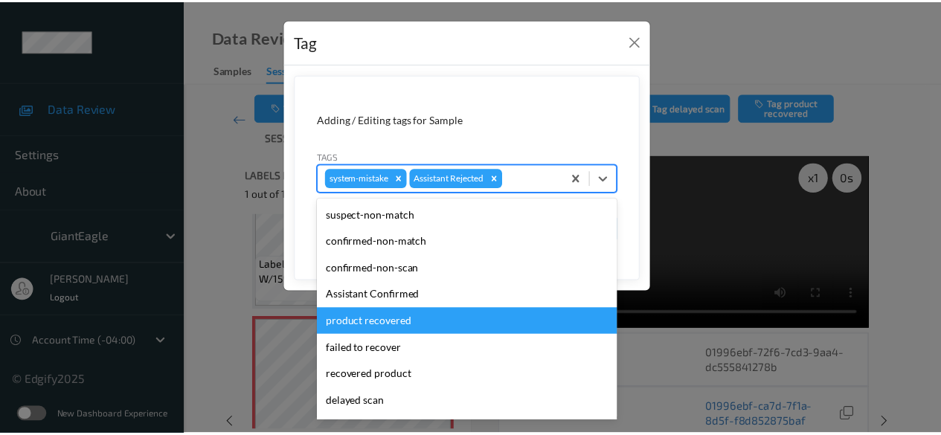
scroll to position [149, 0]
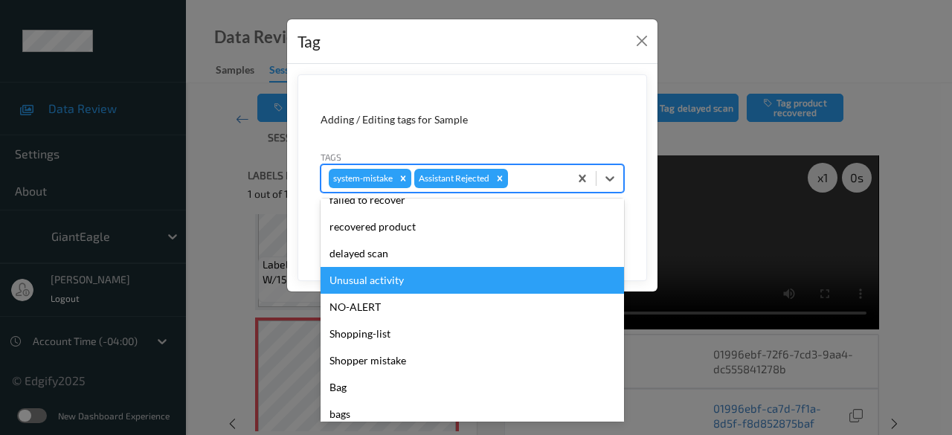
click at [411, 286] on div "Unusual activity" at bounding box center [472, 280] width 303 height 27
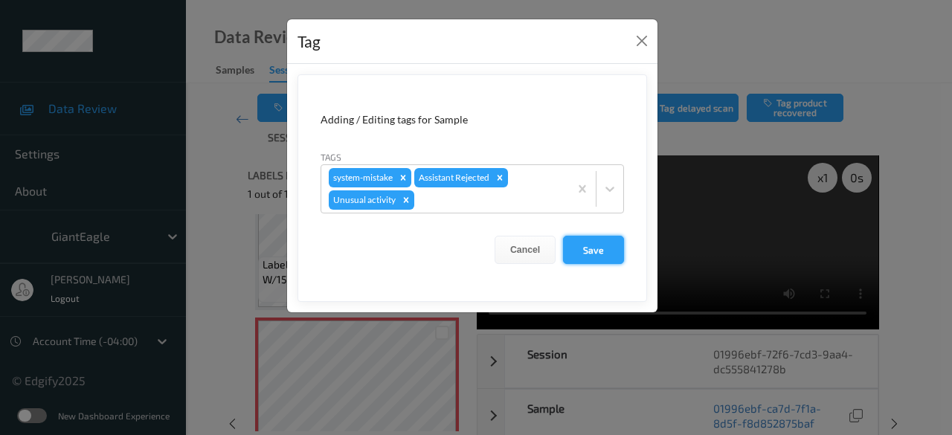
click at [585, 247] on button "Save" at bounding box center [593, 250] width 61 height 28
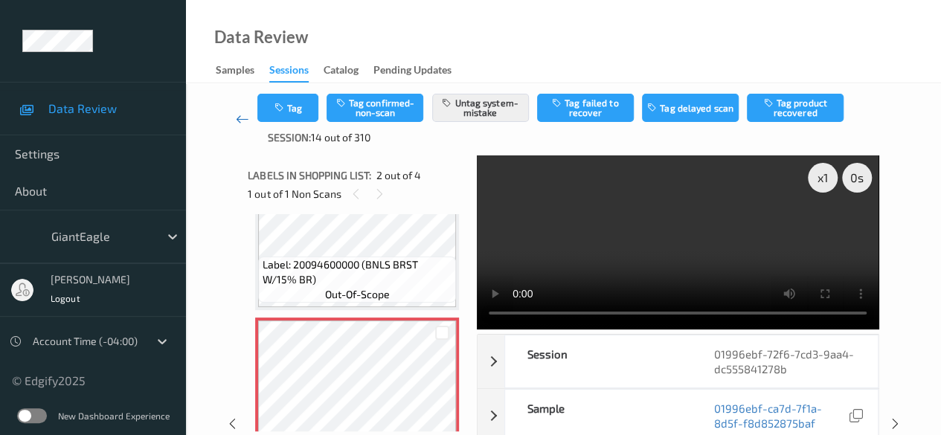
click at [240, 123] on icon at bounding box center [242, 119] width 13 height 15
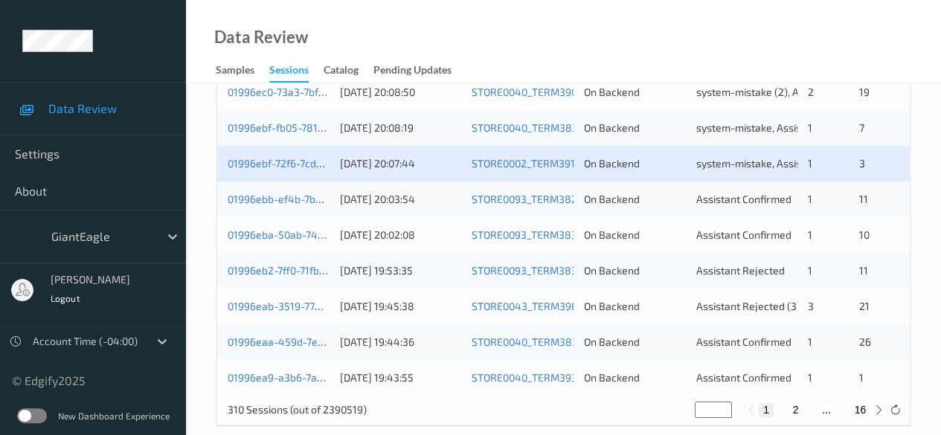
scroll to position [800, 0]
